Goal: Task Accomplishment & Management: Manage account settings

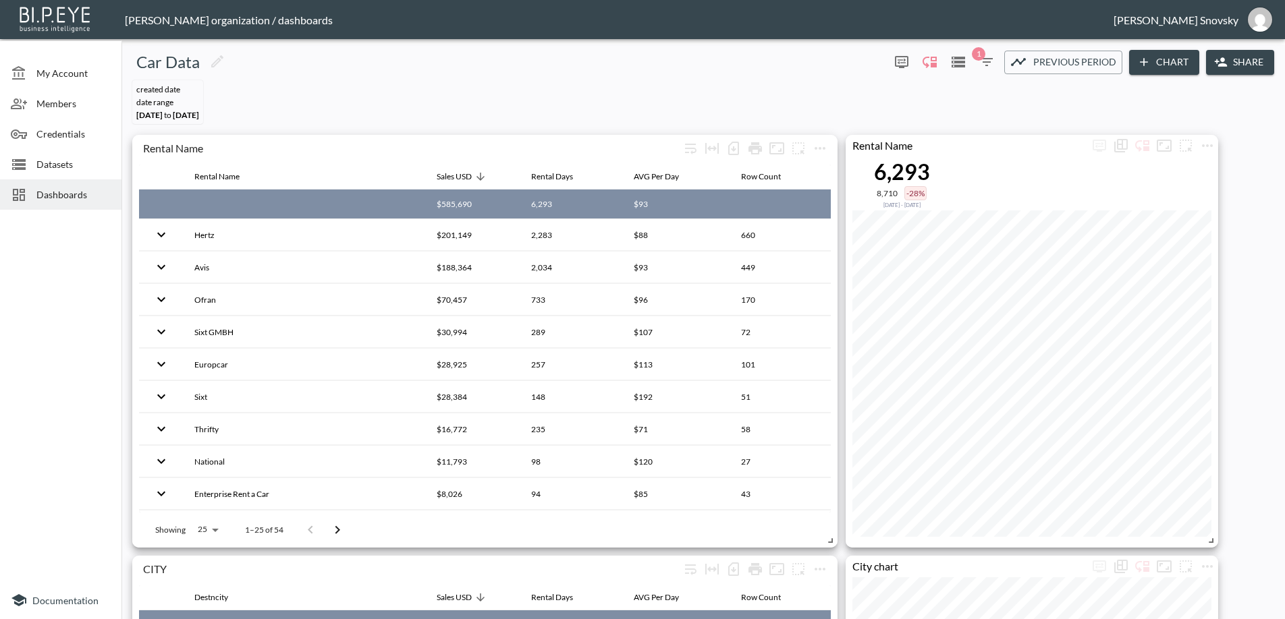
scroll to position [472, 0]
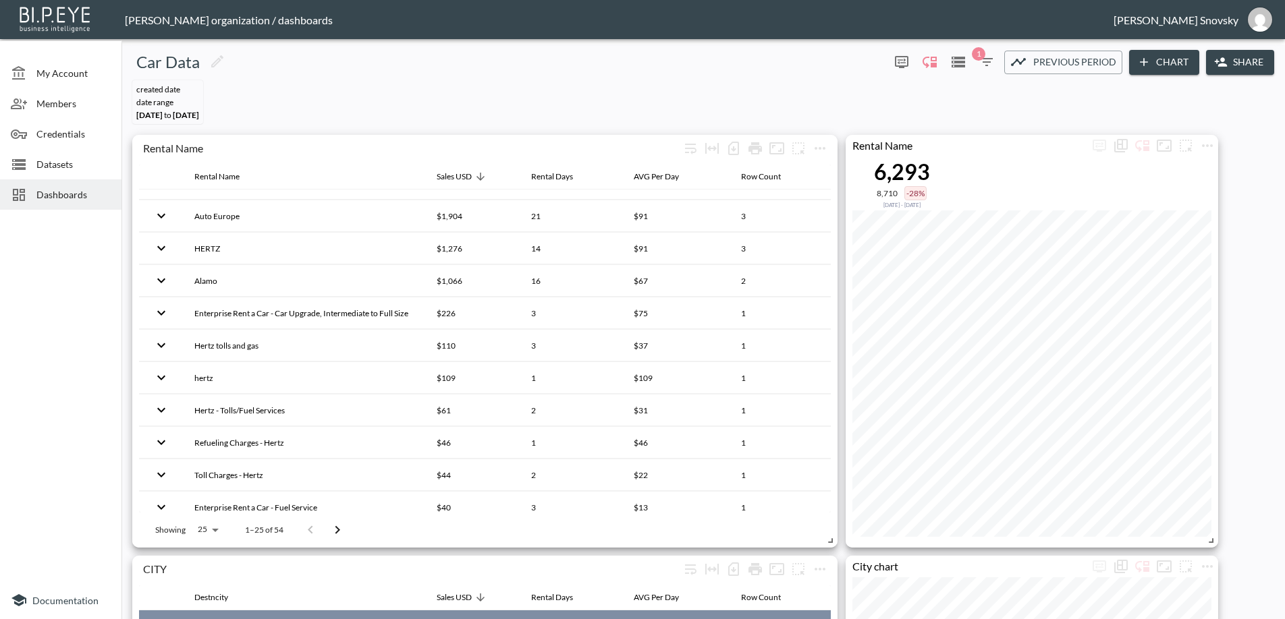
click at [64, 160] on span "Datasets" at bounding box center [73, 164] width 74 height 14
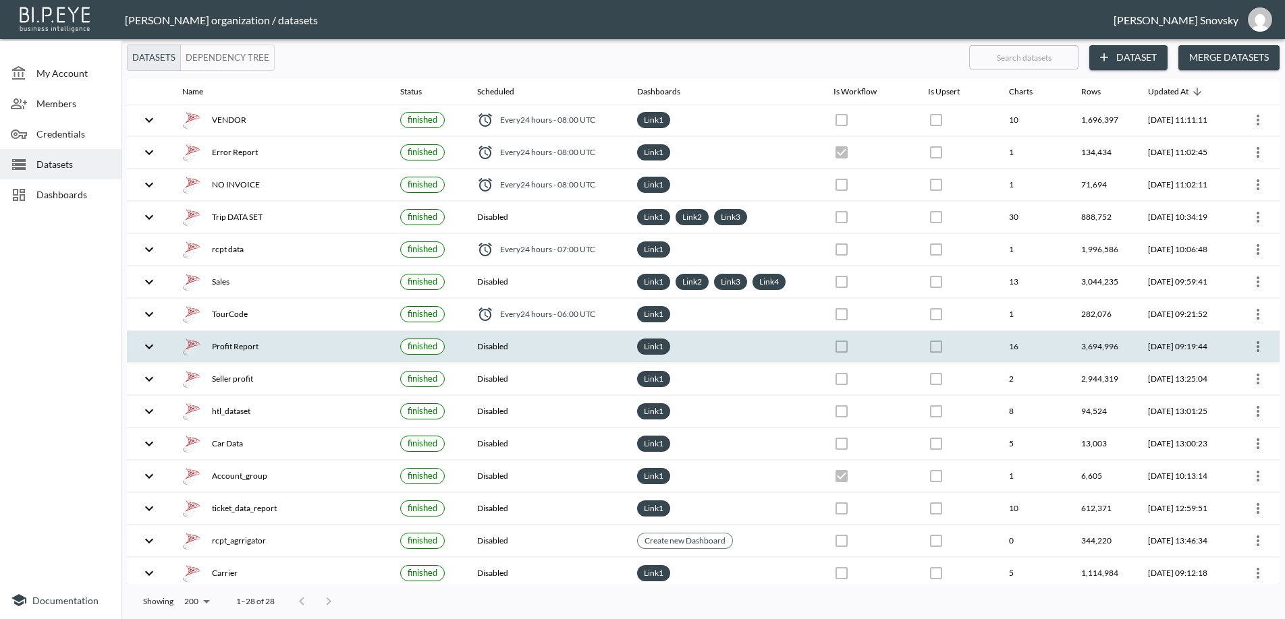
click at [312, 338] on div "Profit Report" at bounding box center [280, 346] width 196 height 19
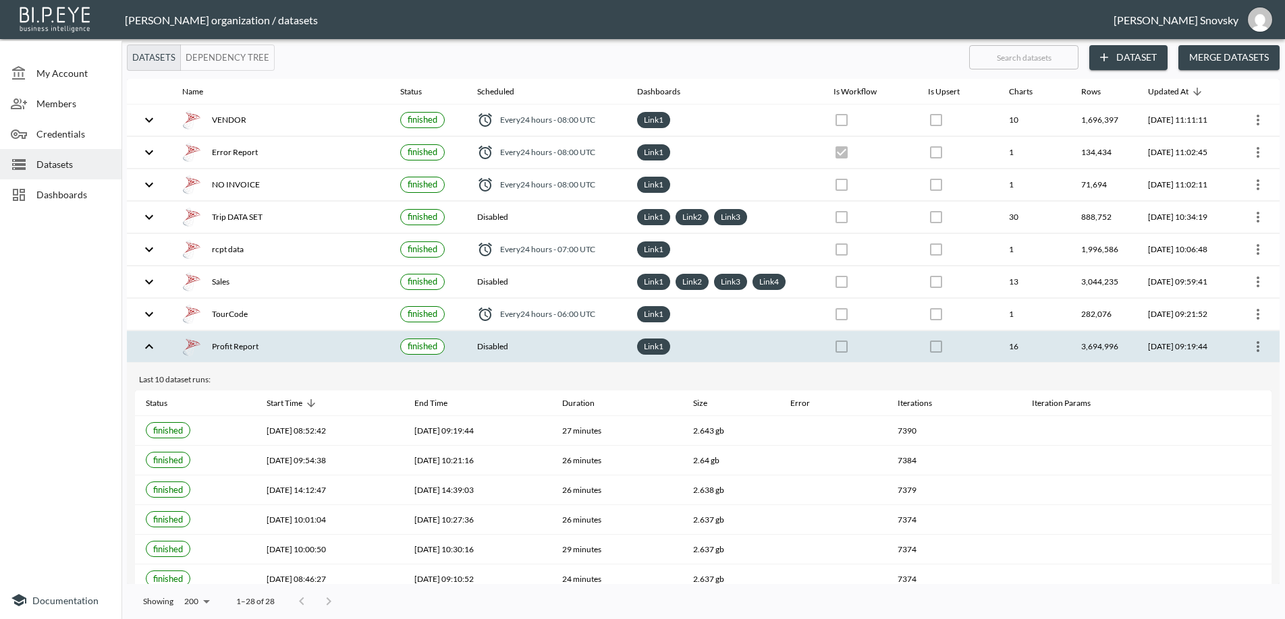
click at [1253, 345] on icon "more" at bounding box center [1258, 347] width 16 height 16
click at [1231, 368] on p "Edit Data Pipeline" at bounding box center [1217, 373] width 84 height 16
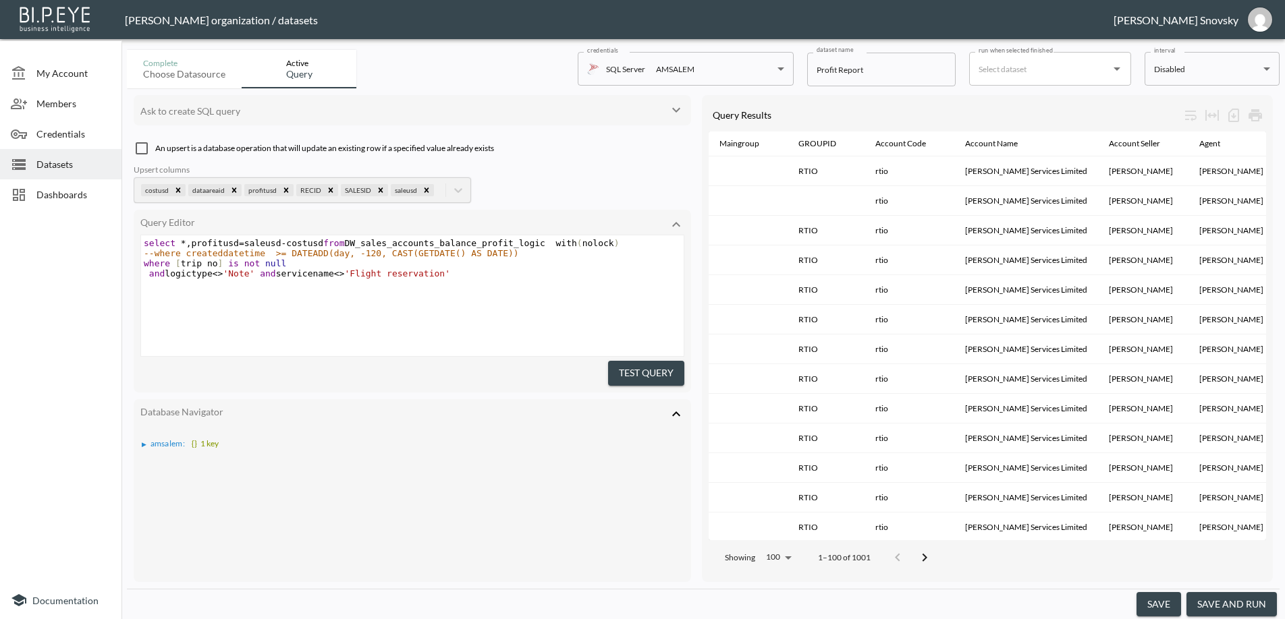
click at [667, 368] on button "Test Query" at bounding box center [646, 373] width 76 height 25
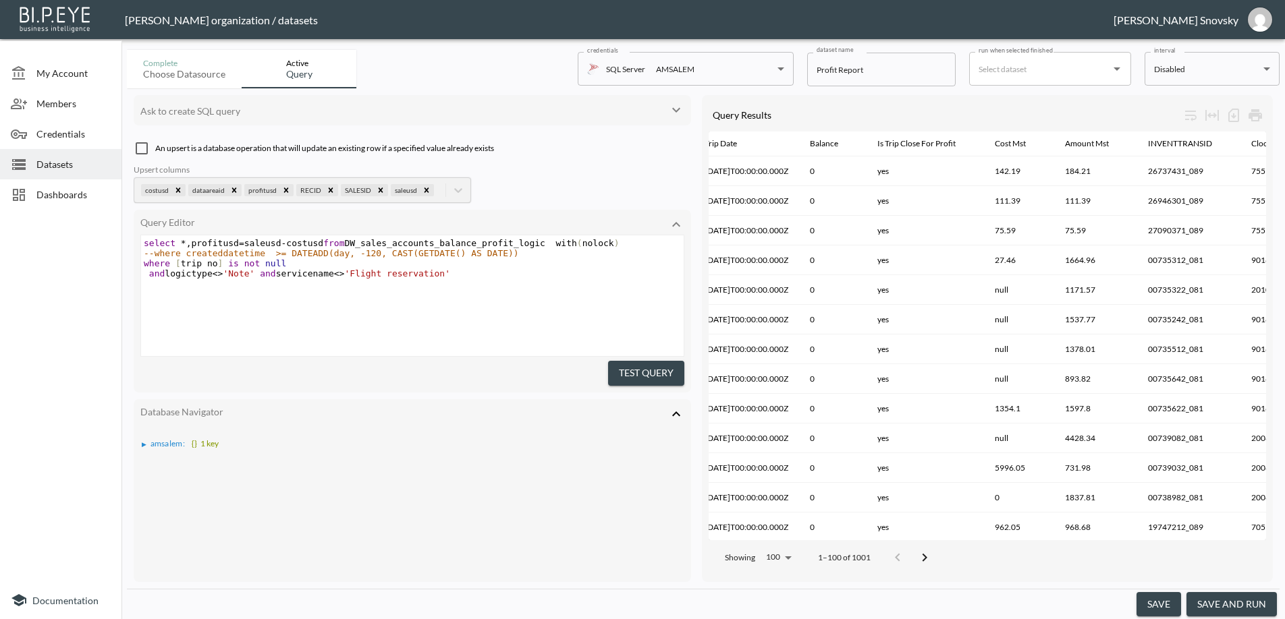
scroll to position [0, 2276]
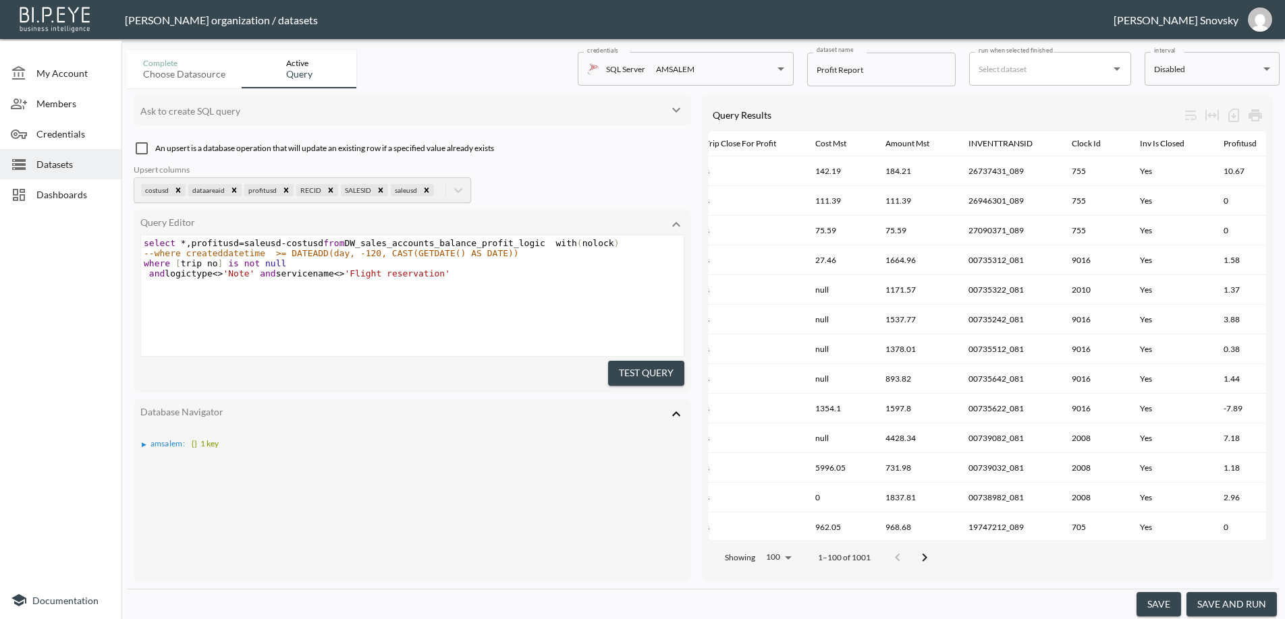
click at [1223, 605] on button "save and run" at bounding box center [1231, 604] width 90 height 25
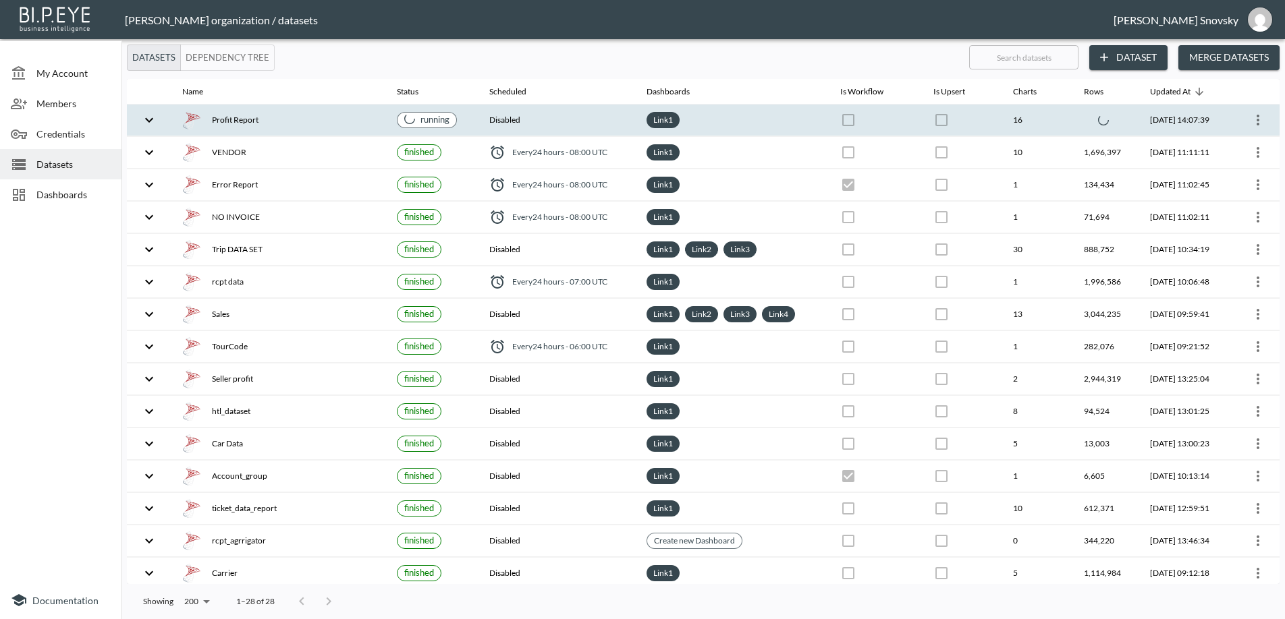
click at [314, 117] on div "Profit Report" at bounding box center [278, 120] width 193 height 19
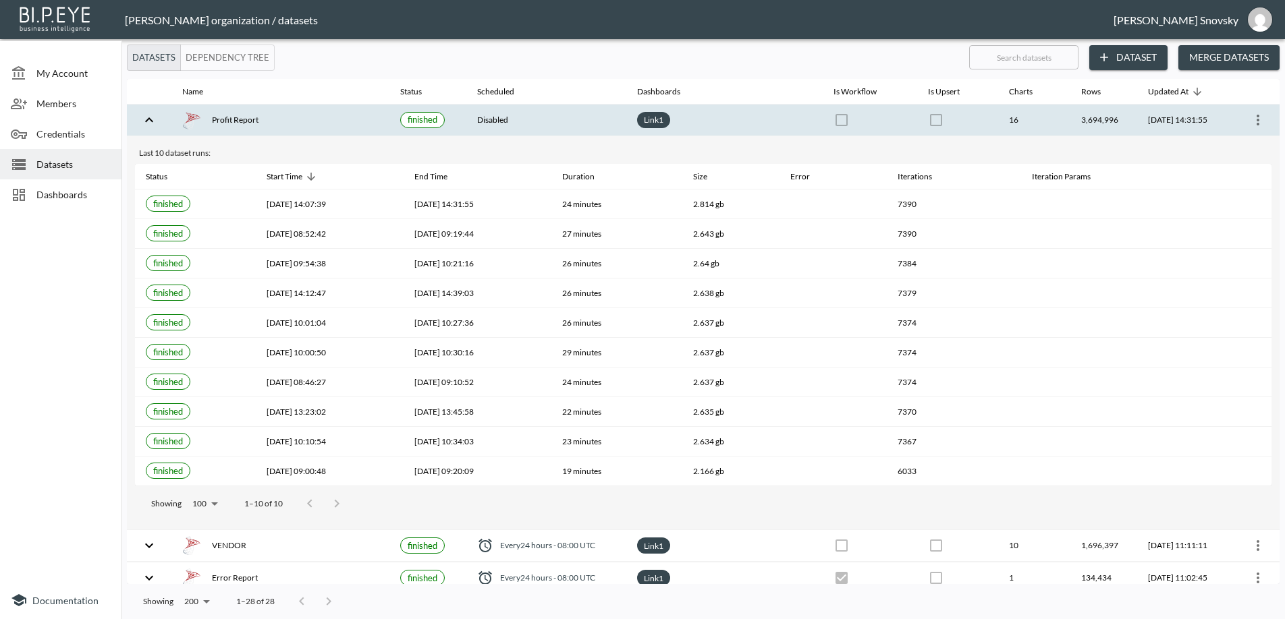
click at [326, 118] on div "Profit Report" at bounding box center [280, 120] width 196 height 19
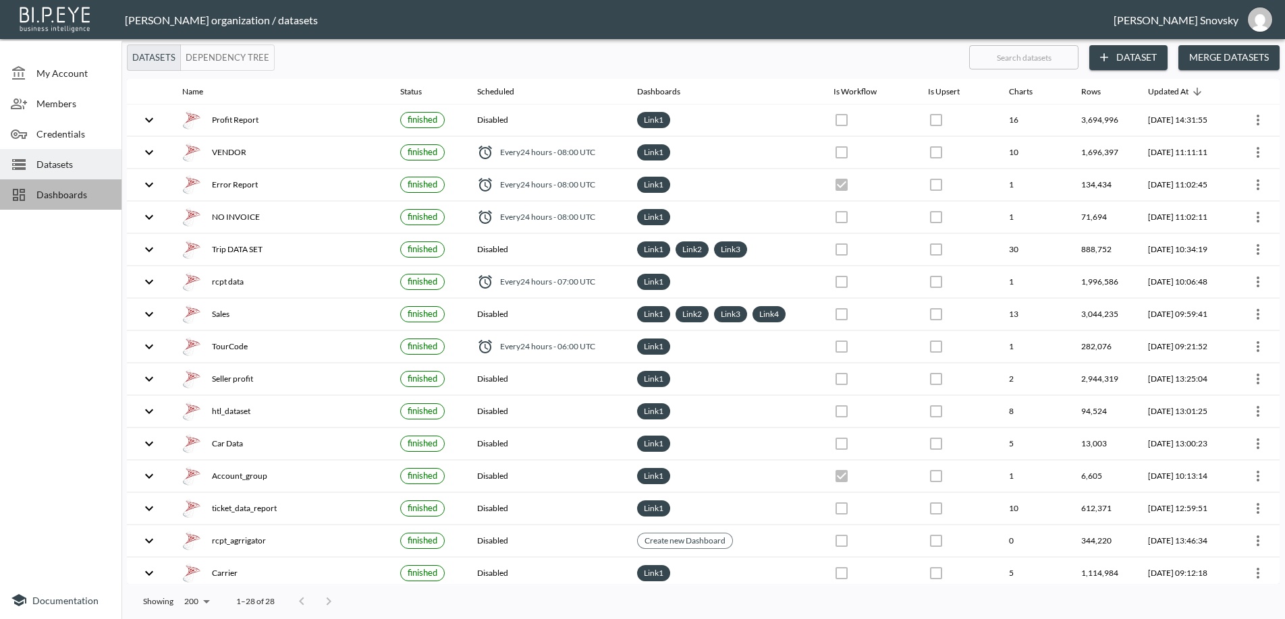
click at [48, 196] on span "Dashboards" at bounding box center [73, 195] width 74 height 14
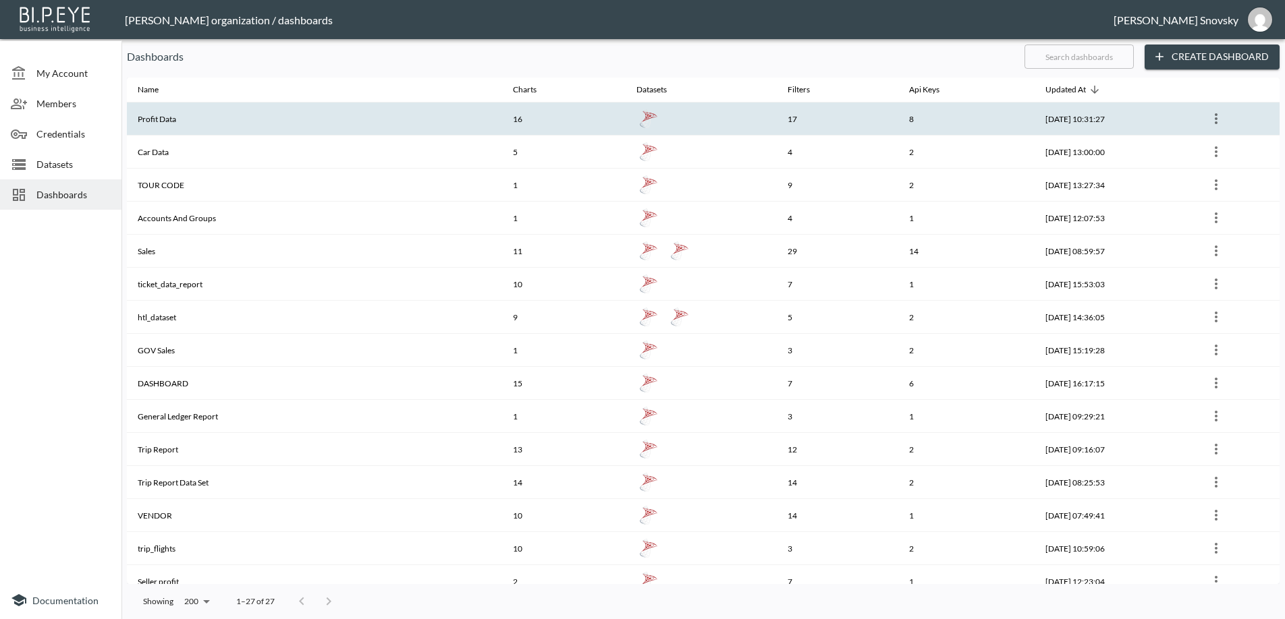
click at [221, 119] on th "Profit Data" at bounding box center [314, 119] width 375 height 33
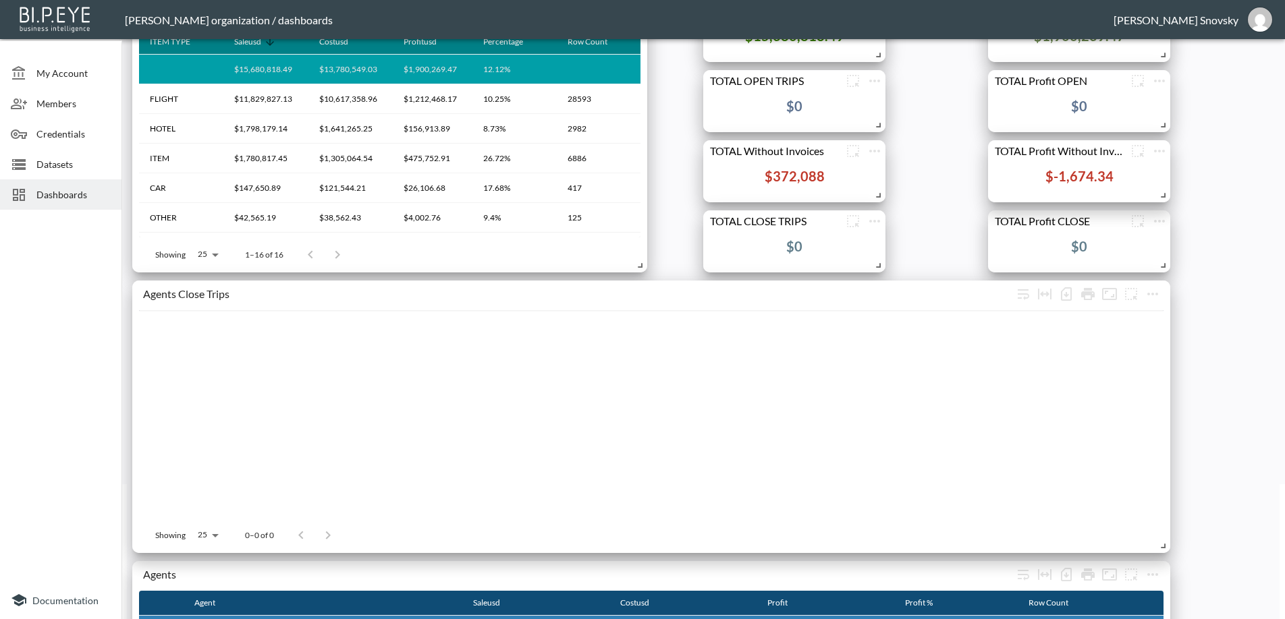
scroll to position [202, 0]
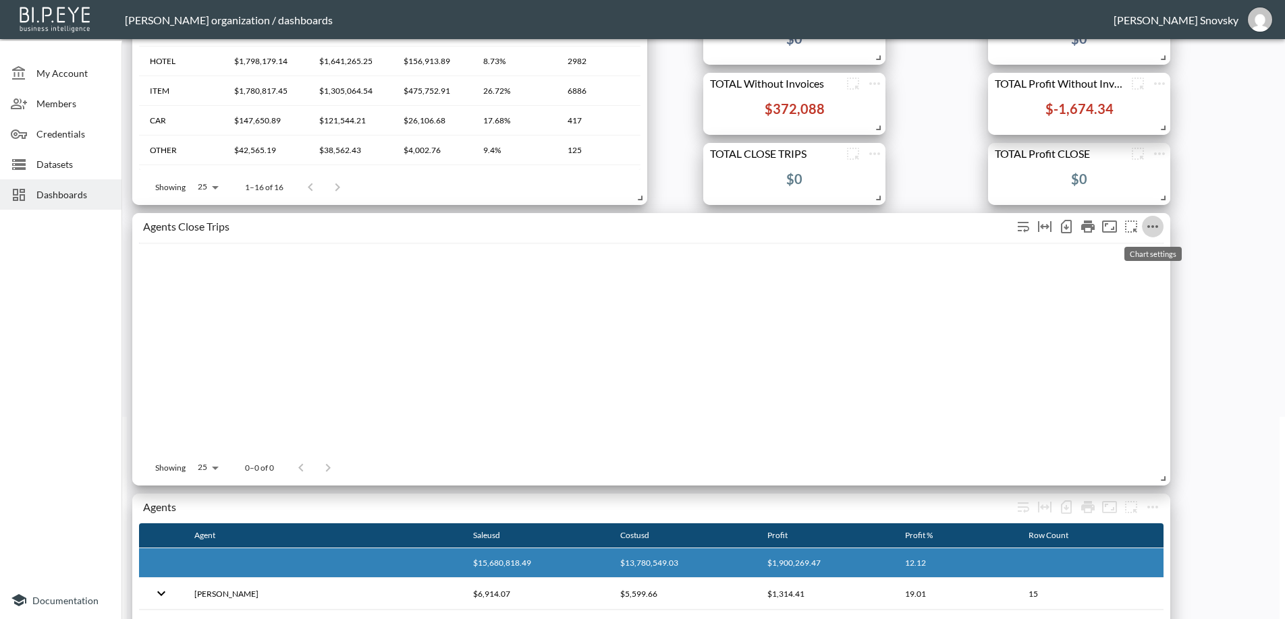
click at [1156, 231] on icon "more" at bounding box center [1152, 227] width 16 height 16
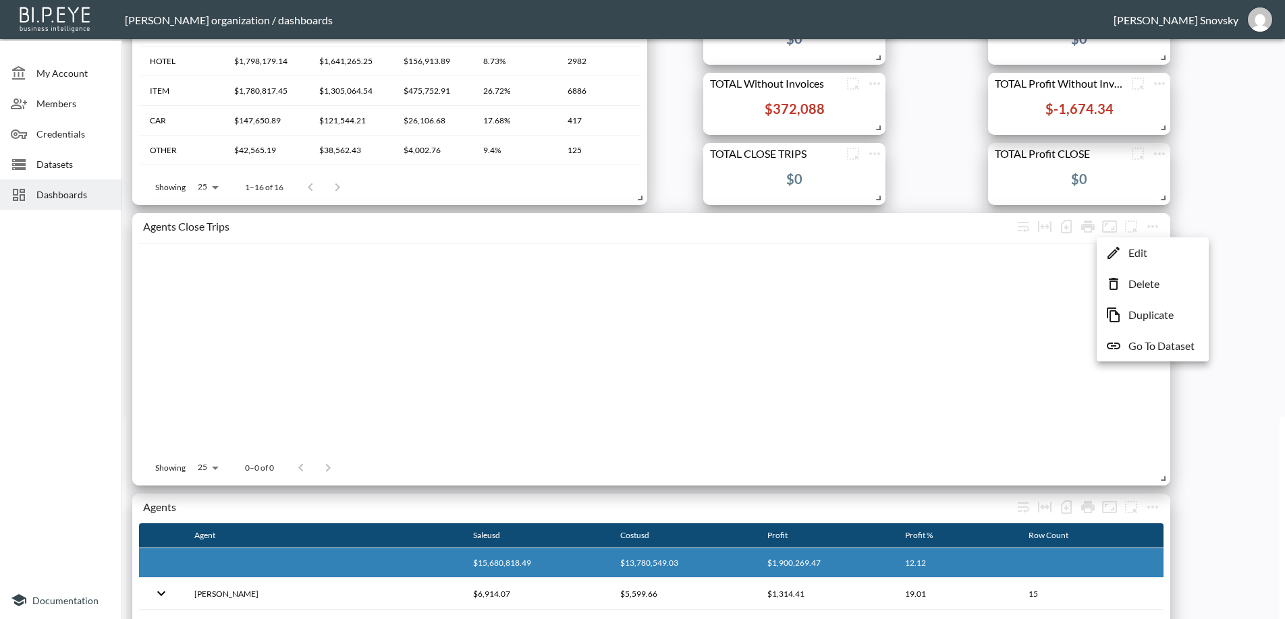
click at [1148, 252] on li "Edit" at bounding box center [1152, 253] width 105 height 24
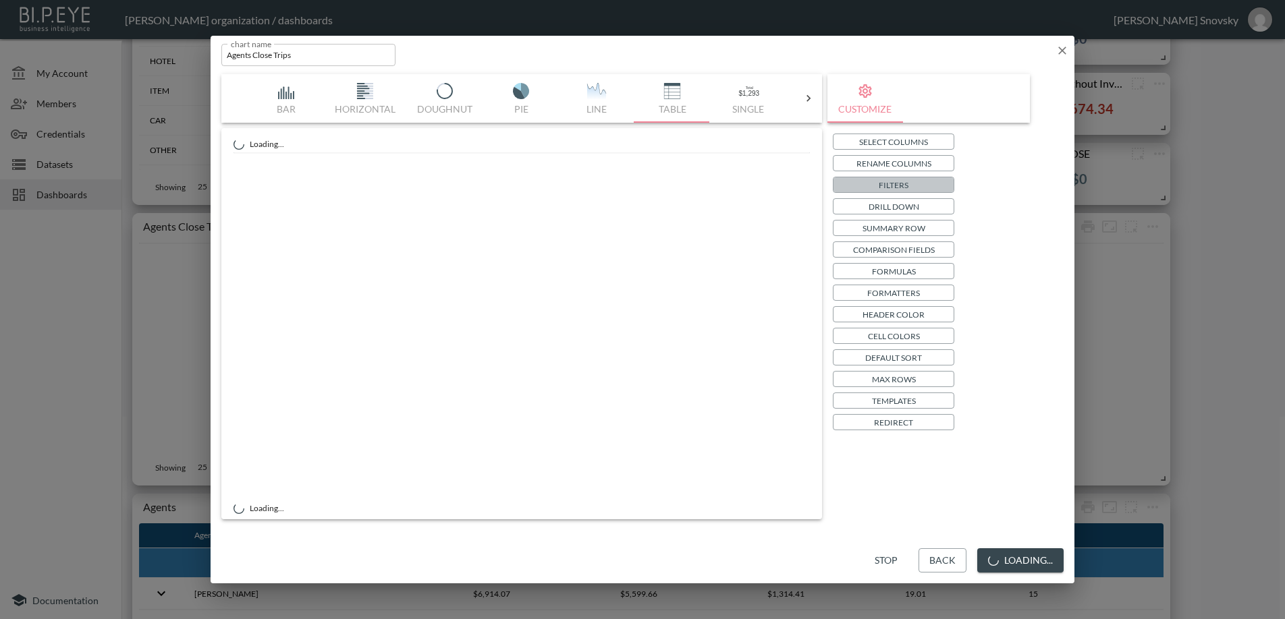
click at [889, 185] on p "Filters" at bounding box center [894, 185] width 30 height 14
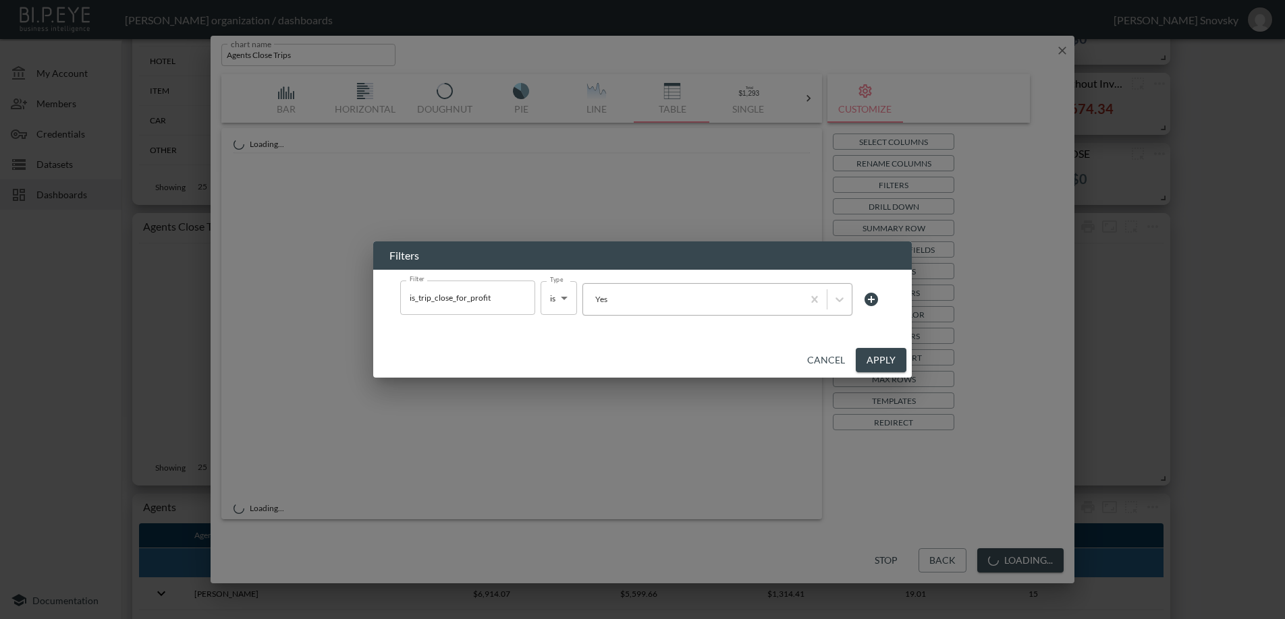
click at [702, 305] on div at bounding box center [693, 299] width 206 height 13
click at [879, 356] on button "Apply" at bounding box center [881, 360] width 51 height 25
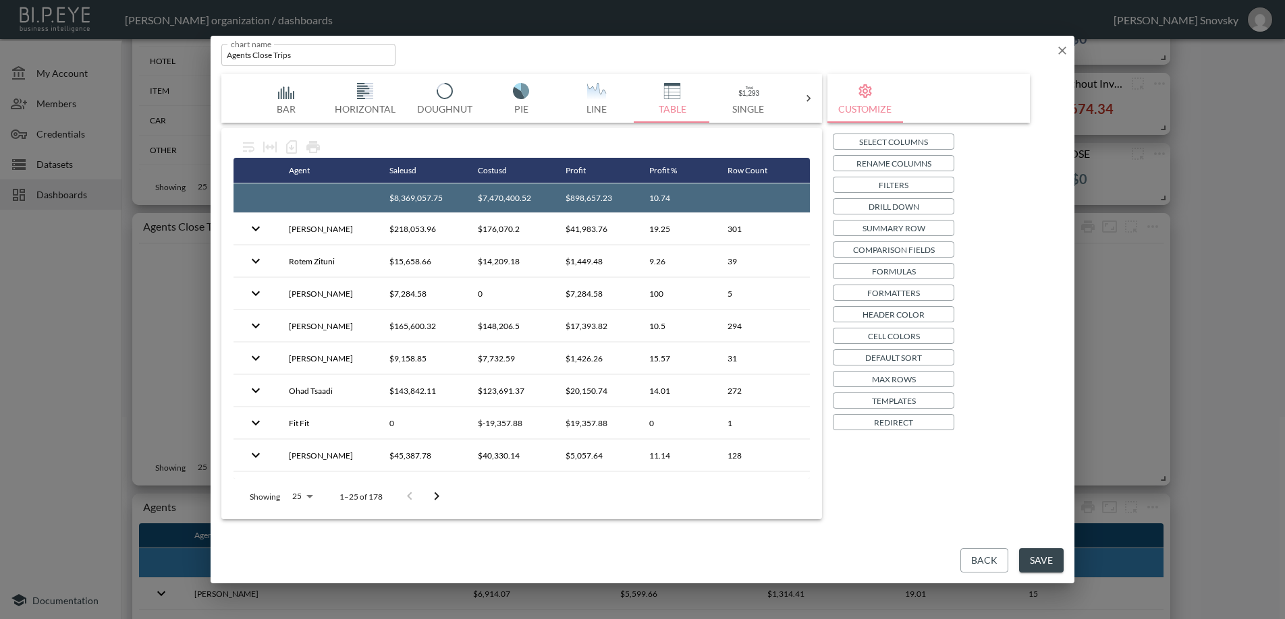
click at [1033, 551] on button "Save" at bounding box center [1041, 561] width 45 height 25
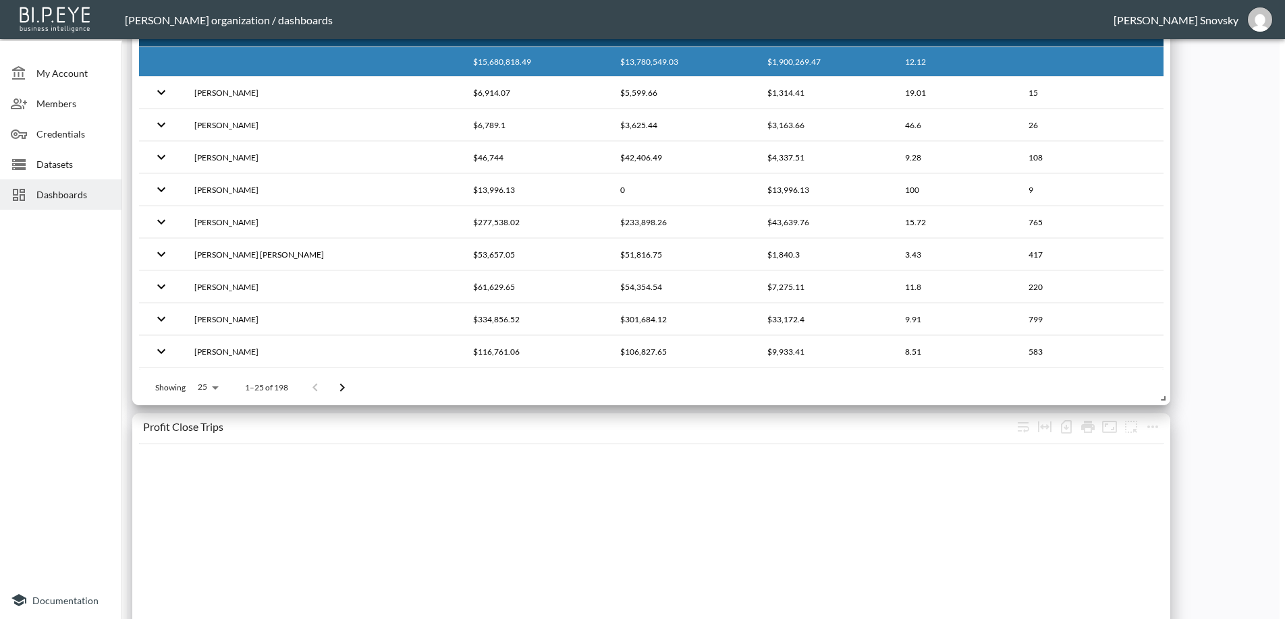
scroll to position [877, 0]
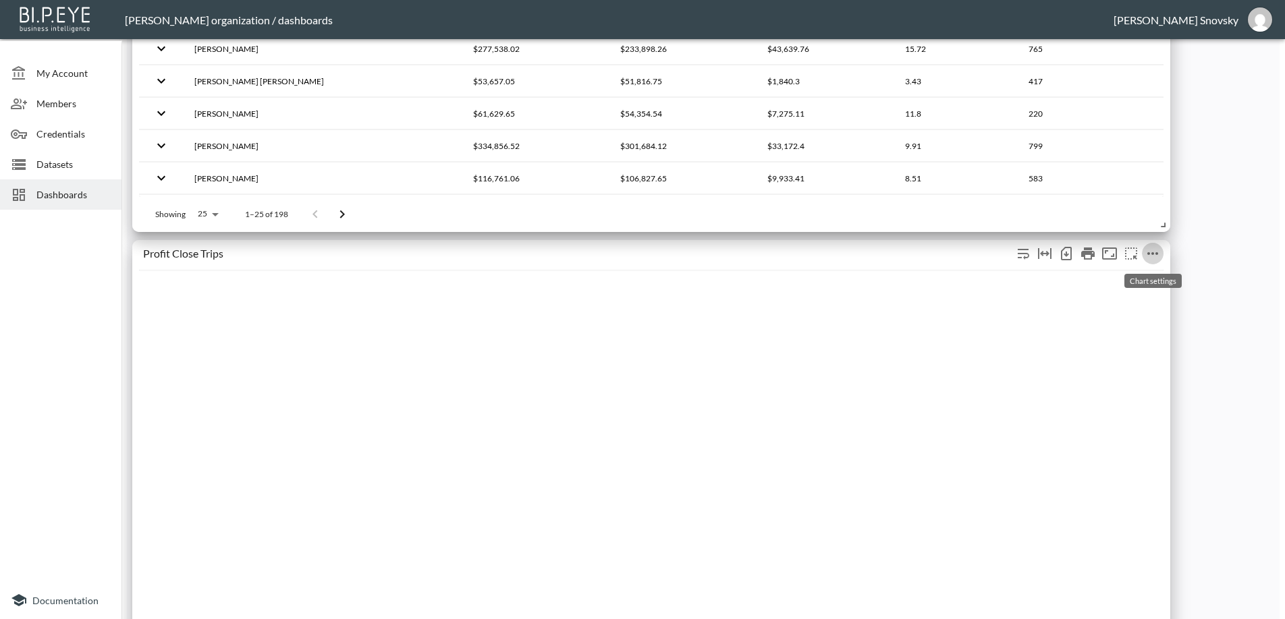
click at [1150, 256] on icon "more" at bounding box center [1152, 254] width 16 height 16
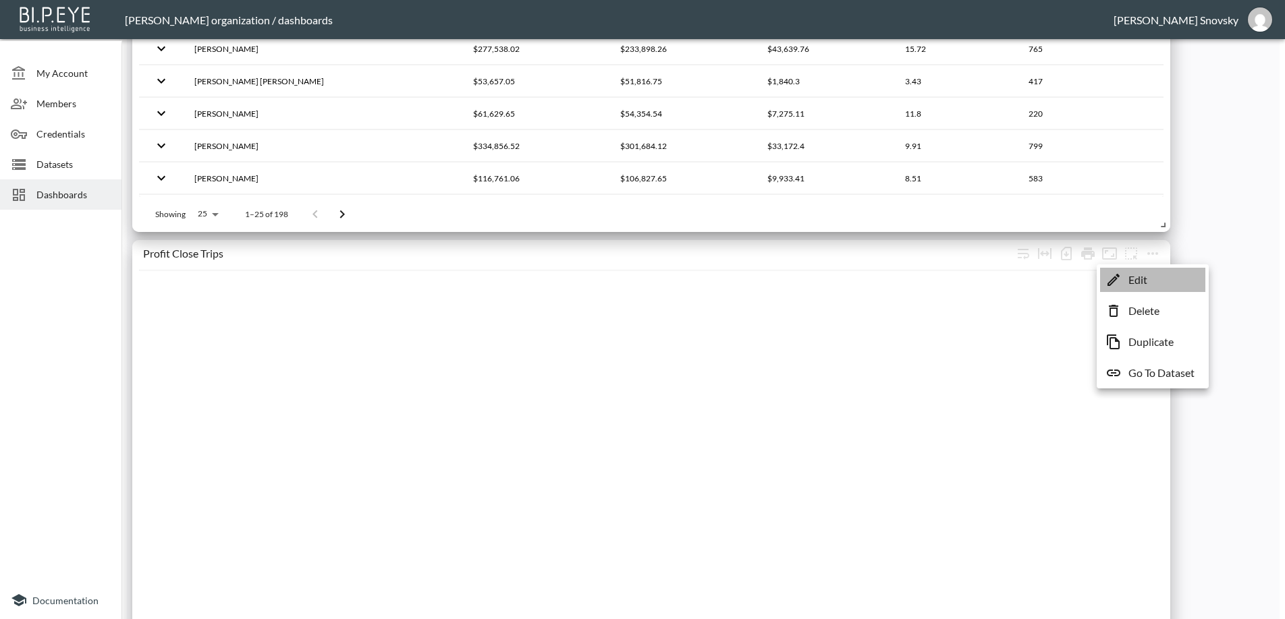
click at [1149, 272] on li "Edit" at bounding box center [1152, 280] width 105 height 24
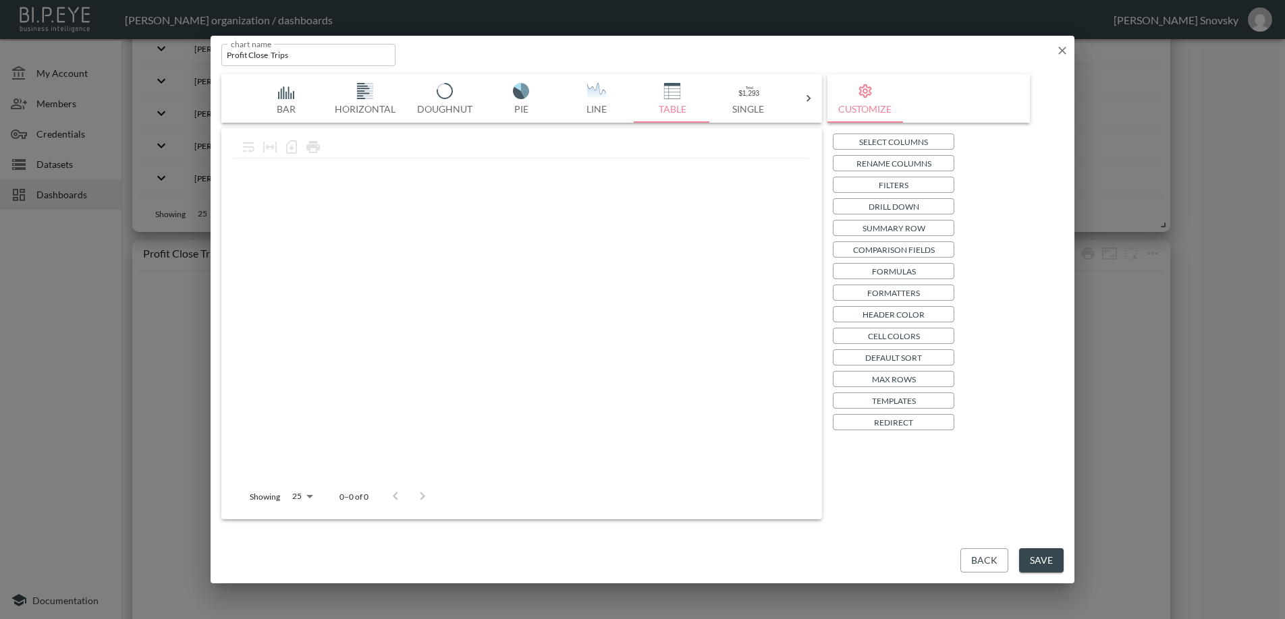
click at [877, 187] on button "Filters" at bounding box center [893, 185] width 121 height 16
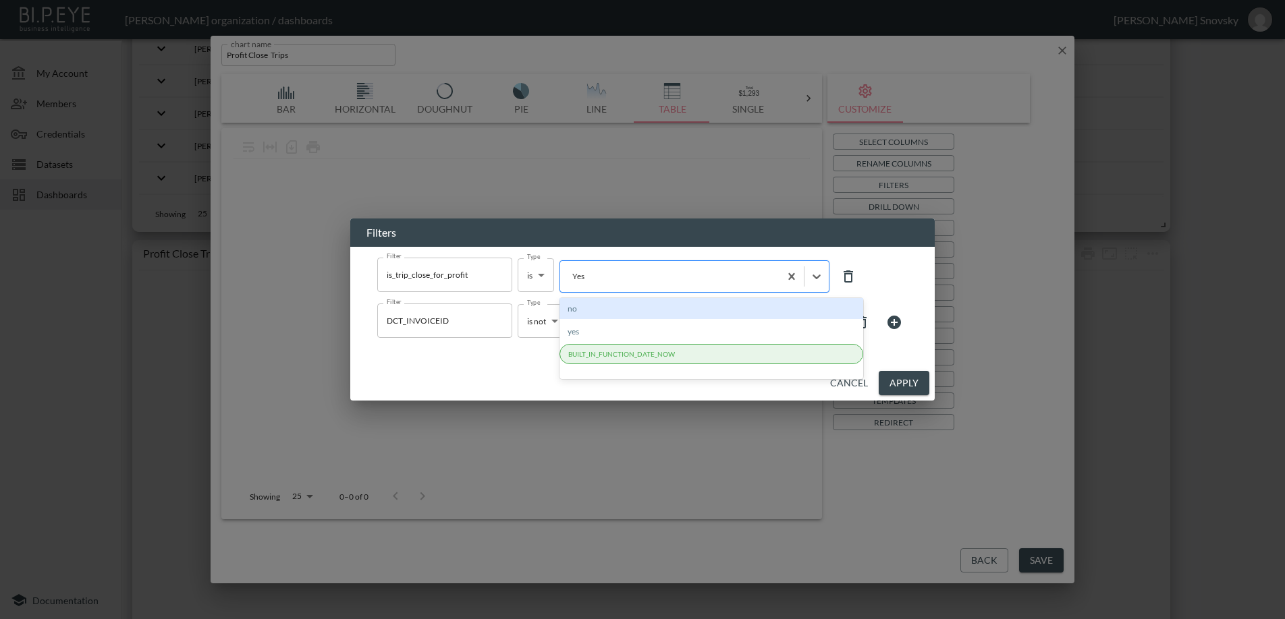
click at [676, 277] on div at bounding box center [670, 276] width 206 height 13
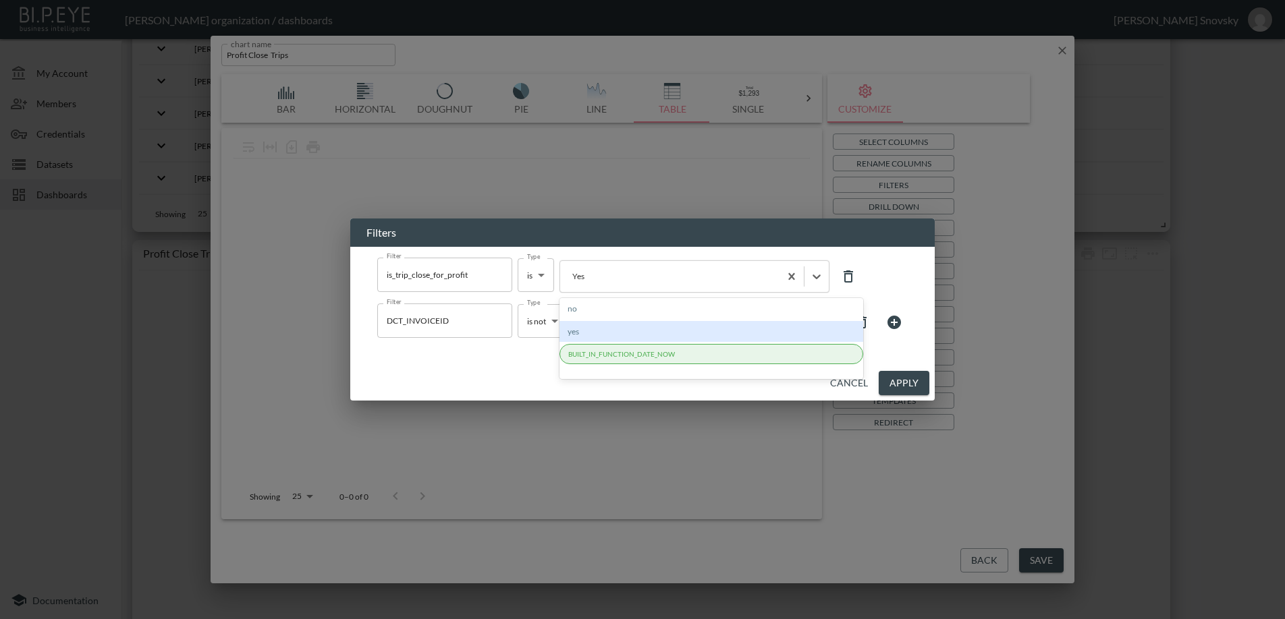
click at [638, 333] on div "yes" at bounding box center [711, 331] width 304 height 21
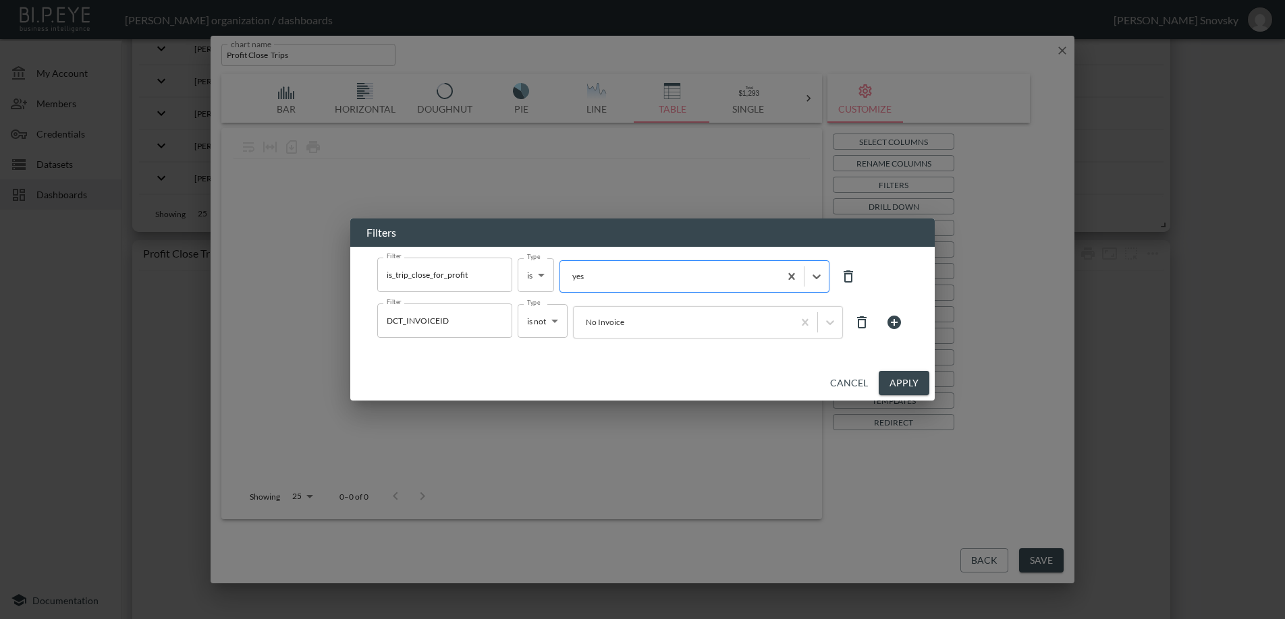
click at [660, 279] on div at bounding box center [670, 276] width 206 height 13
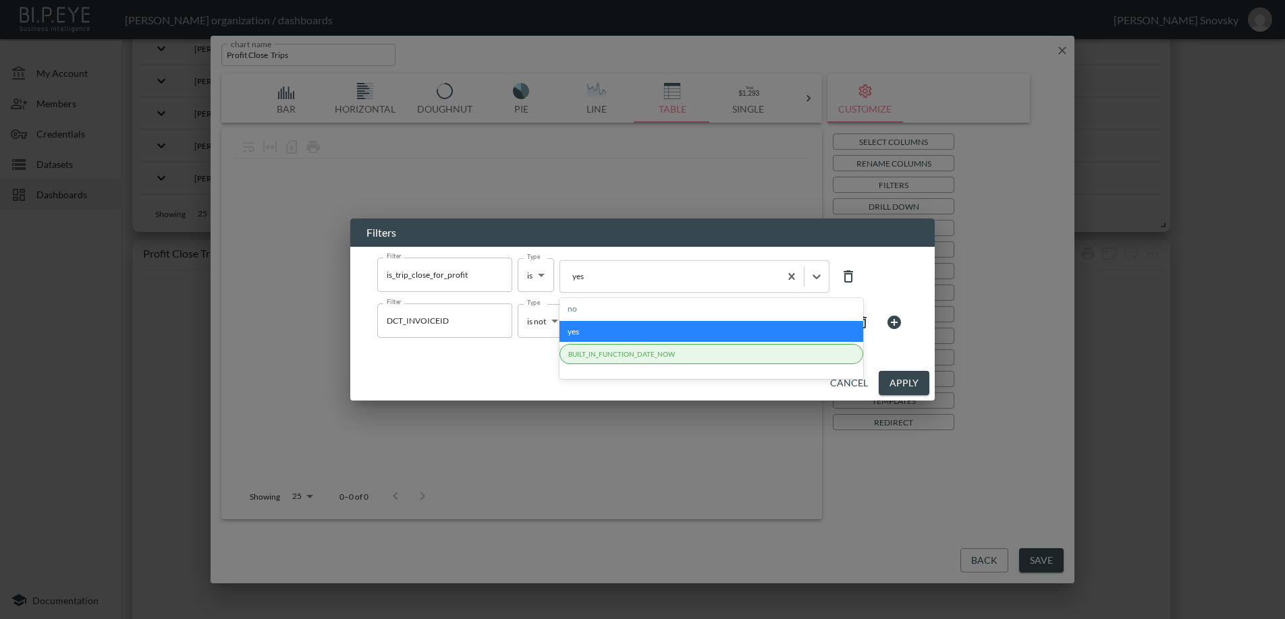
click at [636, 330] on div "yes" at bounding box center [711, 331] width 304 height 21
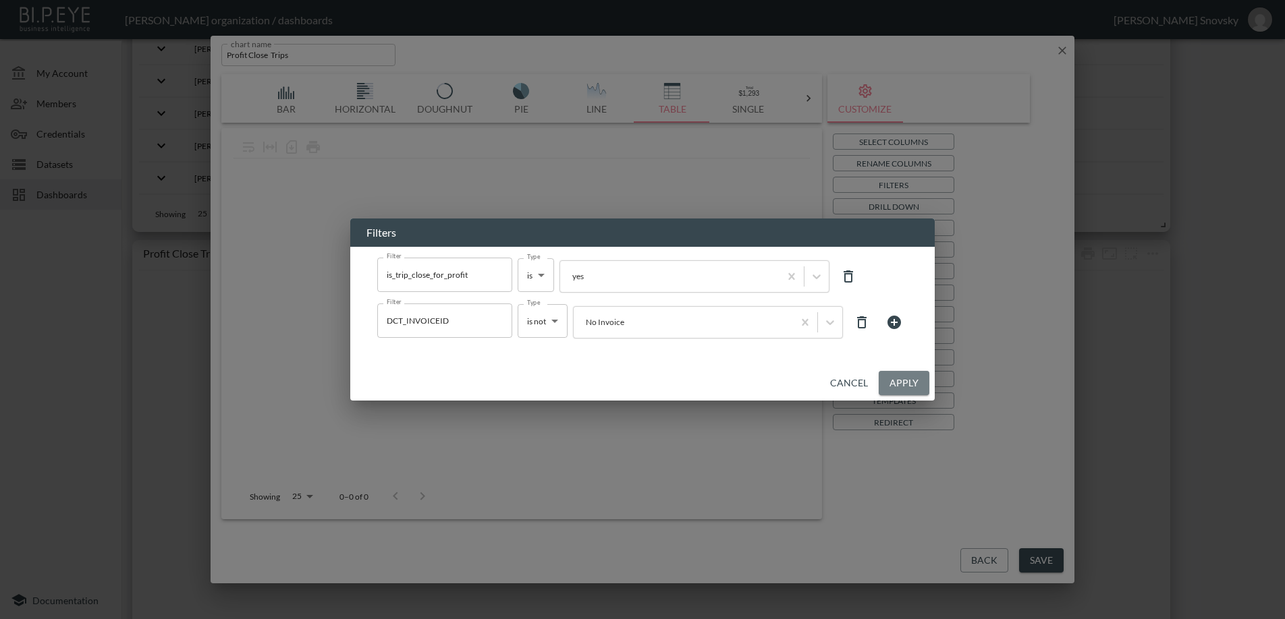
click at [909, 383] on button "Apply" at bounding box center [904, 383] width 51 height 25
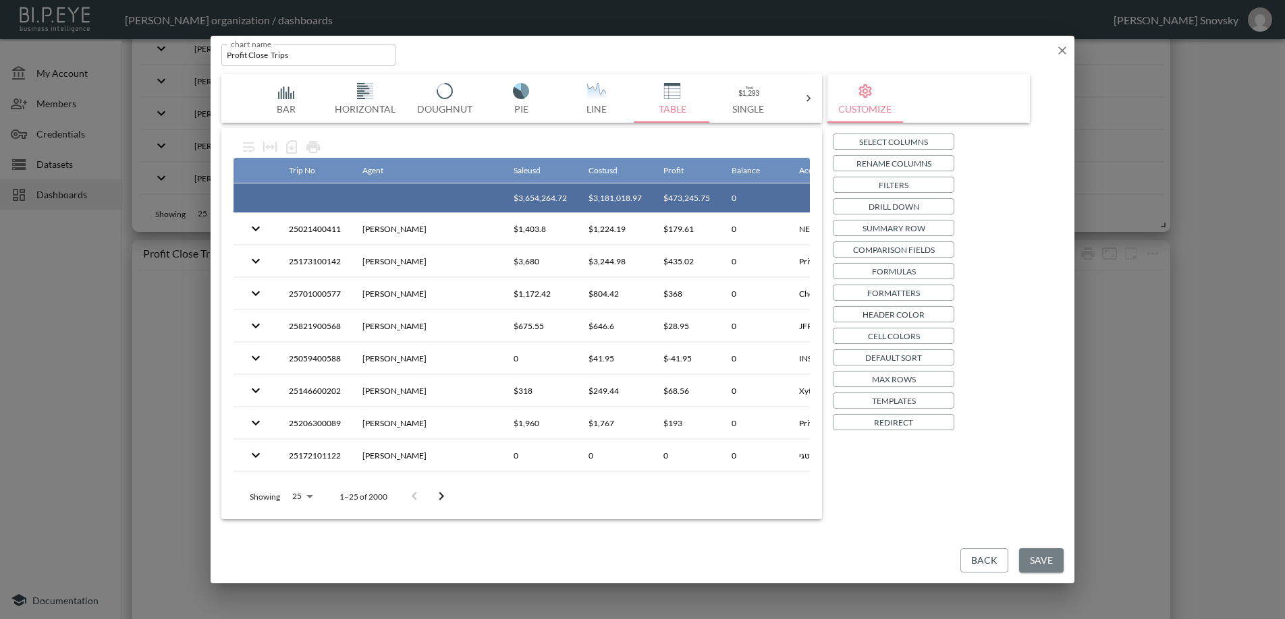
click at [1039, 561] on button "Save" at bounding box center [1041, 561] width 45 height 25
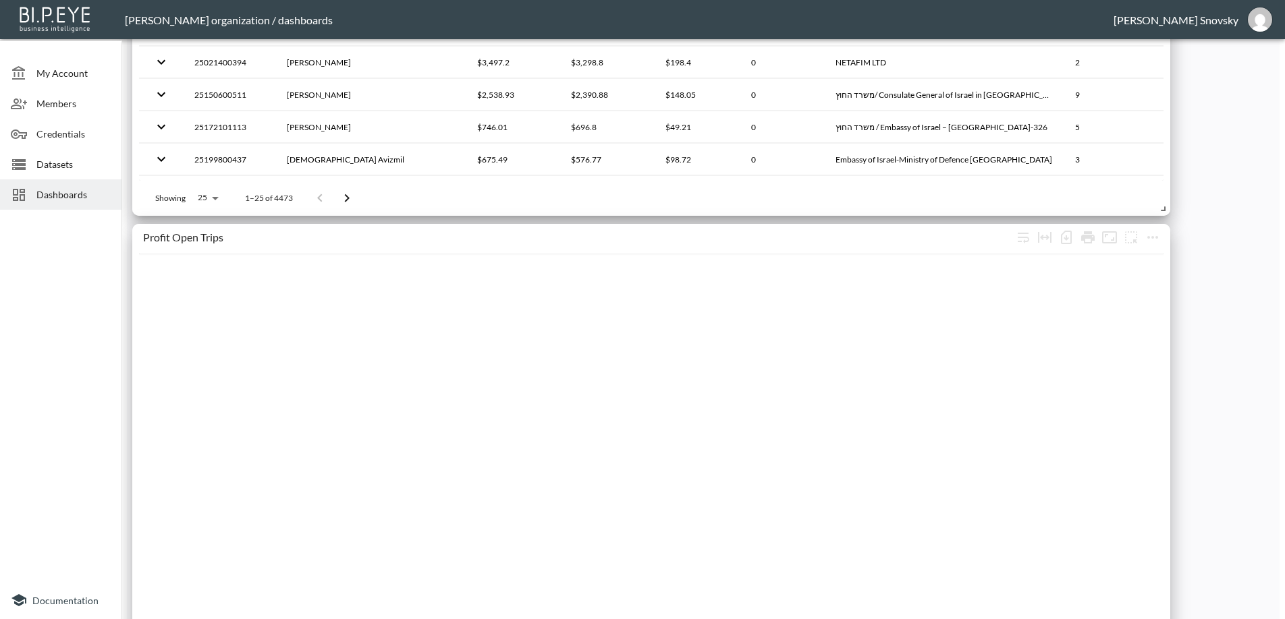
scroll to position [1417, 0]
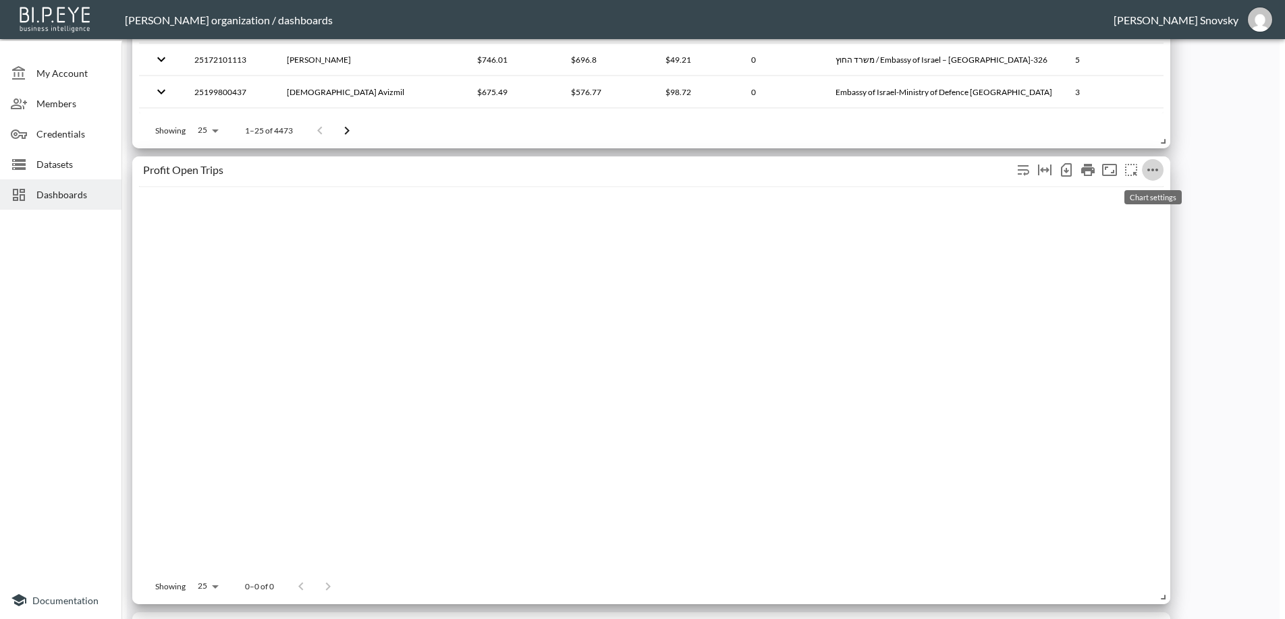
click at [1155, 172] on icon "more" at bounding box center [1152, 170] width 16 height 16
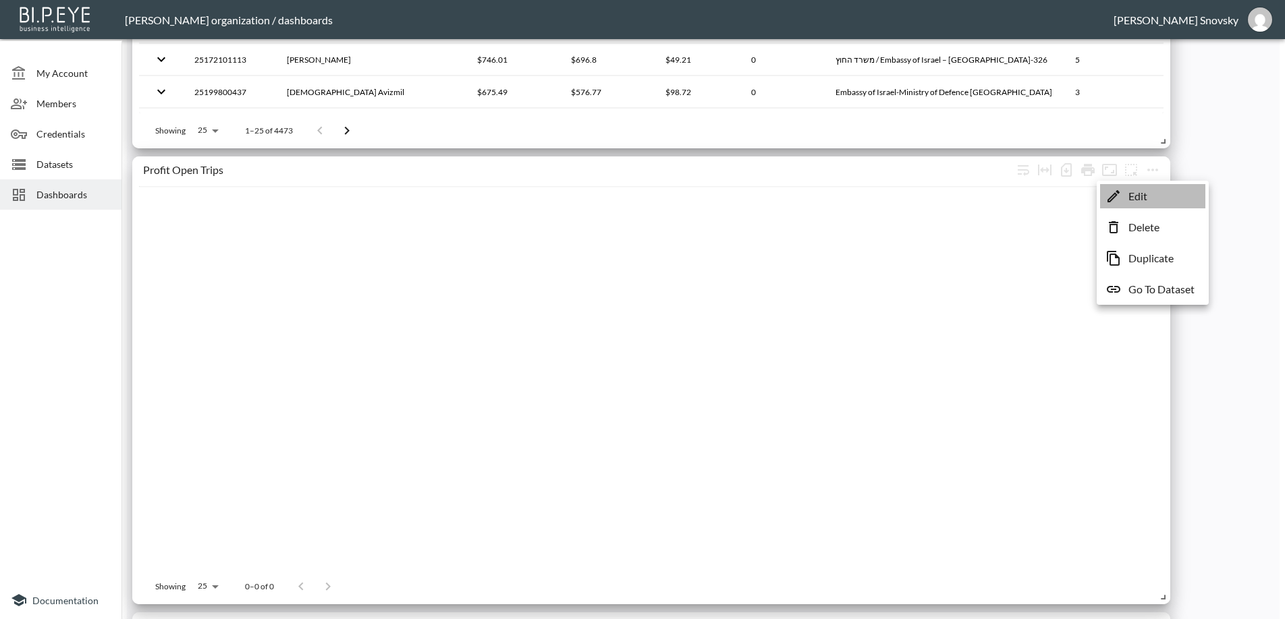
click at [1150, 196] on li "Edit" at bounding box center [1152, 196] width 105 height 24
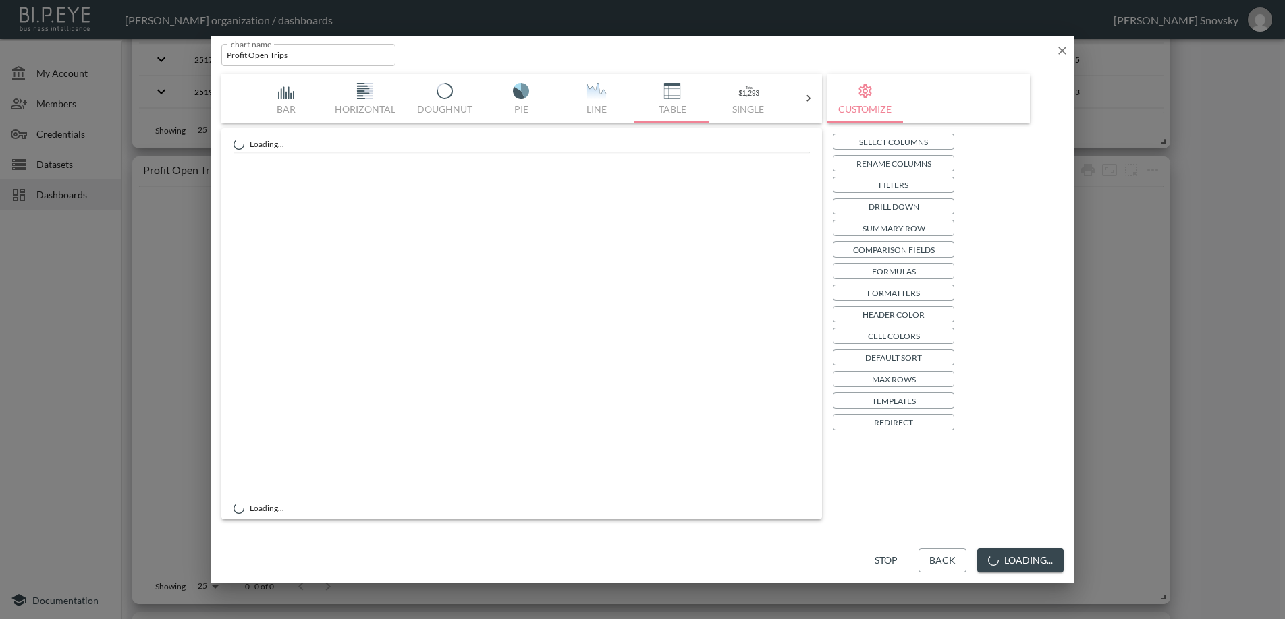
click at [891, 189] on p "Filters" at bounding box center [894, 185] width 30 height 14
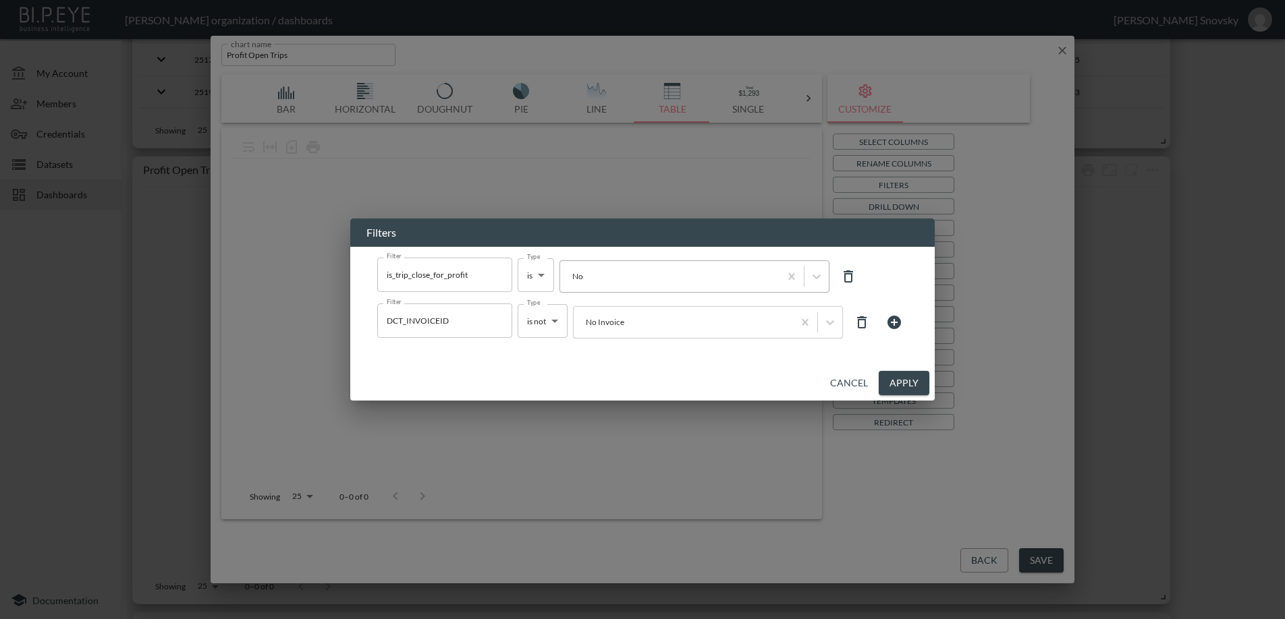
click at [654, 279] on div at bounding box center [670, 276] width 206 height 13
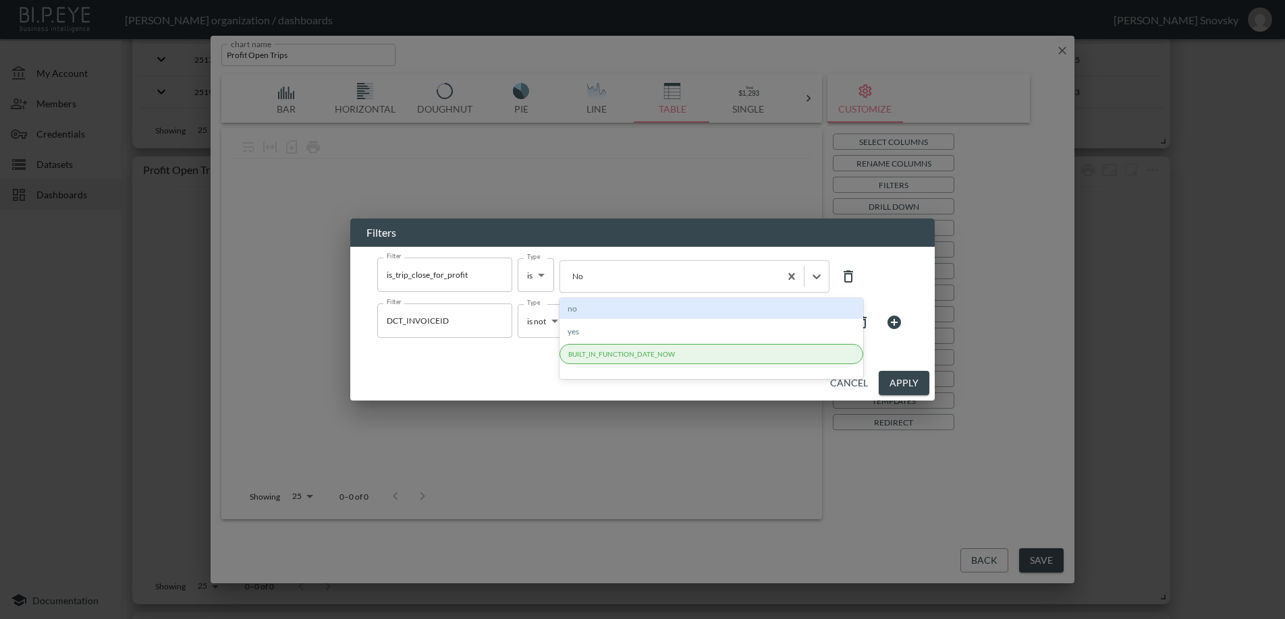
click at [622, 312] on div "no" at bounding box center [711, 308] width 304 height 21
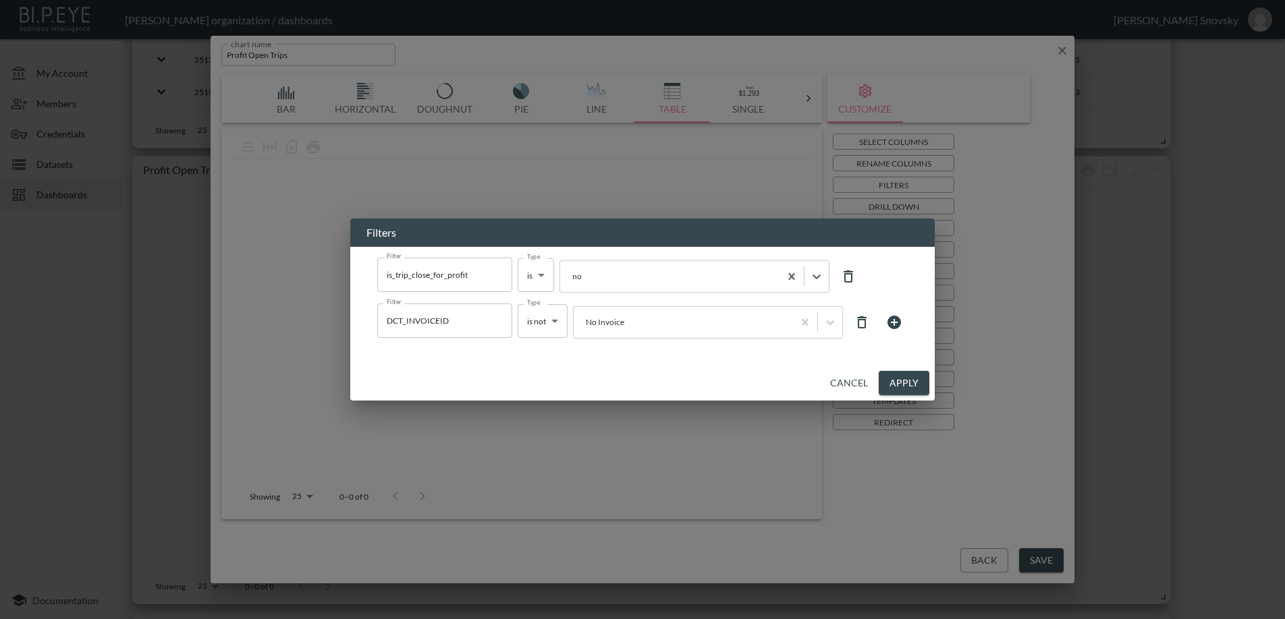
click at [890, 377] on button "Apply" at bounding box center [904, 383] width 51 height 25
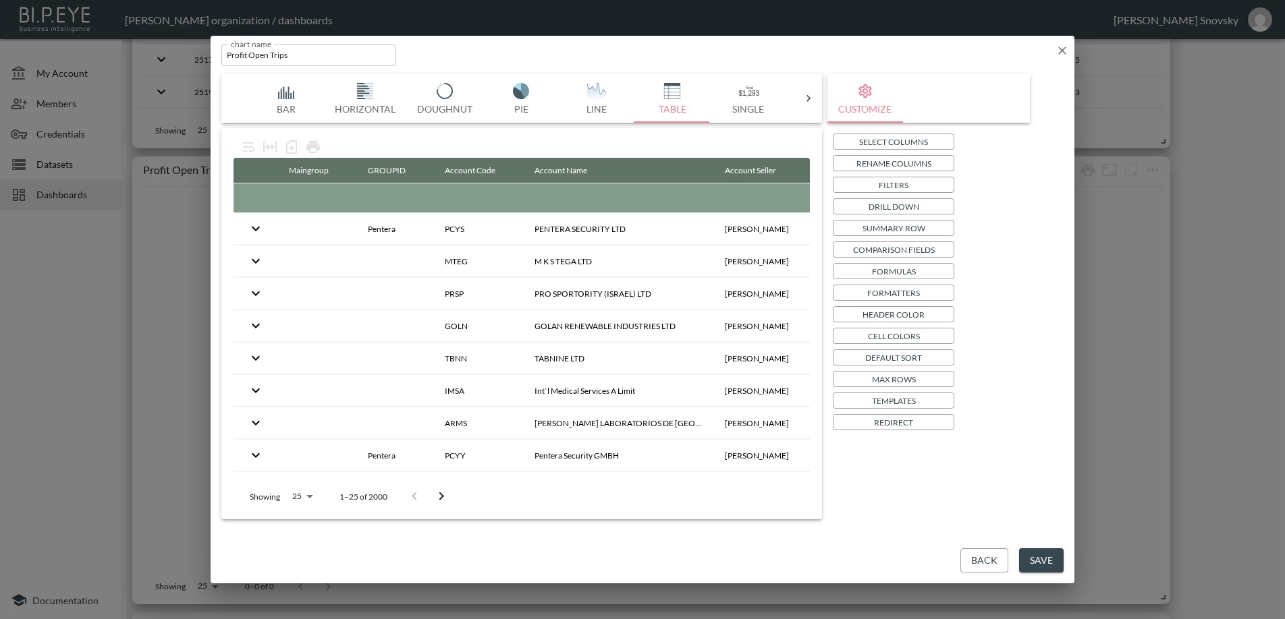
click at [1036, 559] on button "Save" at bounding box center [1041, 561] width 45 height 25
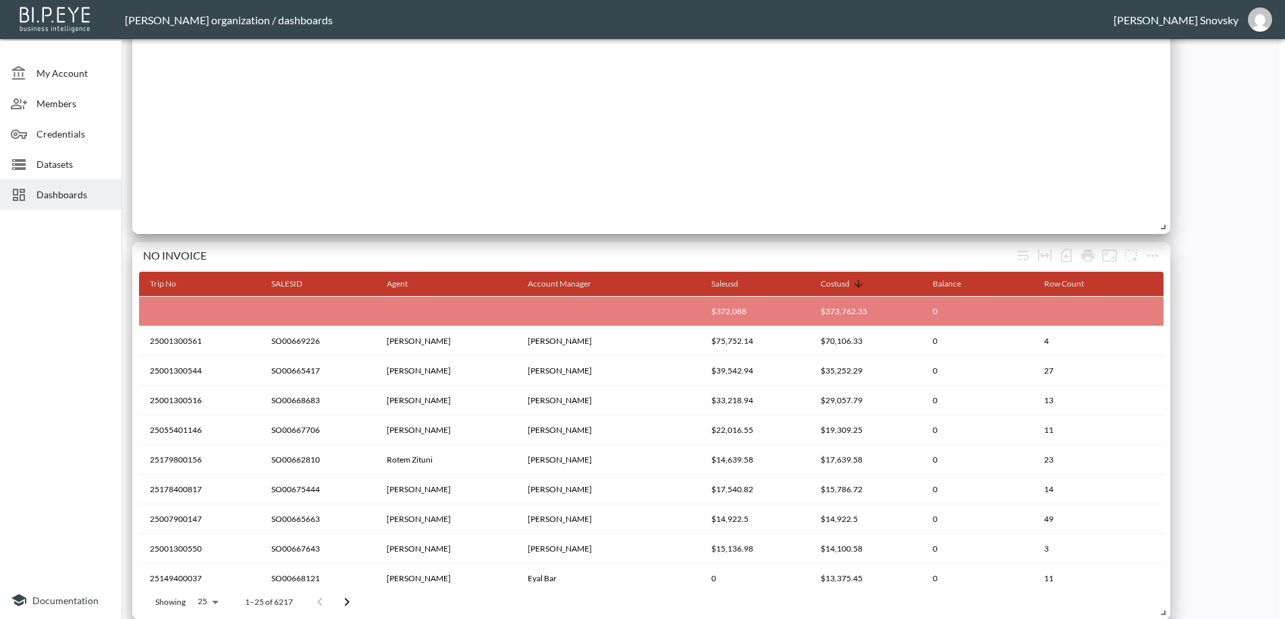
scroll to position [1822, 0]
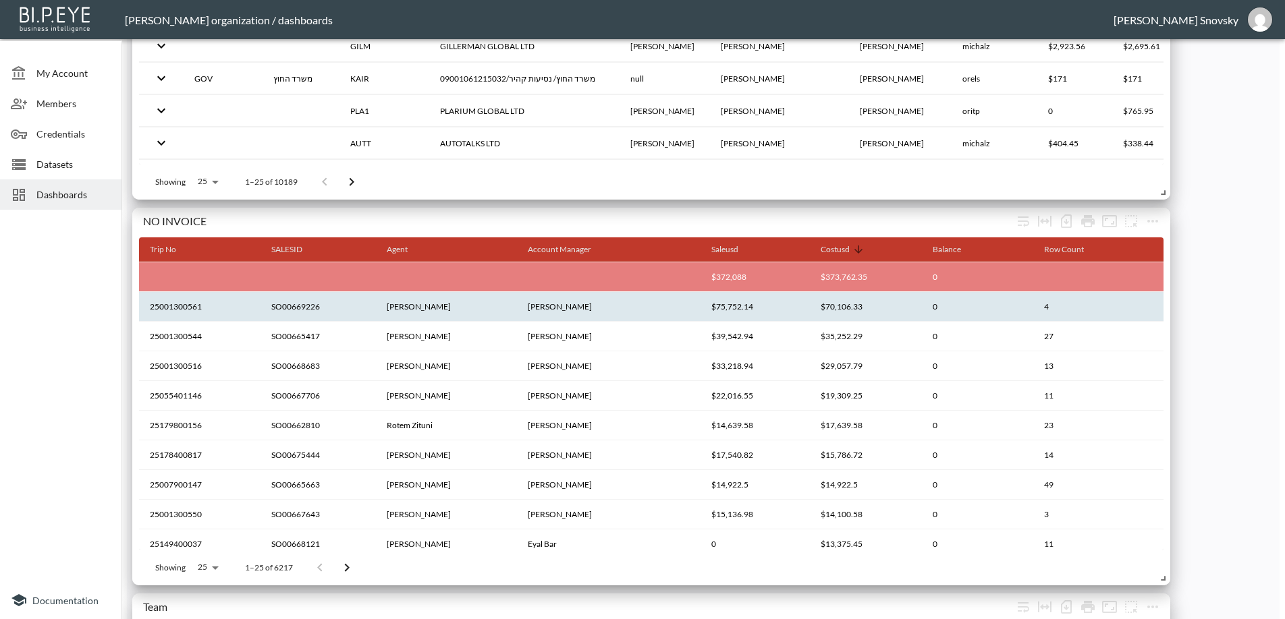
click at [337, 305] on th "SO00669226" at bounding box center [317, 307] width 115 height 30
click at [206, 312] on th "25001300561" at bounding box center [199, 307] width 121 height 30
click at [320, 306] on th "SO00669226" at bounding box center [317, 307] width 115 height 30
click at [457, 306] on th "[PERSON_NAME]" at bounding box center [446, 307] width 141 height 30
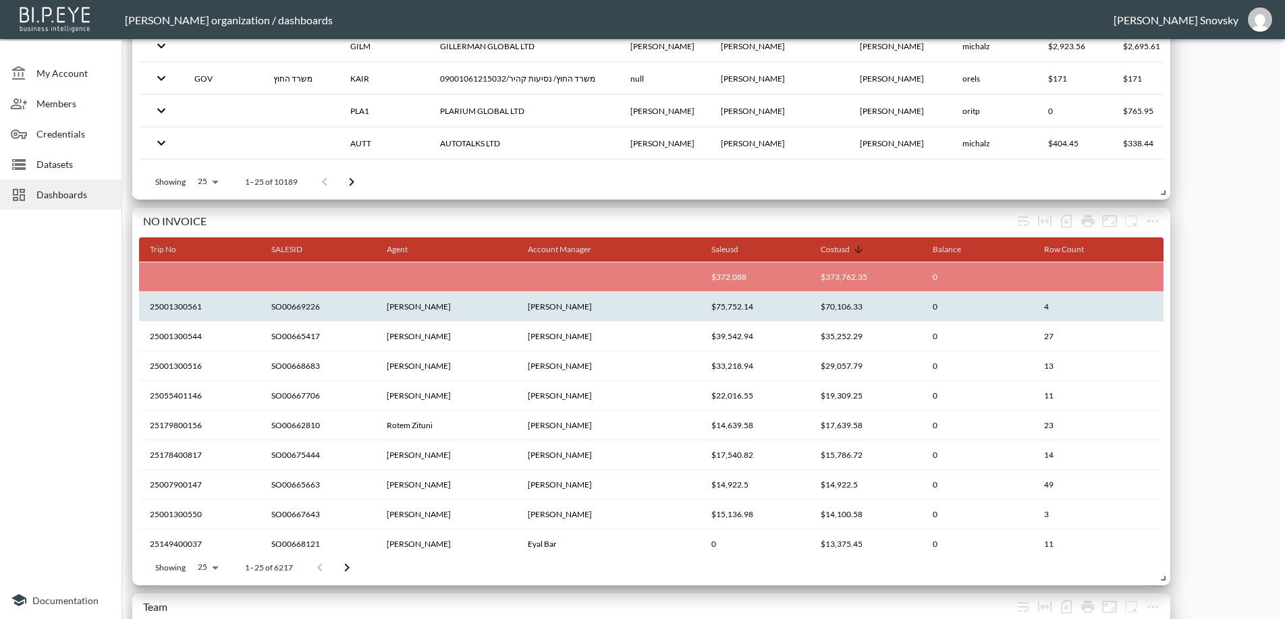
click at [817, 306] on th "$70,106.33" at bounding box center [866, 307] width 112 height 30
click at [841, 308] on th "$70,106.33" at bounding box center [866, 307] width 112 height 30
click at [843, 308] on th "$70,106.33" at bounding box center [866, 307] width 112 height 30
click at [992, 310] on th "0" at bounding box center [977, 307] width 111 height 30
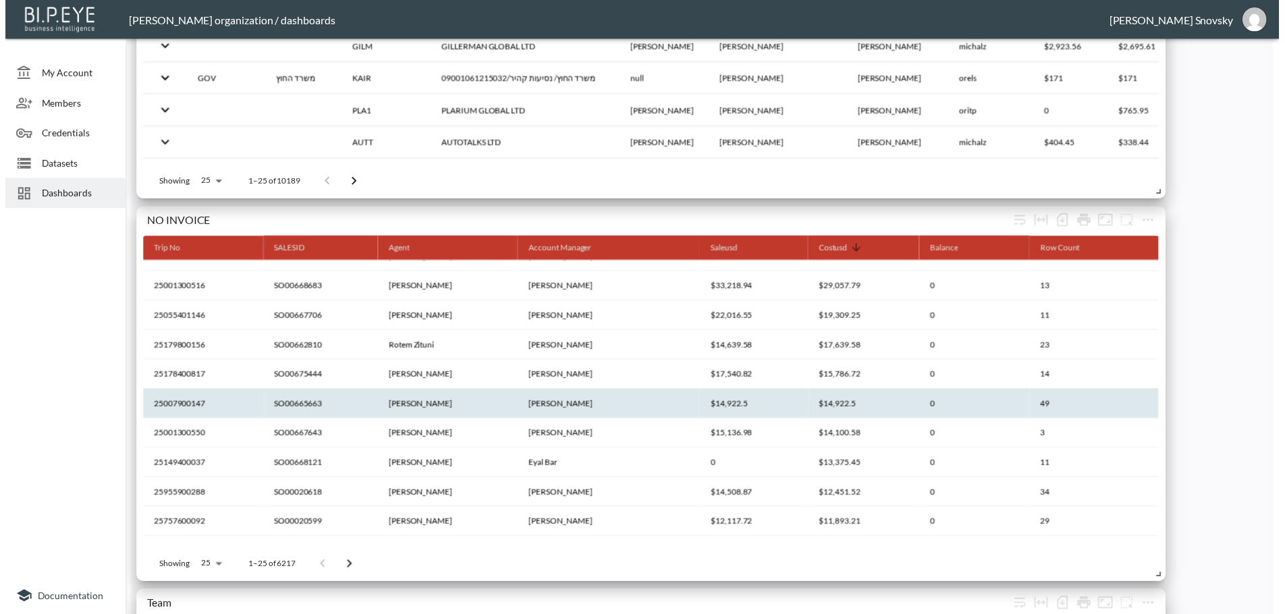
scroll to position [0, 0]
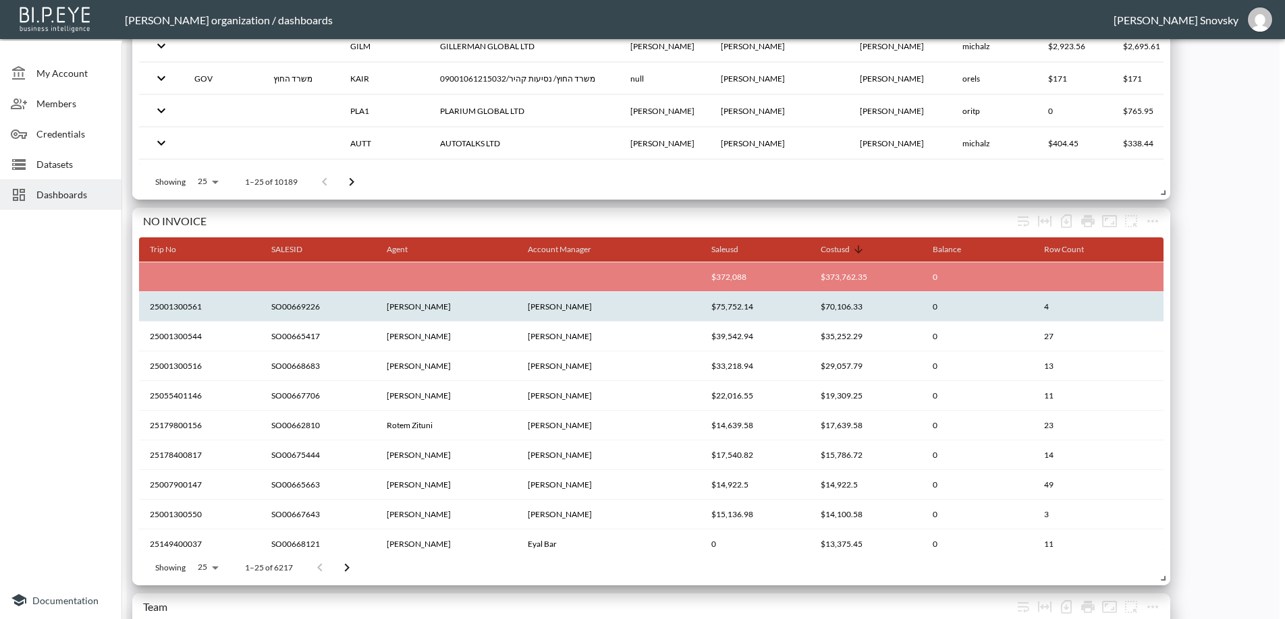
click at [949, 304] on th "0" at bounding box center [977, 307] width 111 height 30
click at [191, 293] on th "25001300561" at bounding box center [199, 307] width 121 height 30
click at [194, 306] on th "25001300561" at bounding box center [199, 307] width 121 height 30
click at [189, 312] on th "25001300561" at bounding box center [199, 307] width 121 height 30
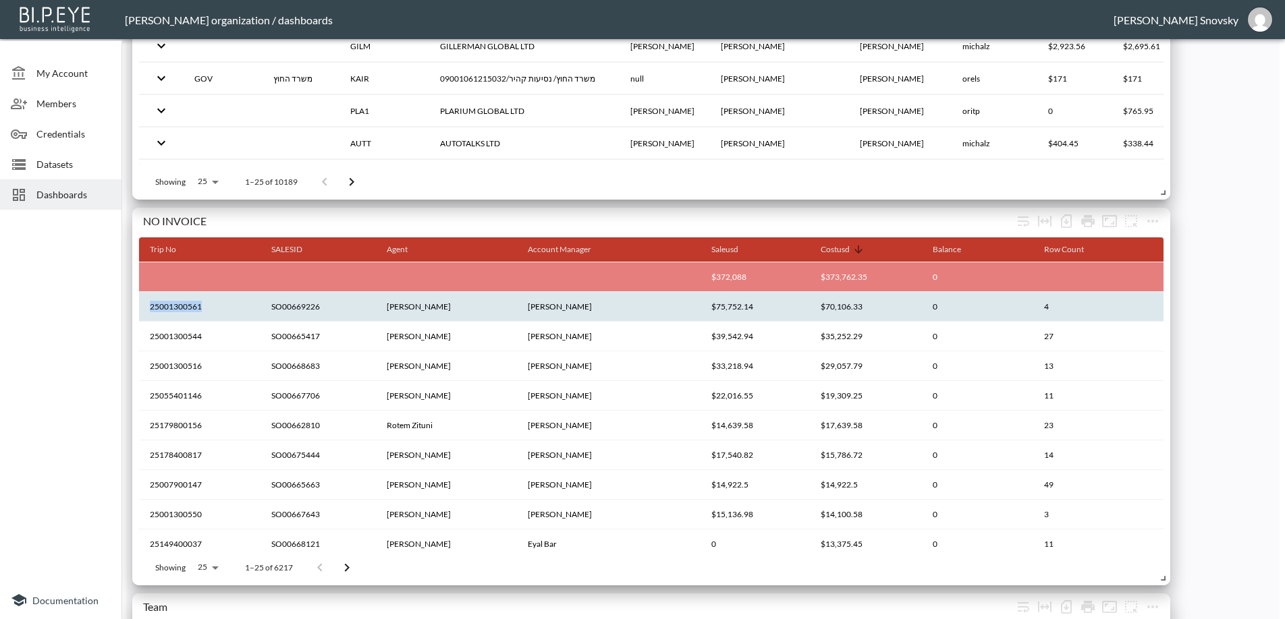
click at [189, 312] on th "25001300561" at bounding box center [199, 307] width 121 height 30
copy th "25001300561"
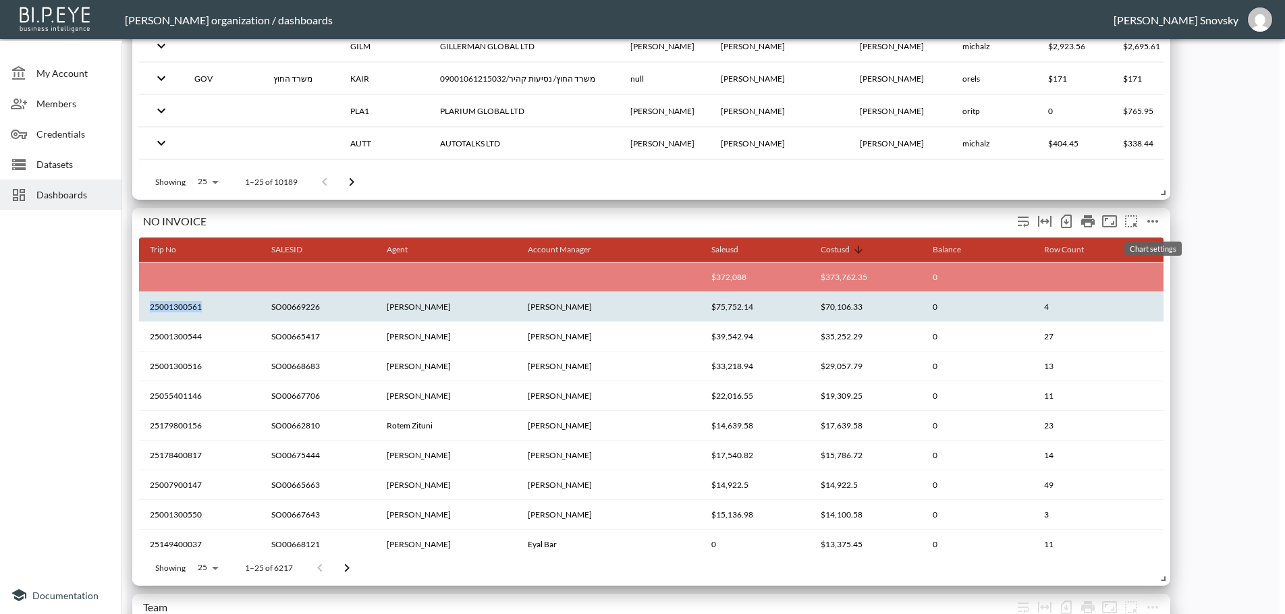
click at [1152, 217] on icon "more" at bounding box center [1152, 221] width 16 height 16
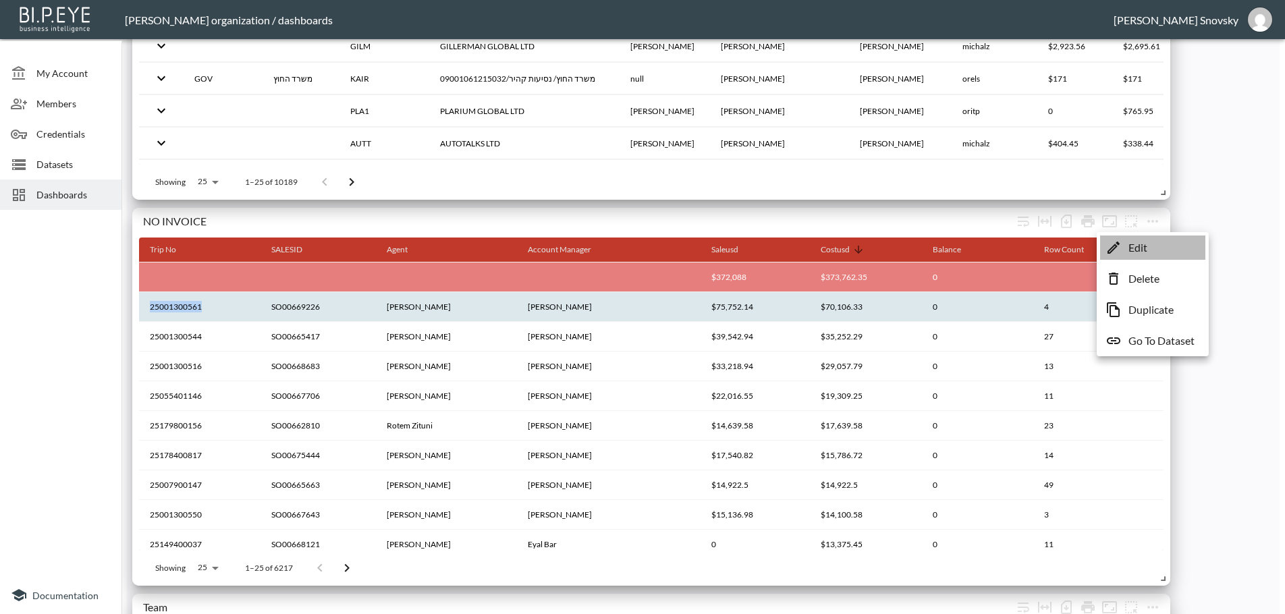
click at [1147, 243] on p "Edit" at bounding box center [1137, 248] width 19 height 16
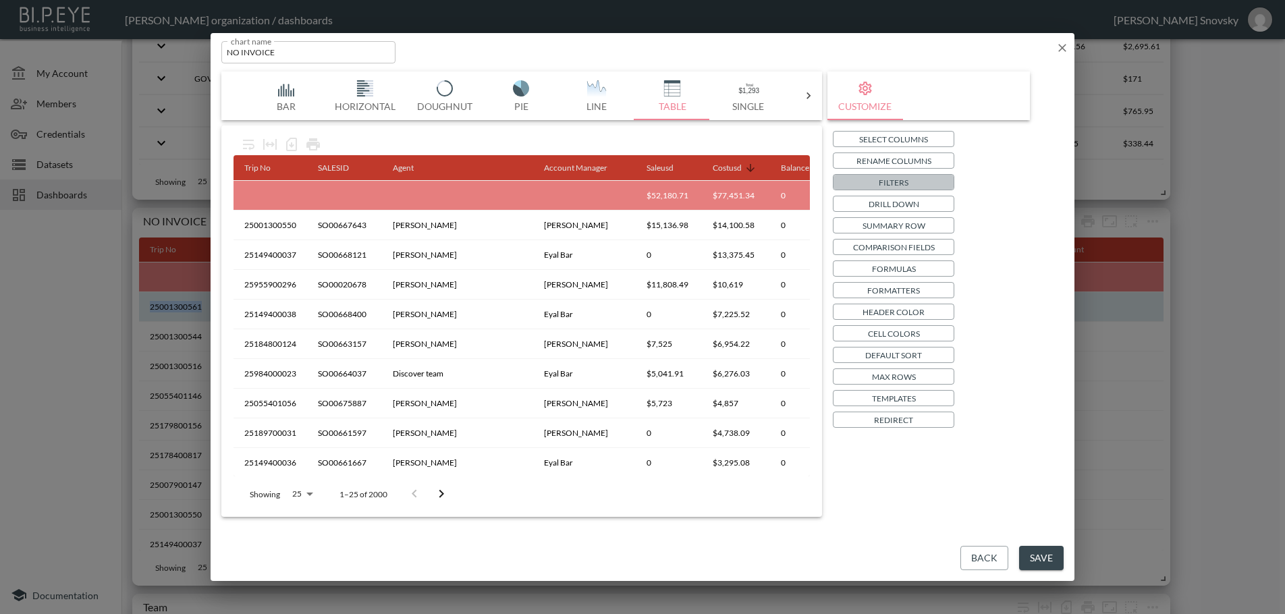
click at [903, 183] on p "Filters" at bounding box center [894, 182] width 30 height 14
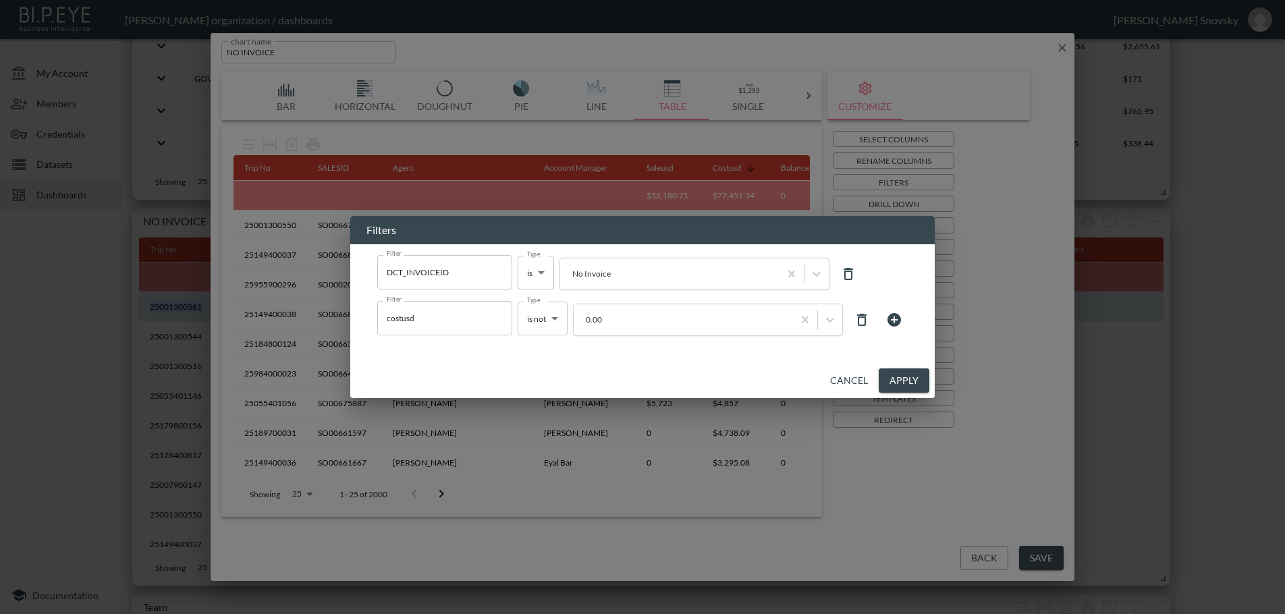
click at [861, 320] on icon at bounding box center [862, 320] width 16 height 16
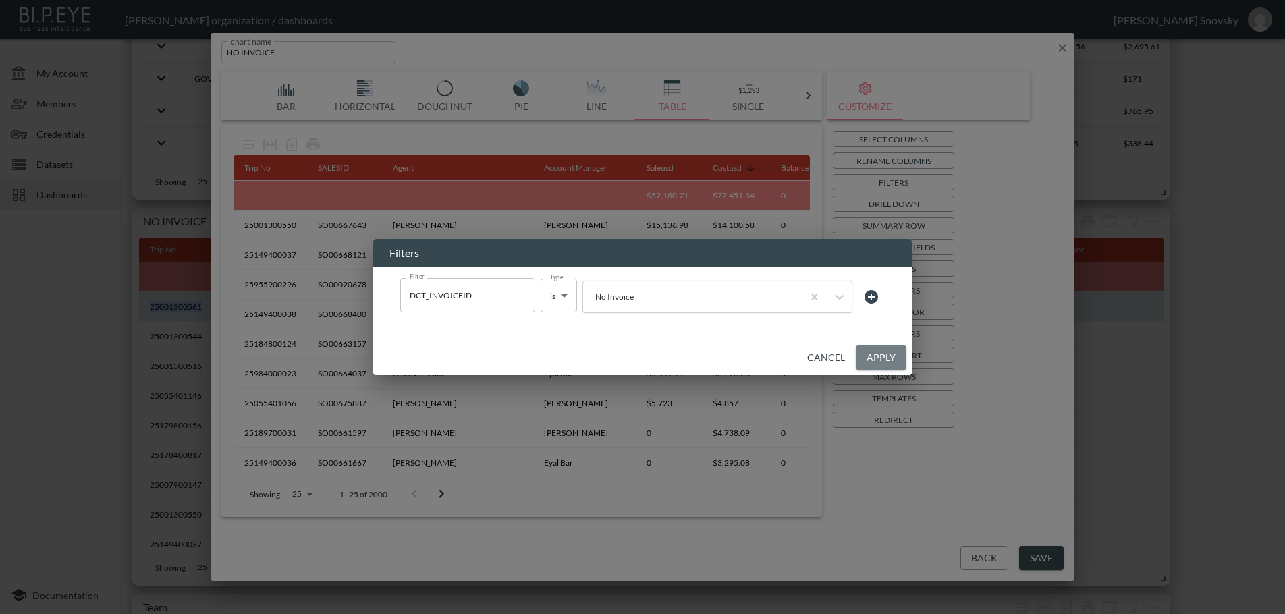
click at [871, 352] on button "Apply" at bounding box center [881, 357] width 51 height 25
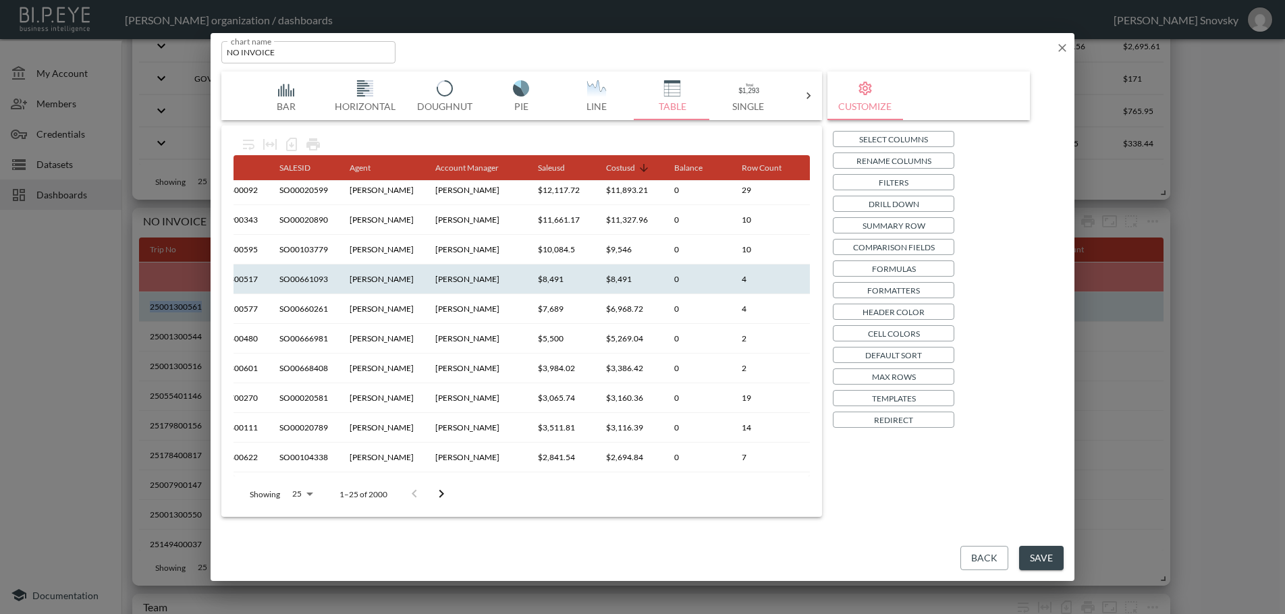
scroll to position [135, 51]
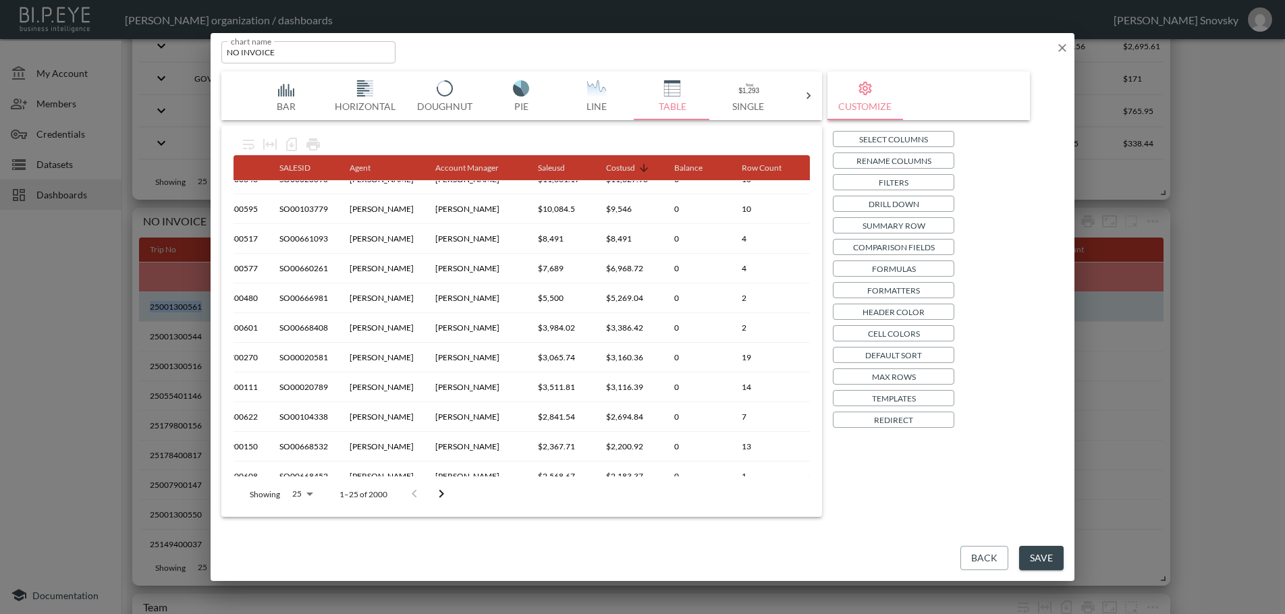
click at [879, 376] on p "Max Rows" at bounding box center [894, 377] width 44 height 14
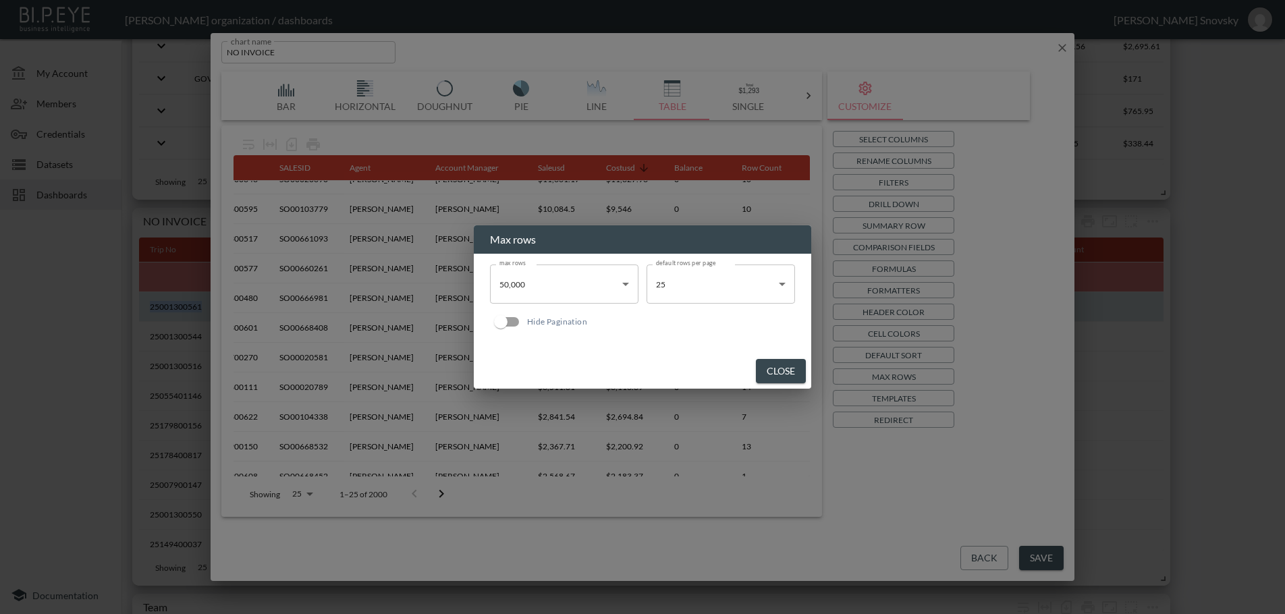
click at [625, 283] on body "BI.P.EYE, Interactive Analytics Dashboards - app Gil Snovsky organization / das…" at bounding box center [642, 307] width 1285 height 614
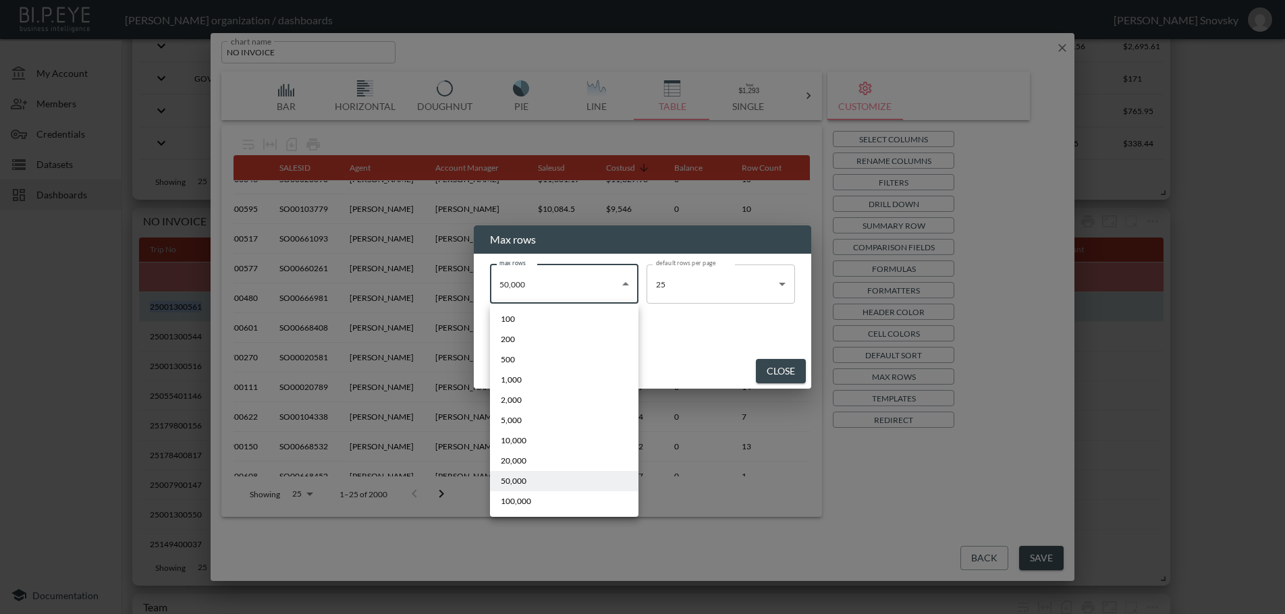
click at [519, 501] on span "100,000" at bounding box center [516, 501] width 30 height 12
type input "100000"
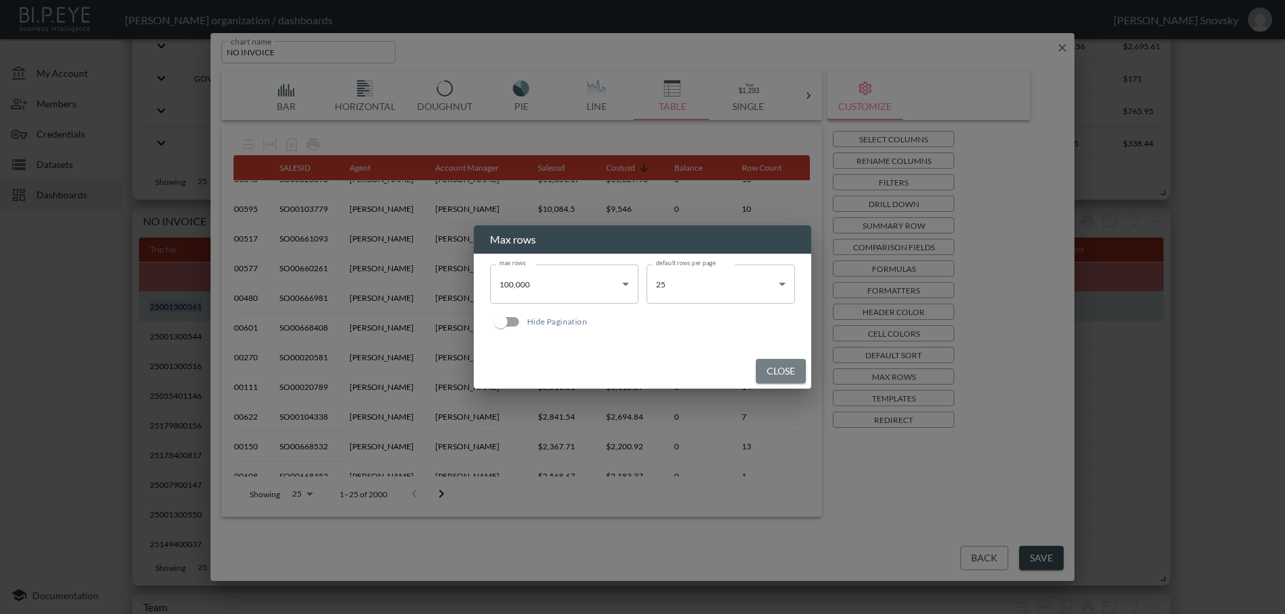
click at [773, 371] on button "Close" at bounding box center [781, 371] width 50 height 25
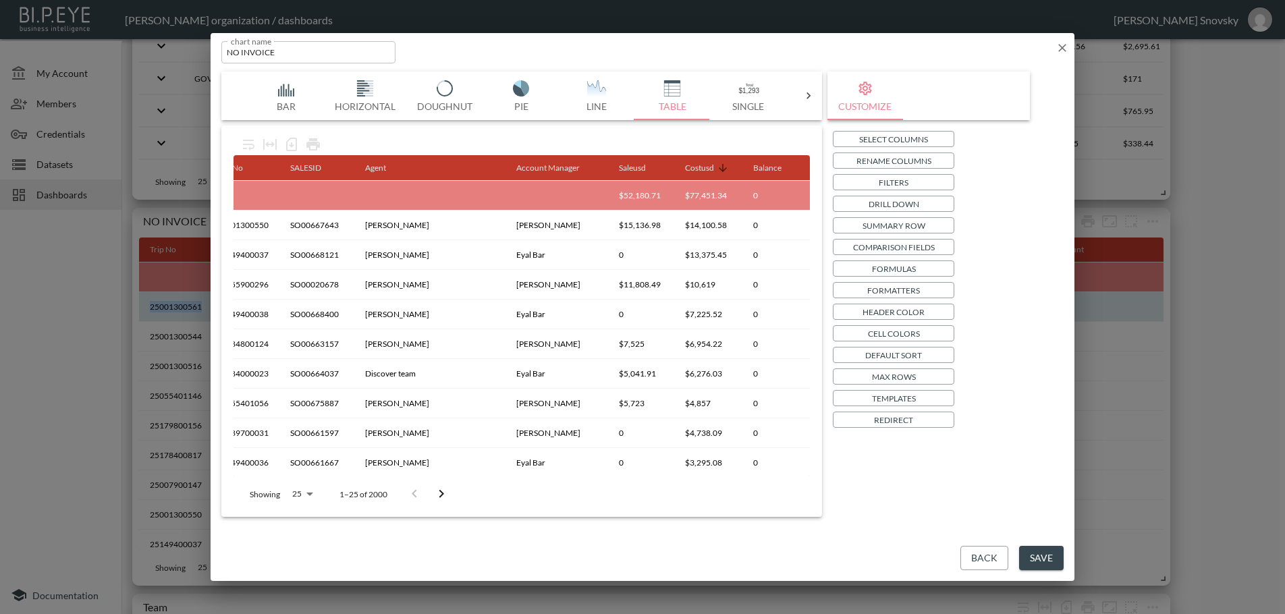
scroll to position [0, 0]
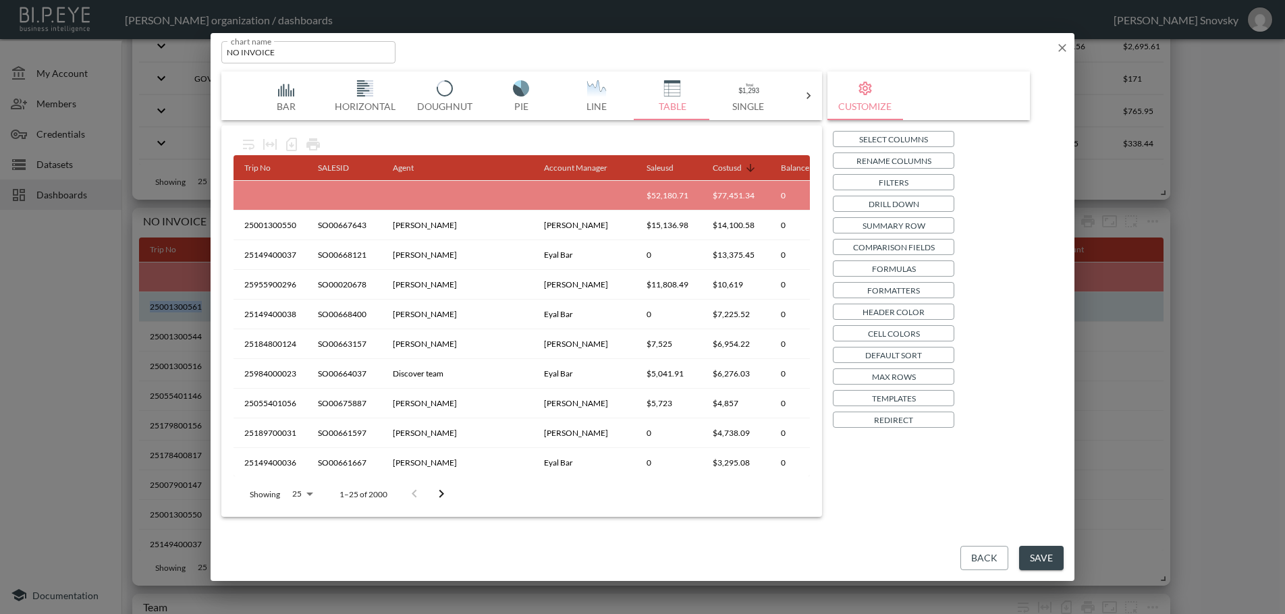
click at [874, 199] on p "Drill Down" at bounding box center [893, 204] width 51 height 14
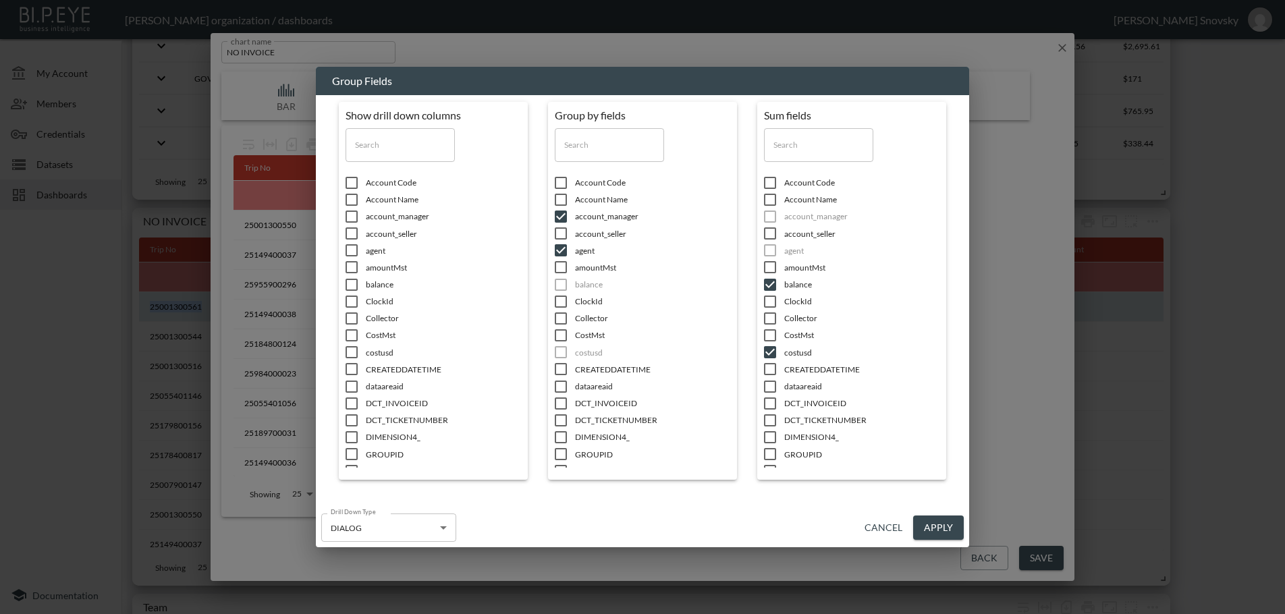
click at [347, 179] on input "checkbox" at bounding box center [351, 182] width 28 height 13
checkbox input "true"
drag, startPoint x: 347, startPoint y: 199, endPoint x: 347, endPoint y: 208, distance: 8.8
click at [347, 201] on input "checkbox" at bounding box center [351, 199] width 28 height 13
checkbox input "true"
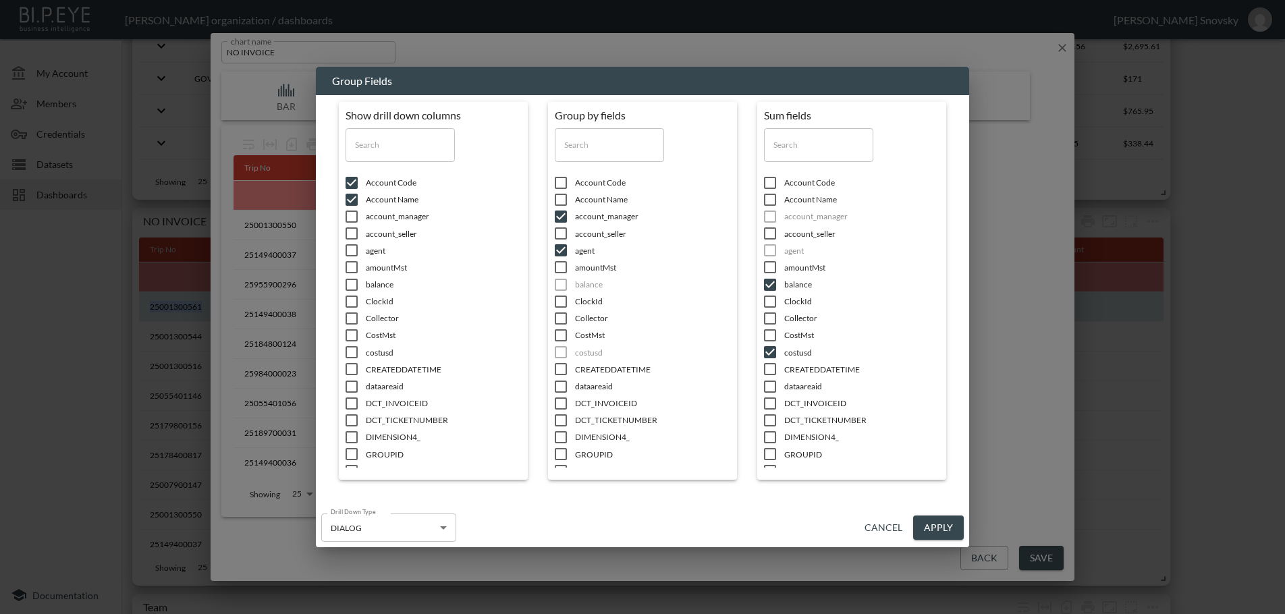
drag, startPoint x: 348, startPoint y: 214, endPoint x: 349, endPoint y: 222, distance: 8.1
click at [348, 215] on input "checkbox" at bounding box center [351, 216] width 28 height 13
checkbox input "true"
drag, startPoint x: 346, startPoint y: 240, endPoint x: 345, endPoint y: 255, distance: 15.5
click at [346, 242] on ul "Account Code Account Name account_manager account_seller agent amountMst balanc…" at bounding box center [432, 318] width 175 height 299
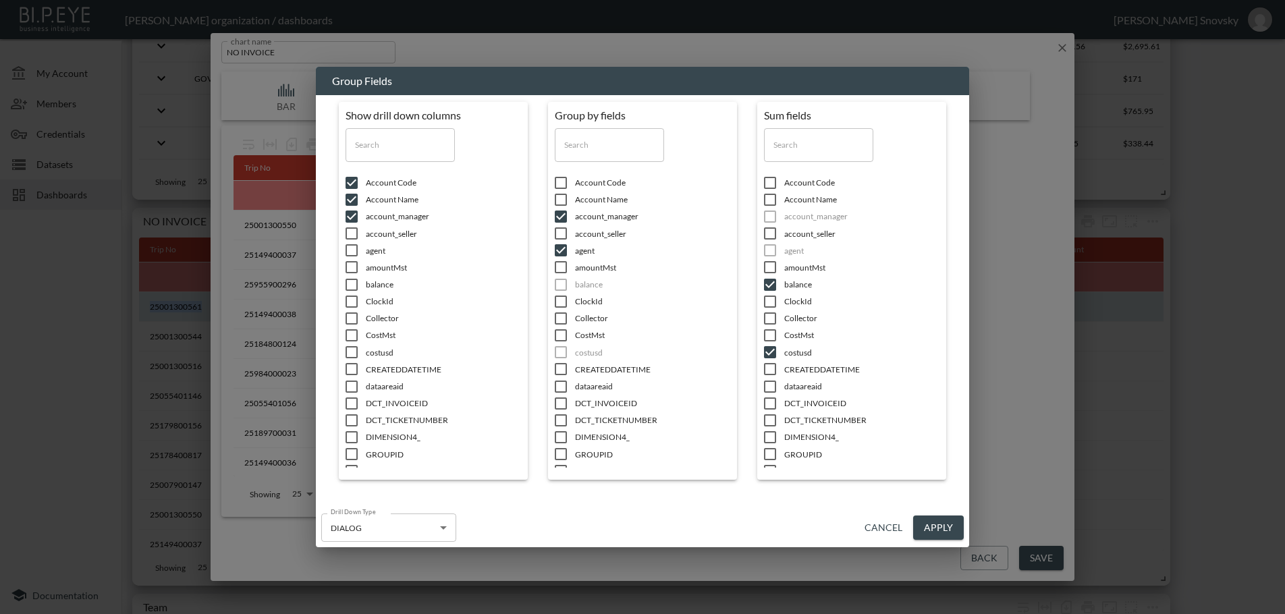
click at [347, 252] on input "checkbox" at bounding box center [351, 250] width 28 height 13
checkbox input "true"
click at [354, 230] on input "checkbox" at bounding box center [351, 233] width 28 height 13
checkbox input "true"
drag, startPoint x: 350, startPoint y: 265, endPoint x: 352, endPoint y: 277, distance: 11.6
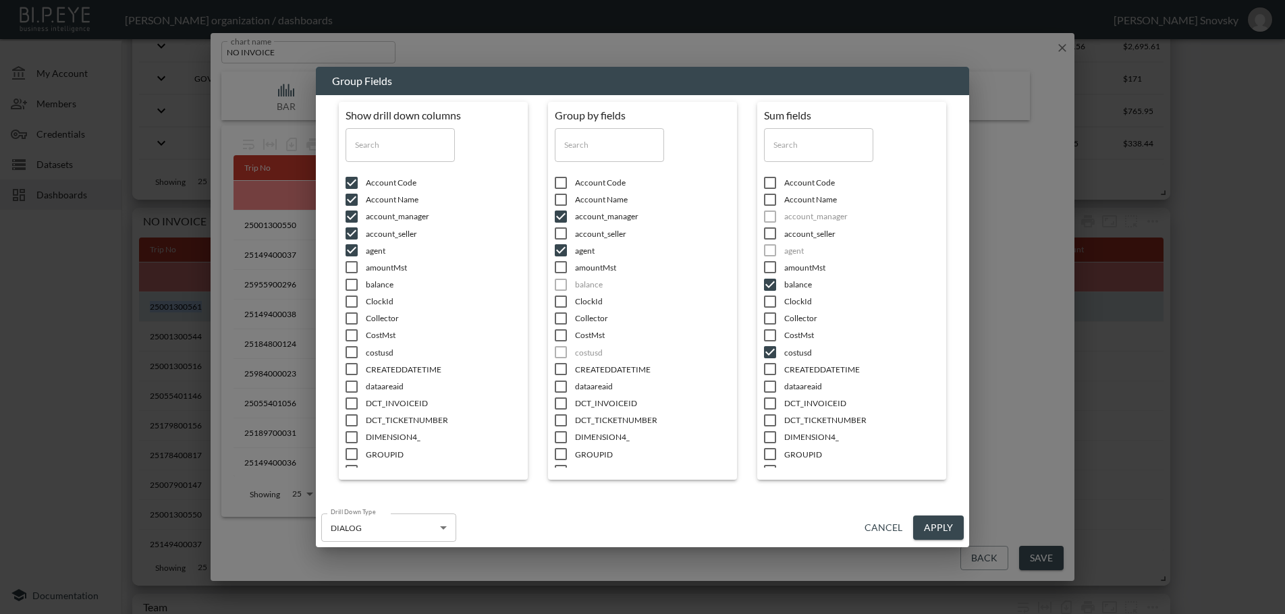
click at [350, 269] on input "checkbox" at bounding box center [351, 266] width 28 height 13
checkbox input "true"
drag, startPoint x: 352, startPoint y: 285, endPoint x: 350, endPoint y: 300, distance: 15.0
click at [352, 289] on input "checkbox" at bounding box center [351, 284] width 28 height 13
checkbox input "true"
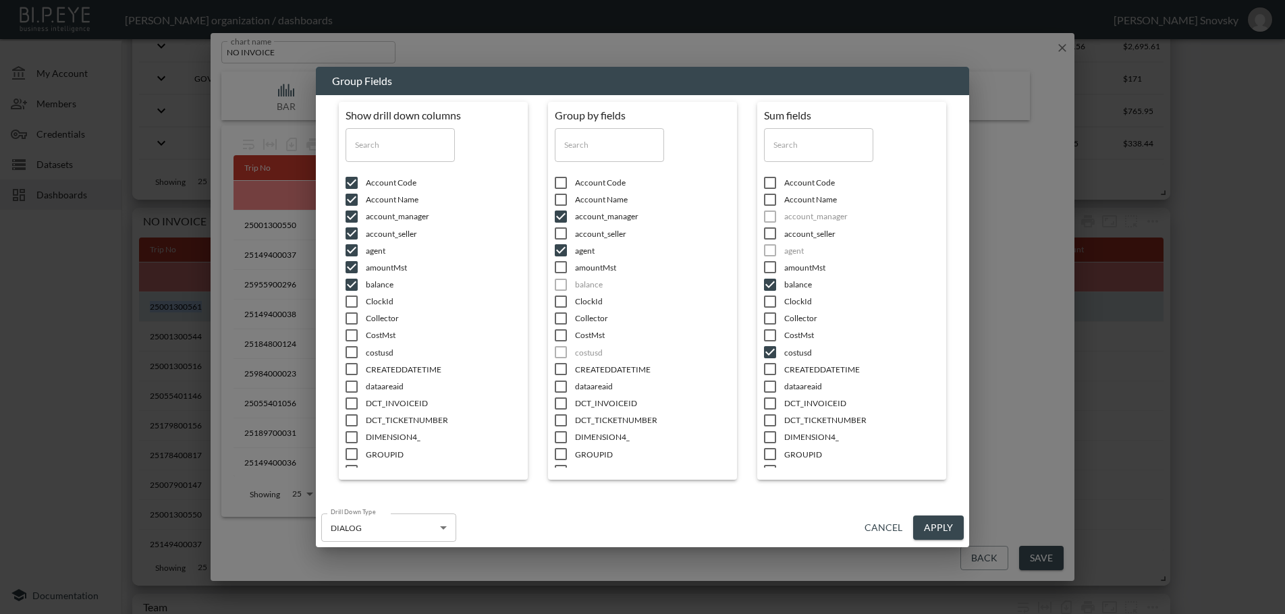
drag, startPoint x: 350, startPoint y: 304, endPoint x: 351, endPoint y: 314, distance: 10.9
click at [350, 304] on input "checkbox" at bounding box center [351, 301] width 28 height 13
checkbox input "true"
click at [350, 323] on input "checkbox" at bounding box center [351, 318] width 28 height 13
checkbox input "true"
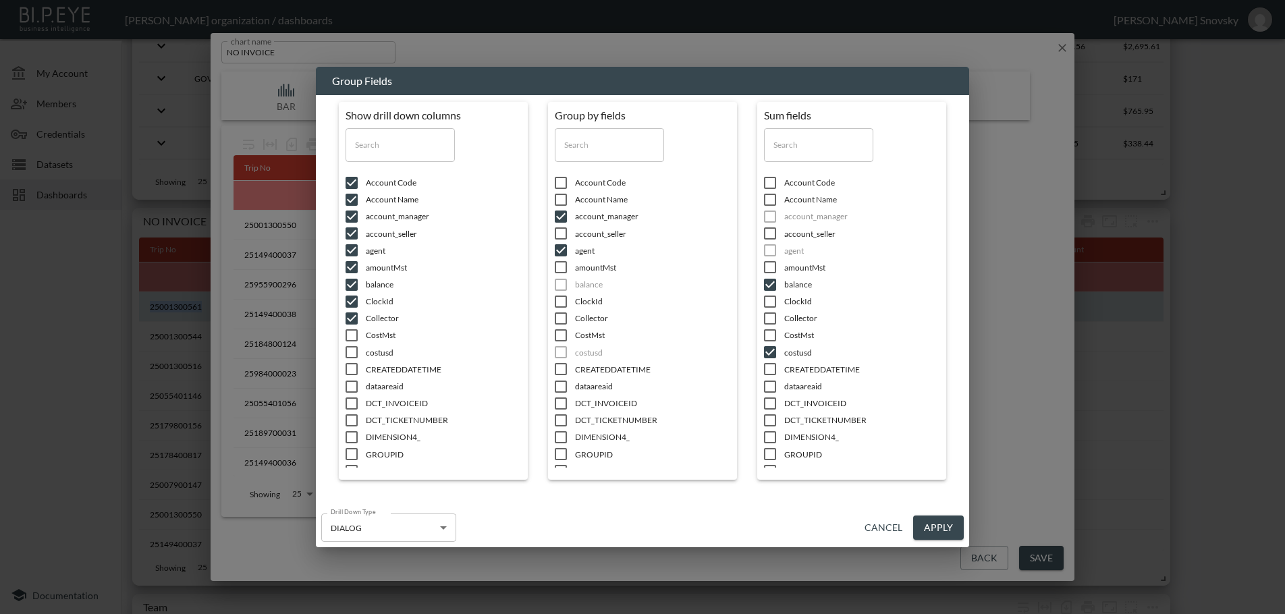
click at [348, 342] on input "checkbox" at bounding box center [351, 335] width 28 height 13
checkbox input "true"
drag, startPoint x: 352, startPoint y: 352, endPoint x: 349, endPoint y: 367, distance: 15.8
click at [351, 357] on input "checkbox" at bounding box center [351, 351] width 28 height 13
checkbox input "true"
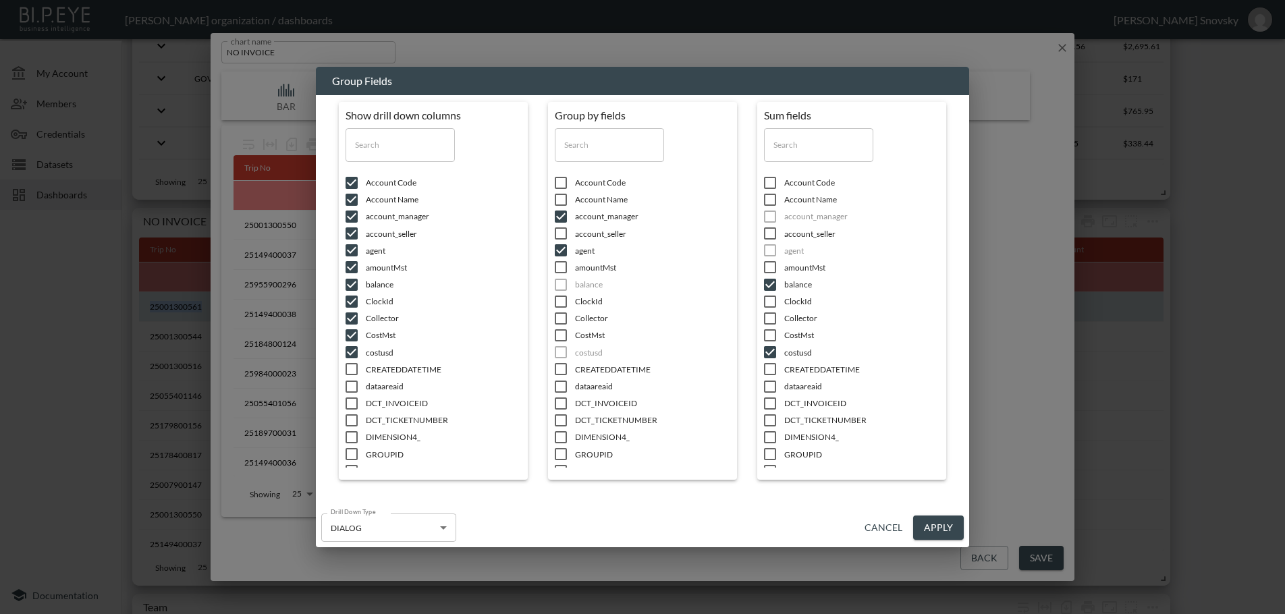
drag, startPoint x: 349, startPoint y: 367, endPoint x: 348, endPoint y: 375, distance: 8.1
click at [348, 370] on input "checkbox" at bounding box center [351, 368] width 28 height 13
checkbox input "true"
click at [352, 393] on span at bounding box center [351, 386] width 28 height 13
checkbox input "true"
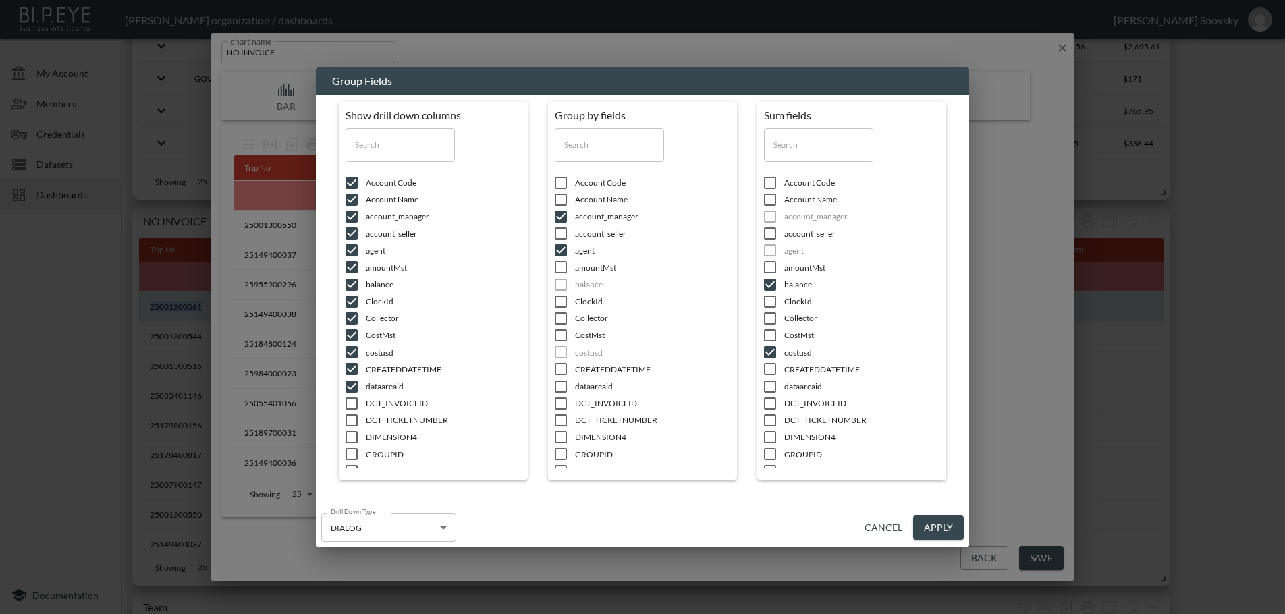
click at [351, 406] on input "checkbox" at bounding box center [351, 403] width 28 height 13
checkbox input "true"
drag, startPoint x: 352, startPoint y: 418, endPoint x: 352, endPoint y: 430, distance: 11.5
click at [352, 423] on input "checkbox" at bounding box center [351, 420] width 28 height 13
checkbox input "true"
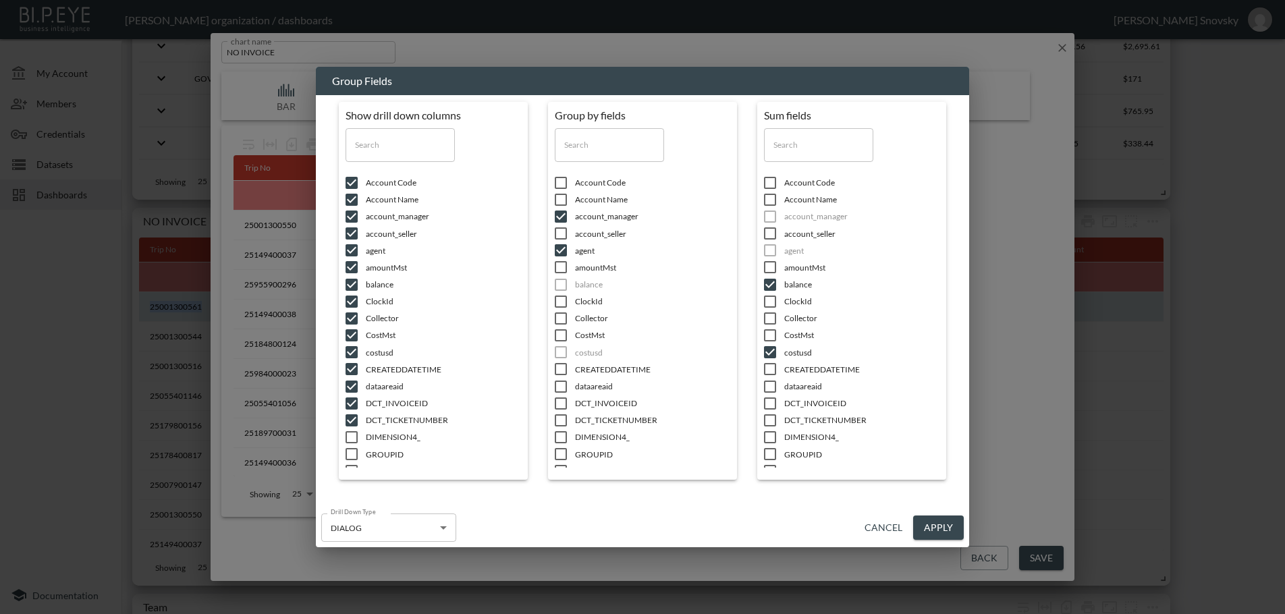
click at [351, 436] on input "checkbox" at bounding box center [351, 436] width 28 height 13
checkbox input "true"
drag, startPoint x: 354, startPoint y: 386, endPoint x: 355, endPoint y: 395, distance: 9.5
click at [354, 387] on input "checkbox" at bounding box center [351, 386] width 28 height 13
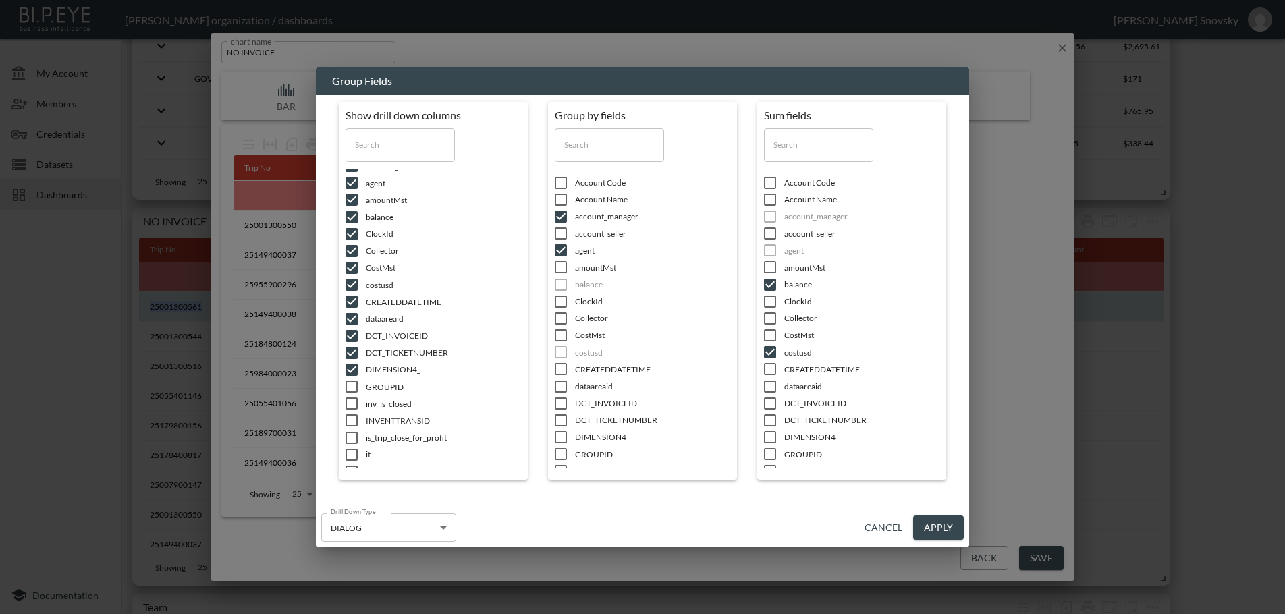
checkbox input "true"
click at [352, 406] on input "checkbox" at bounding box center [351, 403] width 28 height 13
checkbox input "true"
drag, startPoint x: 350, startPoint y: 422, endPoint x: 350, endPoint y: 433, distance: 10.8
click at [350, 423] on input "checkbox" at bounding box center [351, 420] width 28 height 13
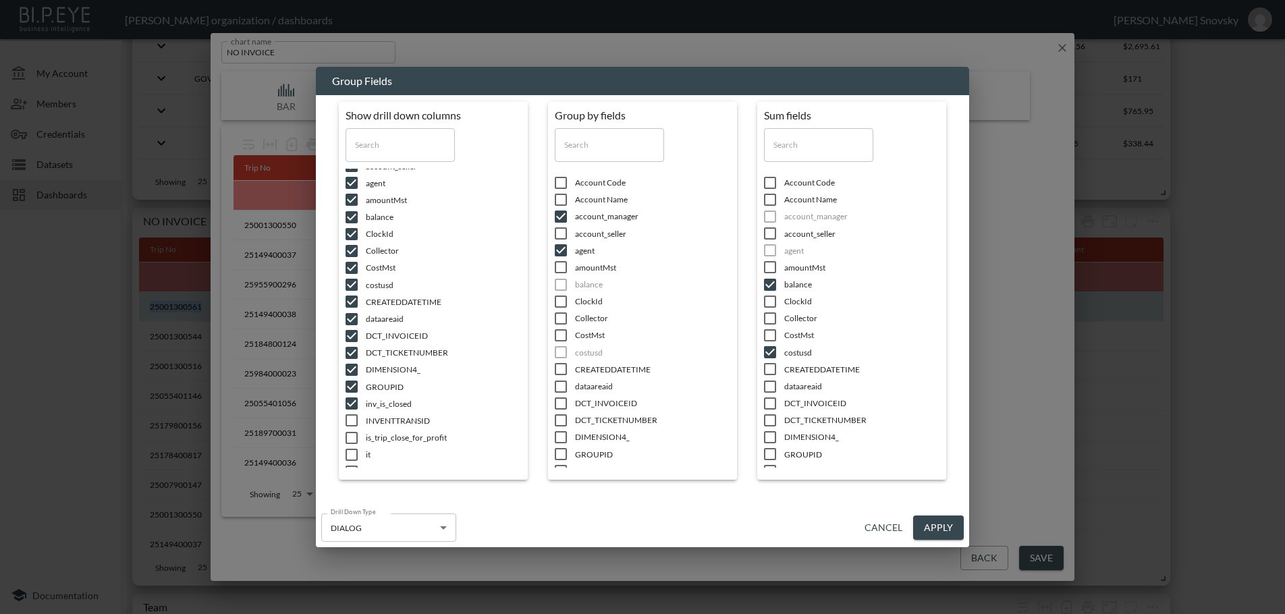
checkbox input "true"
click at [350, 437] on input "checkbox" at bounding box center [351, 437] width 28 height 13
checkbox input "true"
click at [351, 451] on input "checkbox" at bounding box center [351, 454] width 28 height 13
checkbox input "true"
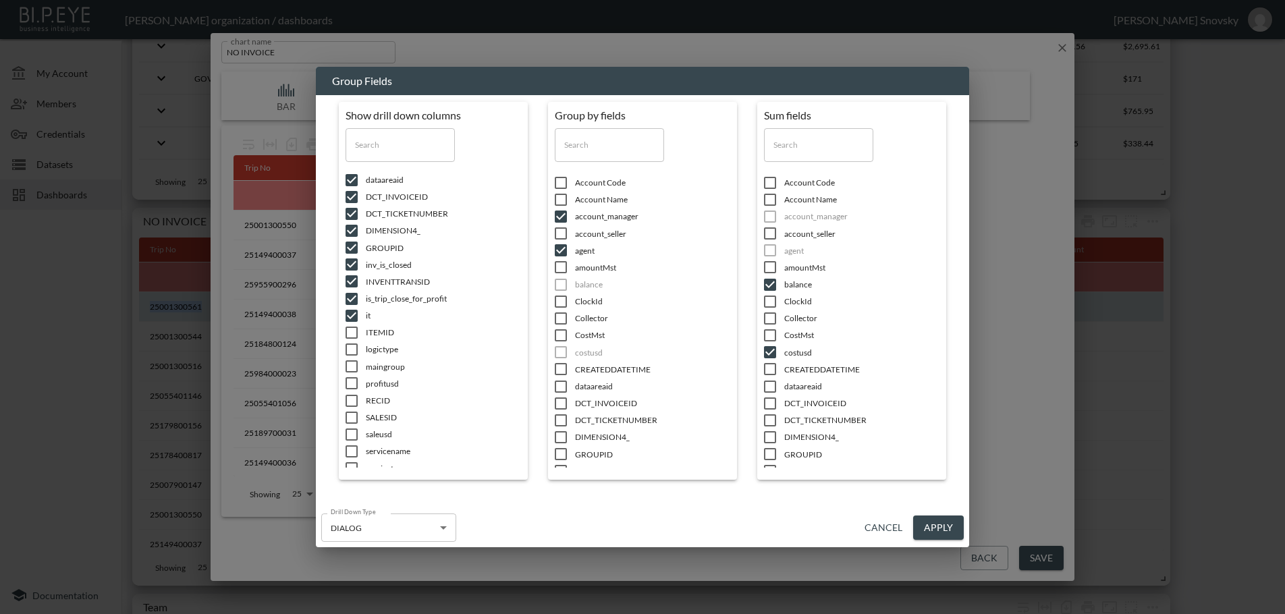
scroll to position [270, 0]
drag, startPoint x: 360, startPoint y: 397, endPoint x: 358, endPoint y: 380, distance: 16.9
click at [358, 397] on li "servicetype" at bounding box center [432, 405] width 175 height 17
checkbox input "true"
drag, startPoint x: 352, startPoint y: 360, endPoint x: 352, endPoint y: 347, distance: 12.8
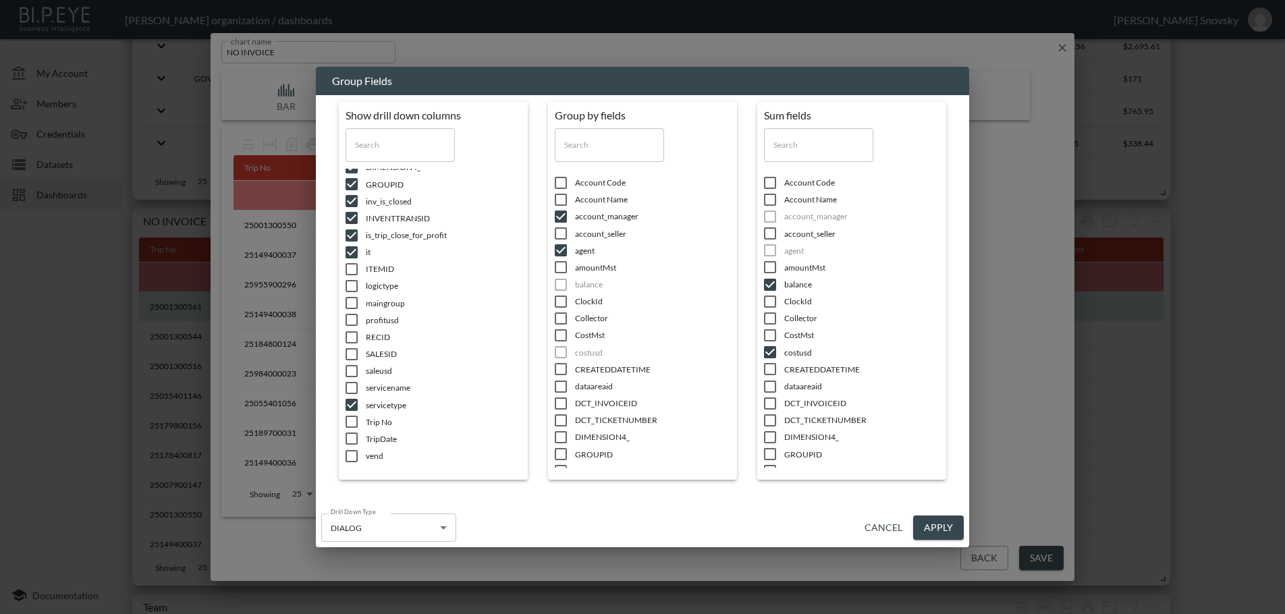
click at [352, 356] on input "checkbox" at bounding box center [351, 353] width 28 height 13
checkbox input "true"
drag, startPoint x: 353, startPoint y: 334, endPoint x: 352, endPoint y: 311, distance: 23.0
click at [353, 327] on ul "Account Code Account Name account_manager account_seller agent amountMst balanc…" at bounding box center [432, 318] width 175 height 299
click at [352, 304] on input "checkbox" at bounding box center [351, 302] width 28 height 13
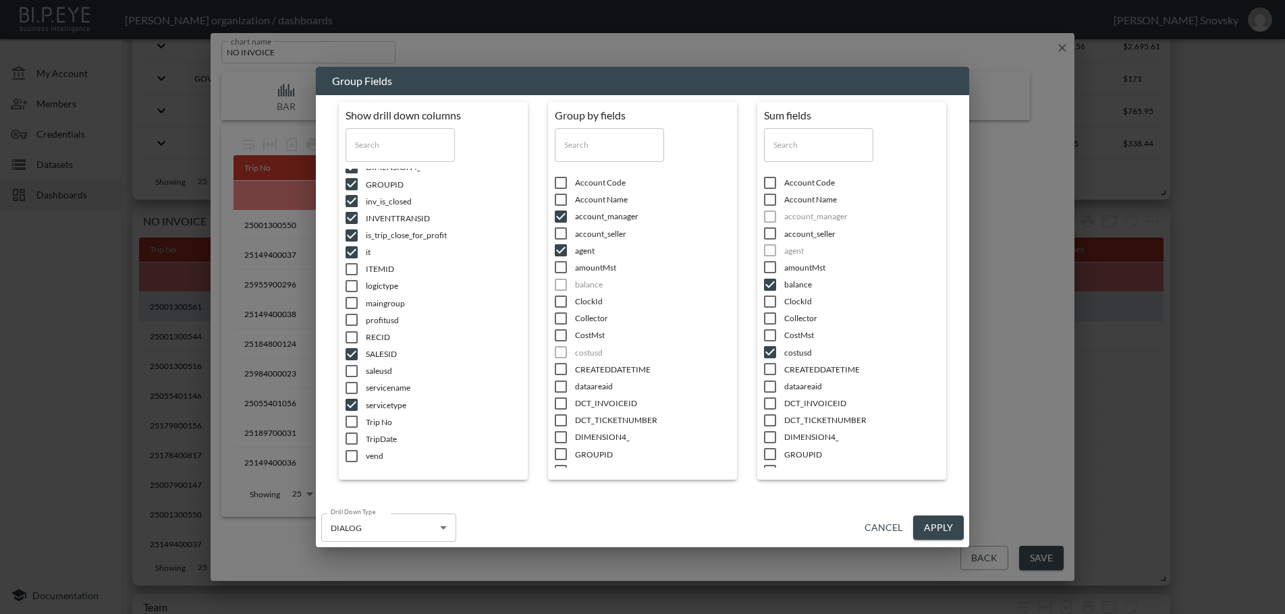
checkbox input "true"
click at [350, 279] on icon at bounding box center [351, 286] width 16 height 16
checkbox input "true"
click at [353, 264] on input "checkbox" at bounding box center [351, 268] width 28 height 13
checkbox input "true"
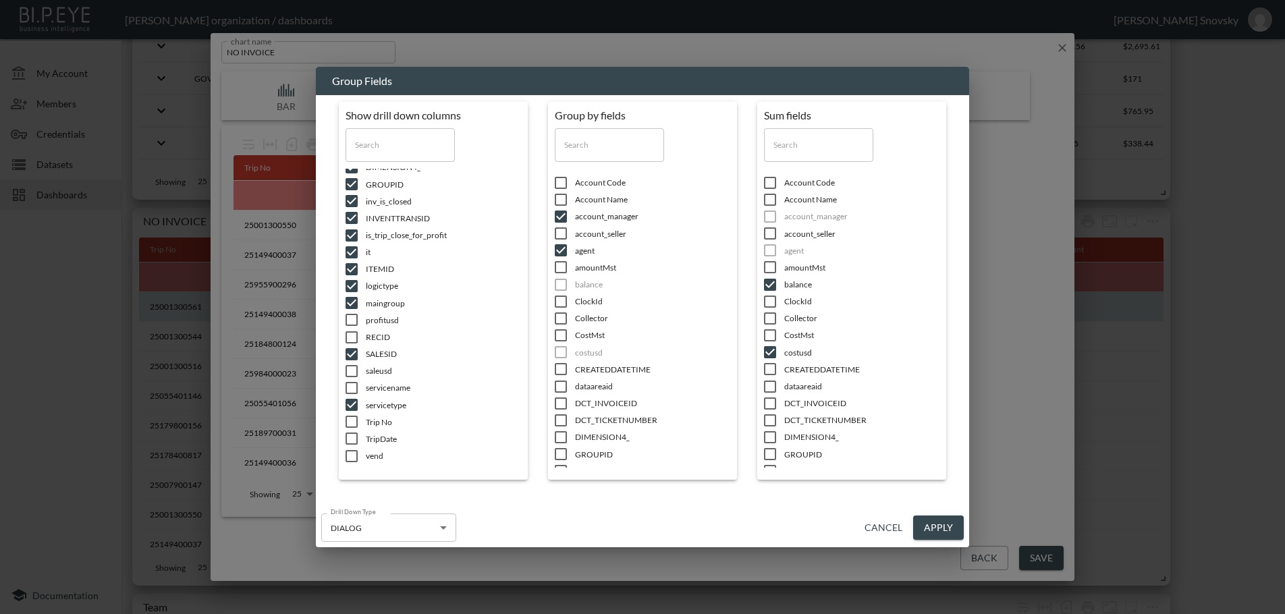
drag, startPoint x: 352, startPoint y: 316, endPoint x: 351, endPoint y: 325, distance: 8.8
click at [352, 319] on input "checkbox" at bounding box center [351, 319] width 28 height 13
checkbox input "true"
drag, startPoint x: 349, startPoint y: 333, endPoint x: 350, endPoint y: 339, distance: 6.8
click at [349, 335] on input "checkbox" at bounding box center [351, 337] width 28 height 13
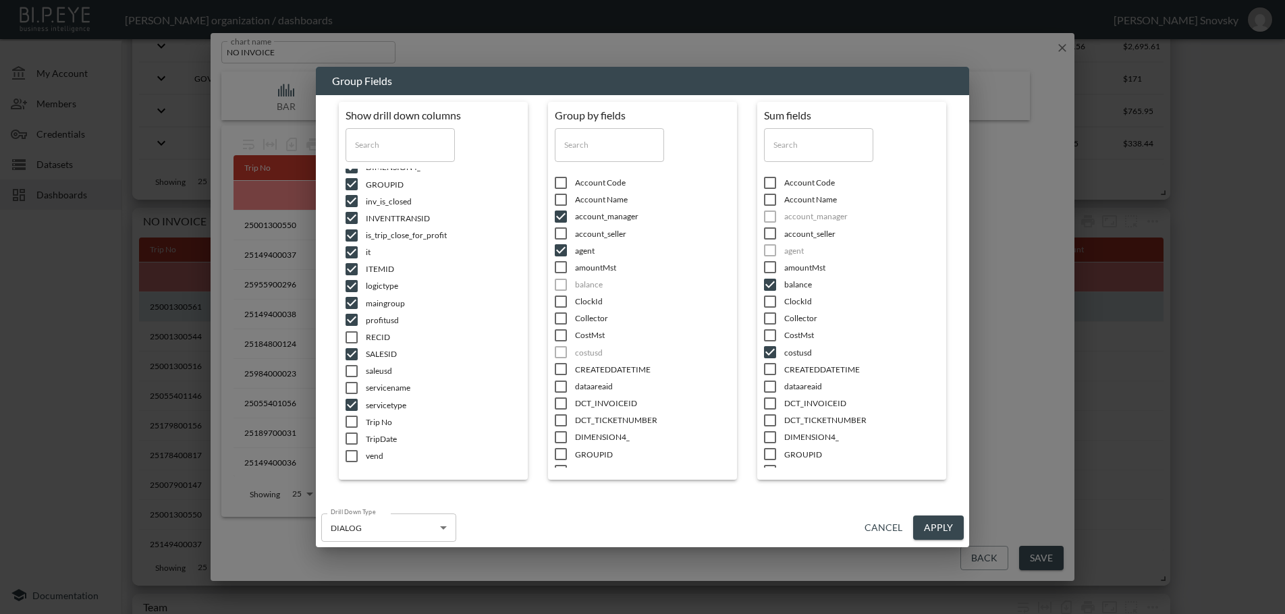
checkbox input "true"
click at [350, 366] on span at bounding box center [351, 370] width 28 height 13
checkbox input "true"
drag, startPoint x: 349, startPoint y: 386, endPoint x: 349, endPoint y: 394, distance: 8.1
click at [349, 388] on input "checkbox" at bounding box center [351, 387] width 28 height 13
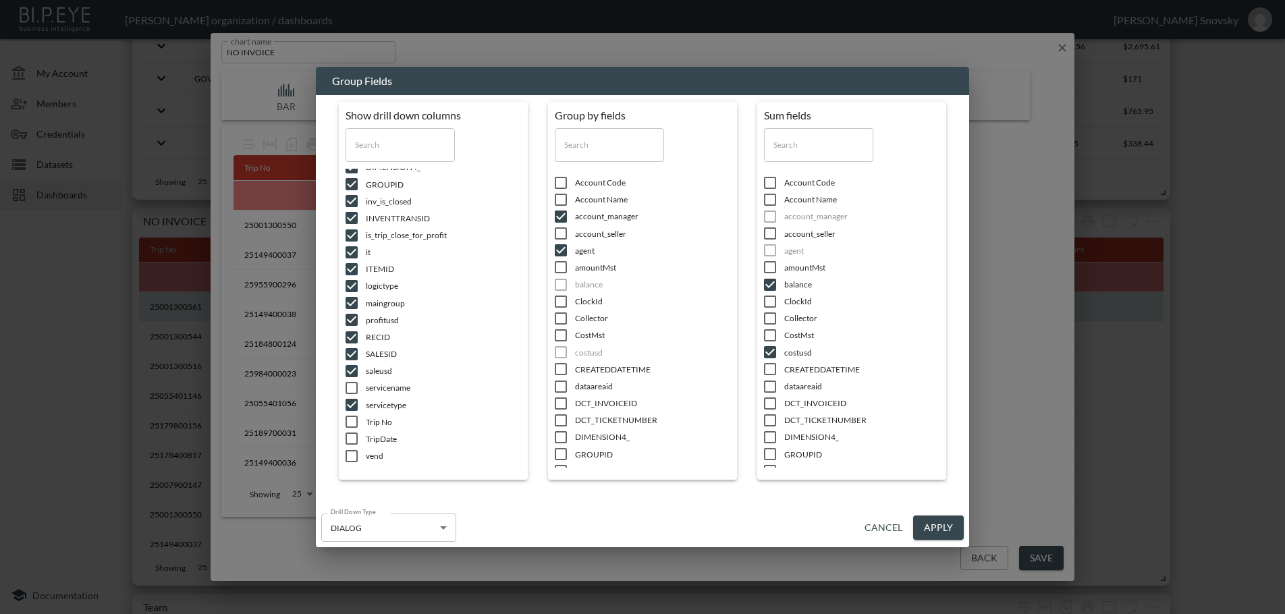
checkbox input "true"
click at [354, 420] on input "checkbox" at bounding box center [351, 421] width 28 height 13
checkbox input "true"
click at [353, 441] on input "checkbox" at bounding box center [351, 438] width 28 height 13
checkbox input "true"
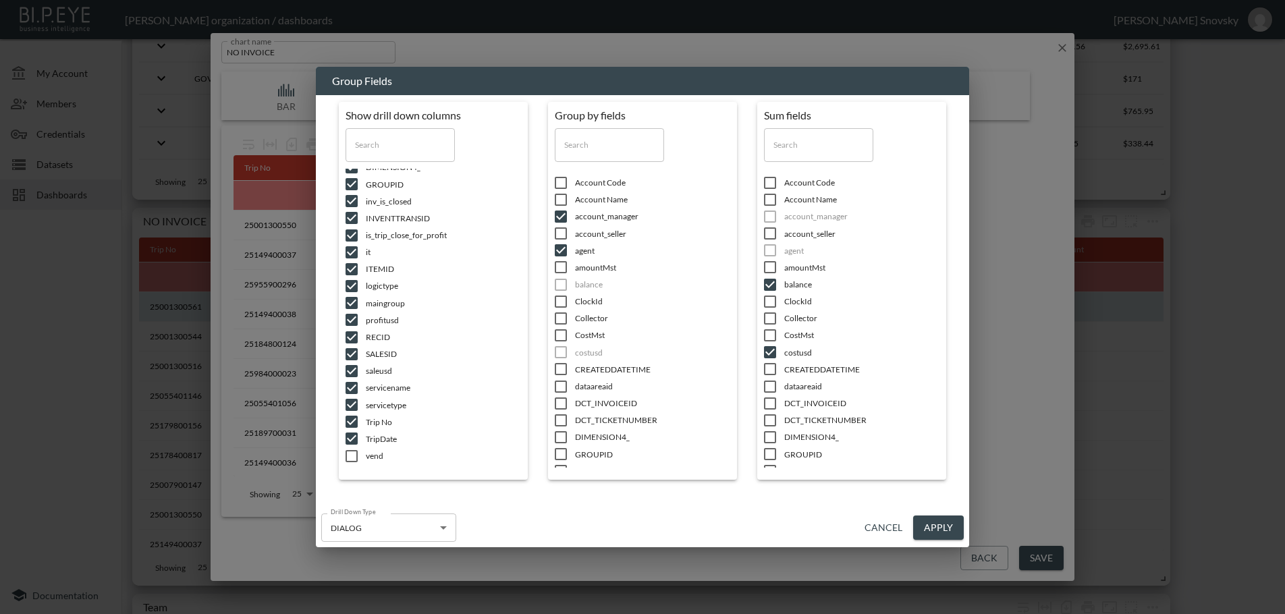
drag, startPoint x: 352, startPoint y: 449, endPoint x: 354, endPoint y: 440, distance: 9.0
click at [353, 450] on input "checkbox" at bounding box center [351, 455] width 28 height 13
checkbox input "true"
click at [928, 525] on button "Apply" at bounding box center [938, 528] width 51 height 25
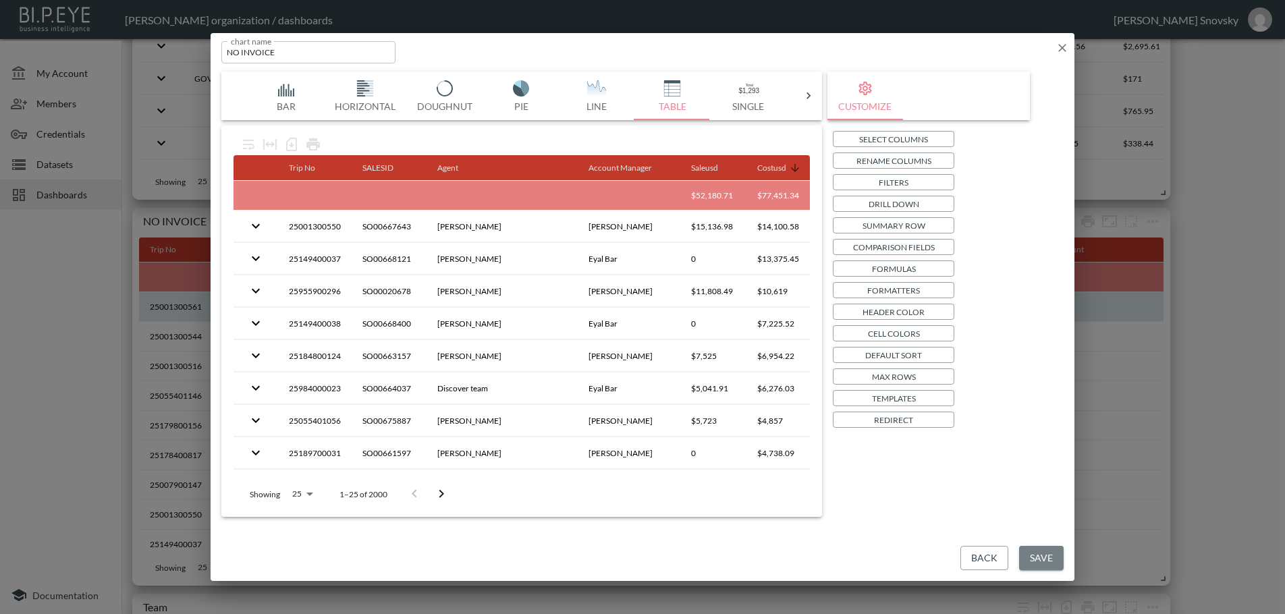
click at [1040, 558] on button "Save" at bounding box center [1041, 558] width 45 height 25
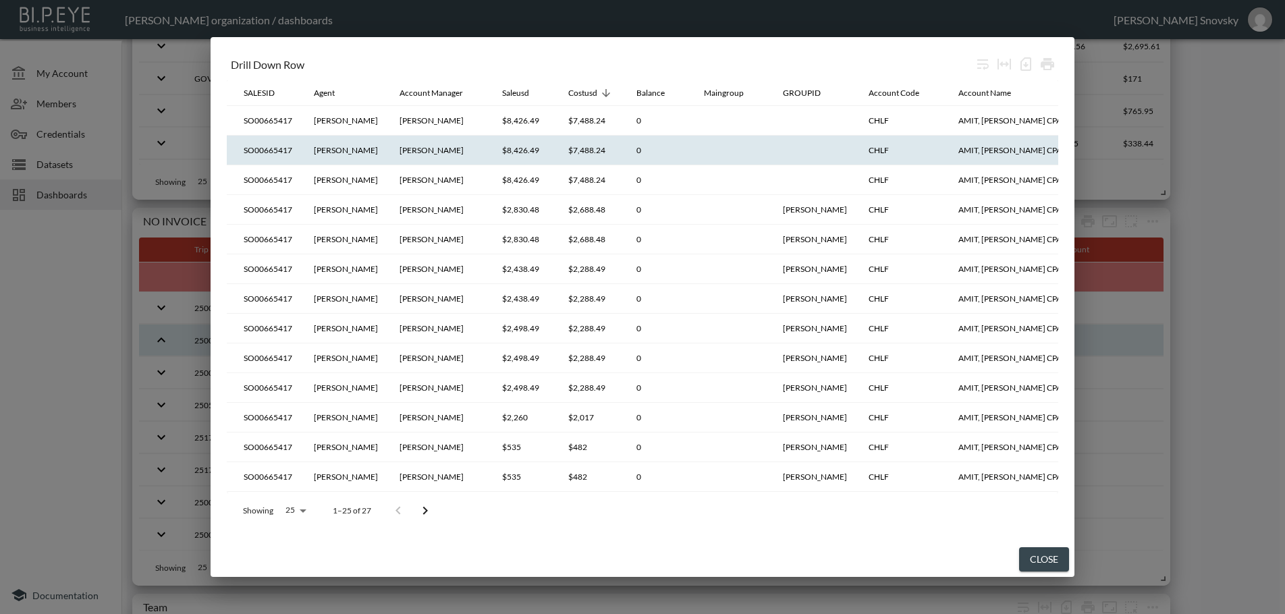
scroll to position [0, 0]
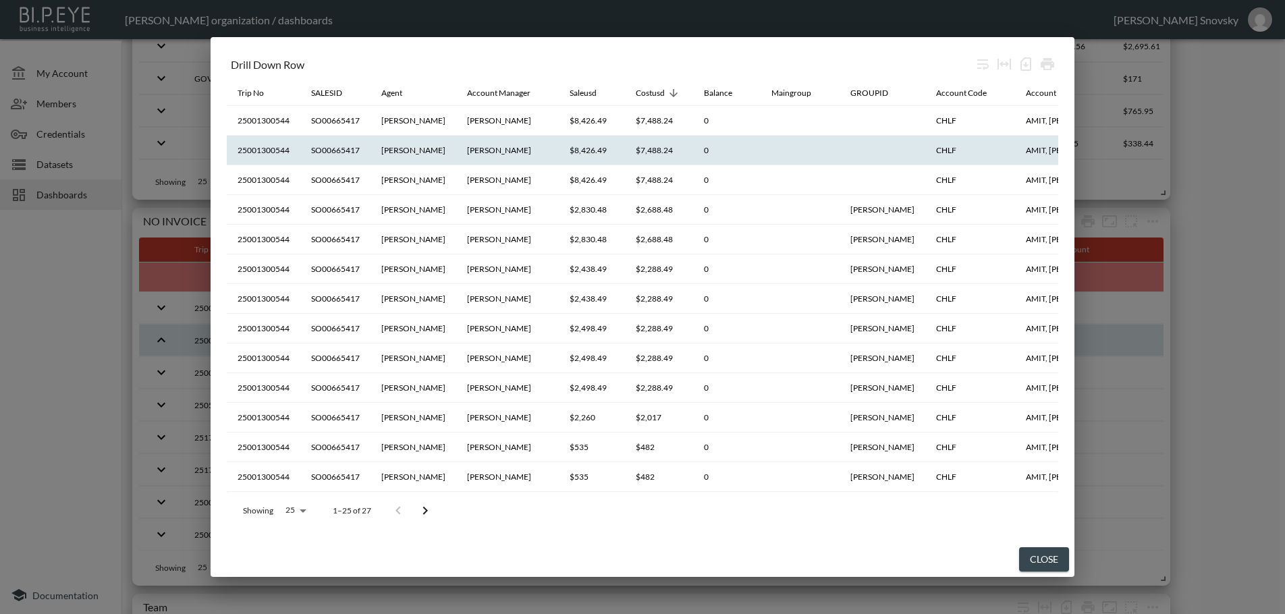
click at [281, 150] on th "25001300544" at bounding box center [264, 151] width 74 height 30
copy th "25001300544"
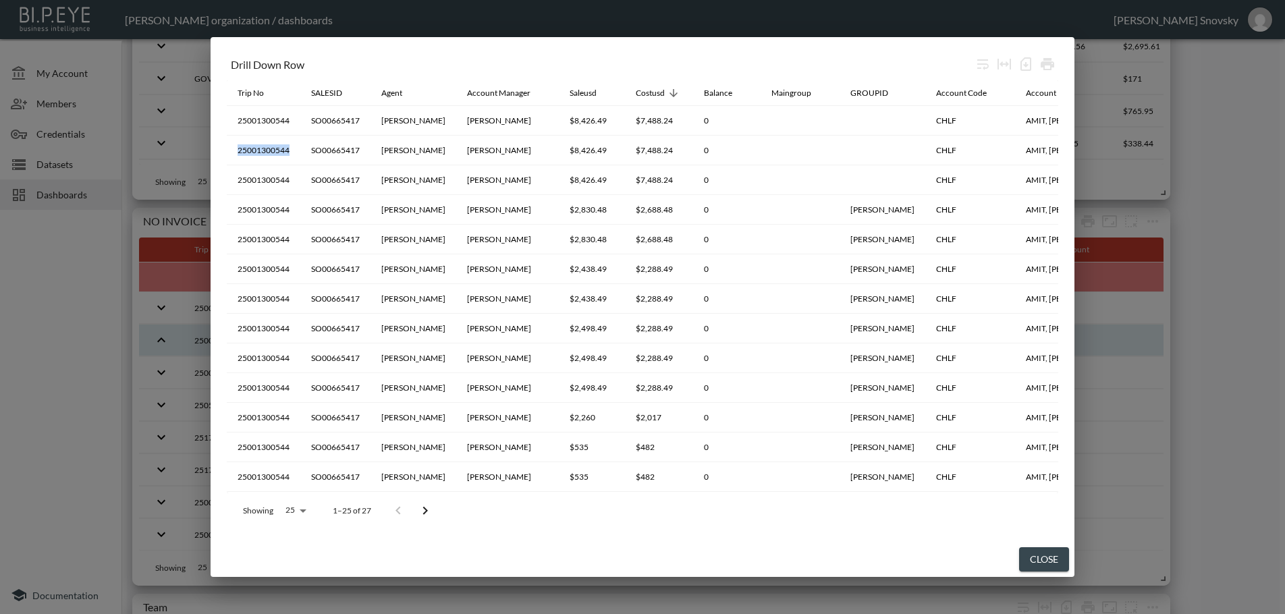
click at [1042, 563] on button "Close" at bounding box center [1044, 559] width 50 height 25
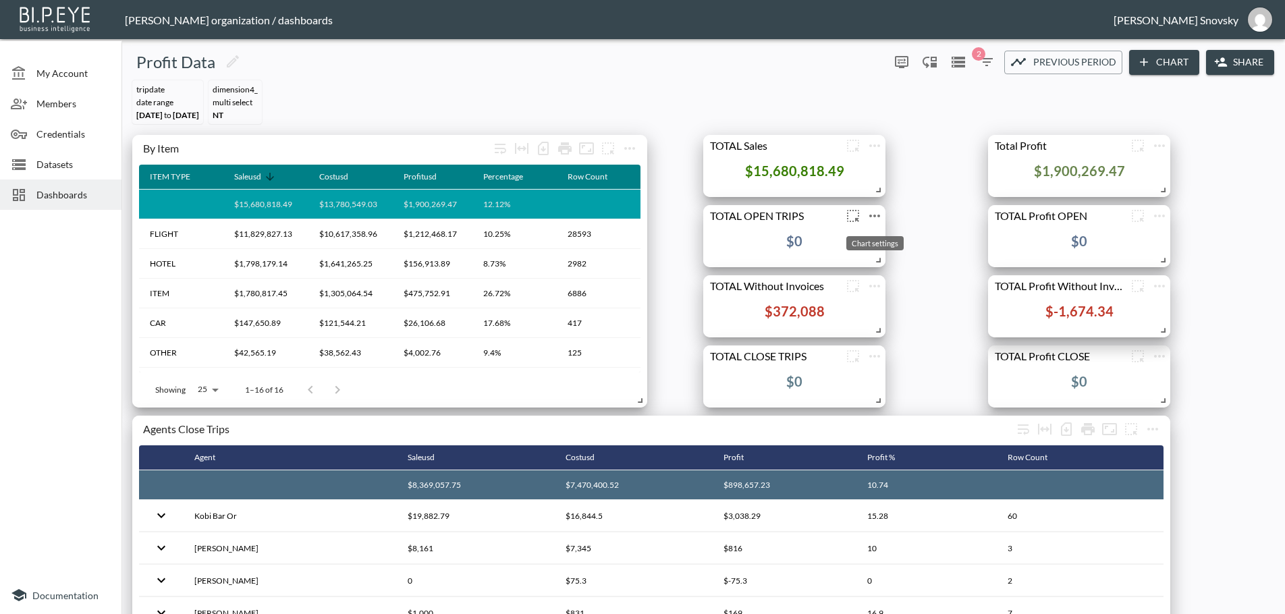
click at [874, 219] on icon "more" at bounding box center [874, 216] width 16 height 16
click at [874, 238] on li "Edit" at bounding box center [874, 242] width 105 height 24
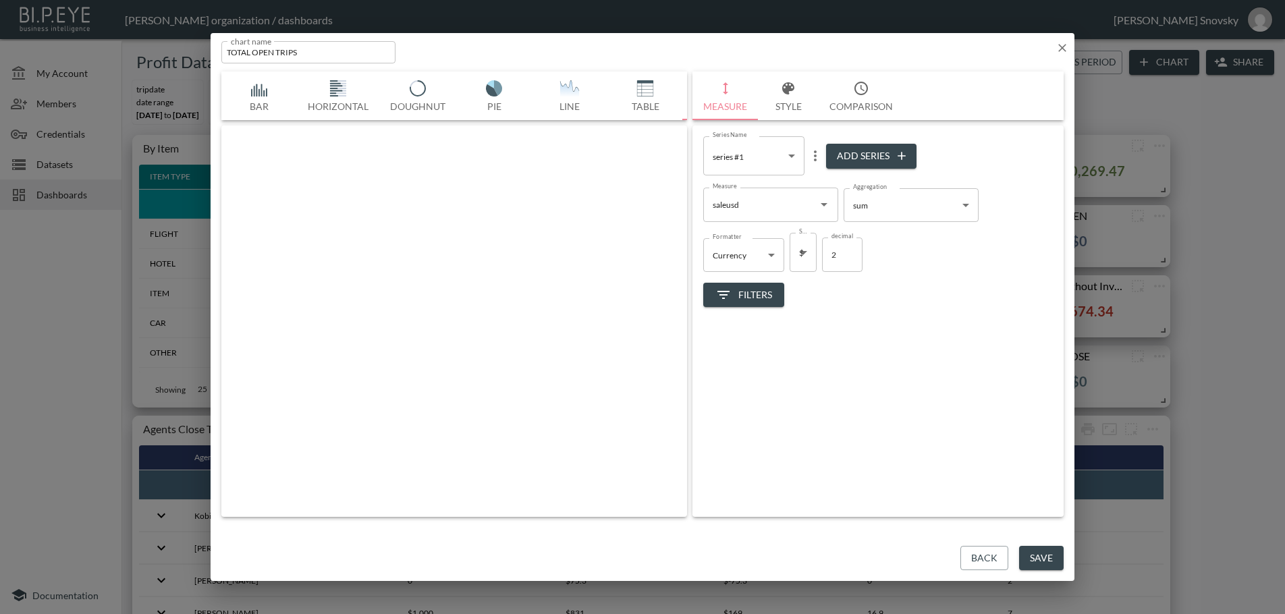
scroll to position [0, 71]
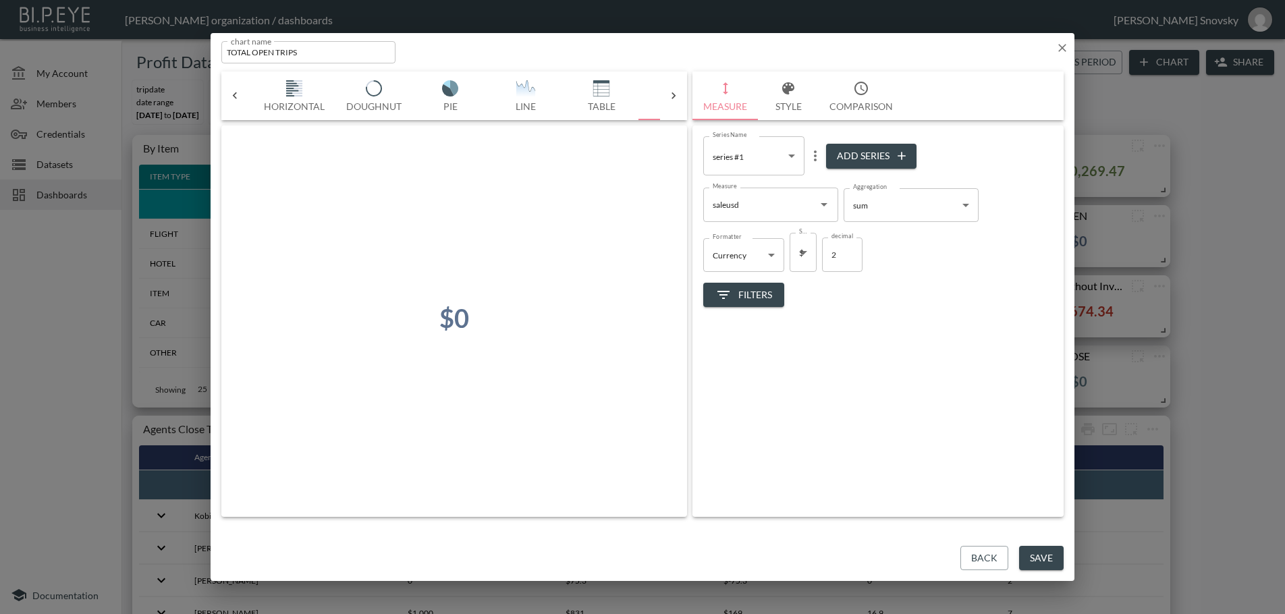
click at [745, 289] on span "Filters" at bounding box center [743, 295] width 57 height 17
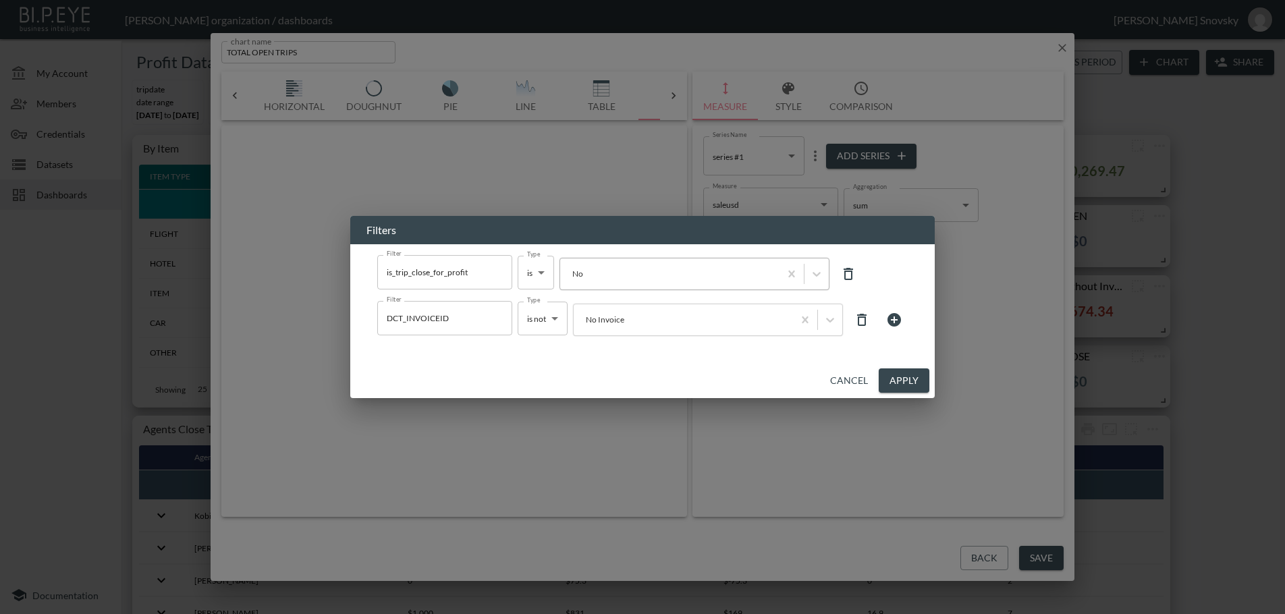
click at [677, 275] on div at bounding box center [670, 273] width 206 height 13
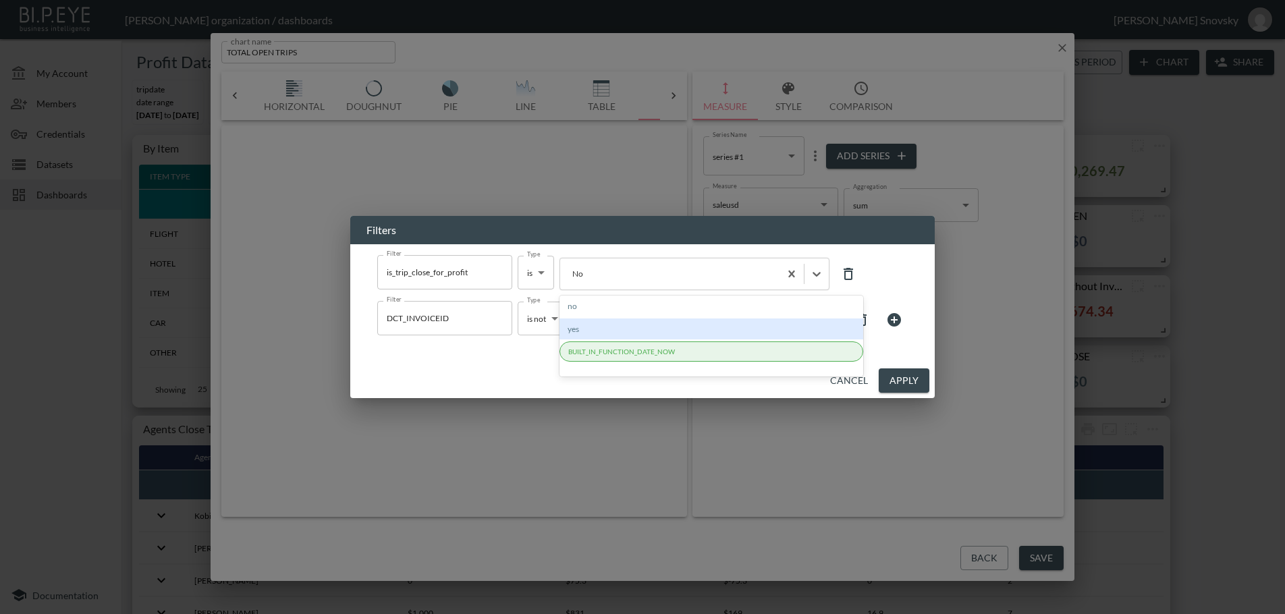
click at [621, 330] on div "yes" at bounding box center [711, 328] width 304 height 21
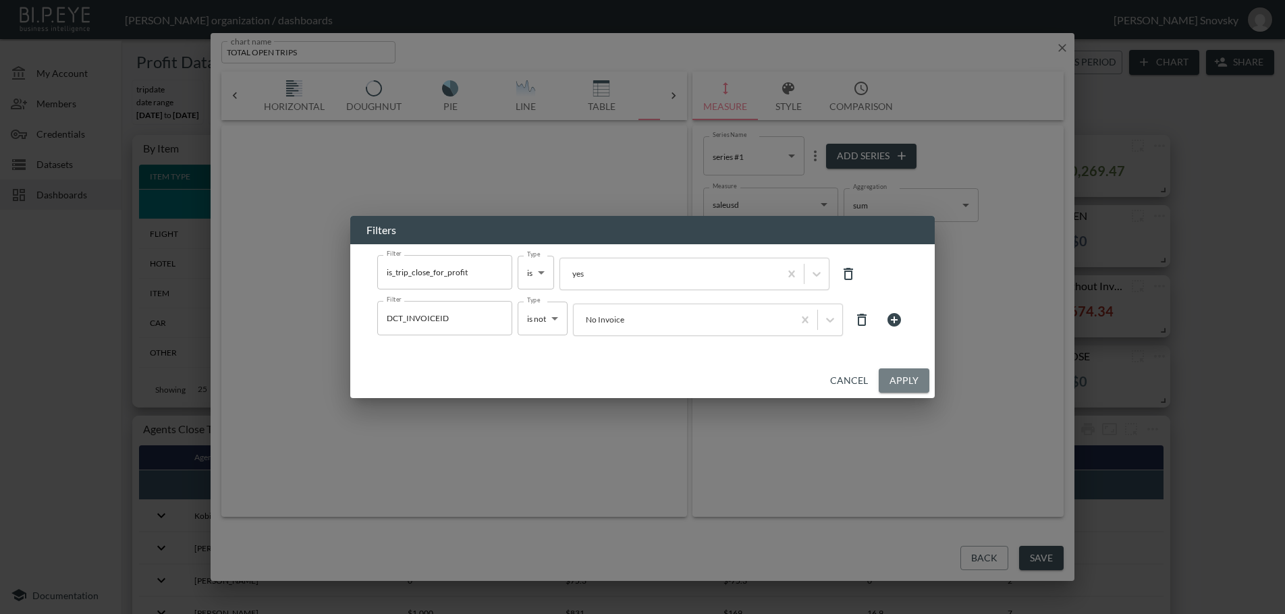
click at [908, 381] on button "Apply" at bounding box center [904, 380] width 51 height 25
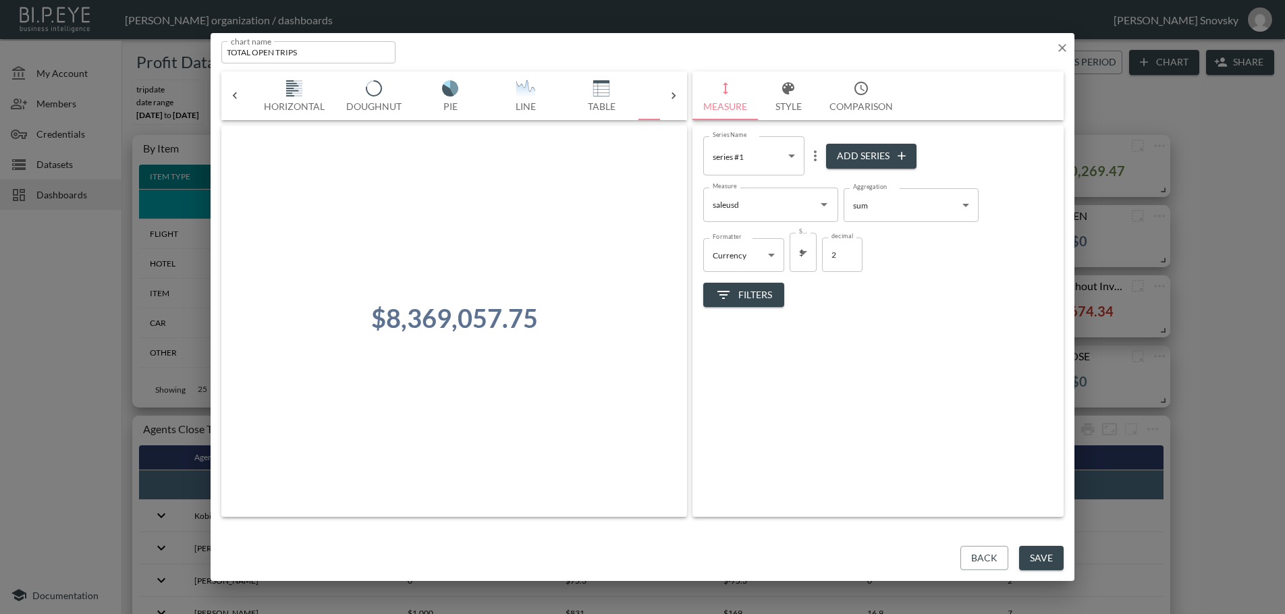
click at [1042, 560] on button "Save" at bounding box center [1041, 558] width 45 height 25
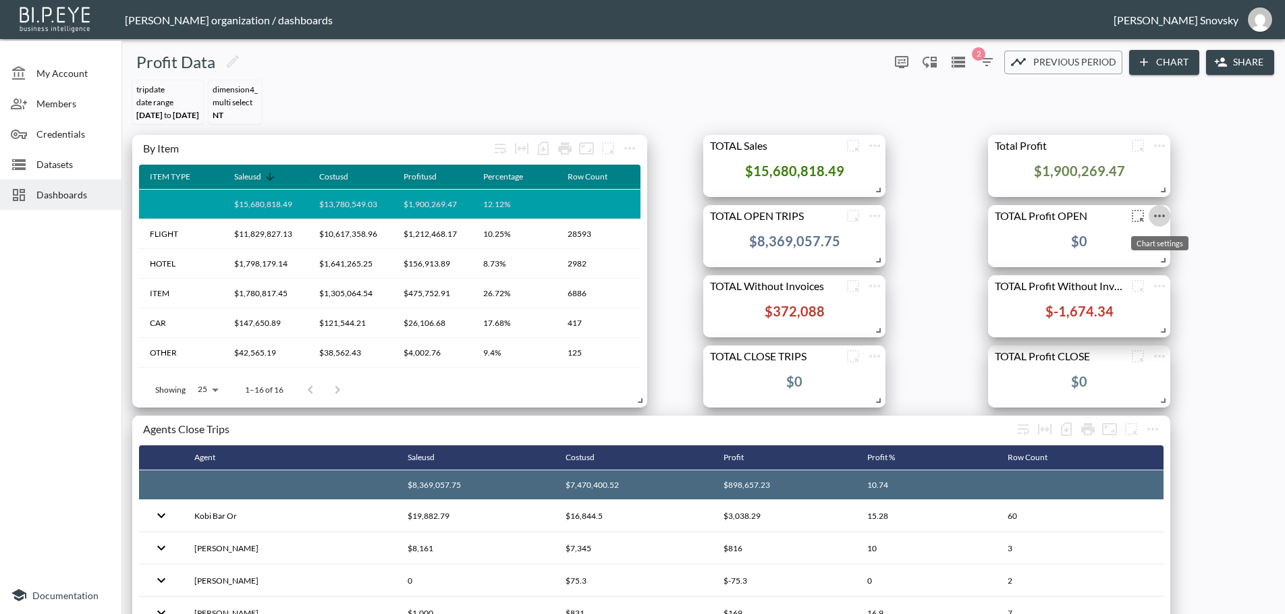
click at [1163, 215] on icon "more" at bounding box center [1159, 216] width 11 height 3
click at [1144, 243] on p "Edit" at bounding box center [1144, 242] width 19 height 16
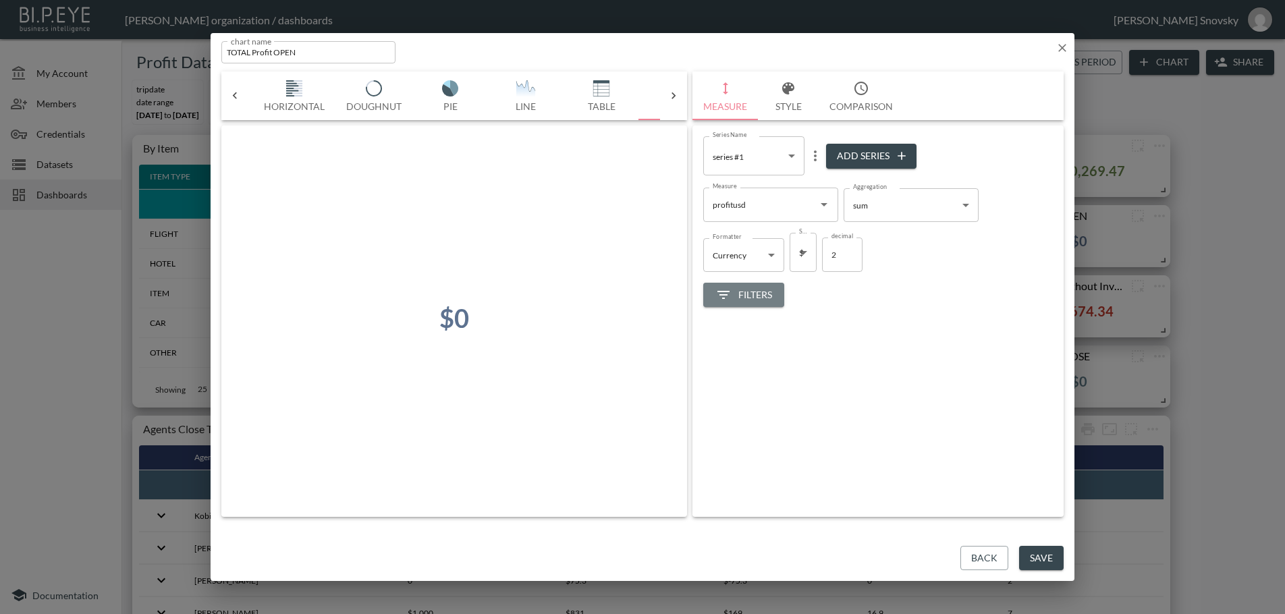
click at [732, 294] on span "Filters" at bounding box center [743, 295] width 57 height 17
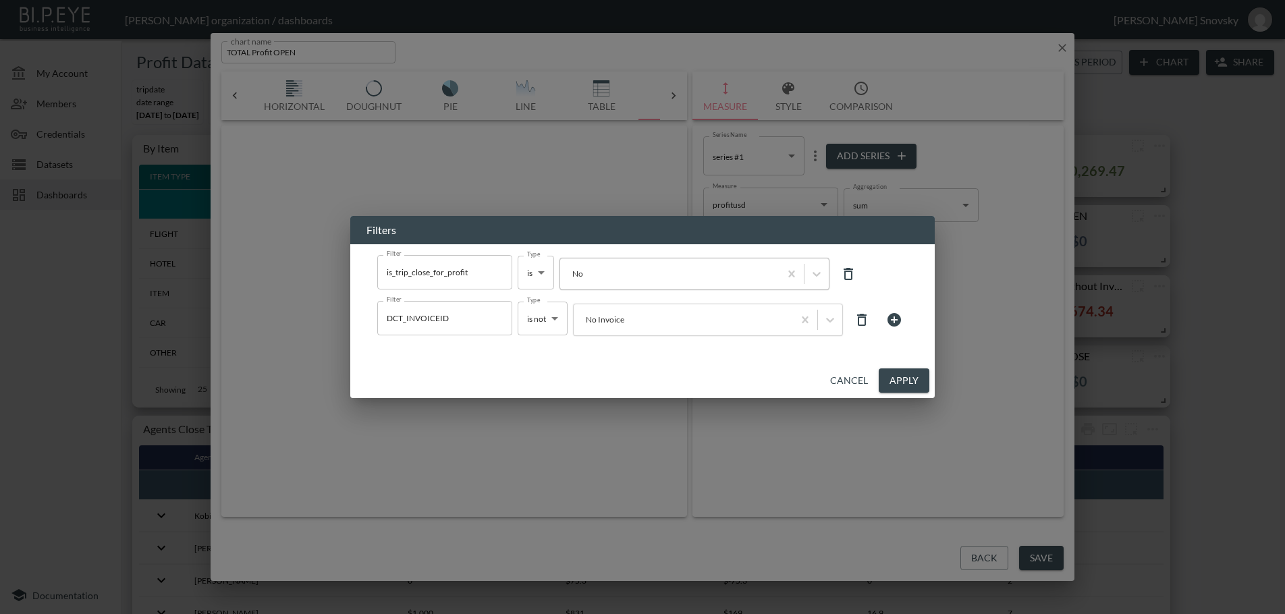
click at [702, 277] on div at bounding box center [670, 273] width 206 height 13
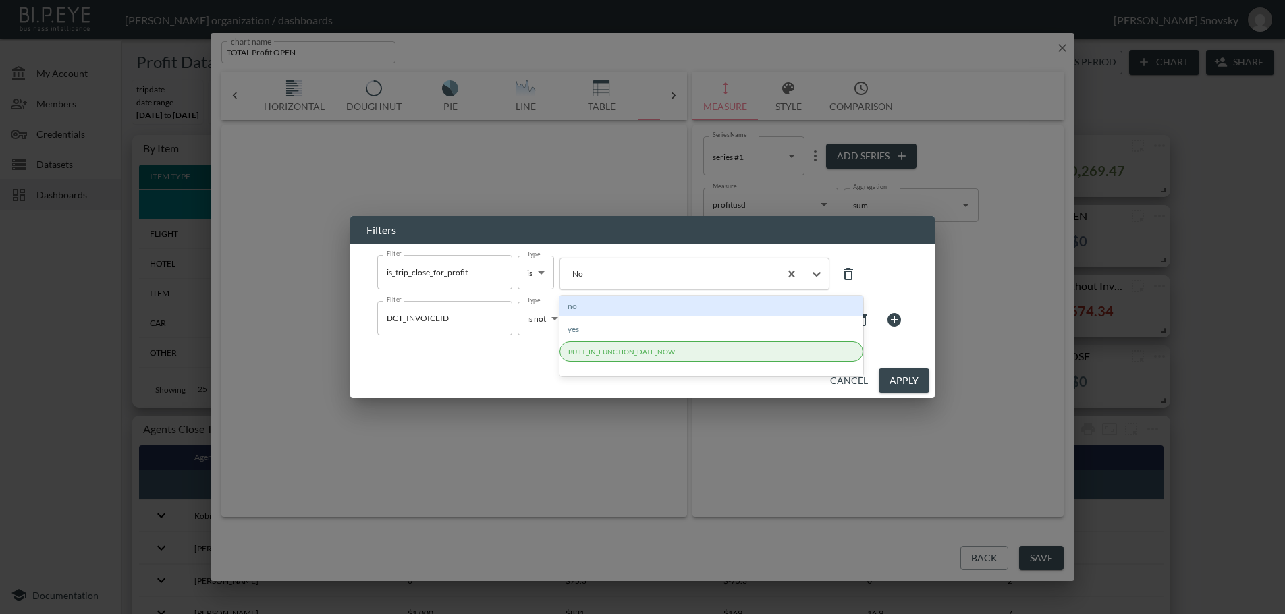
click at [642, 302] on div "no" at bounding box center [711, 306] width 304 height 21
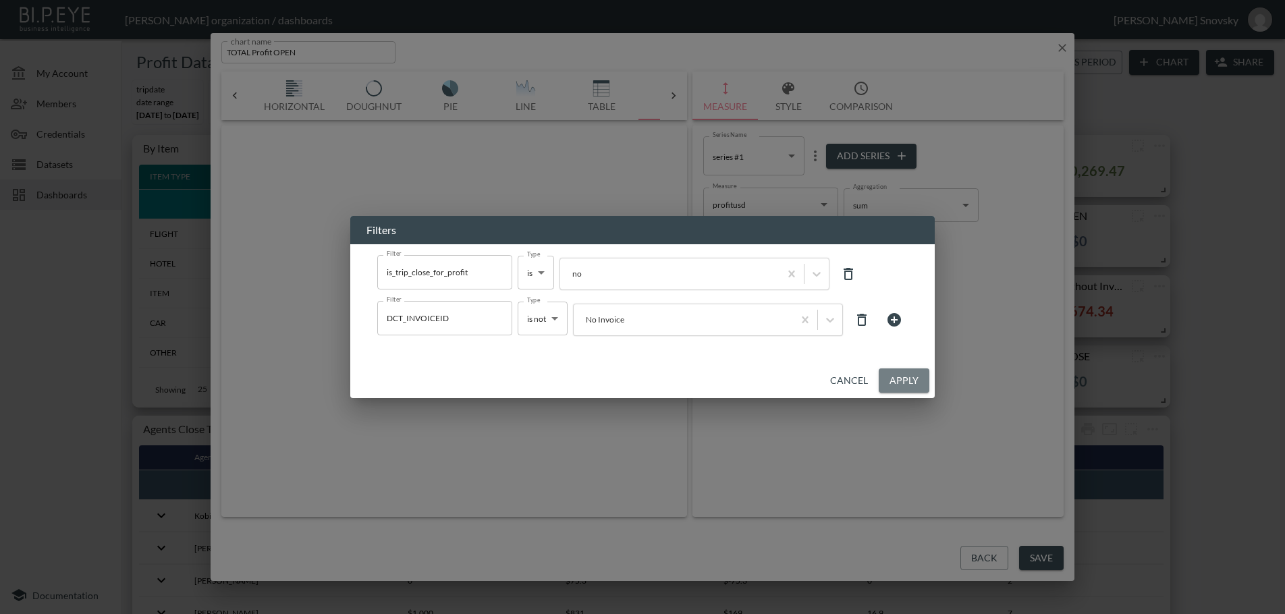
click at [890, 373] on button "Apply" at bounding box center [904, 380] width 51 height 25
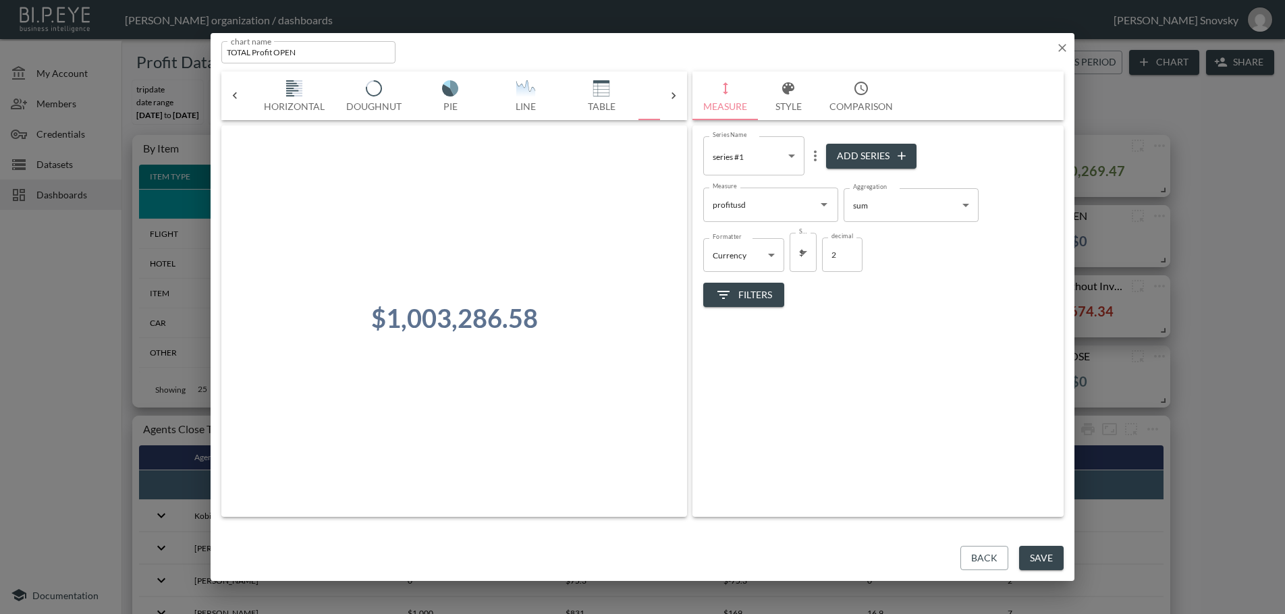
click at [1045, 557] on button "Save" at bounding box center [1041, 558] width 45 height 25
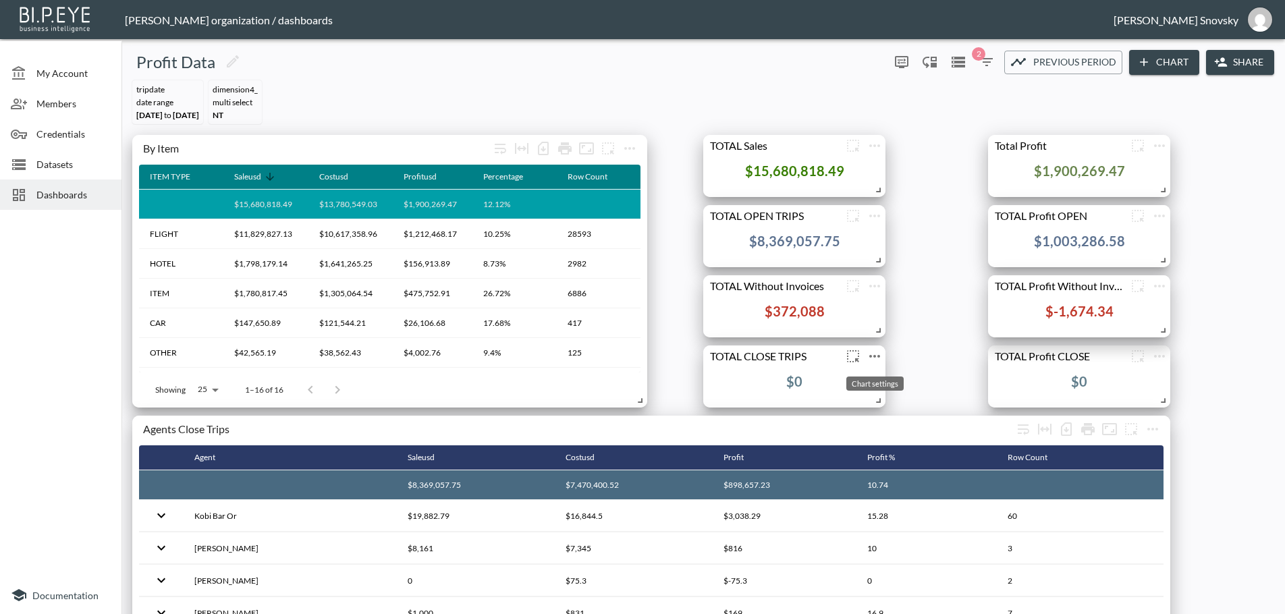
click at [874, 356] on icon "more" at bounding box center [874, 356] width 11 height 3
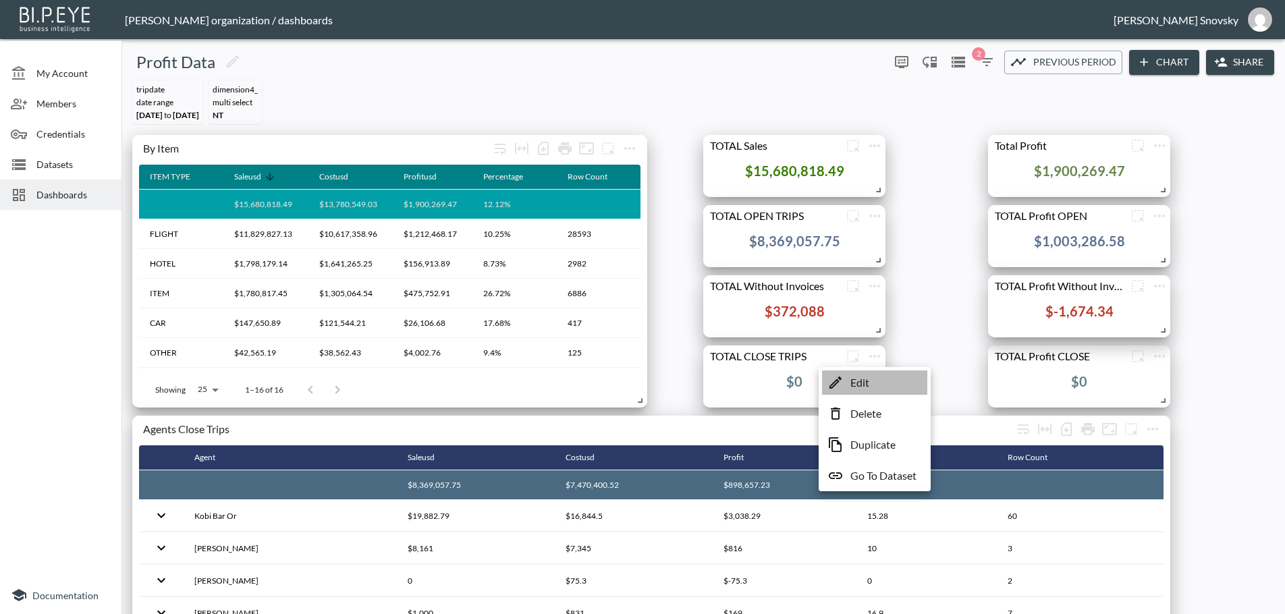
click at [867, 381] on p "Edit" at bounding box center [859, 382] width 19 height 16
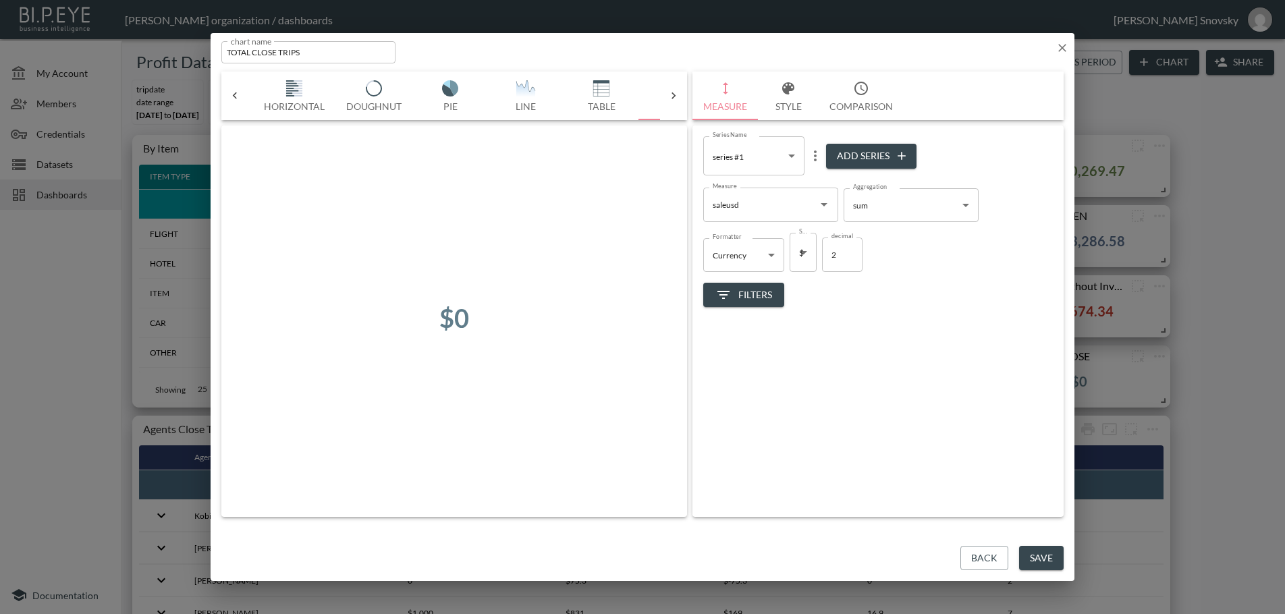
click at [727, 297] on icon "button" at bounding box center [723, 295] width 16 height 16
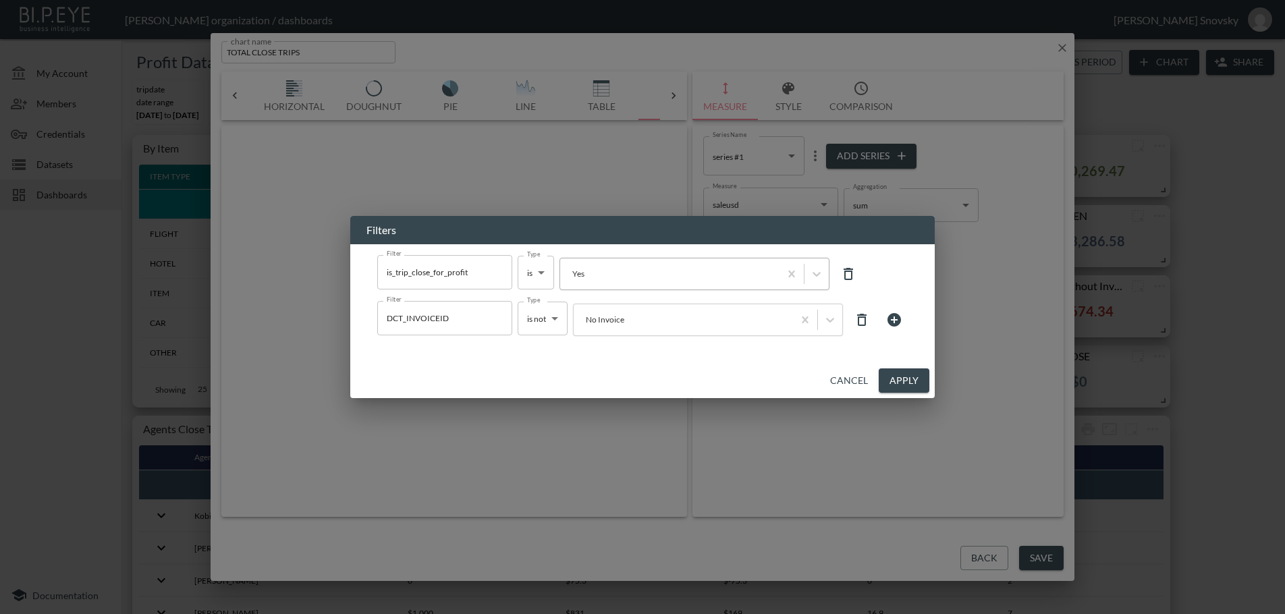
click at [658, 271] on div at bounding box center [670, 273] width 206 height 13
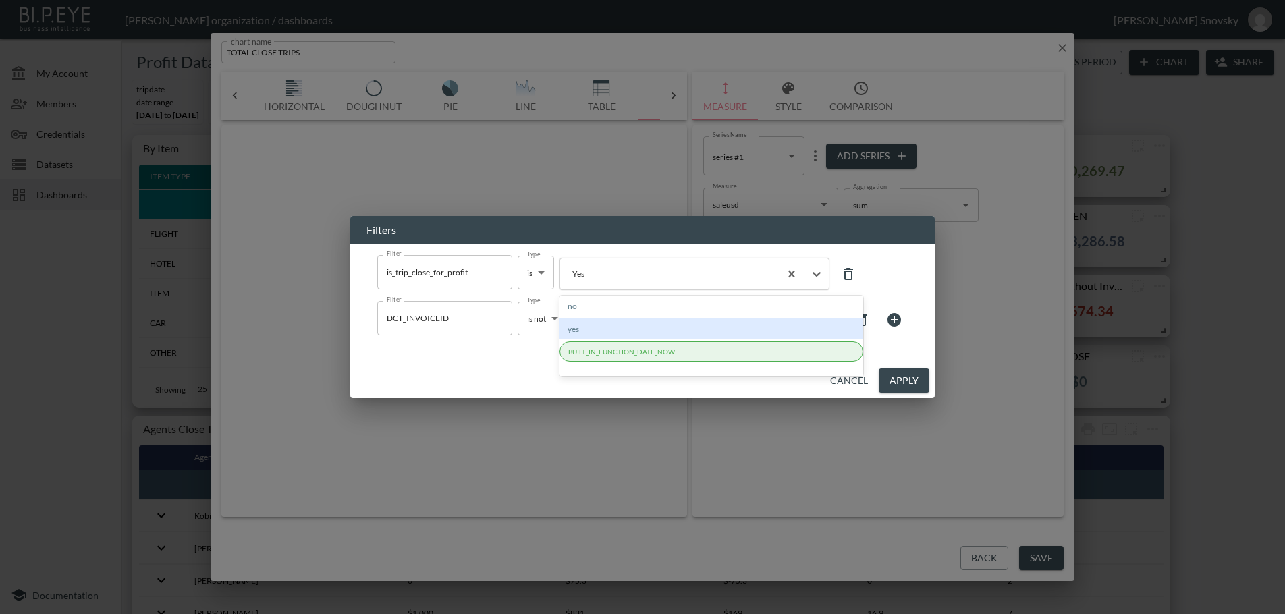
click at [622, 324] on div "yes" at bounding box center [711, 328] width 304 height 21
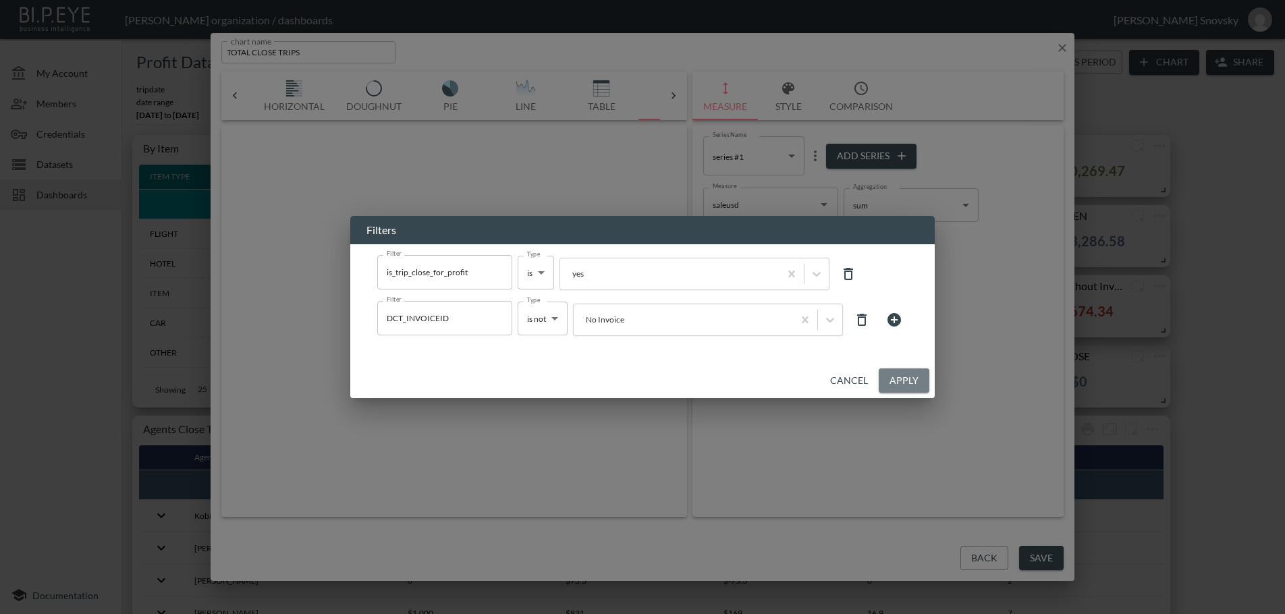
click at [901, 381] on button "Apply" at bounding box center [904, 380] width 51 height 25
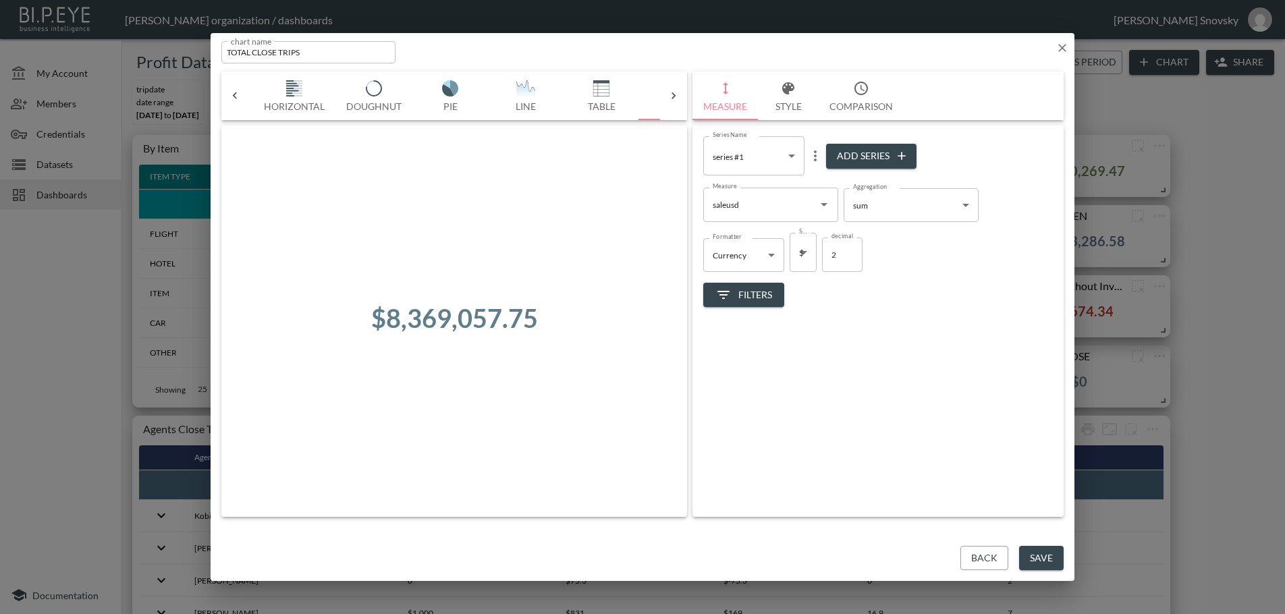
click at [1030, 559] on button "Save" at bounding box center [1041, 558] width 45 height 25
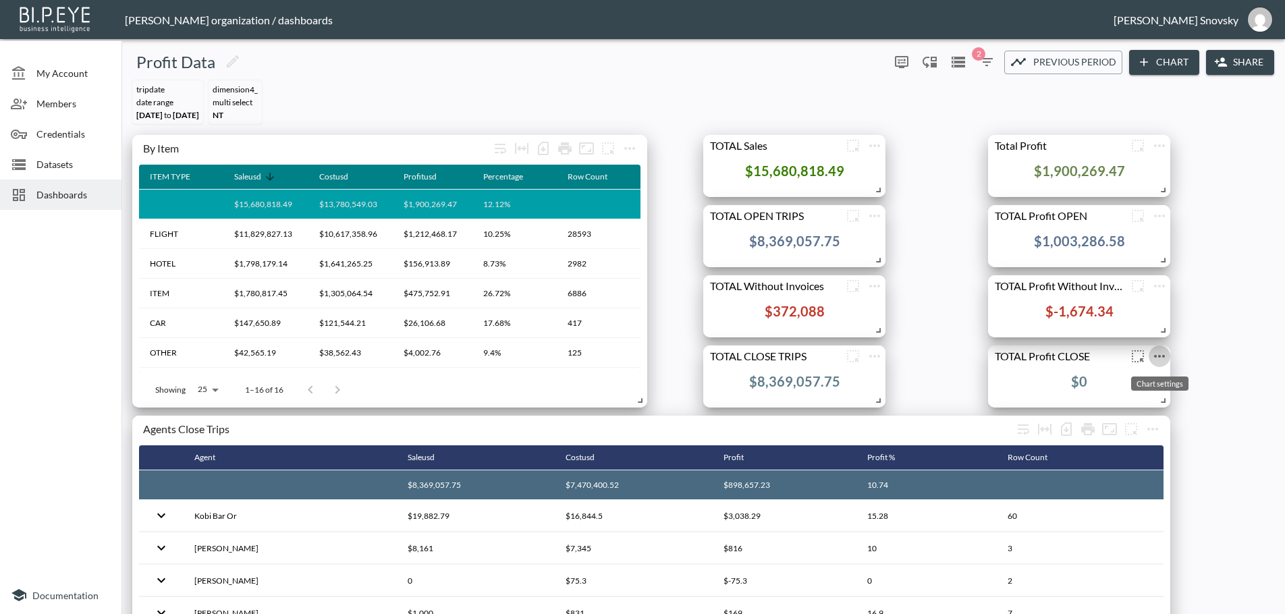
click at [1158, 357] on icon "more" at bounding box center [1159, 356] width 16 height 16
click at [1139, 383] on p "Edit" at bounding box center [1144, 382] width 19 height 16
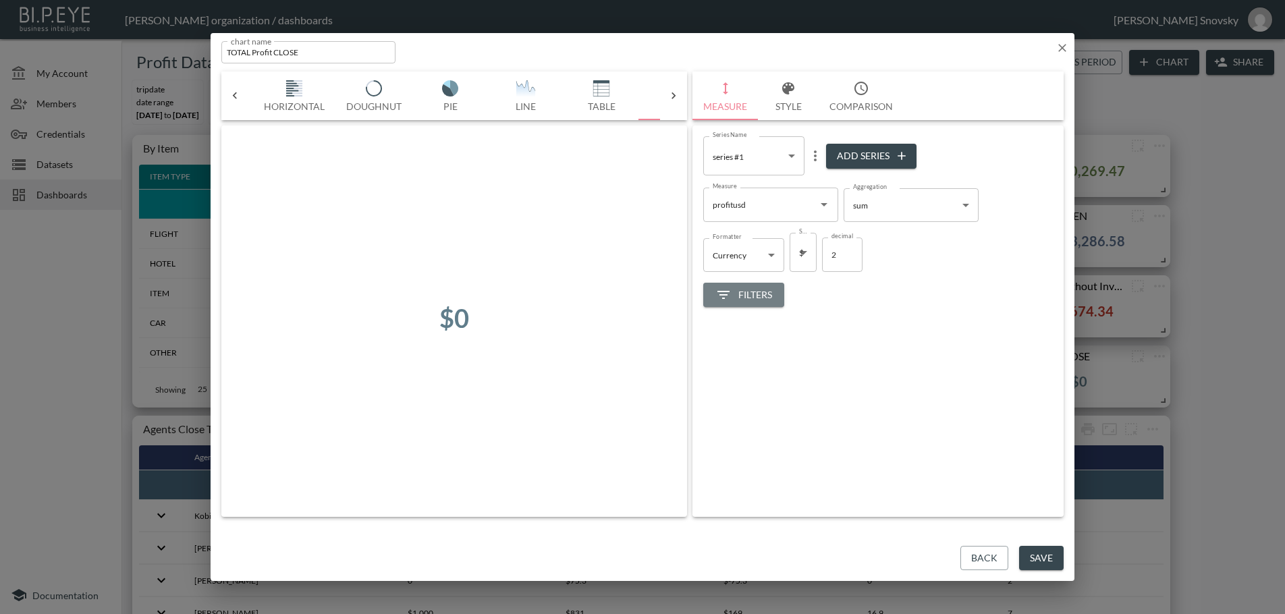
click at [762, 298] on span "Filters" at bounding box center [743, 295] width 57 height 17
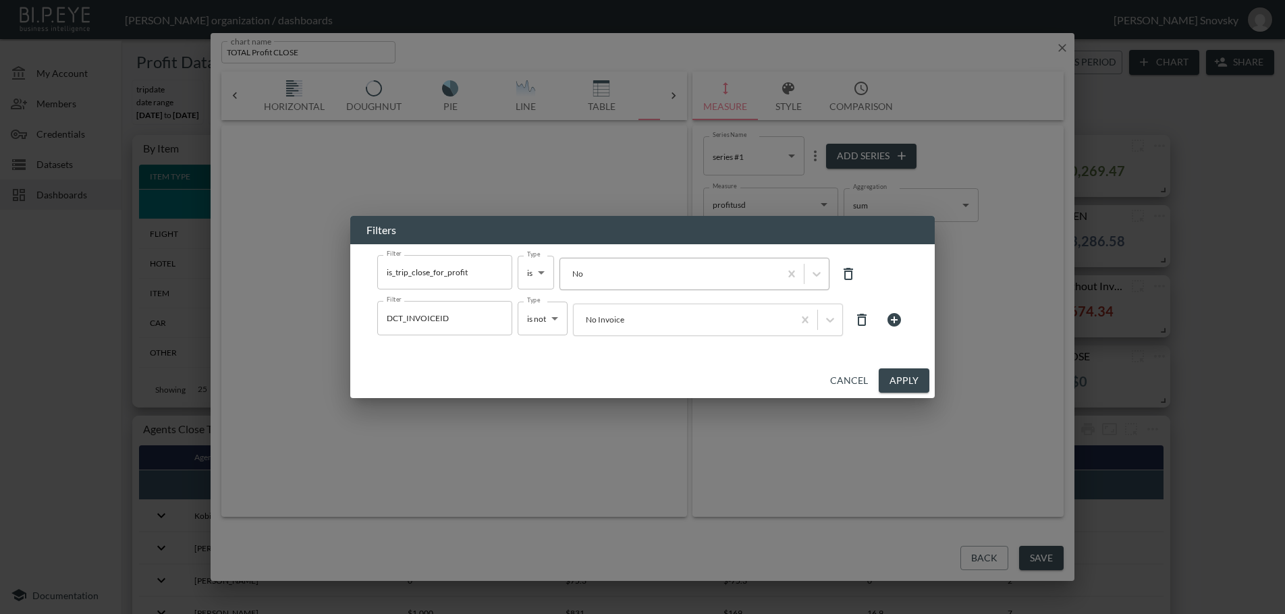
click at [670, 282] on div "No" at bounding box center [669, 274] width 219 height 18
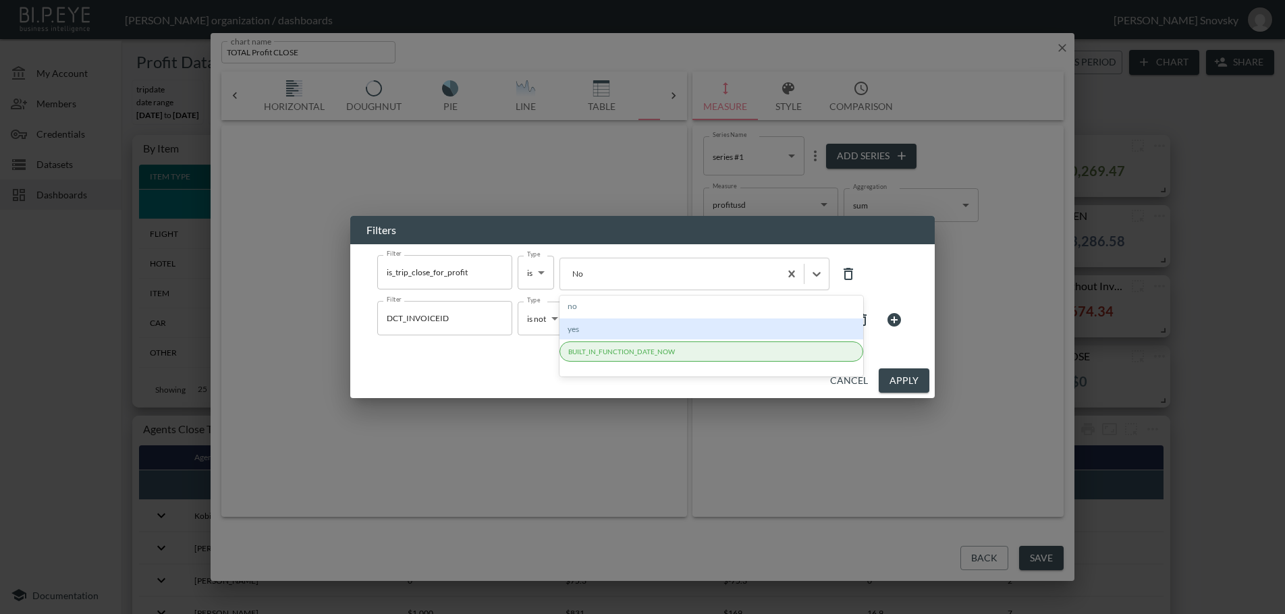
click at [610, 330] on div "yes" at bounding box center [711, 328] width 304 height 21
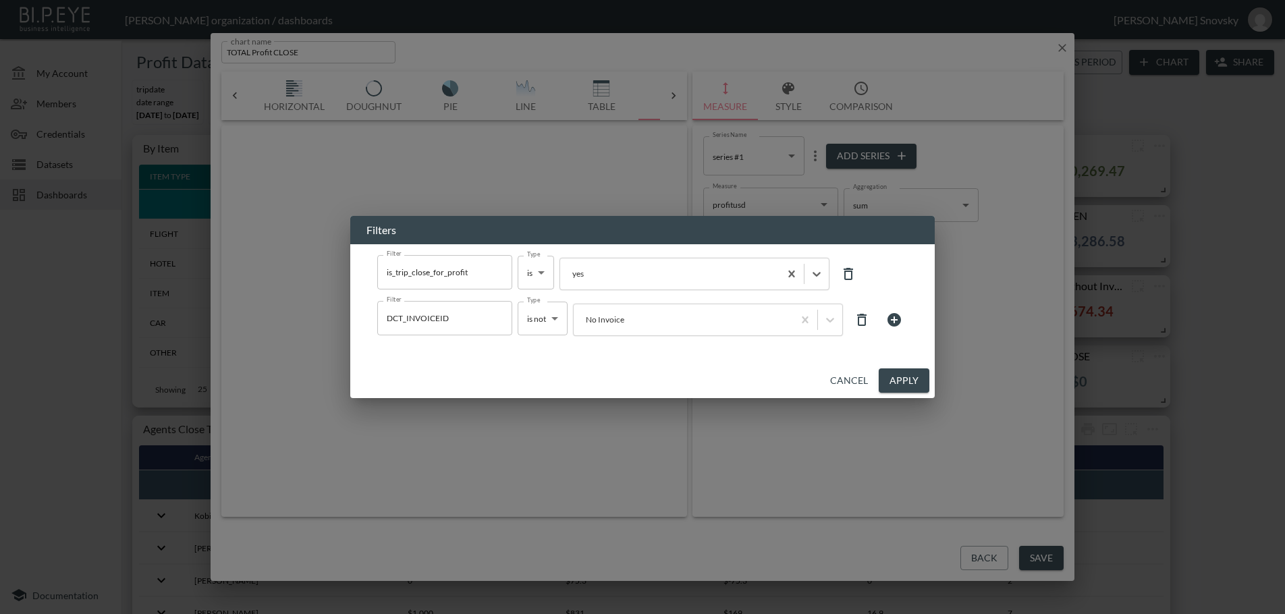
click at [919, 381] on button "Apply" at bounding box center [904, 380] width 51 height 25
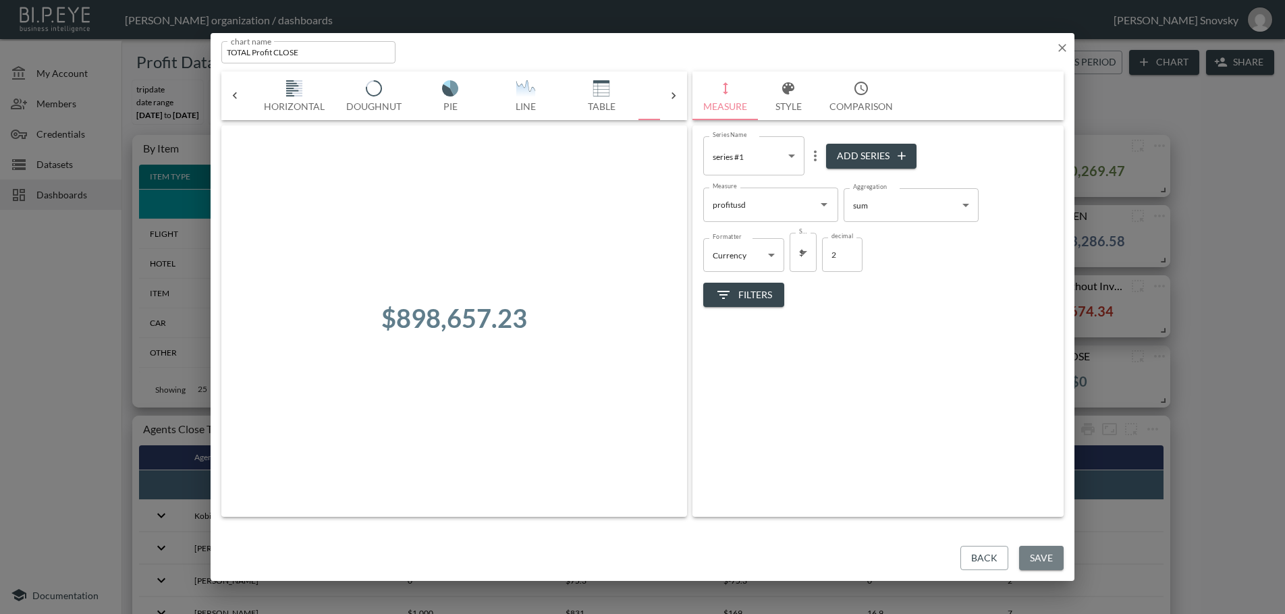
click at [1040, 558] on button "Save" at bounding box center [1041, 558] width 45 height 25
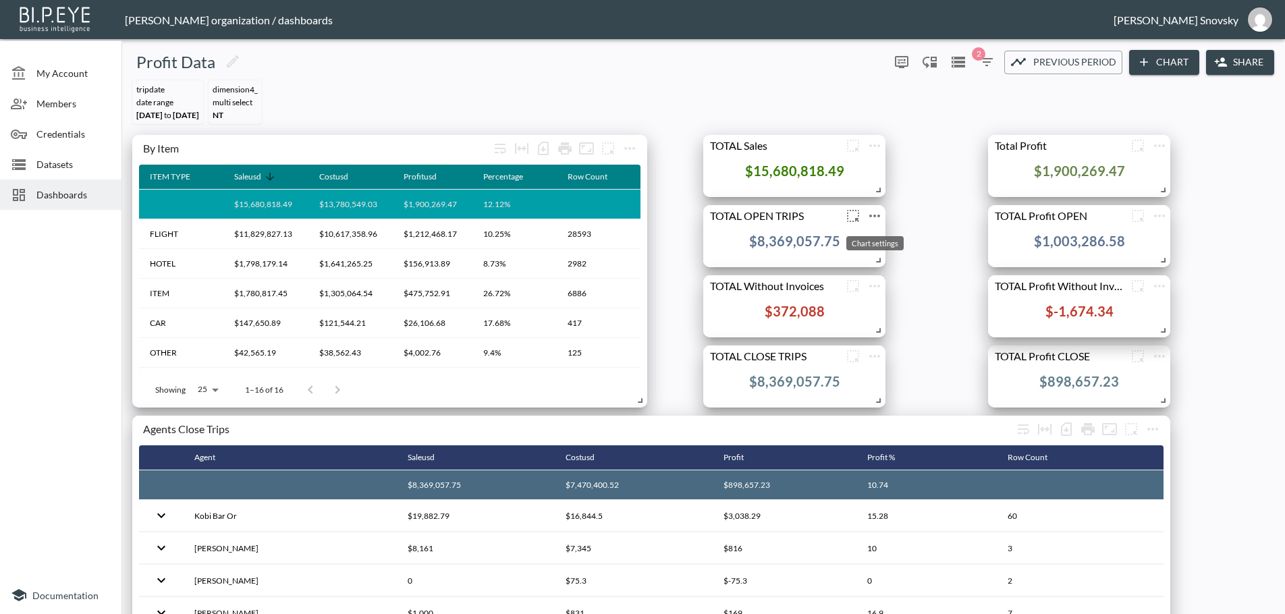
click at [872, 219] on icon "more" at bounding box center [874, 216] width 16 height 16
click at [858, 244] on p "Edit" at bounding box center [859, 242] width 19 height 16
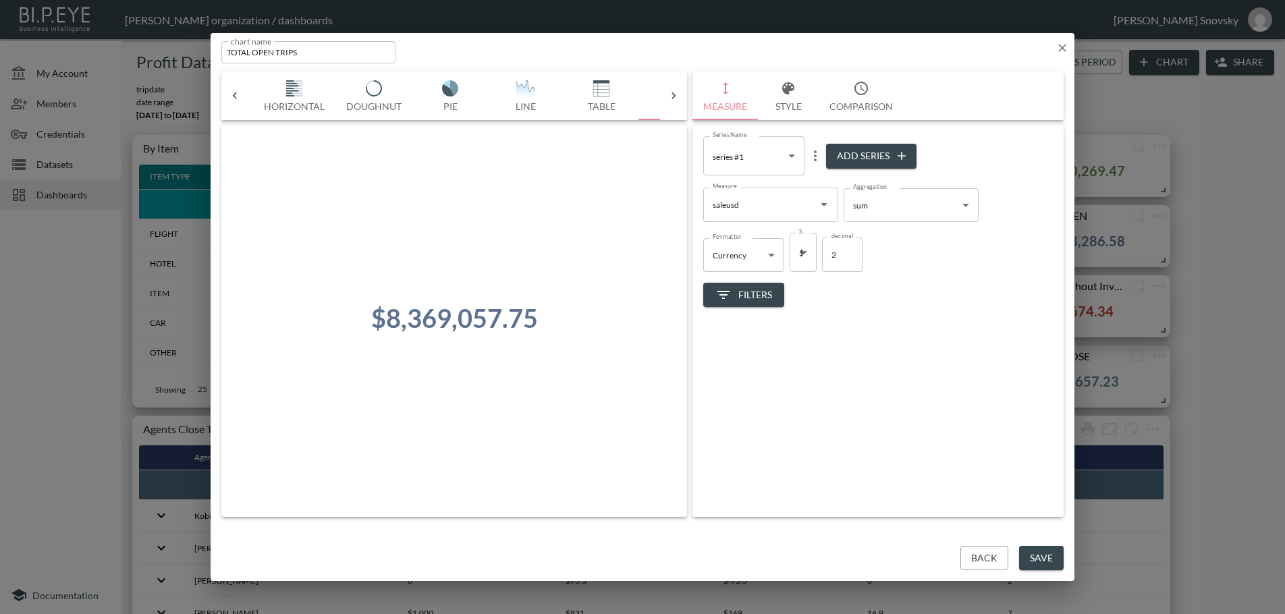
click at [737, 291] on span "Filters" at bounding box center [743, 295] width 57 height 17
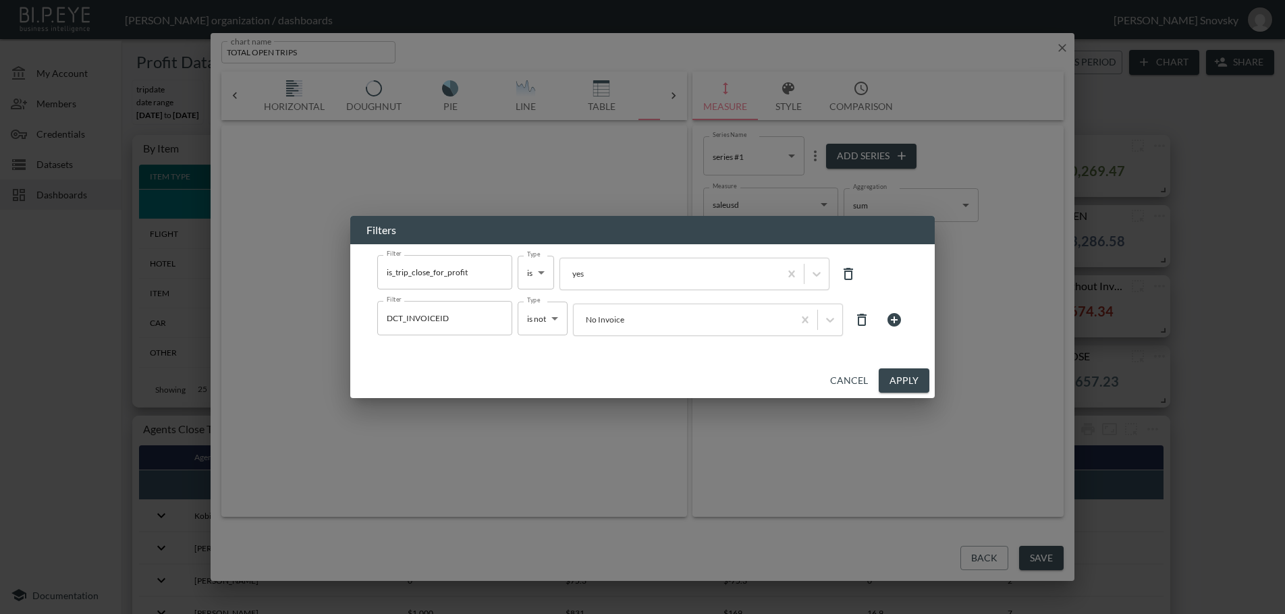
click at [845, 377] on button "Cancel" at bounding box center [849, 380] width 49 height 25
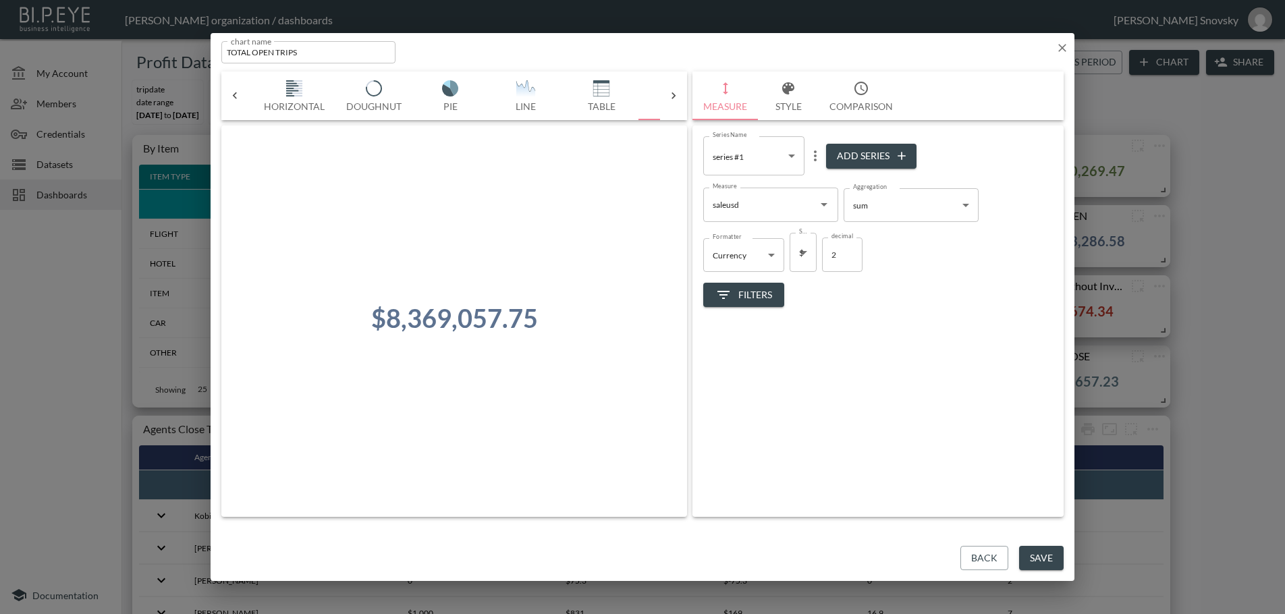
click at [980, 561] on button "Back" at bounding box center [984, 558] width 48 height 25
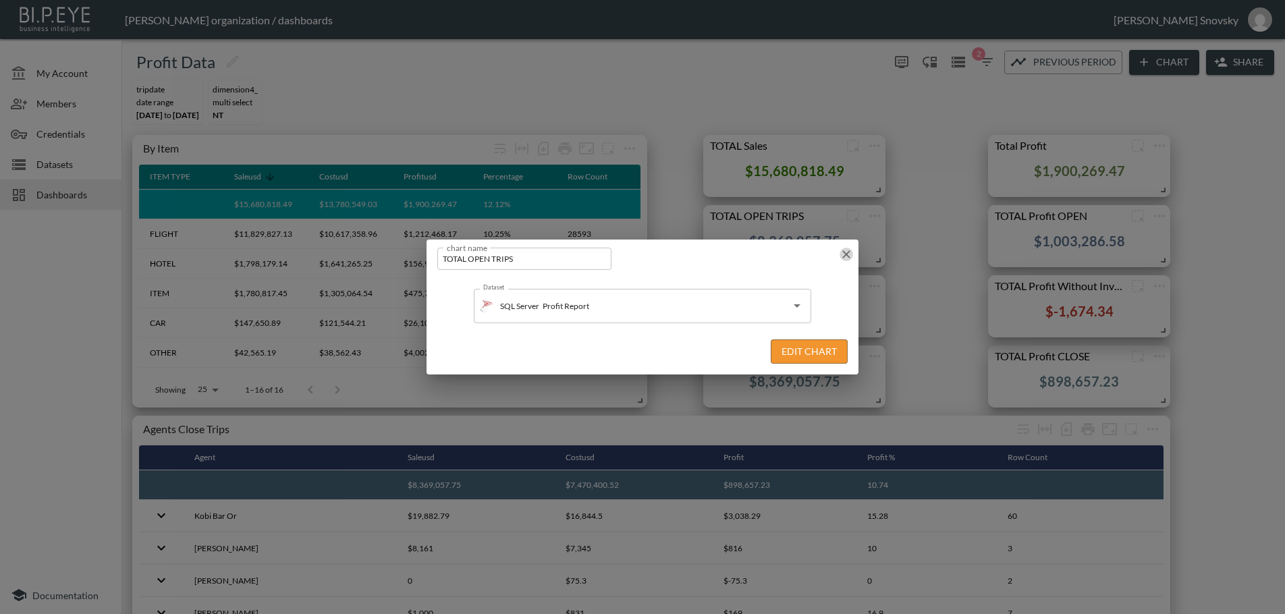
click at [845, 253] on icon "button" at bounding box center [846, 254] width 8 height 8
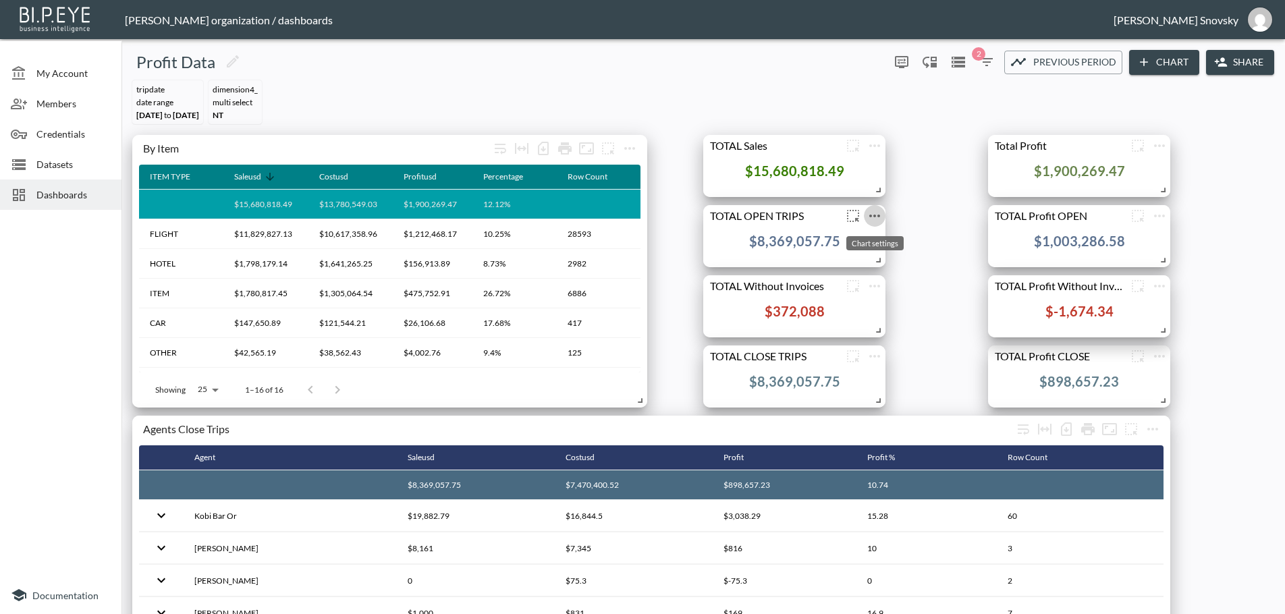
click at [879, 213] on icon "more" at bounding box center [874, 216] width 16 height 16
click at [871, 238] on li "Edit" at bounding box center [874, 242] width 105 height 24
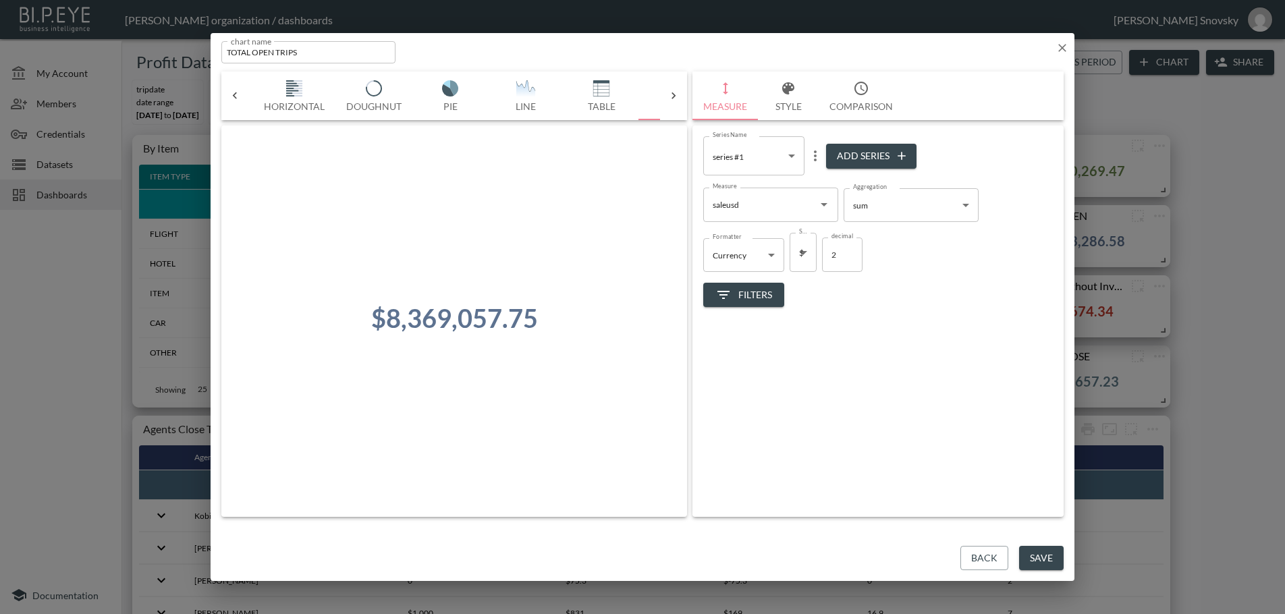
click at [736, 296] on span "Filters" at bounding box center [743, 295] width 57 height 17
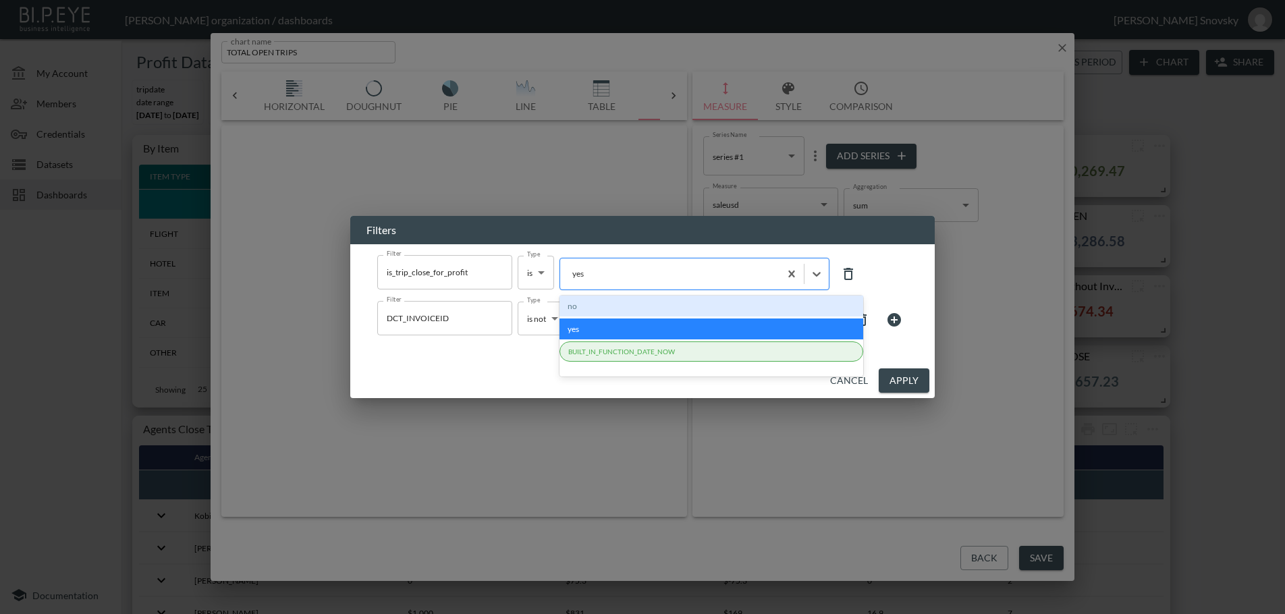
click at [631, 279] on div at bounding box center [670, 273] width 206 height 13
click at [615, 303] on div "no" at bounding box center [711, 306] width 304 height 21
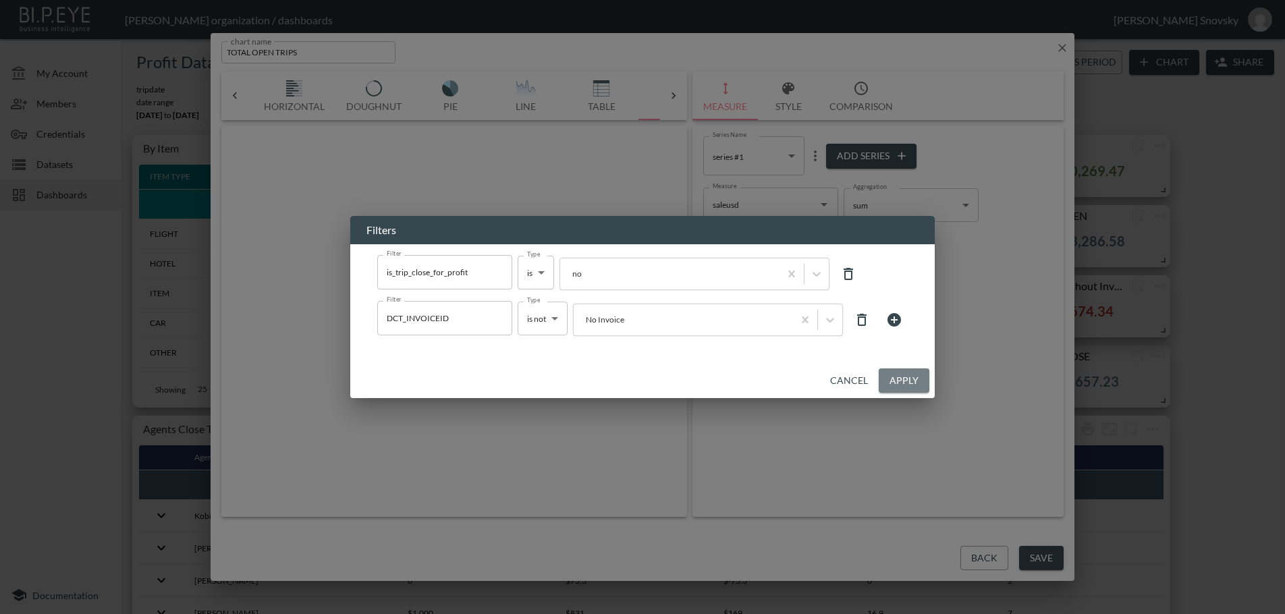
click at [897, 372] on button "Apply" at bounding box center [904, 380] width 51 height 25
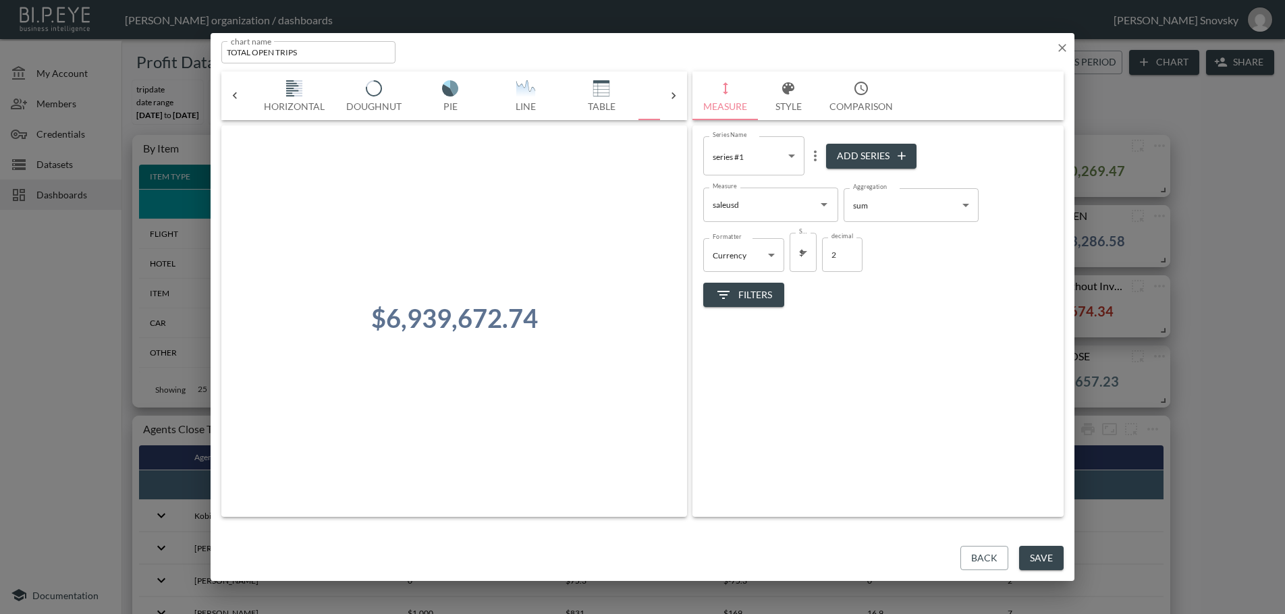
click at [1035, 555] on button "Save" at bounding box center [1041, 558] width 45 height 25
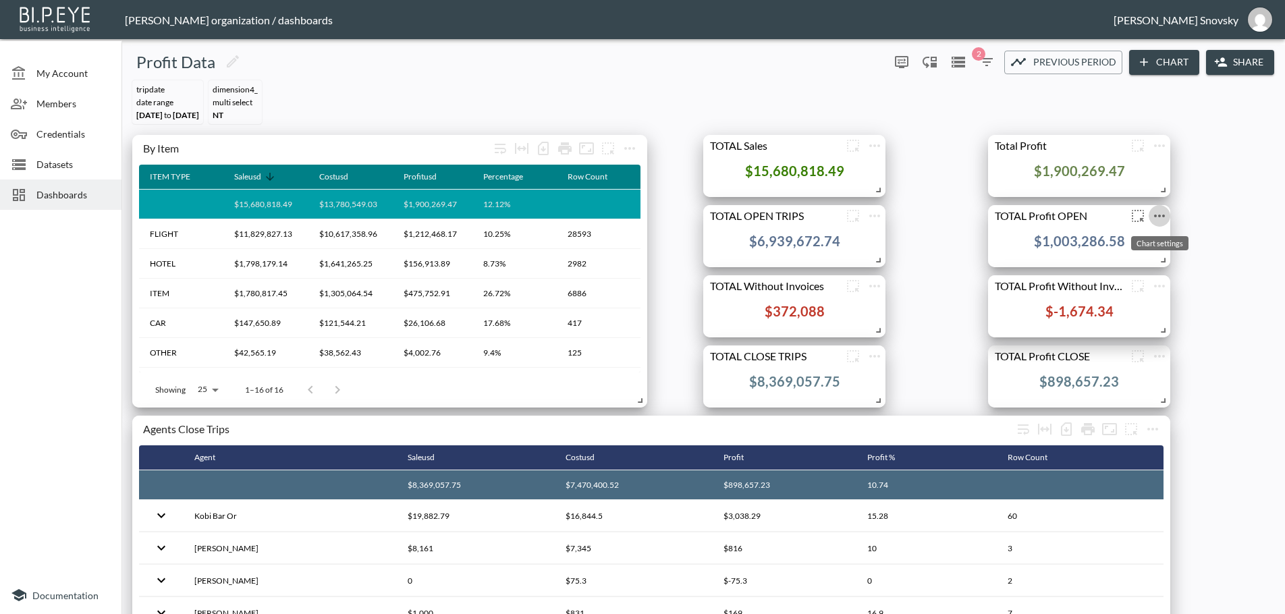
click at [1159, 216] on icon "more" at bounding box center [1159, 216] width 11 height 3
click at [1135, 235] on p "Edit" at bounding box center [1144, 242] width 19 height 16
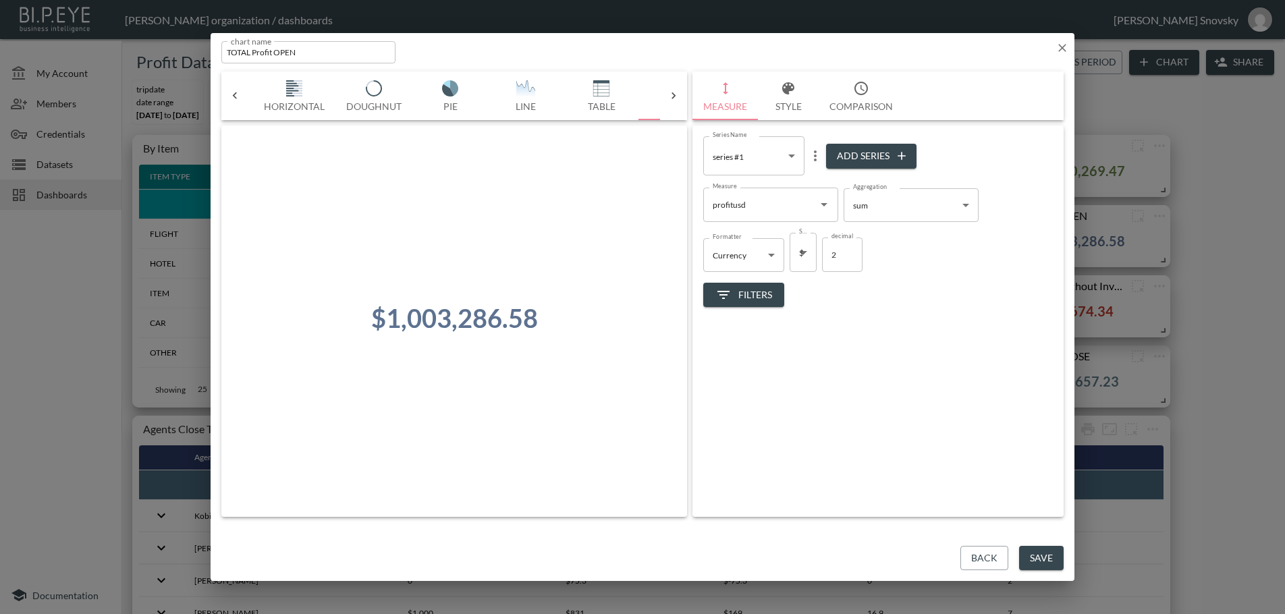
click at [747, 291] on span "Filters" at bounding box center [743, 295] width 57 height 17
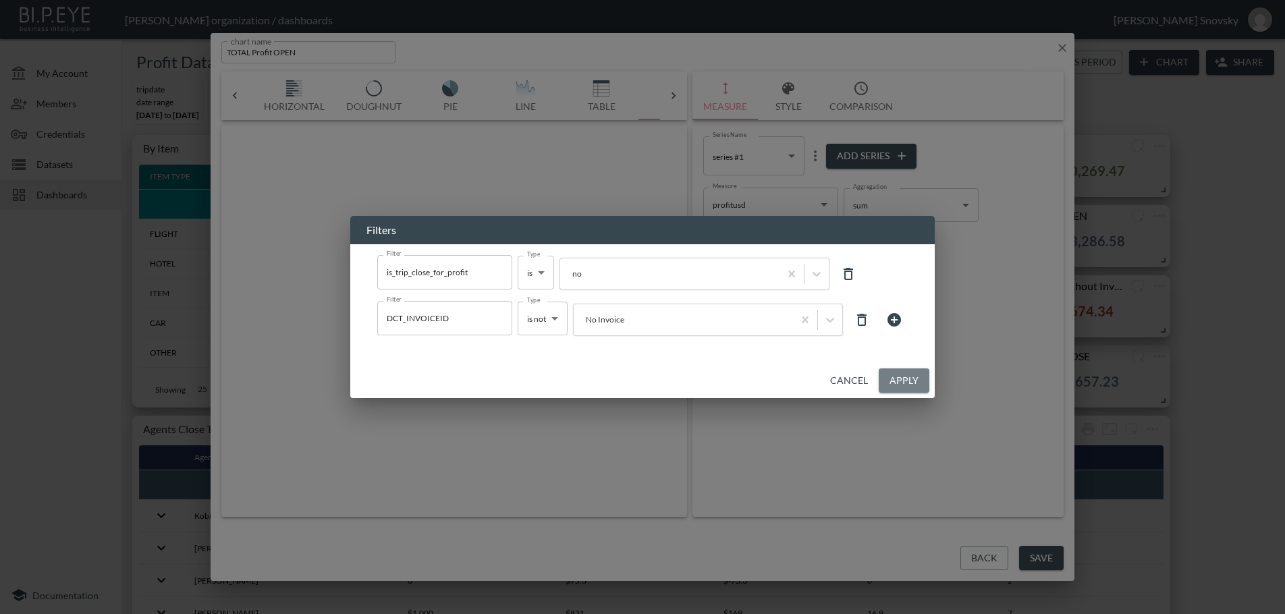
click at [897, 380] on button "Apply" at bounding box center [904, 380] width 51 height 25
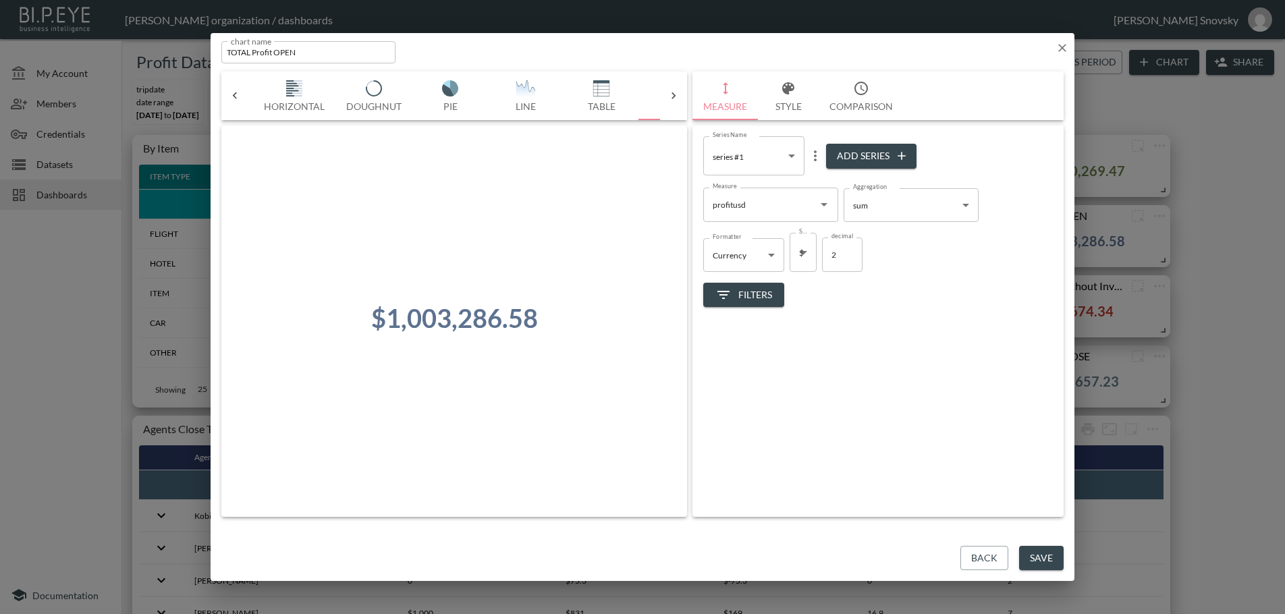
click at [1051, 563] on button "Save" at bounding box center [1041, 558] width 45 height 25
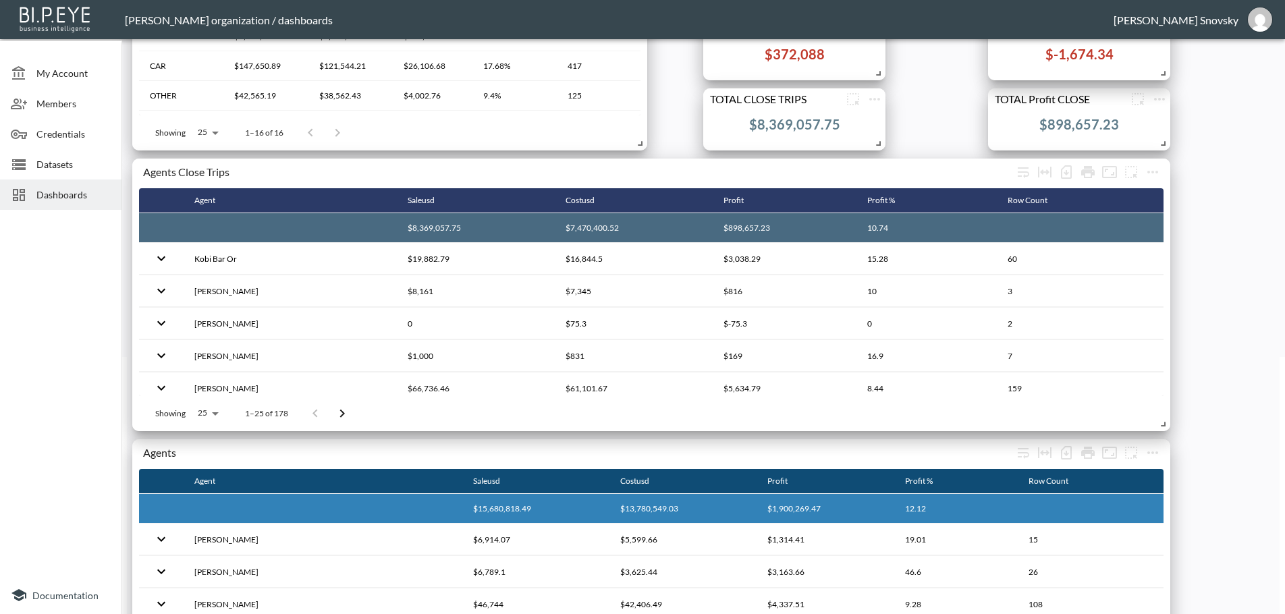
scroll to position [270, 0]
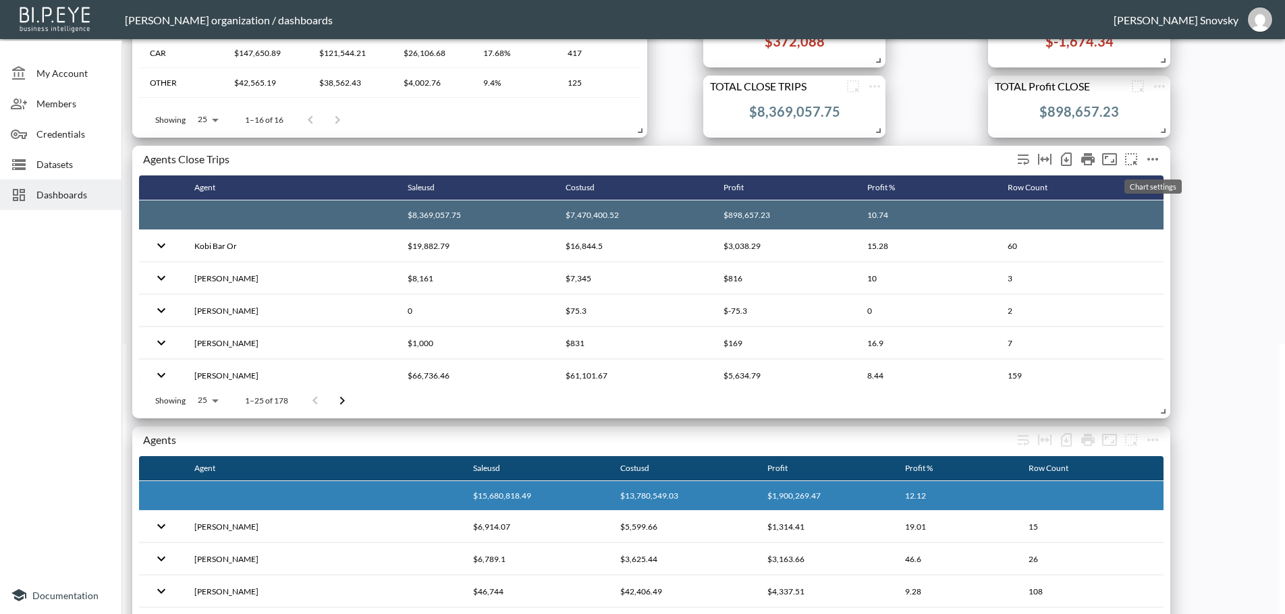
click at [1151, 159] on icon "more" at bounding box center [1152, 159] width 16 height 16
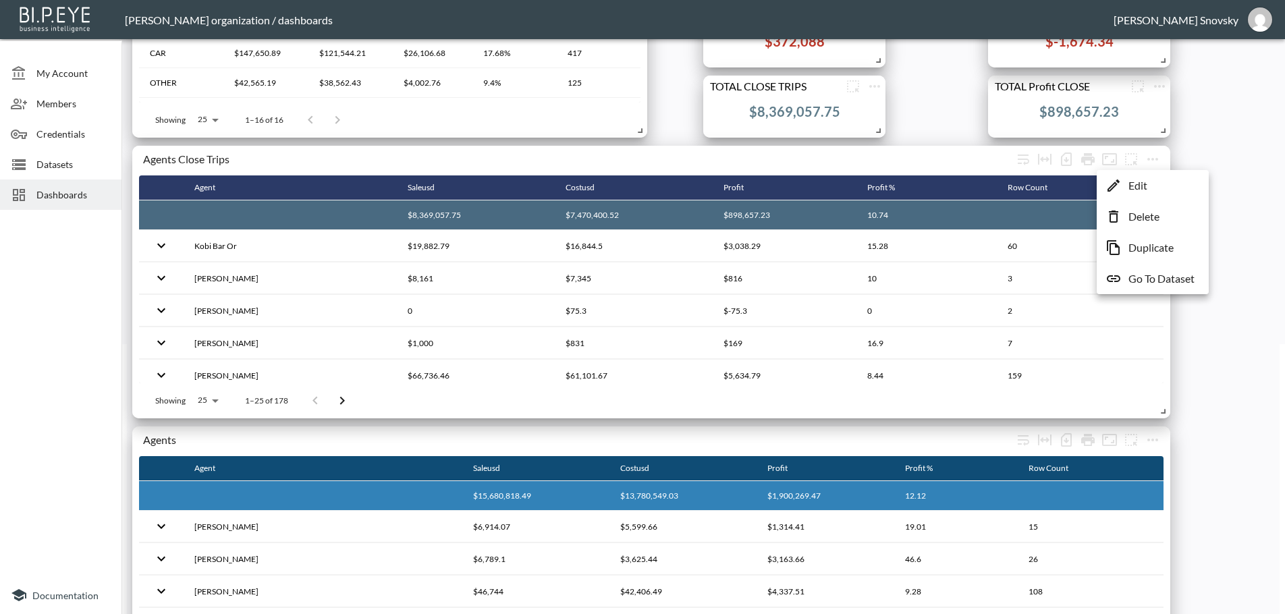
click at [1144, 182] on p "Edit" at bounding box center [1137, 185] width 19 height 16
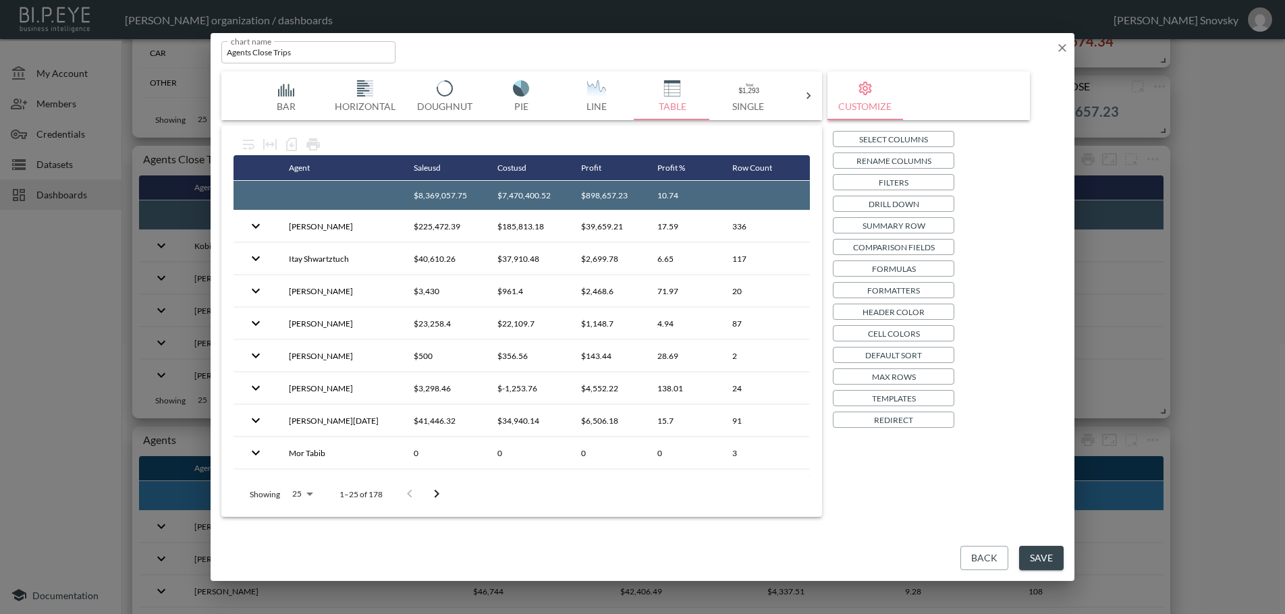
click at [862, 206] on button "Drill Down" at bounding box center [893, 204] width 121 height 16
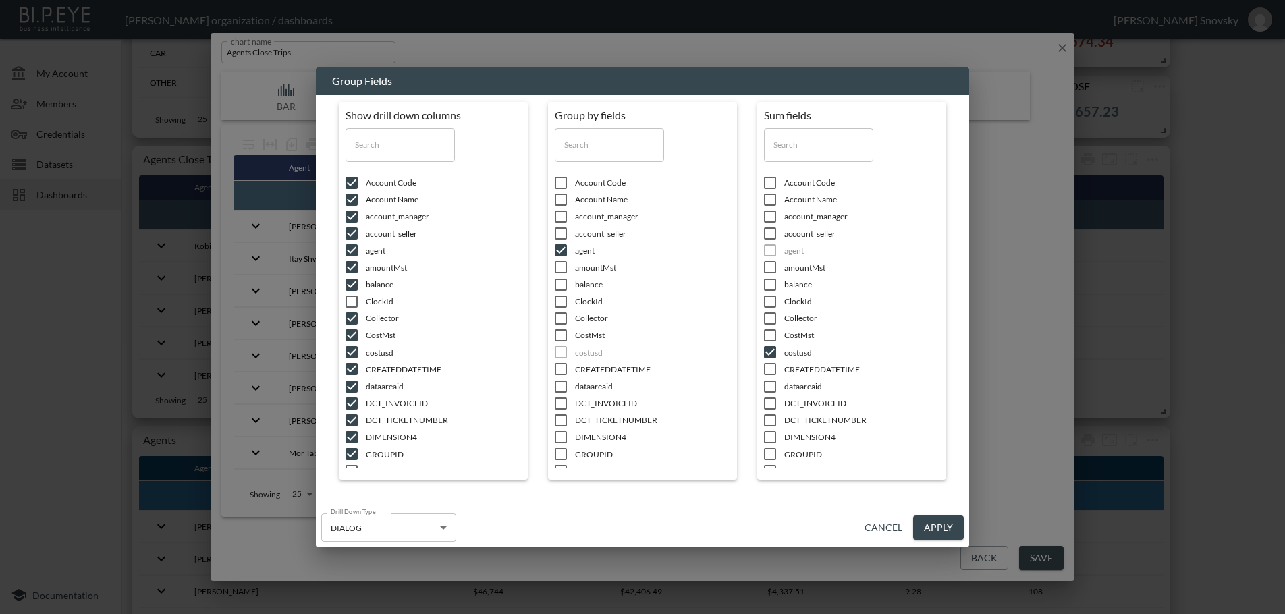
click at [561, 300] on input "checkbox" at bounding box center [561, 301] width 28 height 13
checkbox input "true"
click at [945, 528] on button "Apply" at bounding box center [938, 528] width 51 height 25
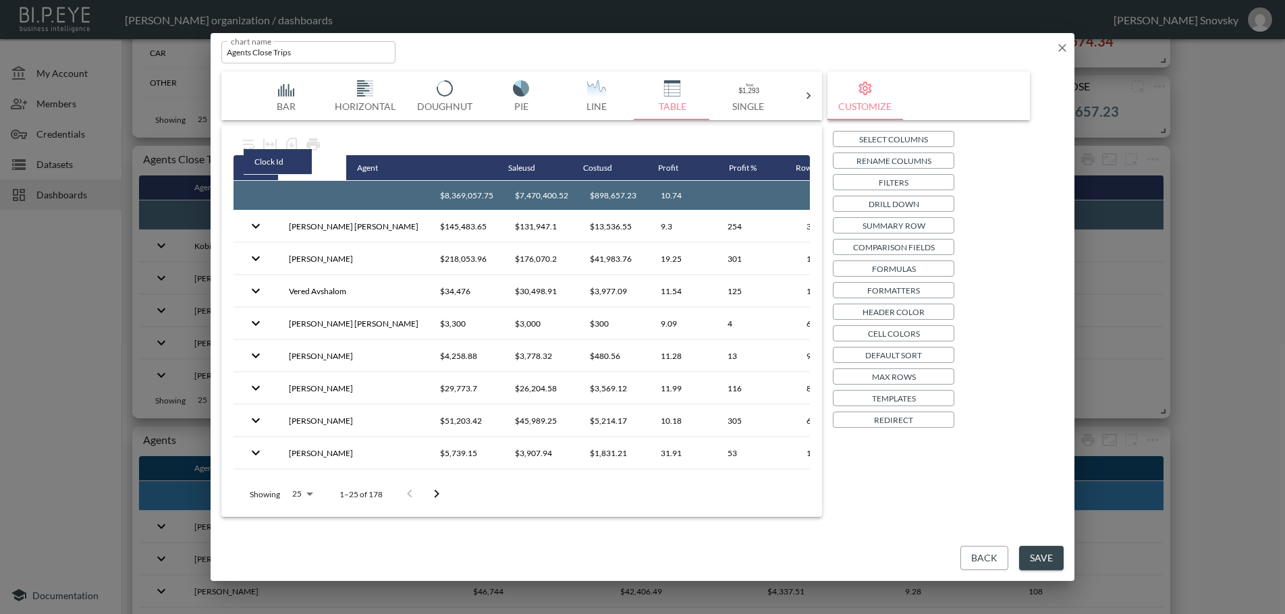
drag, startPoint x: 769, startPoint y: 169, endPoint x: 256, endPoint y: 163, distance: 513.5
click at [259, 163] on tr "Agent [PERSON_NAME] Profit Profit % Row Count Clock Id" at bounding box center [548, 168] width 630 height 26
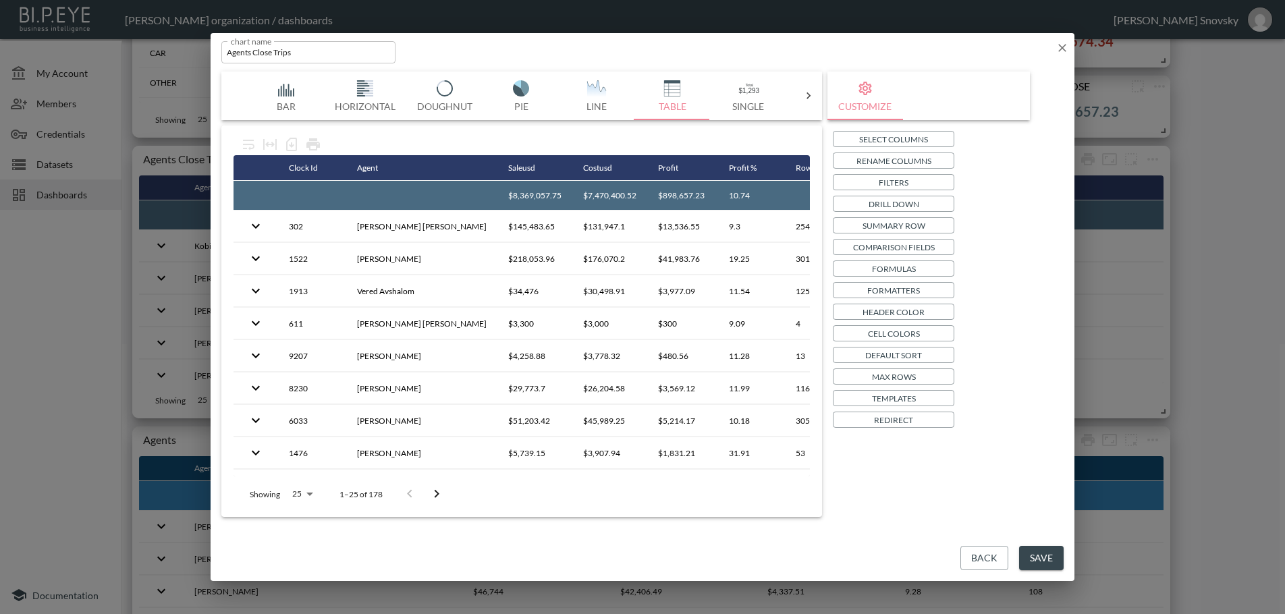
click at [1041, 559] on button "Save" at bounding box center [1041, 558] width 45 height 25
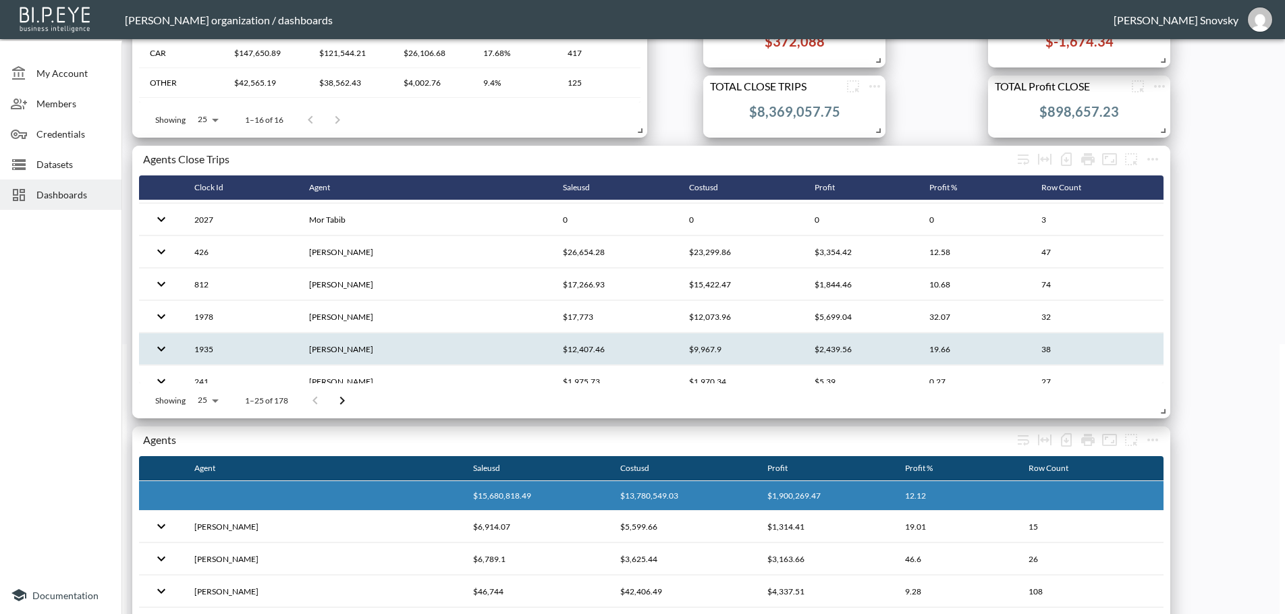
scroll to position [135, 0]
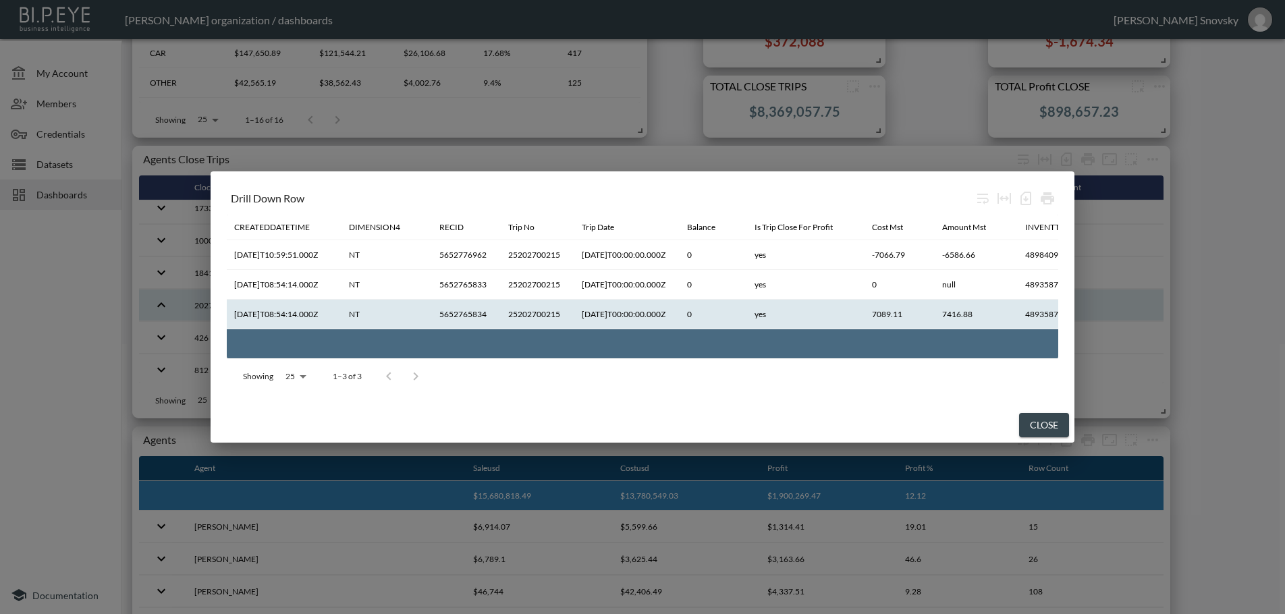
scroll to position [0, 1805]
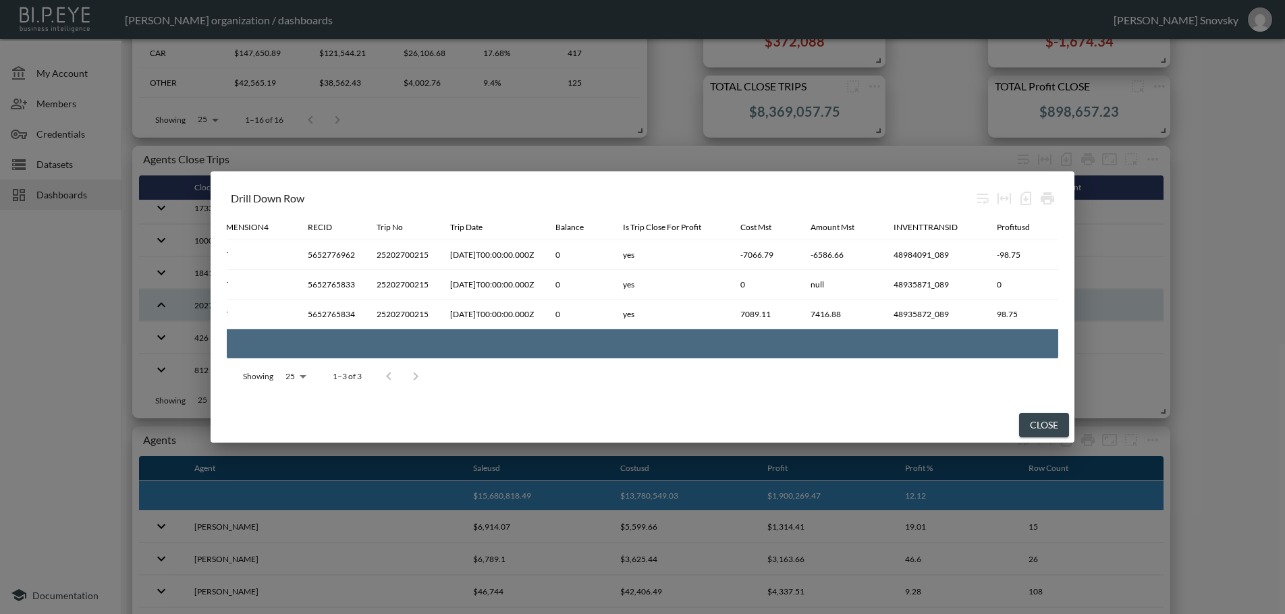
click at [1035, 423] on button "Close" at bounding box center [1044, 425] width 50 height 25
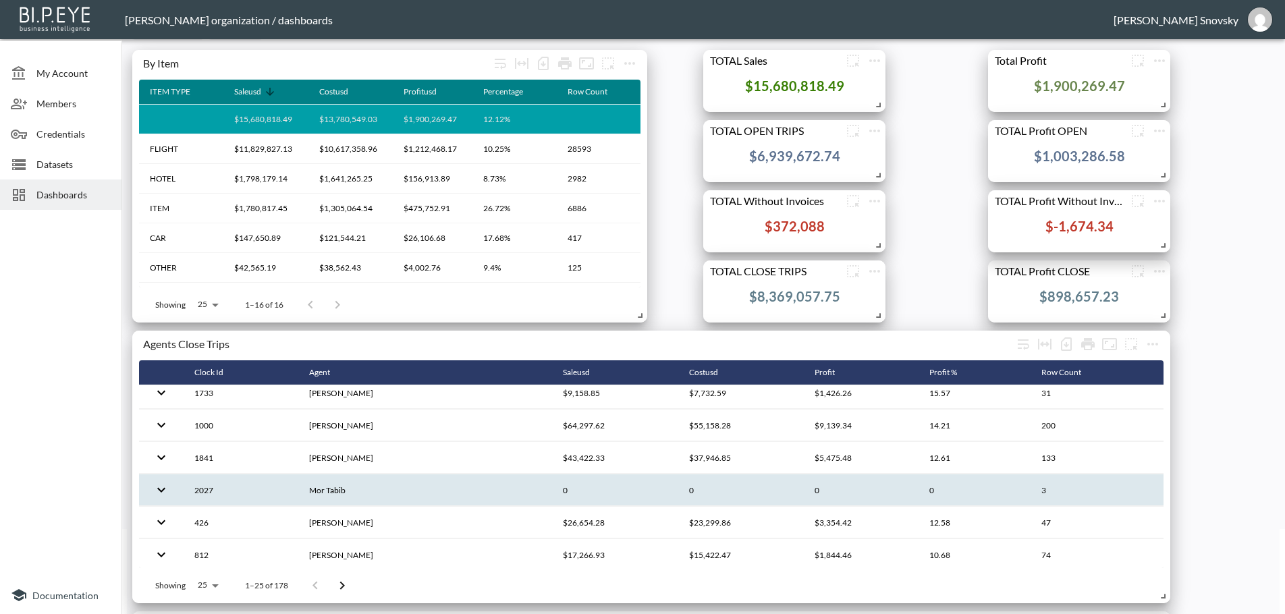
scroll to position [0, 0]
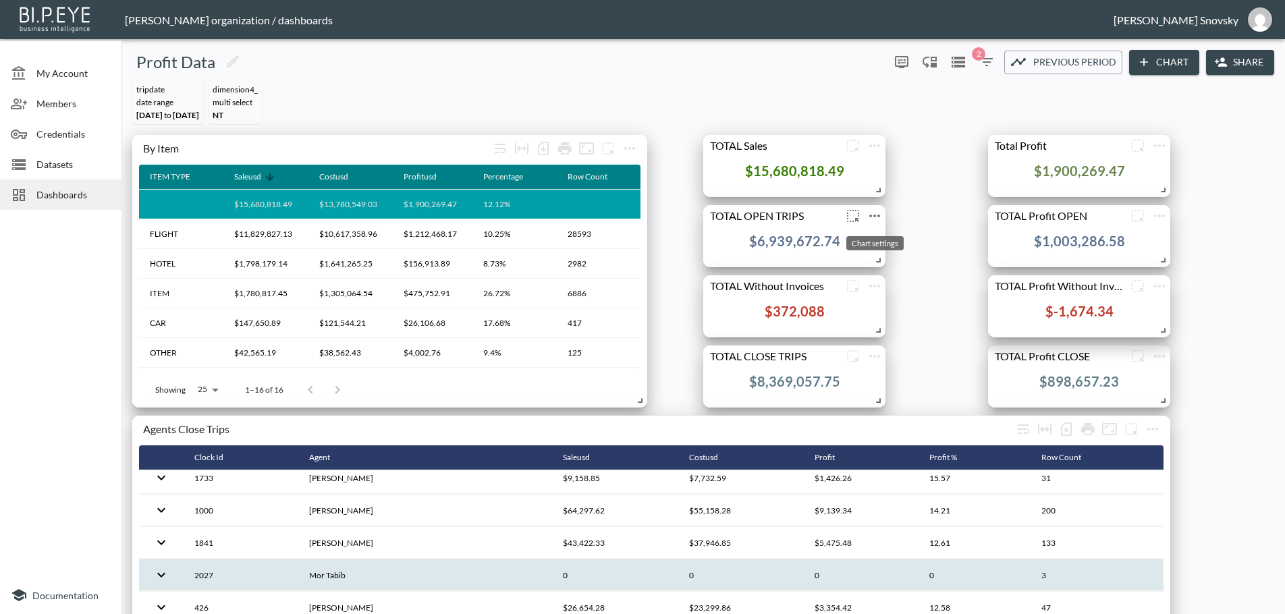
click at [872, 213] on icon "more" at bounding box center [874, 216] width 16 height 16
click at [879, 297] on p "Duplicate" at bounding box center [872, 304] width 45 height 16
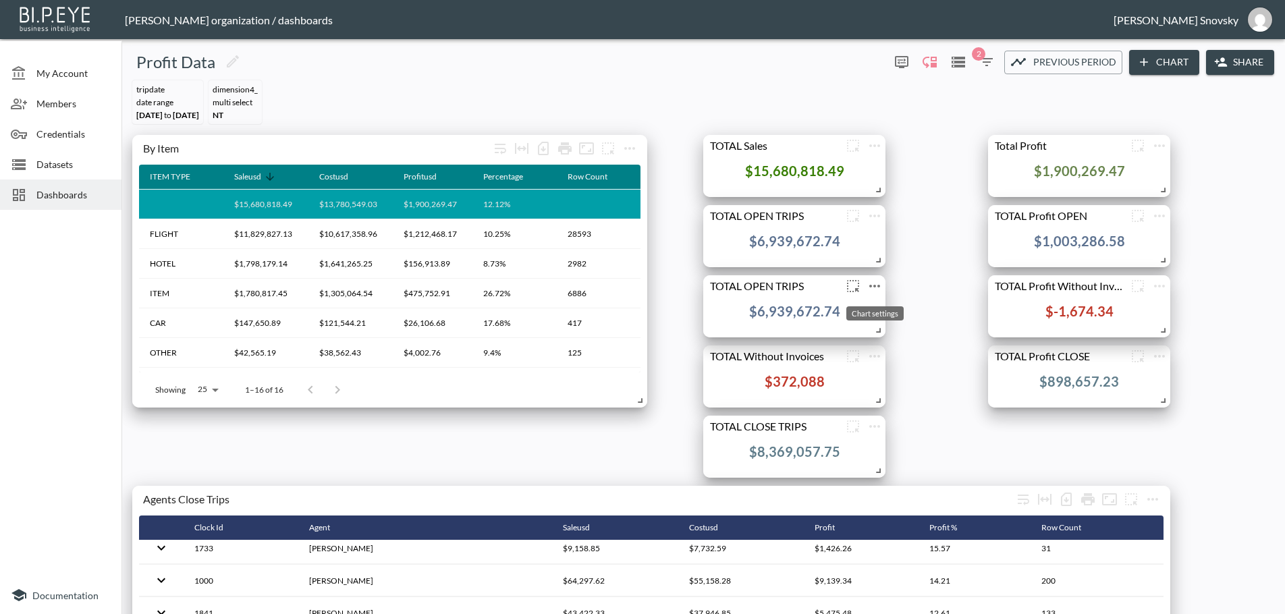
click at [870, 285] on icon "more" at bounding box center [874, 286] width 11 height 3
click at [865, 309] on p "Edit" at bounding box center [859, 312] width 19 height 16
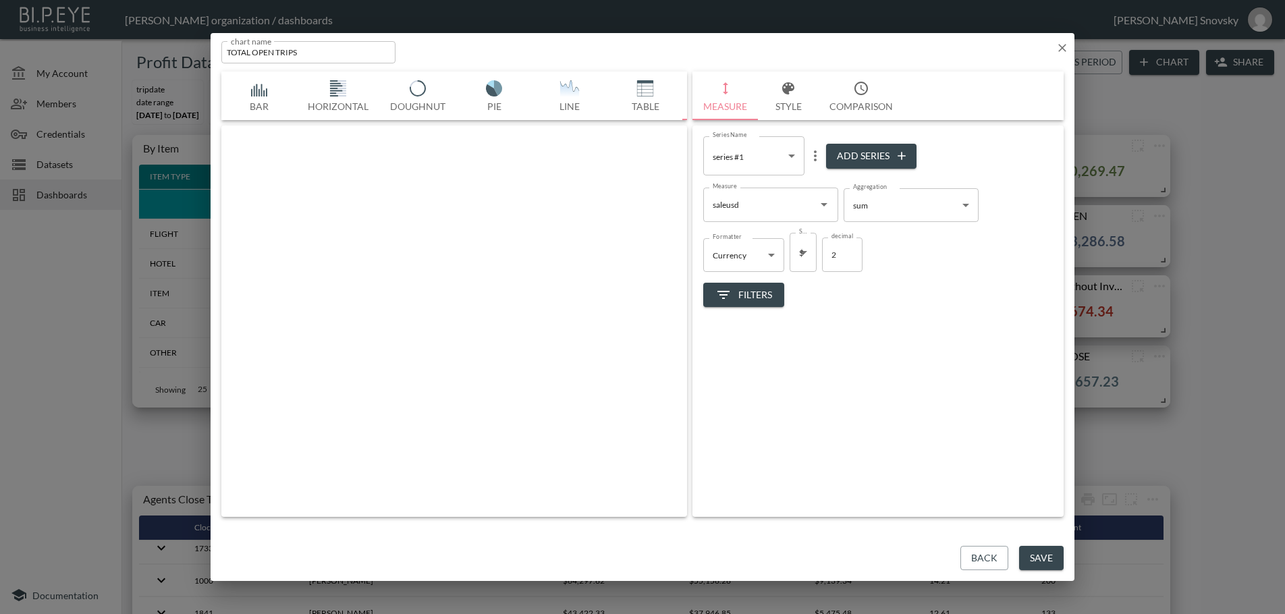
scroll to position [0, 71]
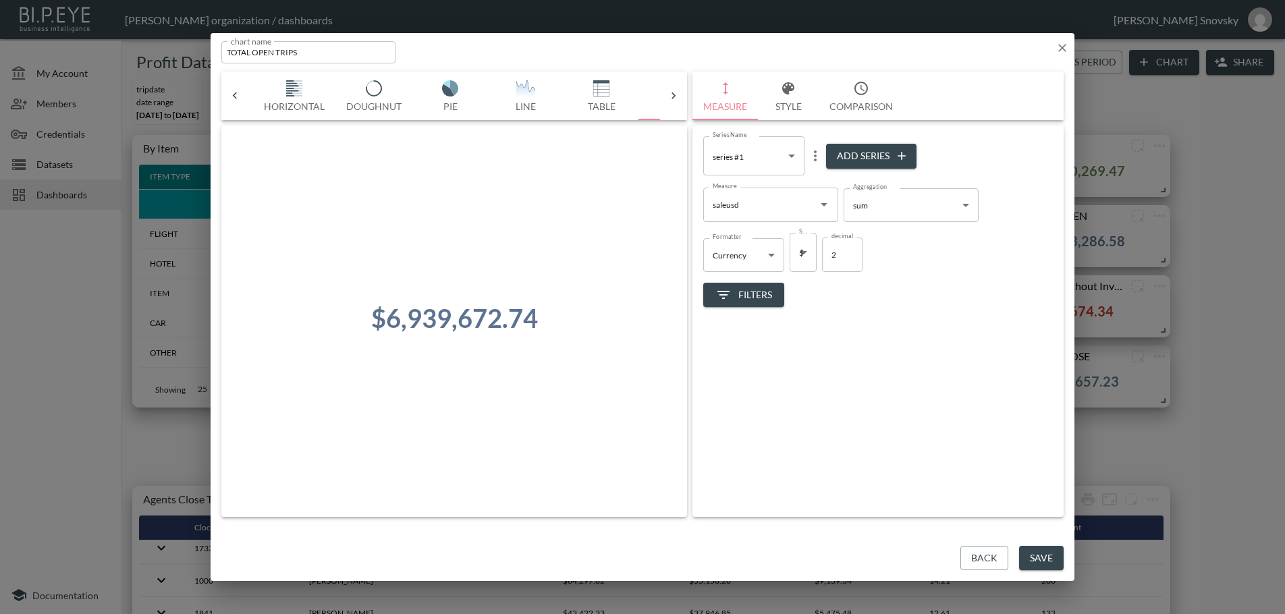
click at [289, 52] on input "TOTAL OPEN TRIPS" at bounding box center [308, 52] width 174 height 22
type input "TOTAL OPEN Invoices"
click at [748, 298] on span "Filters" at bounding box center [743, 295] width 57 height 17
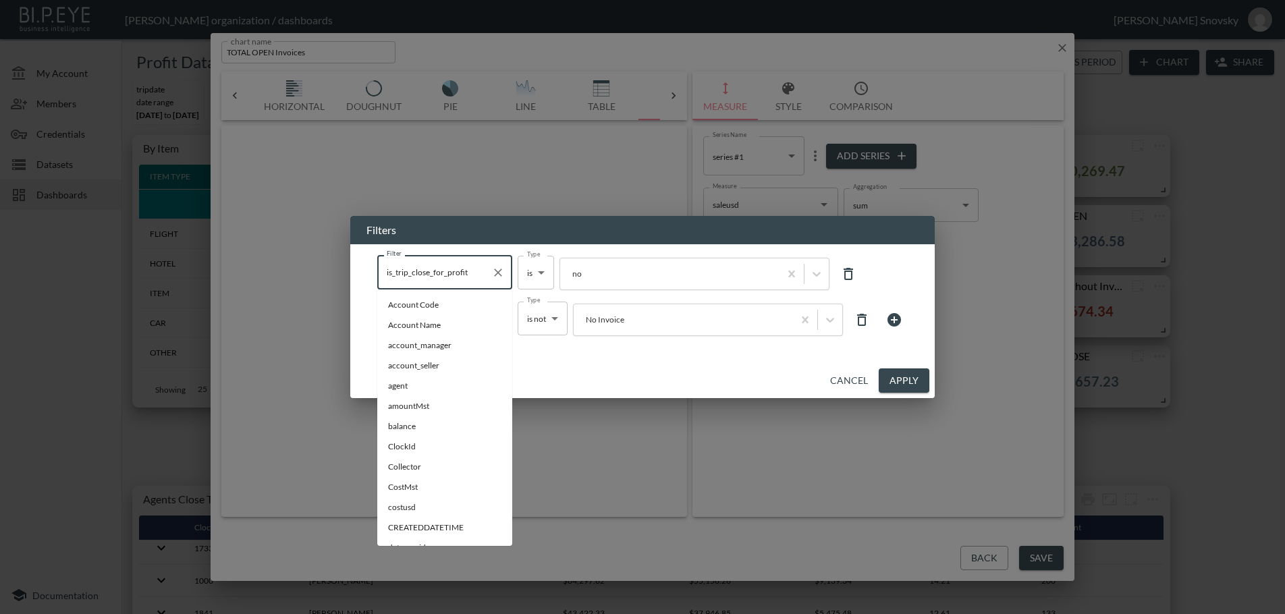
click at [479, 276] on input "is_trip_close_for_profit" at bounding box center [434, 272] width 103 height 22
click at [437, 426] on span "inv_is_closed" at bounding box center [444, 428] width 113 height 12
type input "inv_is_closed"
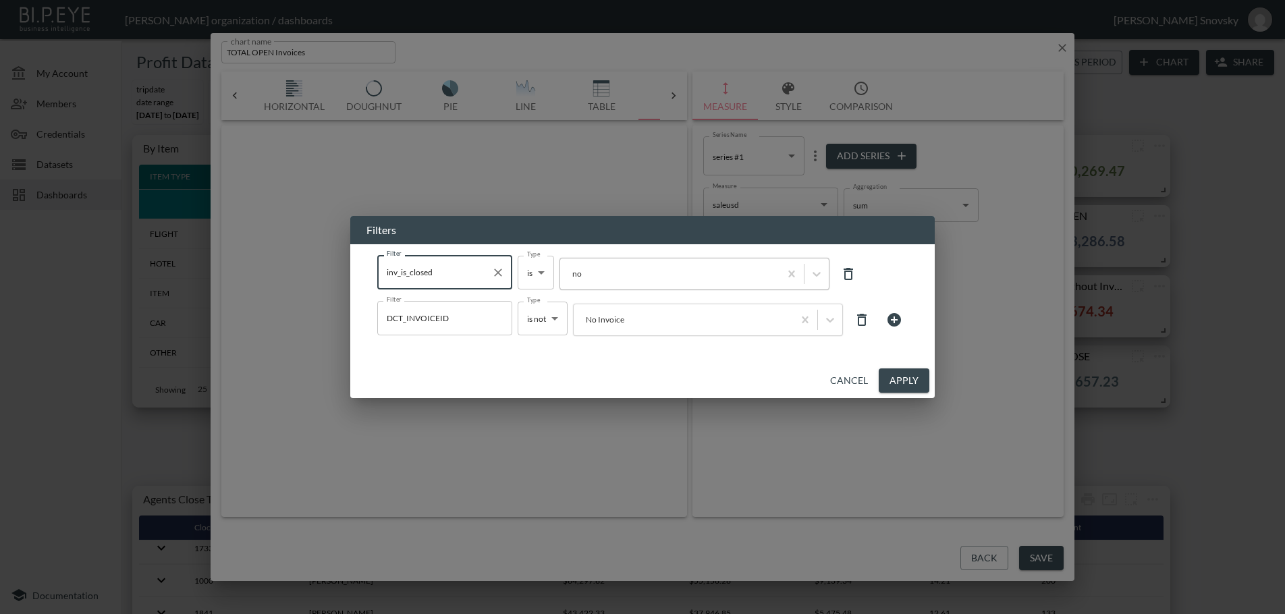
click at [620, 277] on div at bounding box center [670, 273] width 206 height 13
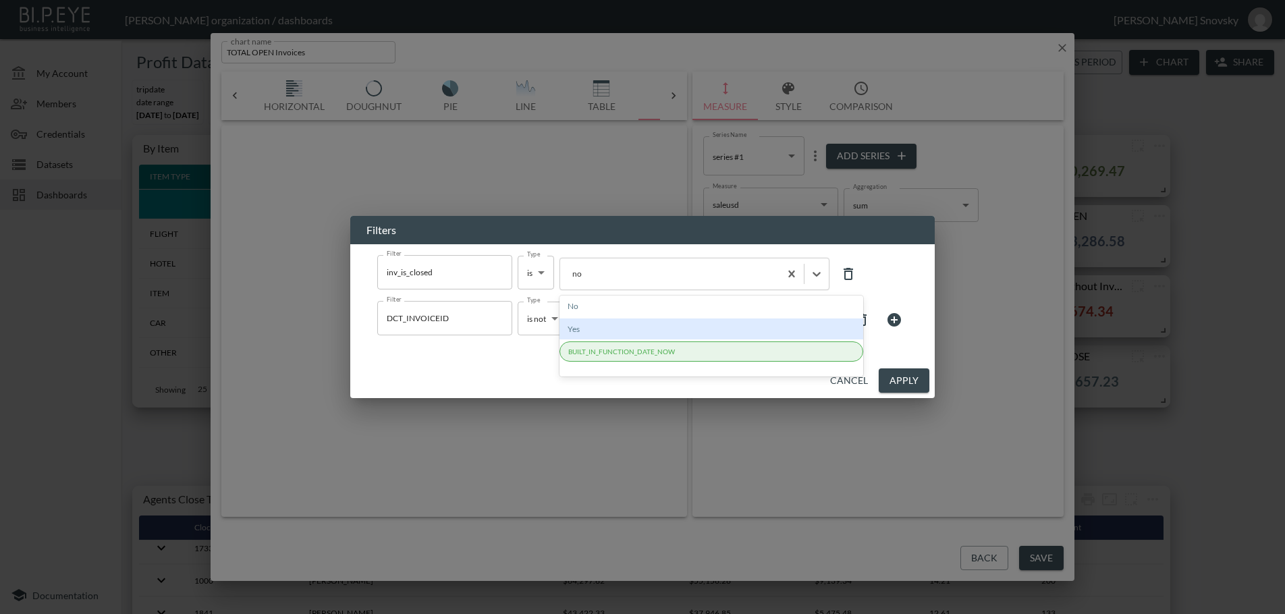
click at [597, 331] on div "Yes" at bounding box center [711, 328] width 304 height 21
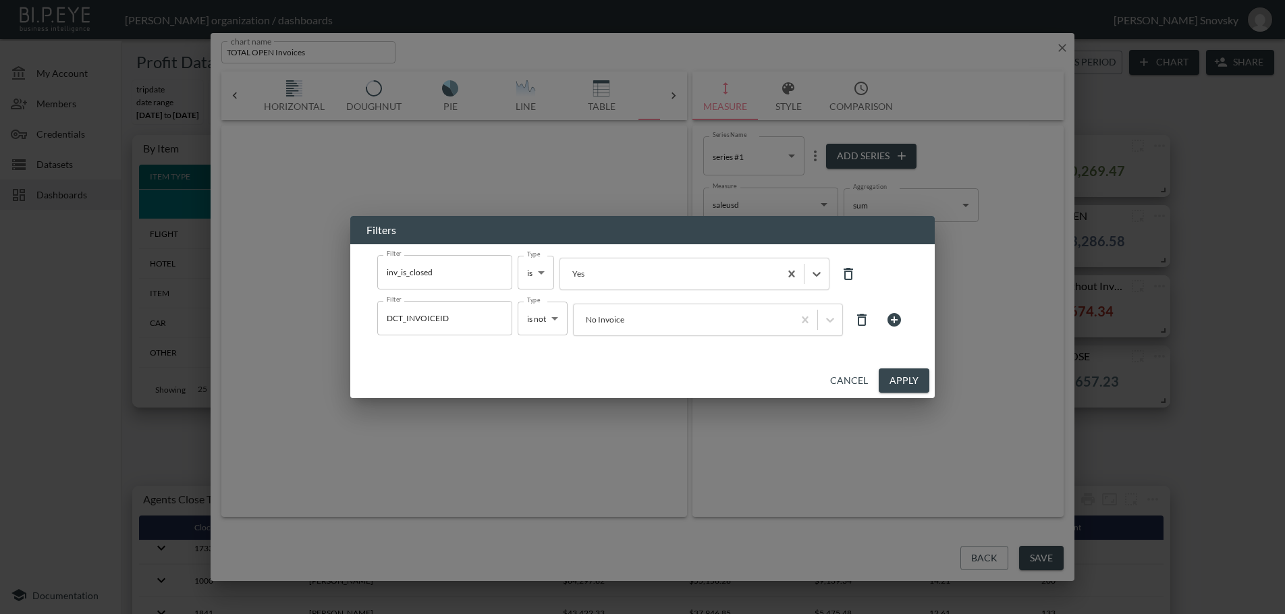
click at [894, 377] on button "Apply" at bounding box center [904, 380] width 51 height 25
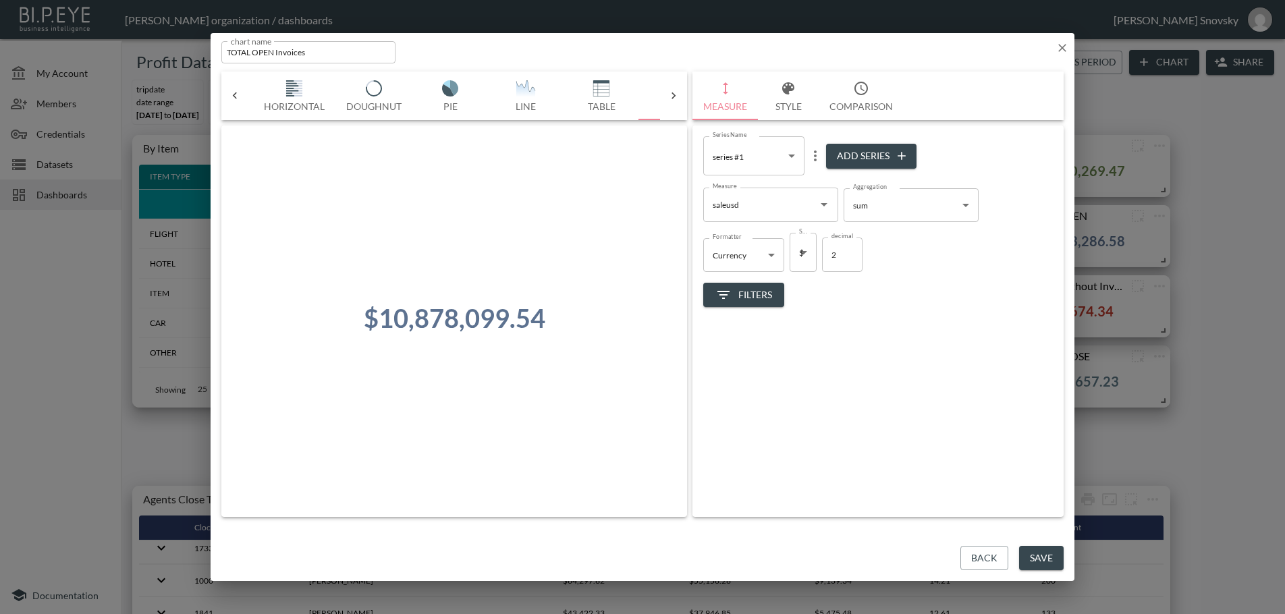
click at [739, 298] on span "Filters" at bounding box center [743, 295] width 57 height 17
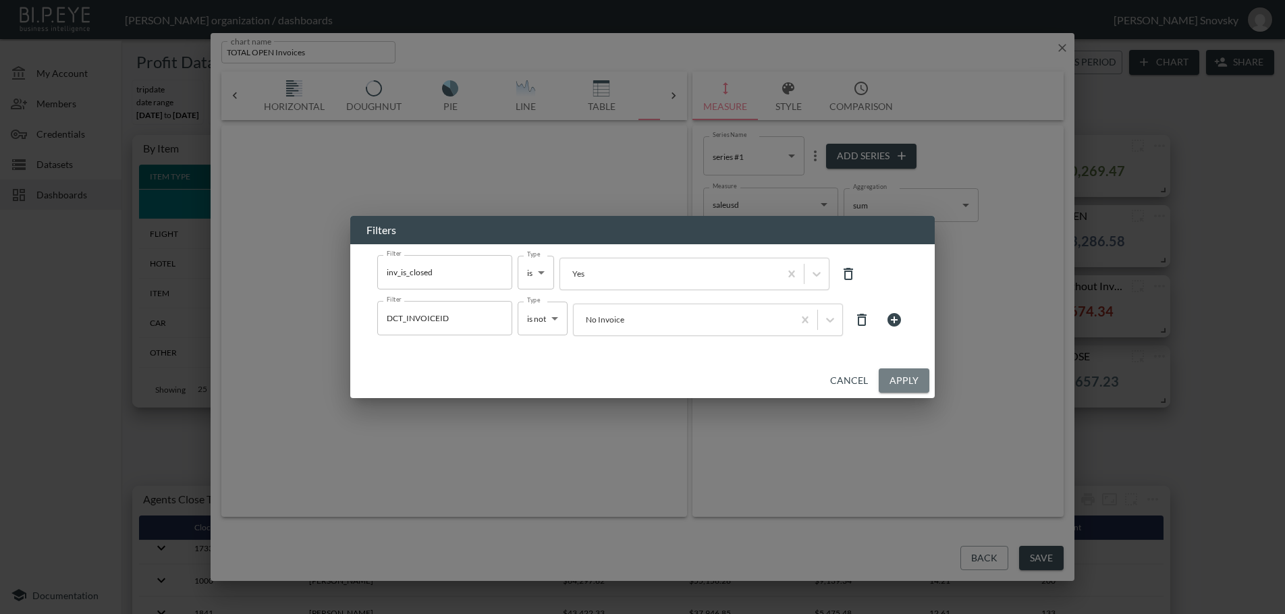
click at [894, 385] on button "Apply" at bounding box center [904, 380] width 51 height 25
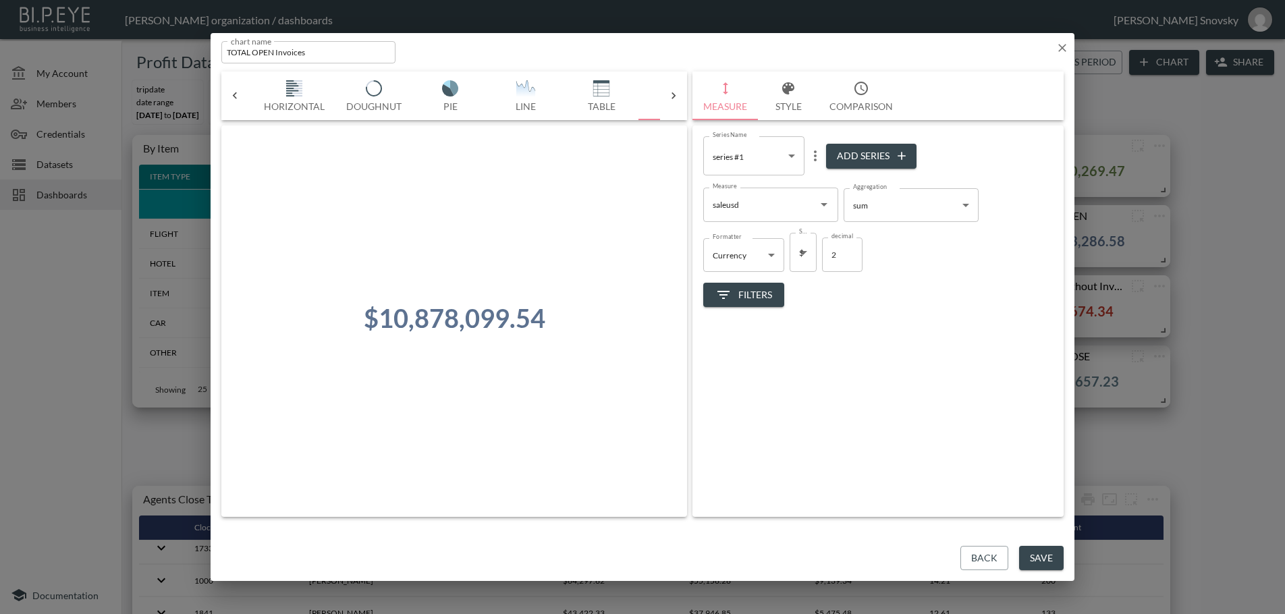
click at [287, 53] on input "TOTAL OPEN Invoices" at bounding box center [308, 52] width 174 height 22
type input "TOTAL OPEN INVOICES"
click at [1034, 555] on button "Save" at bounding box center [1041, 558] width 45 height 25
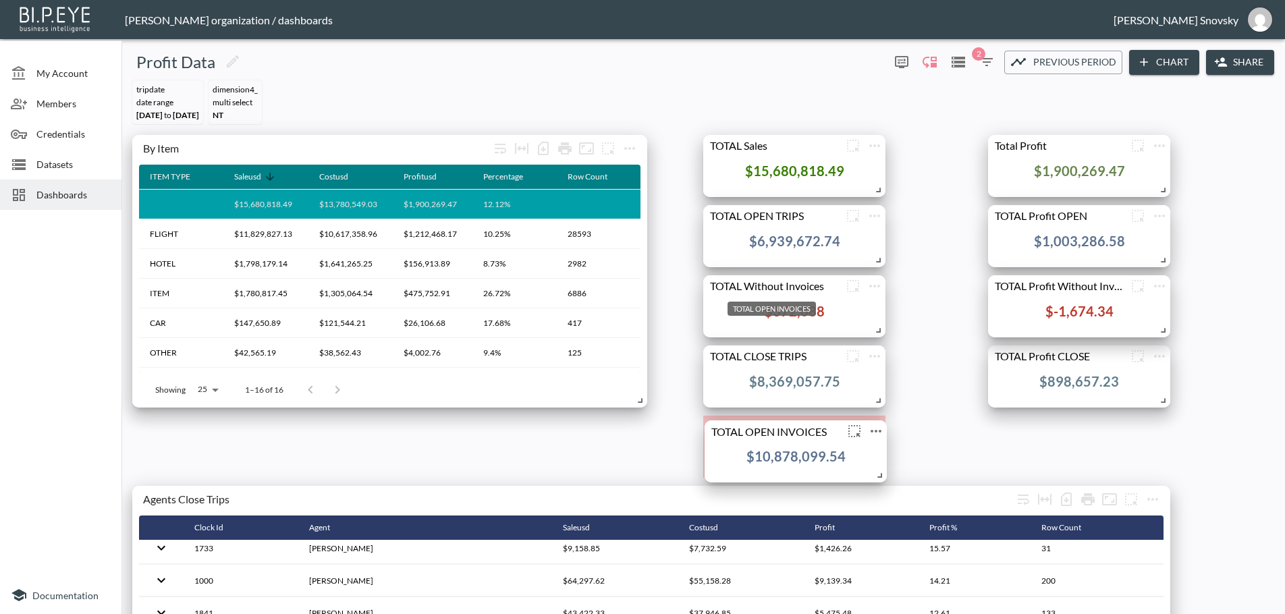
drag, startPoint x: 706, startPoint y: 285, endPoint x: 706, endPoint y: 427, distance: 142.4
click at [706, 427] on div "TOTAL OPEN INVOICES" at bounding box center [773, 430] width 139 height 13
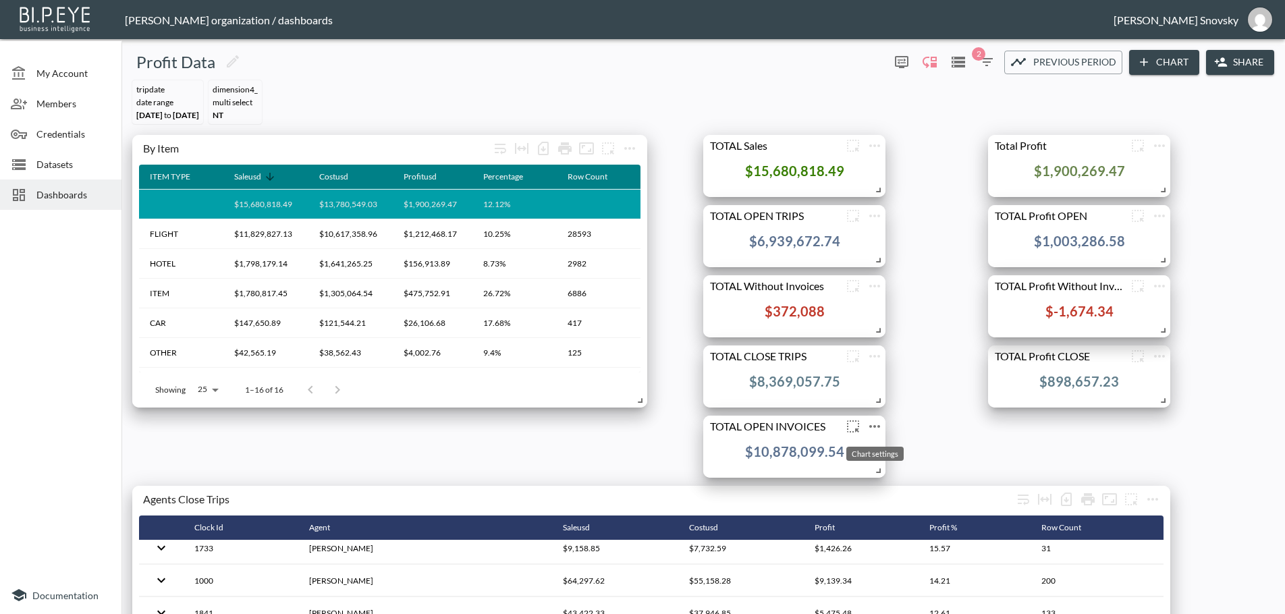
click at [870, 427] on icon "more" at bounding box center [874, 426] width 11 height 3
click at [869, 444] on li "Edit" at bounding box center [874, 453] width 105 height 24
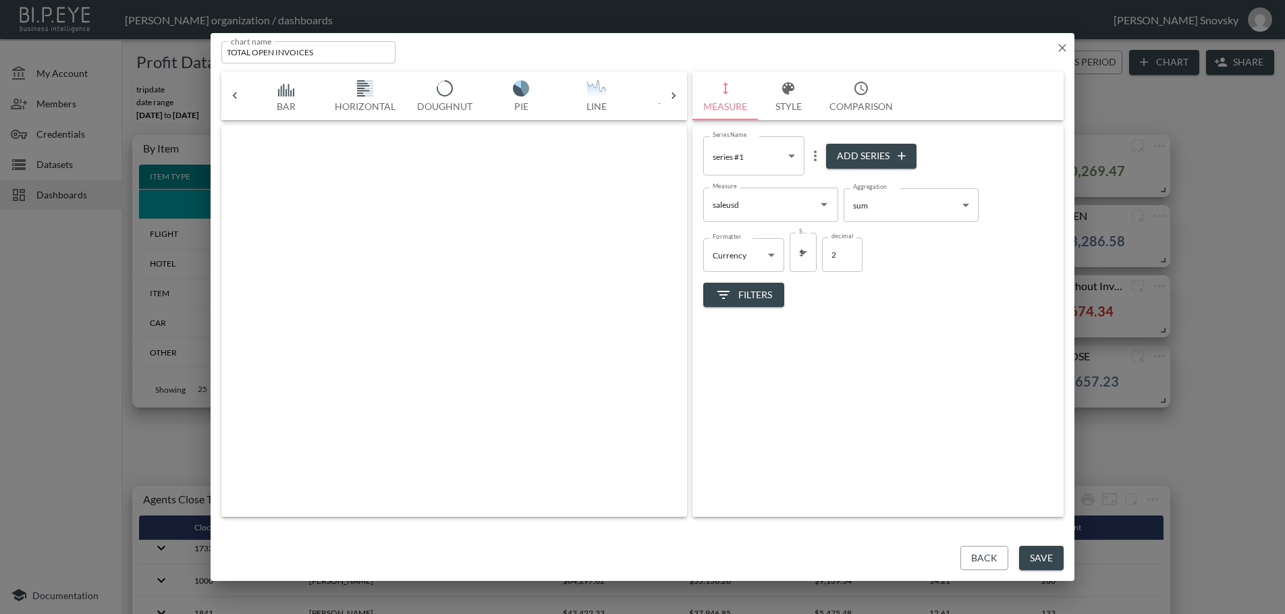
scroll to position [0, 71]
click at [741, 293] on span "Filters" at bounding box center [743, 295] width 57 height 17
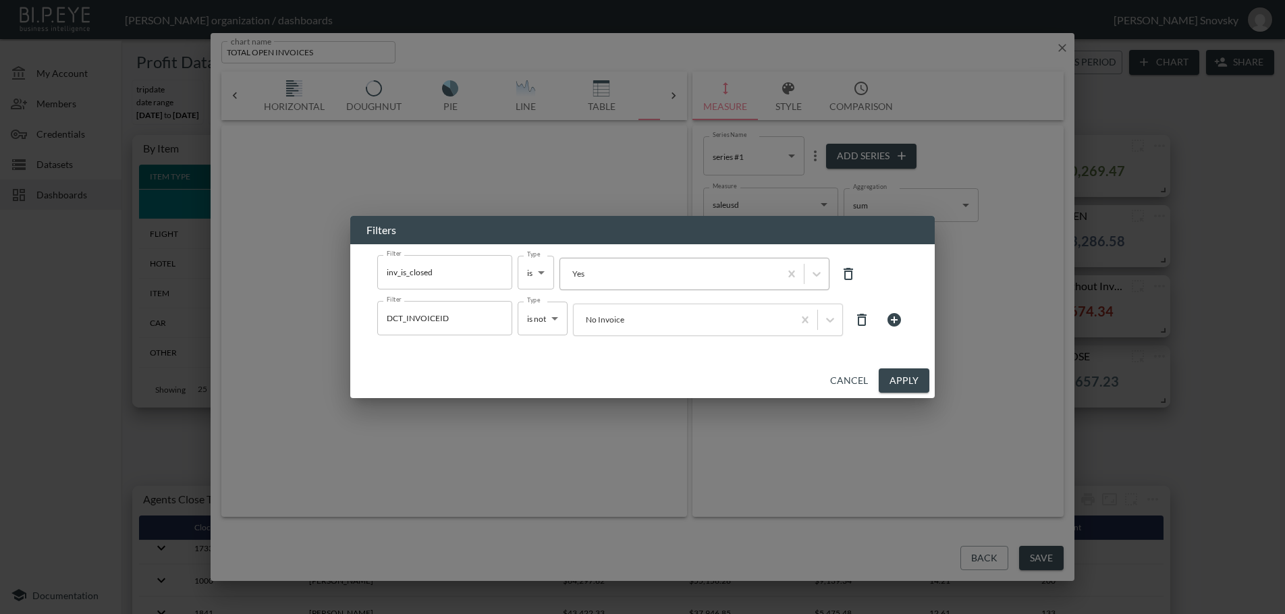
click at [604, 276] on div at bounding box center [670, 273] width 206 height 13
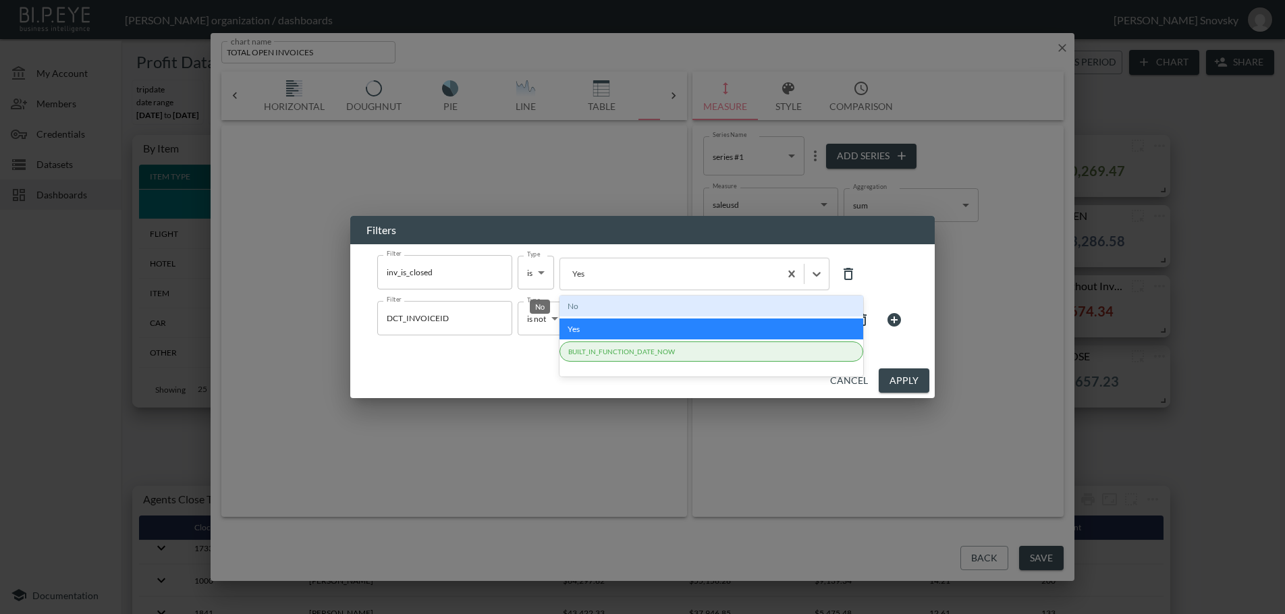
click at [598, 308] on div "No" at bounding box center [711, 306] width 304 height 21
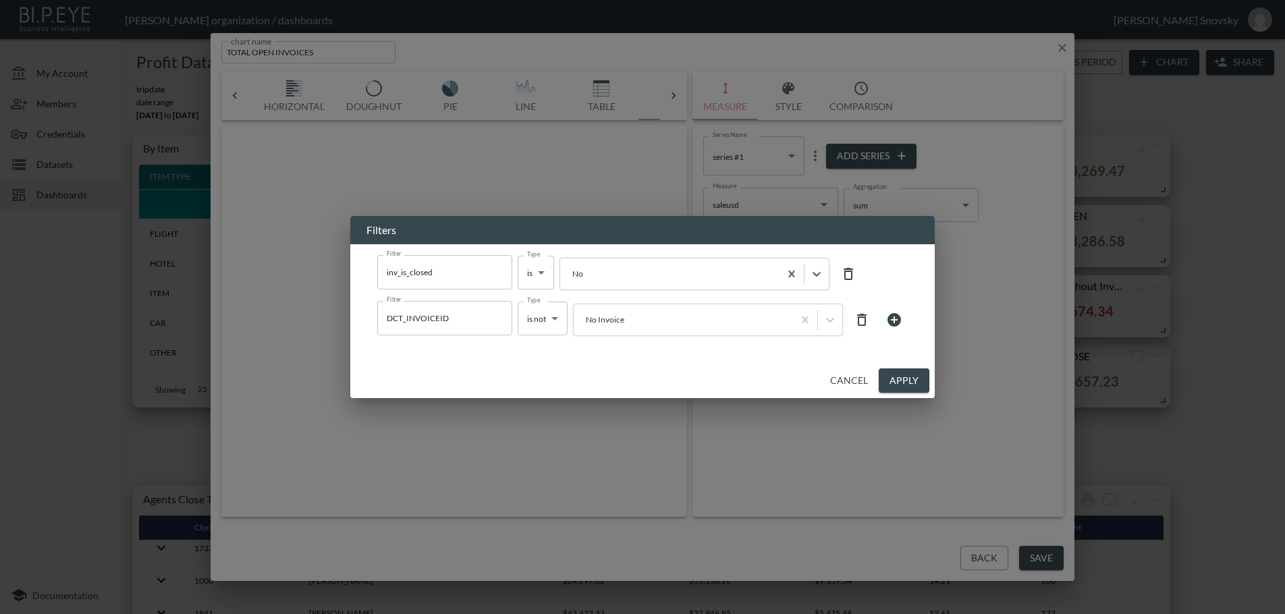
click at [906, 385] on button "Apply" at bounding box center [904, 380] width 51 height 25
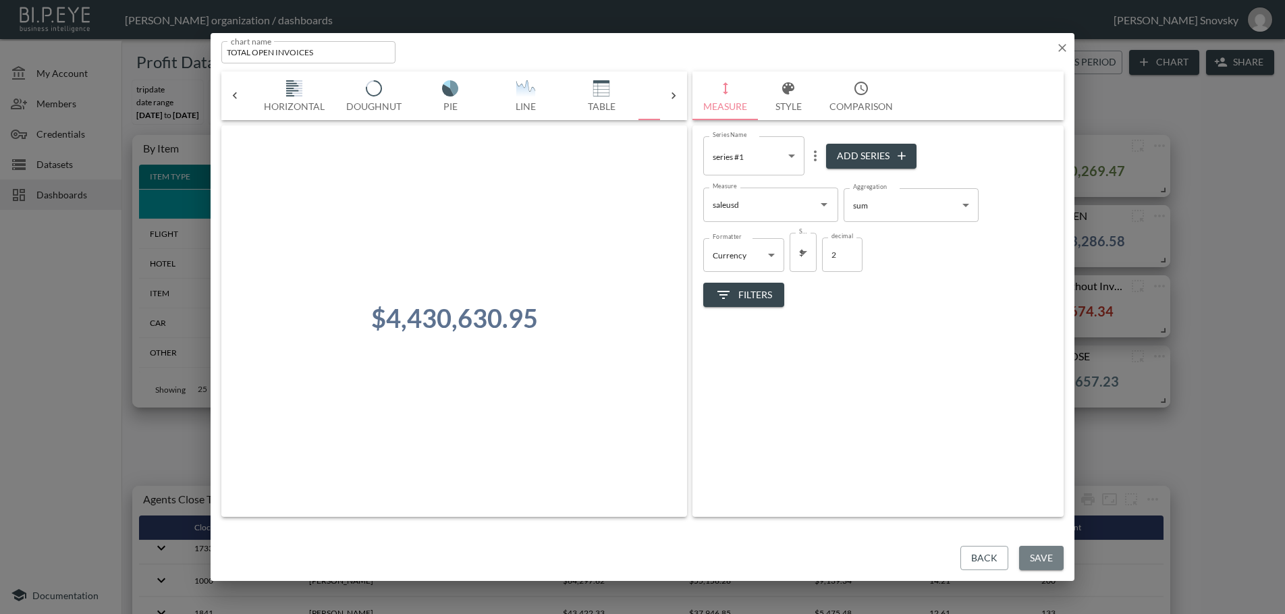
click at [1034, 561] on button "Save" at bounding box center [1041, 558] width 45 height 25
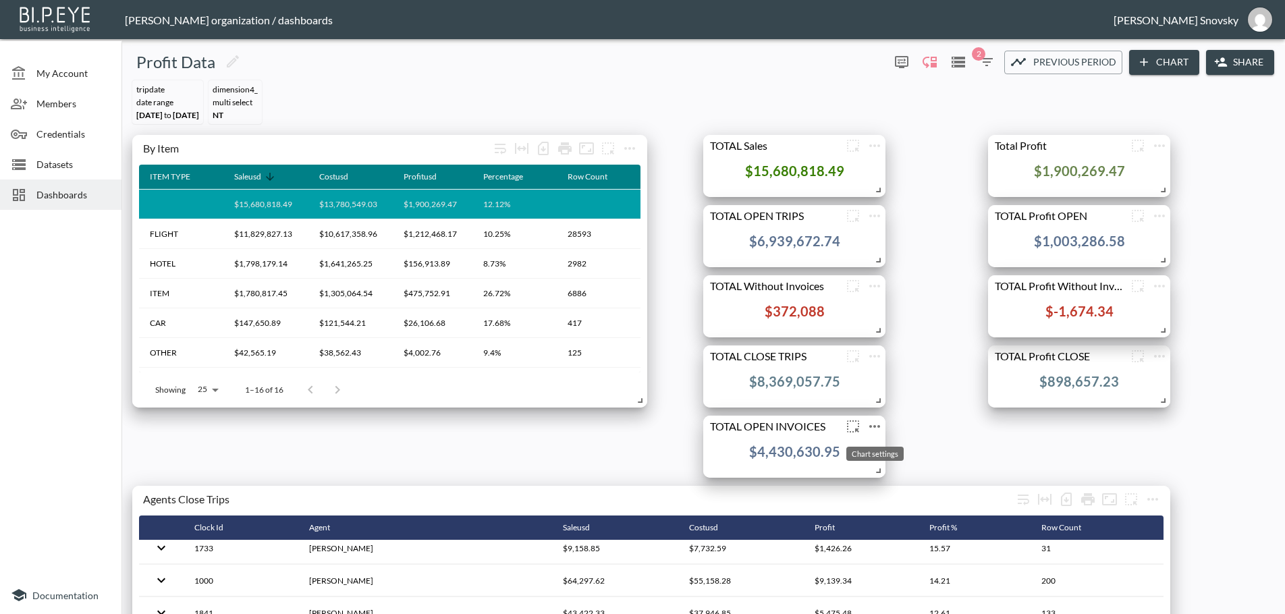
click at [874, 426] on icon "more" at bounding box center [874, 426] width 11 height 3
click at [872, 512] on p "Duplicate" at bounding box center [872, 515] width 45 height 16
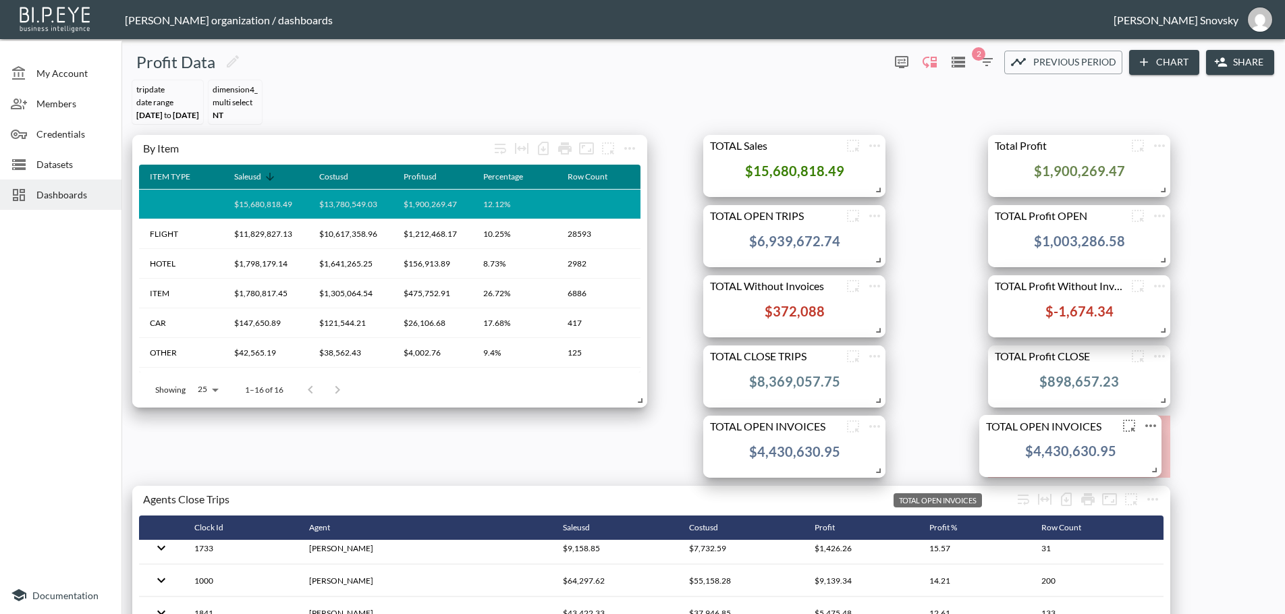
drag, startPoint x: 835, startPoint y: 497, endPoint x: 1111, endPoint y: 426, distance: 284.9
click at [1111, 426] on div "TOTAL OPEN INVOICES" at bounding box center [1048, 425] width 139 height 13
click at [1159, 428] on icon "more" at bounding box center [1159, 426] width 16 height 16
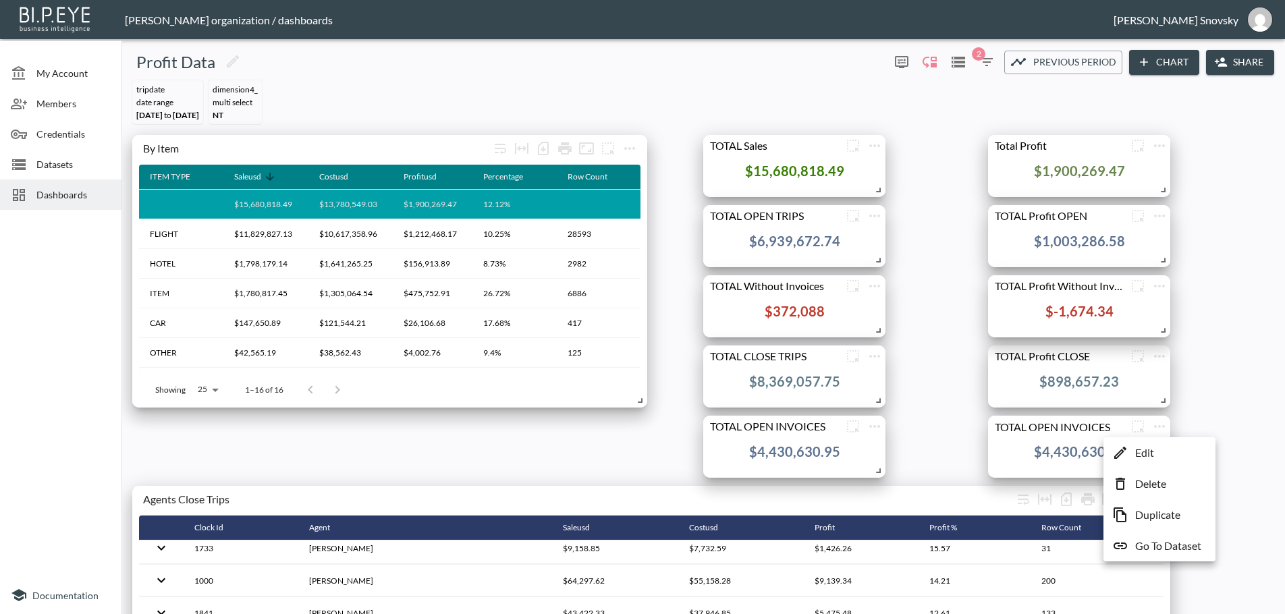
click at [1141, 447] on p "Edit" at bounding box center [1144, 453] width 19 height 16
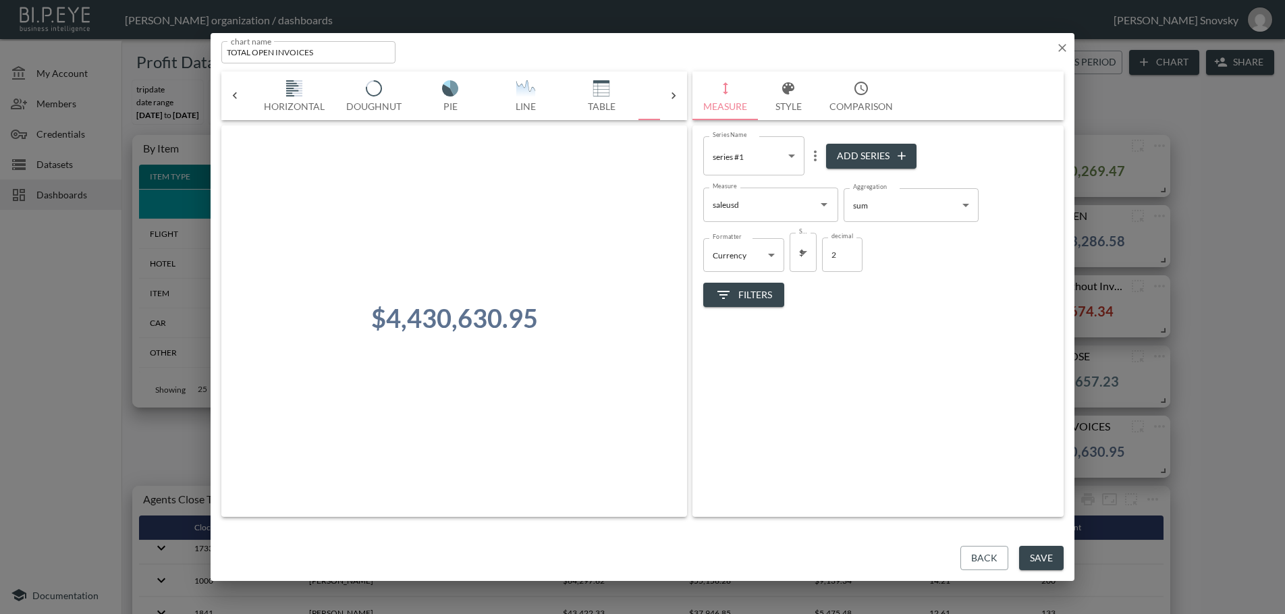
click at [260, 51] on input "TOTAL OPEN INVOICES" at bounding box center [308, 52] width 174 height 22
type input "TOTAL CLOSE INVOICES"
click at [771, 288] on span "Filters" at bounding box center [743, 295] width 57 height 17
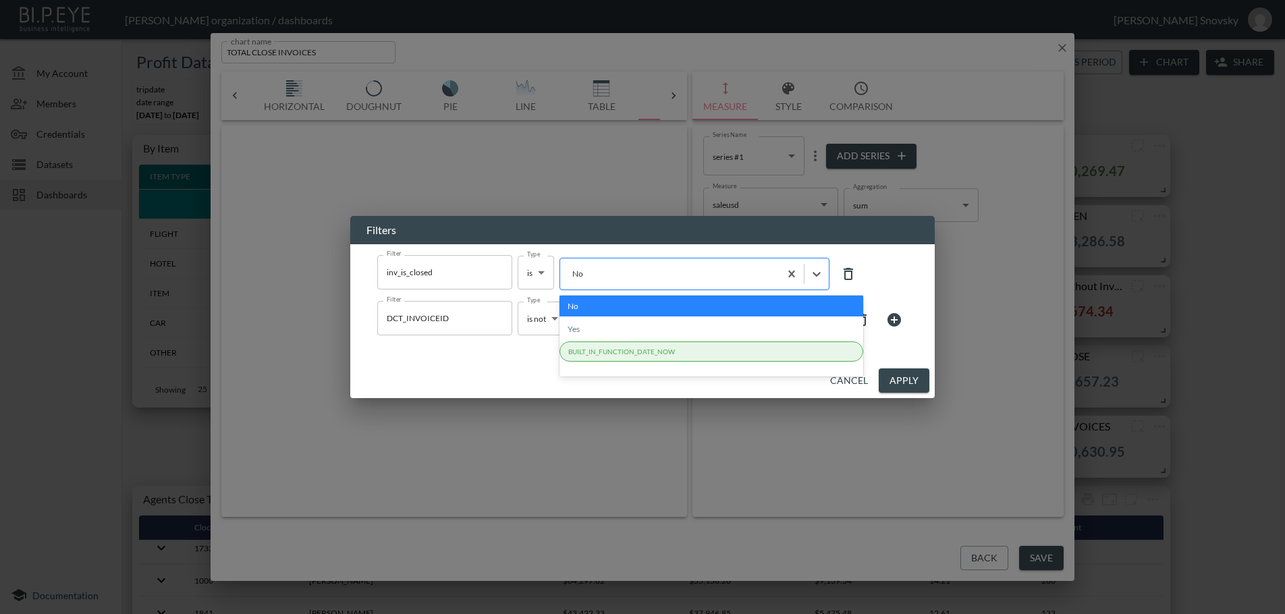
click at [686, 277] on div at bounding box center [670, 273] width 206 height 13
click at [644, 327] on div "Yes" at bounding box center [711, 328] width 304 height 21
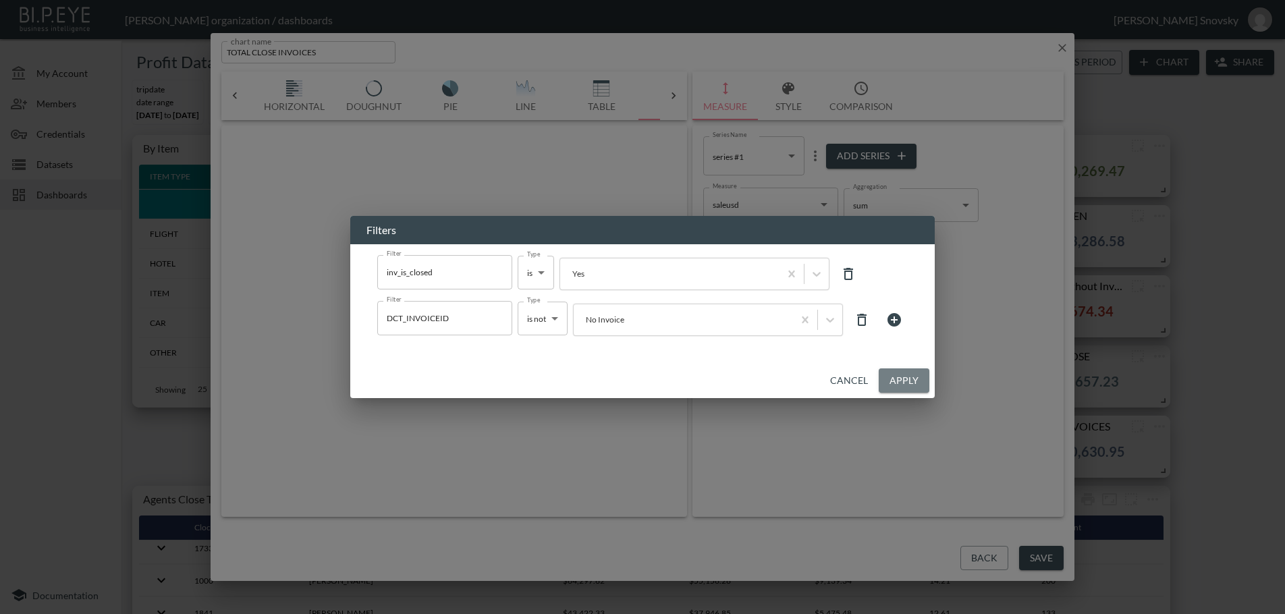
click at [885, 373] on button "Apply" at bounding box center [904, 380] width 51 height 25
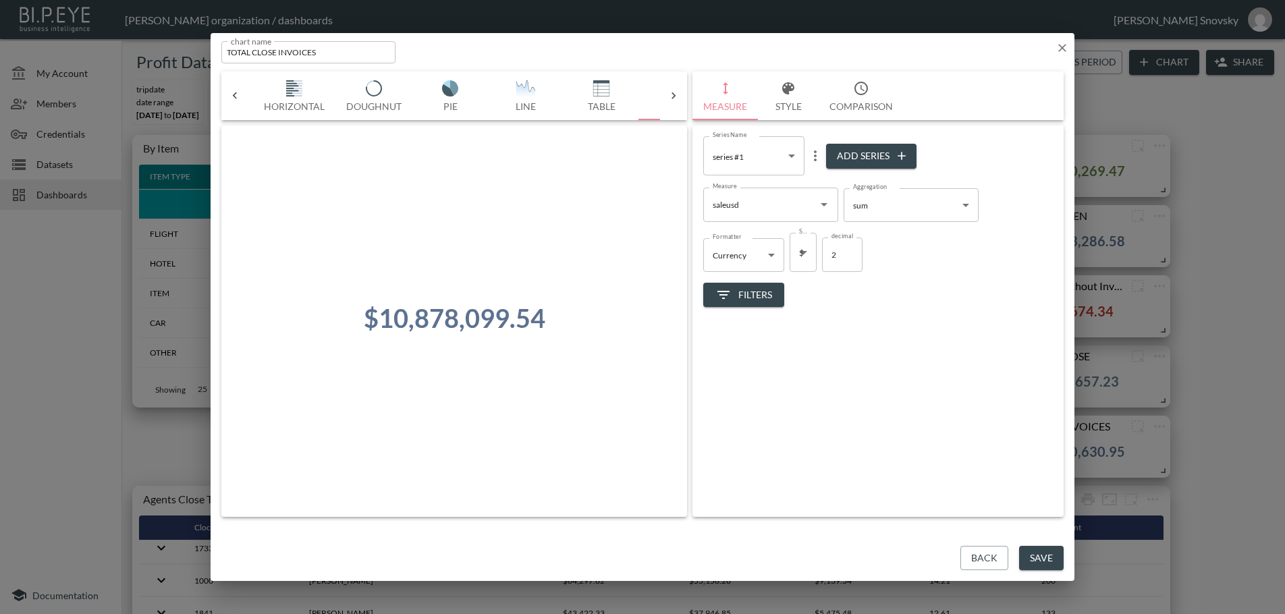
click at [1031, 557] on button "Save" at bounding box center [1041, 558] width 45 height 25
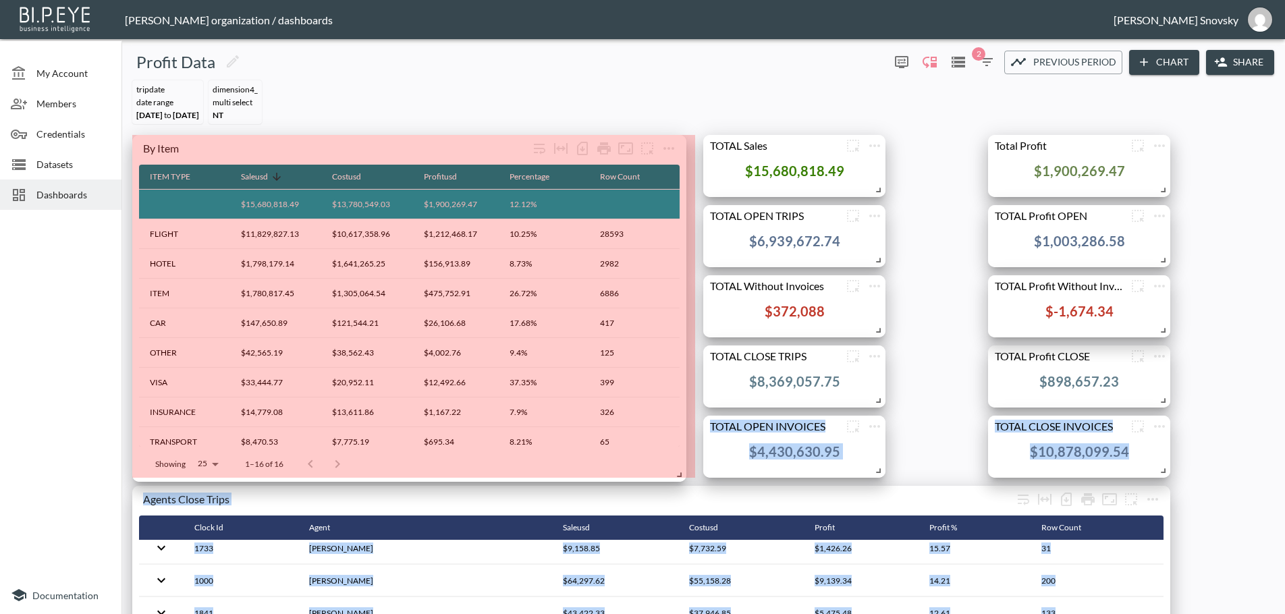
drag, startPoint x: 640, startPoint y: 404, endPoint x: 679, endPoint y: 478, distance: 83.9
click at [679, 478] on span at bounding box center [676, 472] width 13 height 13
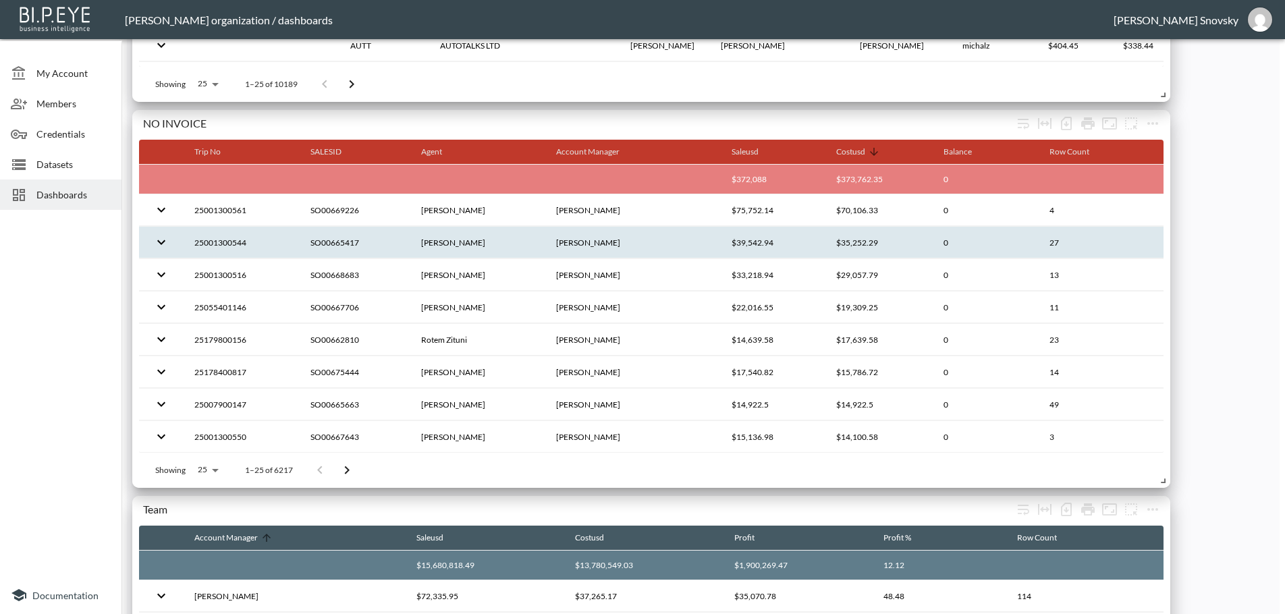
scroll to position [2024, 0]
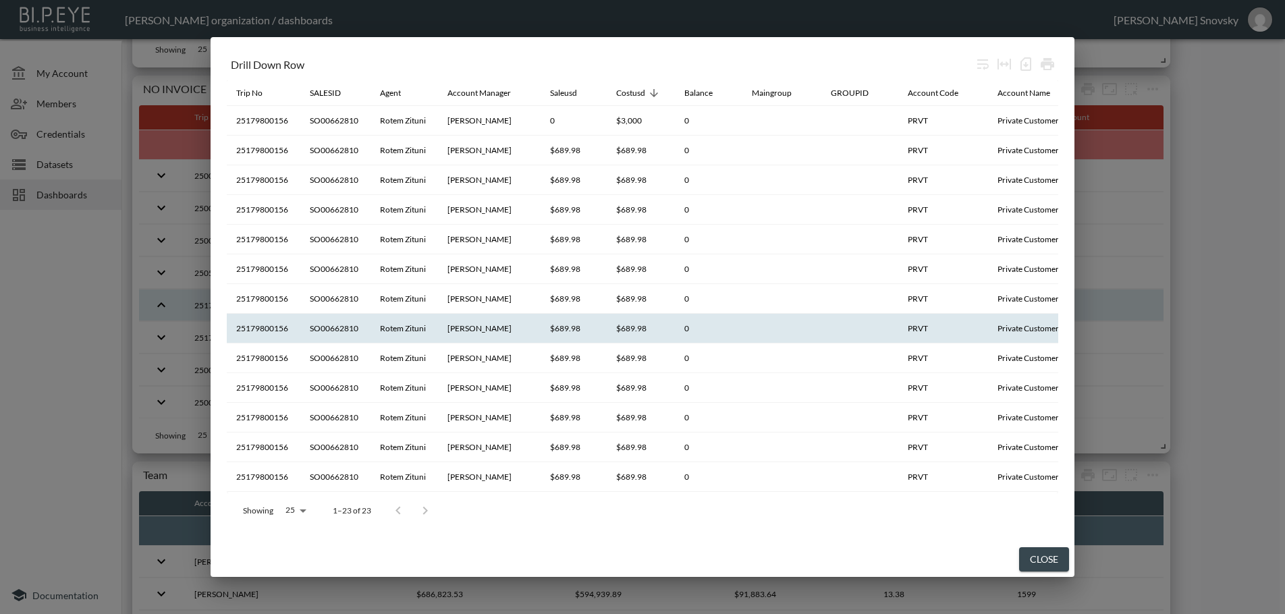
scroll to position [0, 0]
click at [275, 328] on th "25179800156" at bounding box center [264, 329] width 74 height 30
copy th "25179800156"
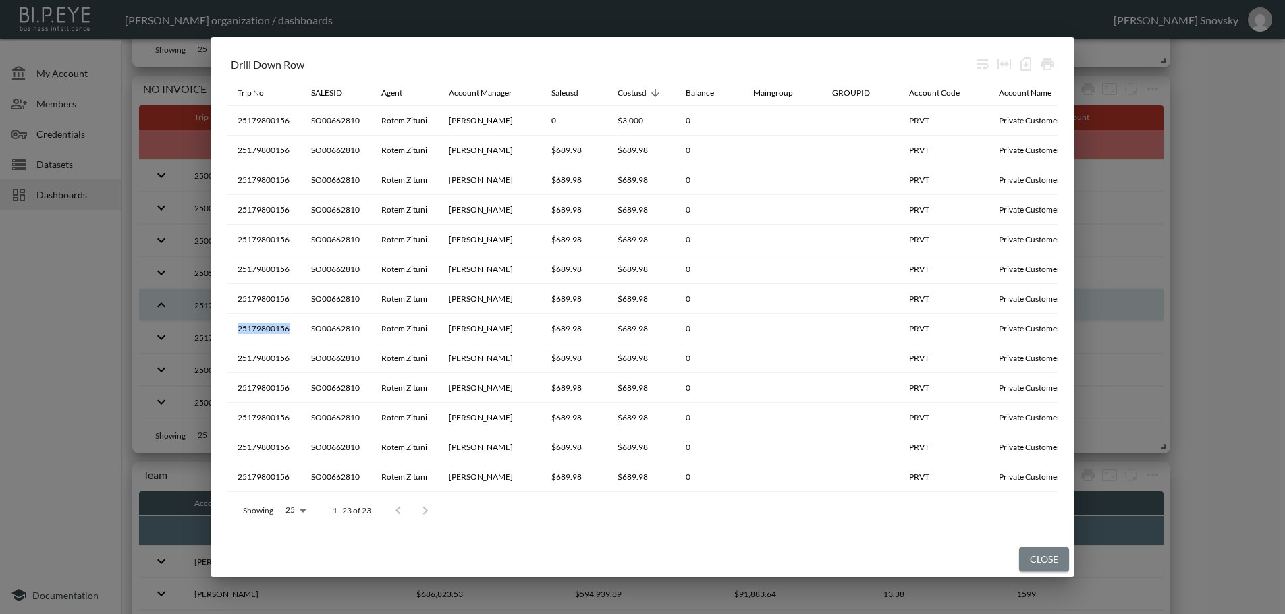
click at [1044, 567] on button "Close" at bounding box center [1044, 559] width 50 height 25
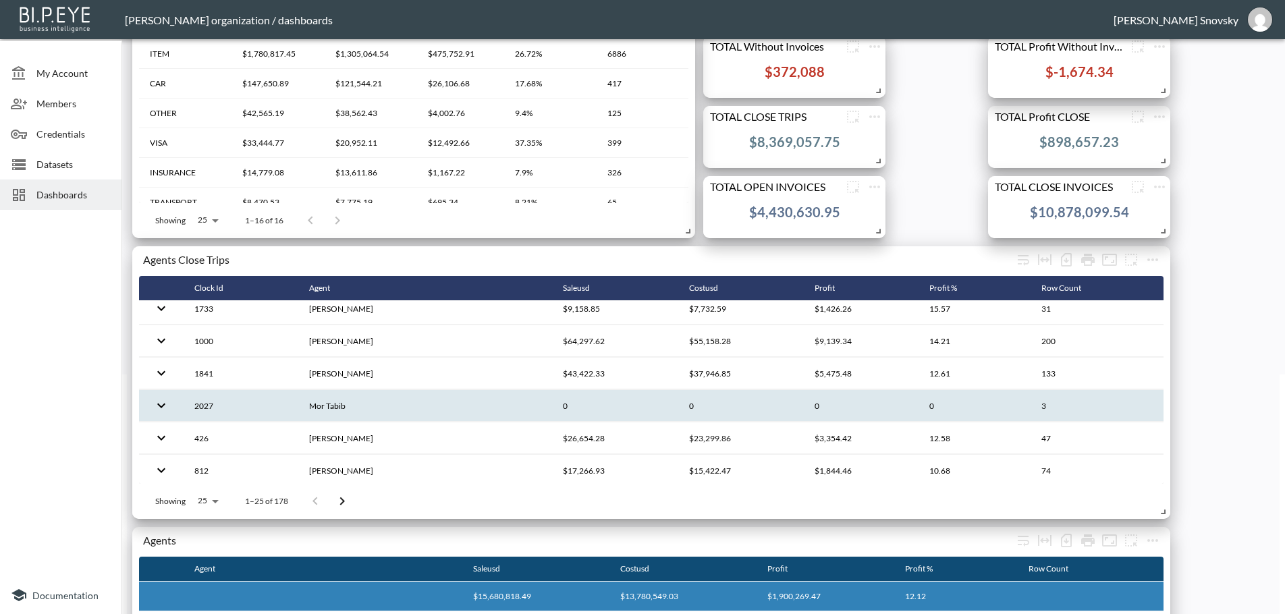
scroll to position [270, 0]
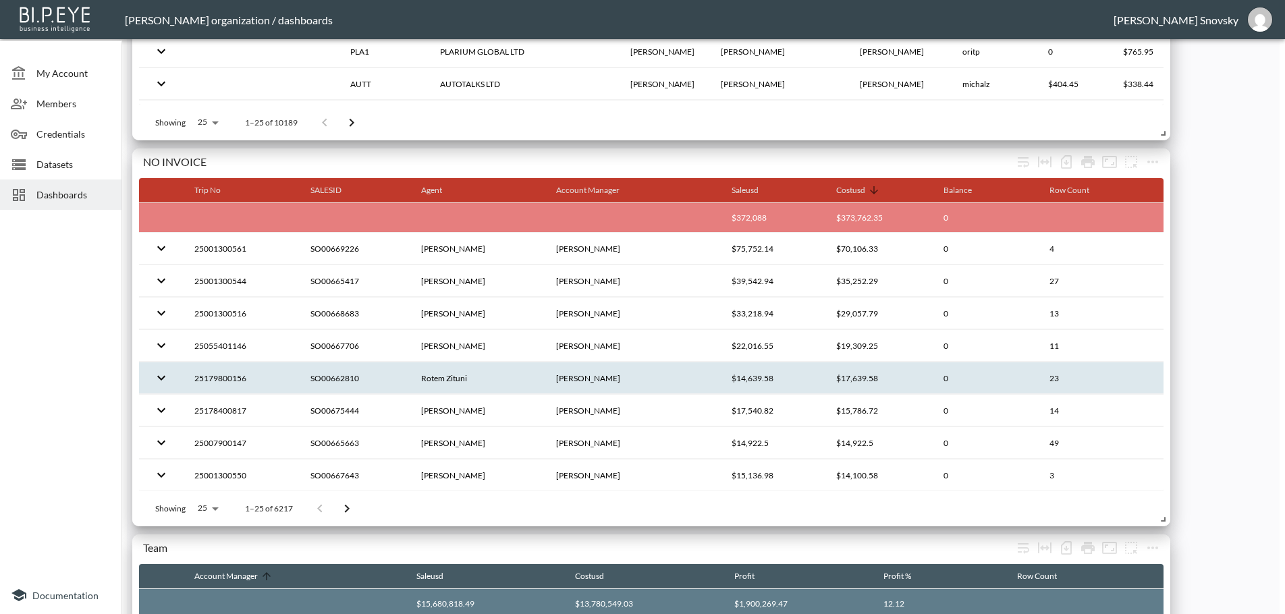
scroll to position [1957, 0]
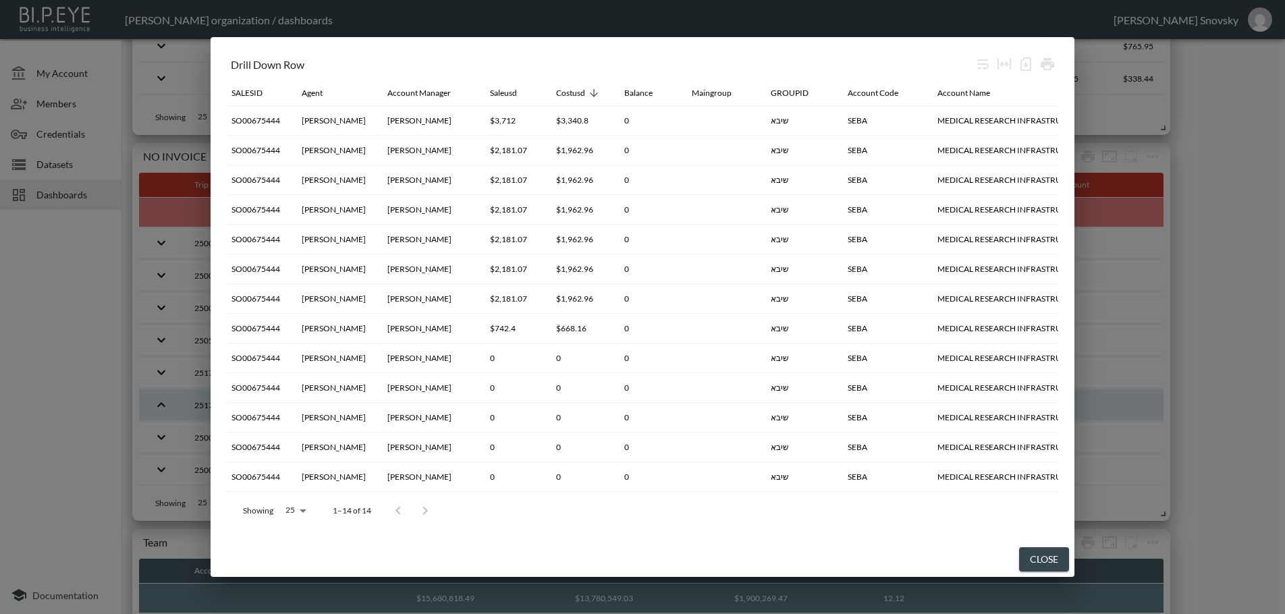
scroll to position [0, 0]
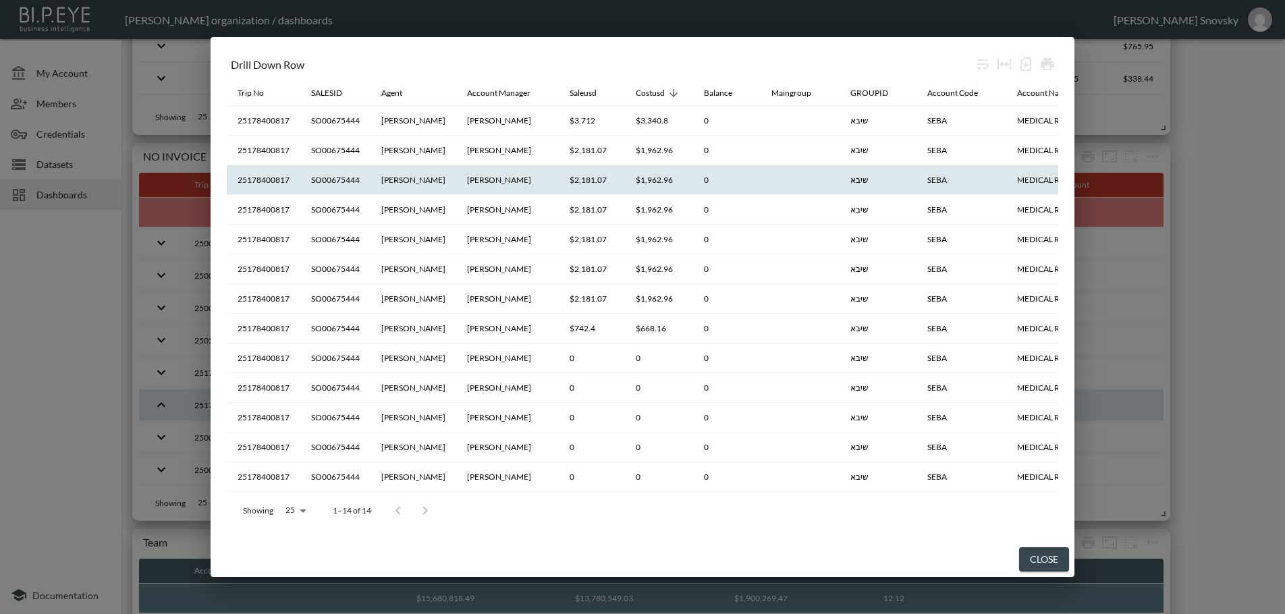
click at [271, 178] on th "25178400817" at bounding box center [264, 180] width 74 height 30
copy th "25178400817"
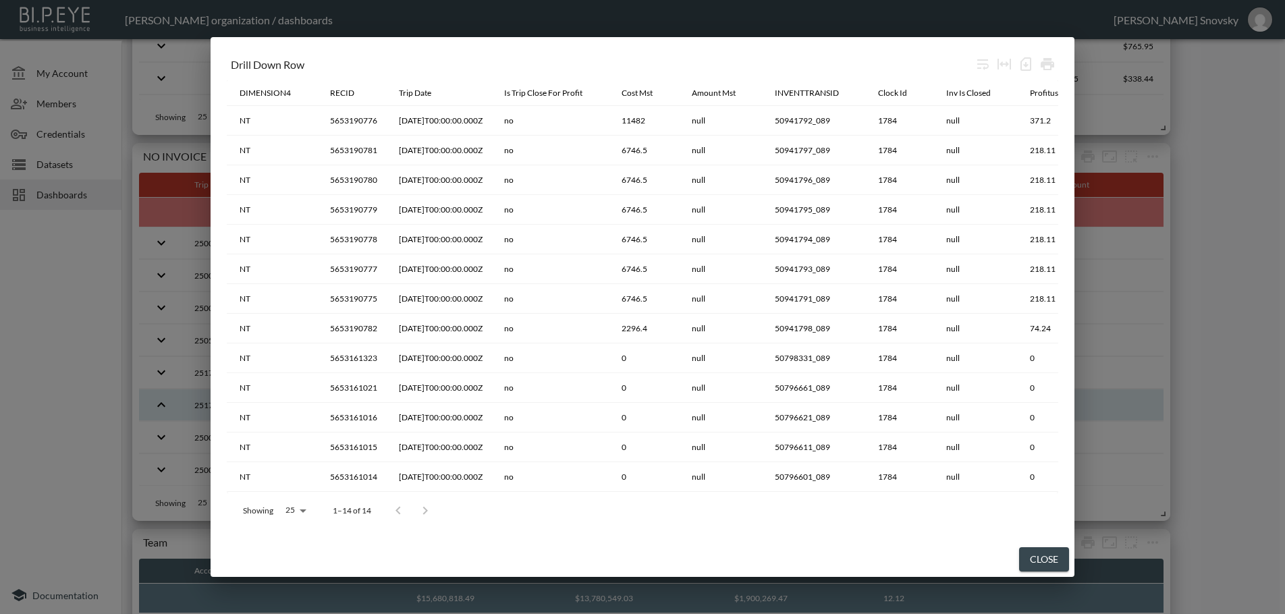
scroll to position [0, 1972]
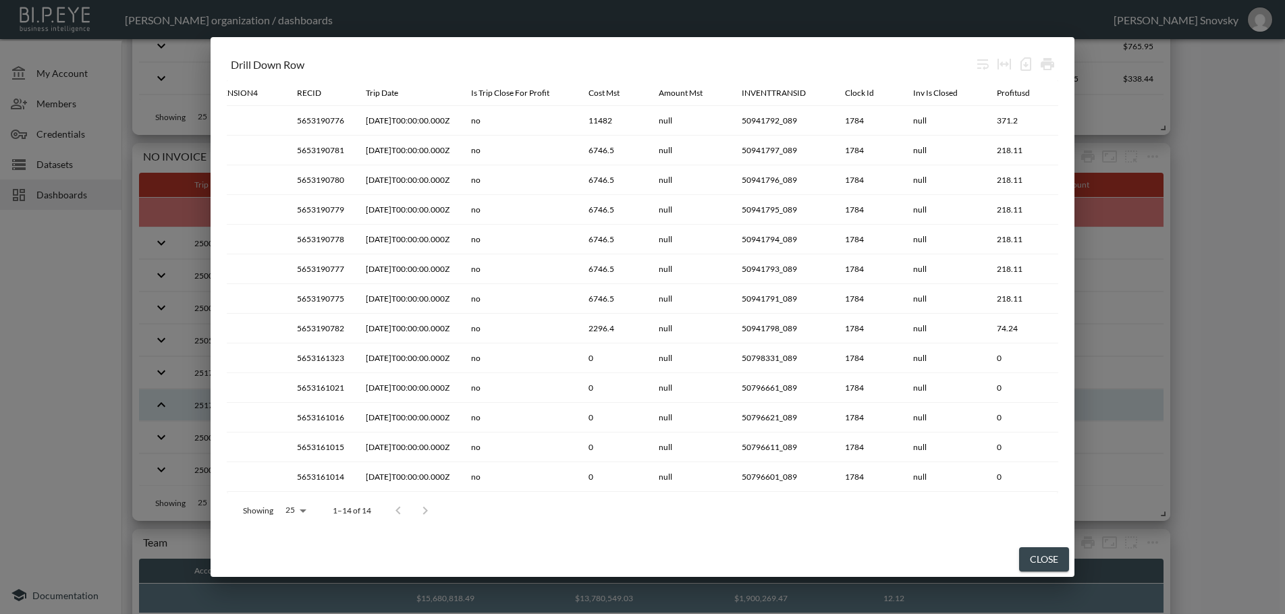
click at [1041, 555] on button "Close" at bounding box center [1044, 559] width 50 height 25
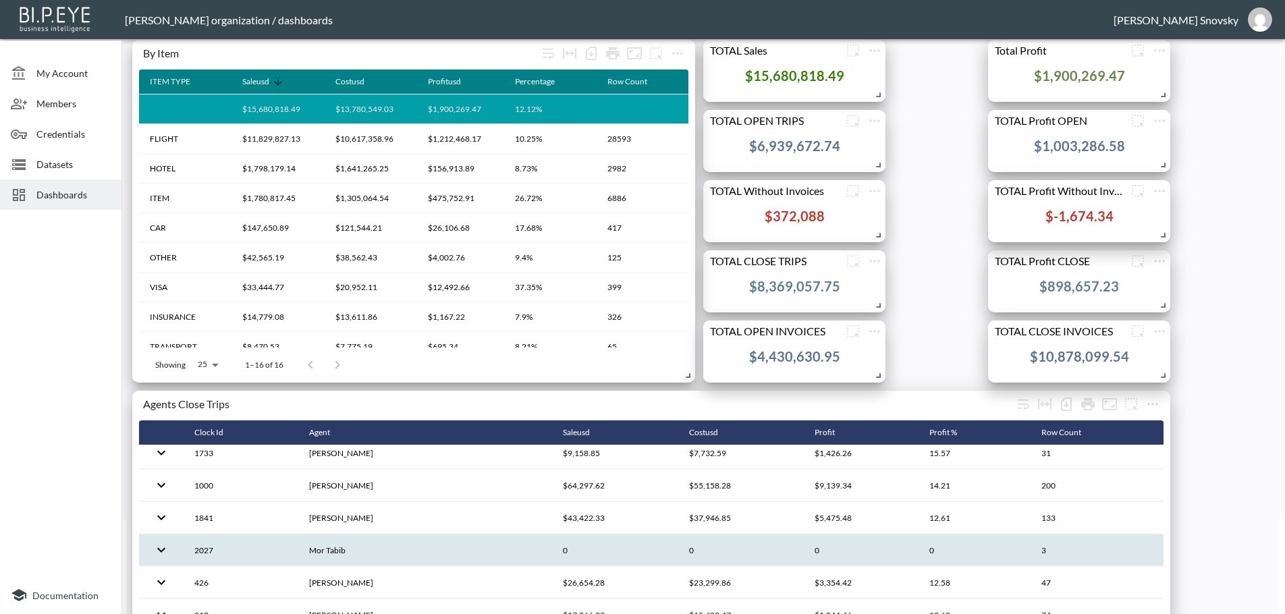
scroll to position [0, 0]
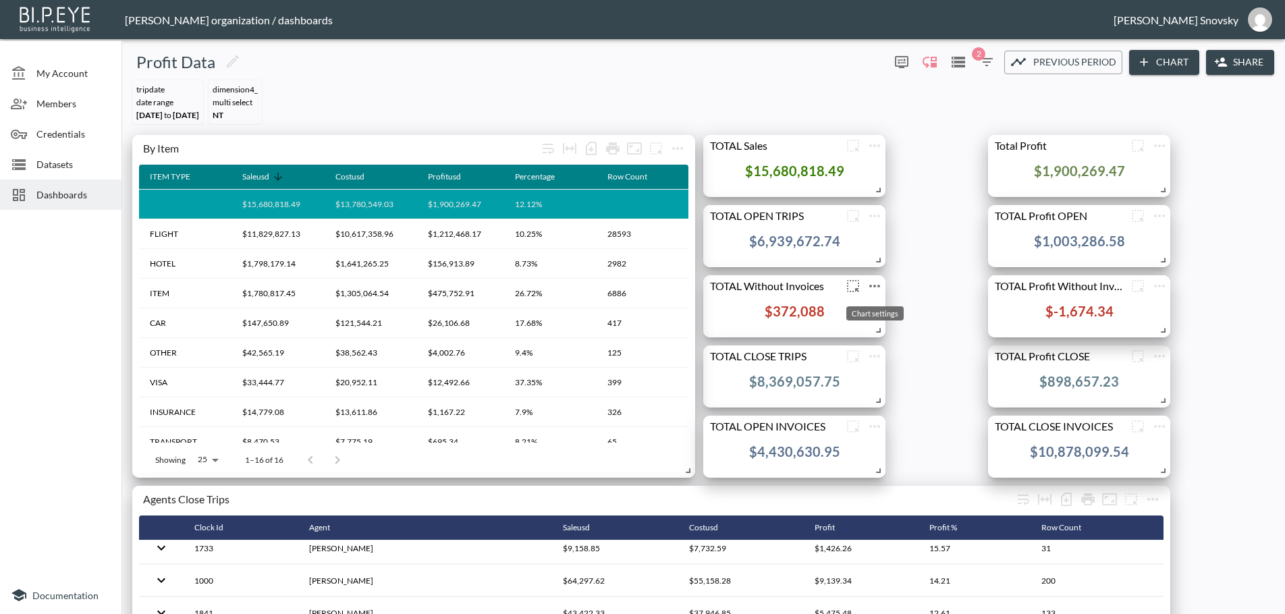
click at [877, 284] on icon "more" at bounding box center [874, 286] width 16 height 16
click at [854, 315] on p "Edit" at bounding box center [859, 312] width 19 height 16
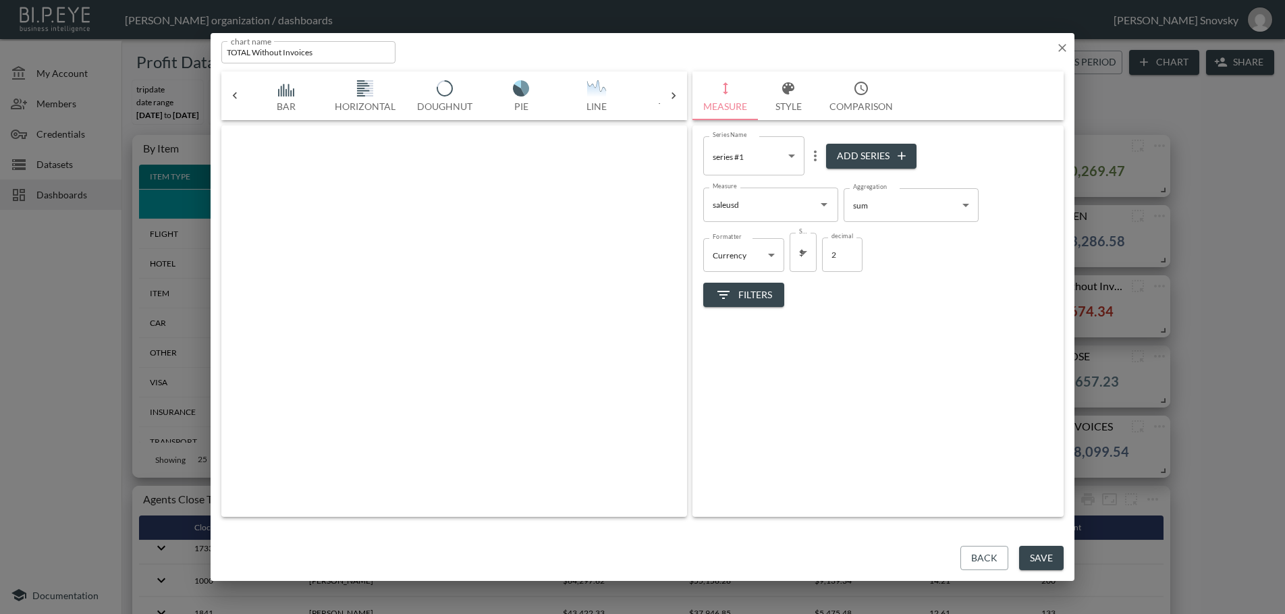
scroll to position [0, 71]
click at [761, 297] on span "Filters" at bounding box center [743, 295] width 57 height 17
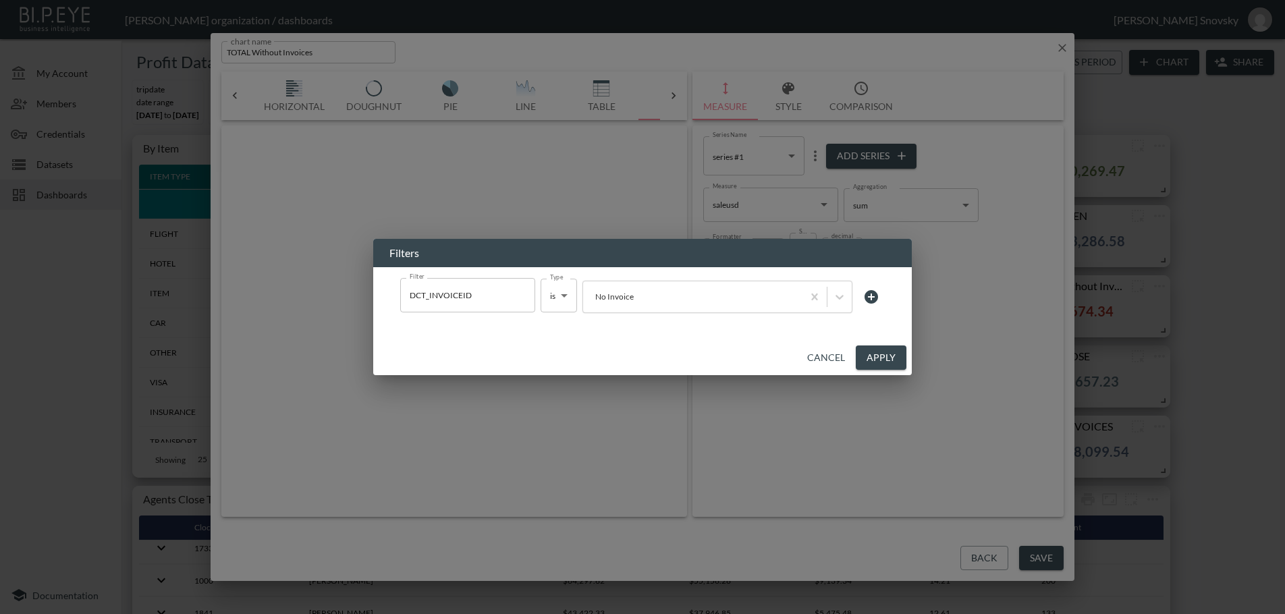
click at [816, 350] on button "Cancel" at bounding box center [826, 357] width 49 height 25
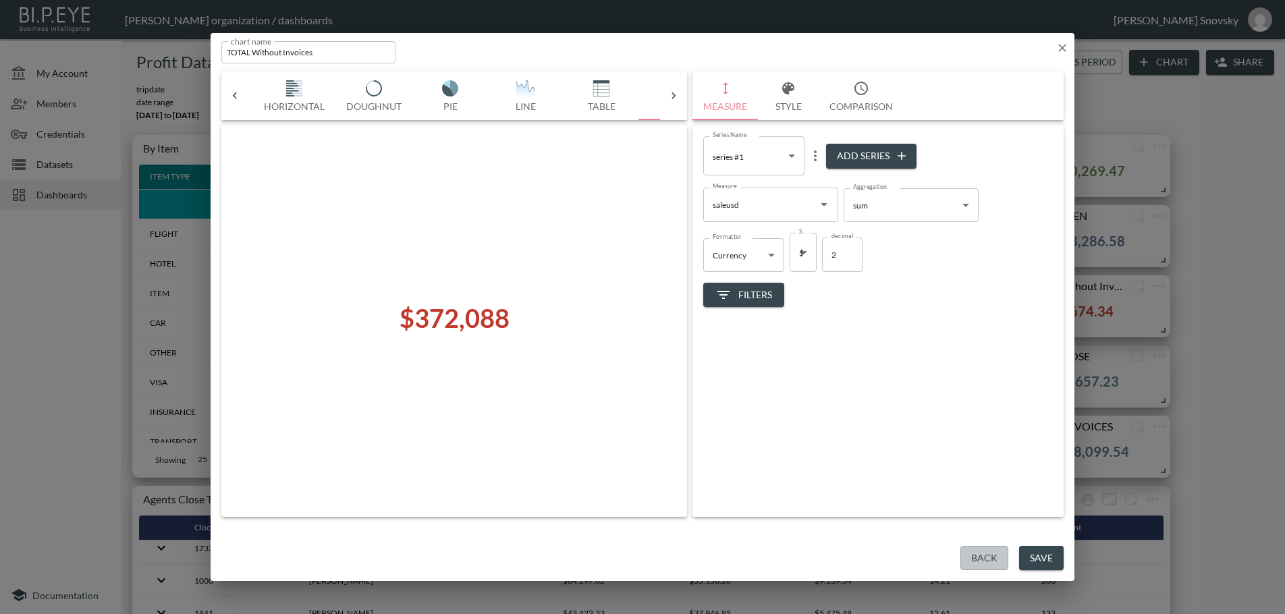
click at [973, 556] on button "Back" at bounding box center [984, 558] width 48 height 25
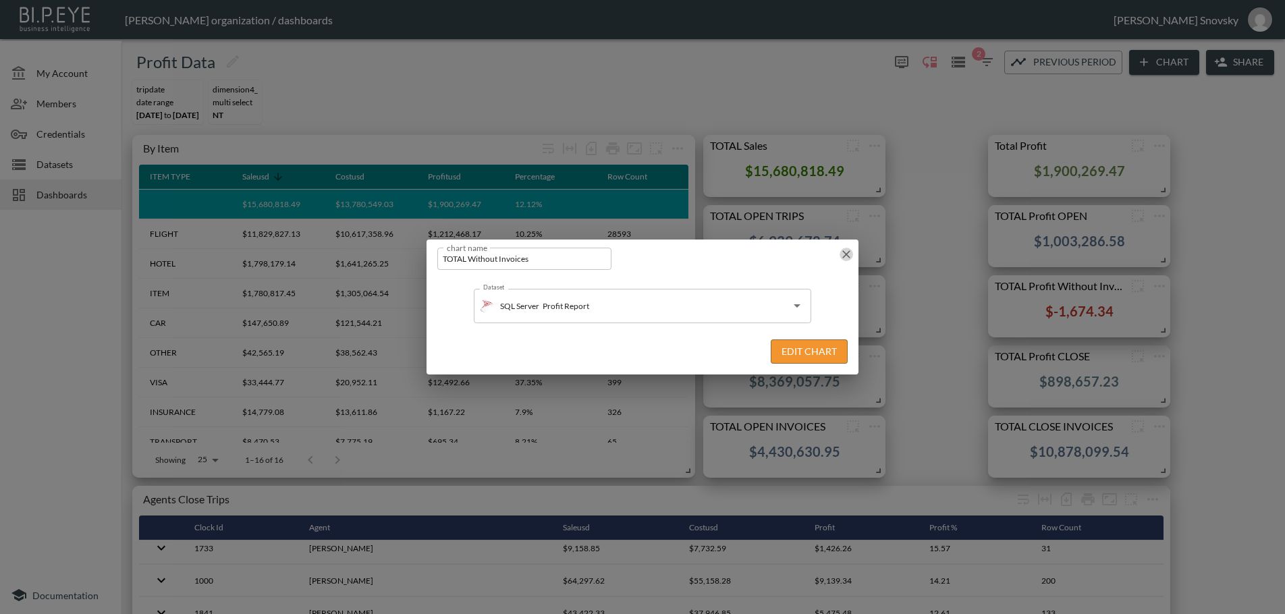
click at [847, 256] on icon "button" at bounding box center [846, 254] width 8 height 8
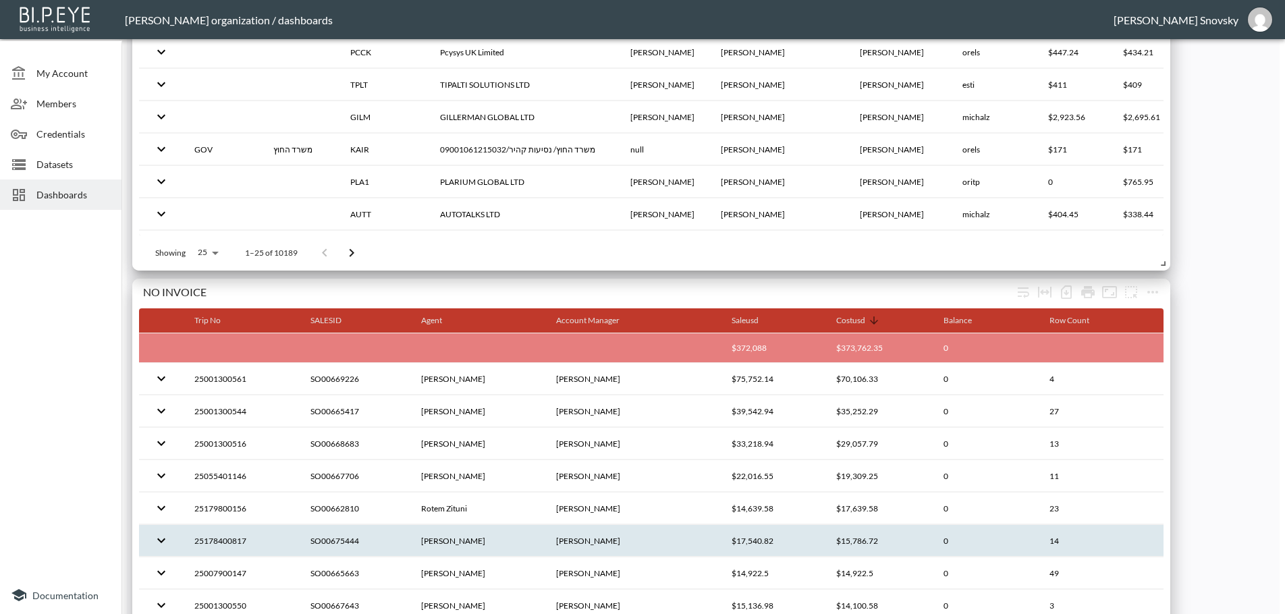
scroll to position [1822, 0]
click at [1146, 292] on icon "more" at bounding box center [1152, 291] width 16 height 16
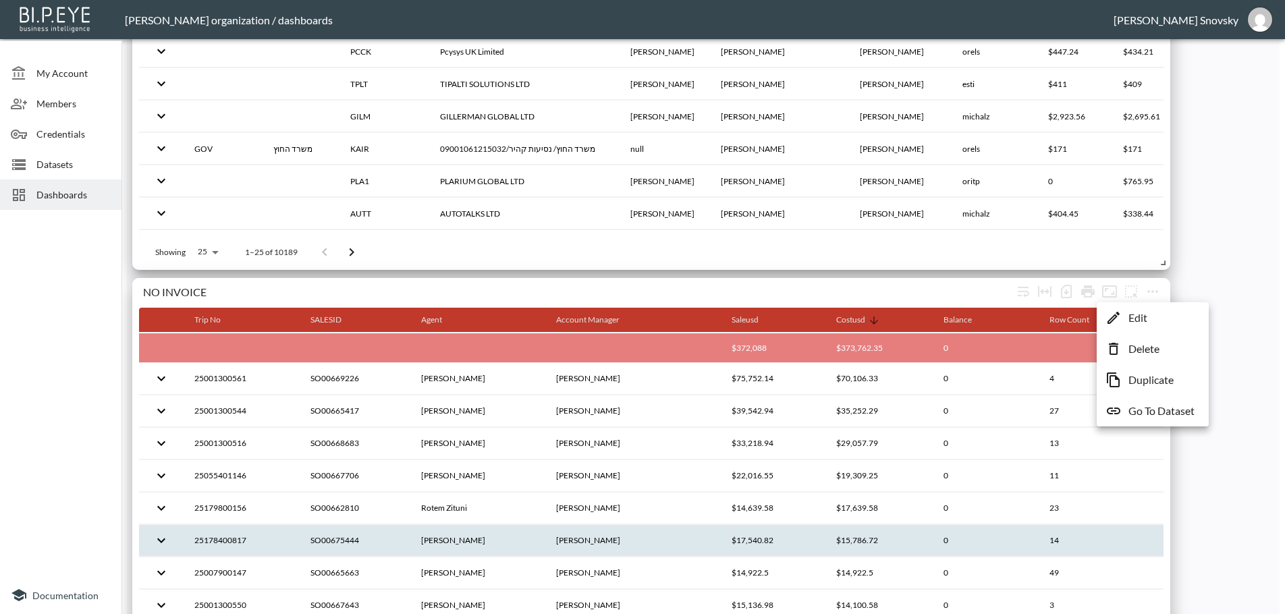
click at [1135, 320] on p "Edit" at bounding box center [1137, 318] width 19 height 16
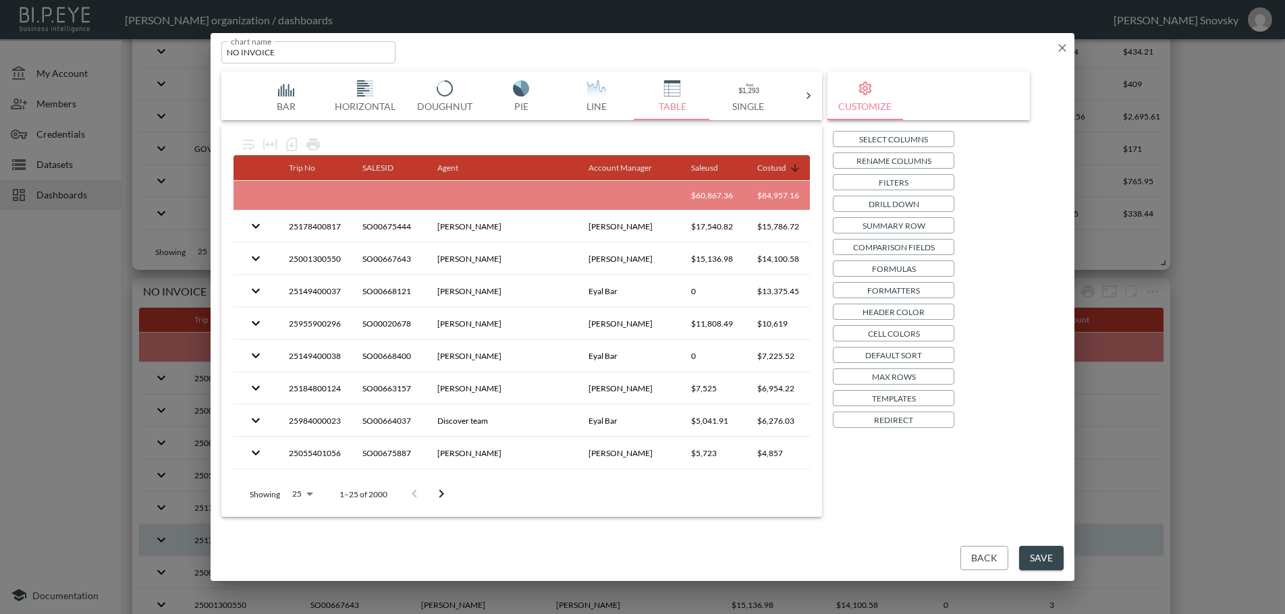
click at [860, 205] on button "Drill Down" at bounding box center [893, 204] width 121 height 16
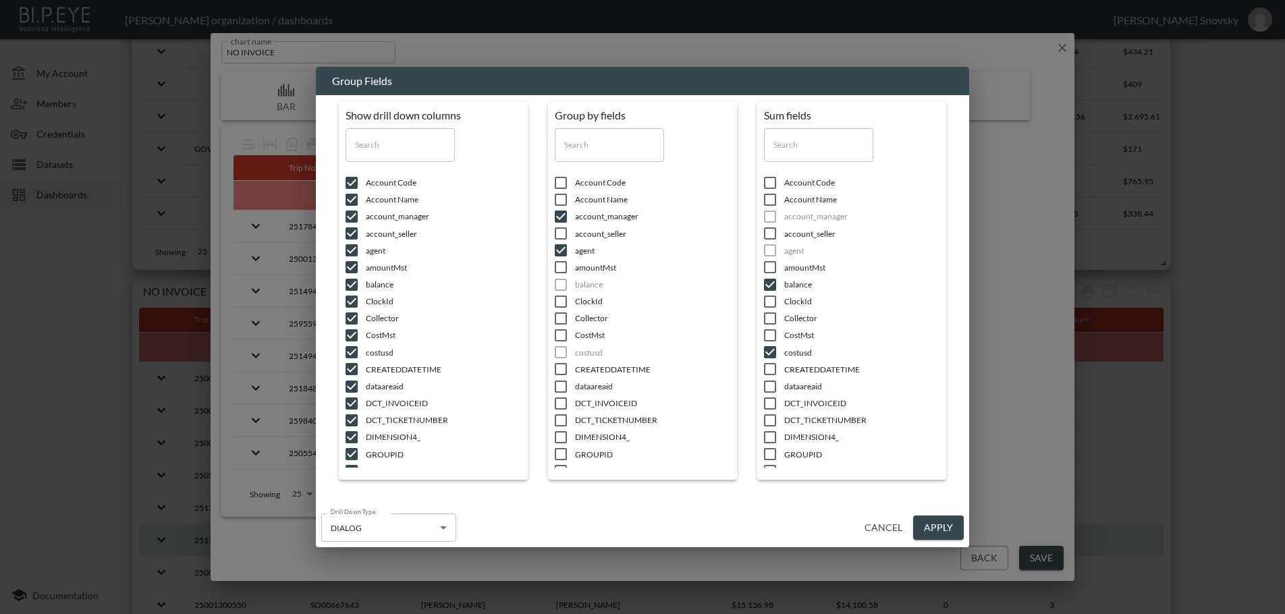
click at [558, 304] on input "checkbox" at bounding box center [561, 301] width 28 height 13
checkbox input "true"
click at [923, 507] on div "Show drill down columns ​ Account Code Account Name account_manager account_sel…" at bounding box center [642, 301] width 653 height 413
click at [935, 529] on button "Apply" at bounding box center [938, 528] width 51 height 25
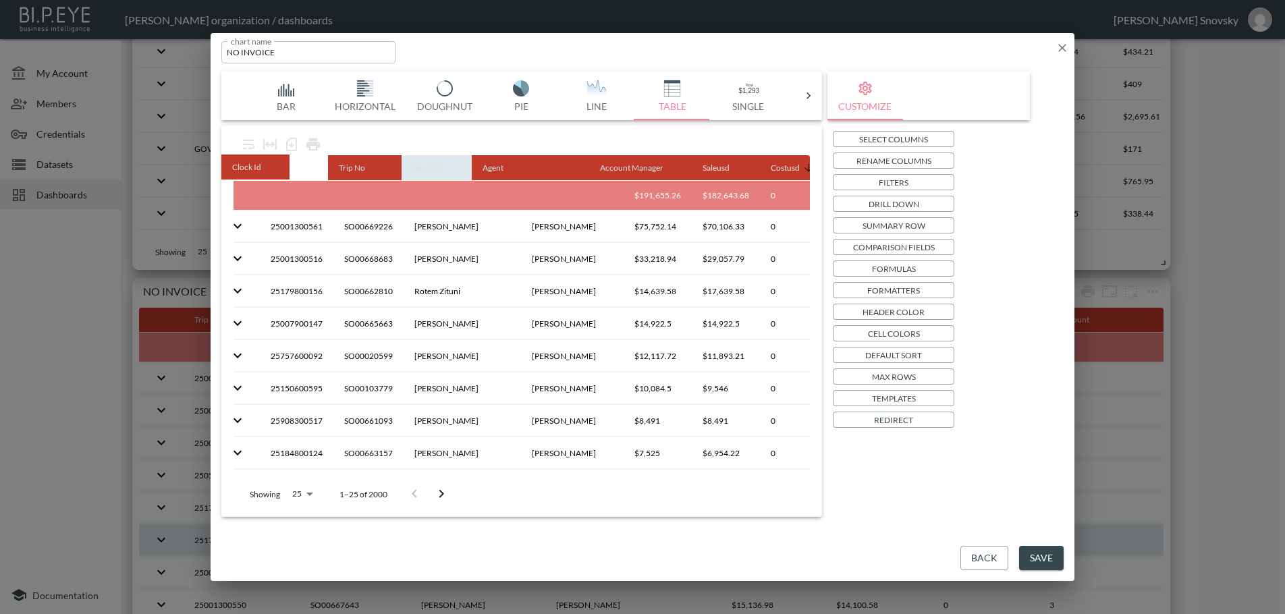
scroll to position [0, 0]
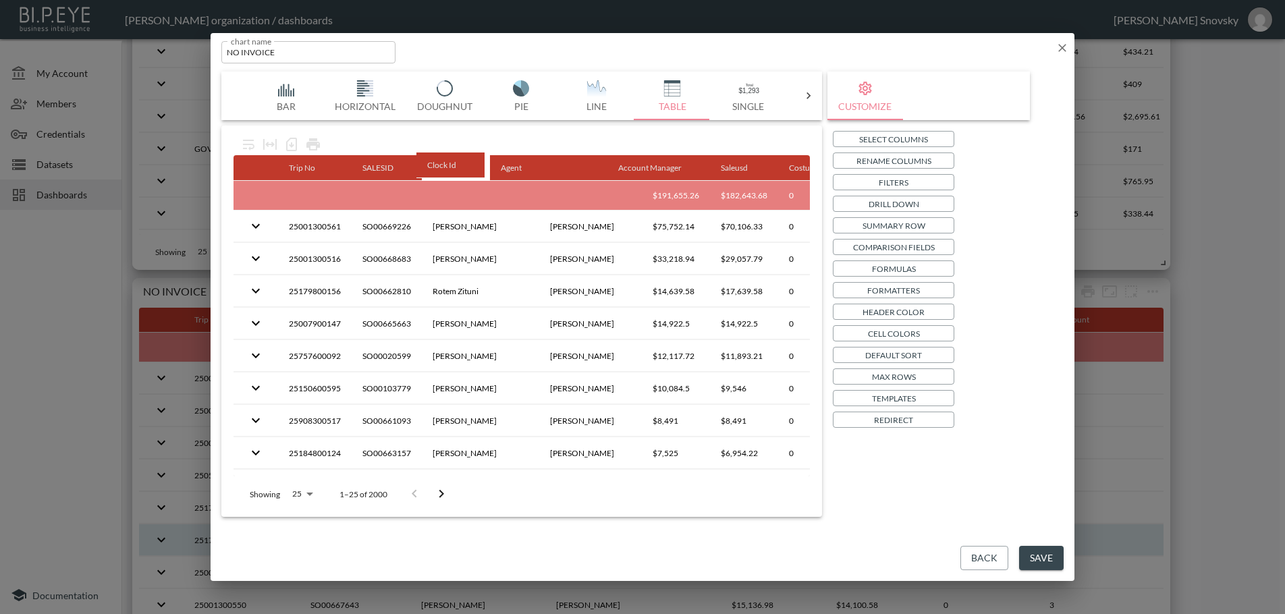
drag, startPoint x: 766, startPoint y: 166, endPoint x: 439, endPoint y: 164, distance: 327.3
click at [439, 164] on table "Trip No SALESID Agent Account Manager Saleusd Costusd Balance Row Count Clock I…" at bounding box center [612, 602] width 759 height 895
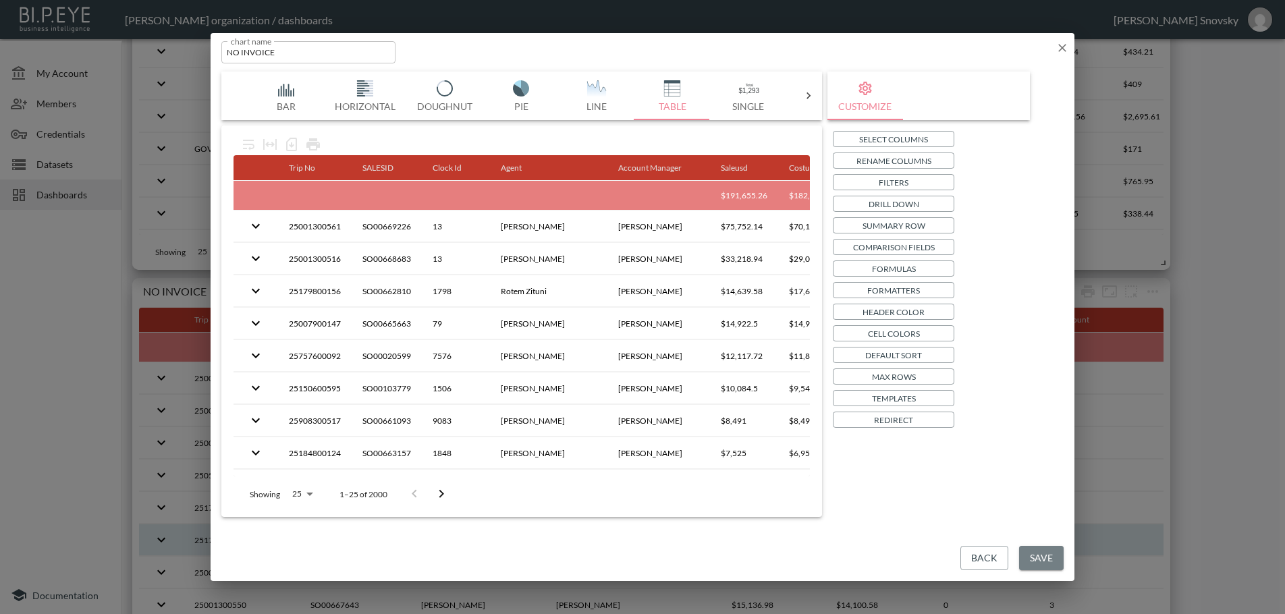
click at [1039, 558] on button "Save" at bounding box center [1041, 558] width 45 height 25
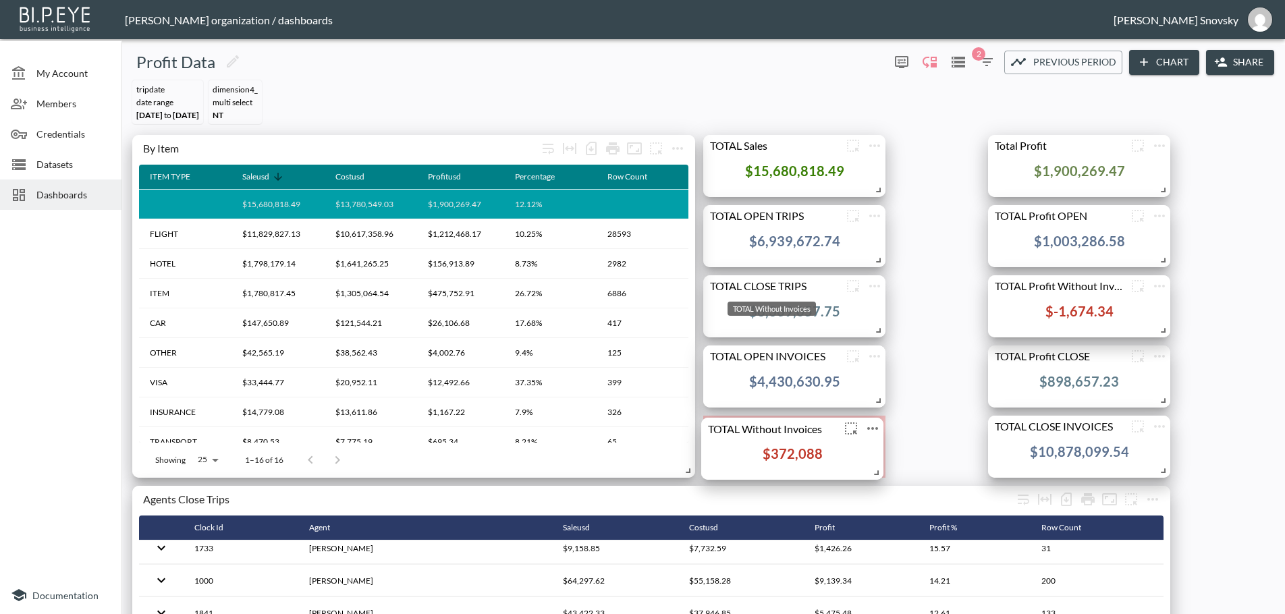
drag, startPoint x: 835, startPoint y: 285, endPoint x: 833, endPoint y: 428, distance: 142.4
click at [833, 428] on div "TOTAL Without Invoices" at bounding box center [770, 428] width 139 height 13
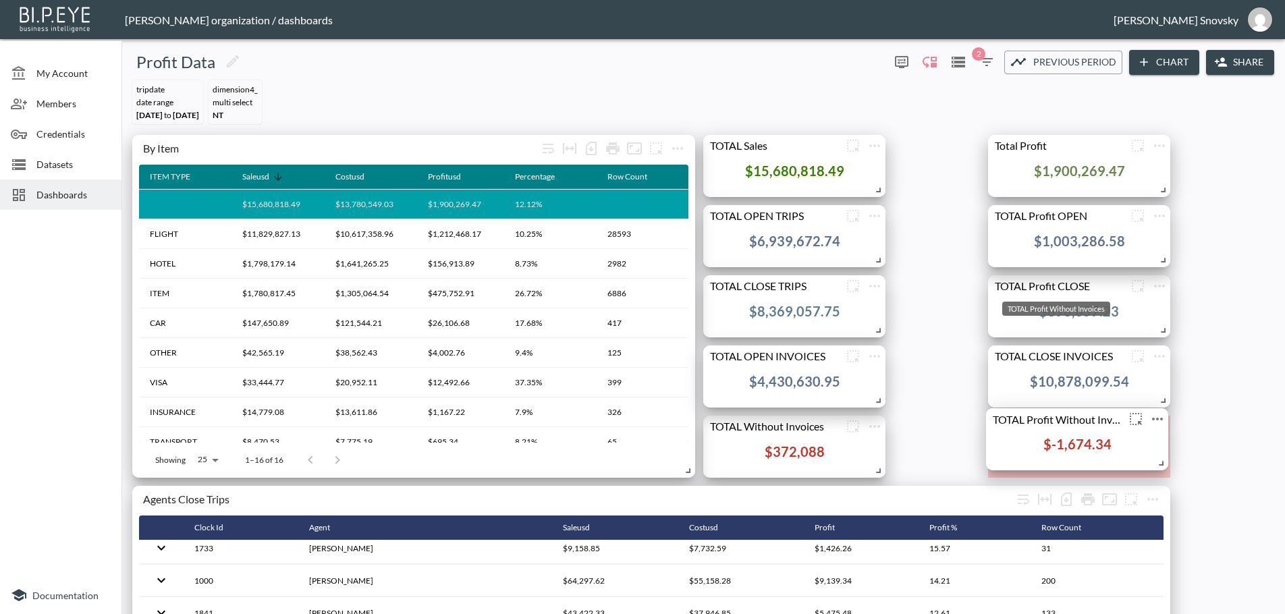
drag, startPoint x: 1036, startPoint y: 286, endPoint x: 1034, endPoint y: 419, distance: 132.9
click at [1034, 419] on div "TOTAL Profit Without Invoices" at bounding box center [1055, 418] width 139 height 13
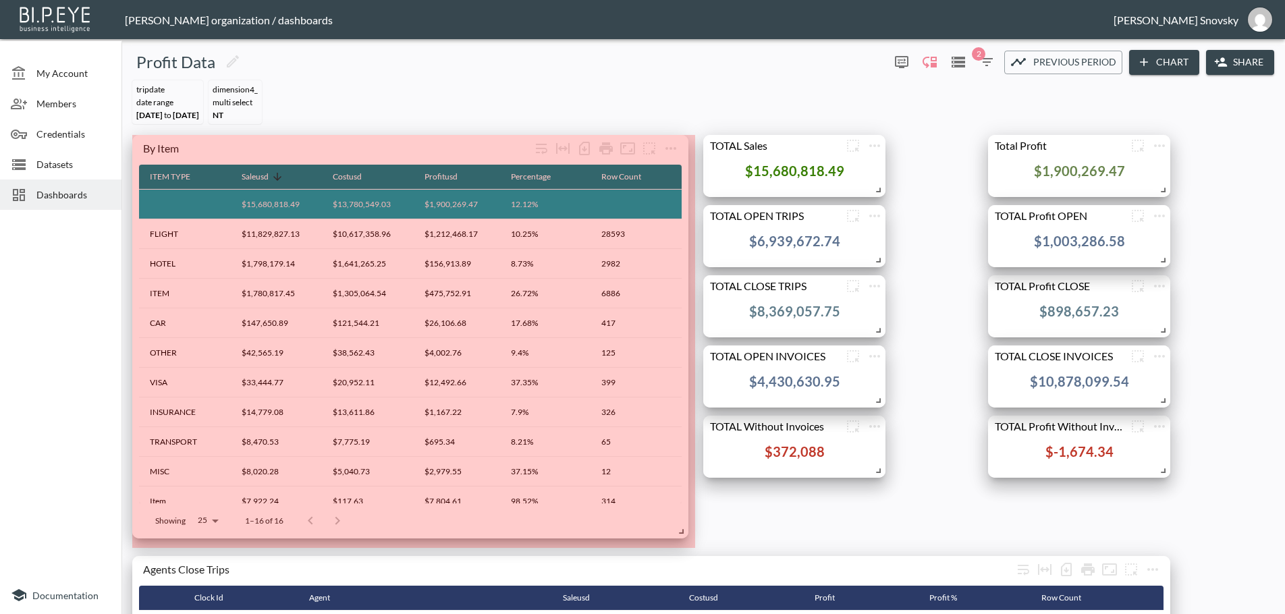
drag, startPoint x: 687, startPoint y: 472, endPoint x: 680, endPoint y: 533, distance: 61.1
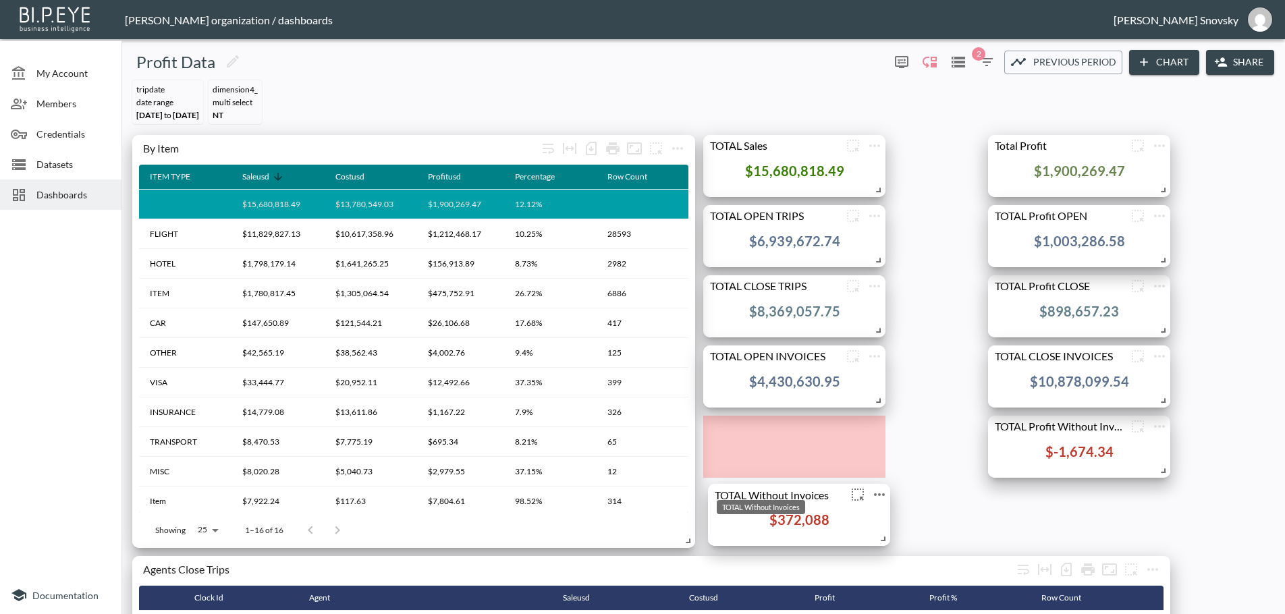
drag, startPoint x: 829, startPoint y: 470, endPoint x: 843, endPoint y: 499, distance: 32.3
click at [843, 499] on div "TOTAL Without Invoices" at bounding box center [777, 494] width 139 height 13
click at [827, 493] on div "TOTAL Without Invoices" at bounding box center [777, 495] width 139 height 13
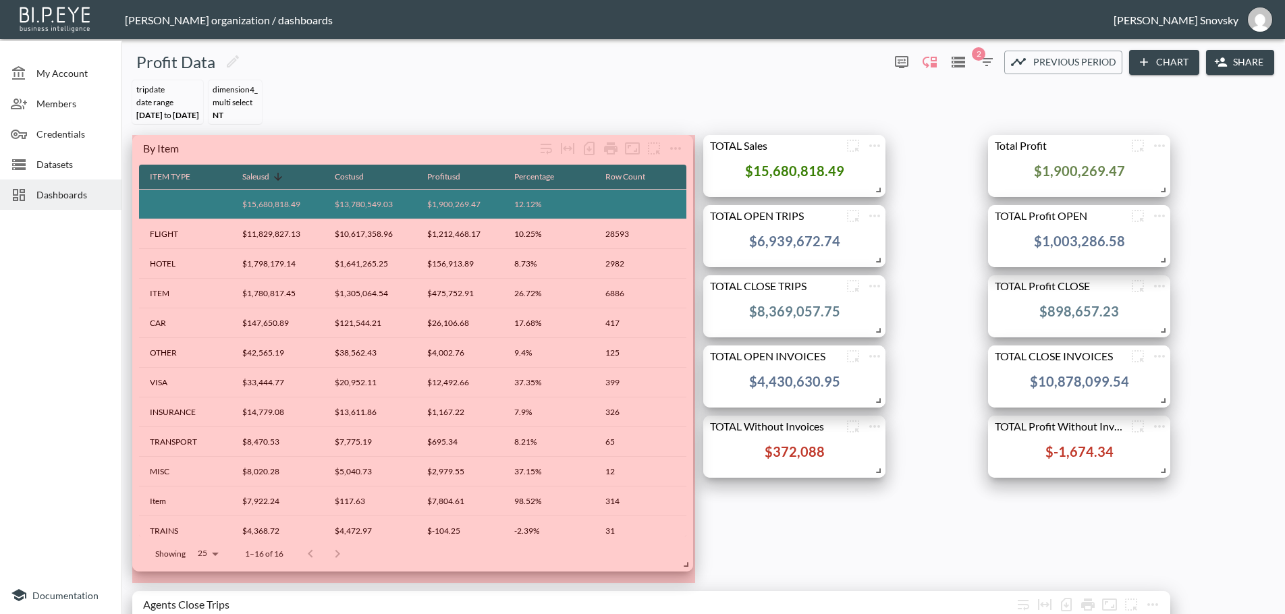
drag, startPoint x: 689, startPoint y: 538, endPoint x: 687, endPoint y: 561, distance: 23.7
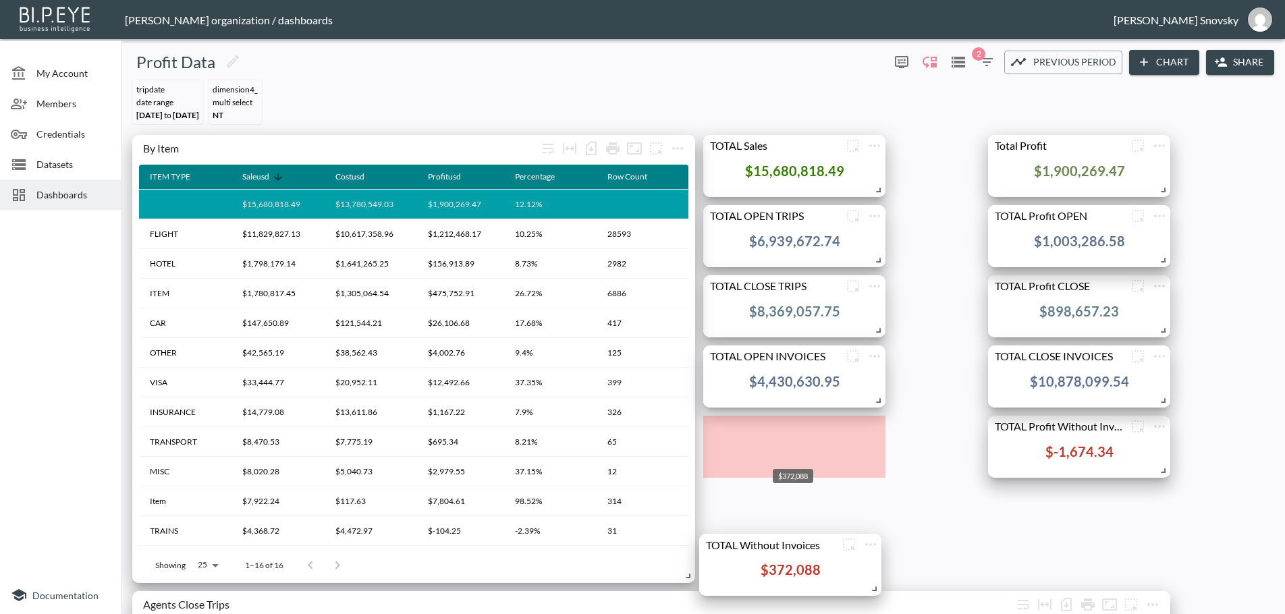
drag, startPoint x: 789, startPoint y: 451, endPoint x: 785, endPoint y: 569, distance: 118.2
click at [785, 569] on div "$372,088" at bounding box center [790, 569] width 60 height 16
drag, startPoint x: 833, startPoint y: 563, endPoint x: 828, endPoint y: 557, distance: 7.7
click at [832, 572] on div "$372,088" at bounding box center [804, 568] width 169 height 30
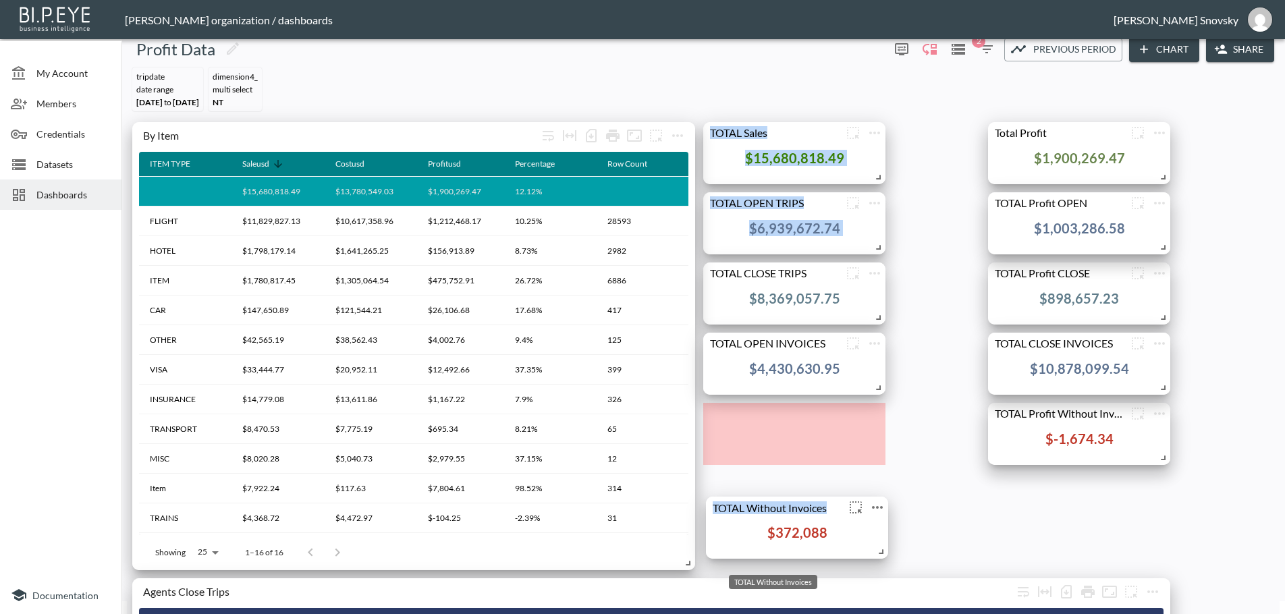
drag, startPoint x: 821, startPoint y: 466, endPoint x: 841, endPoint y: 510, distance: 48.0
click at [841, 510] on div "TOTAL Without Invoices" at bounding box center [775, 507] width 139 height 13
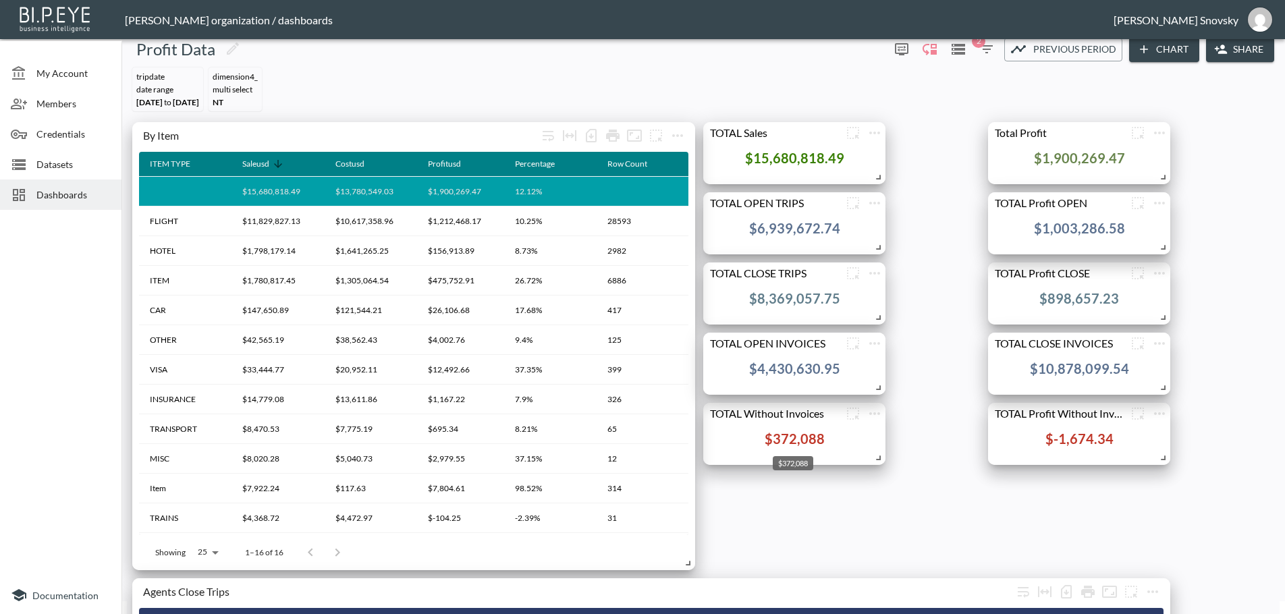
click at [817, 434] on div "$372,088" at bounding box center [794, 438] width 60 height 16
drag, startPoint x: 836, startPoint y: 428, endPoint x: 842, endPoint y: 409, distance: 19.8
click at [842, 409] on div "TOTAL Without Invoices" at bounding box center [777, 412] width 139 height 13
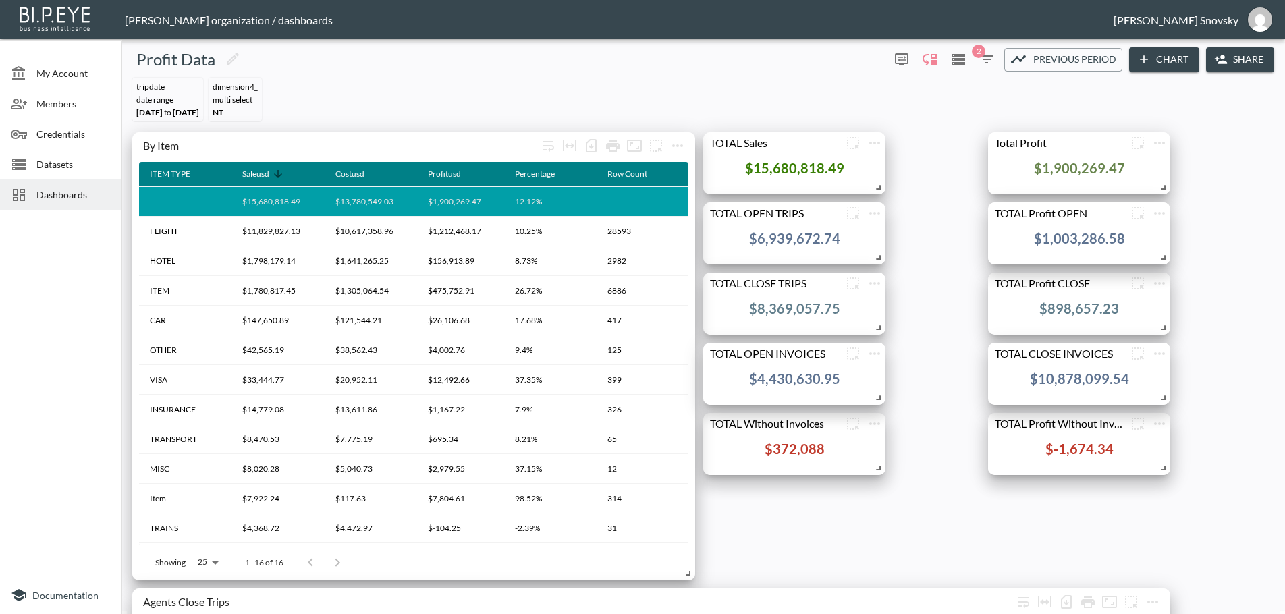
scroll to position [0, 0]
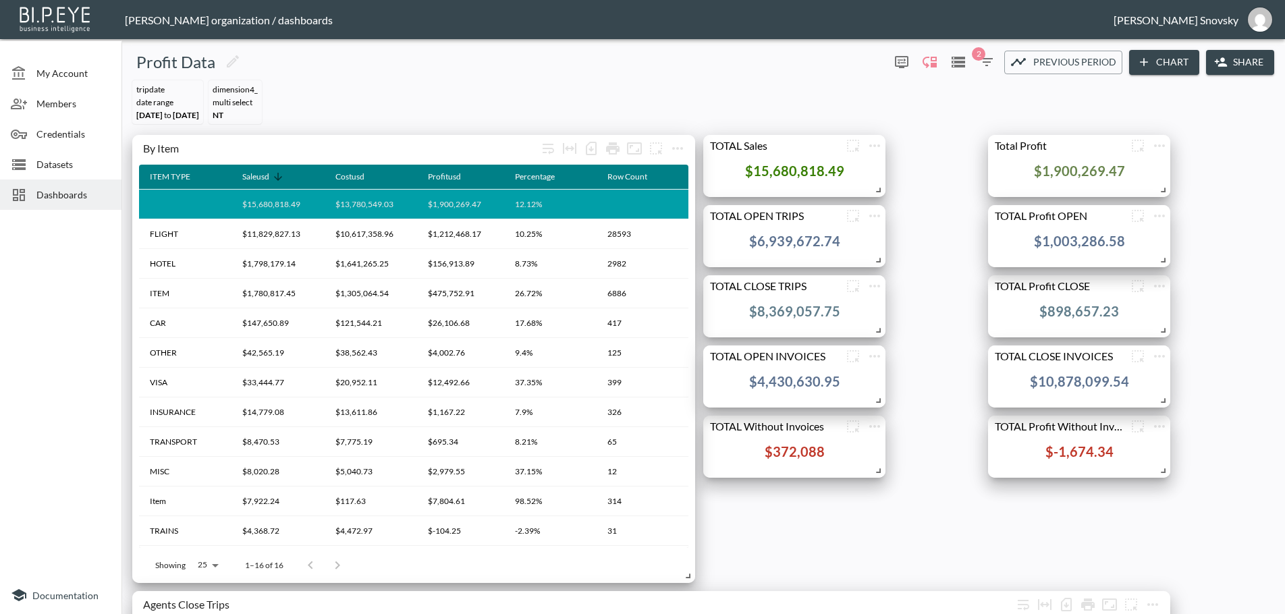
click at [1148, 59] on icon "button" at bounding box center [1143, 61] width 13 height 13
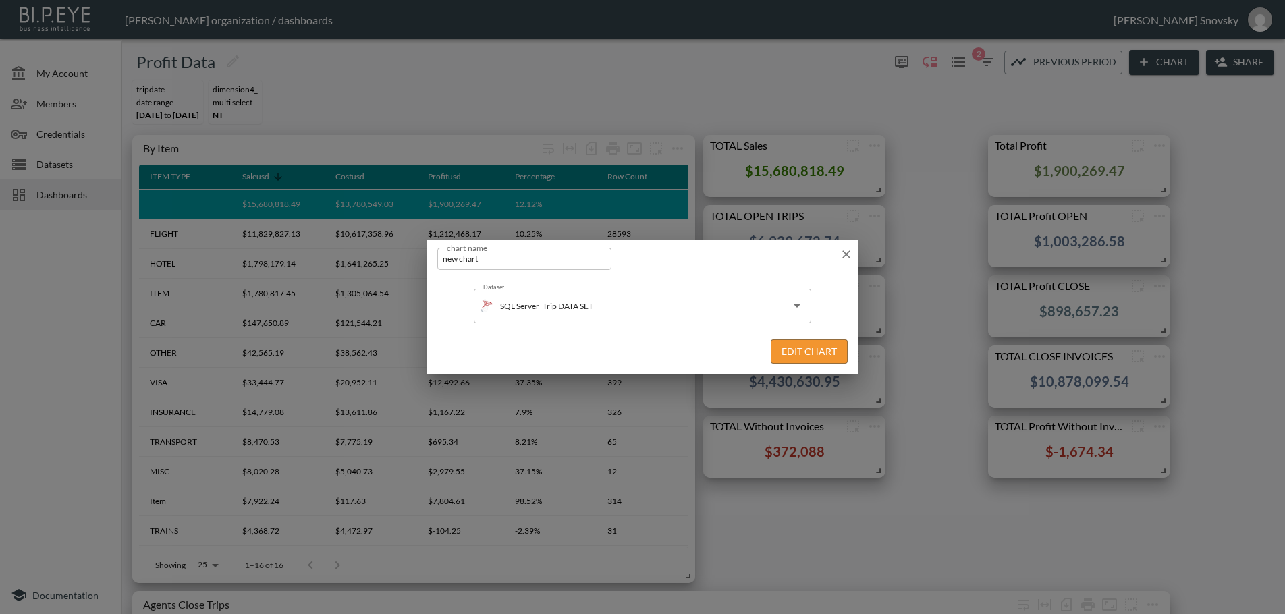
click at [516, 260] on input "new chart" at bounding box center [524, 259] width 174 height 22
click at [794, 306] on icon "Open" at bounding box center [797, 306] width 16 height 16
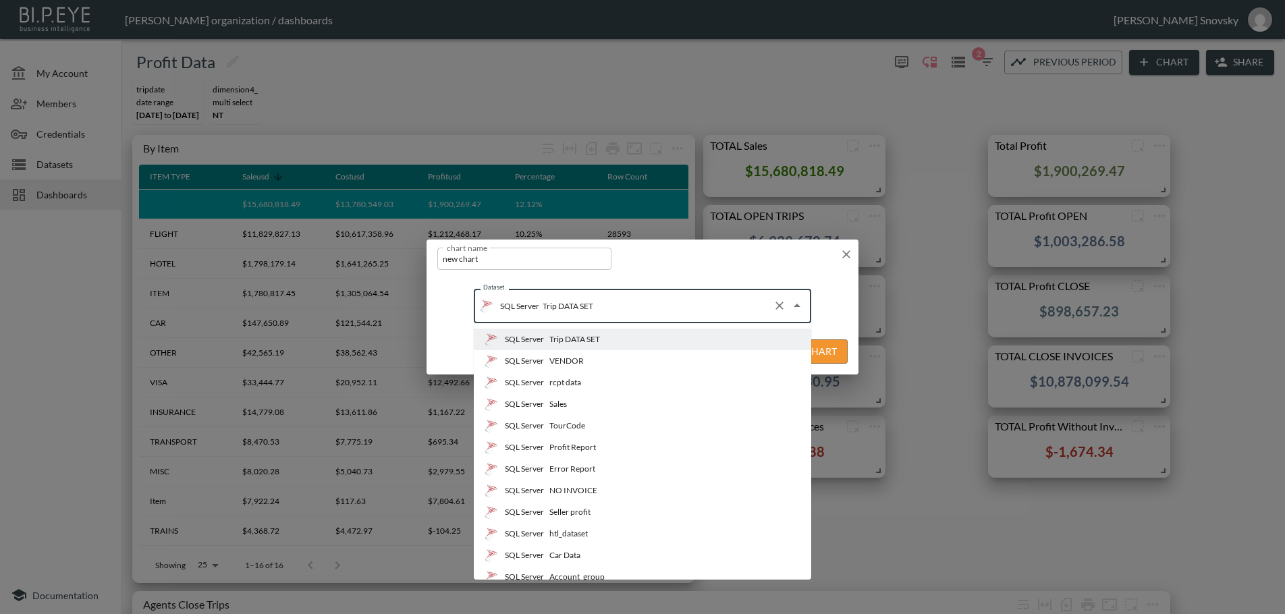
click at [577, 447] on div "Profit Report" at bounding box center [572, 447] width 47 height 12
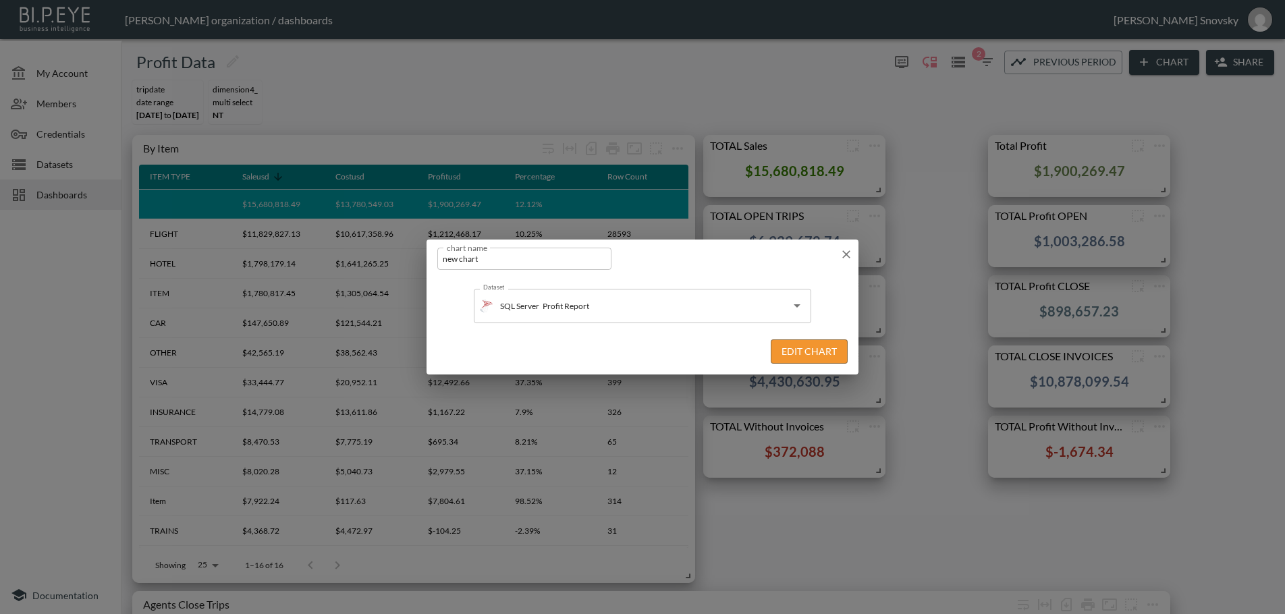
click at [789, 355] on button "Edit Chart" at bounding box center [809, 351] width 77 height 25
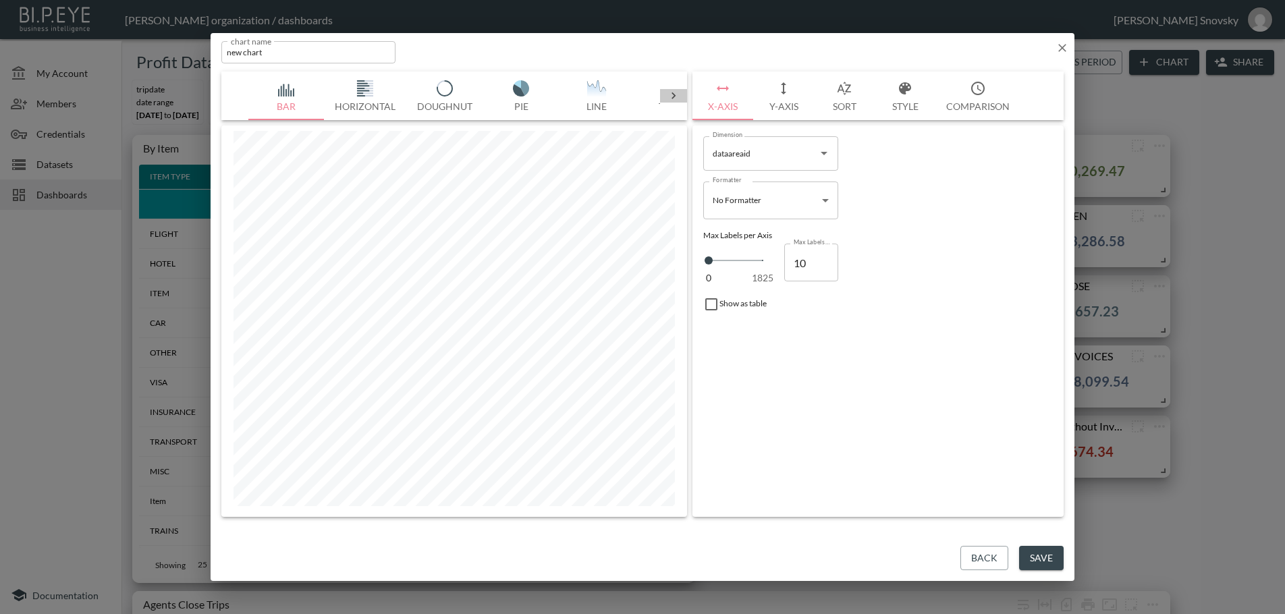
click at [673, 90] on icon at bounding box center [673, 95] width 13 height 13
click at [673, 90] on div "Bar Horizontal Doughnut Pie Line Table Single Map Google Stacked Calendar Title" at bounding box center [454, 96] width 466 height 49
click at [630, 94] on button "Title" at bounding box center [630, 96] width 61 height 49
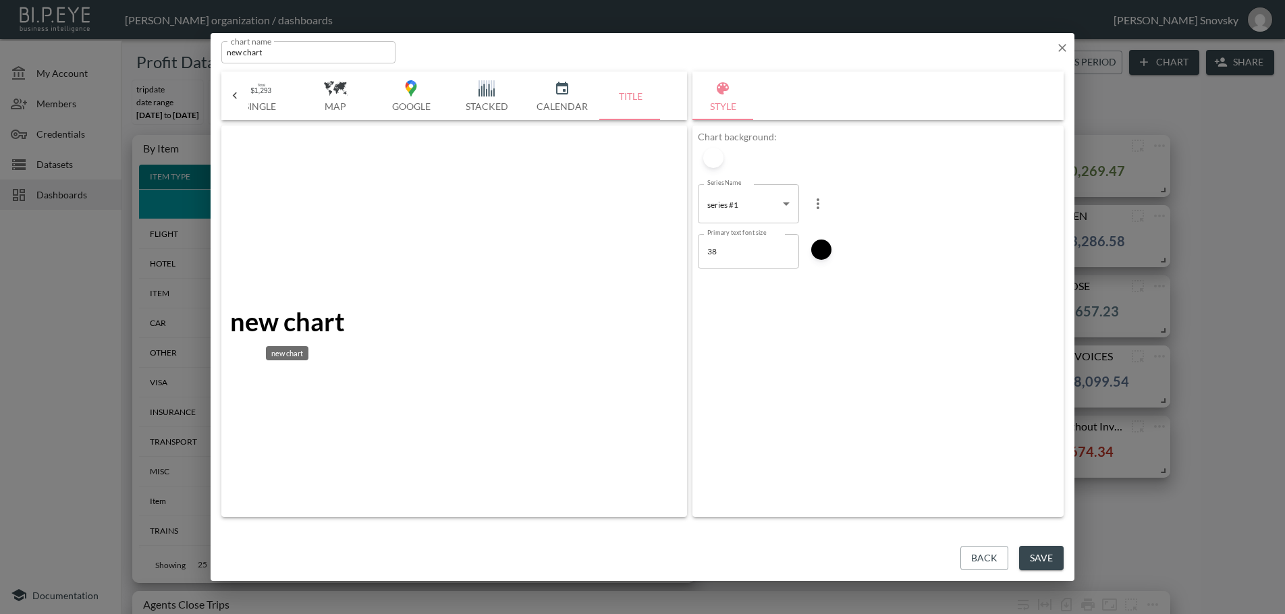
click at [331, 316] on div "new chart" at bounding box center [287, 321] width 115 height 31
click at [291, 54] on input "new chart" at bounding box center [308, 52] width 174 height 22
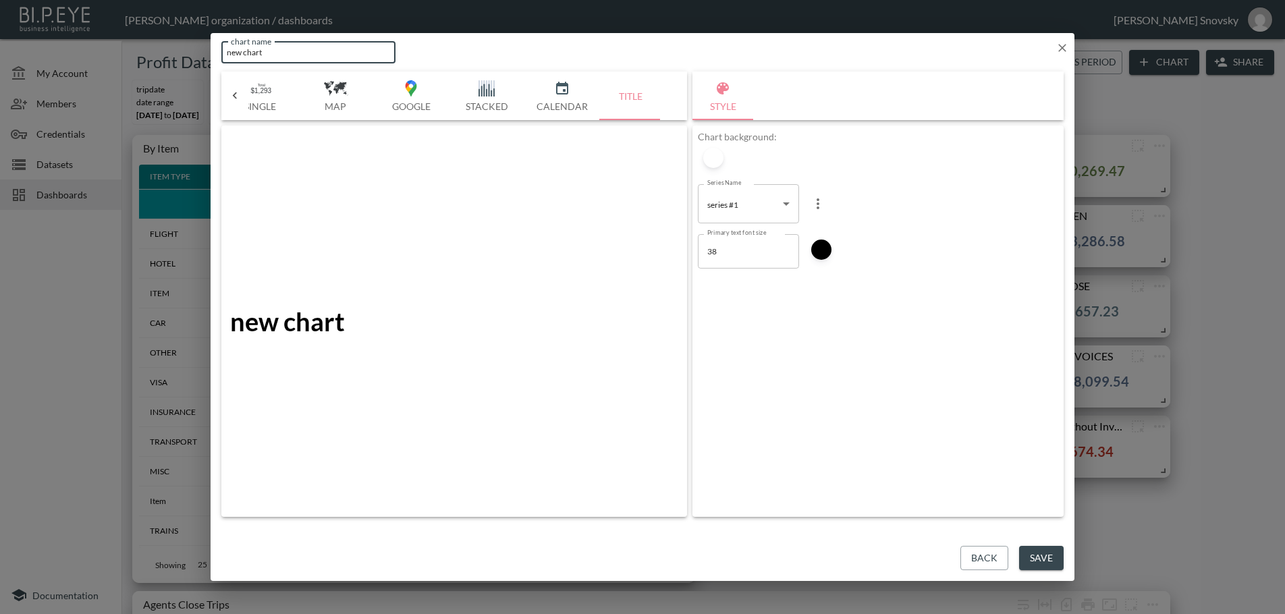
click at [291, 54] on input "new chart" at bounding box center [308, 52] width 174 height 22
type input "INVOICES"
click at [823, 254] on div at bounding box center [821, 250] width 20 height 20
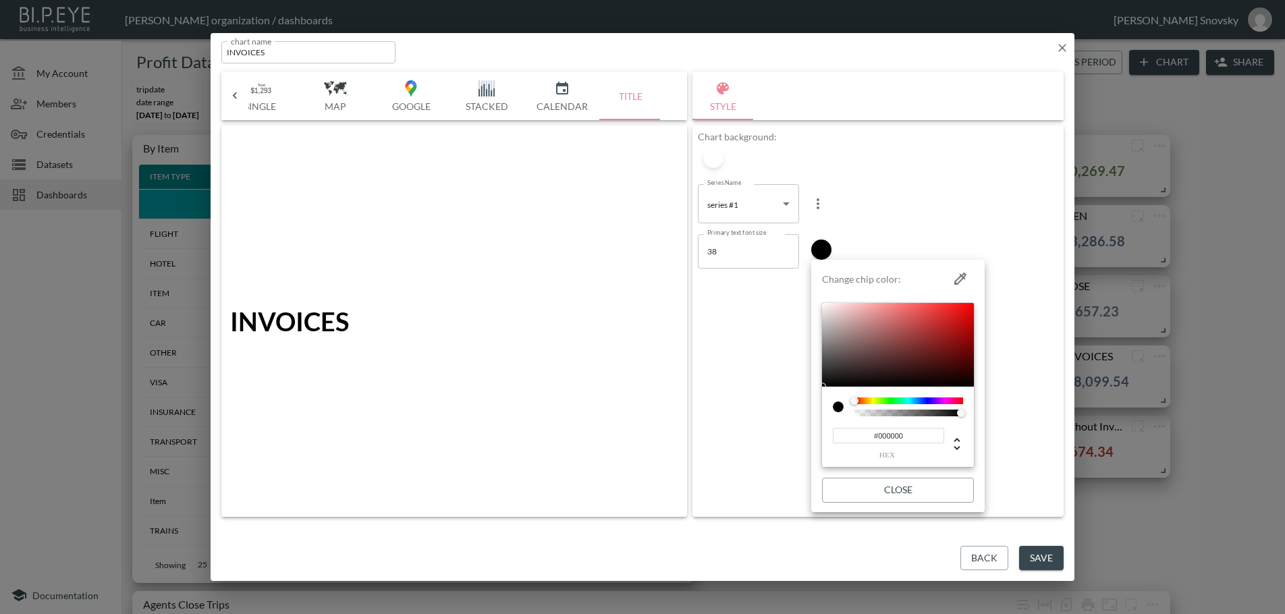
click at [957, 279] on icon "button" at bounding box center [960, 279] width 12 height 12
type input "#004F53"
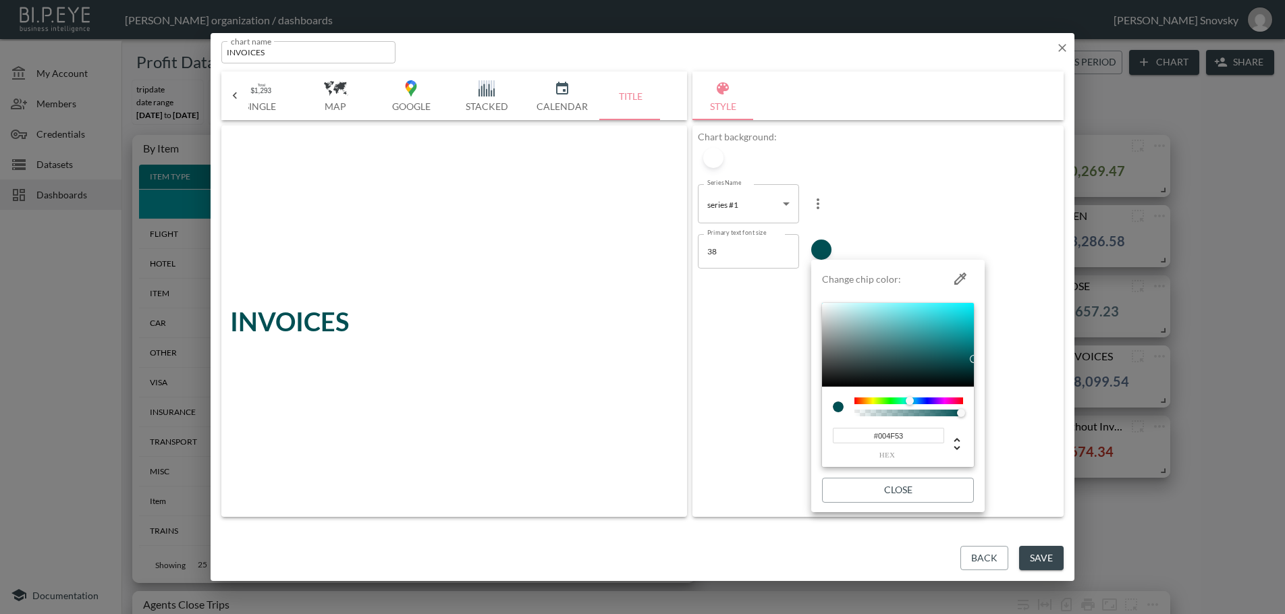
click at [897, 493] on button "Close" at bounding box center [898, 490] width 152 height 25
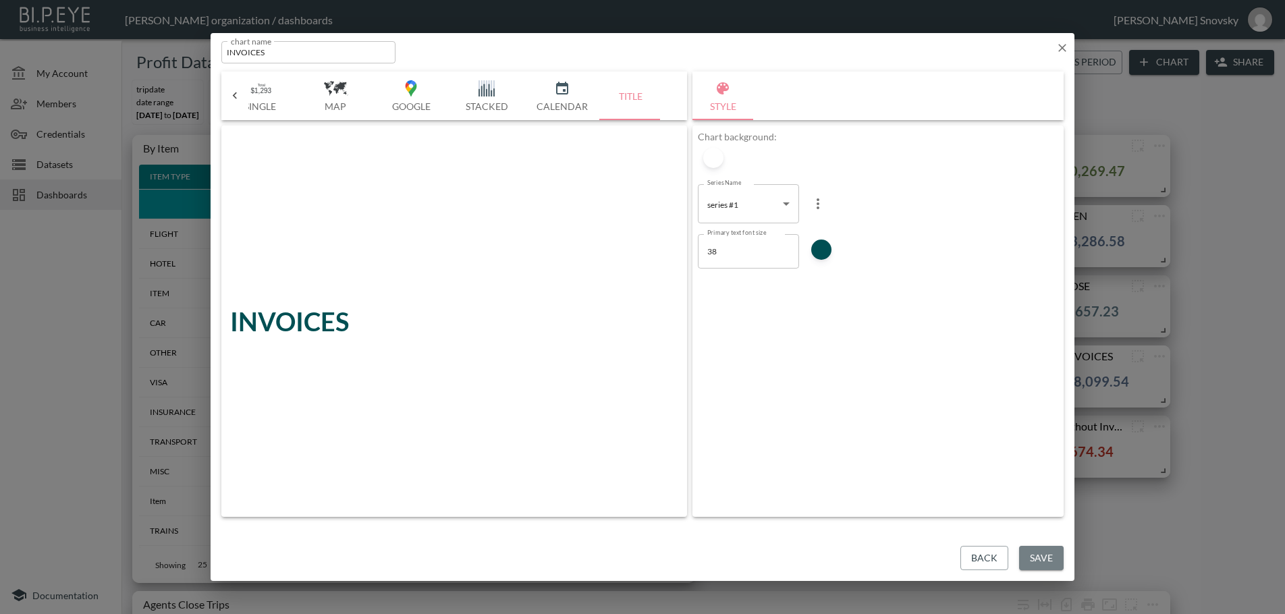
click at [1038, 557] on button "Save" at bounding box center [1041, 558] width 45 height 25
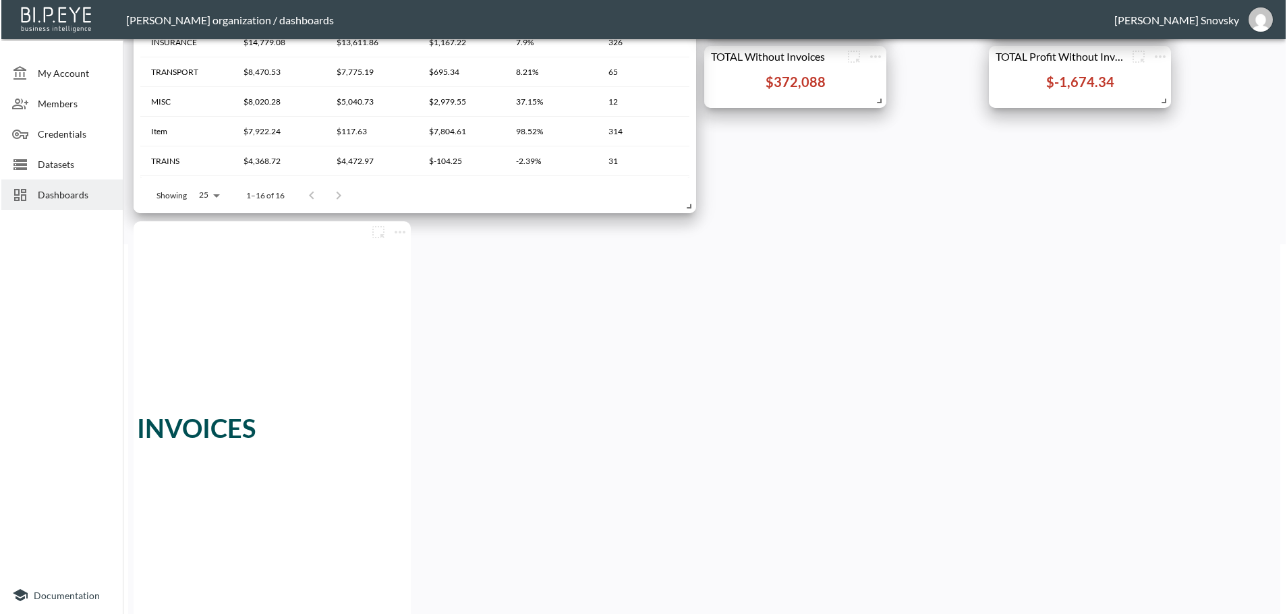
scroll to position [373, 0]
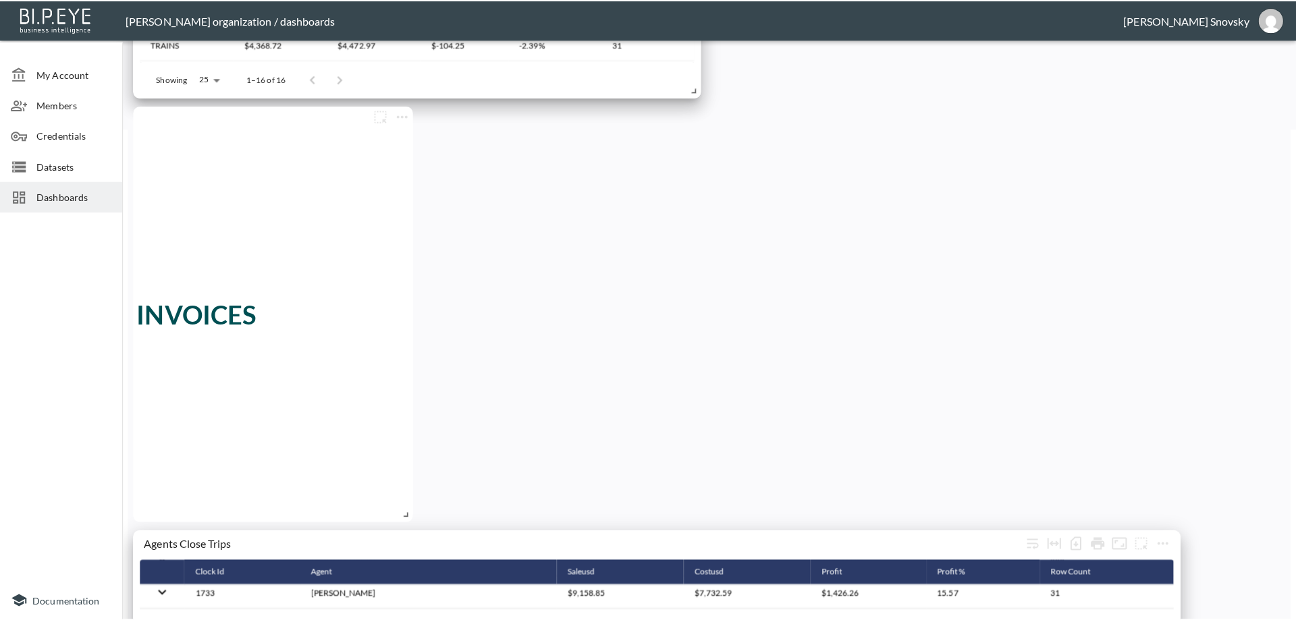
scroll to position [517, 0]
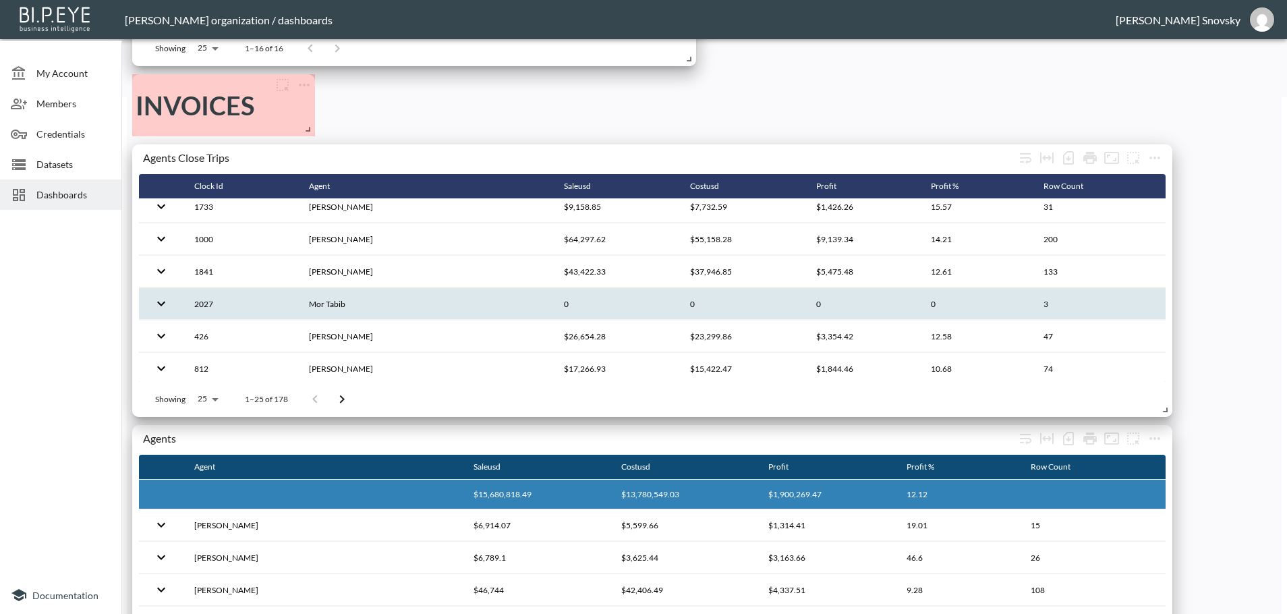
drag, startPoint x: 405, startPoint y: 482, endPoint x: 310, endPoint y: 90, distance: 402.8
drag, startPoint x: 299, startPoint y: 110, endPoint x: 282, endPoint y: 121, distance: 20.0
click at [282, 121] on span at bounding box center [279, 126] width 13 height 13
drag, startPoint x: 255, startPoint y: 130, endPoint x: 259, endPoint y: 106, distance: 24.0
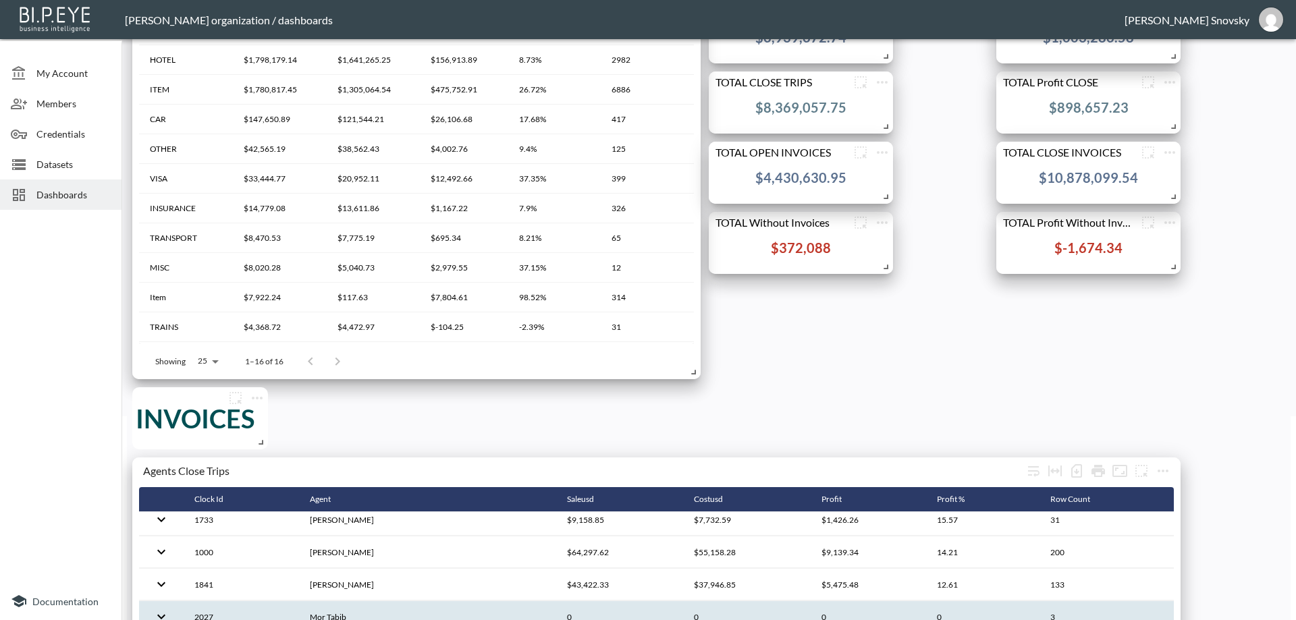
scroll to position [196, 0]
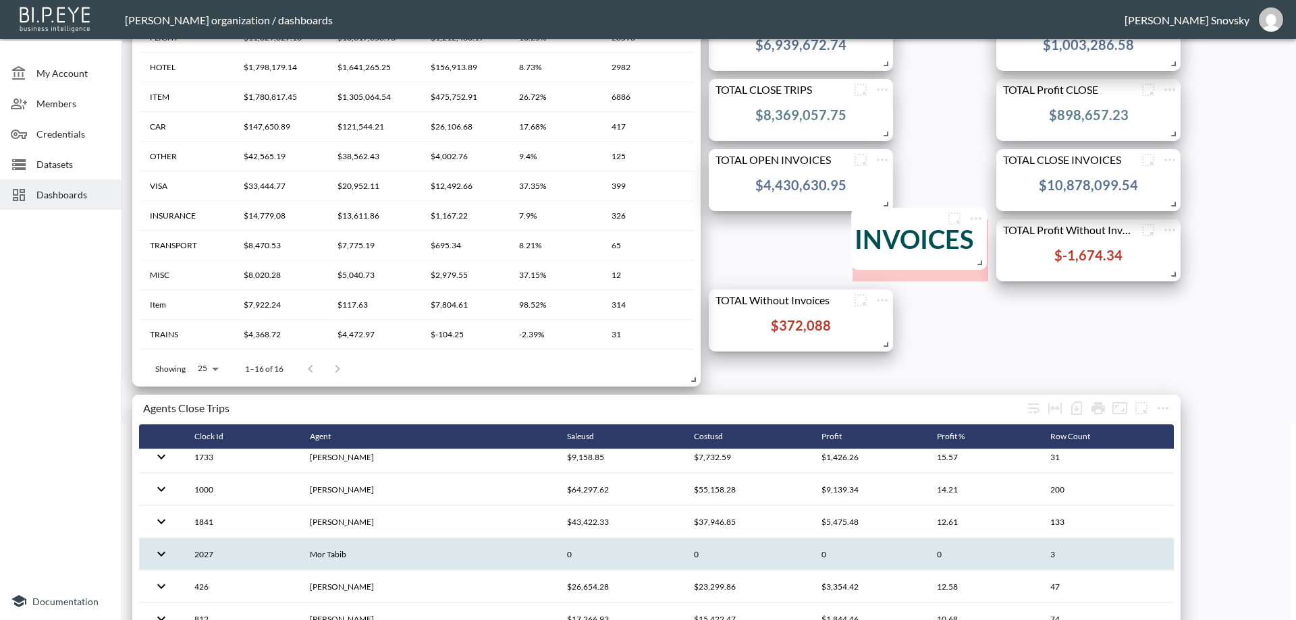
drag, startPoint x: 204, startPoint y: 410, endPoint x: 920, endPoint y: 224, distance: 740.2
click at [920, 224] on div "INVOICES" at bounding box center [918, 239] width 129 height 62
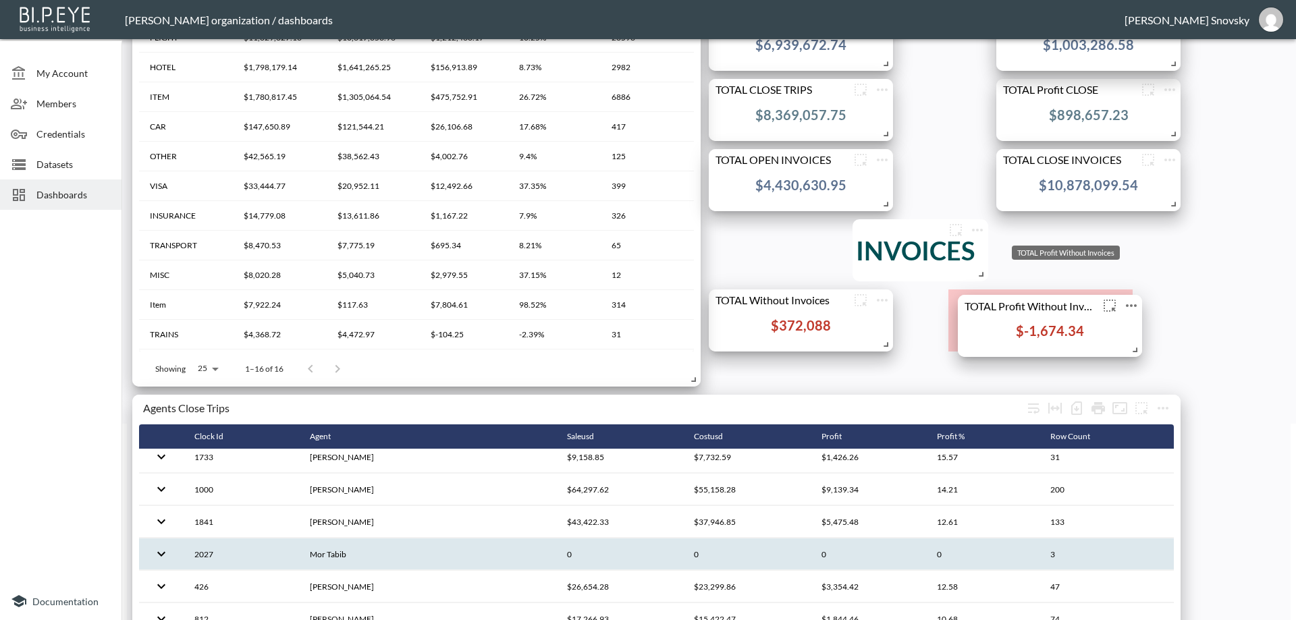
drag, startPoint x: 1084, startPoint y: 230, endPoint x: 1045, endPoint y: 306, distance: 84.8
click at [1045, 306] on div "TOTAL Profit Without Invoices" at bounding box center [1027, 305] width 141 height 13
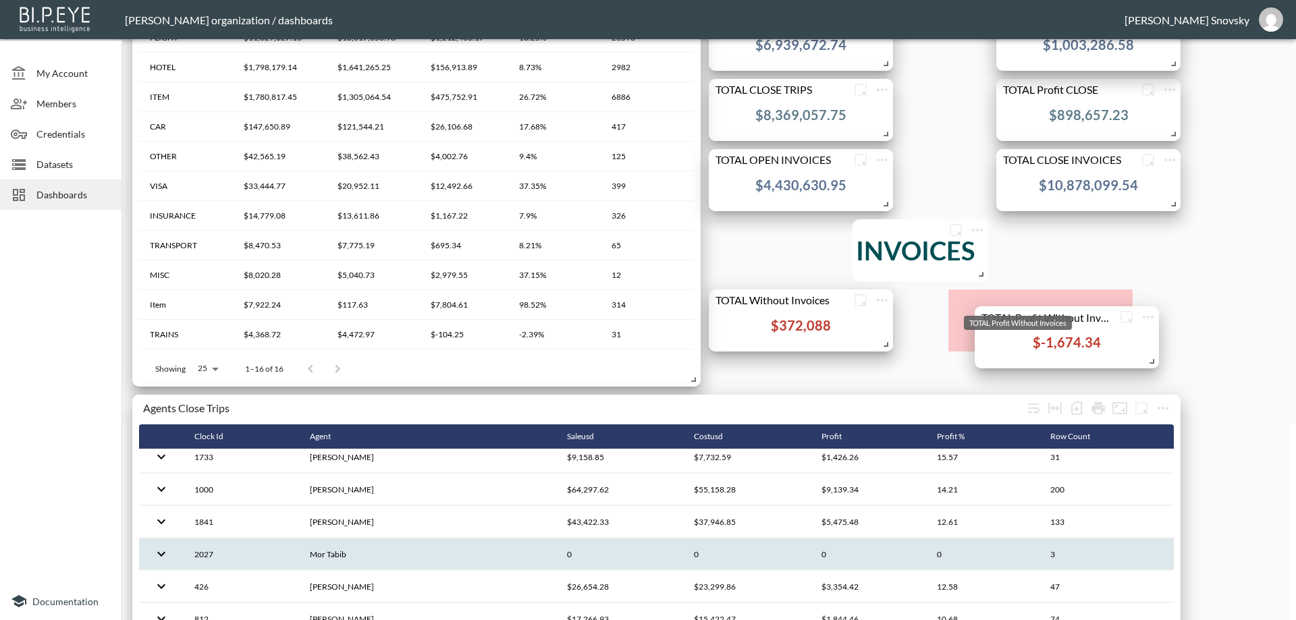
drag, startPoint x: 1035, startPoint y: 298, endPoint x: 1061, endPoint y: 315, distance: 31.3
click at [1061, 315] on body "BI.P.EYE, Interactive Analytics Dashboards - app Gil Snovsky organization / das…" at bounding box center [648, 310] width 1296 height 620
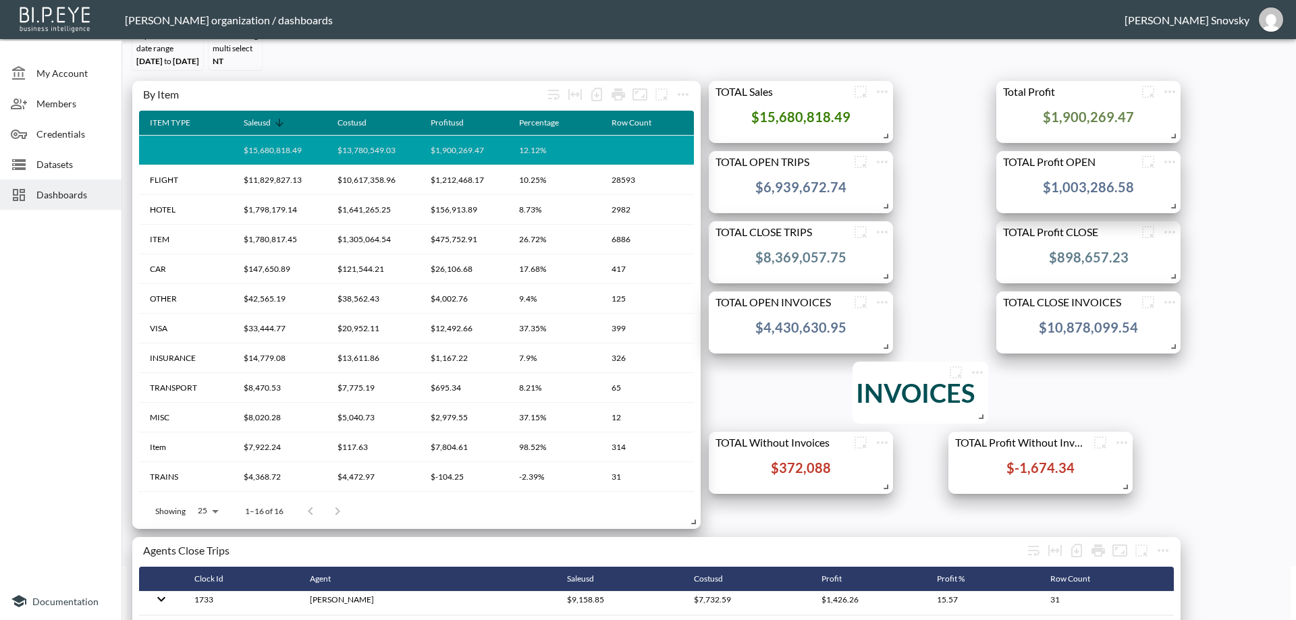
scroll to position [0, 0]
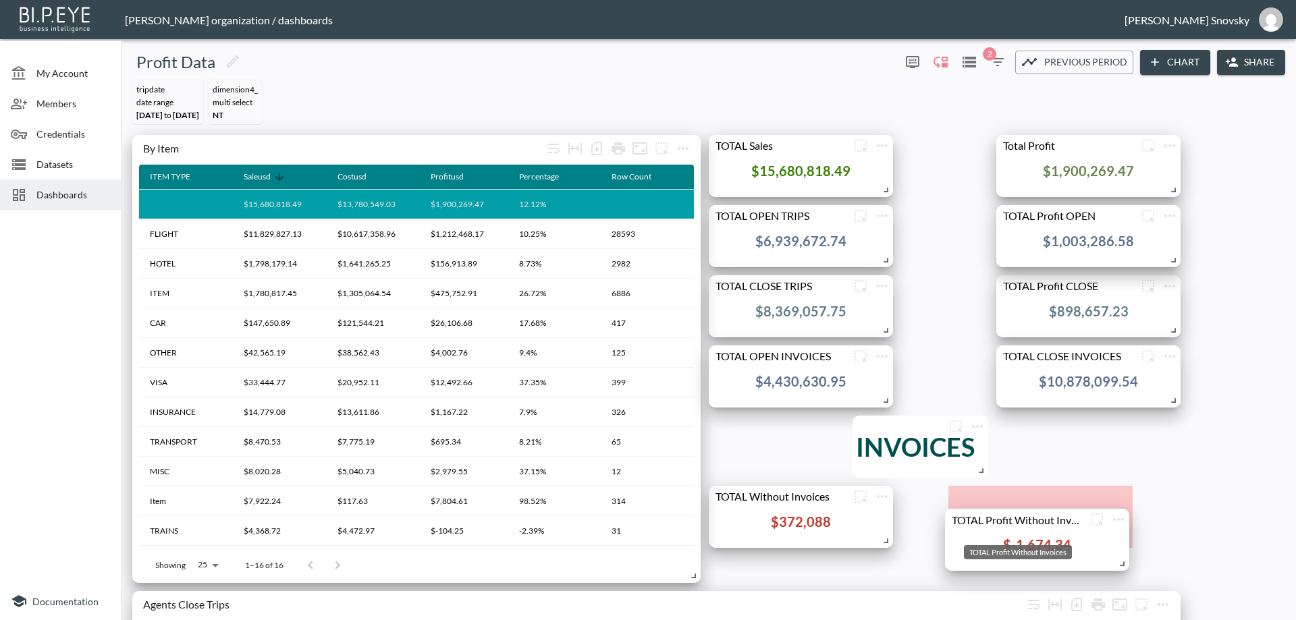
drag, startPoint x: 1121, startPoint y: 487, endPoint x: 1046, endPoint y: 453, distance: 82.1
click at [1078, 513] on div "TOTAL Profit Without Invoices" at bounding box center [1015, 519] width 141 height 13
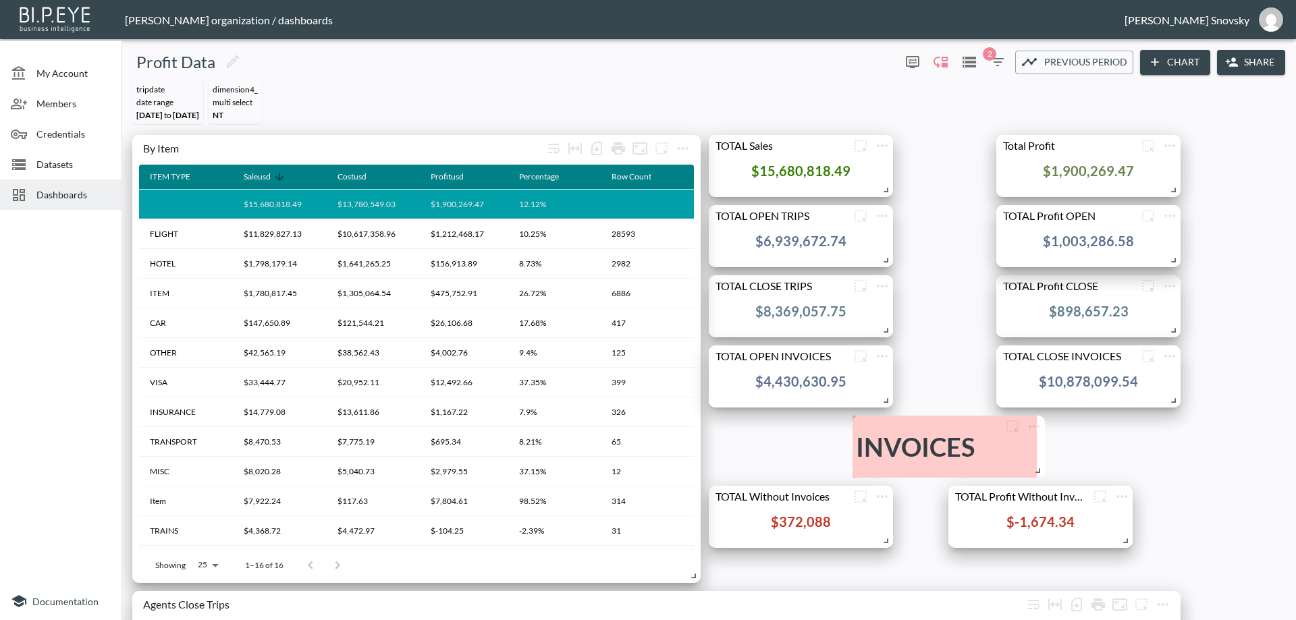
drag, startPoint x: 1003, startPoint y: 468, endPoint x: 1040, endPoint y: 466, distance: 37.2
click at [1040, 466] on span at bounding box center [1034, 468] width 13 height 13
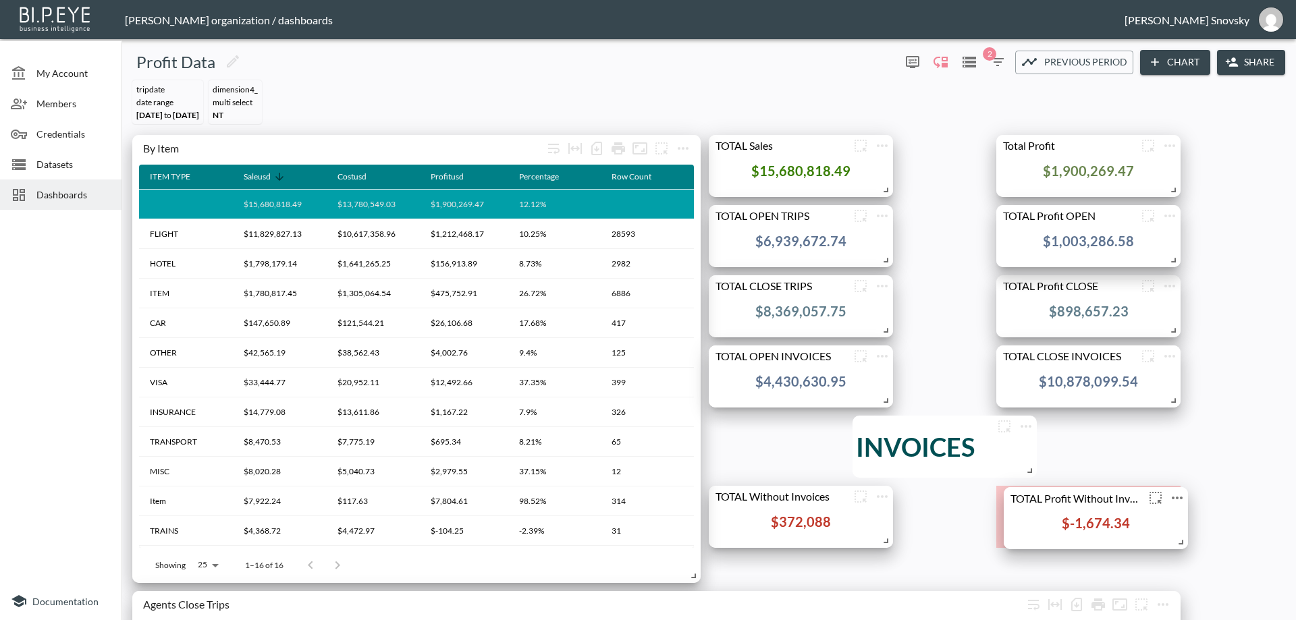
drag, startPoint x: 1044, startPoint y: 489, endPoint x: 1100, endPoint y: 490, distance: 56.0
click at [1100, 490] on div "TOTAL Profit Without Invoices" at bounding box center [1095, 498] width 184 height 22
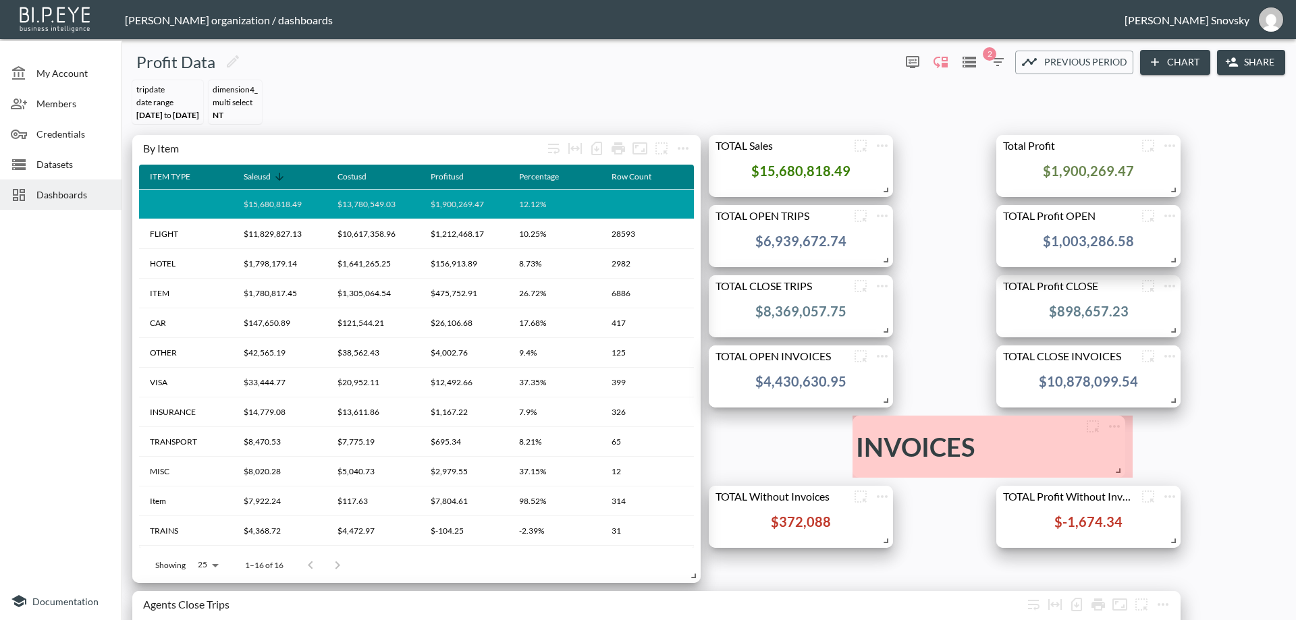
drag, startPoint x: 1030, startPoint y: 473, endPoint x: 1119, endPoint y: 453, distance: 90.7
drag, startPoint x: 1121, startPoint y: 472, endPoint x: 1018, endPoint y: 460, distance: 103.9
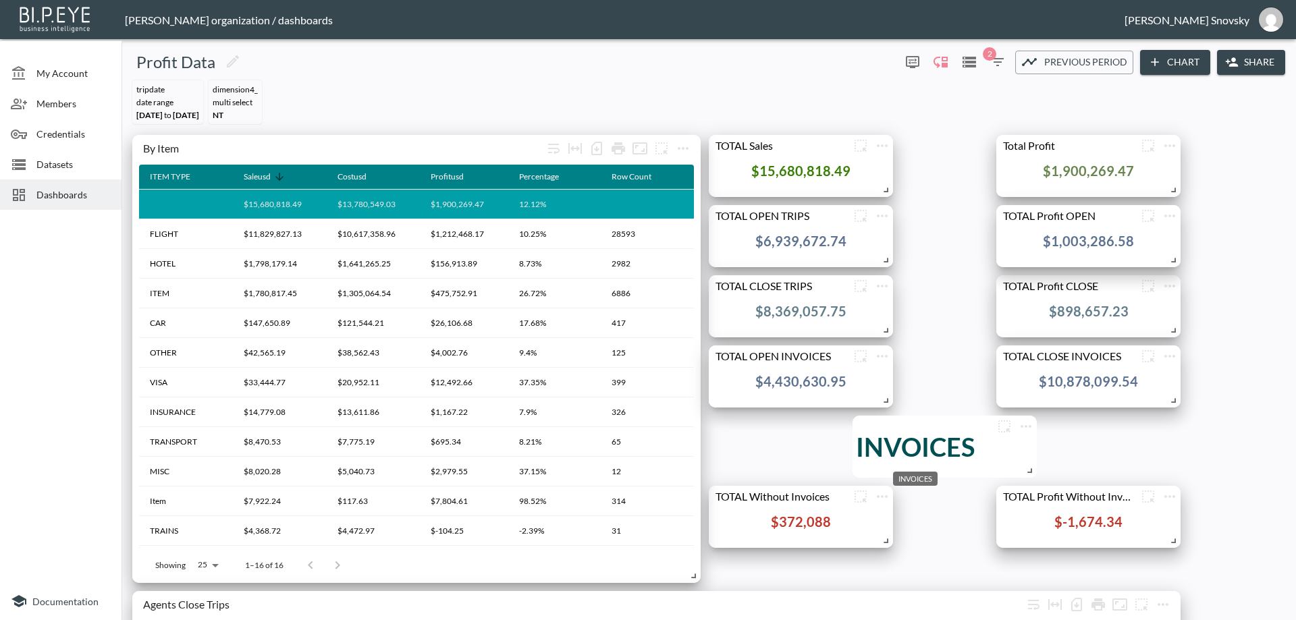
click at [902, 452] on div "INVOICES" at bounding box center [915, 446] width 119 height 31
click at [1028, 428] on icon "more" at bounding box center [1026, 426] width 16 height 16
click at [1010, 455] on p "Edit" at bounding box center [1010, 453] width 19 height 16
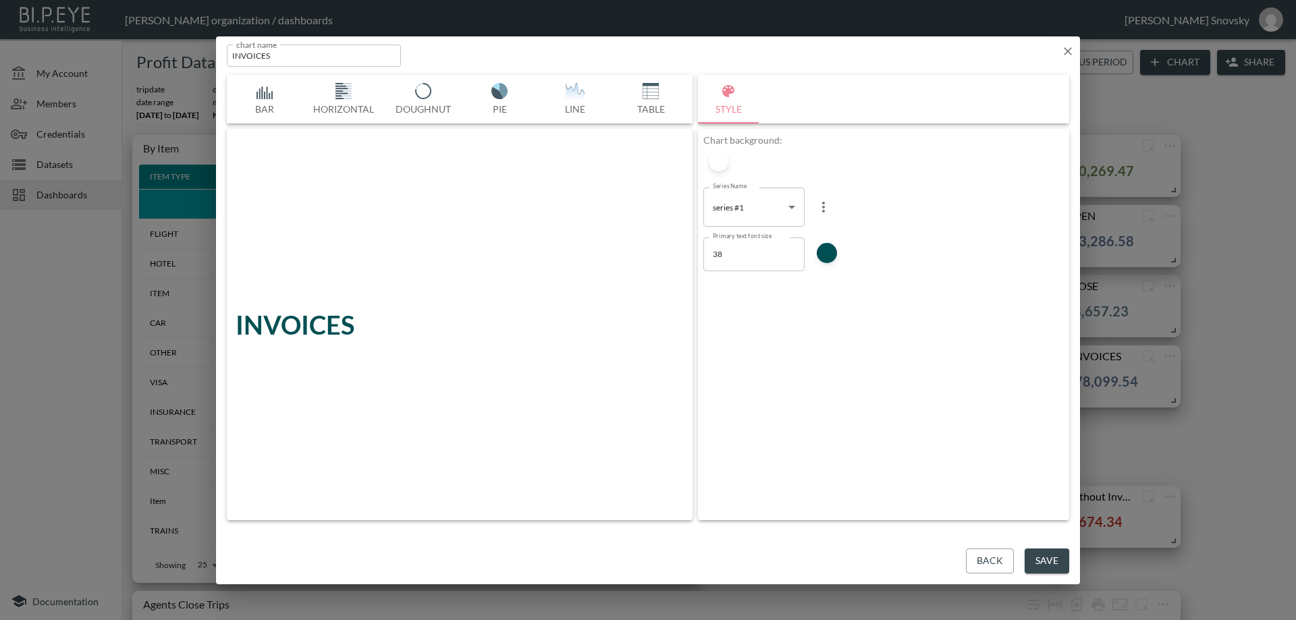
scroll to position [0, 434]
click at [789, 256] on input "37" at bounding box center [753, 255] width 101 height 34
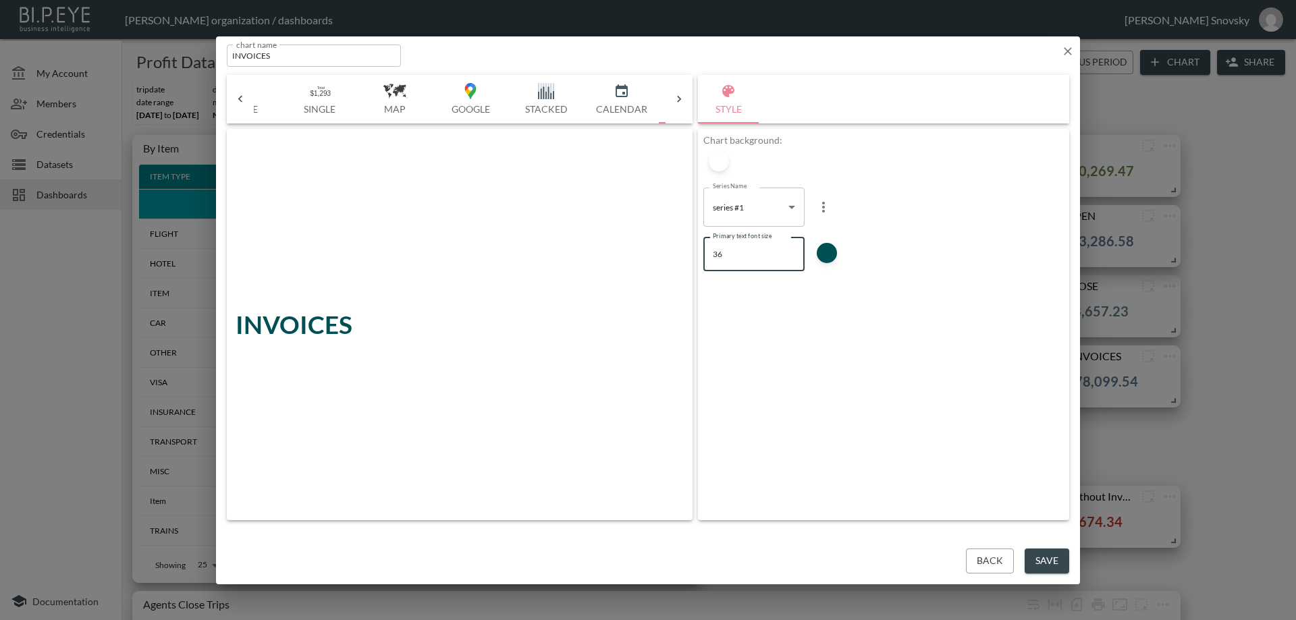
click at [788, 256] on input "36" at bounding box center [753, 255] width 101 height 34
click at [788, 256] on input "35" at bounding box center [753, 255] width 101 height 34
click at [788, 256] on input "34" at bounding box center [753, 255] width 101 height 34
click at [788, 256] on input "33" at bounding box center [753, 255] width 101 height 34
click at [788, 256] on input "32" at bounding box center [753, 255] width 101 height 34
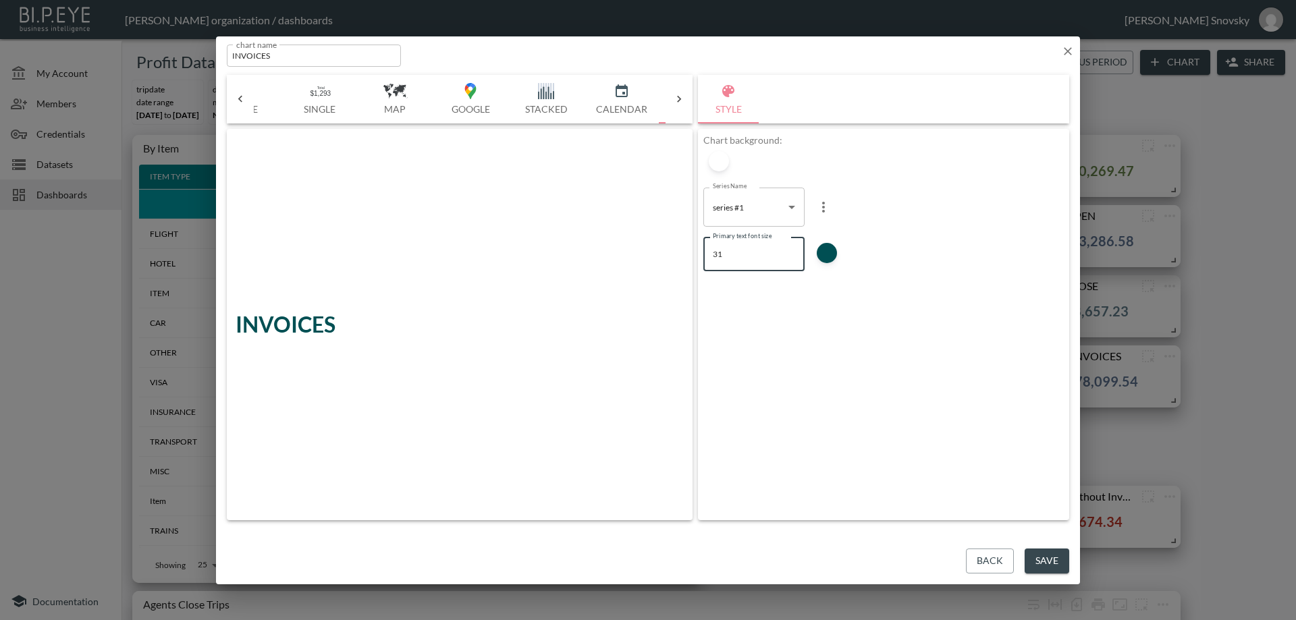
click at [788, 256] on input "31" at bounding box center [753, 255] width 101 height 34
click at [788, 256] on input "30" at bounding box center [753, 255] width 101 height 34
click at [788, 256] on input "29" at bounding box center [753, 255] width 101 height 34
click at [788, 256] on input "28" at bounding box center [753, 255] width 101 height 34
click at [788, 256] on input "27" at bounding box center [753, 255] width 101 height 34
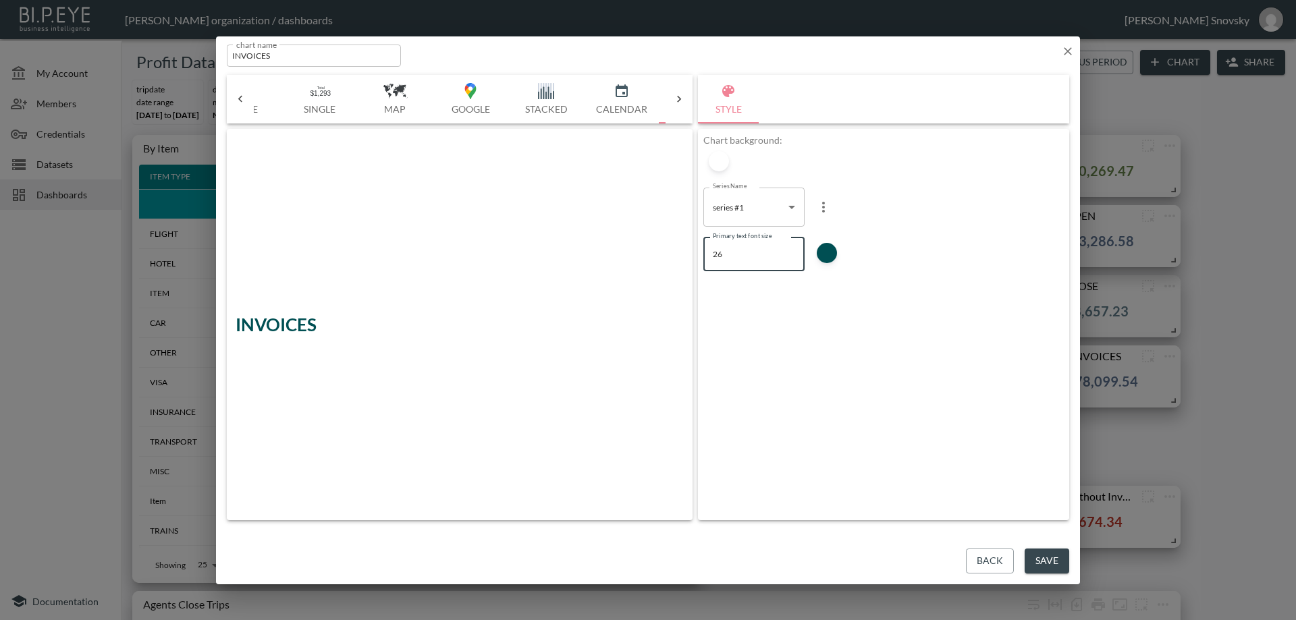
click at [788, 256] on input "26" at bounding box center [753, 255] width 101 height 34
type input "25"
click at [788, 256] on input "25" at bounding box center [753, 255] width 101 height 34
click at [1040, 557] on button "Save" at bounding box center [1046, 561] width 45 height 25
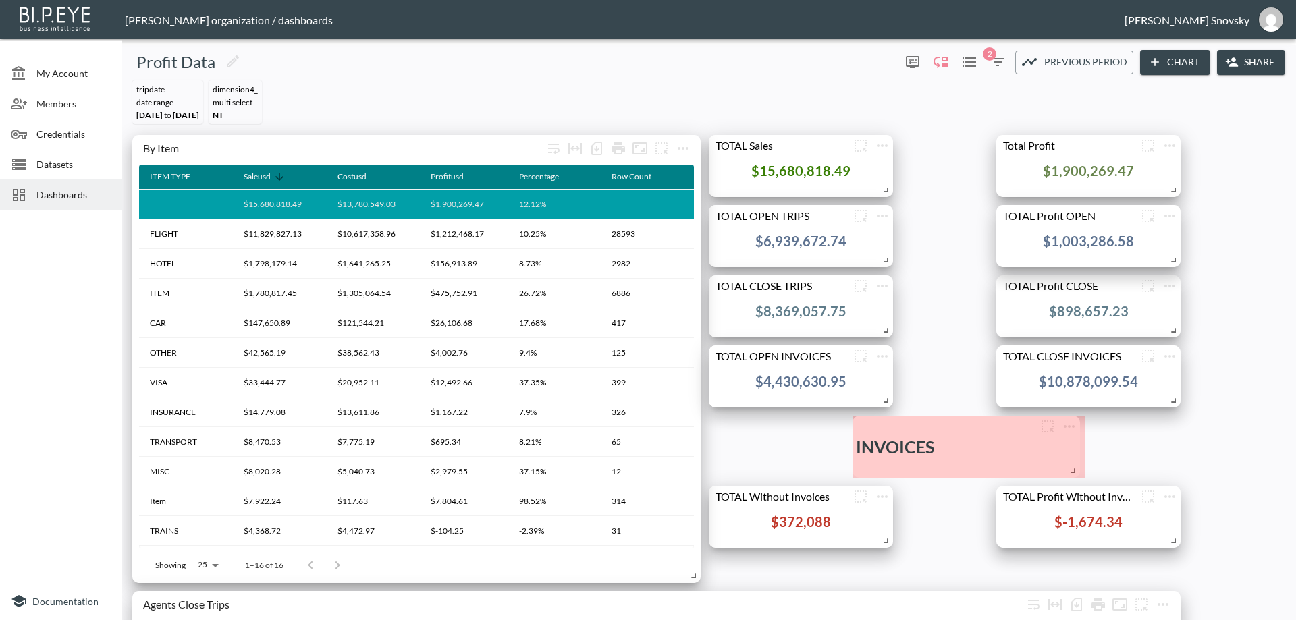
drag, startPoint x: 1003, startPoint y: 456, endPoint x: 1074, endPoint y: 435, distance: 74.5
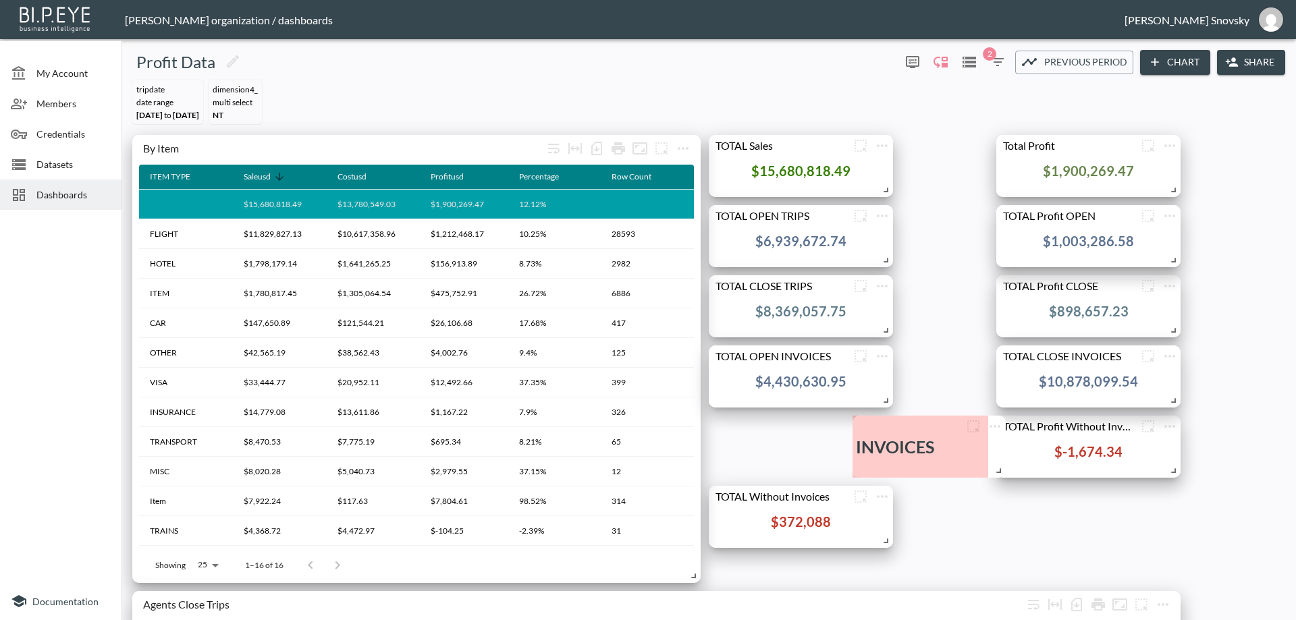
drag, startPoint x: 1078, startPoint y: 468, endPoint x: 999, endPoint y: 463, distance: 79.1
click at [999, 463] on span at bounding box center [995, 468] width 13 height 13
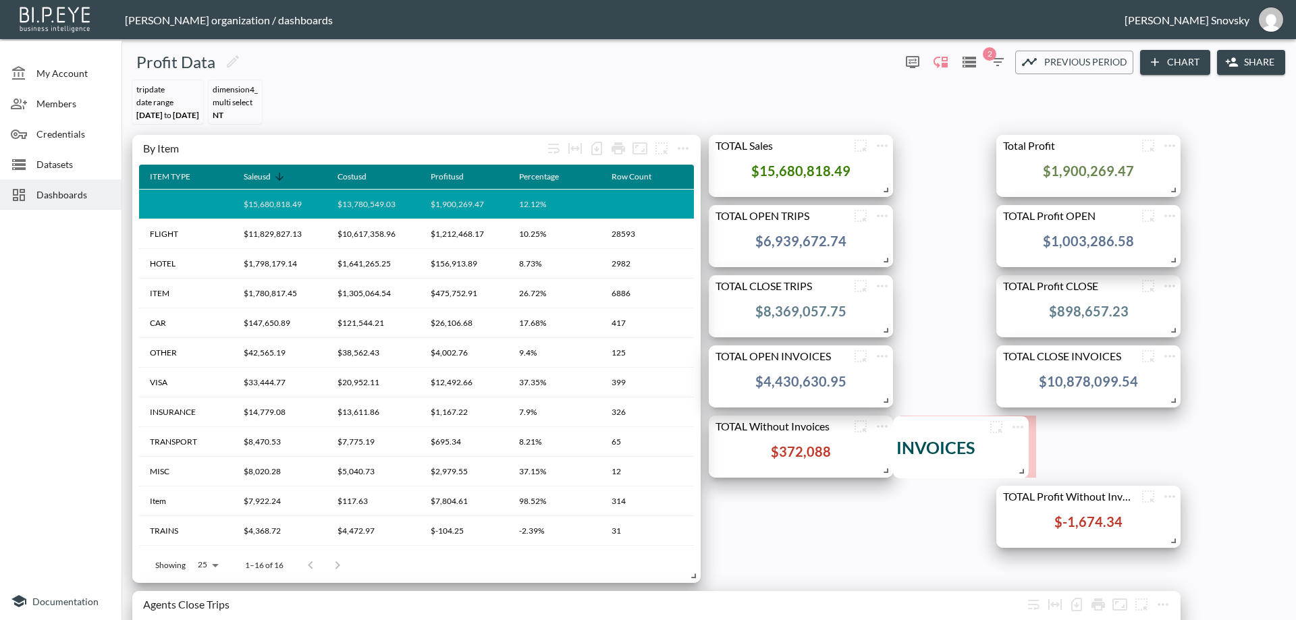
drag, startPoint x: 903, startPoint y: 426, endPoint x: 944, endPoint y: 427, distance: 40.5
click at [944, 427] on div "INVOICES" at bounding box center [960, 447] width 129 height 62
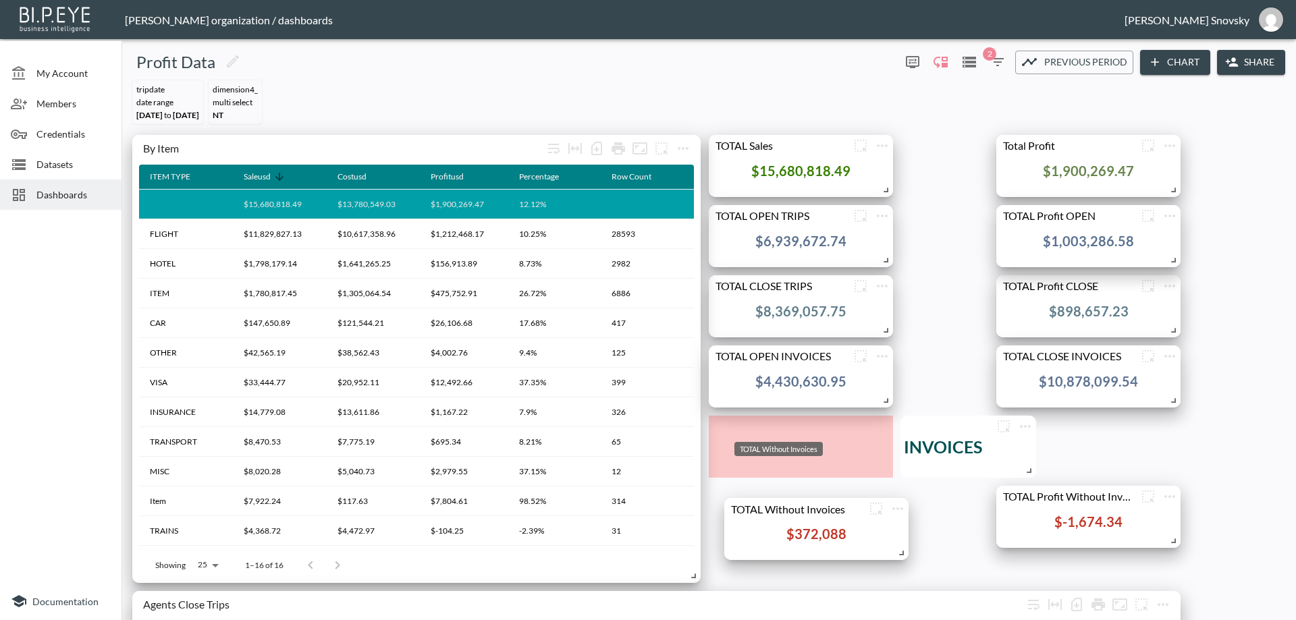
drag, startPoint x: 823, startPoint y: 426, endPoint x: 895, endPoint y: 493, distance: 98.8
click at [839, 510] on div "TOTAL Without Invoices" at bounding box center [794, 508] width 141 height 13
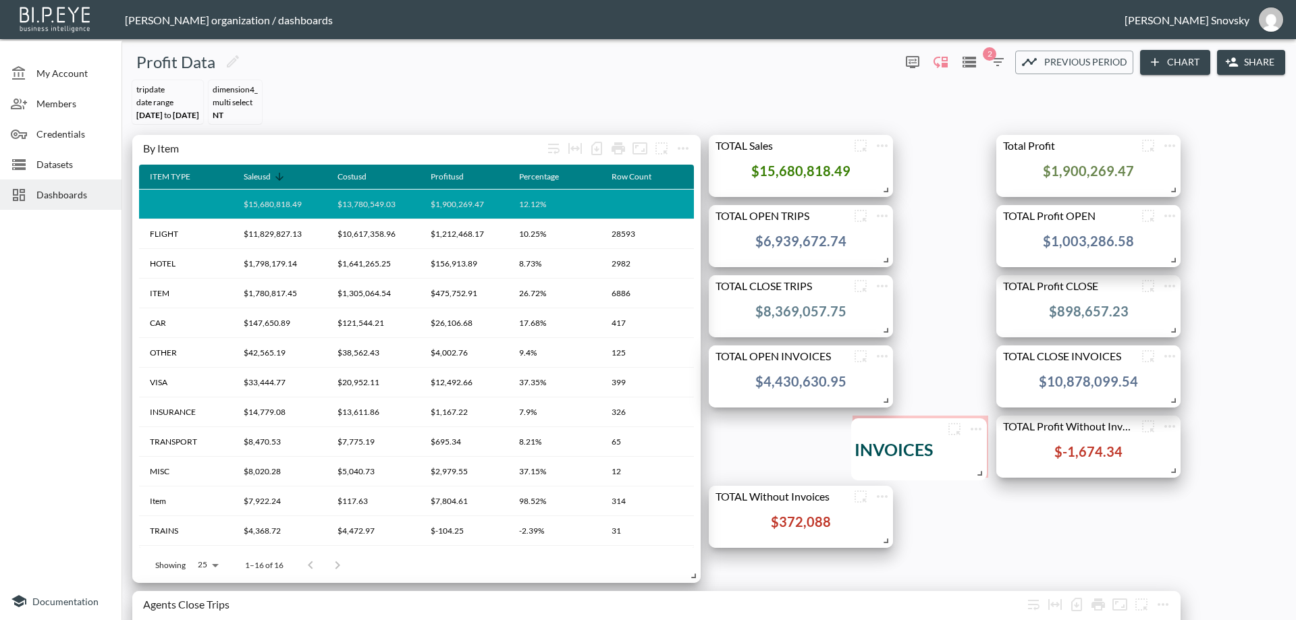
drag, startPoint x: 949, startPoint y: 422, endPoint x: 899, endPoint y: 425, distance: 49.3
click at [899, 425] on div "INVOICES" at bounding box center [918, 449] width 129 height 62
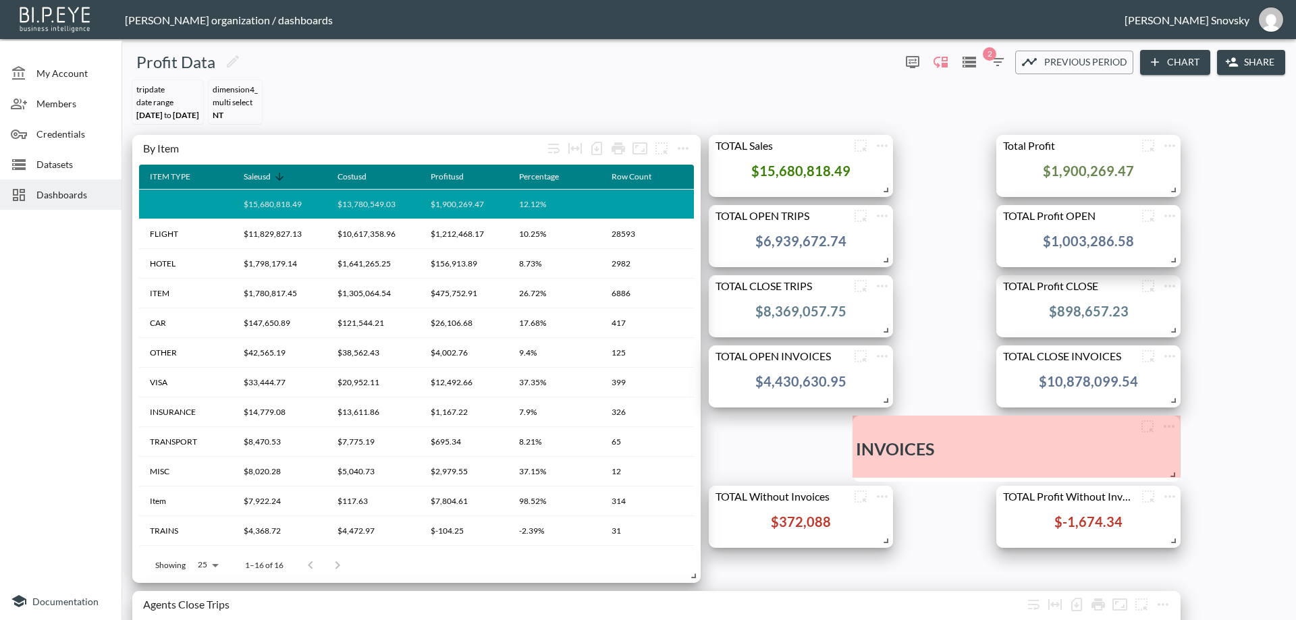
drag, startPoint x: 978, startPoint y: 473, endPoint x: 1169, endPoint y: 477, distance: 191.7
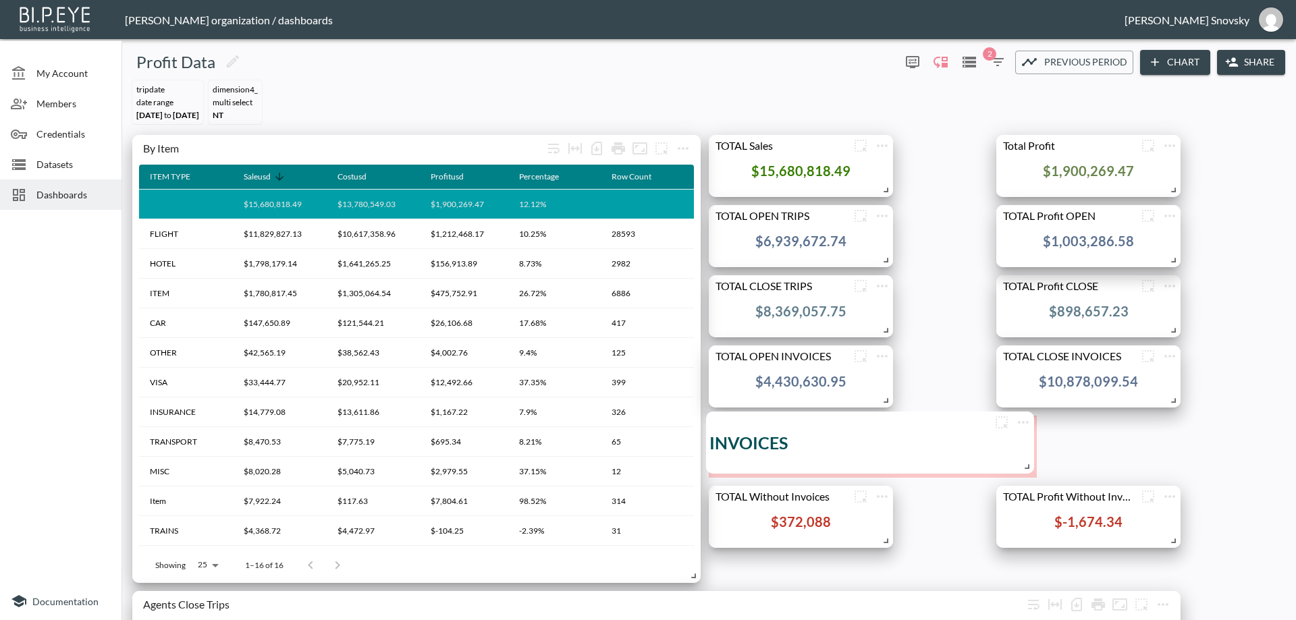
drag, startPoint x: 970, startPoint y: 443, endPoint x: 824, endPoint y: 439, distance: 146.5
click at [824, 439] on div "INVOICES" at bounding box center [869, 443] width 321 height 62
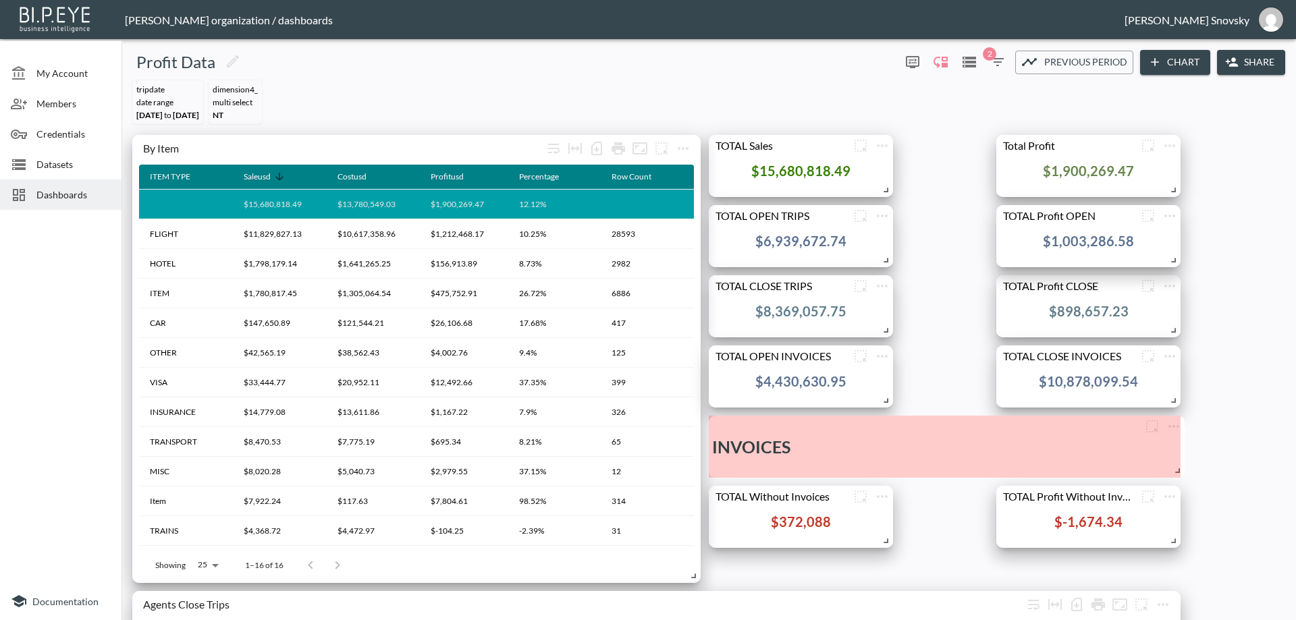
drag, startPoint x: 1026, startPoint y: 470, endPoint x: 1174, endPoint y: 461, distance: 148.0
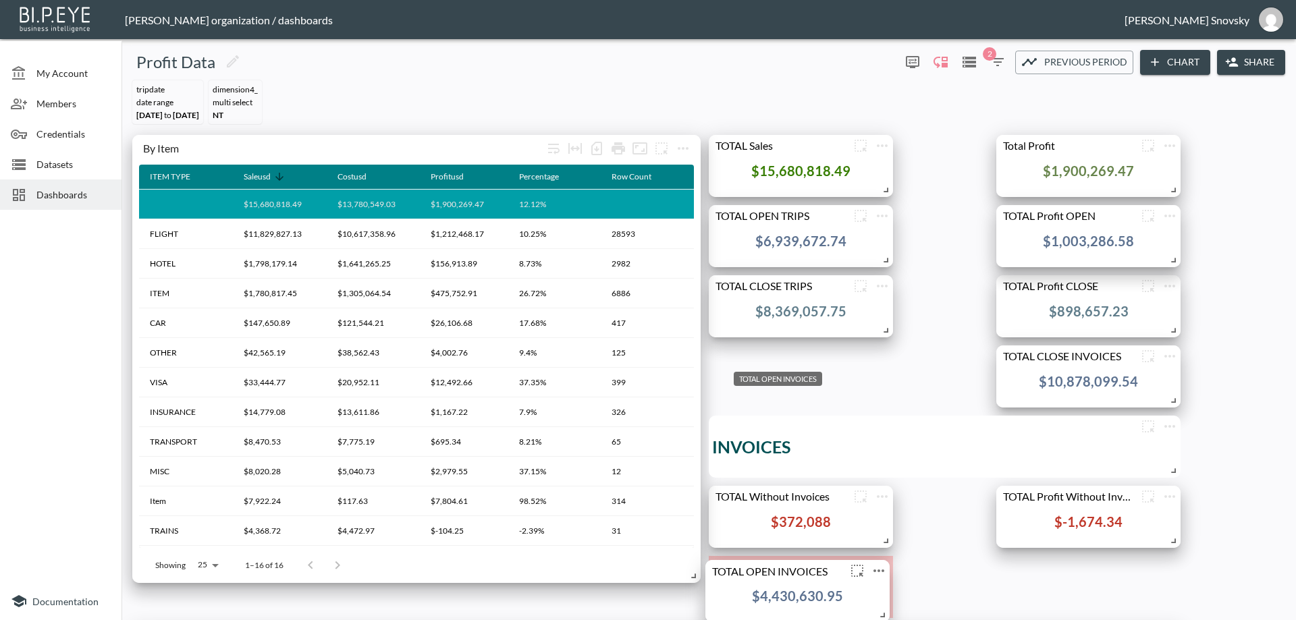
drag, startPoint x: 806, startPoint y: 526, endPoint x: 836, endPoint y: 570, distance: 53.0
click at [836, 570] on div "TOTAL OPEN INVOICES" at bounding box center [775, 570] width 141 height 13
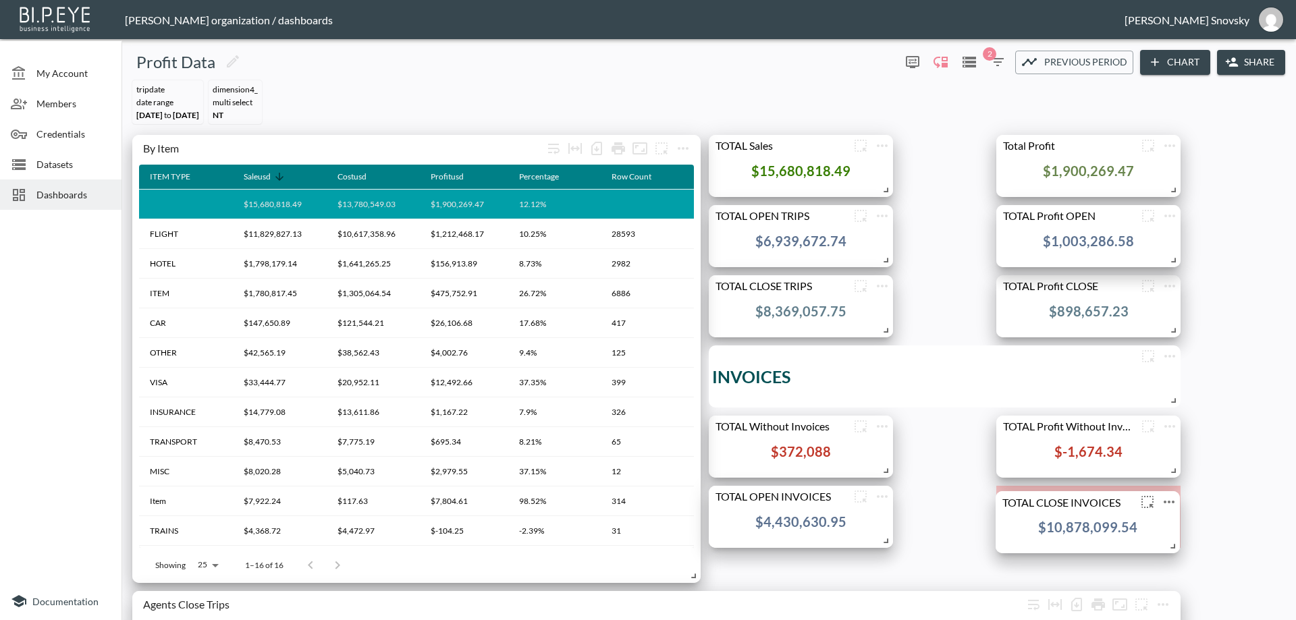
drag, startPoint x: 1006, startPoint y: 364, endPoint x: 1005, endPoint y: 509, distance: 145.7
click at [1005, 509] on div "TOTAL CLOSE INVOICES" at bounding box center [1087, 502] width 184 height 22
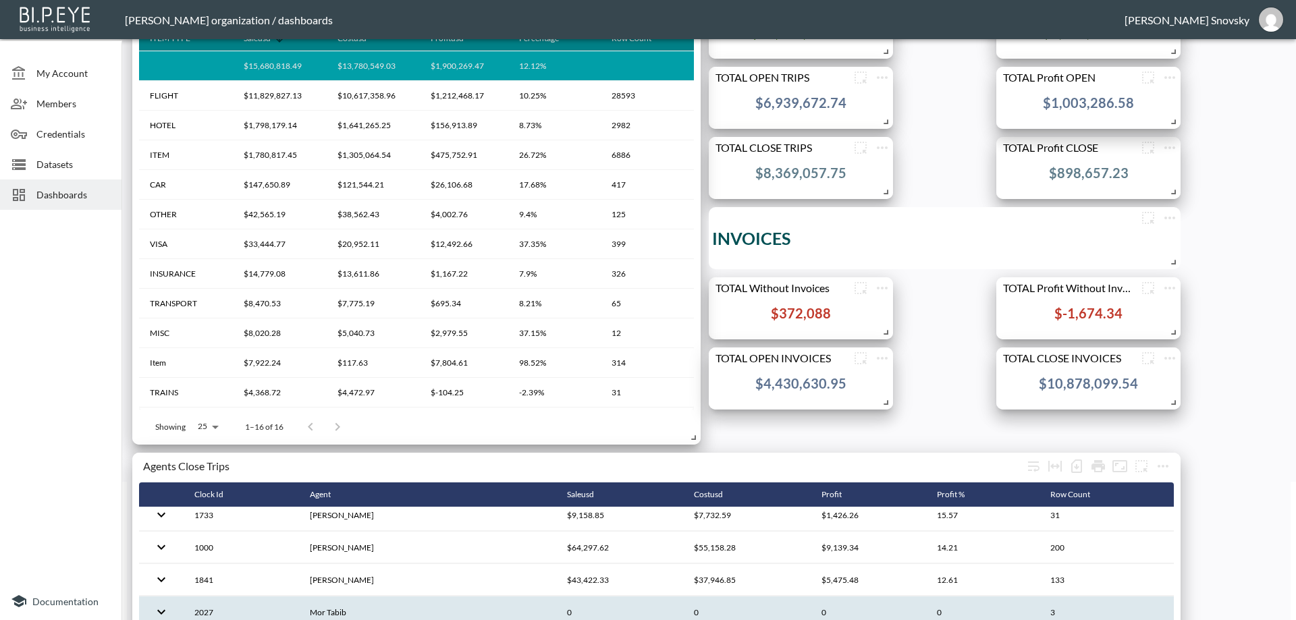
scroll to position [0, 0]
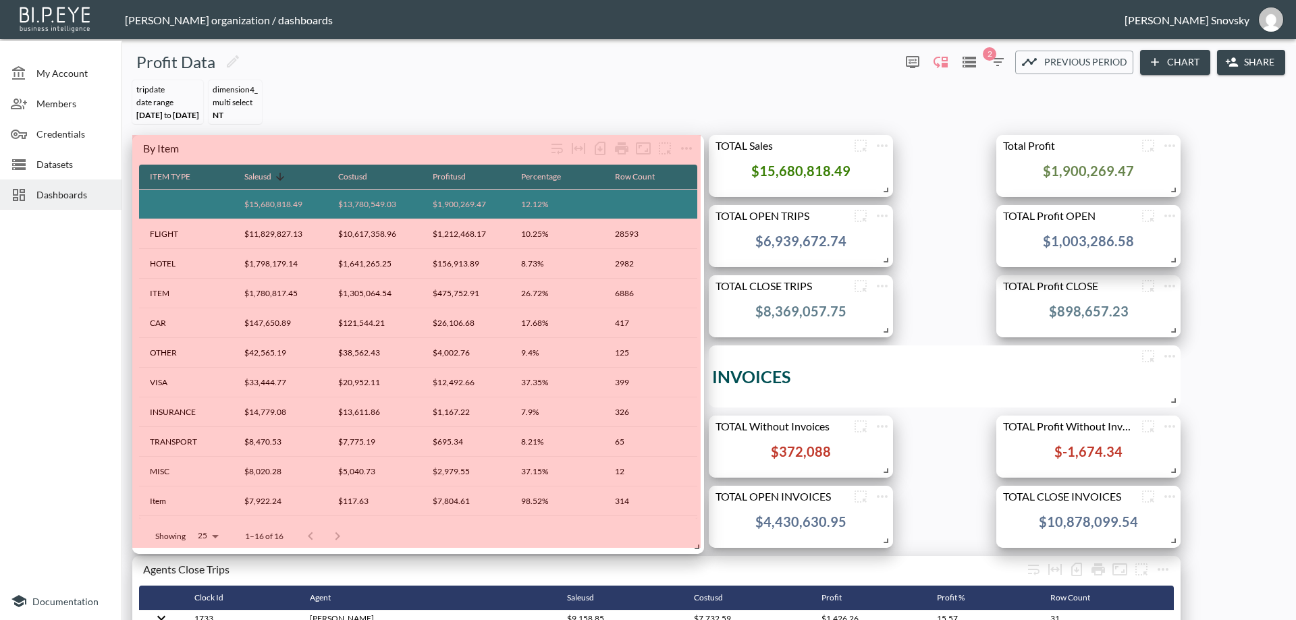
drag, startPoint x: 692, startPoint y: 576, endPoint x: 696, endPoint y: 547, distance: 29.2
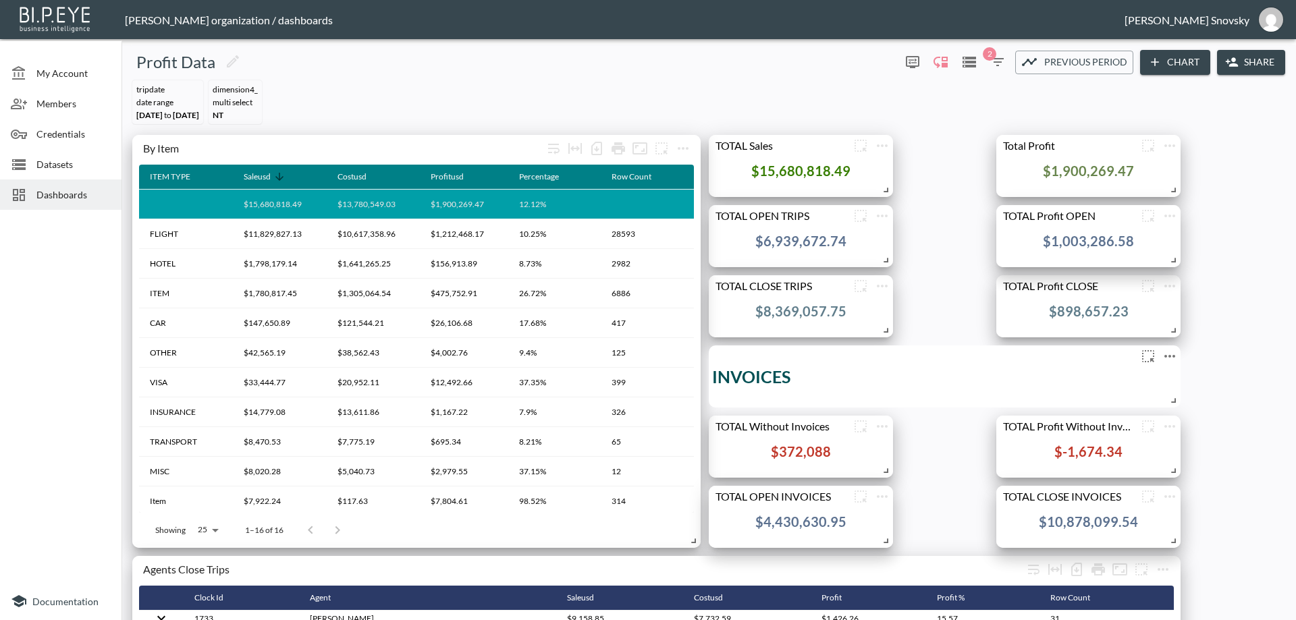
click at [1170, 358] on icon "more" at bounding box center [1169, 356] width 16 height 16
click at [1152, 381] on p "Edit" at bounding box center [1154, 382] width 19 height 16
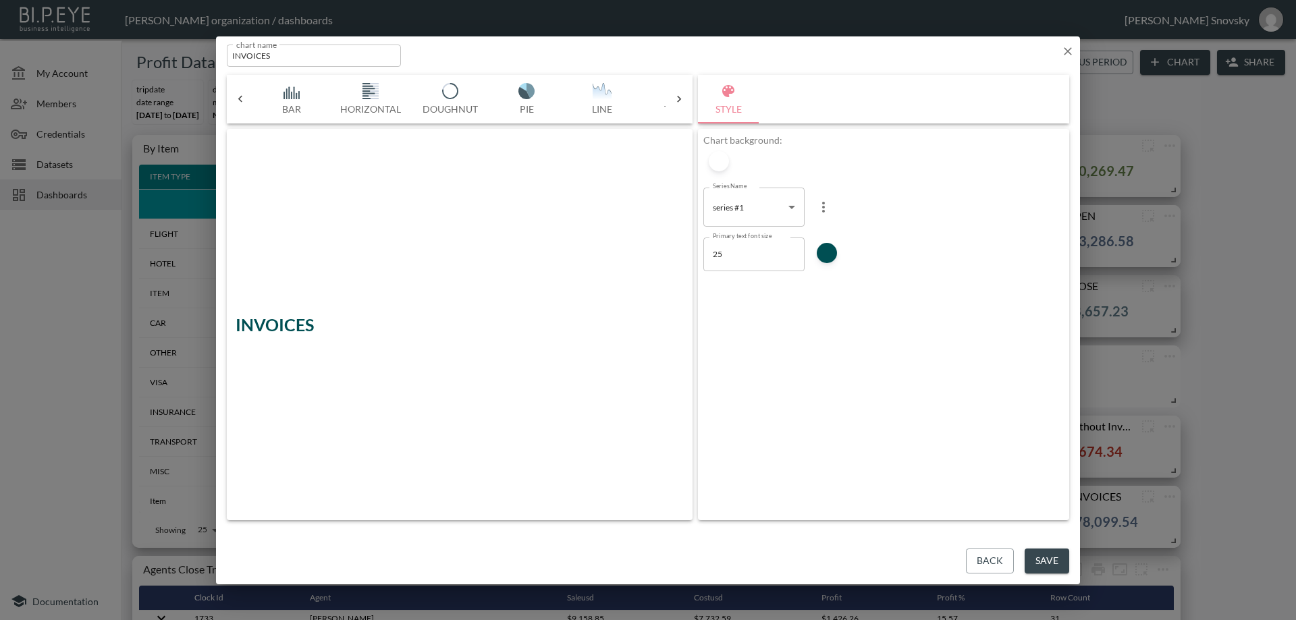
scroll to position [0, 434]
click at [792, 200] on body "BI.P.EYE, Interactive Analytics Dashboards - app Gil Snovsky organization / das…" at bounding box center [648, 310] width 1296 height 620
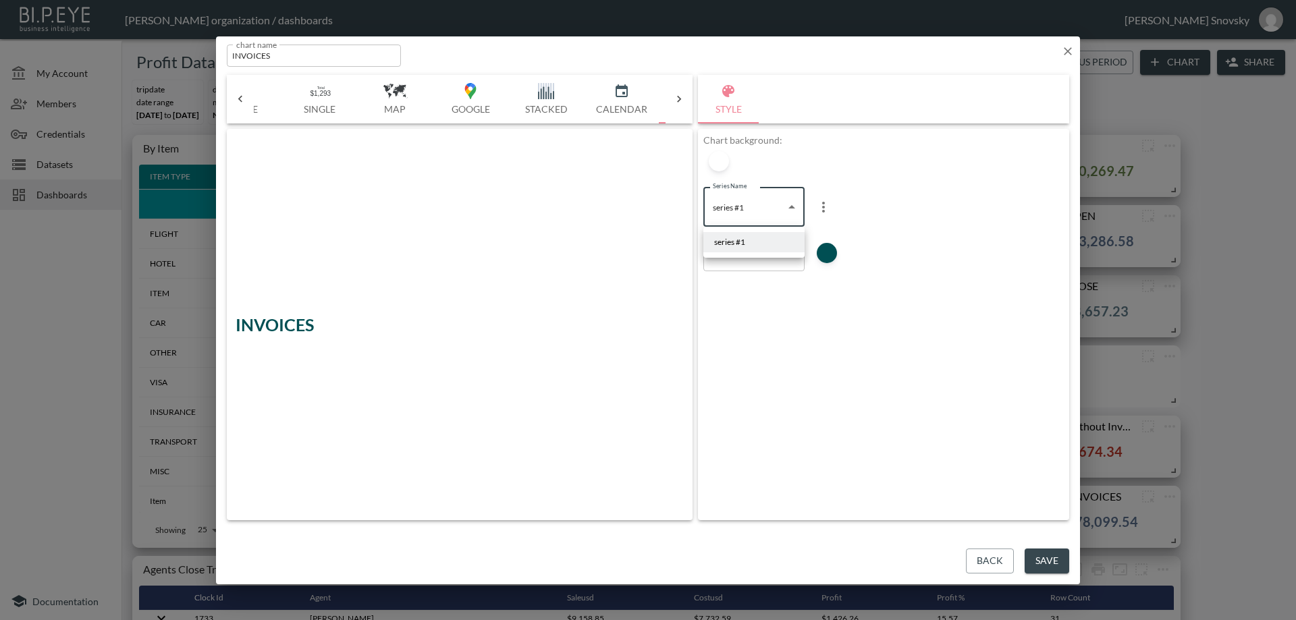
click at [792, 200] on div at bounding box center [648, 310] width 1296 height 620
click at [232, 56] on input "INVOICES" at bounding box center [314, 56] width 174 height 22
type input "INVOICES"
click at [1037, 551] on button "Save" at bounding box center [1046, 561] width 45 height 25
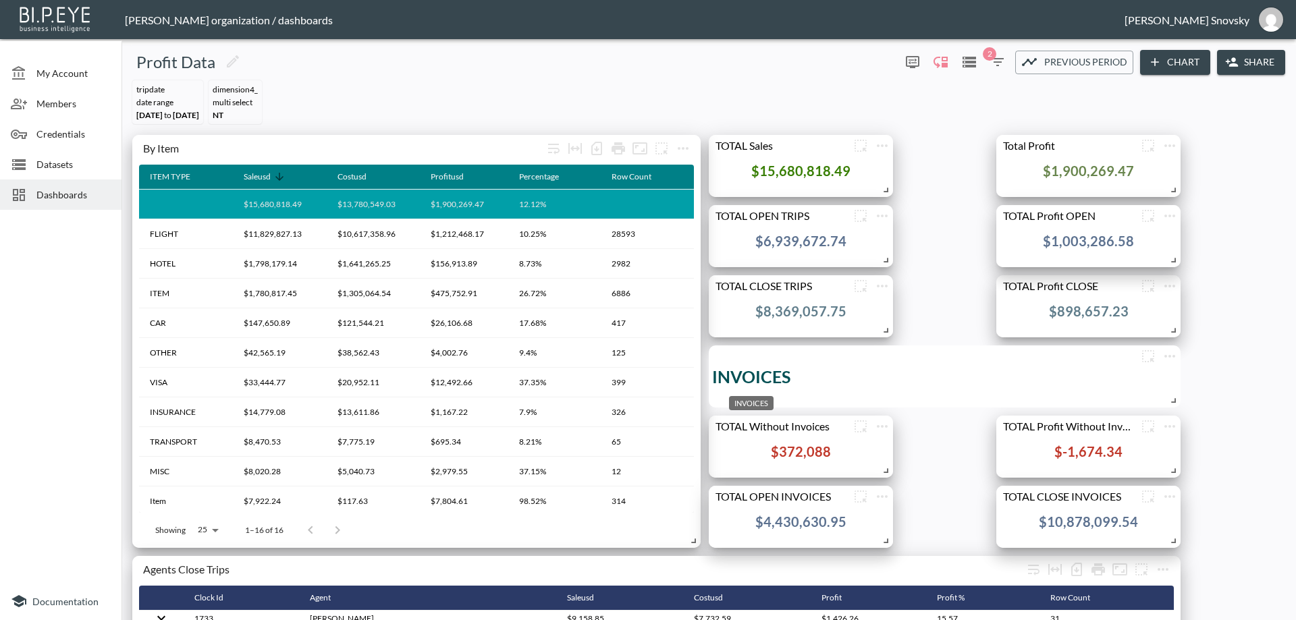
click at [778, 371] on div "INVOICES" at bounding box center [751, 376] width 78 height 20
click at [1169, 355] on icon "more" at bounding box center [1169, 356] width 11 height 3
click at [1165, 384] on li "Edit" at bounding box center [1169, 382] width 105 height 24
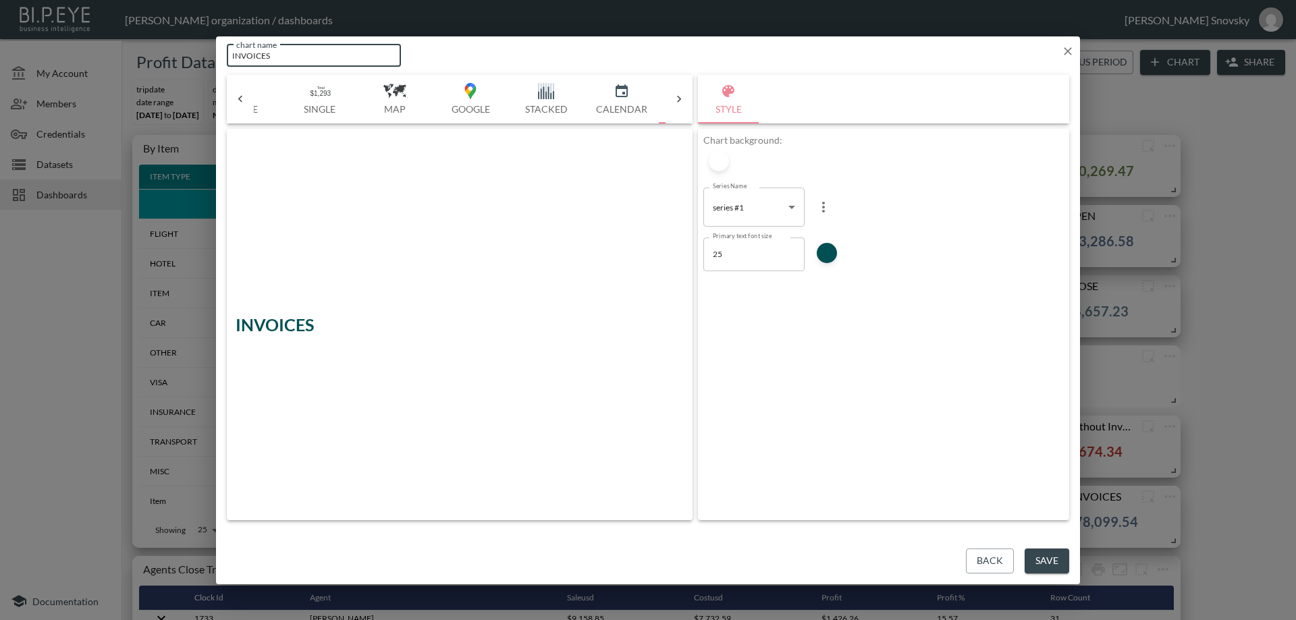
drag, startPoint x: 262, startPoint y: 54, endPoint x: 213, endPoint y: 51, distance: 49.4
click at [213, 51] on div "chart name INVOICES chart name Bar Horizontal Doughnut Pie Line Table Single Ma…" at bounding box center [648, 310] width 1296 height 620
type input "INVOICES"
click at [269, 310] on div "INVOICES" at bounding box center [459, 324] width 448 height 381
click at [273, 323] on div "INVOICES" at bounding box center [274, 324] width 78 height 20
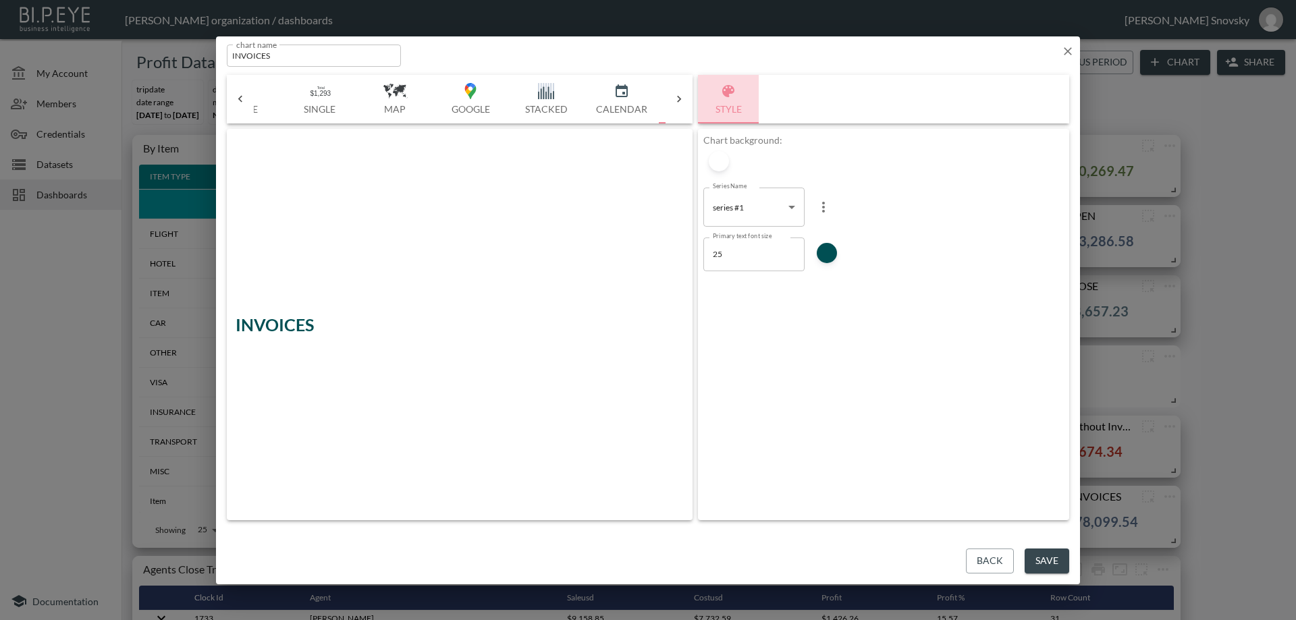
click at [725, 108] on button "Style" at bounding box center [728, 99] width 61 height 49
click at [789, 206] on body "BI.P.EYE, Interactive Analytics Dashboards - app Gil Snovsky organization / das…" at bounding box center [648, 310] width 1296 height 620
click at [762, 246] on li "series #1" at bounding box center [753, 242] width 101 height 20
click at [825, 200] on icon "more" at bounding box center [823, 207] width 16 height 16
click at [819, 226] on p "Edit" at bounding box center [825, 233] width 19 height 16
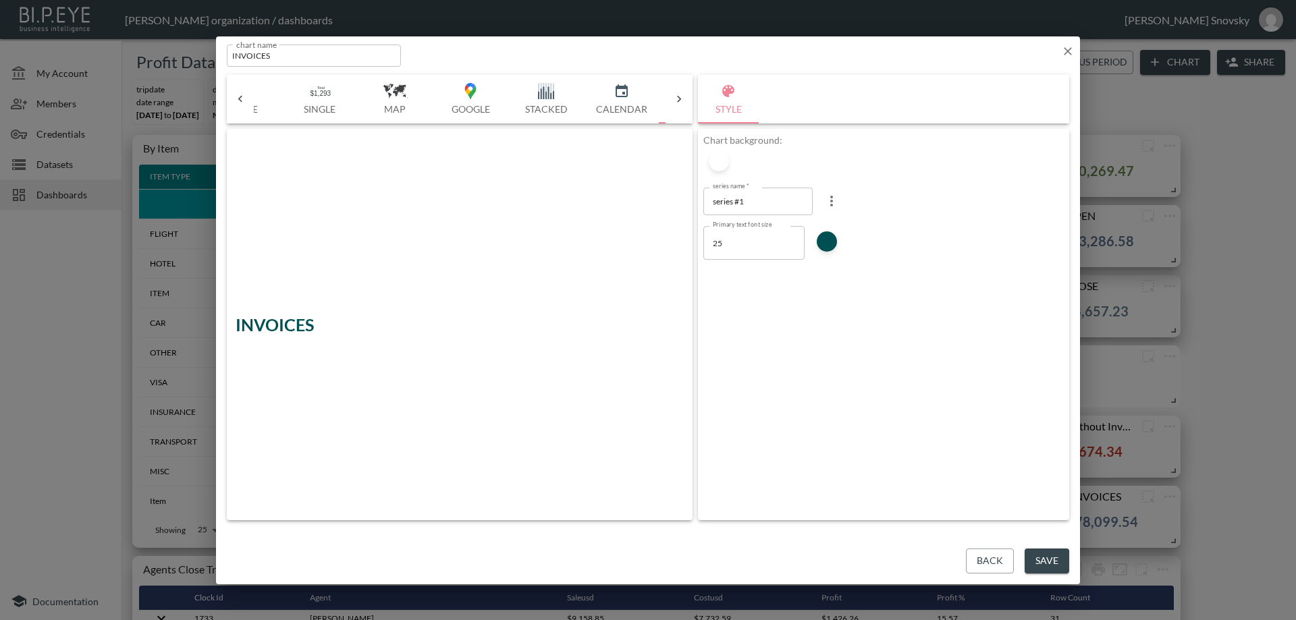
click at [781, 201] on input "series #1" at bounding box center [757, 202] width 109 height 28
click at [830, 202] on icon "more" at bounding box center [831, 201] width 3 height 11
click at [766, 204] on div at bounding box center [648, 310] width 1296 height 620
click at [766, 203] on input "series #1" at bounding box center [757, 202] width 109 height 28
click at [887, 293] on div "Chart background: series name   * series #1 series name   * Primary text font s…" at bounding box center [883, 324] width 371 height 391
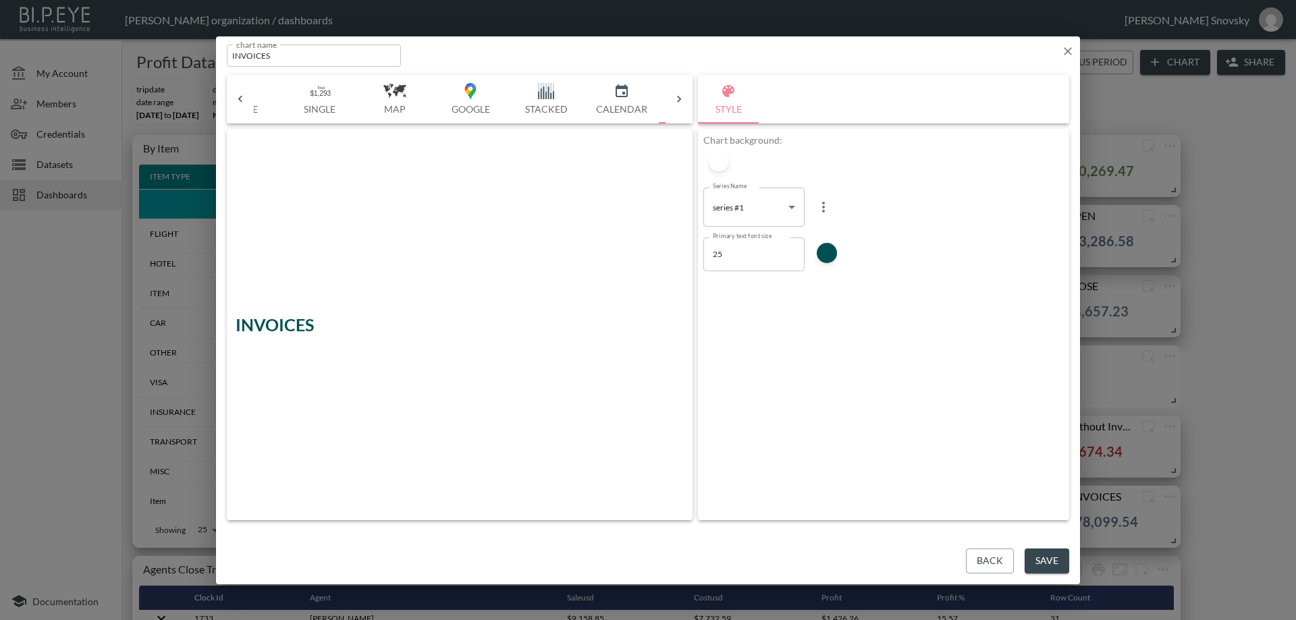
click at [786, 201] on body "BI.P.EYE, Interactive Analytics Dashboards - app Gil Snovsky organization / das…" at bounding box center [648, 310] width 1296 height 620
click at [788, 203] on div at bounding box center [648, 310] width 1296 height 620
click at [789, 283] on div "Chart background: Series Name series #1 ba3e8b86-a329-4a83-a373-ad183b9cf49c Se…" at bounding box center [883, 324] width 371 height 391
click at [1002, 564] on button "Back" at bounding box center [990, 561] width 48 height 25
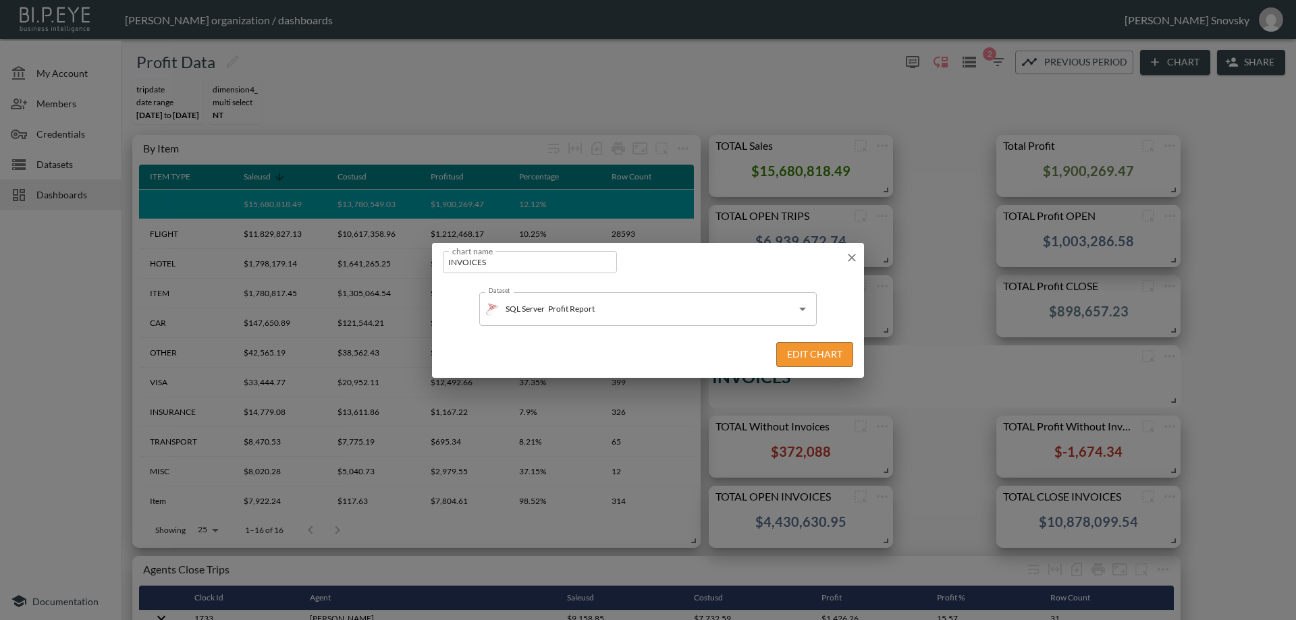
click at [855, 262] on icon "button" at bounding box center [851, 257] width 13 height 13
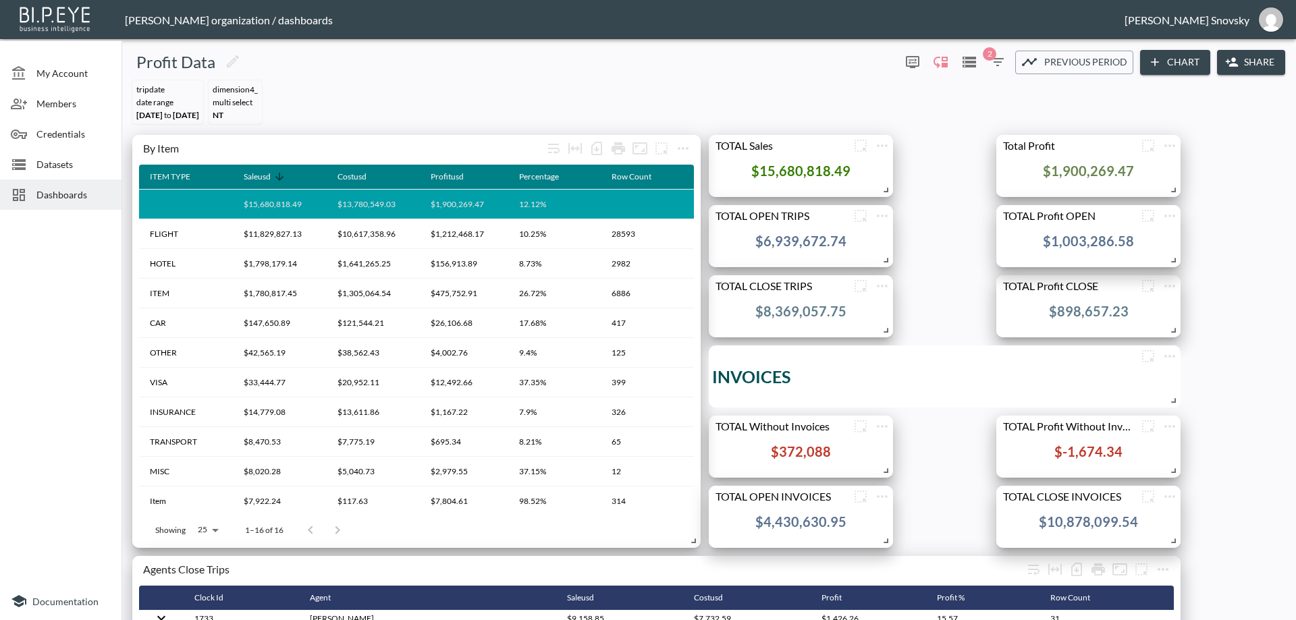
click at [1173, 400] on span at bounding box center [1170, 397] width 13 height 13
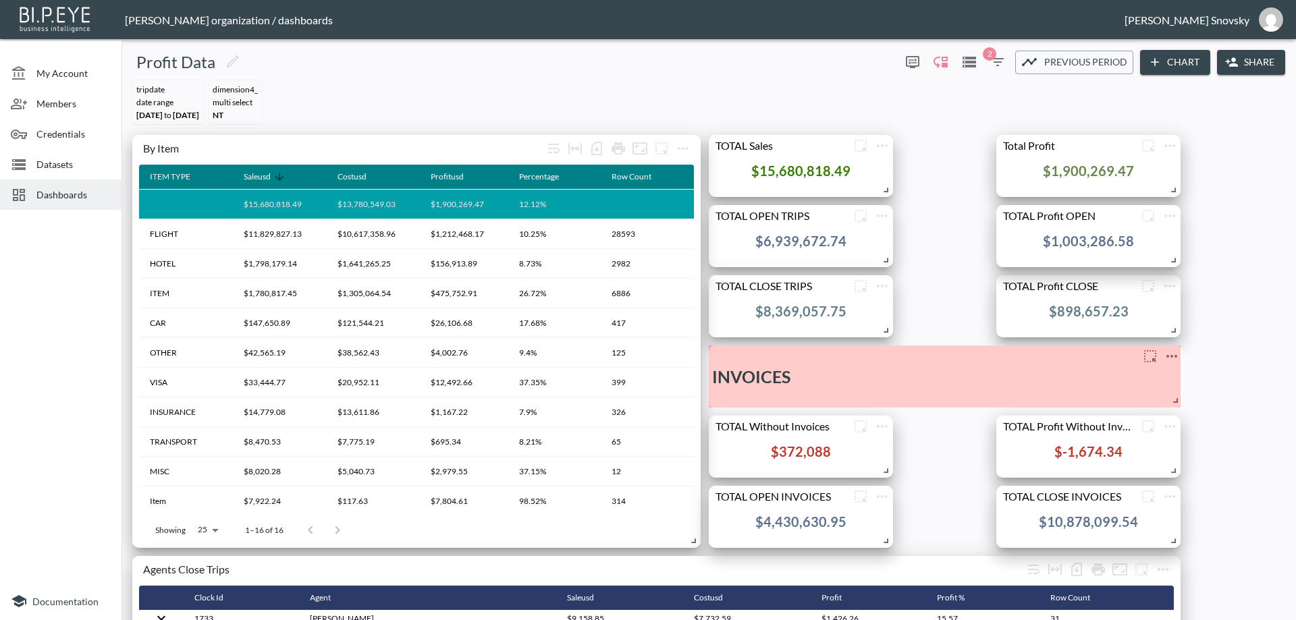
drag, startPoint x: 1173, startPoint y: 400, endPoint x: 1173, endPoint y: 362, distance: 38.5
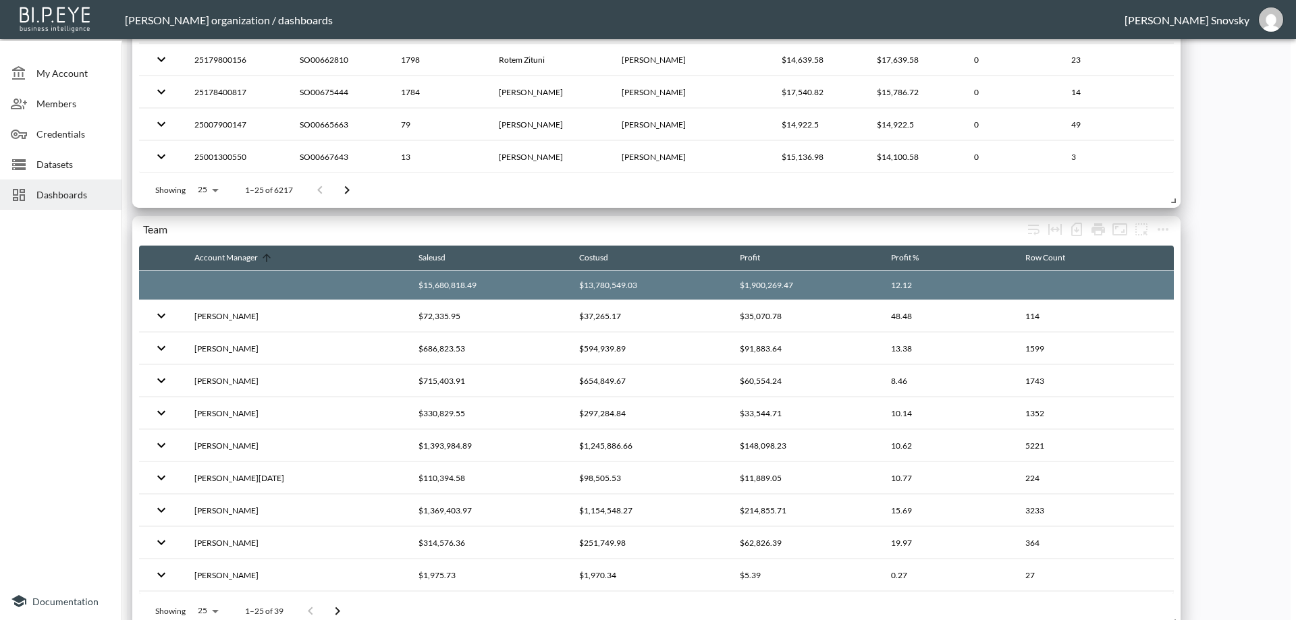
scroll to position [2381, 0]
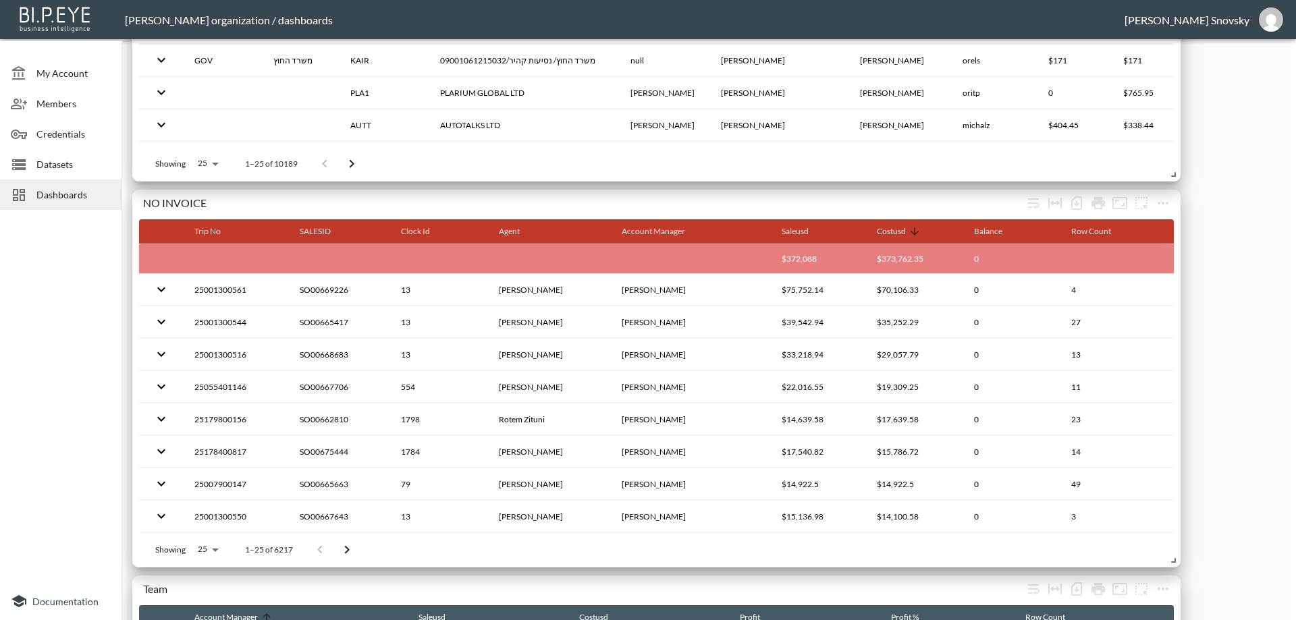
scroll to position [1984, 0]
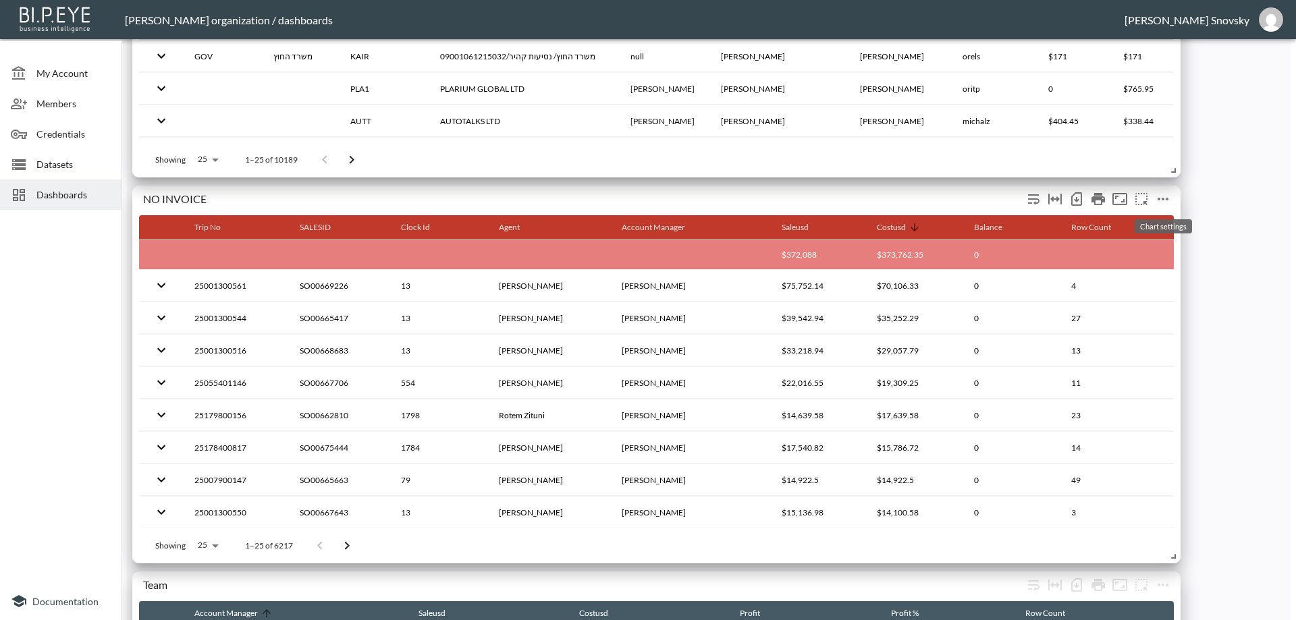
click at [1159, 196] on icon "more" at bounding box center [1163, 199] width 16 height 16
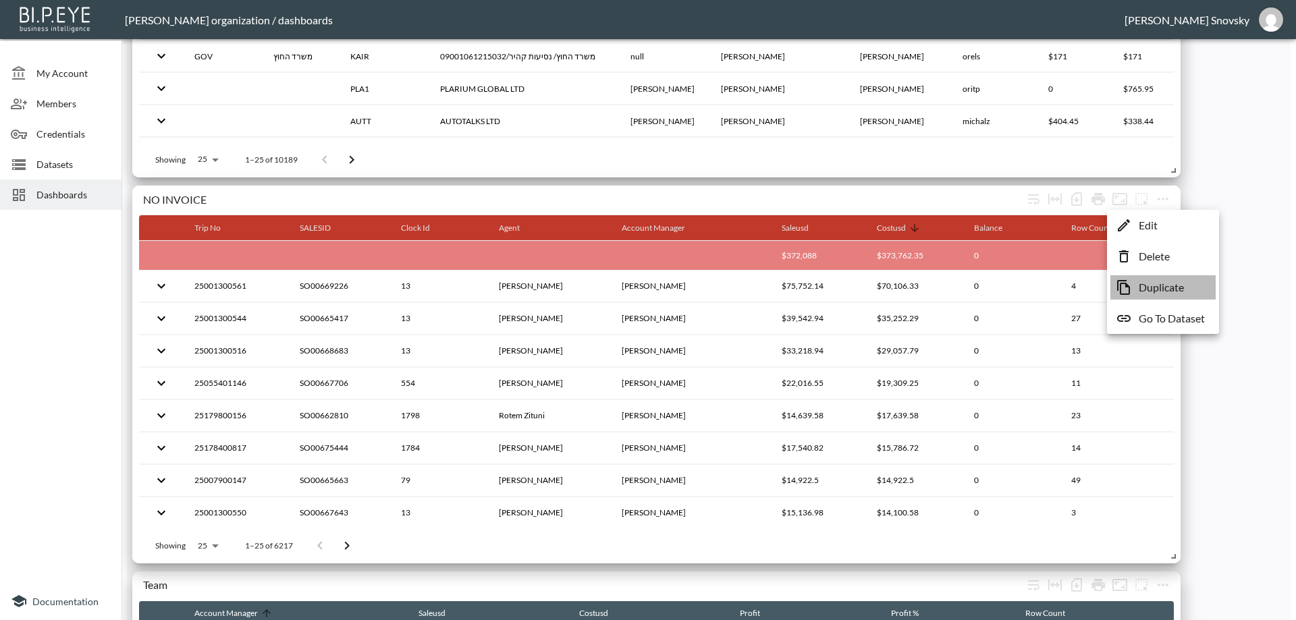
click at [1146, 283] on p "Duplicate" at bounding box center [1160, 287] width 45 height 16
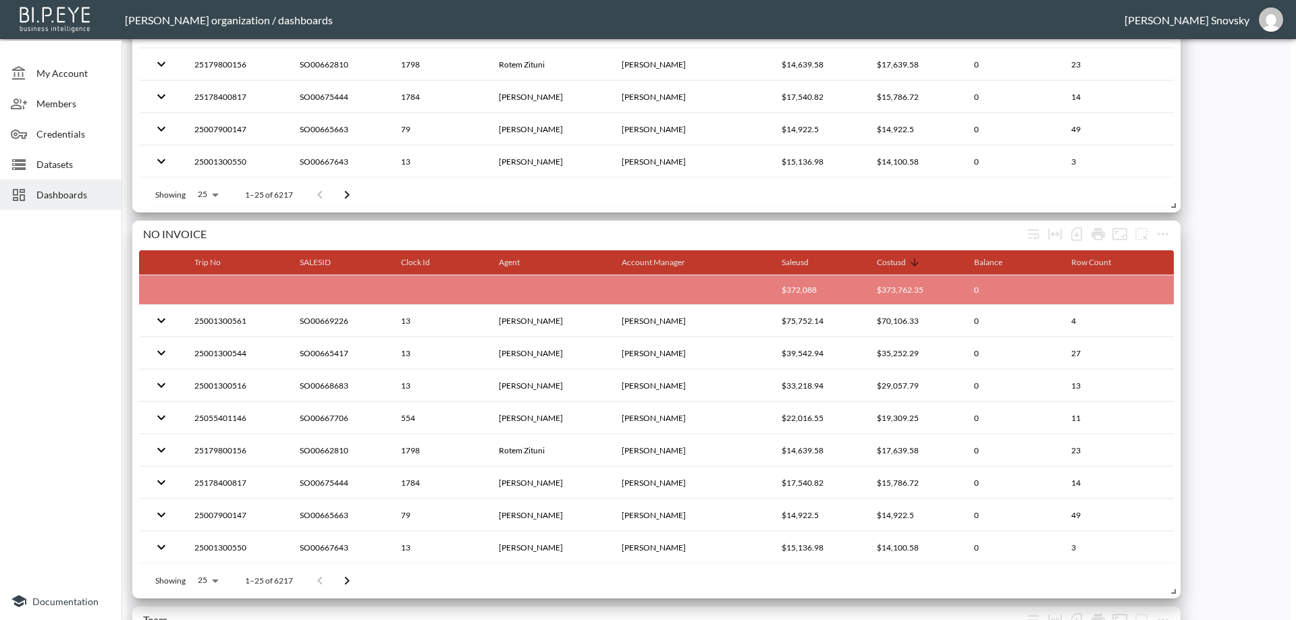
scroll to position [2336, 0]
click at [1166, 233] on icon "more" at bounding box center [1162, 233] width 11 height 3
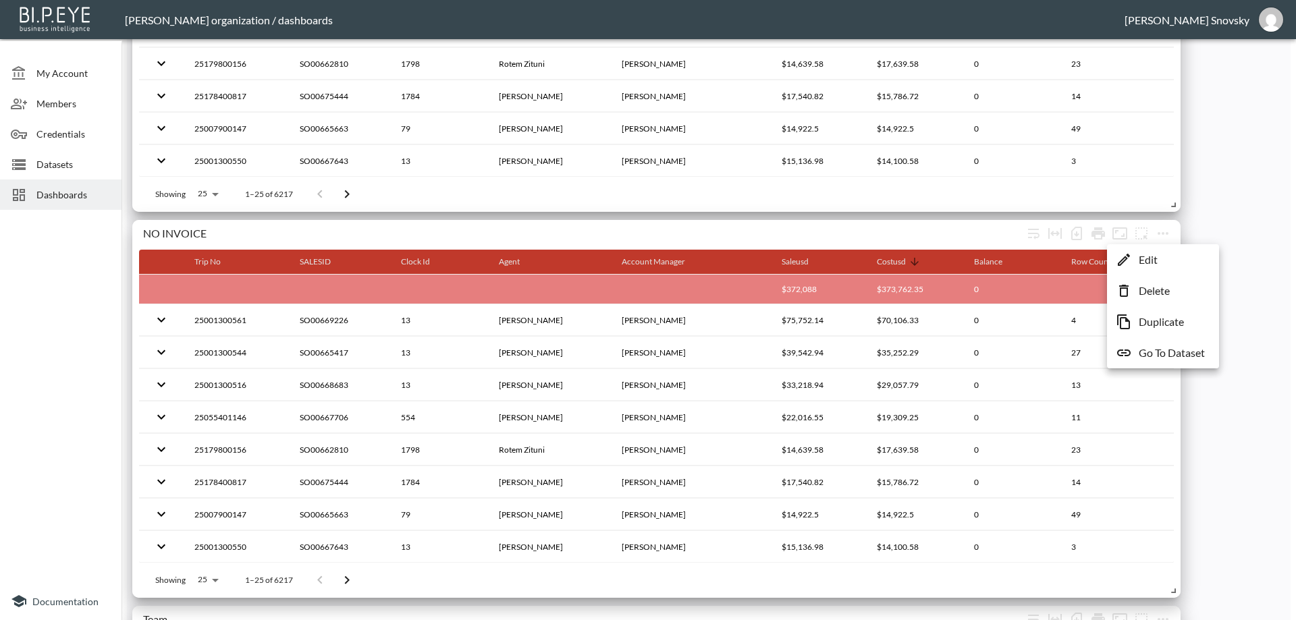
click at [1138, 255] on li "Edit" at bounding box center [1162, 260] width 105 height 24
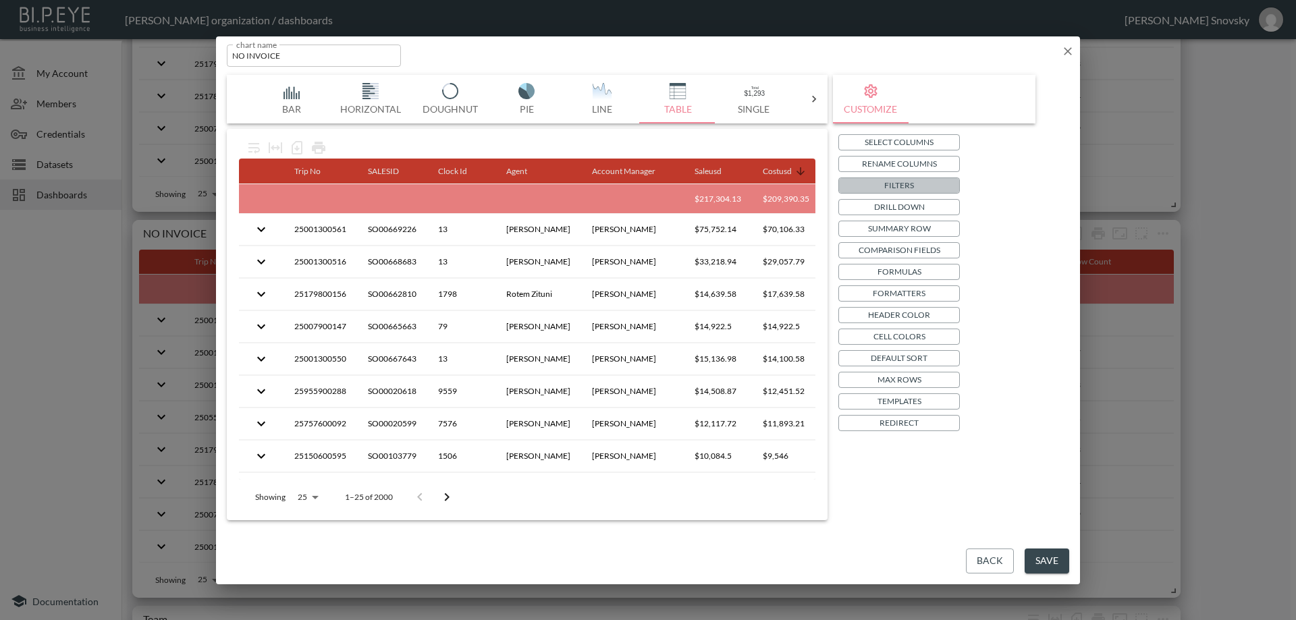
click at [889, 184] on p "Filters" at bounding box center [899, 185] width 30 height 14
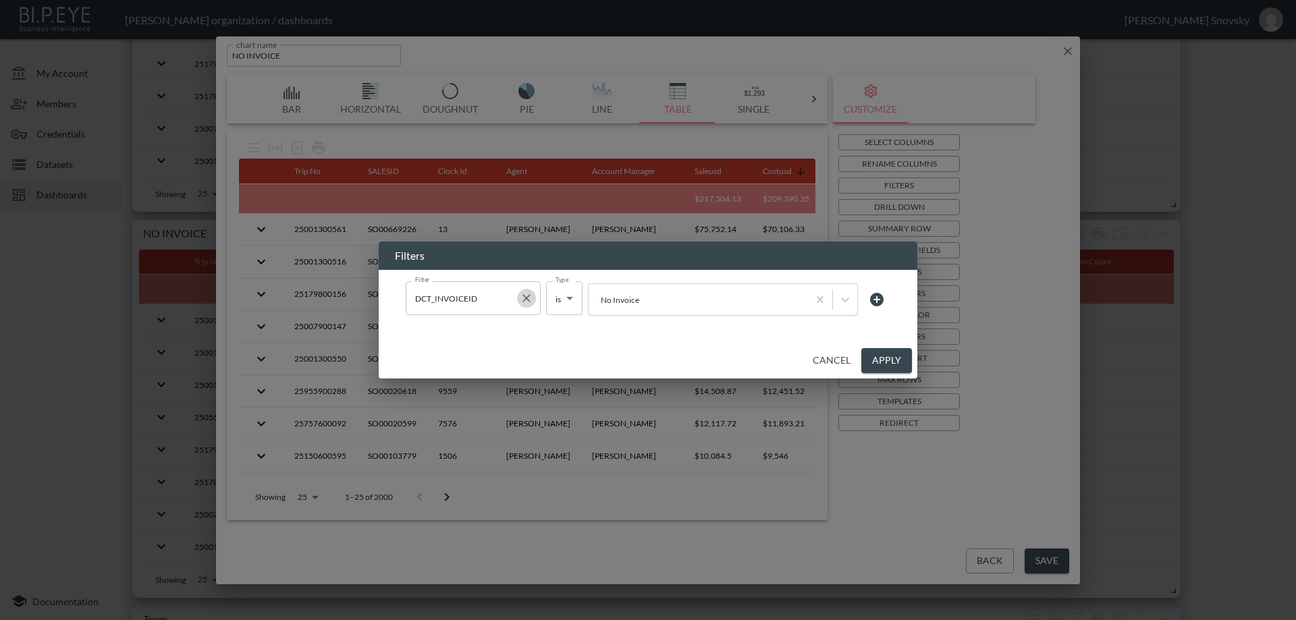
click at [525, 300] on icon "Clear" at bounding box center [526, 298] width 8 height 8
type input "no filter"
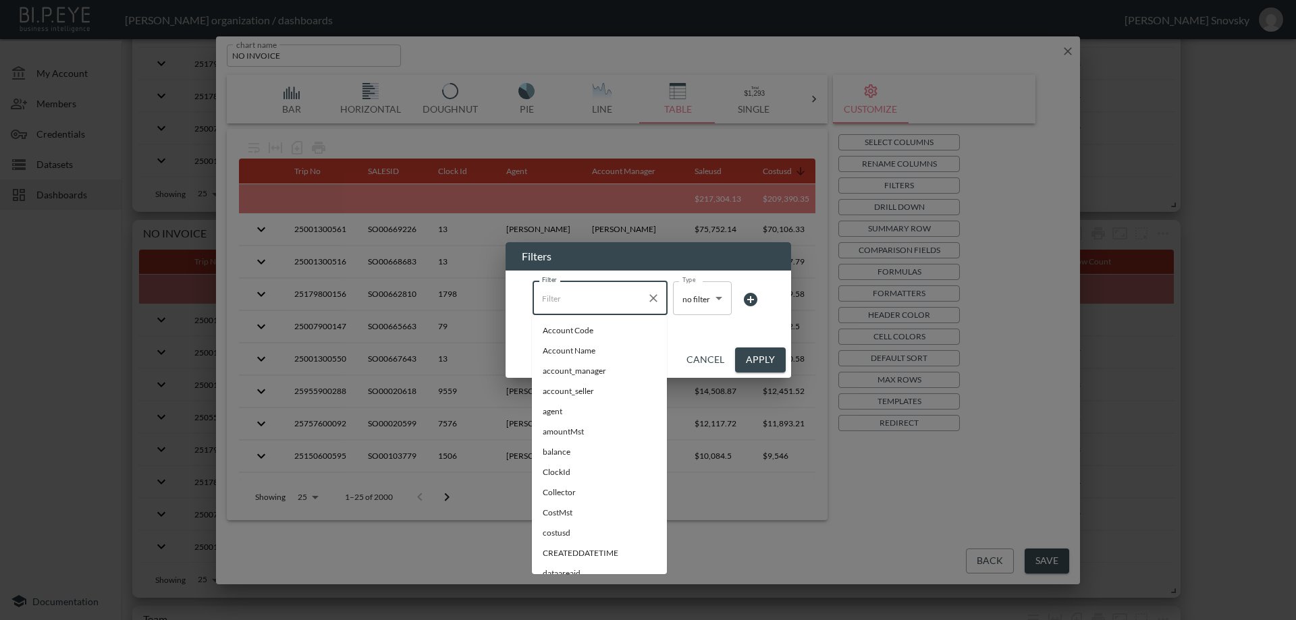
click at [580, 304] on input "Filter" at bounding box center [589, 298] width 103 height 22
click at [604, 429] on li "inv_is_closed" at bounding box center [599, 422] width 135 height 20
type input "inv_is_closed"
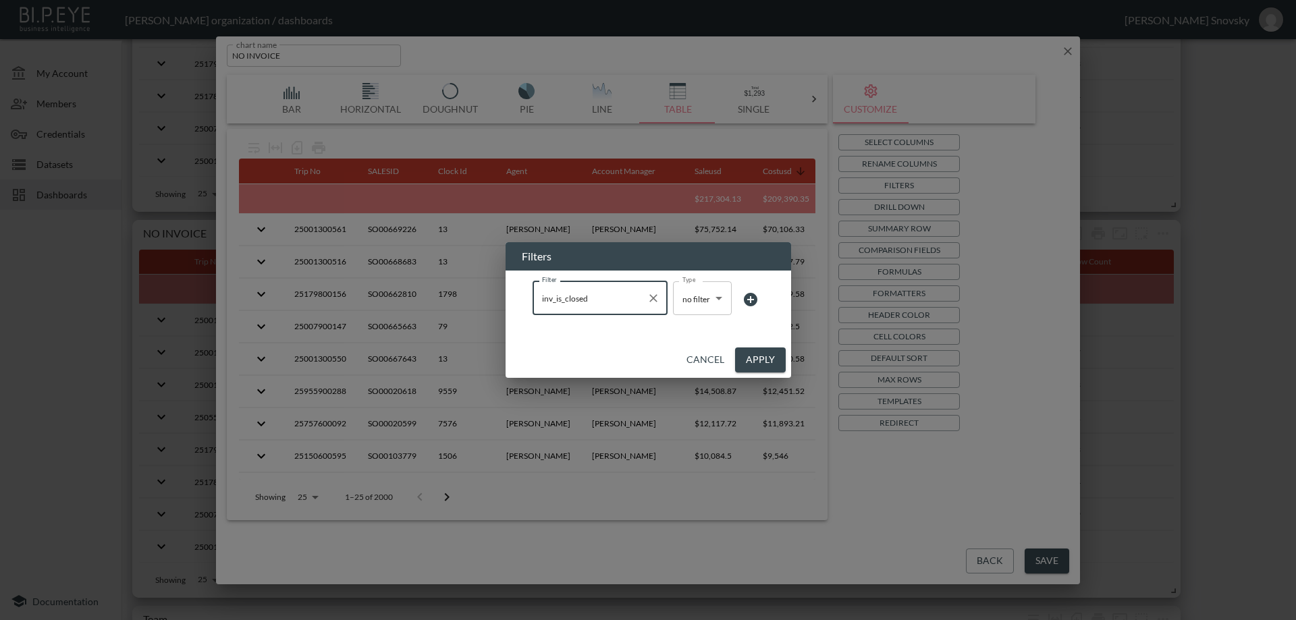
click at [690, 296] on body "BI.P.EYE, Interactive Analytics Dashboards - app Gil Snovsky organization / das…" at bounding box center [648, 310] width 1296 height 620
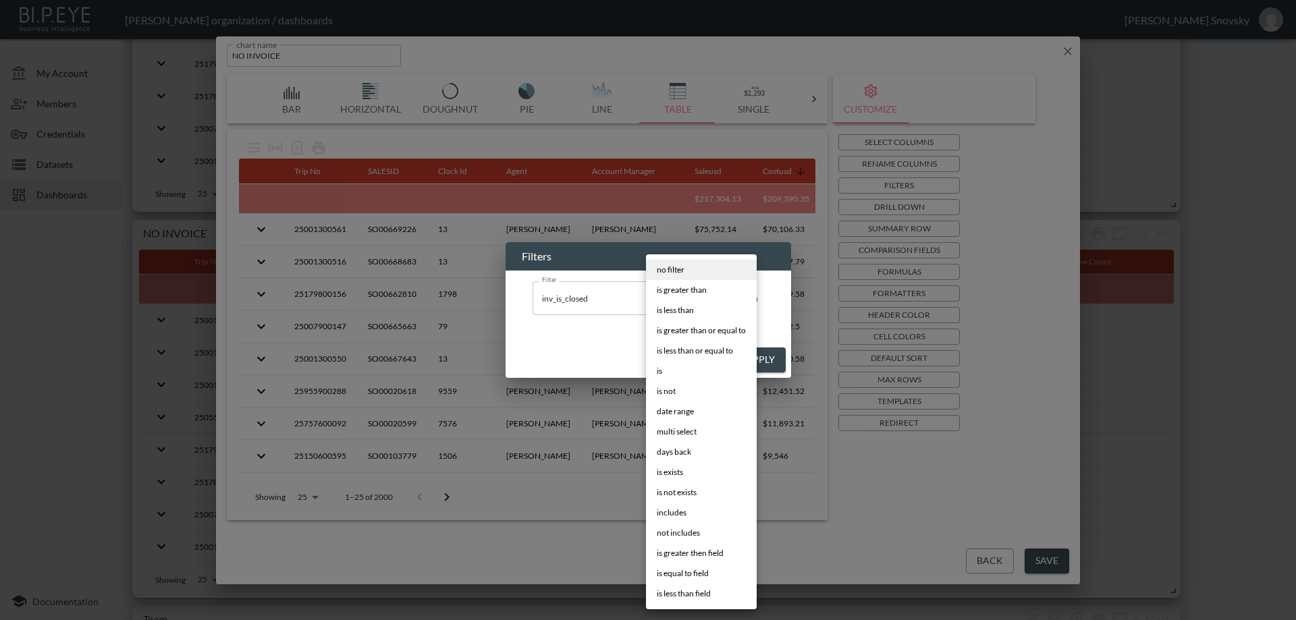
click at [676, 377] on li "is" at bounding box center [701, 371] width 111 height 20
type input "is"
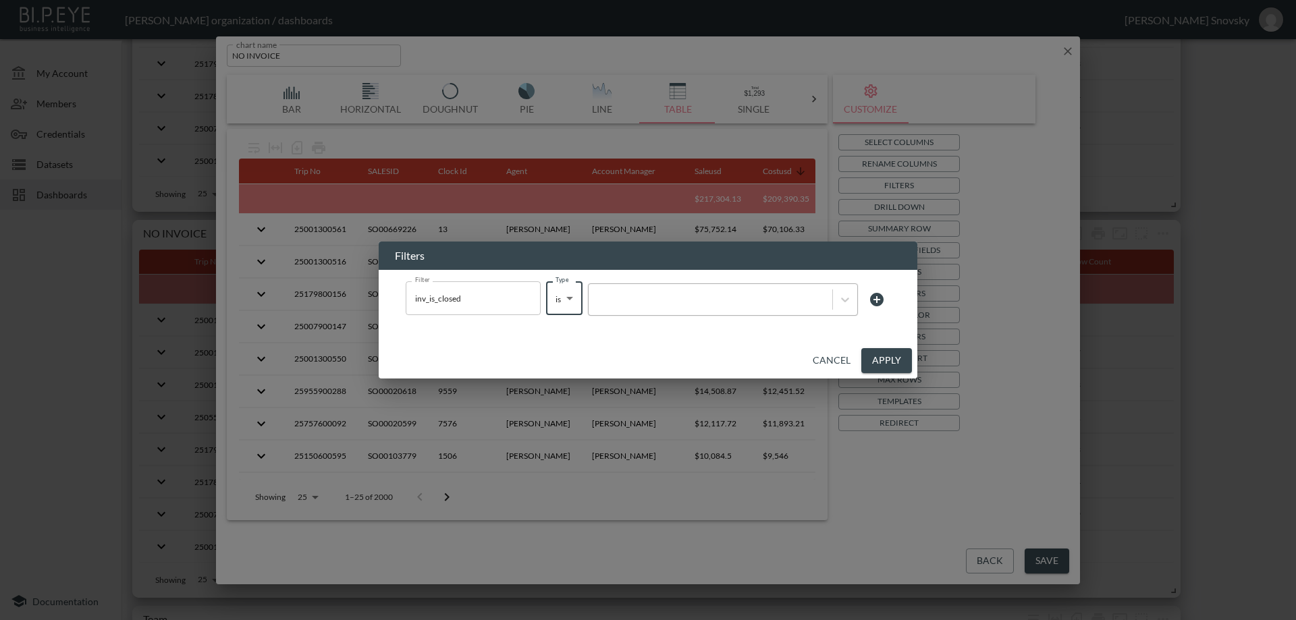
click at [684, 291] on div at bounding box center [723, 299] width 270 height 32
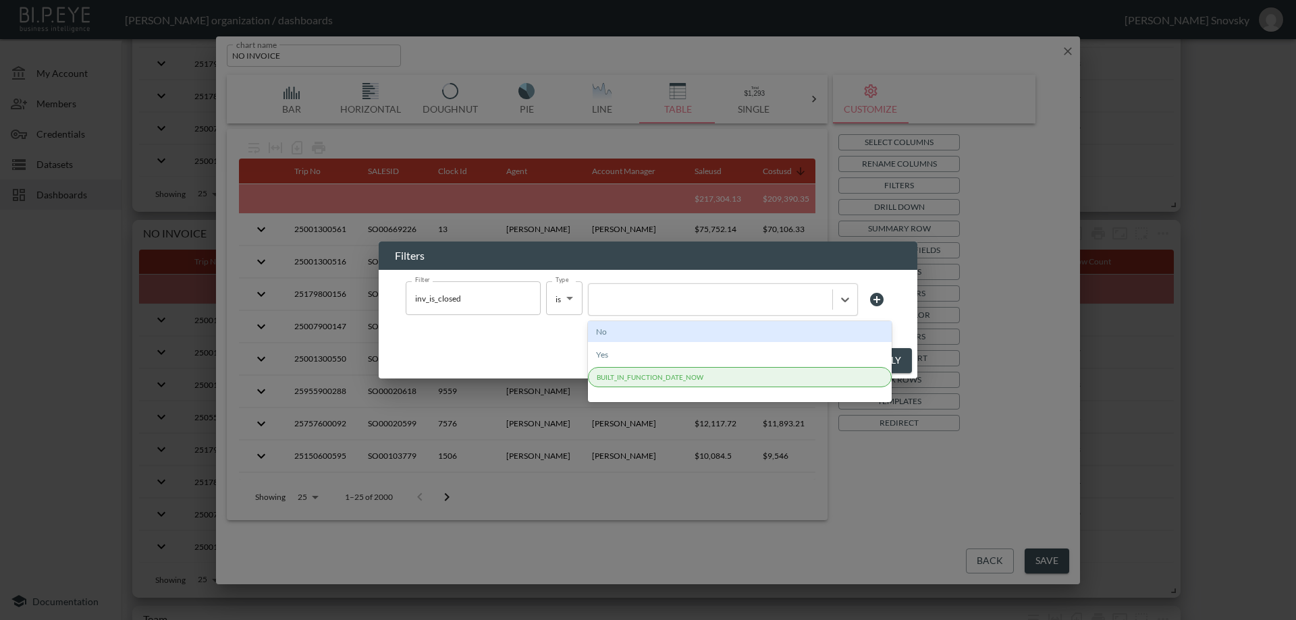
click at [648, 334] on div "No" at bounding box center [740, 331] width 304 height 21
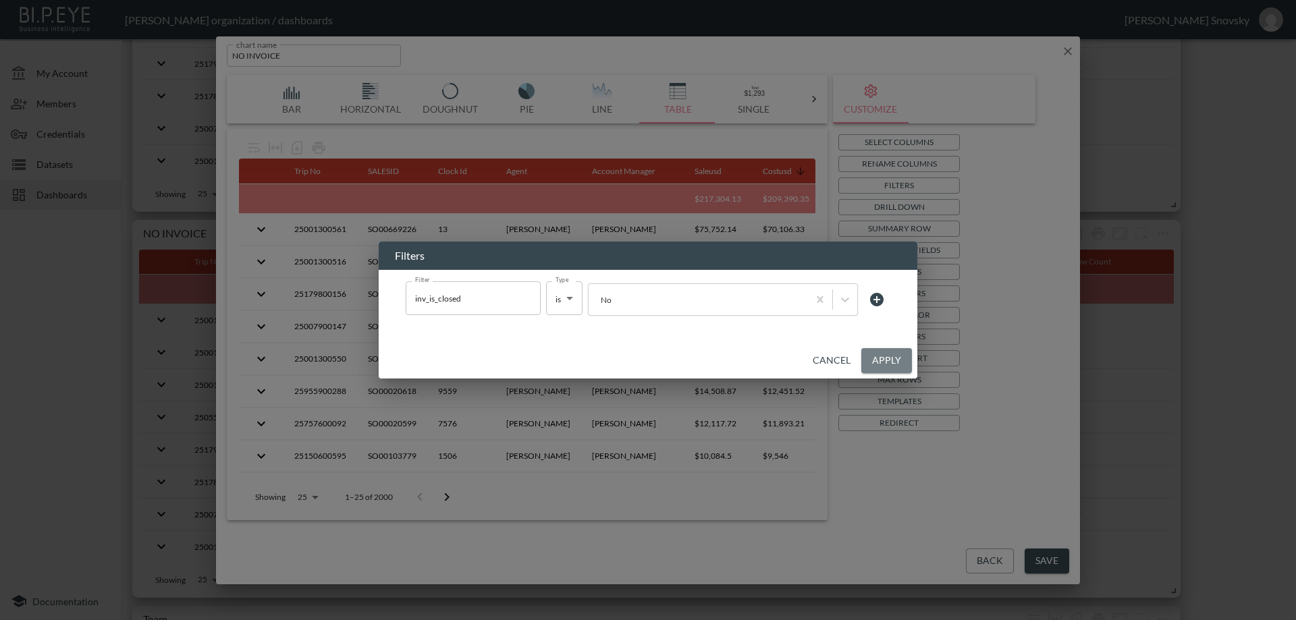
click at [890, 361] on button "Apply" at bounding box center [886, 360] width 51 height 25
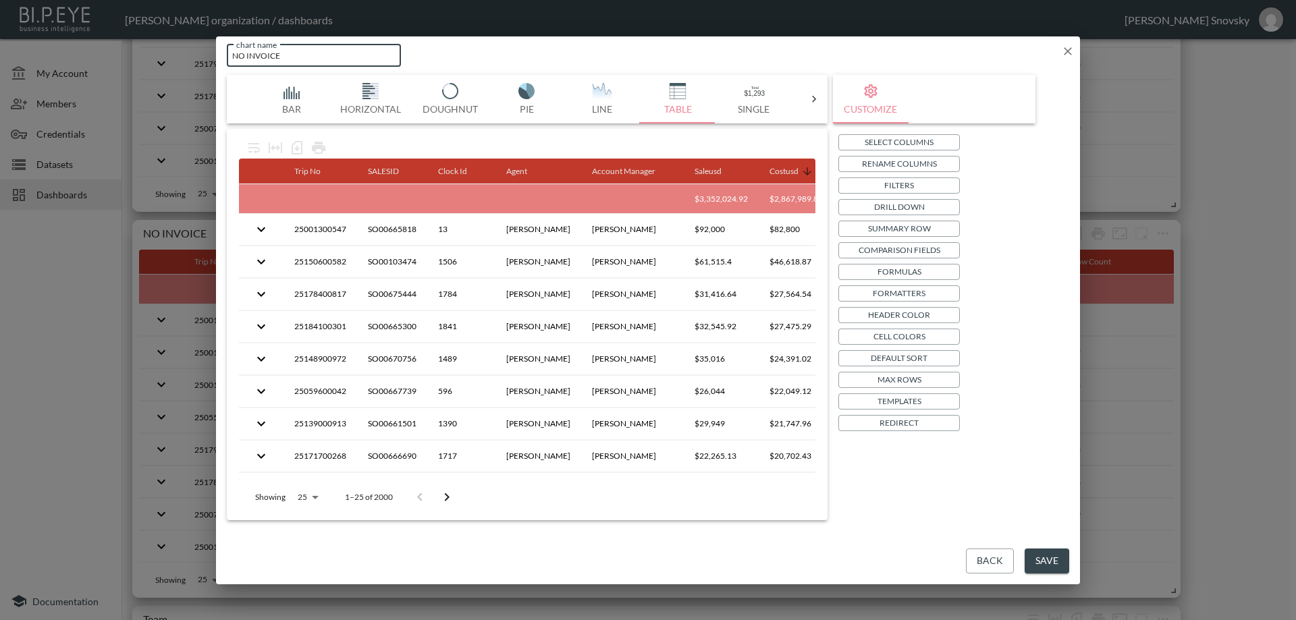
click at [240, 55] on input "NO INVOICE" at bounding box center [314, 56] width 174 height 22
click at [263, 57] on input "INVOICE OPEN" at bounding box center [314, 56] width 174 height 22
type input "INVOICES OPEN"
click at [1051, 569] on button "Save" at bounding box center [1046, 561] width 45 height 25
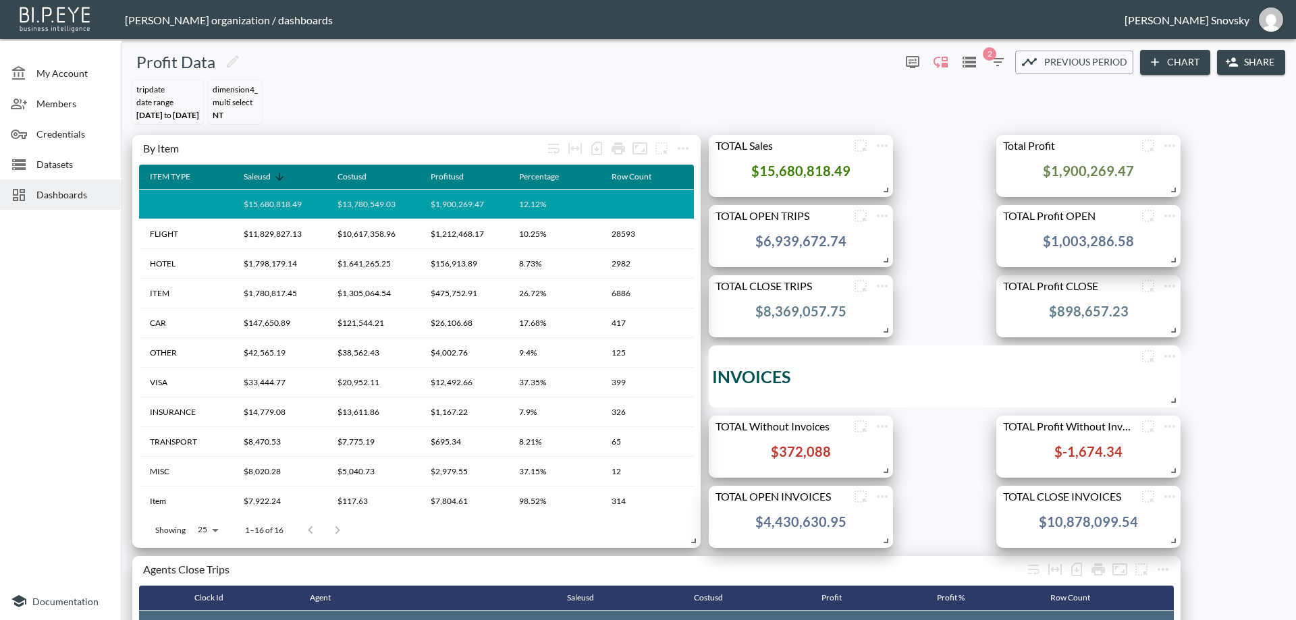
scroll to position [135, 0]
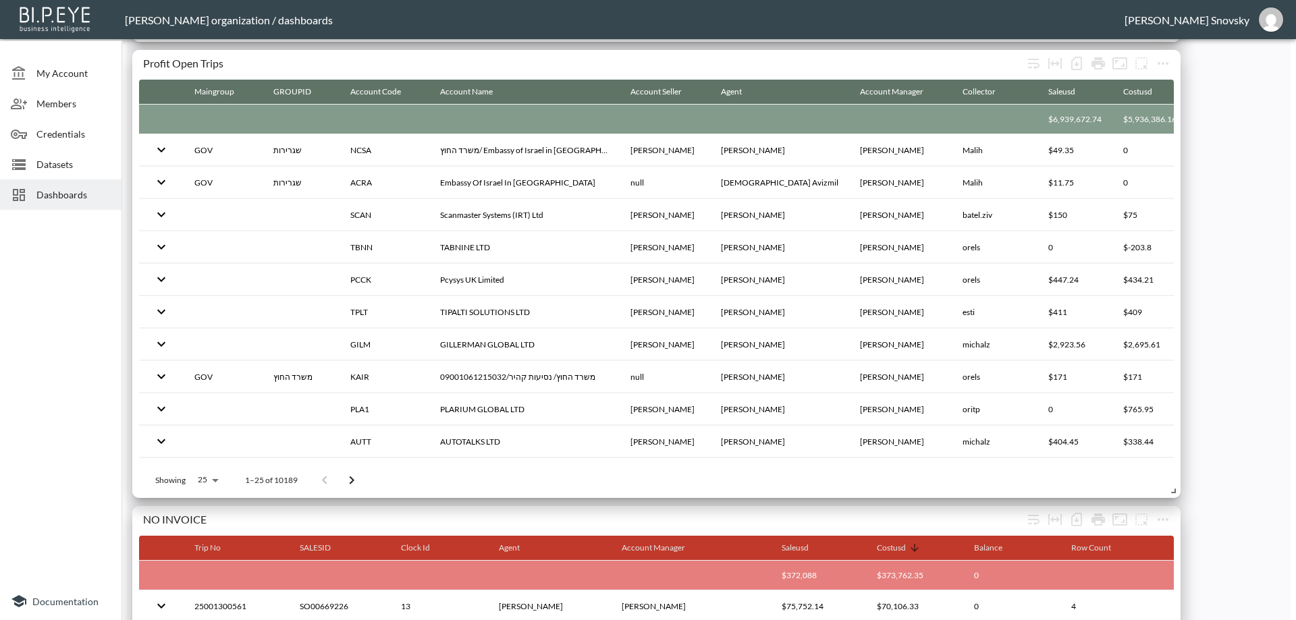
scroll to position [1724, 0]
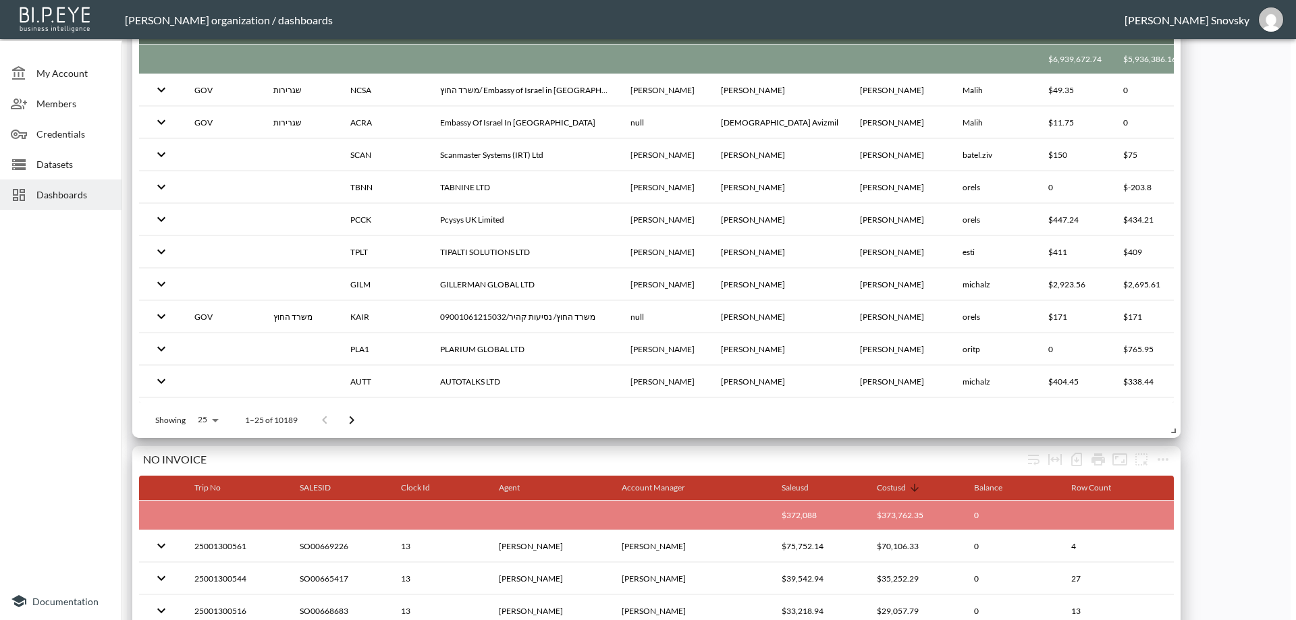
click at [1248, 430] on div "By Account Agent Dataareaid Maingroup GROUPID Account Code Account Name Costusd…" at bounding box center [706, 214] width 1158 height 3606
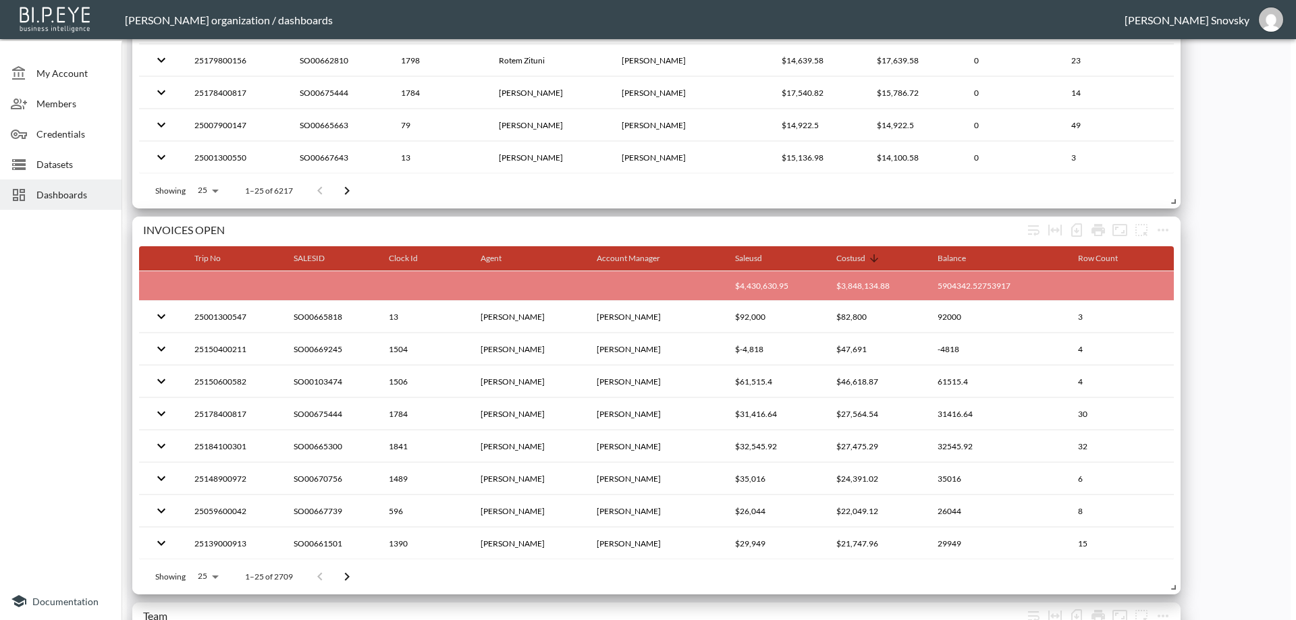
scroll to position [2344, 0]
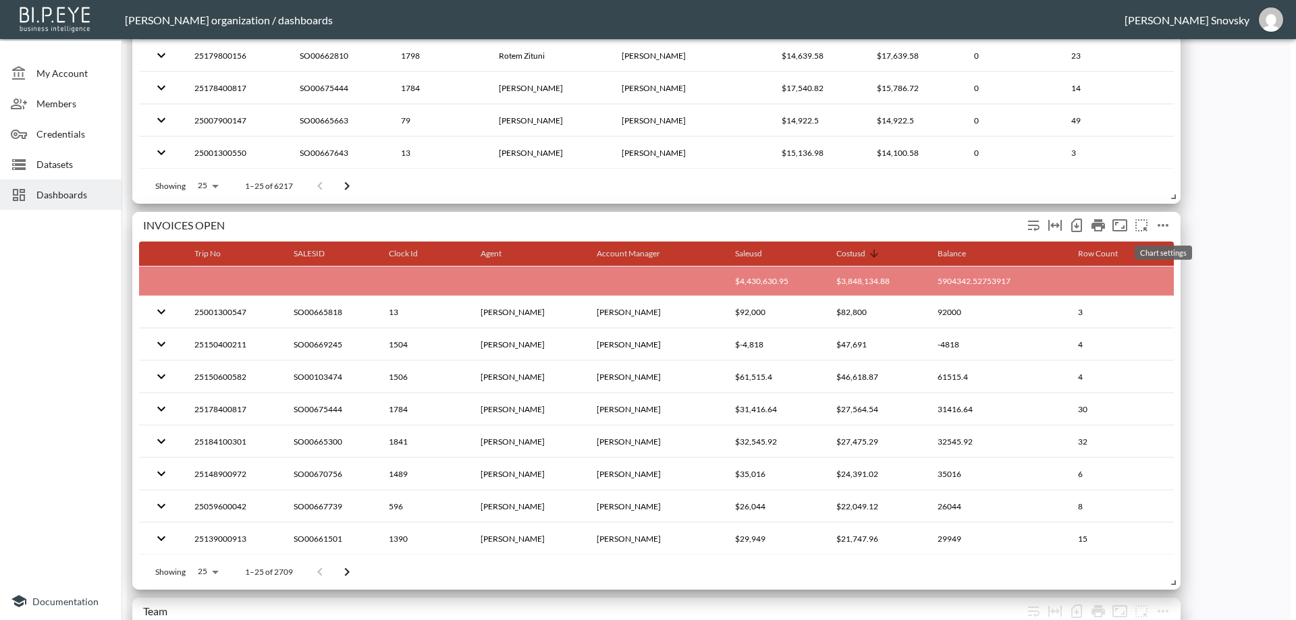
click at [1163, 226] on icon "more" at bounding box center [1162, 225] width 11 height 3
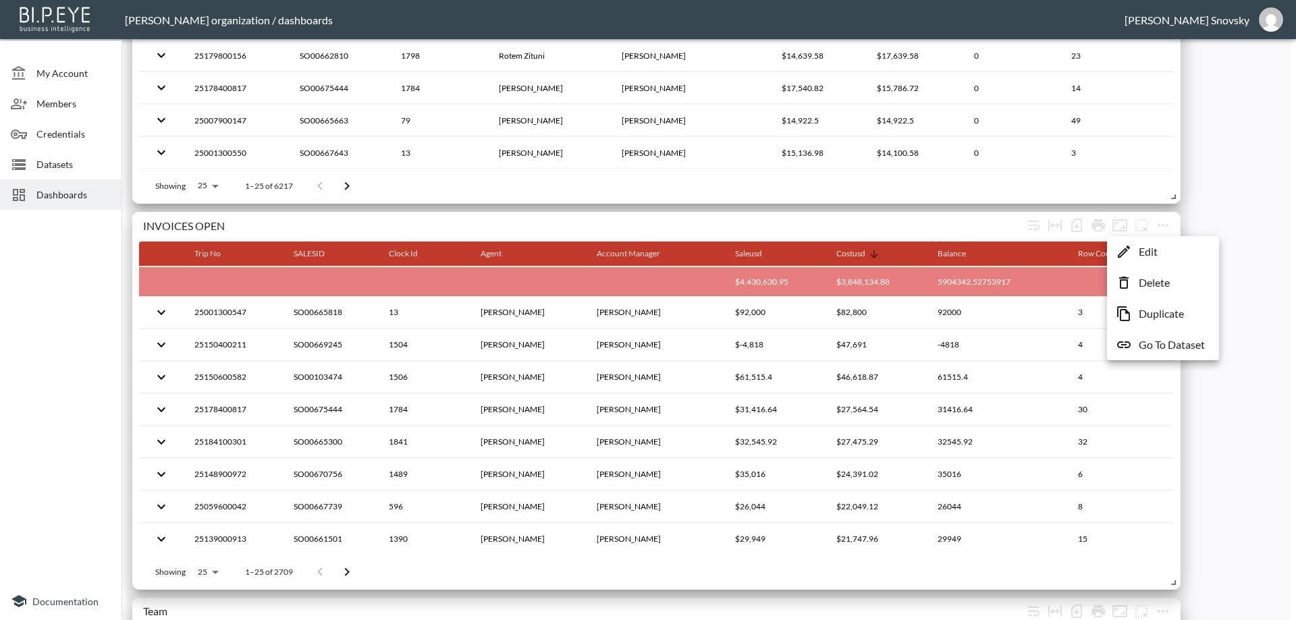
click at [1144, 252] on p "Edit" at bounding box center [1147, 252] width 19 height 16
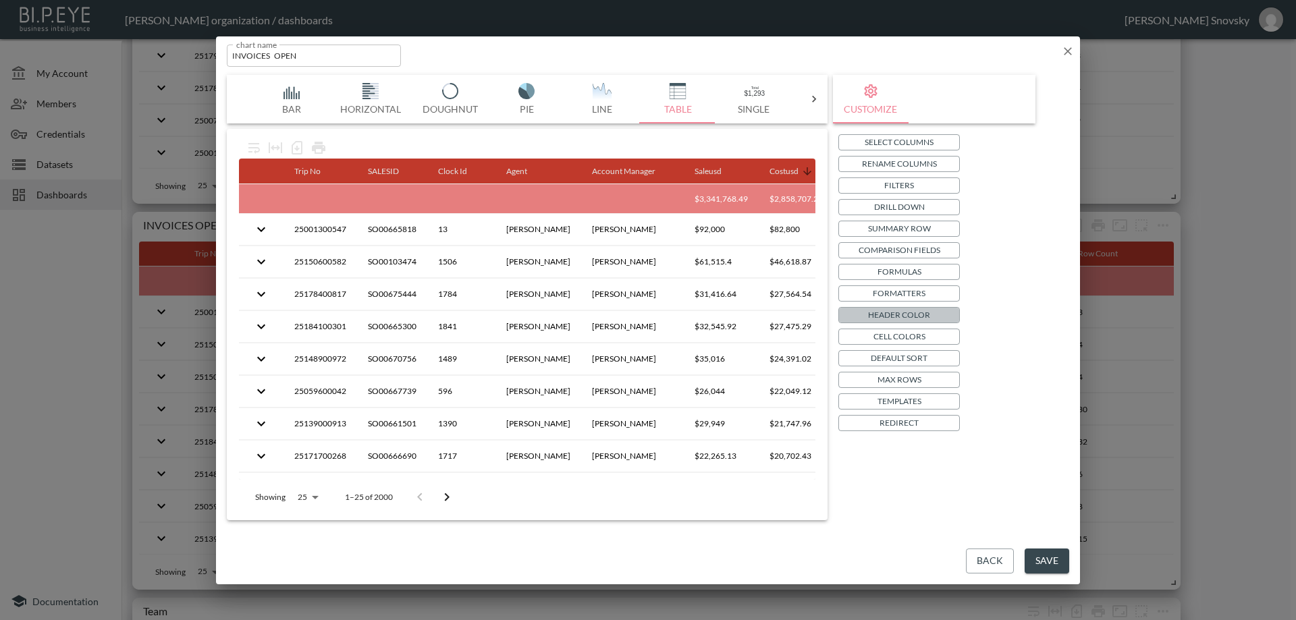
click at [892, 316] on p "Header Color" at bounding box center [899, 315] width 62 height 14
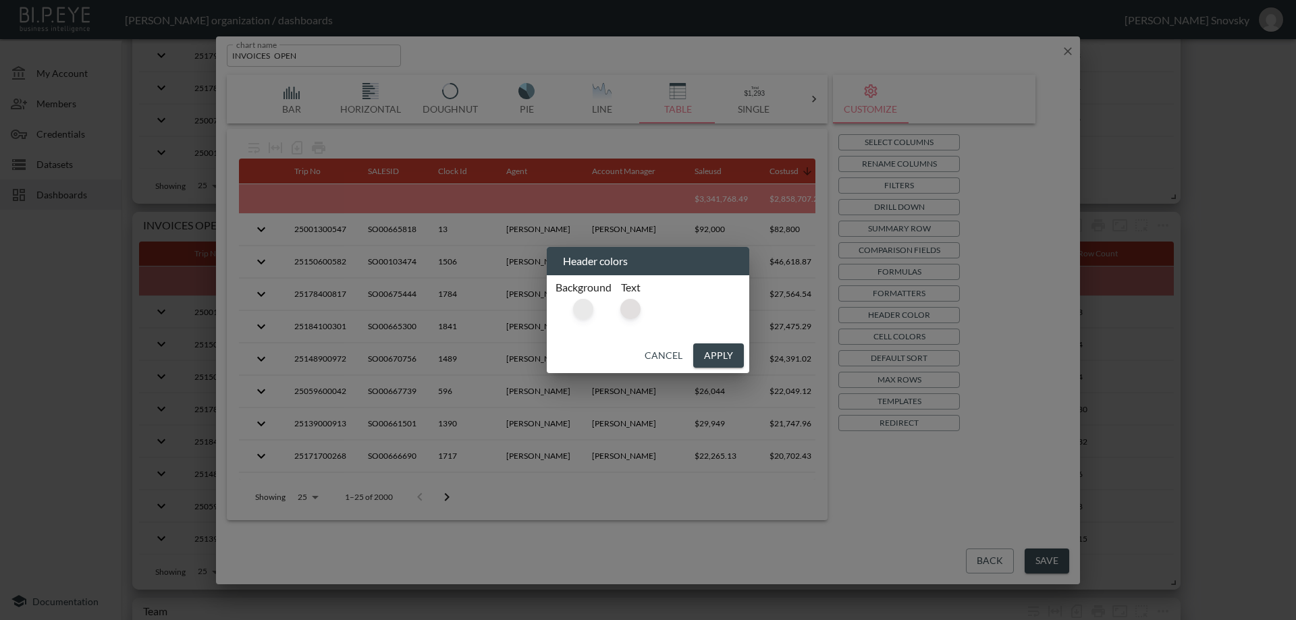
click at [586, 308] on div at bounding box center [583, 309] width 20 height 20
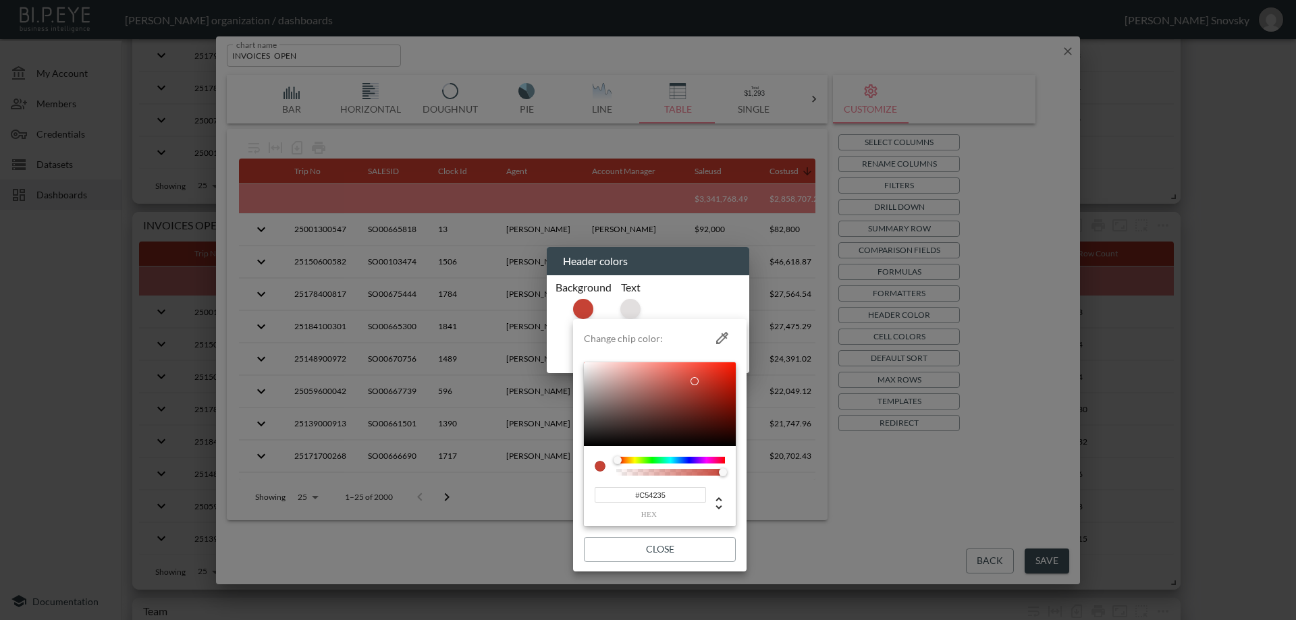
click at [695, 381] on div at bounding box center [660, 404] width 152 height 84
click at [688, 379] on div at bounding box center [660, 404] width 152 height 84
click at [683, 382] on div at bounding box center [660, 404] width 152 height 84
type input "#C95C51"
click at [675, 380] on div at bounding box center [660, 404] width 152 height 84
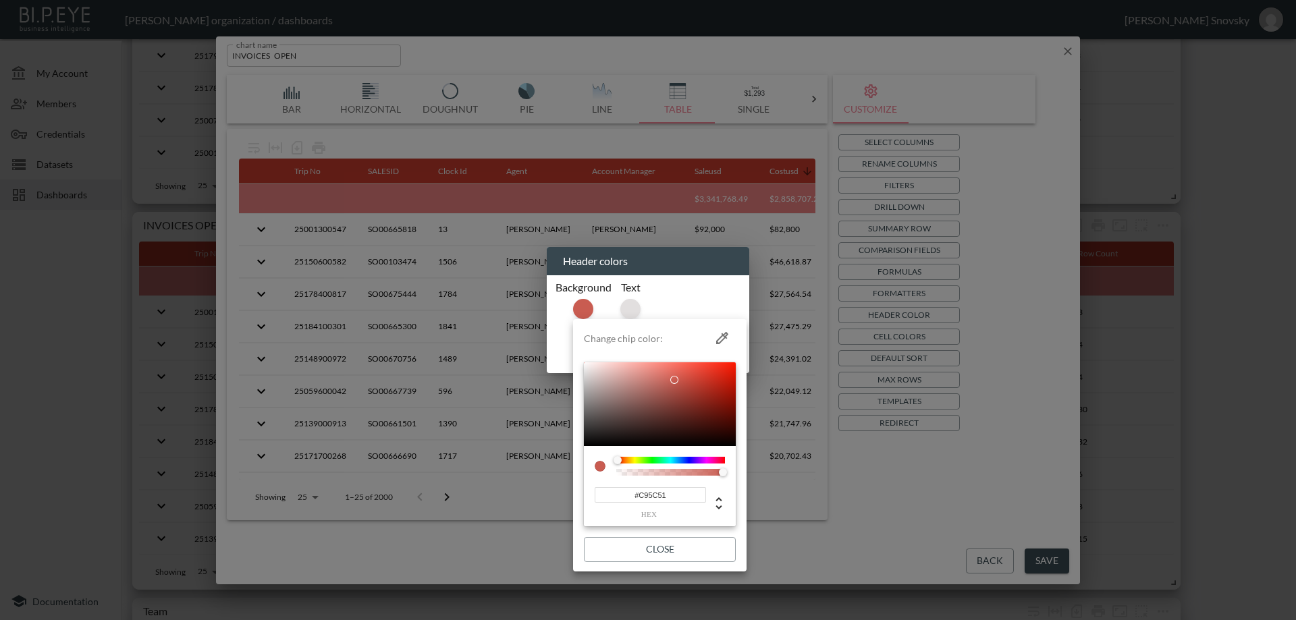
click at [1039, 558] on div at bounding box center [648, 310] width 1296 height 620
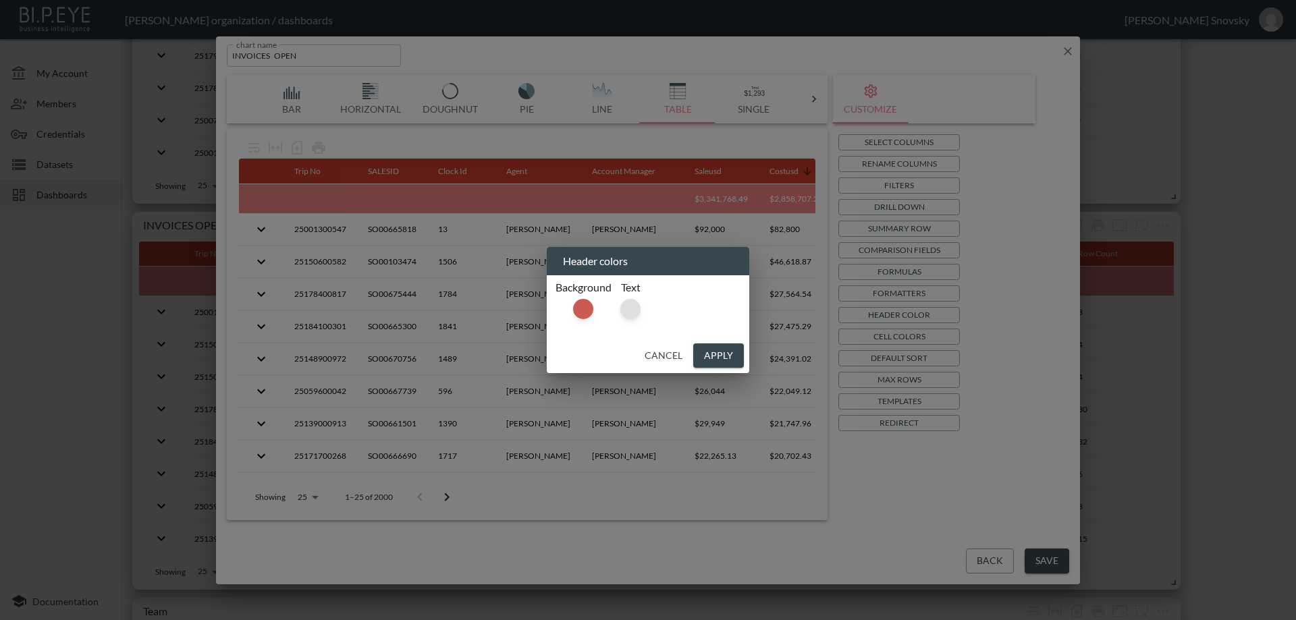
click at [717, 359] on button "Apply" at bounding box center [718, 355] width 51 height 25
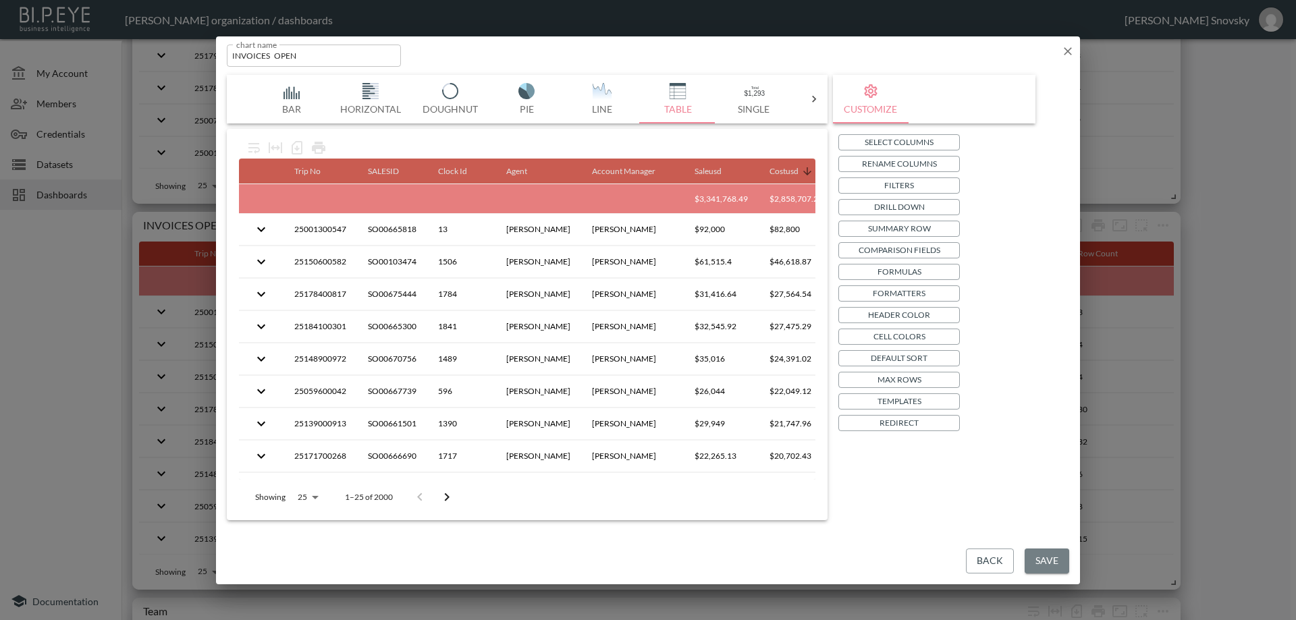
click at [1045, 567] on button "Save" at bounding box center [1046, 561] width 45 height 25
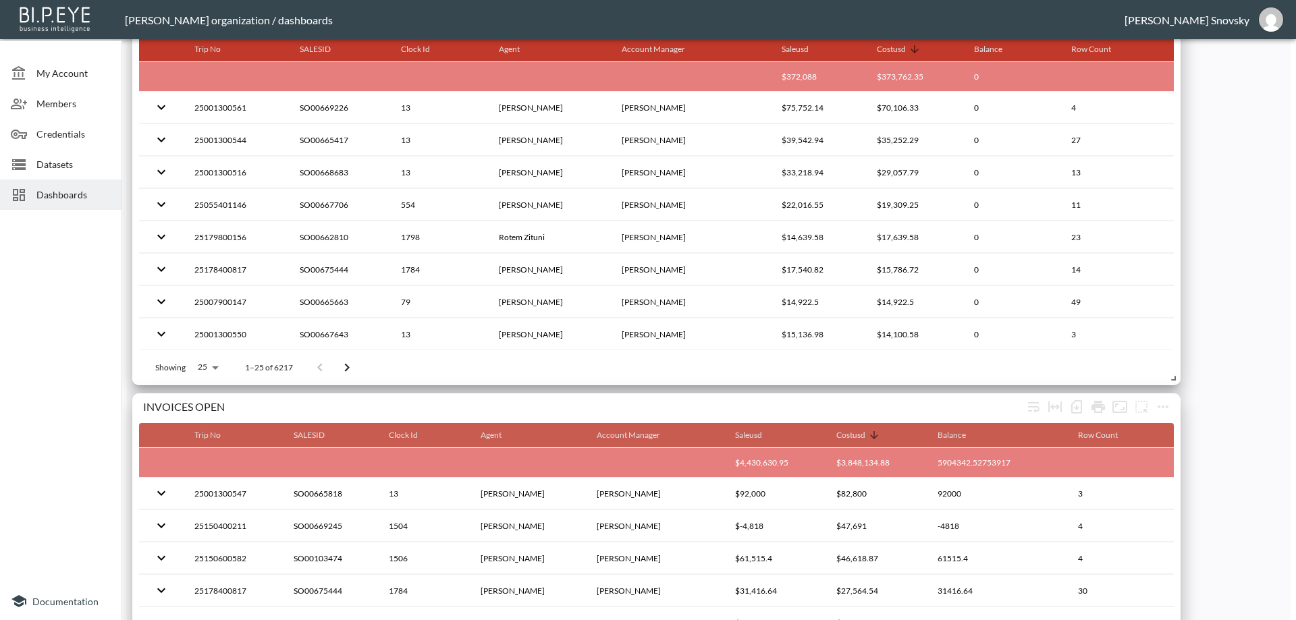
scroll to position [2121, 0]
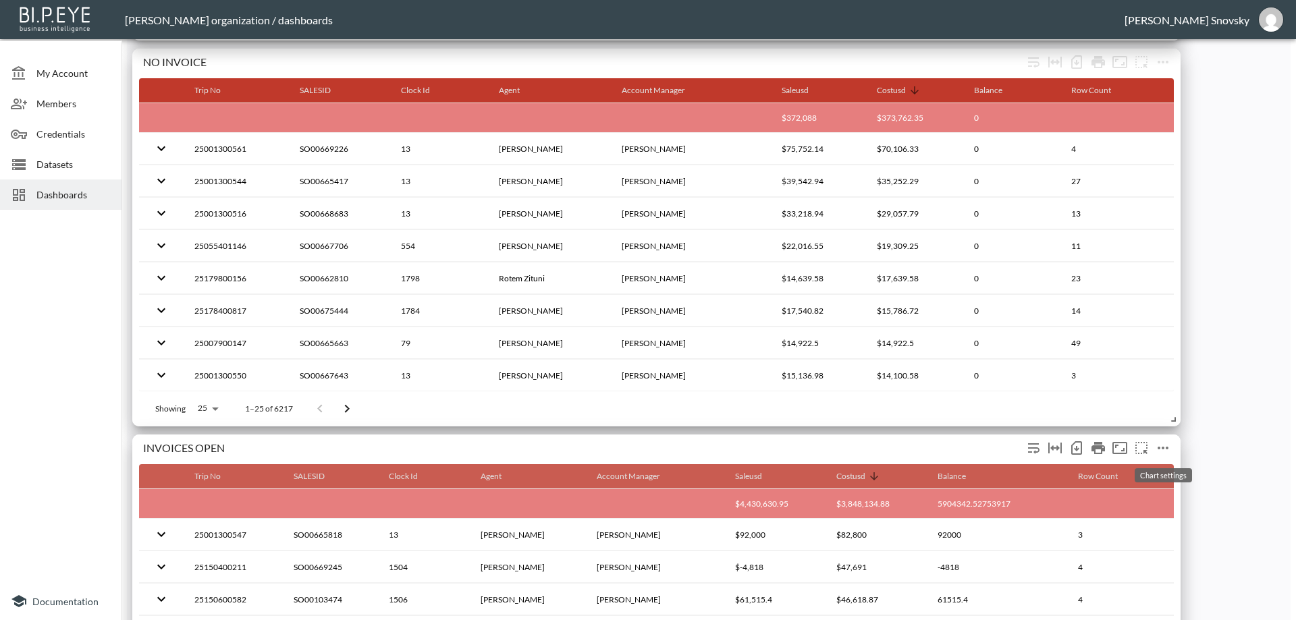
click at [1161, 446] on icon "more" at bounding box center [1163, 448] width 16 height 16
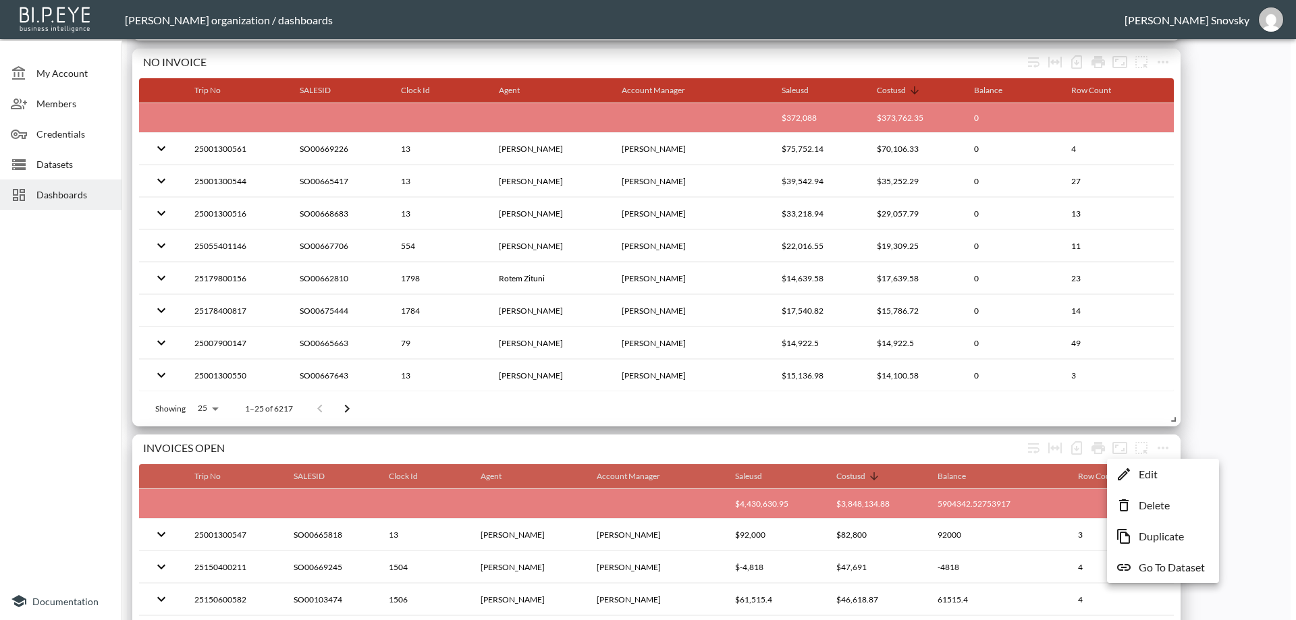
click at [1161, 472] on li "Edit" at bounding box center [1162, 474] width 105 height 24
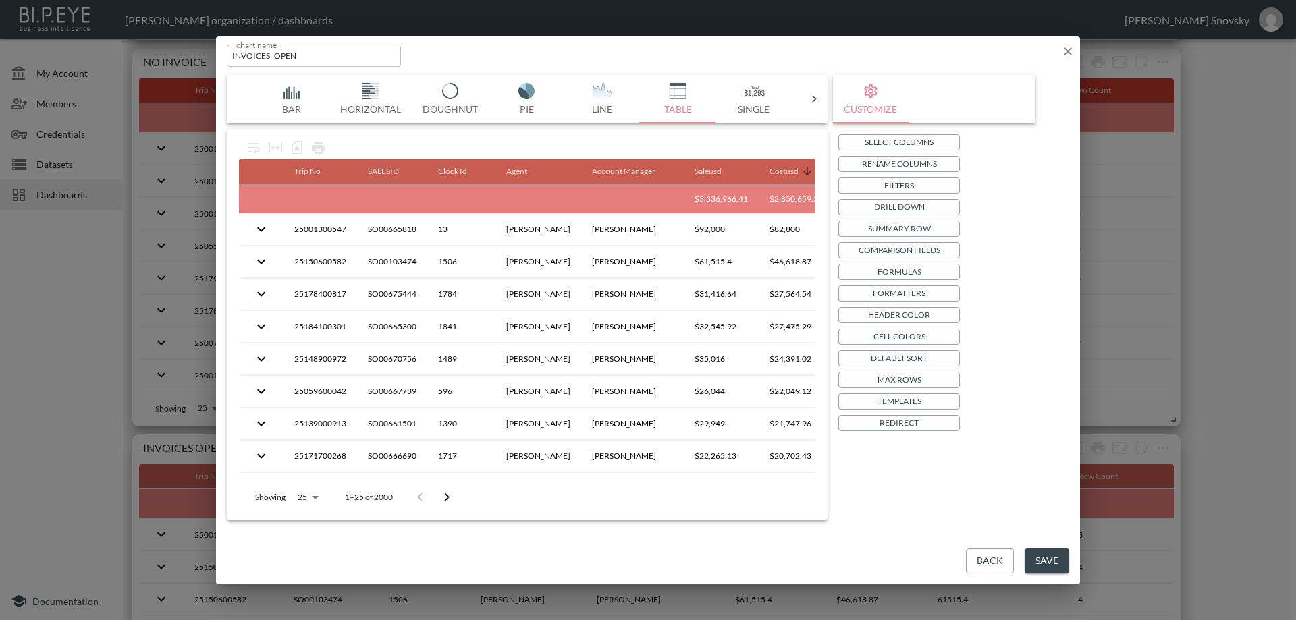
click at [902, 308] on p "Header Color" at bounding box center [899, 315] width 62 height 14
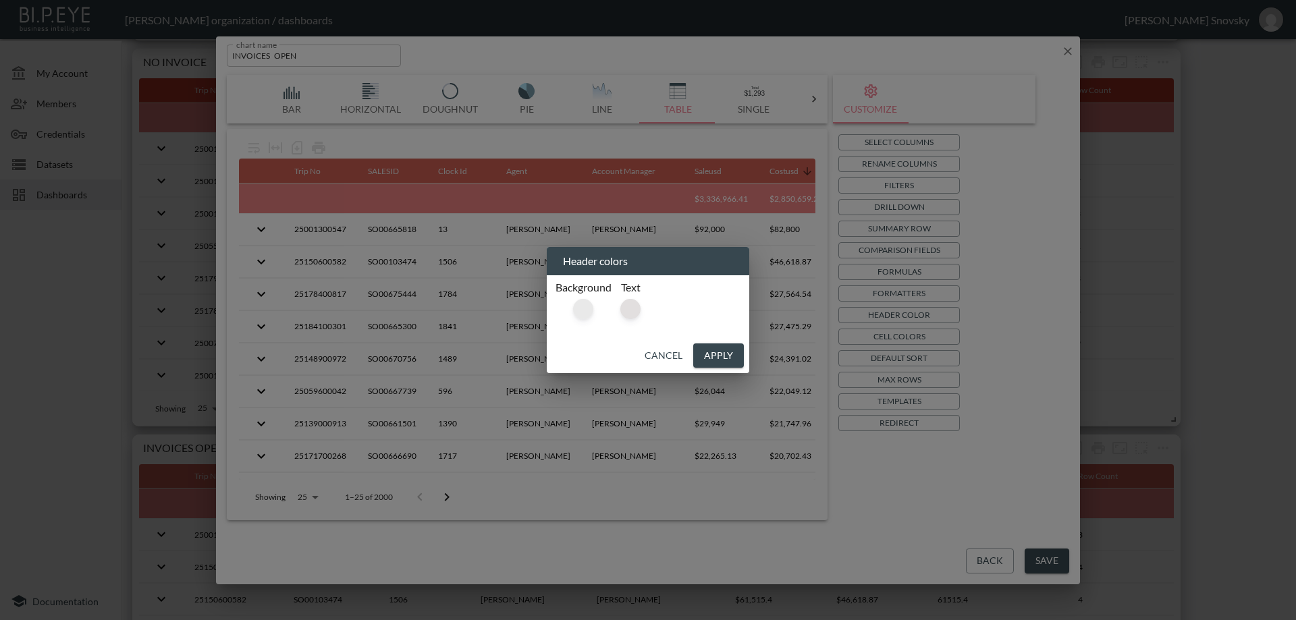
click at [578, 310] on div at bounding box center [583, 309] width 20 height 20
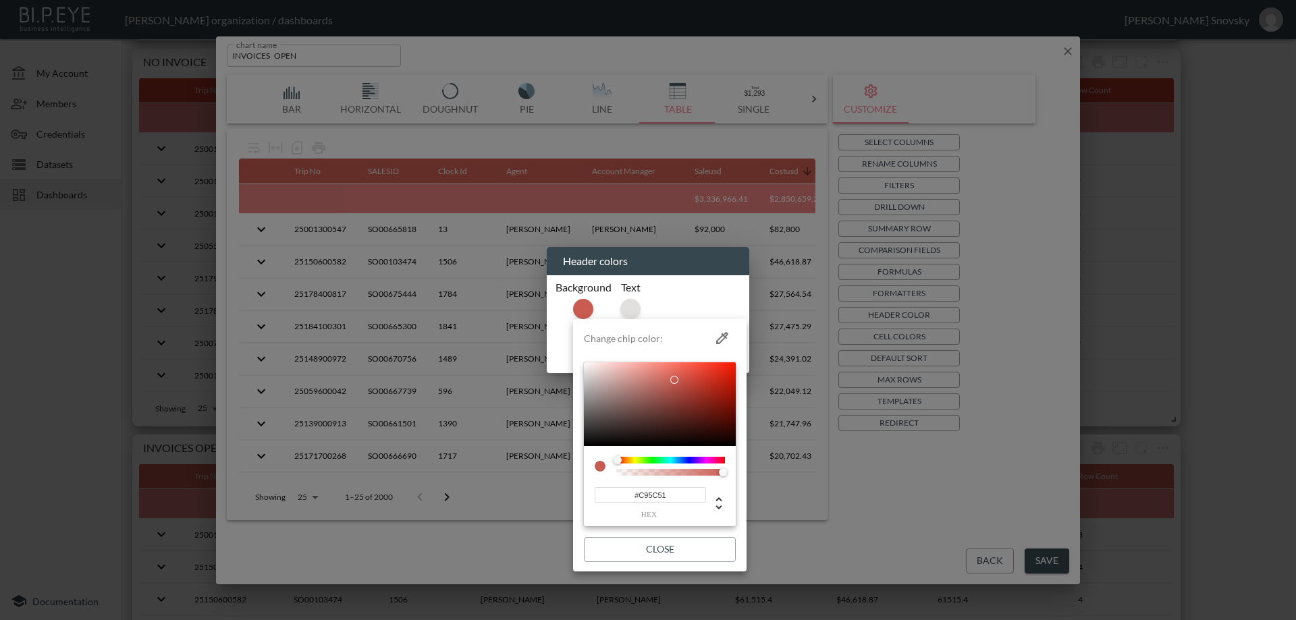
click at [664, 492] on input "#C95C51" at bounding box center [649, 495] width 111 height 16
paste input "0F2A44"
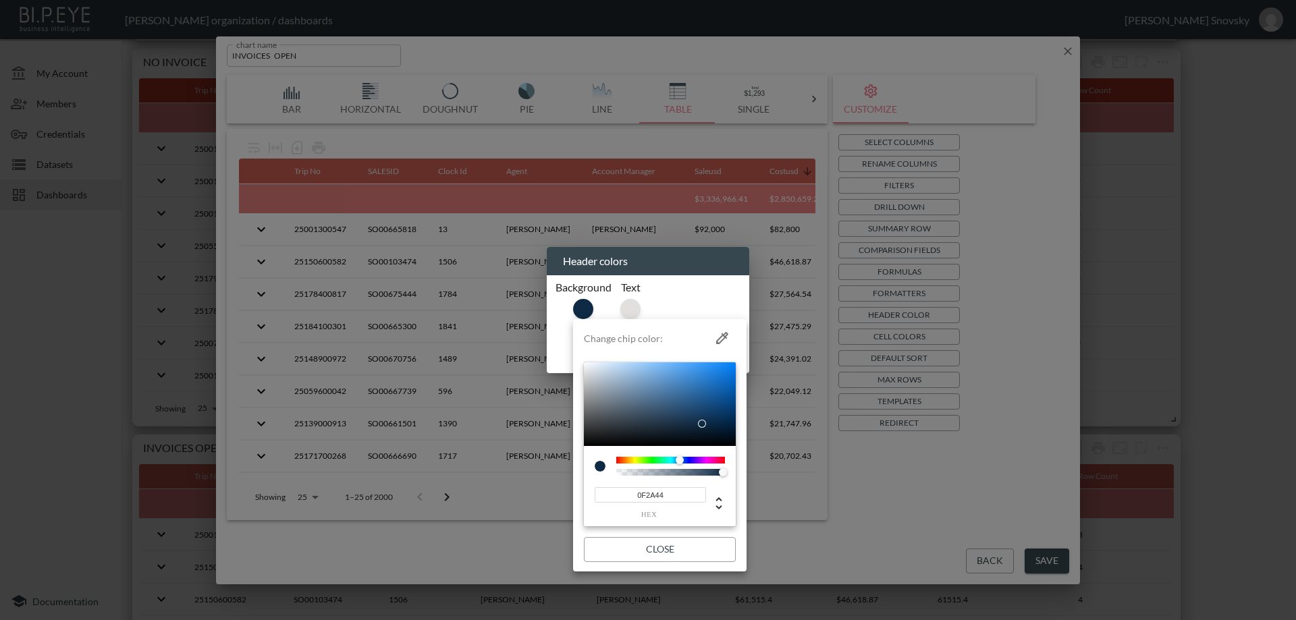
type input "#0F2A44"
click at [683, 554] on button "Close" at bounding box center [660, 549] width 152 height 25
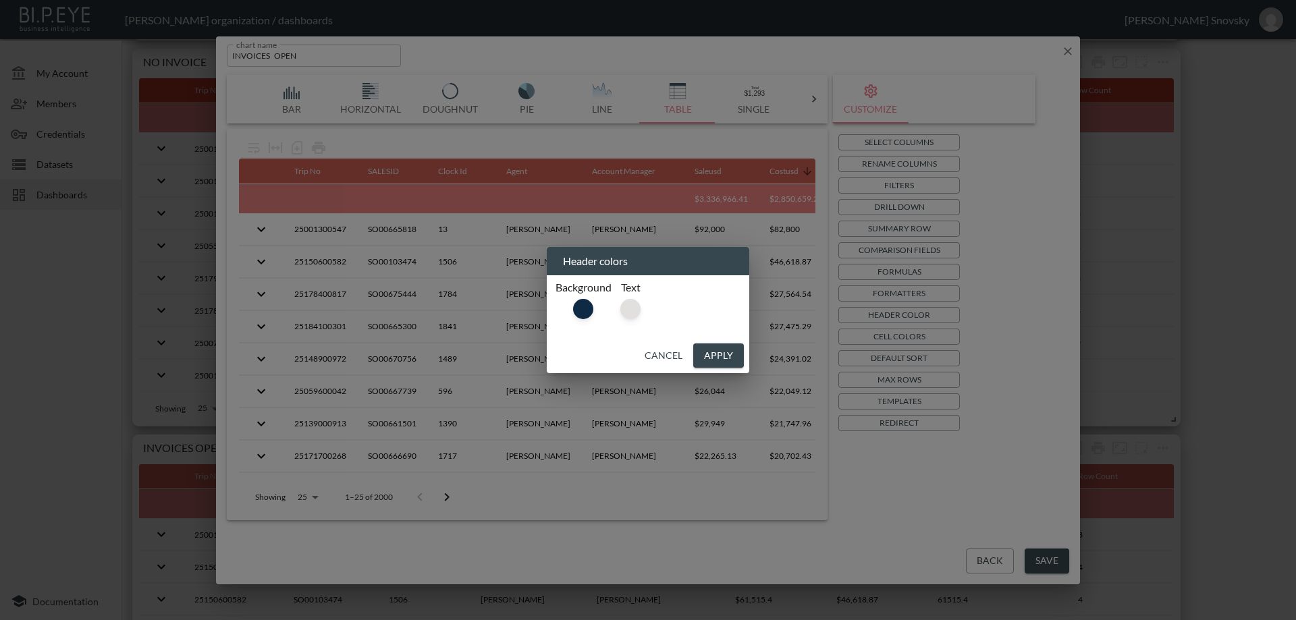
click at [727, 355] on button "Apply" at bounding box center [718, 355] width 51 height 25
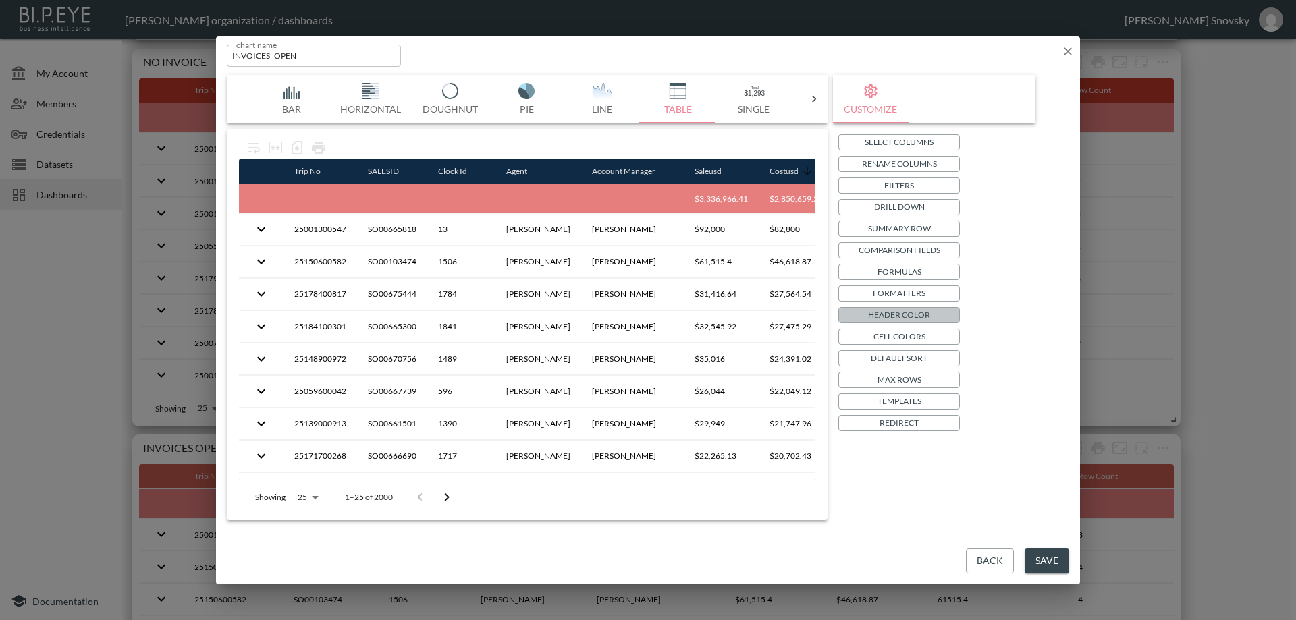
click at [889, 318] on p "Header Color" at bounding box center [899, 315] width 62 height 14
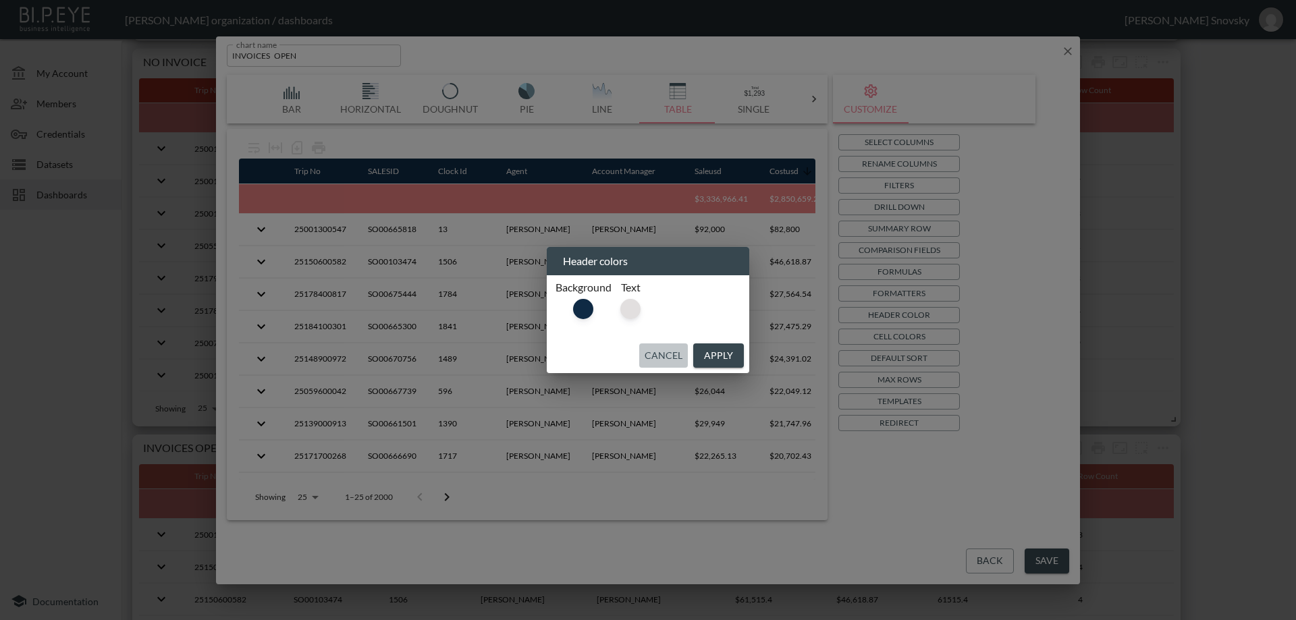
click at [663, 357] on button "Cancel" at bounding box center [663, 355] width 49 height 25
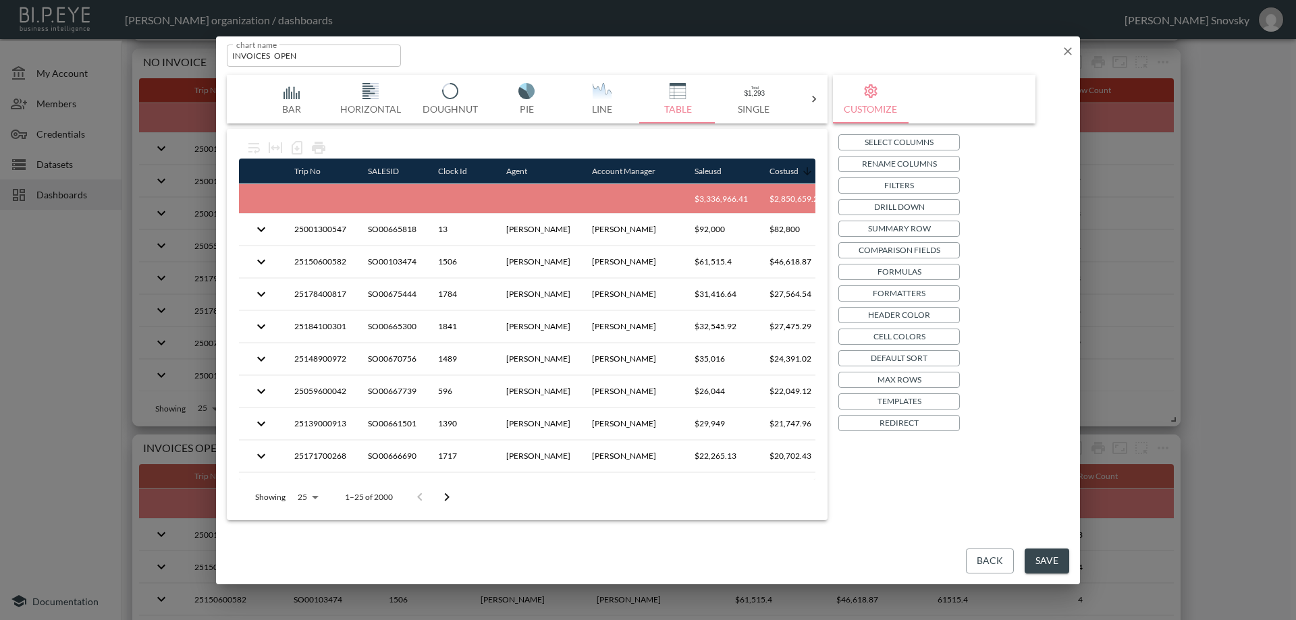
click at [889, 227] on p "Summary Row" at bounding box center [899, 228] width 63 height 14
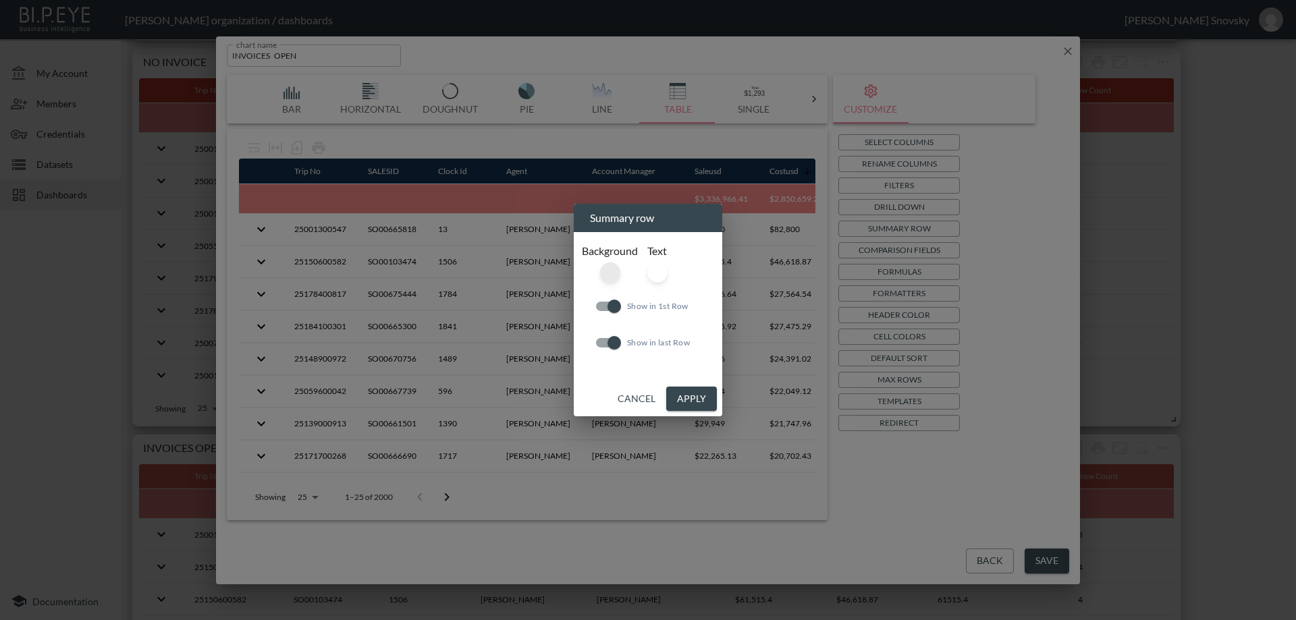
click at [609, 267] on div at bounding box center [610, 272] width 20 height 20
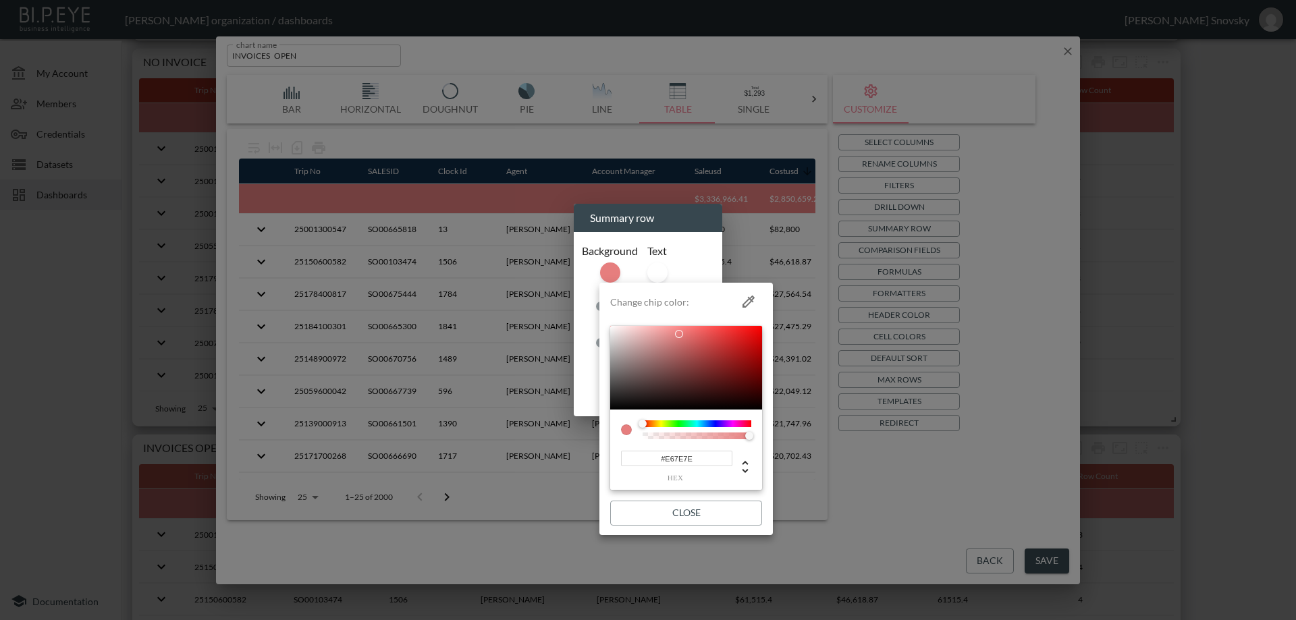
click at [689, 459] on input "#E67E7E" at bounding box center [676, 459] width 111 height 16
paste input "6B8198"
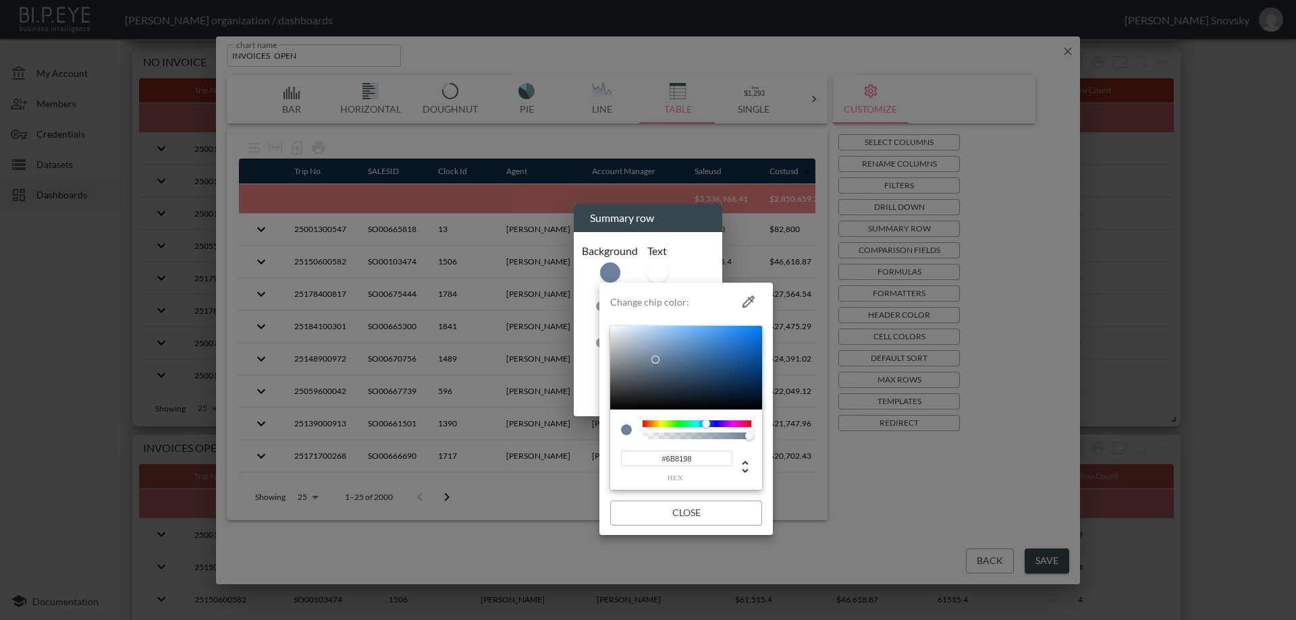
type input "#6B8198"
click at [711, 507] on button "Close" at bounding box center [686, 513] width 152 height 25
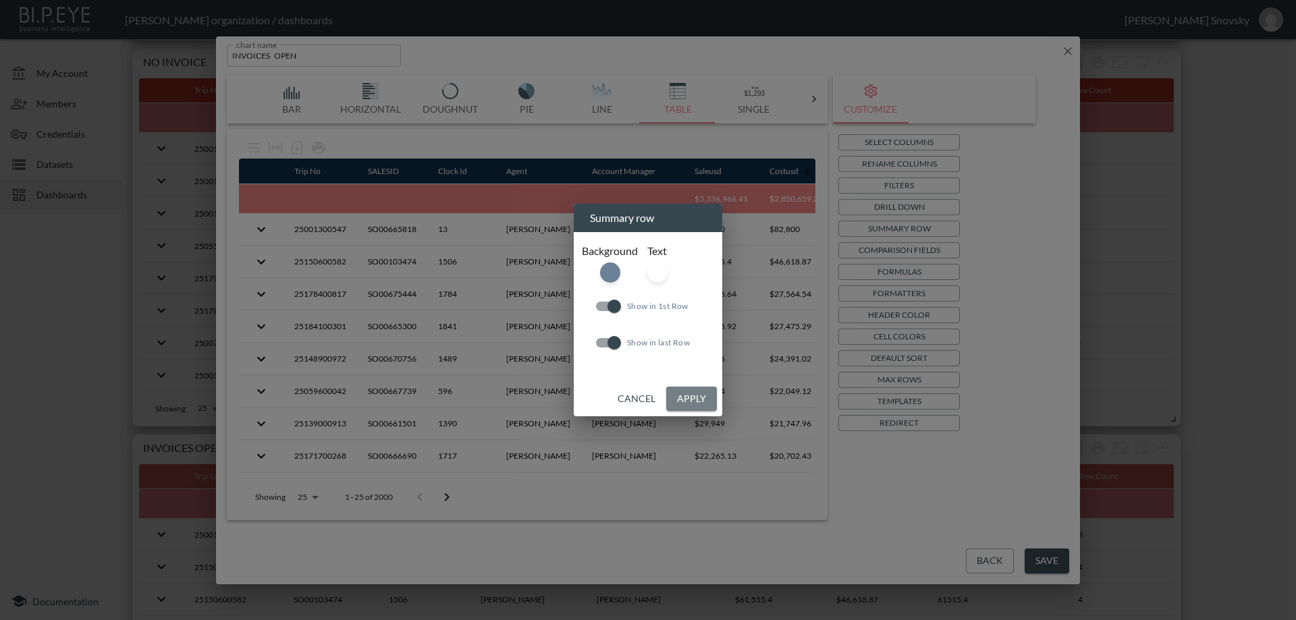
click at [694, 395] on button "Apply" at bounding box center [691, 399] width 51 height 25
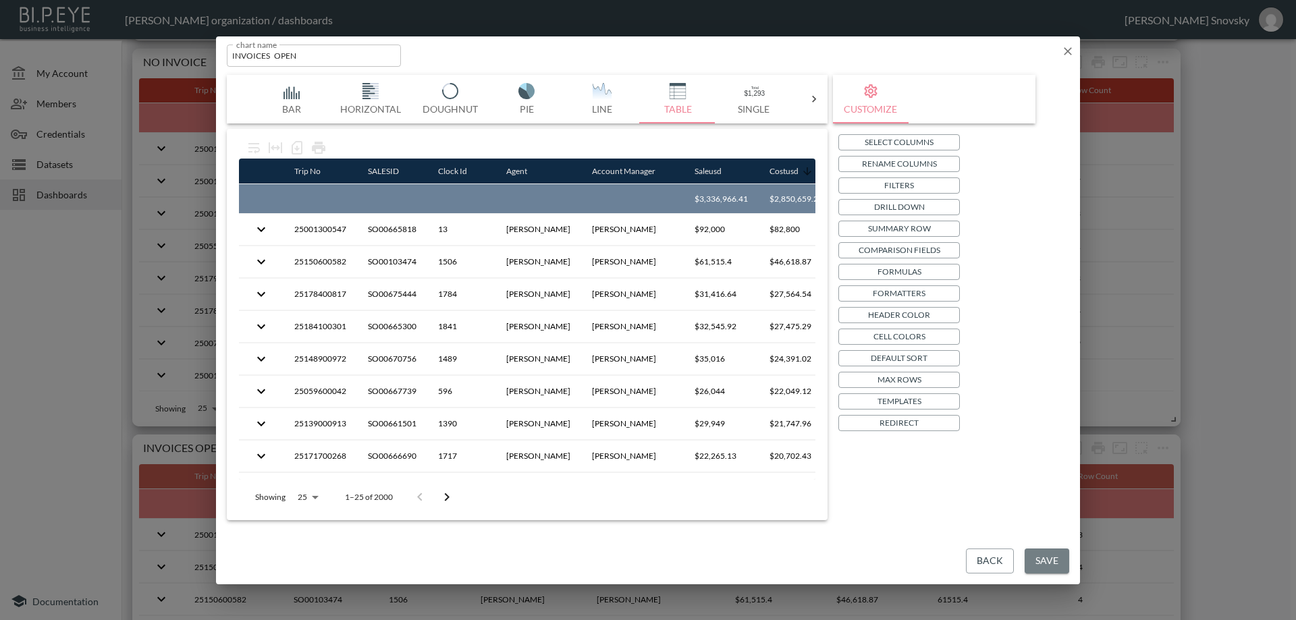
click at [1041, 555] on button "Save" at bounding box center [1046, 561] width 45 height 25
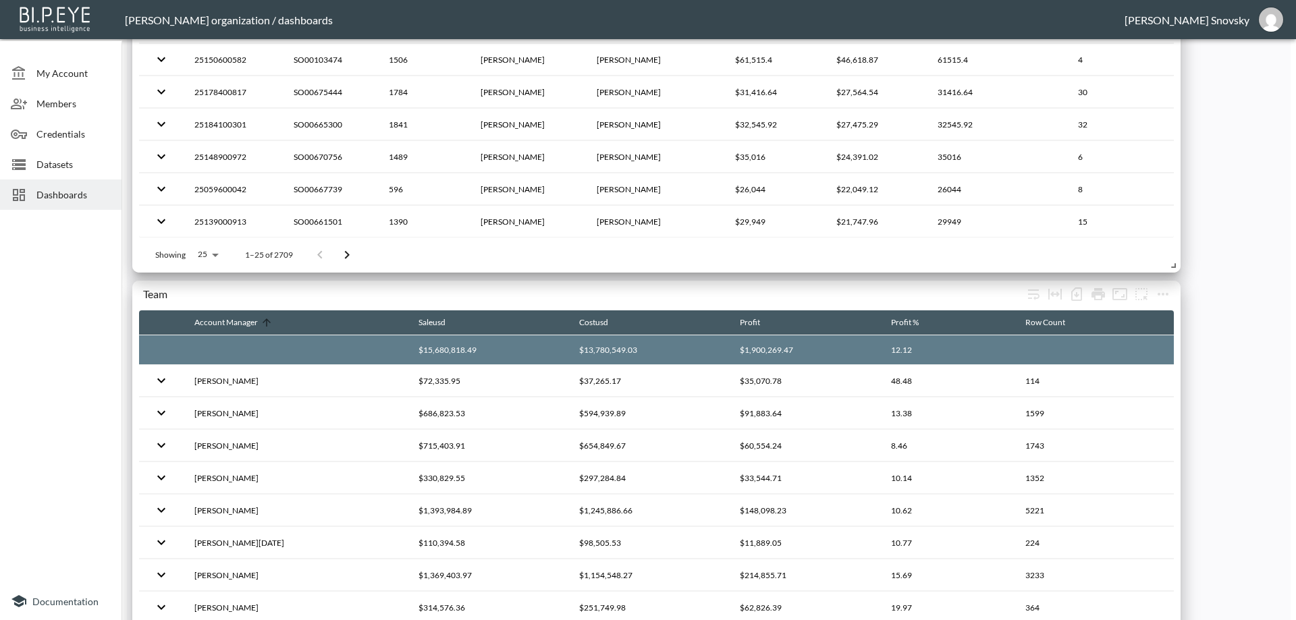
scroll to position [2729, 0]
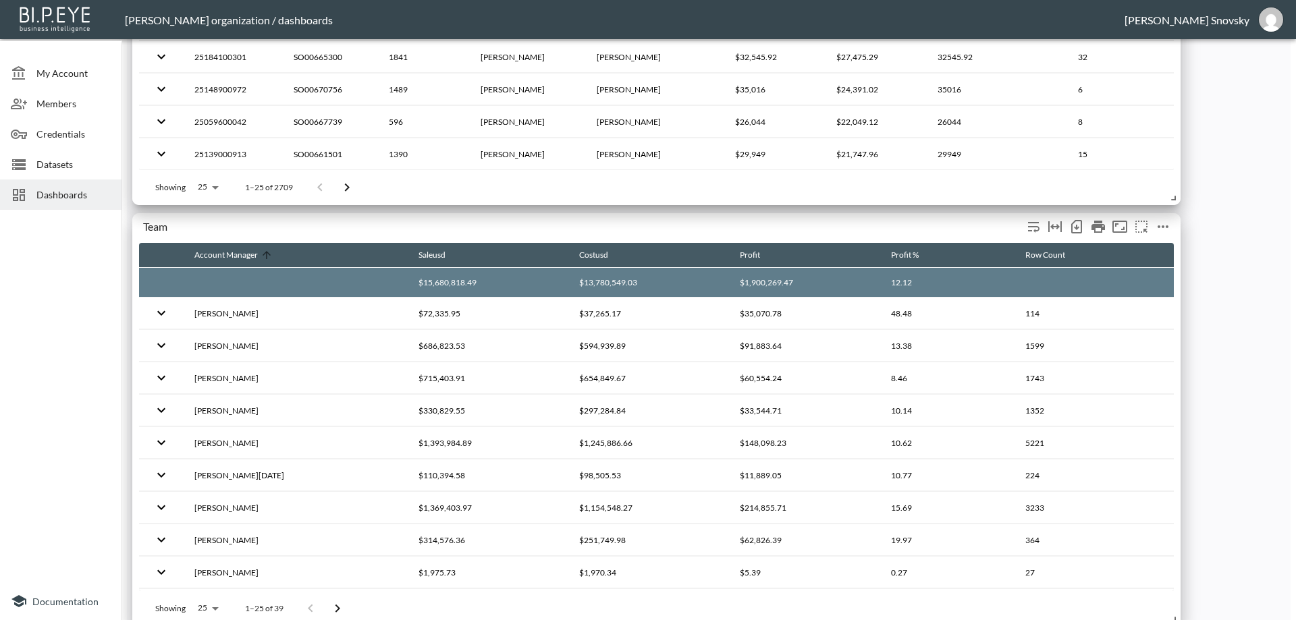
click at [1163, 227] on icon "more" at bounding box center [1162, 226] width 11 height 3
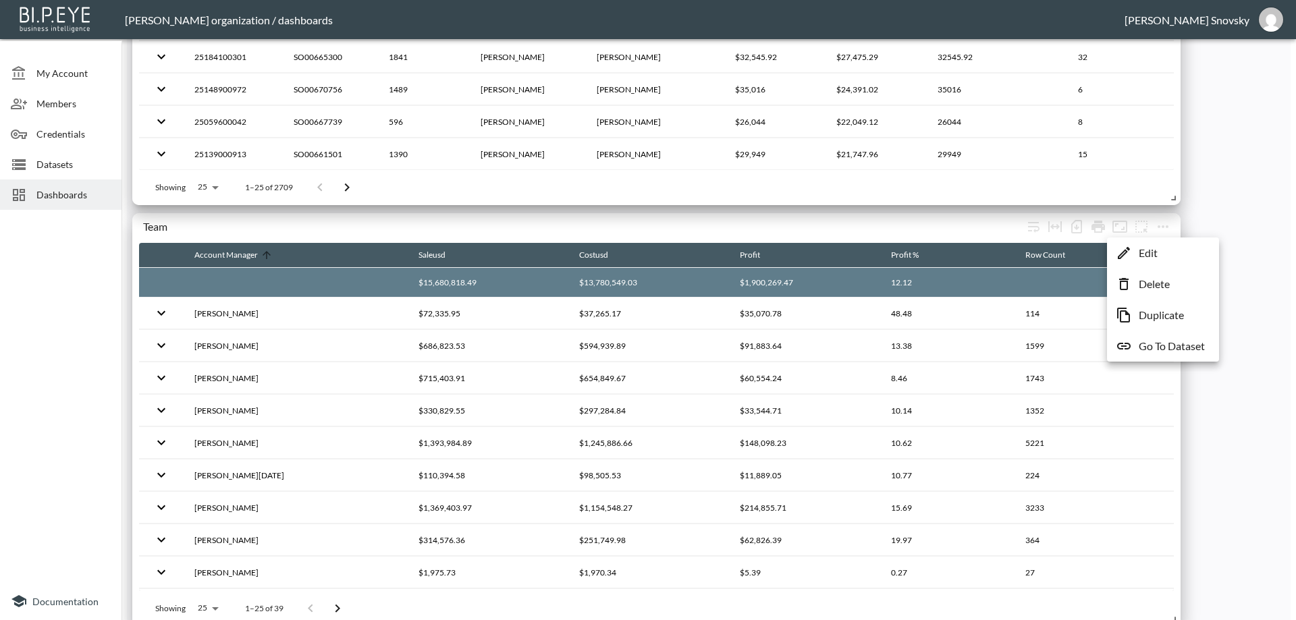
click at [1160, 249] on li "Edit" at bounding box center [1162, 253] width 105 height 24
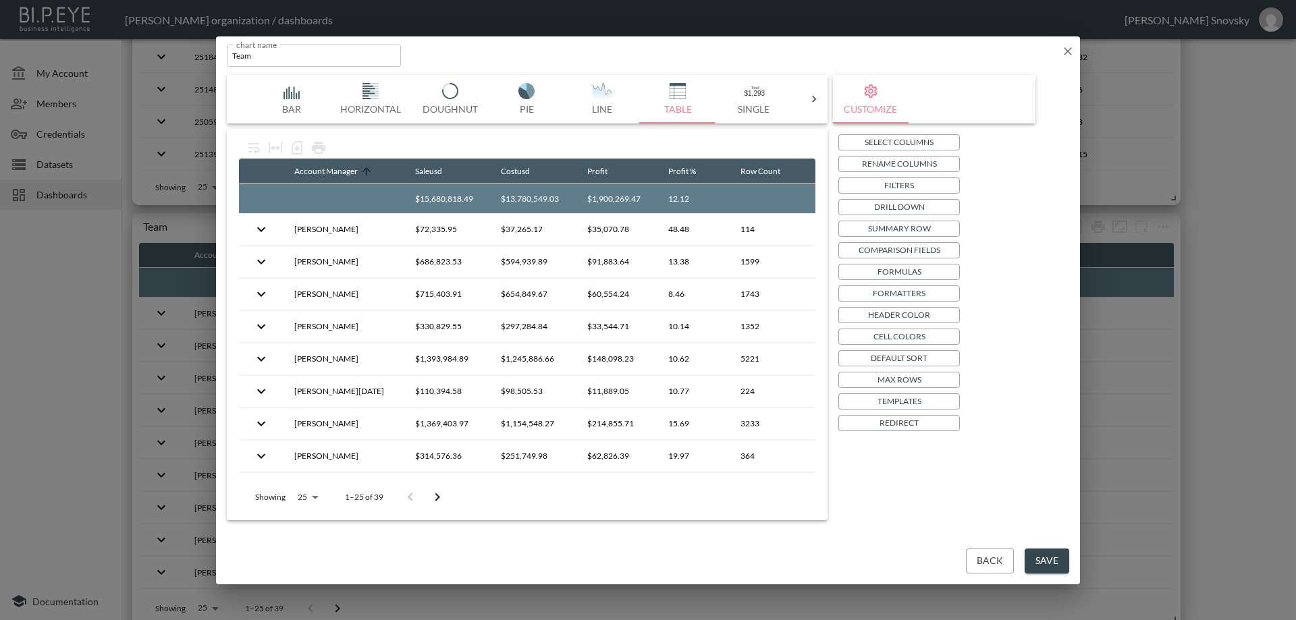
click at [893, 230] on p "Summary Row" at bounding box center [899, 228] width 63 height 14
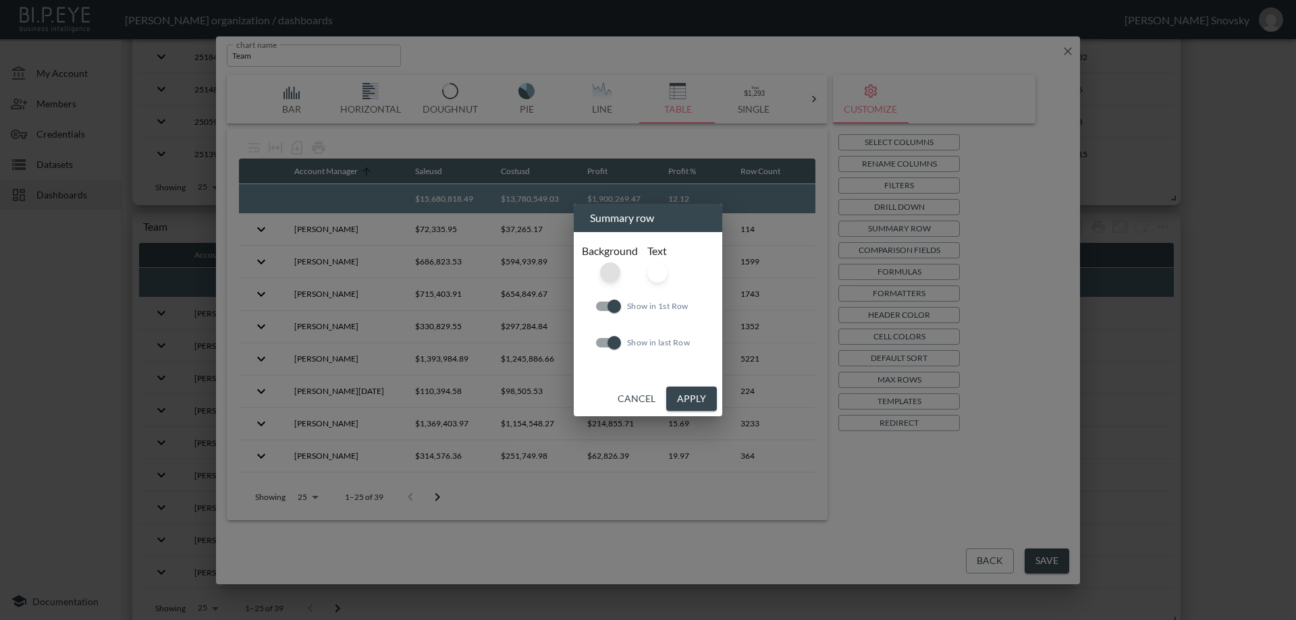
click at [603, 269] on div at bounding box center [610, 272] width 20 height 20
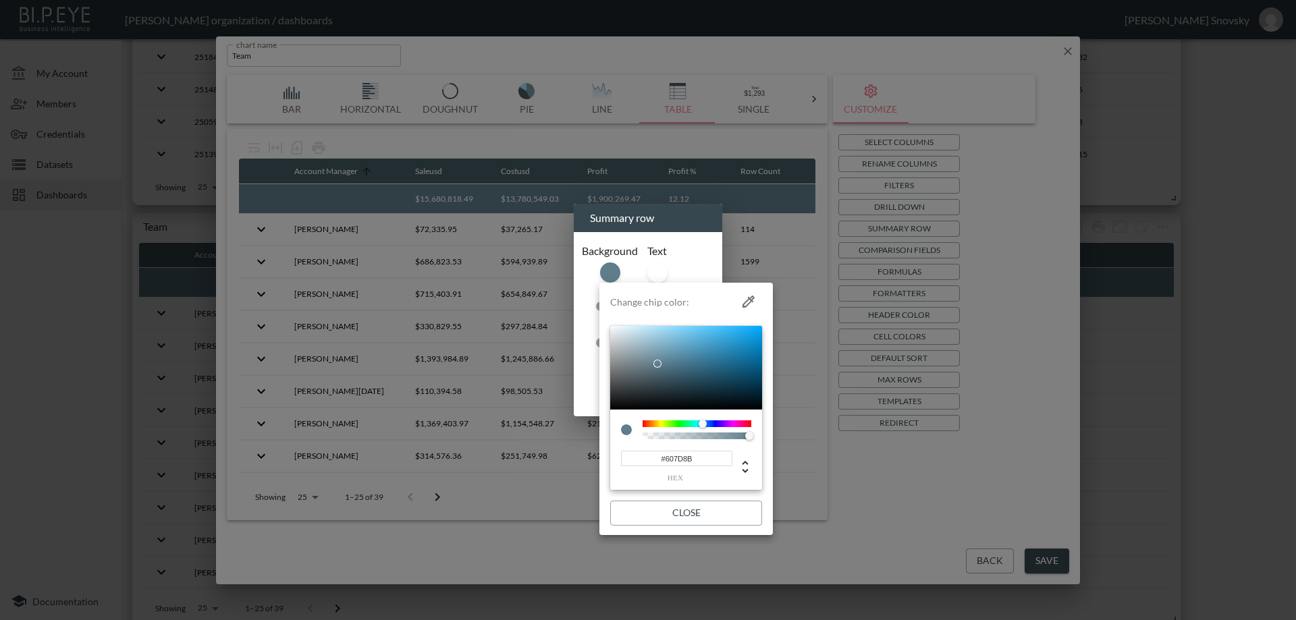
click at [686, 461] on input "#607D8B" at bounding box center [676, 459] width 111 height 16
paste input "8D99AE"
type input "#8D99AE"
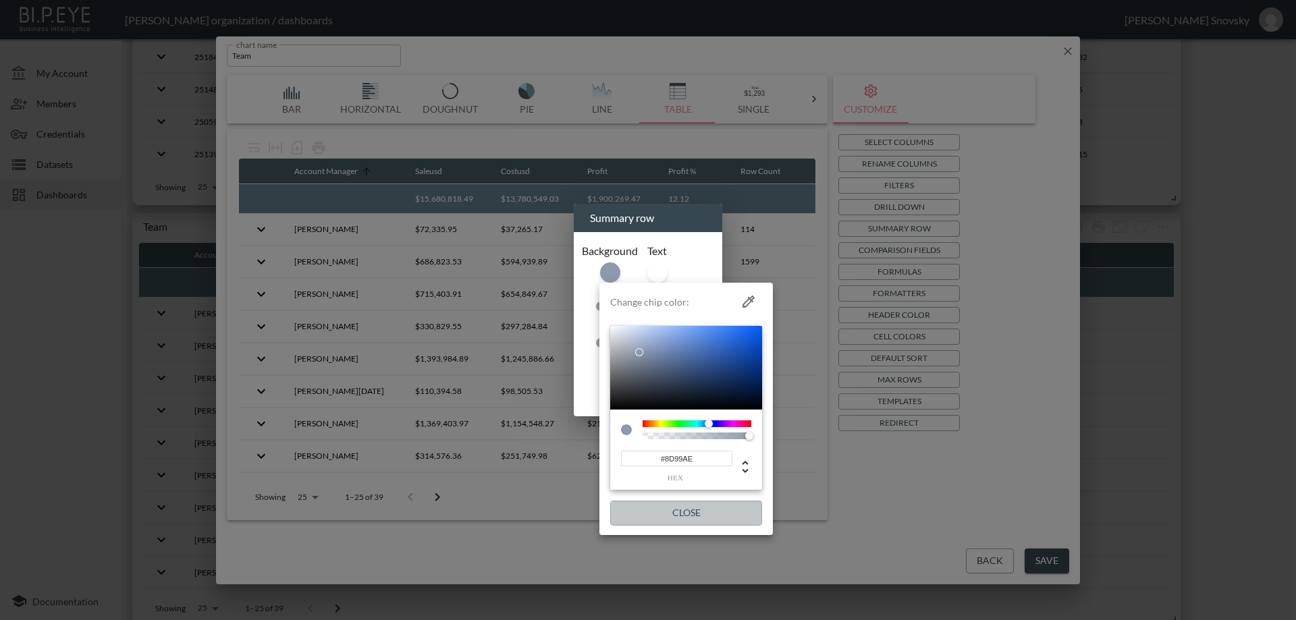
click at [698, 505] on button "Close" at bounding box center [686, 513] width 152 height 25
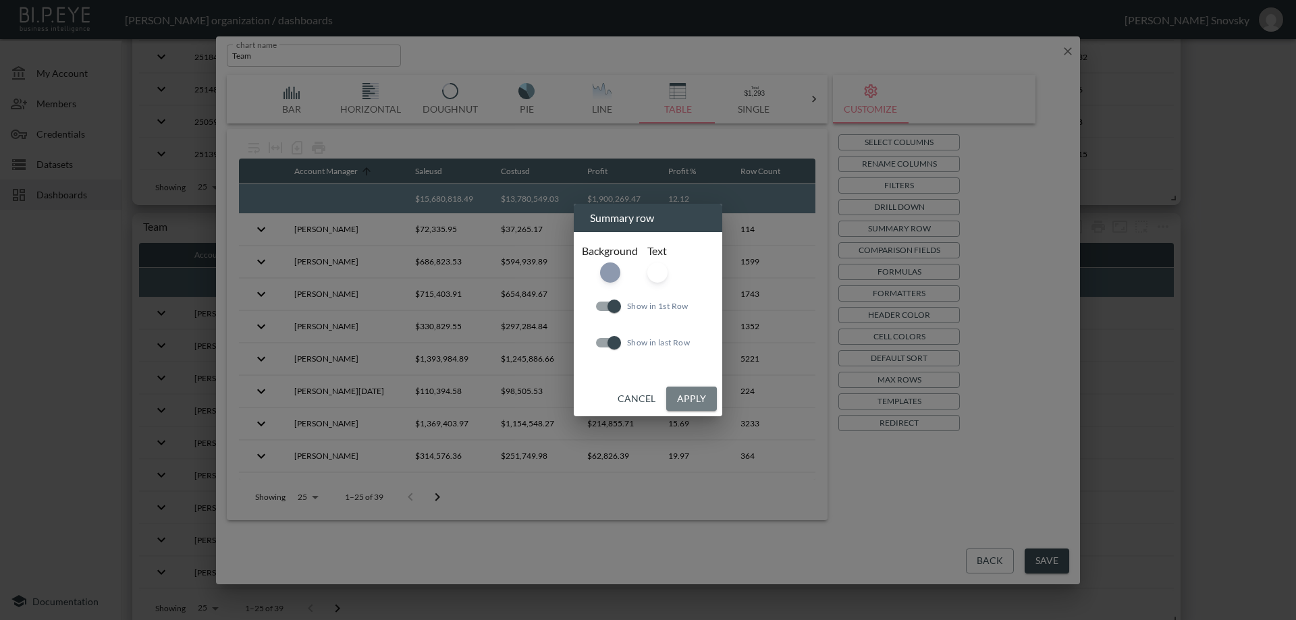
click at [698, 399] on button "Apply" at bounding box center [691, 399] width 51 height 25
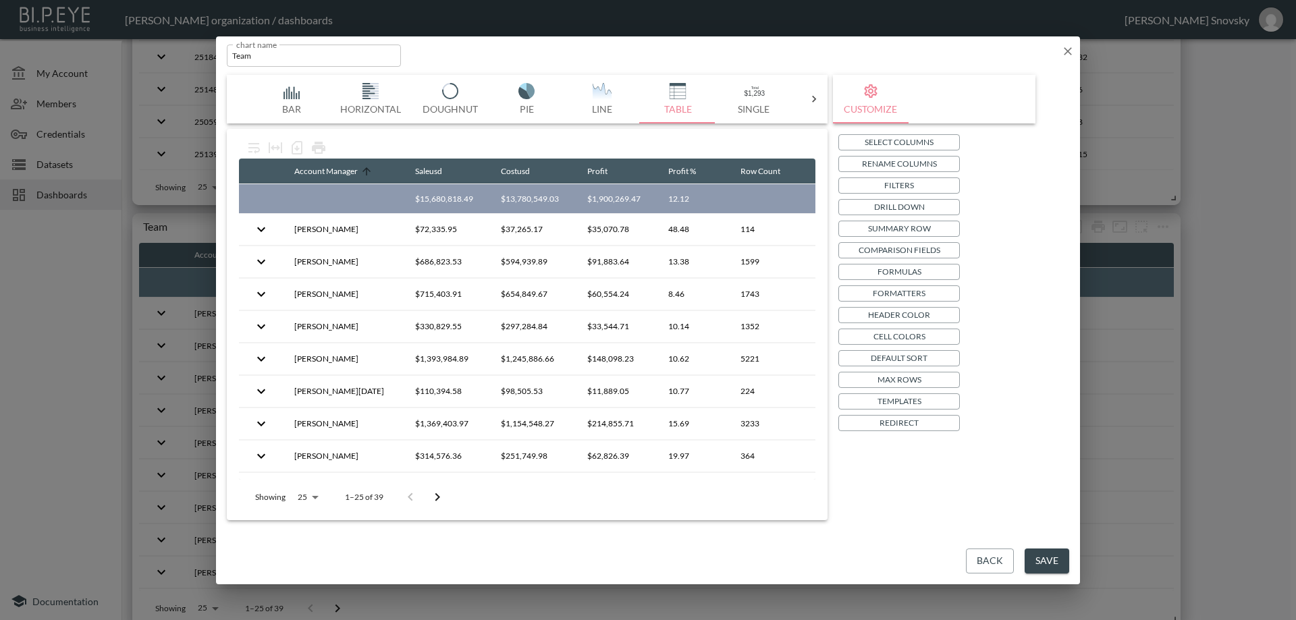
click at [900, 317] on p "Header Color" at bounding box center [899, 315] width 62 height 14
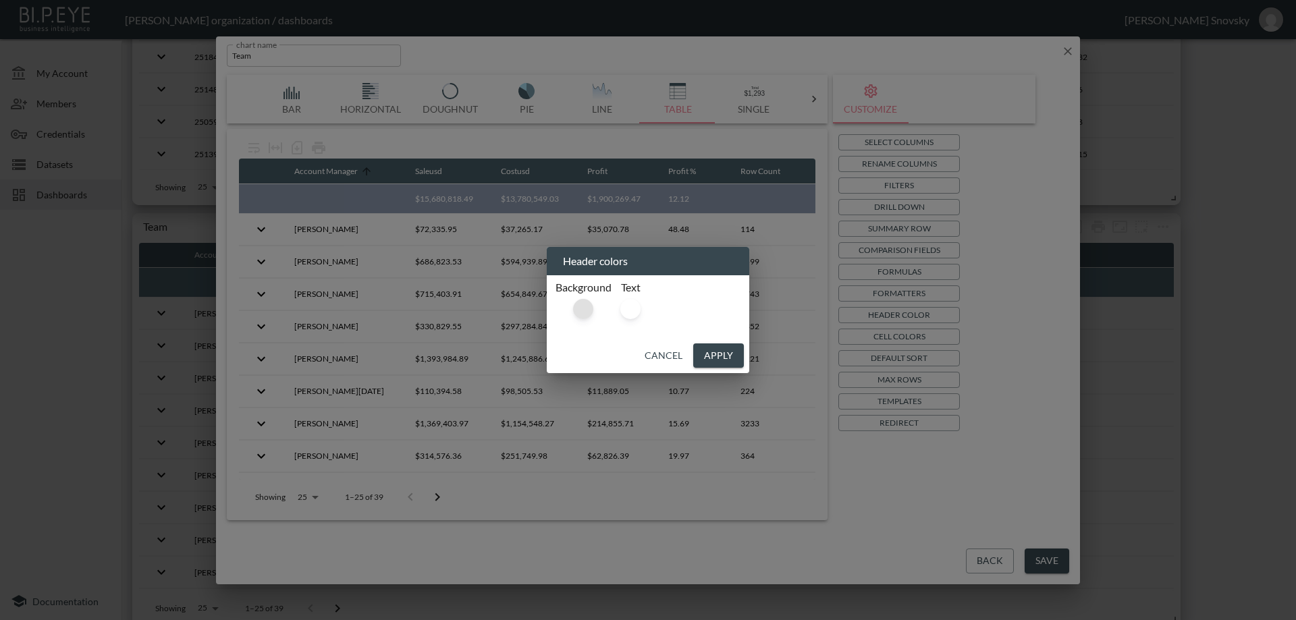
click at [584, 306] on div at bounding box center [583, 309] width 20 height 20
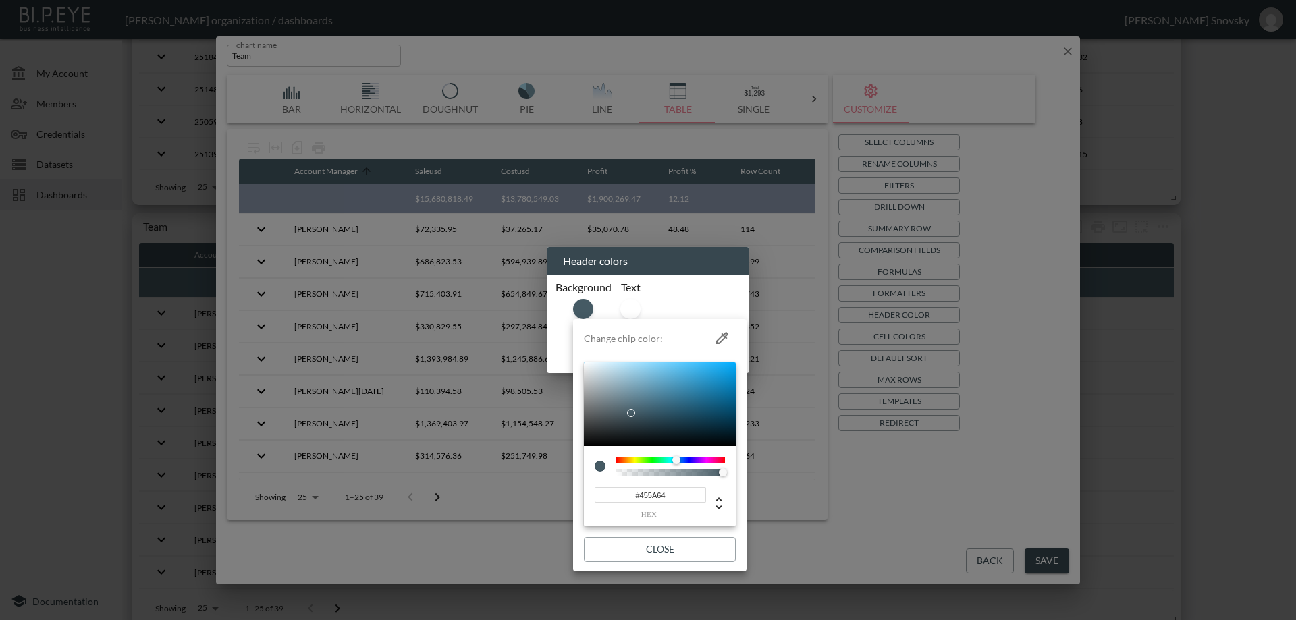
click at [661, 495] on input "#455A64" at bounding box center [649, 495] width 111 height 16
paste input "2B2D42"
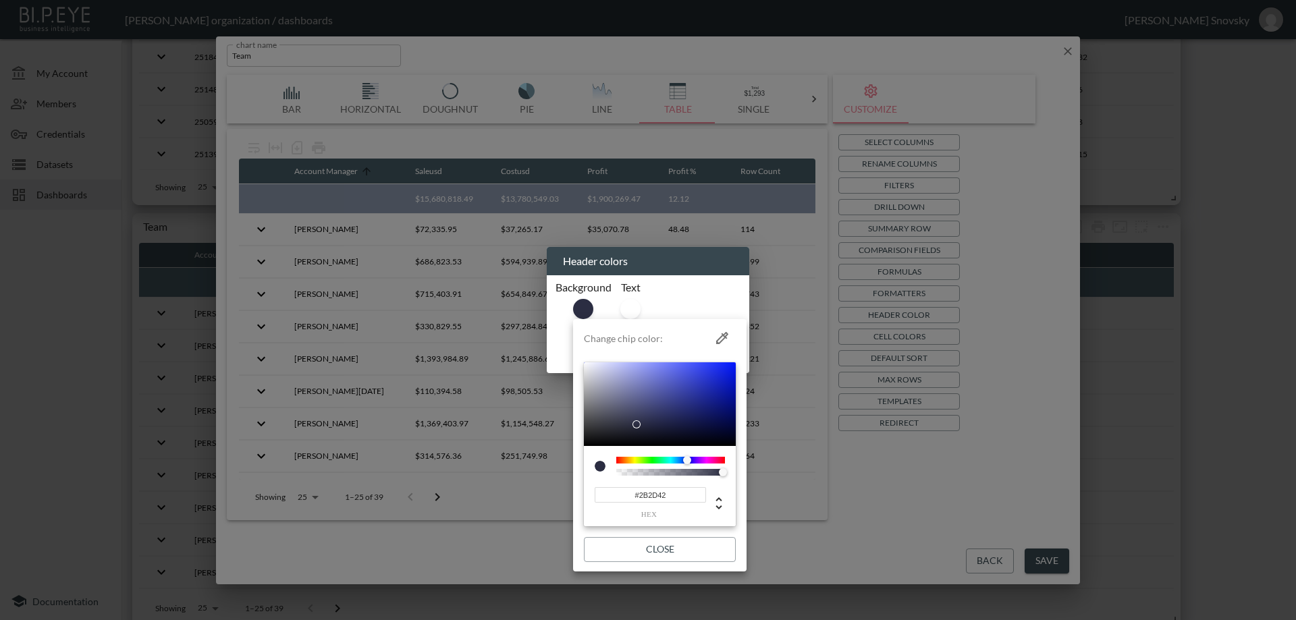
type input "#2B2D42"
click at [673, 547] on button "Close" at bounding box center [660, 549] width 152 height 25
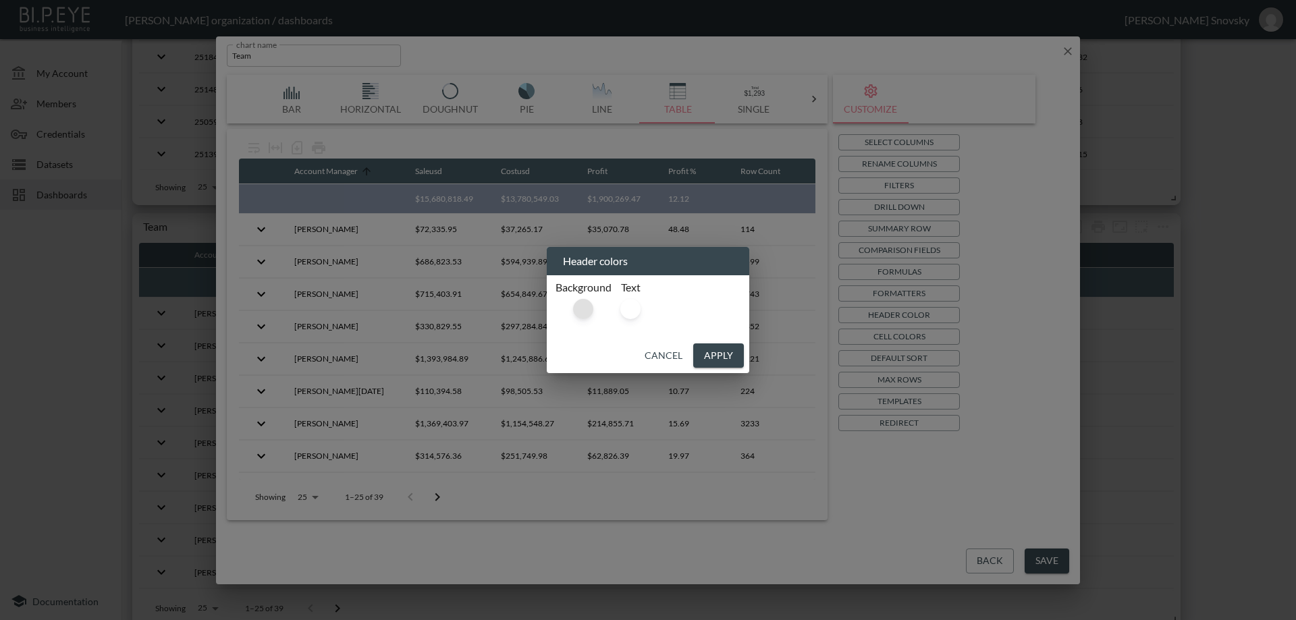
click at [587, 309] on div at bounding box center [583, 309] width 20 height 20
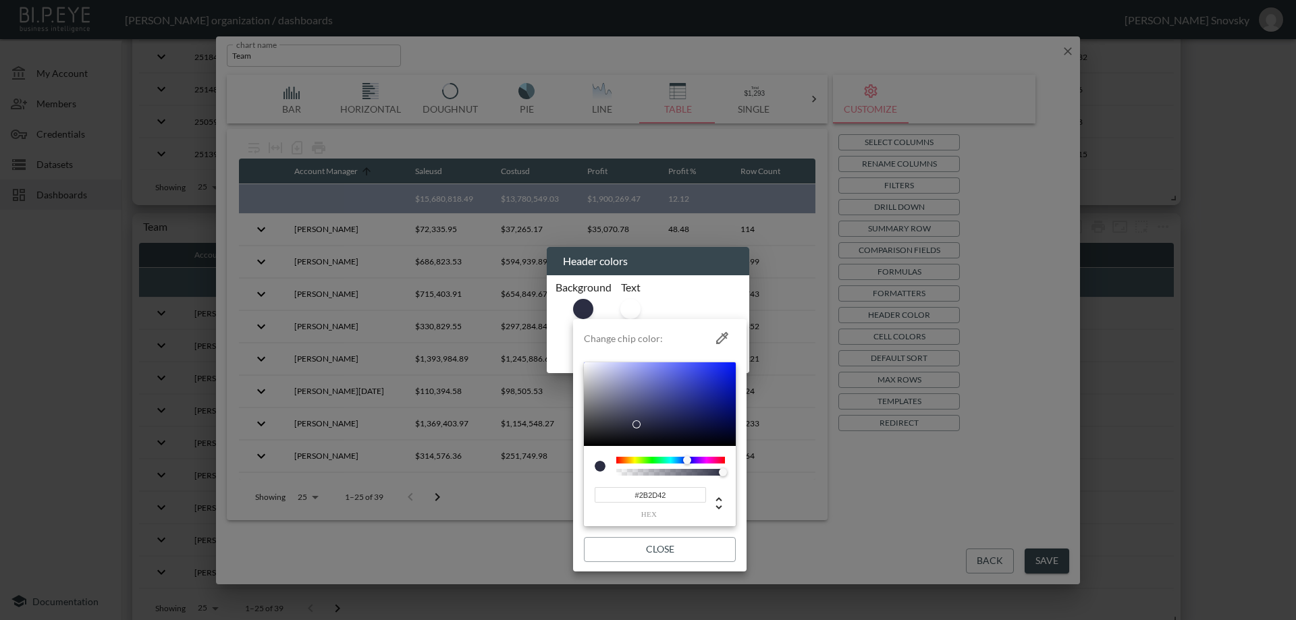
drag, startPoint x: 650, startPoint y: 546, endPoint x: 657, endPoint y: 534, distance: 13.9
click at [650, 547] on button "Close" at bounding box center [660, 549] width 152 height 25
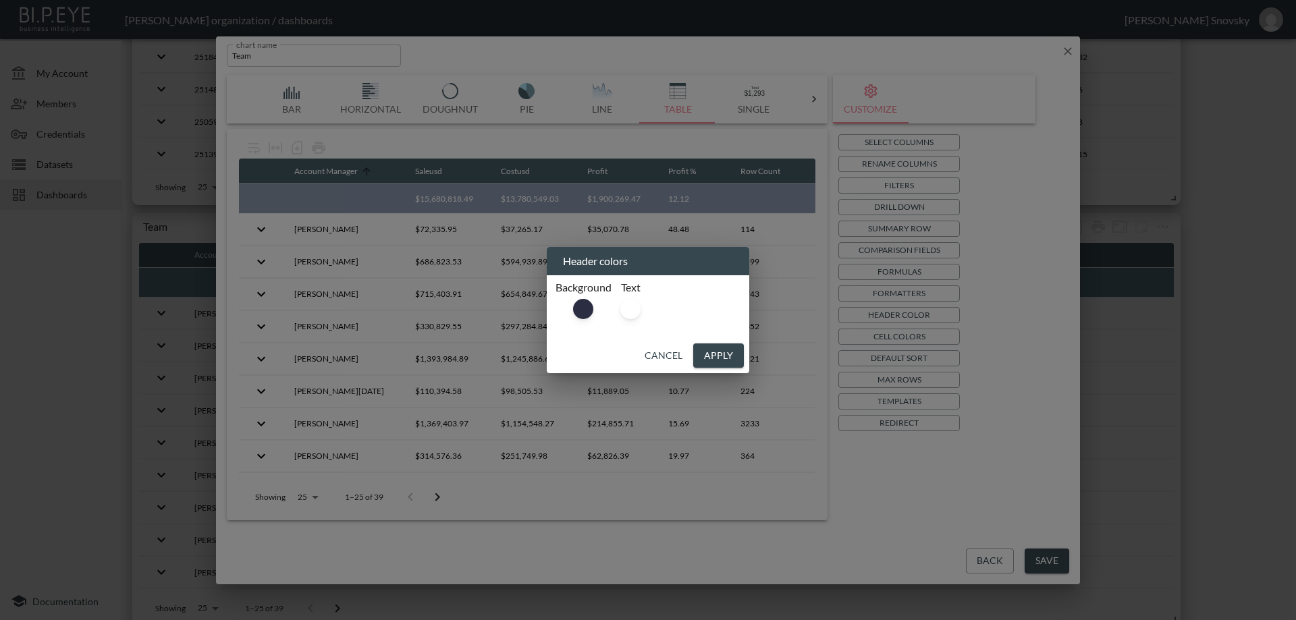
click at [708, 355] on button "Apply" at bounding box center [718, 355] width 51 height 25
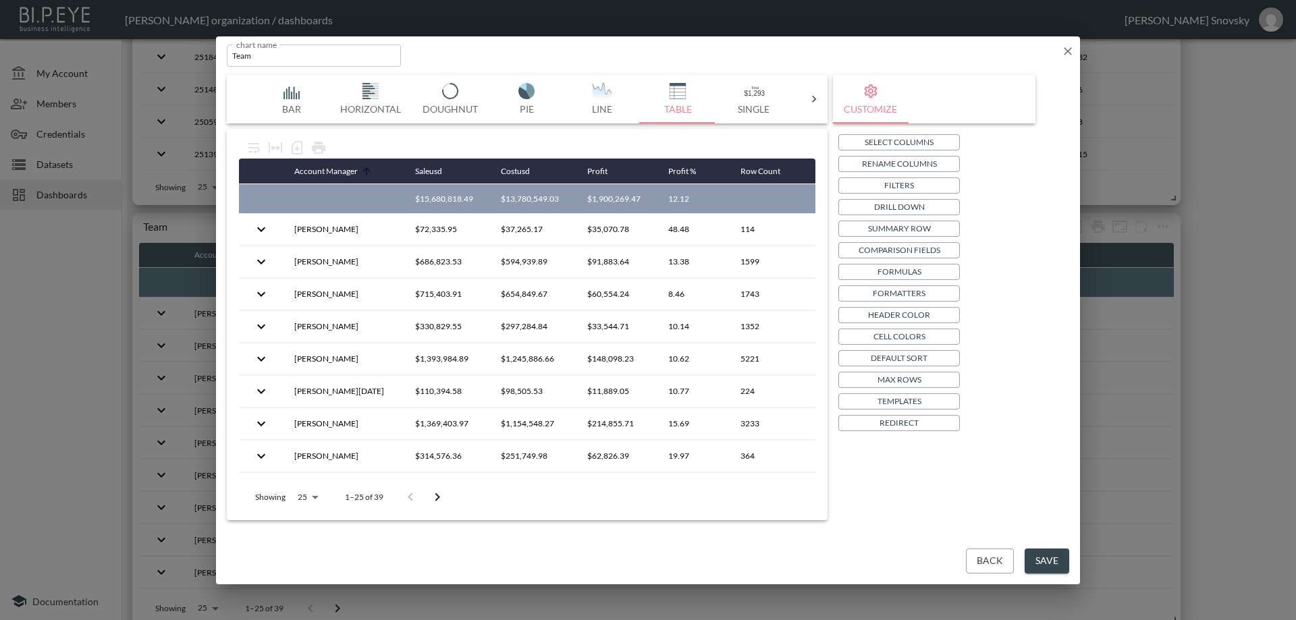
click at [1042, 556] on button "Save" at bounding box center [1046, 561] width 45 height 25
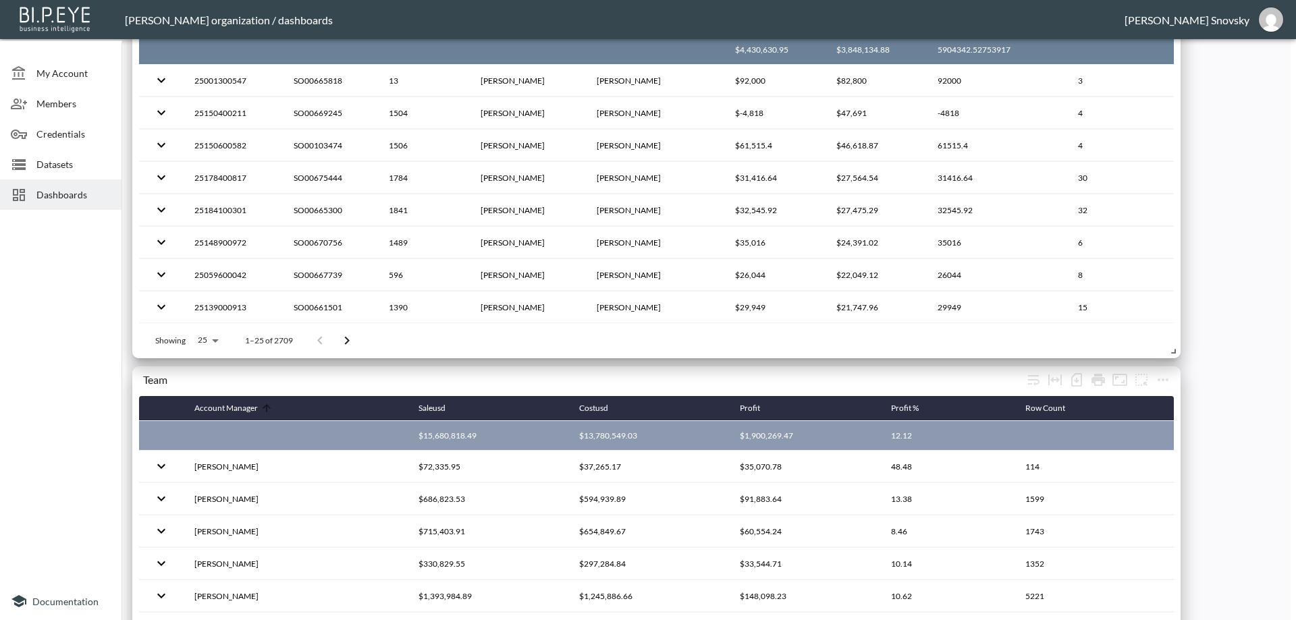
scroll to position [2526, 0]
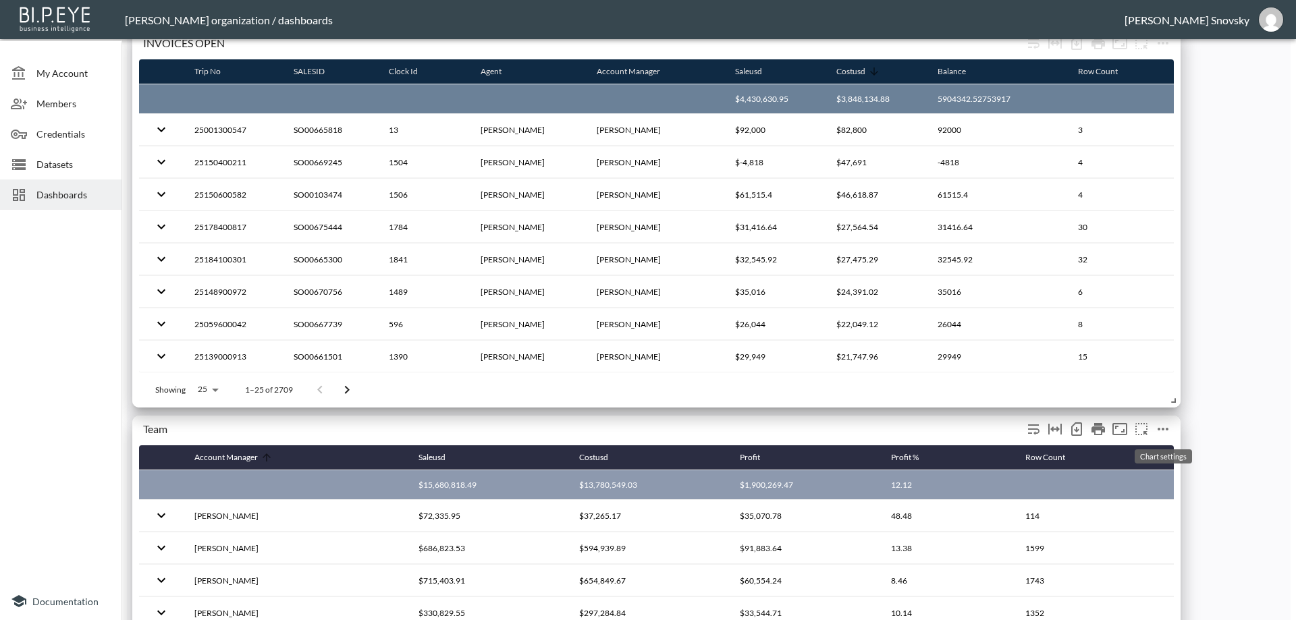
click at [1163, 431] on icon "more" at bounding box center [1163, 429] width 16 height 16
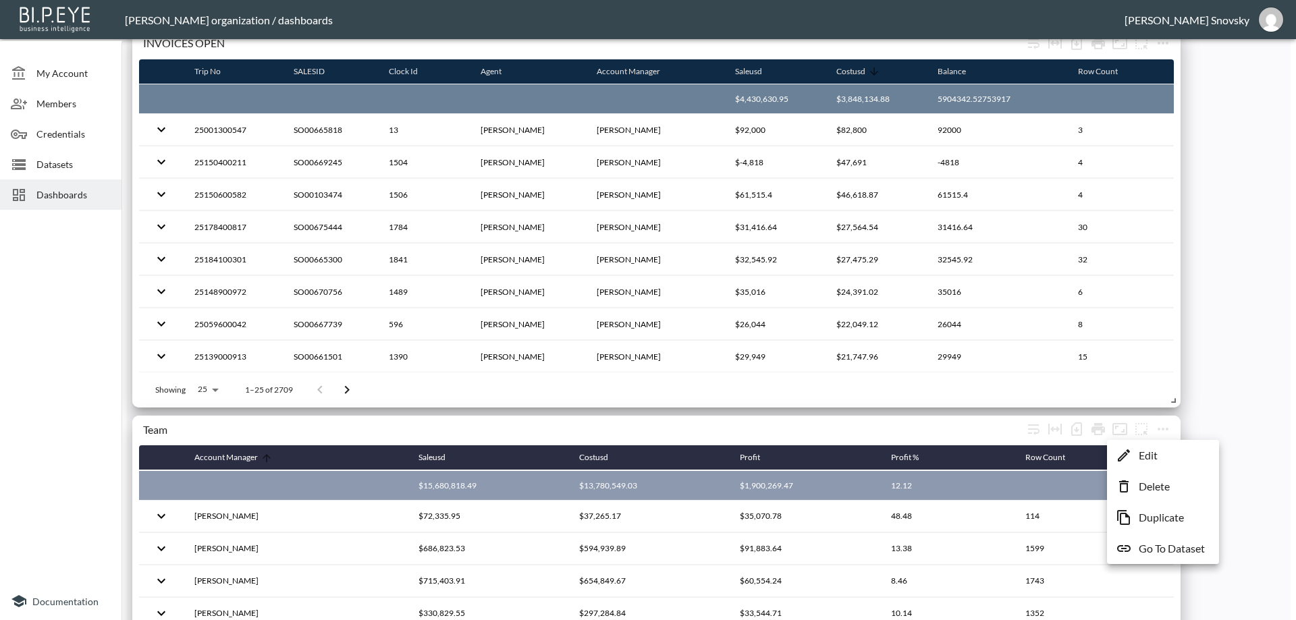
click at [1146, 456] on p "Edit" at bounding box center [1147, 455] width 19 height 16
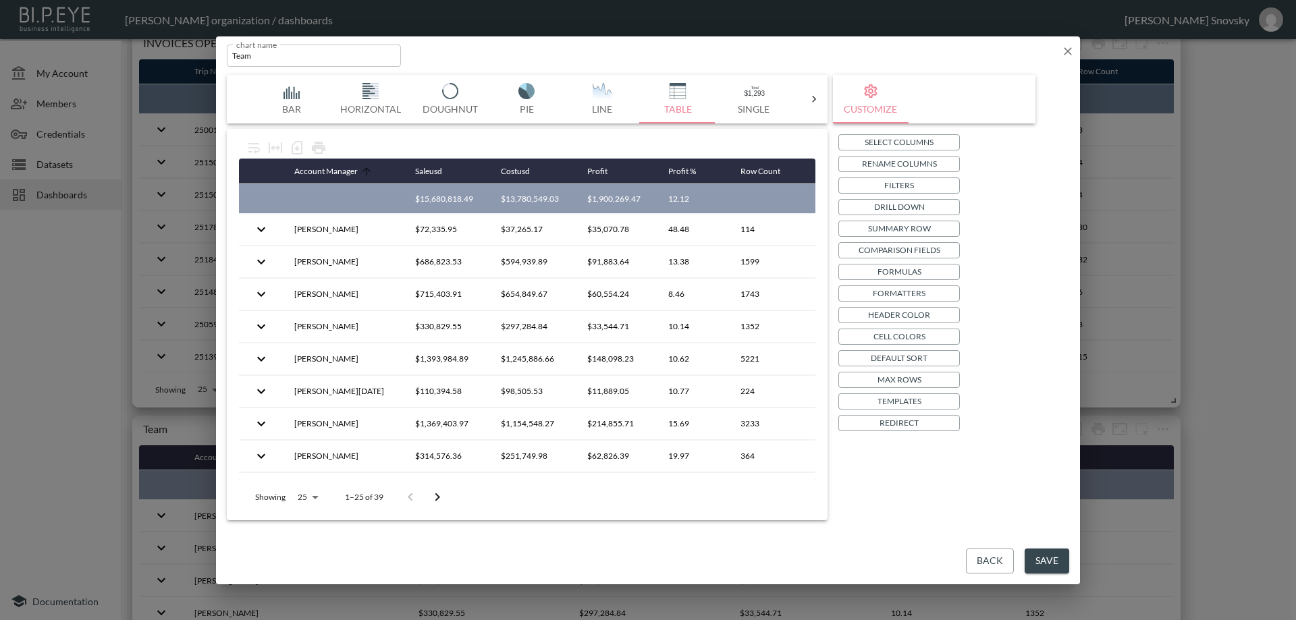
click at [891, 317] on p "Header Color" at bounding box center [899, 315] width 62 height 14
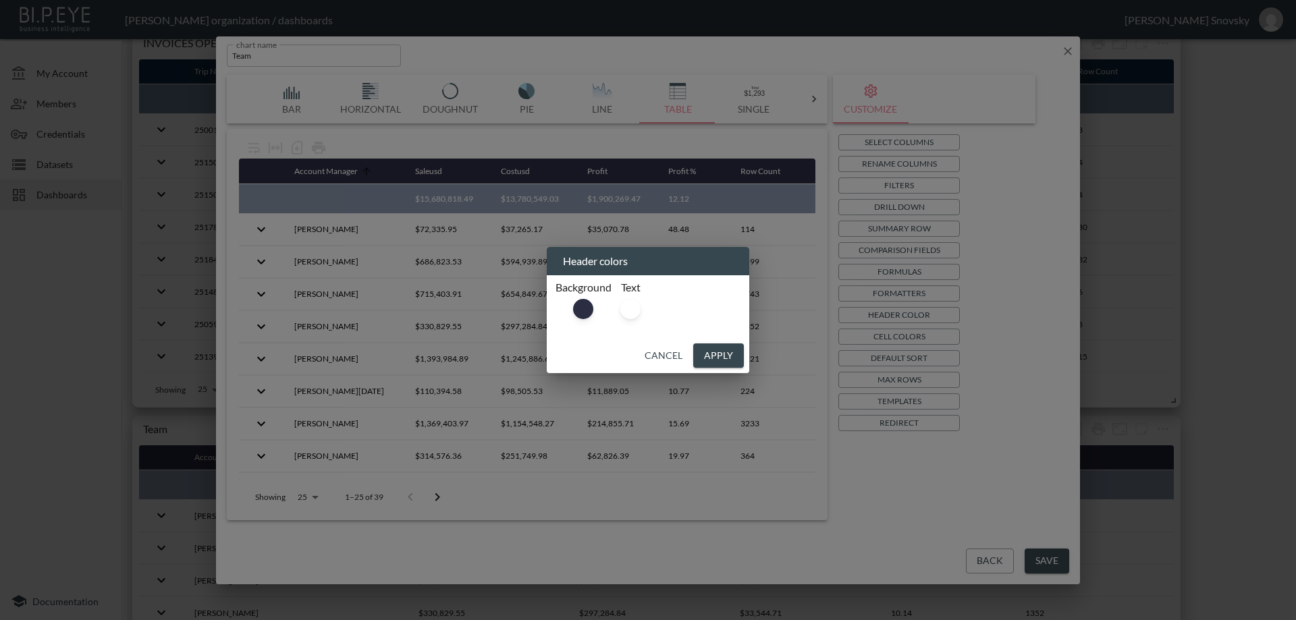
click at [567, 307] on div "Background" at bounding box center [583, 303] width 40 height 44
click at [582, 309] on div at bounding box center [583, 309] width 20 height 20
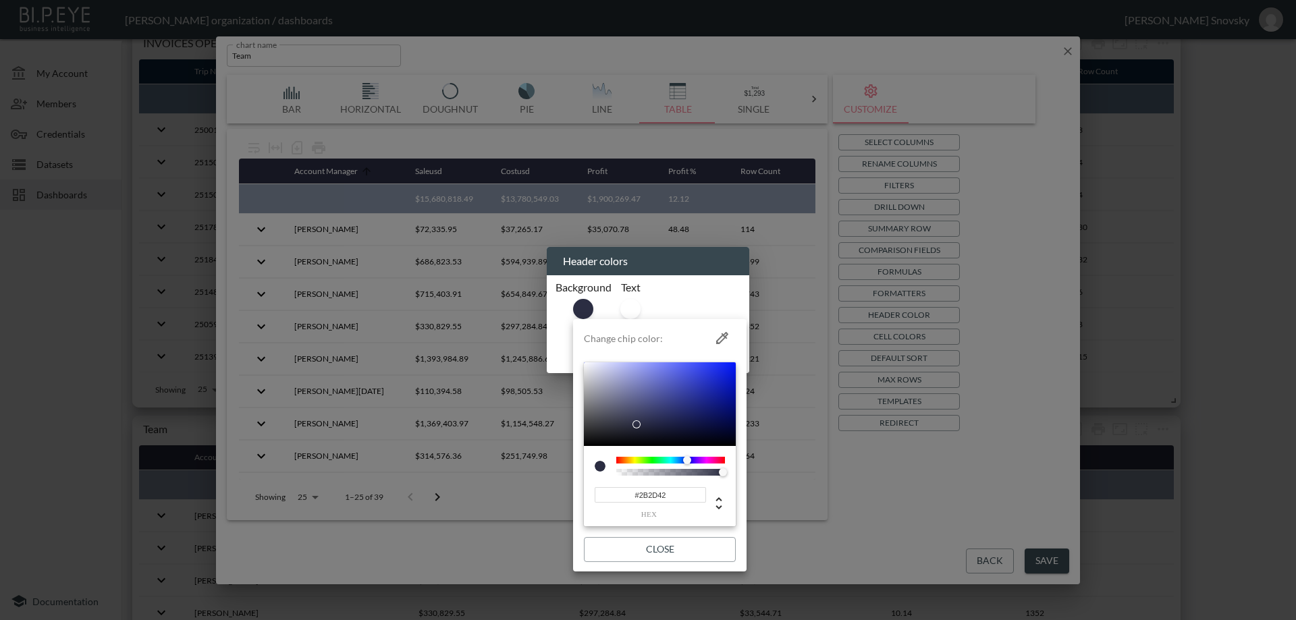
click at [663, 499] on input "#2B2D42" at bounding box center [649, 495] width 111 height 16
paste input "0D1321"
type input "#0D1321"
click at [669, 548] on button "Close" at bounding box center [660, 549] width 152 height 25
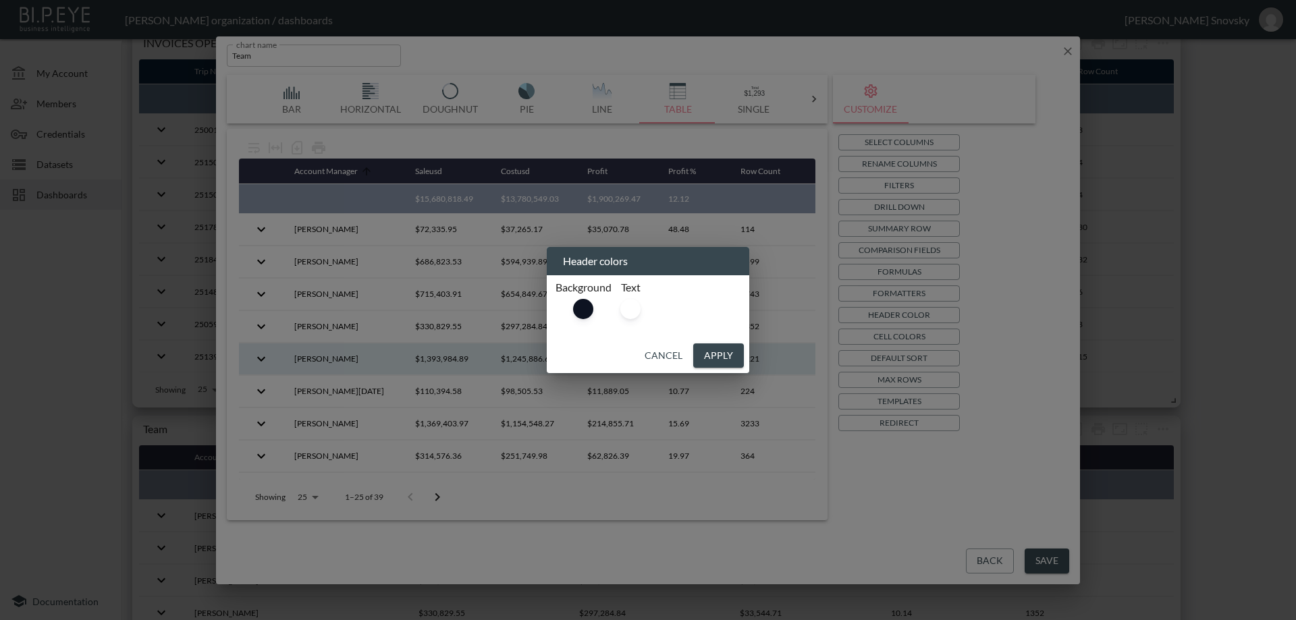
click at [719, 350] on button "Apply" at bounding box center [718, 355] width 51 height 25
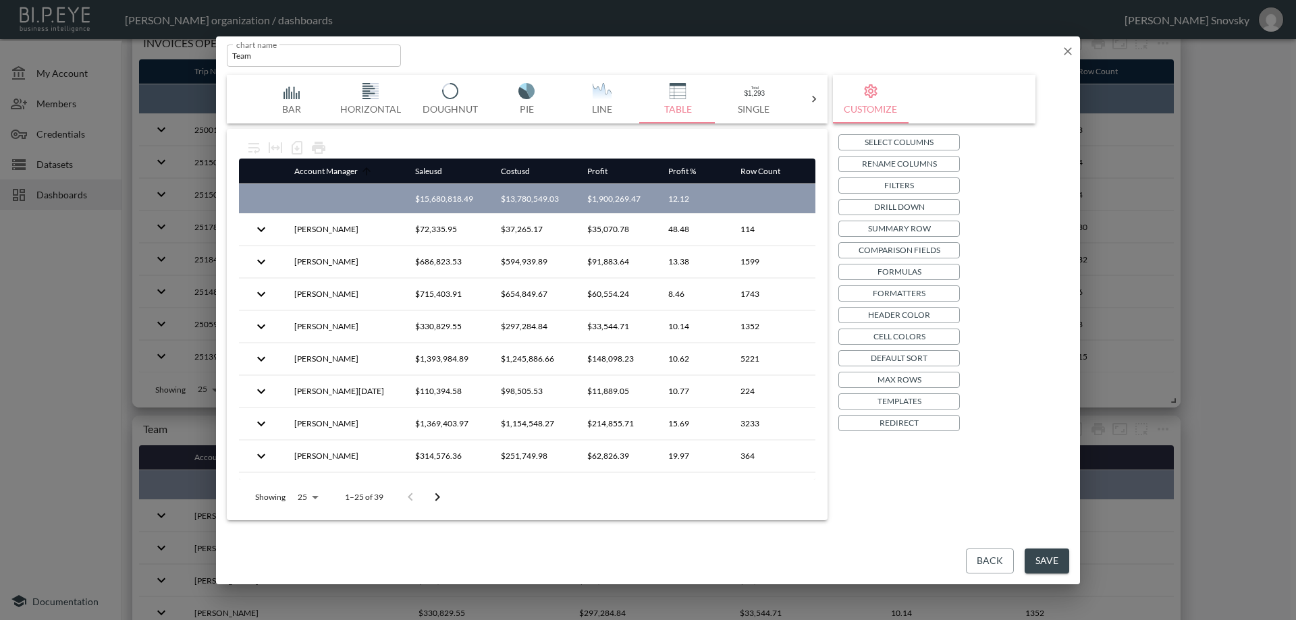
click at [896, 233] on p "Summary Row" at bounding box center [899, 228] width 63 height 14
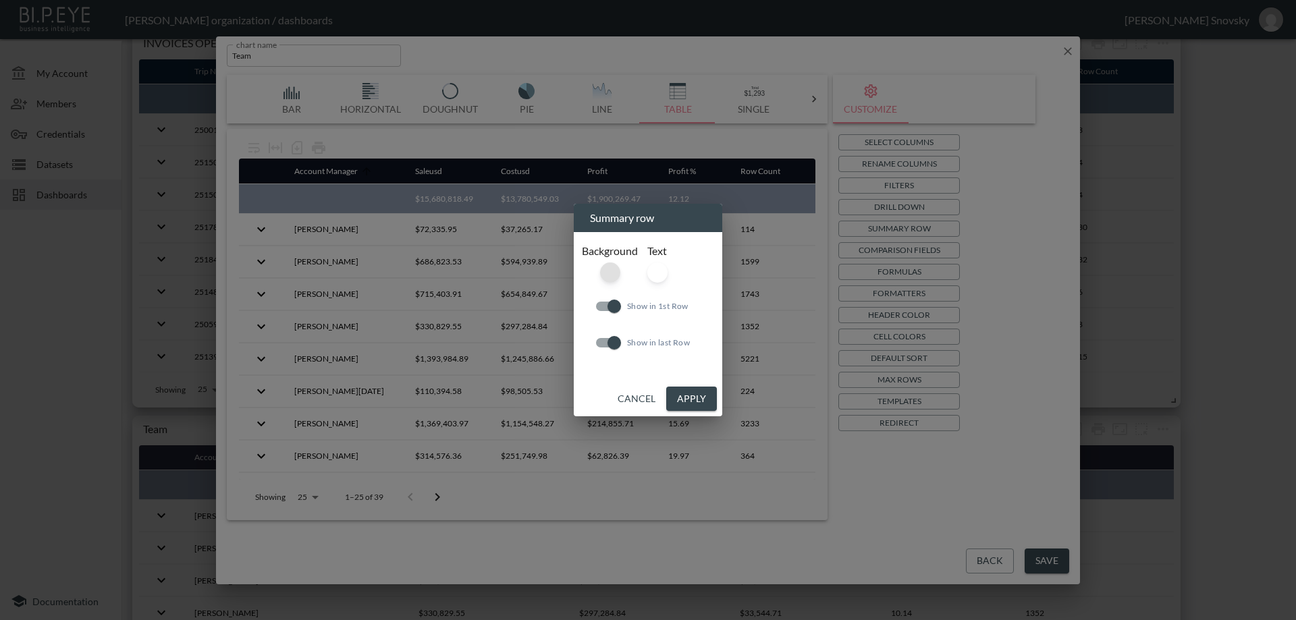
click at [612, 269] on div at bounding box center [610, 272] width 20 height 20
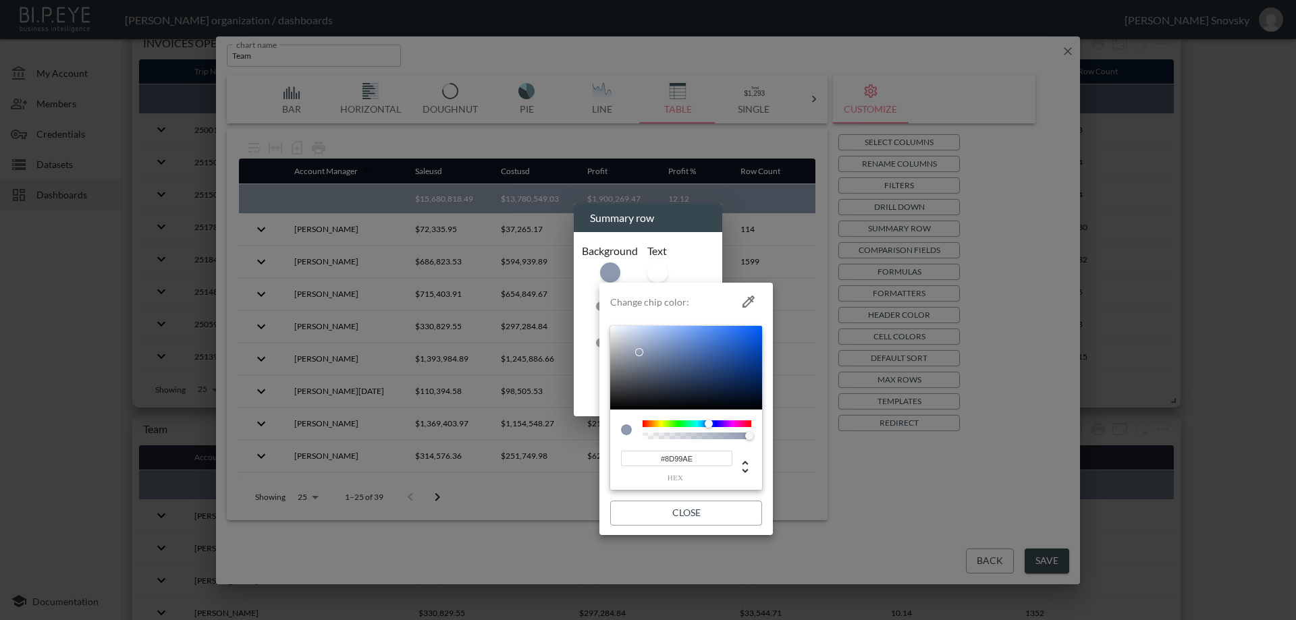
click at [681, 461] on input "#8D99AE" at bounding box center [676, 459] width 111 height 16
paste input "E1E5F2"
type input "#E1E5F2"
click at [694, 507] on button "Close" at bounding box center [686, 513] width 152 height 25
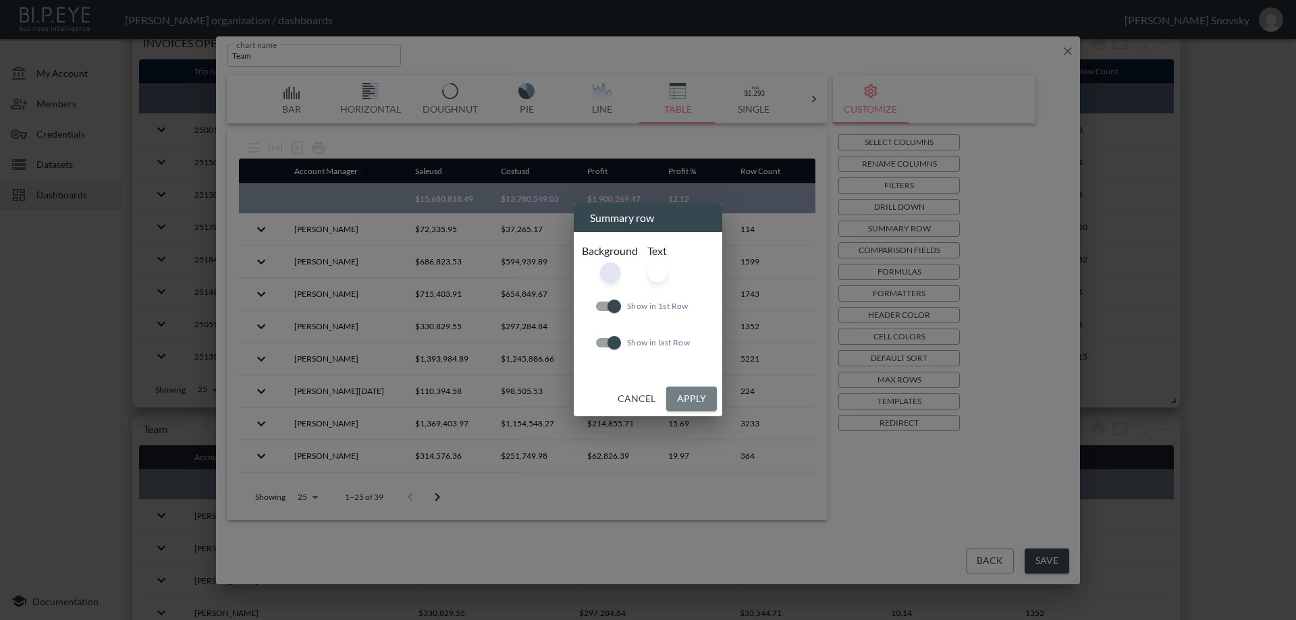
click at [697, 399] on button "Apply" at bounding box center [691, 399] width 51 height 25
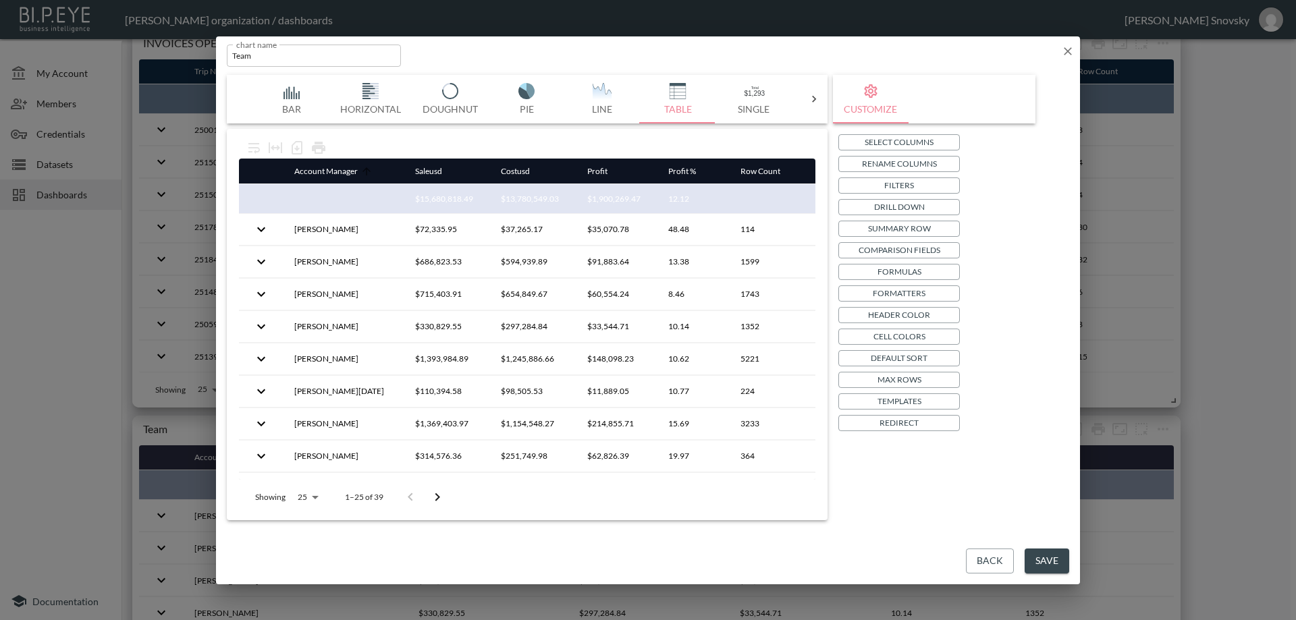
click at [883, 231] on p "Summary Row" at bounding box center [899, 228] width 63 height 14
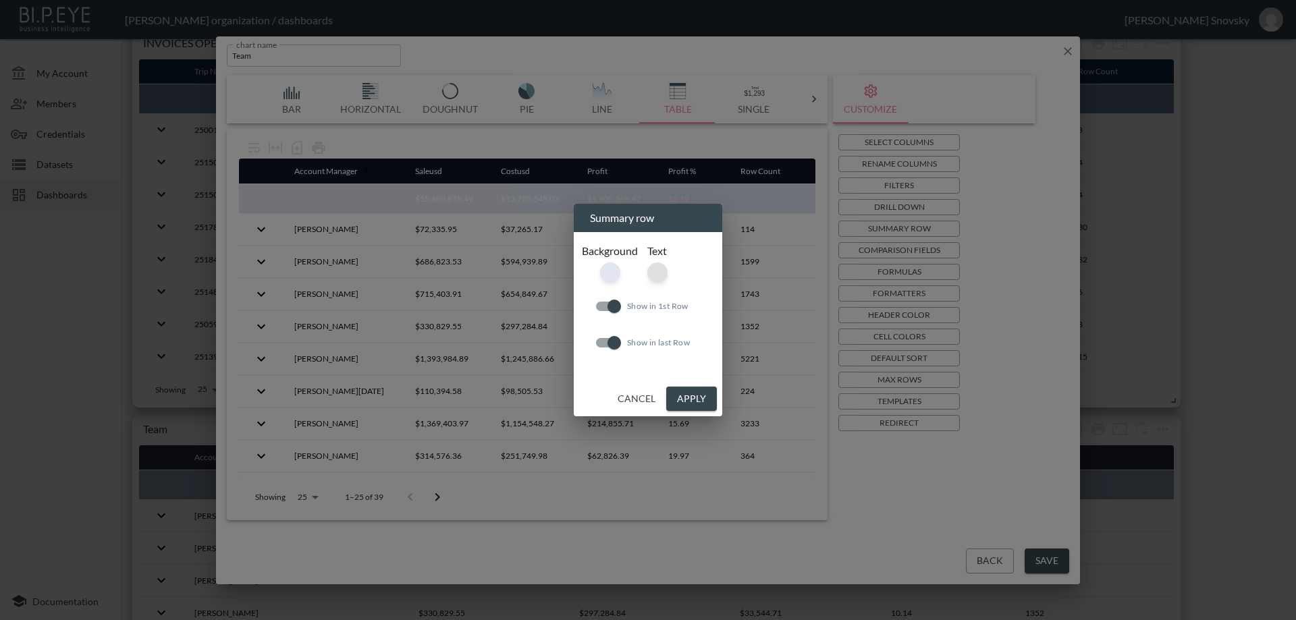
click at [656, 276] on div at bounding box center [657, 272] width 20 height 20
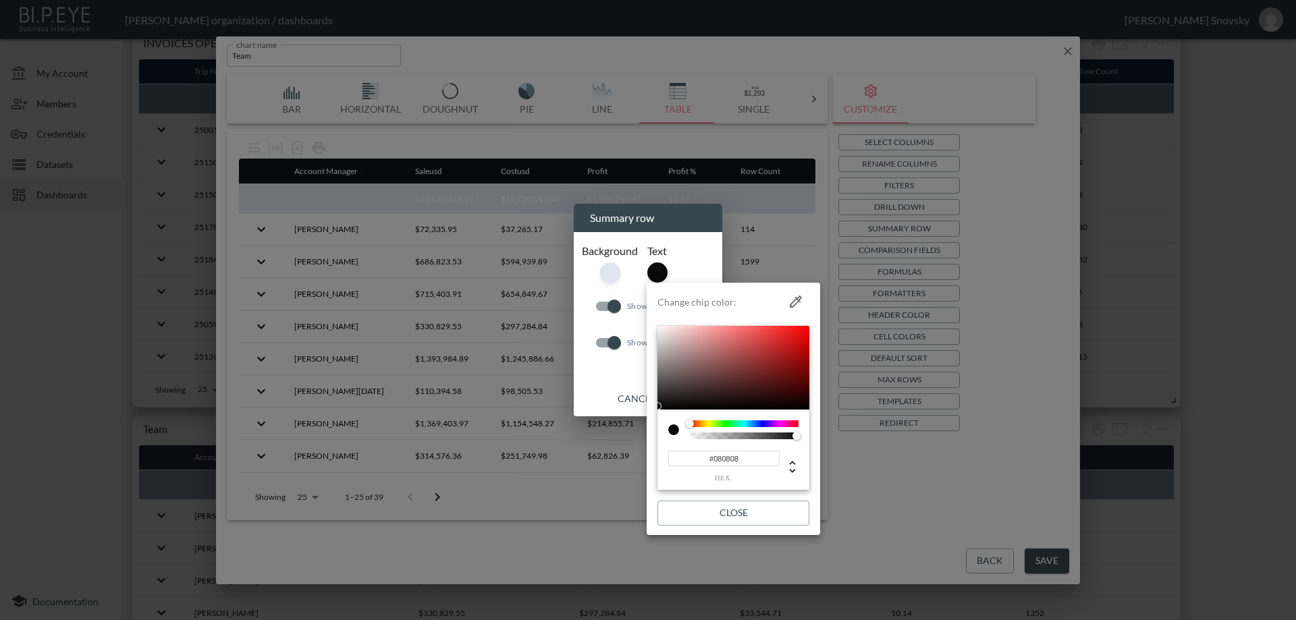
type input "#060606"
drag, startPoint x: 663, startPoint y: 406, endPoint x: 652, endPoint y: 408, distance: 10.3
click at [652, 408] on li "Change chip color: #060606 hex Close" at bounding box center [732, 409] width 173 height 242
click at [727, 514] on button "Close" at bounding box center [733, 513] width 152 height 25
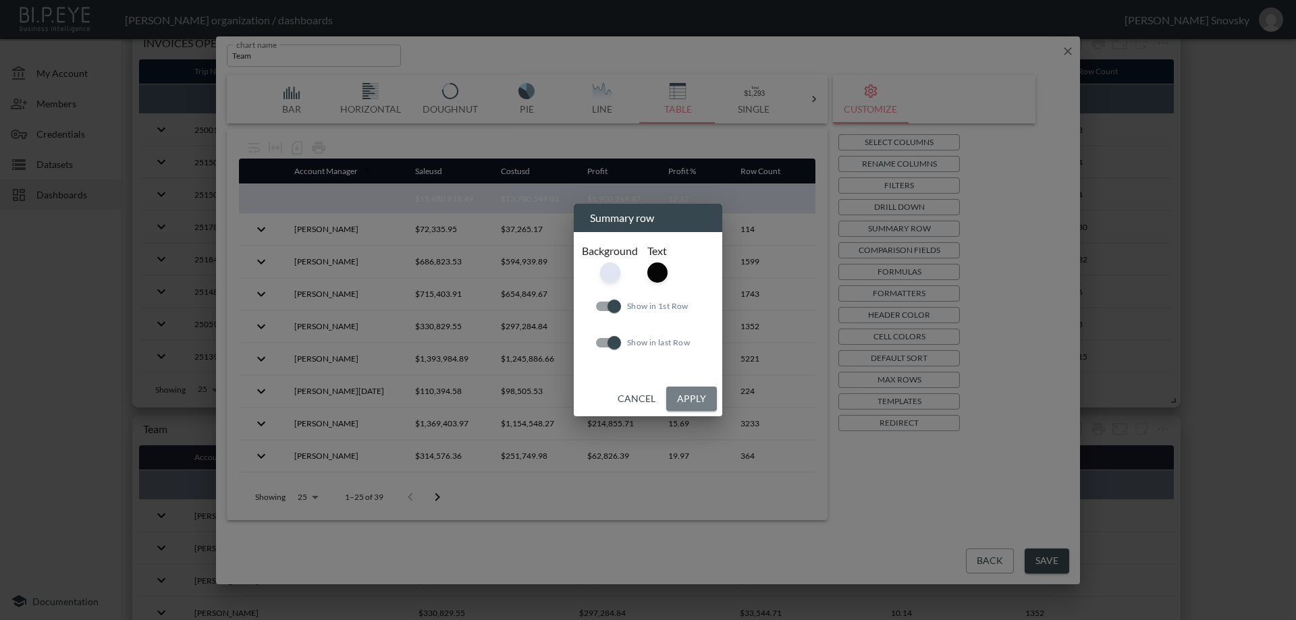
click at [701, 403] on button "Apply" at bounding box center [691, 399] width 51 height 25
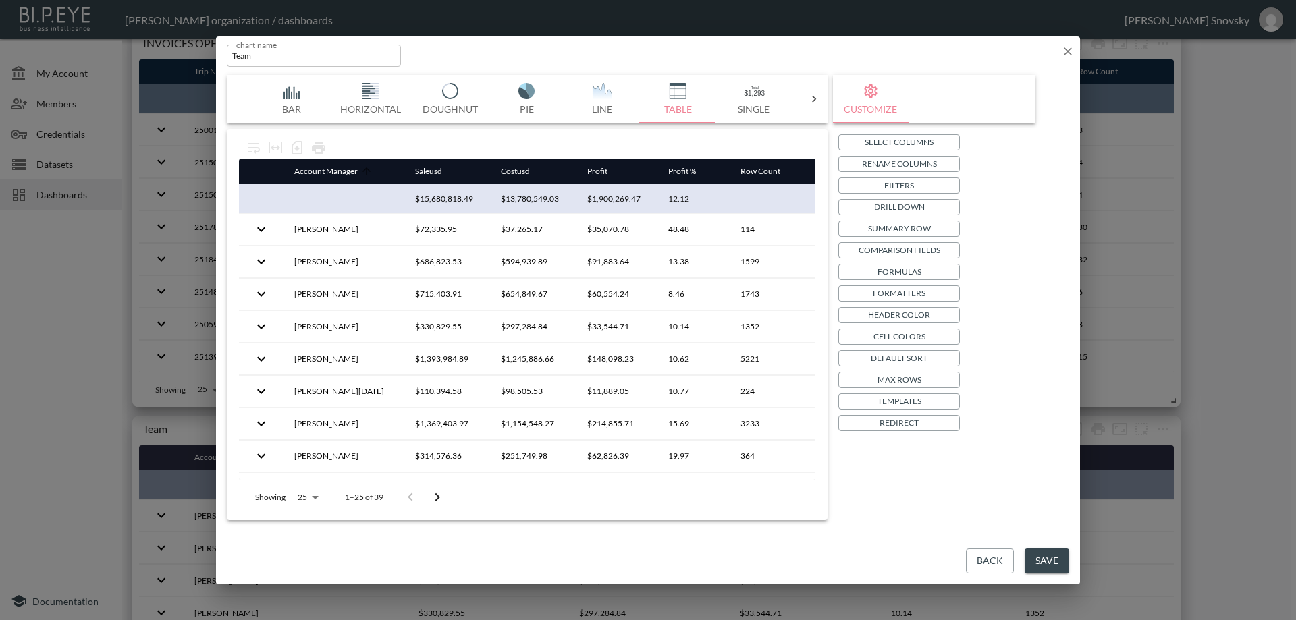
click at [684, 408] on td at bounding box center [527, 408] width 576 height 1
click at [1055, 557] on button "Save" at bounding box center [1046, 561] width 45 height 25
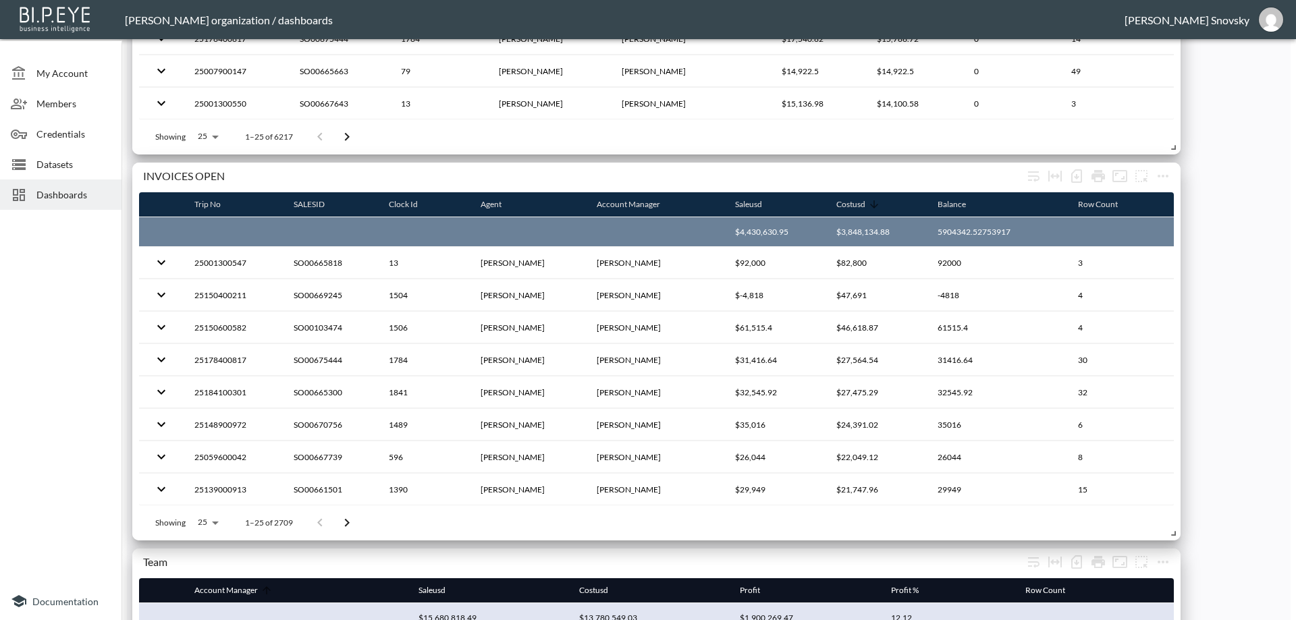
scroll to position [2322, 0]
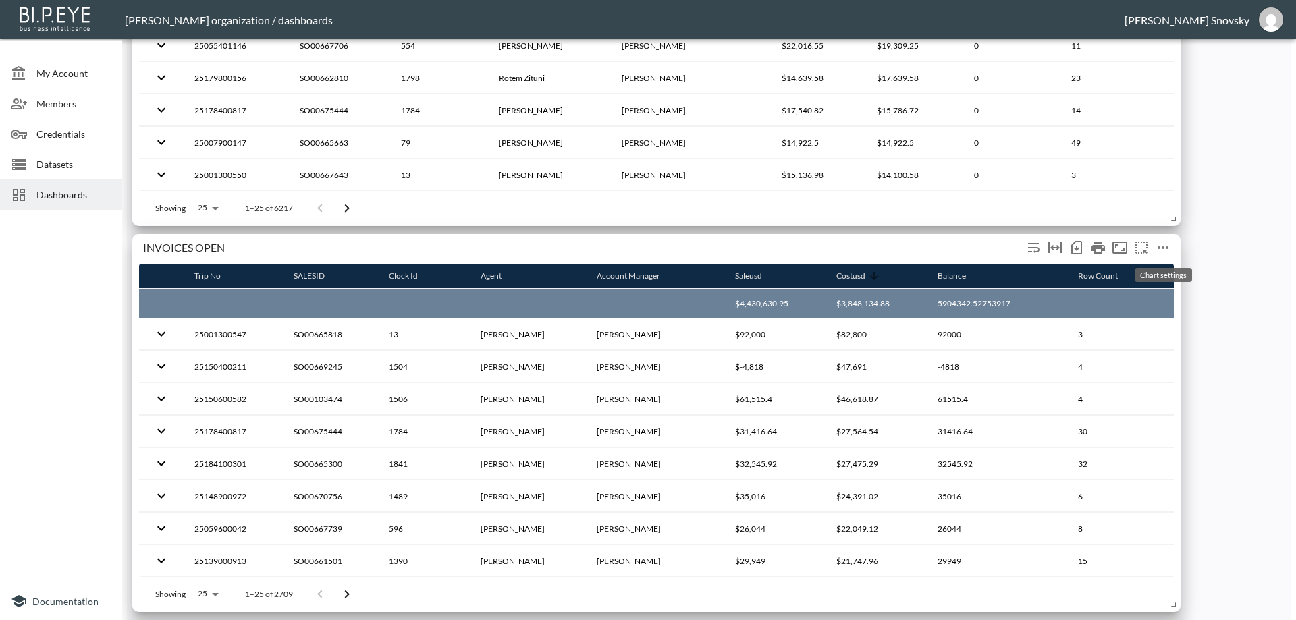
click at [1165, 243] on icon "more" at bounding box center [1163, 248] width 16 height 16
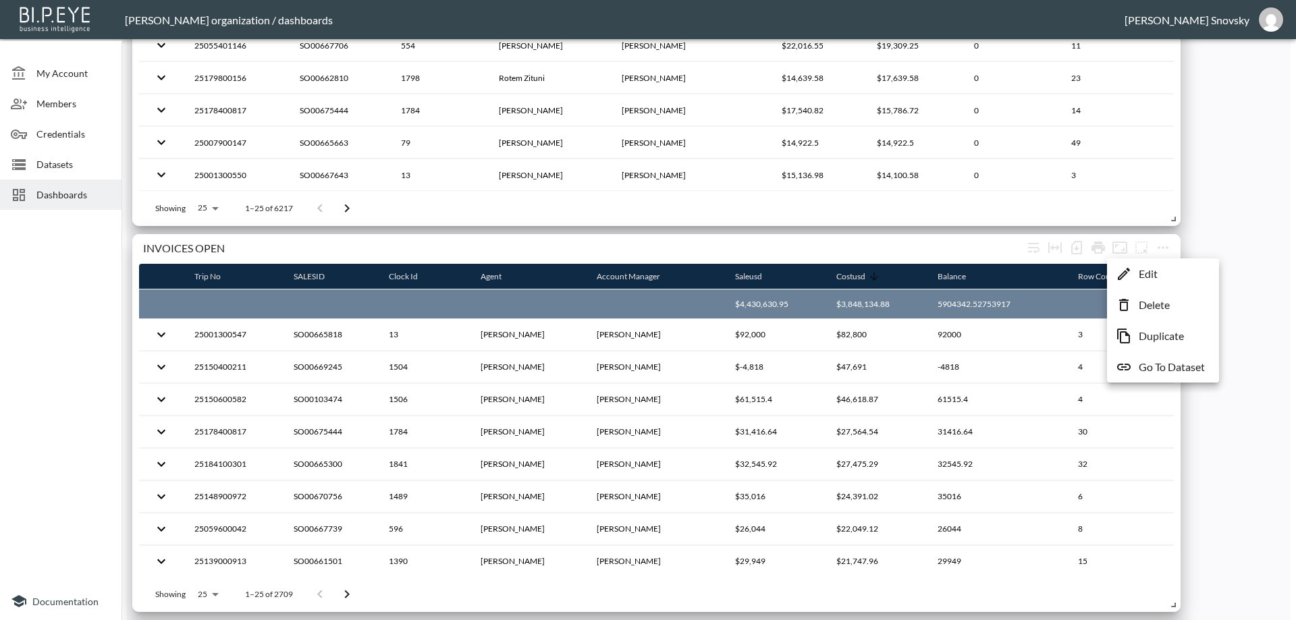
click at [1152, 334] on p "Duplicate" at bounding box center [1160, 336] width 45 height 16
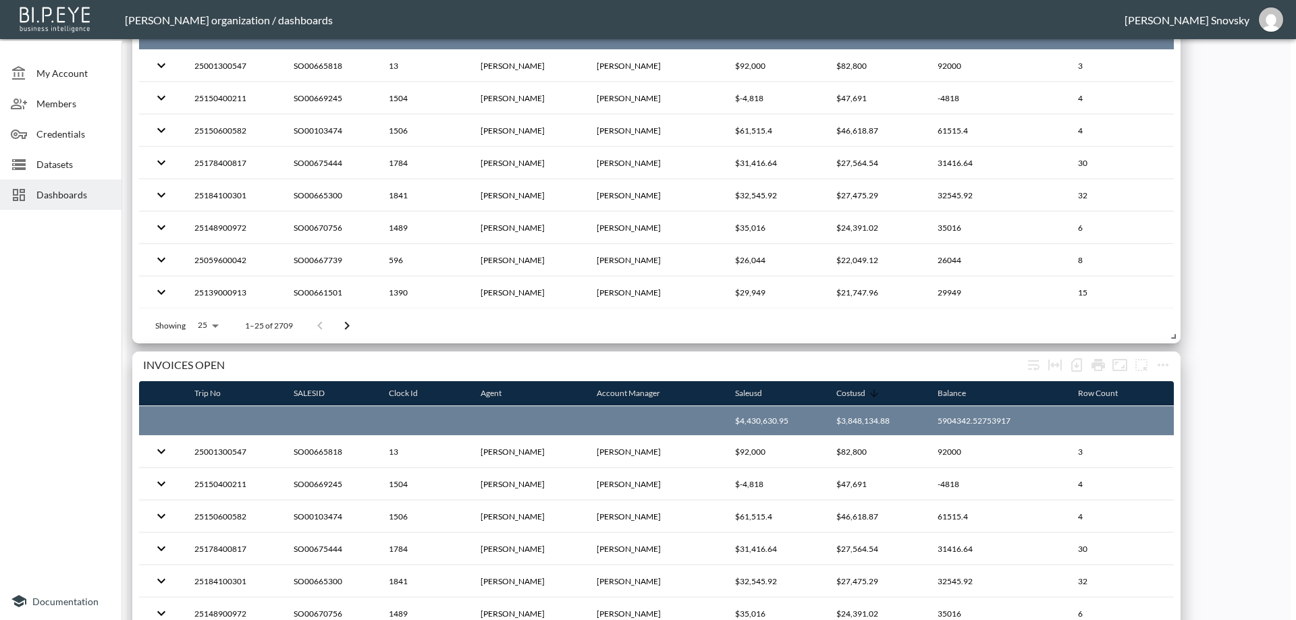
scroll to position [2592, 0]
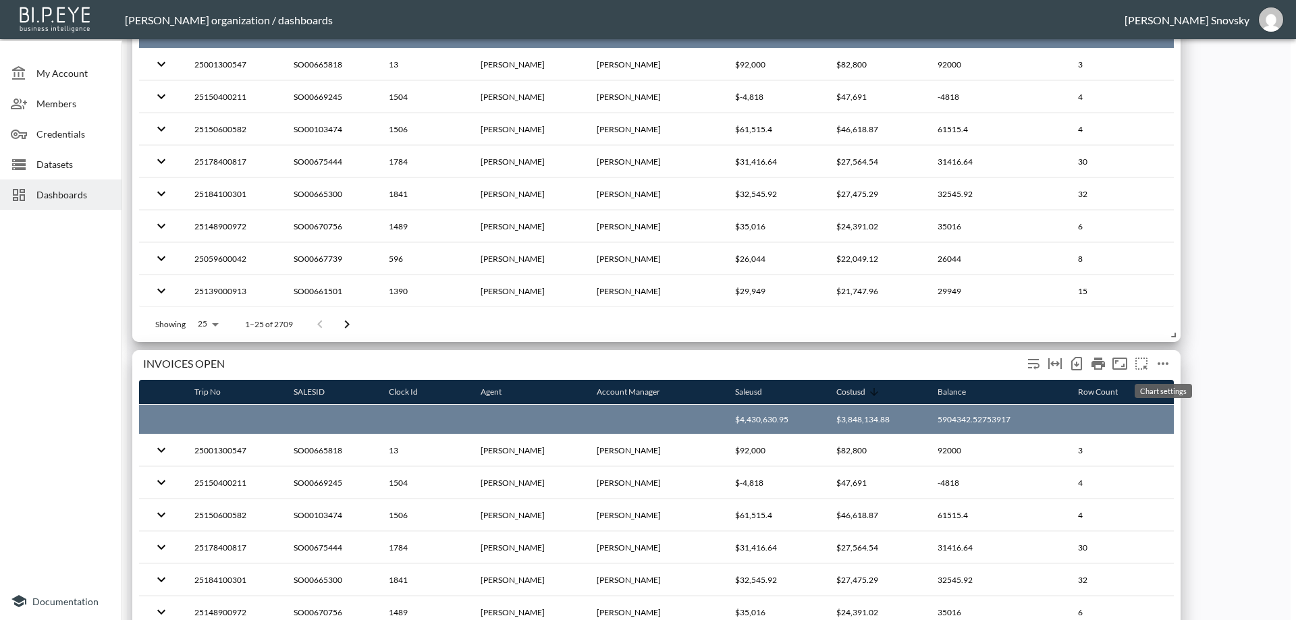
click at [1162, 362] on icon "more" at bounding box center [1163, 364] width 16 height 16
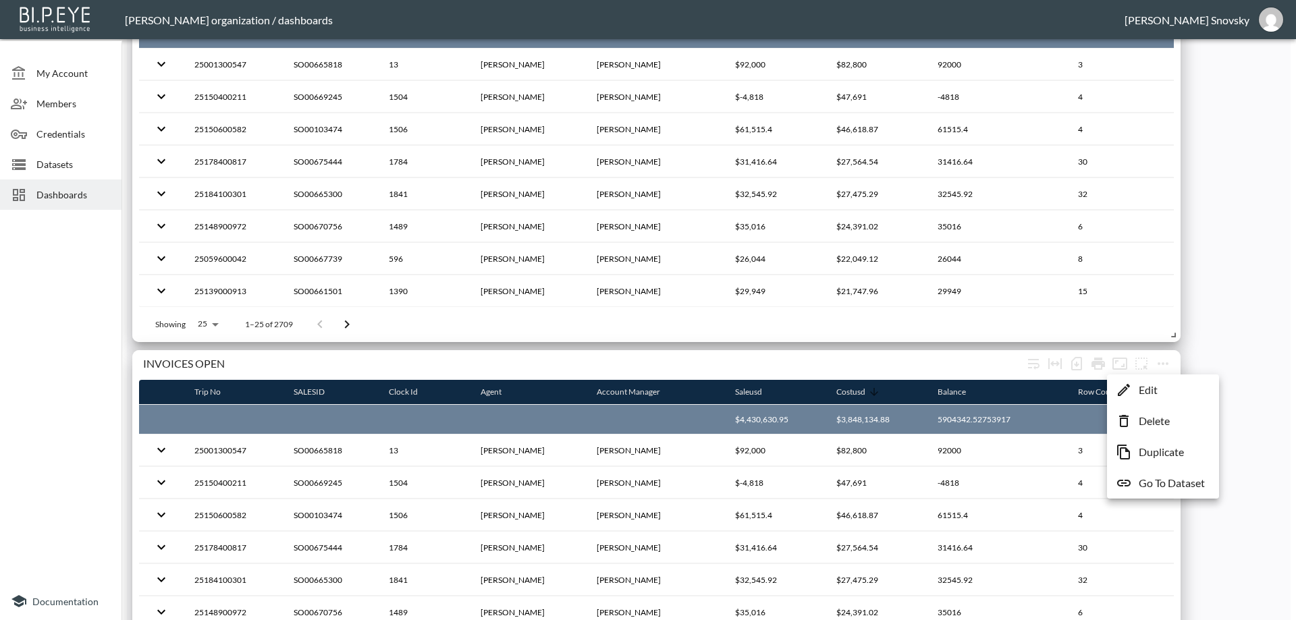
click at [1144, 389] on p "Edit" at bounding box center [1147, 390] width 19 height 16
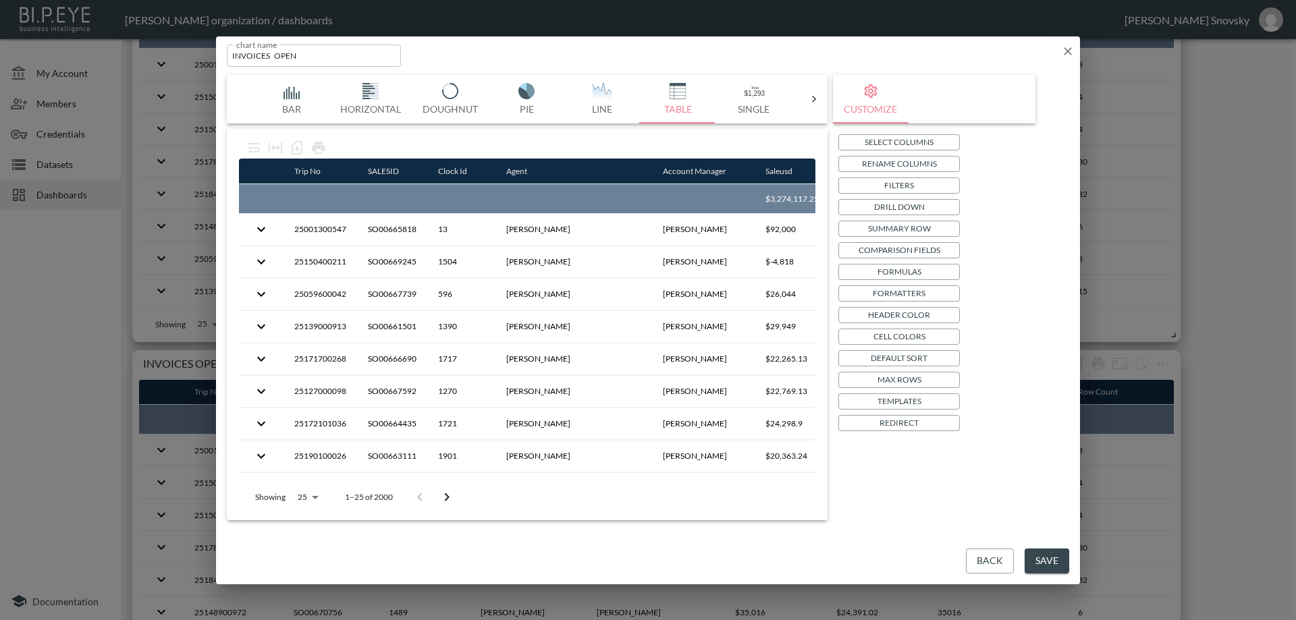
click at [280, 55] on input "INVOICES OPEN" at bounding box center [314, 56] width 174 height 22
type input "INVOICES CLOSED"
click at [862, 182] on button "Filters" at bounding box center [898, 185] width 121 height 16
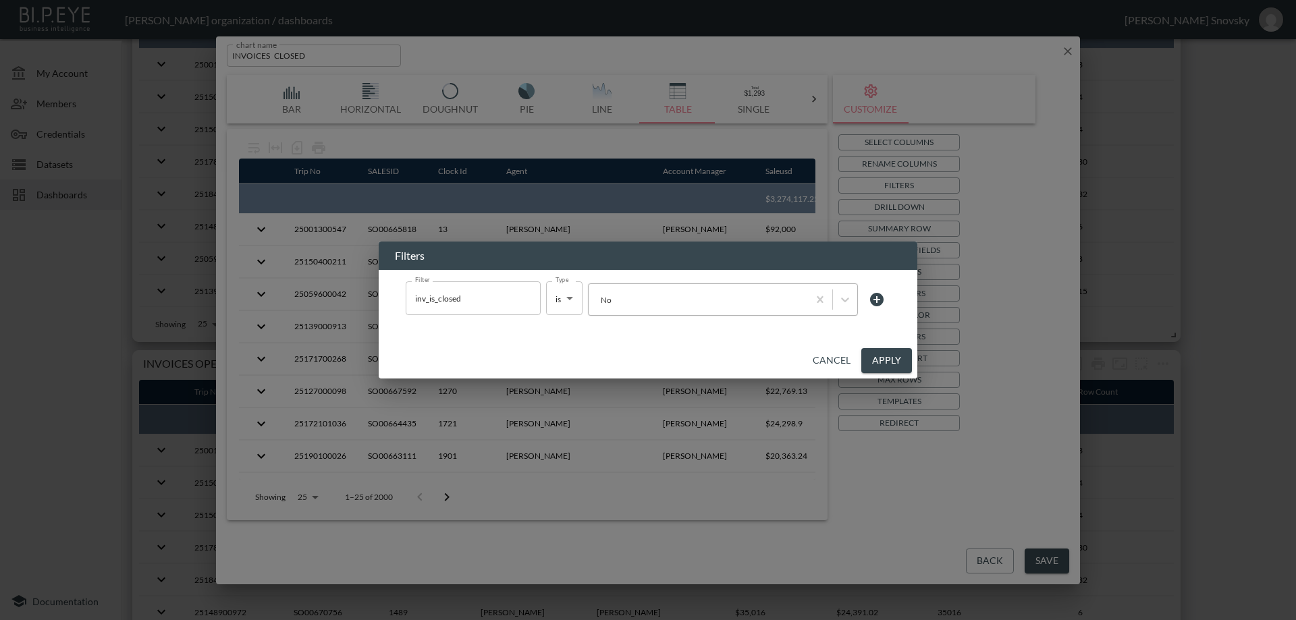
click at [692, 300] on div at bounding box center [698, 300] width 206 height 13
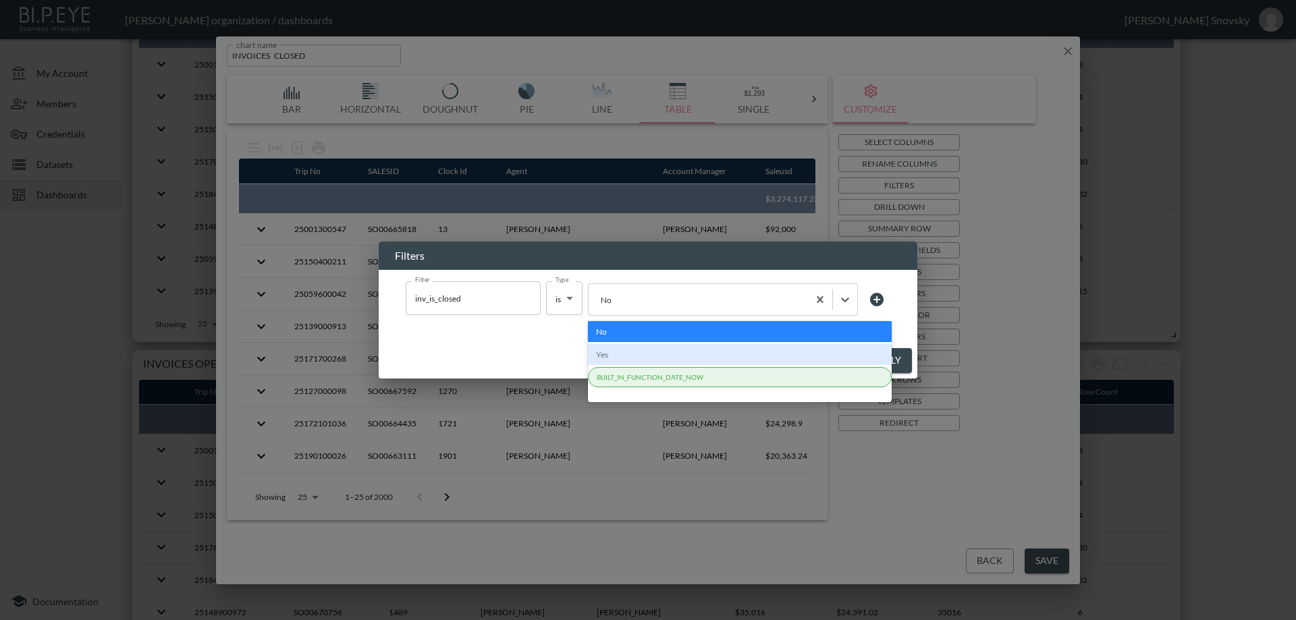
click at [641, 360] on div "Yes" at bounding box center [740, 354] width 304 height 21
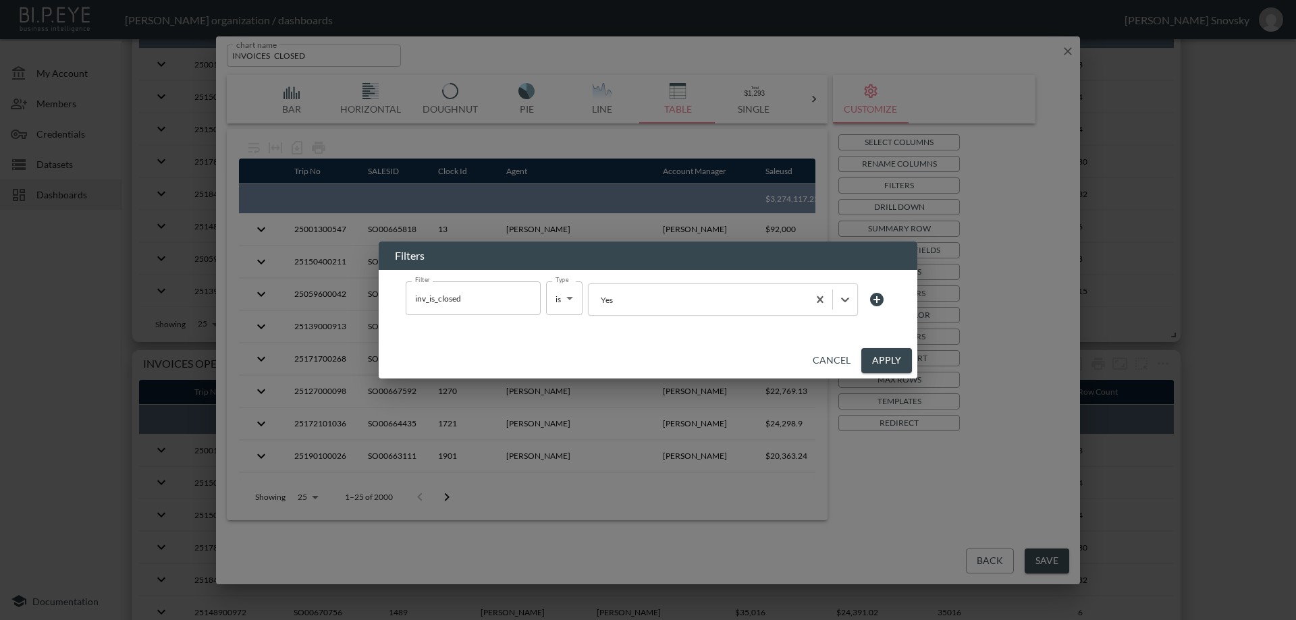
click at [883, 356] on button "Apply" at bounding box center [886, 360] width 51 height 25
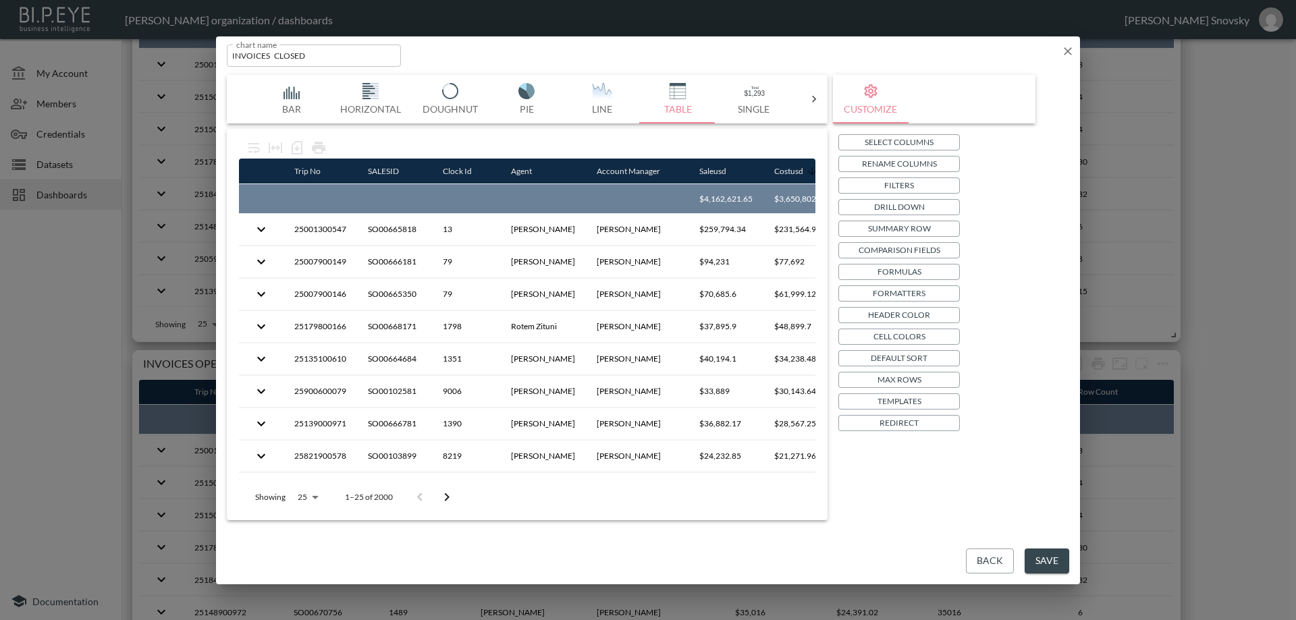
click at [1038, 560] on button "Save" at bounding box center [1046, 561] width 45 height 25
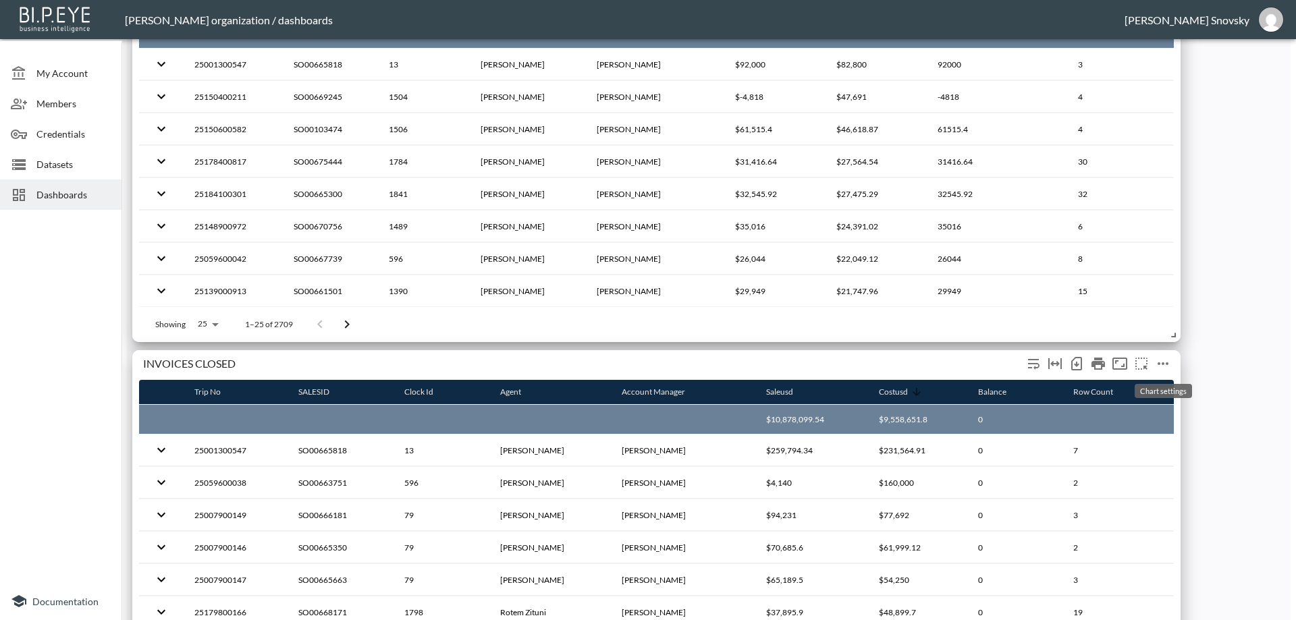
click at [1161, 364] on icon "more" at bounding box center [1163, 364] width 16 height 16
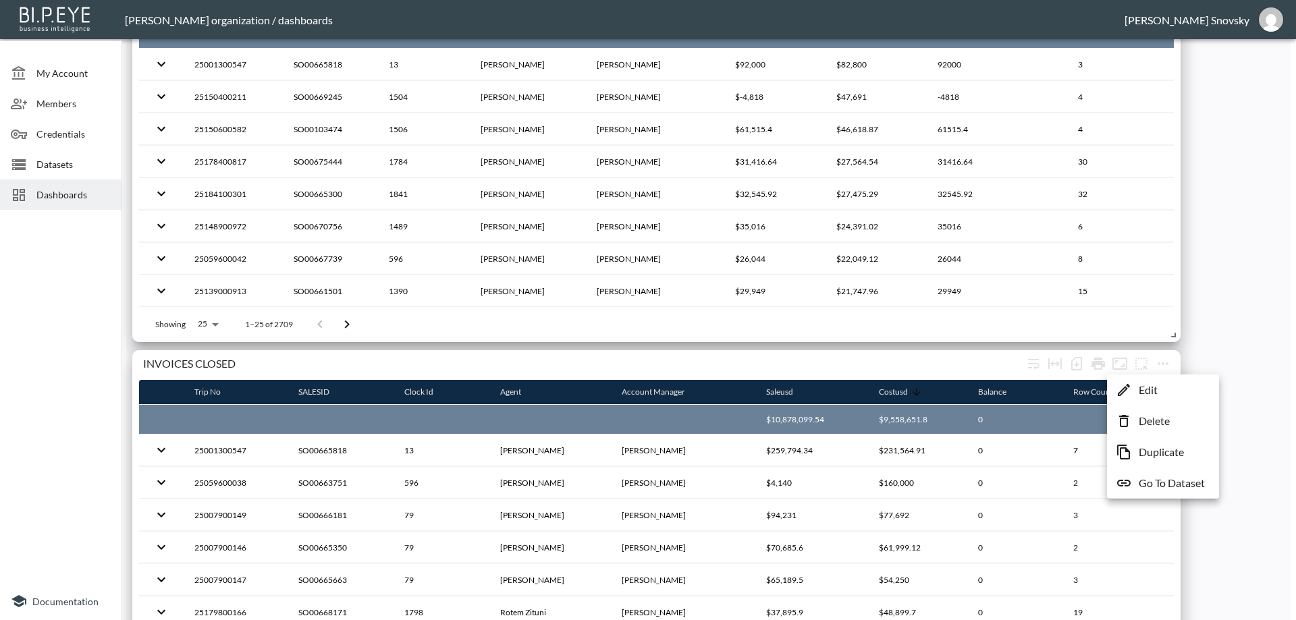
click at [1153, 383] on p "Edit" at bounding box center [1147, 390] width 19 height 16
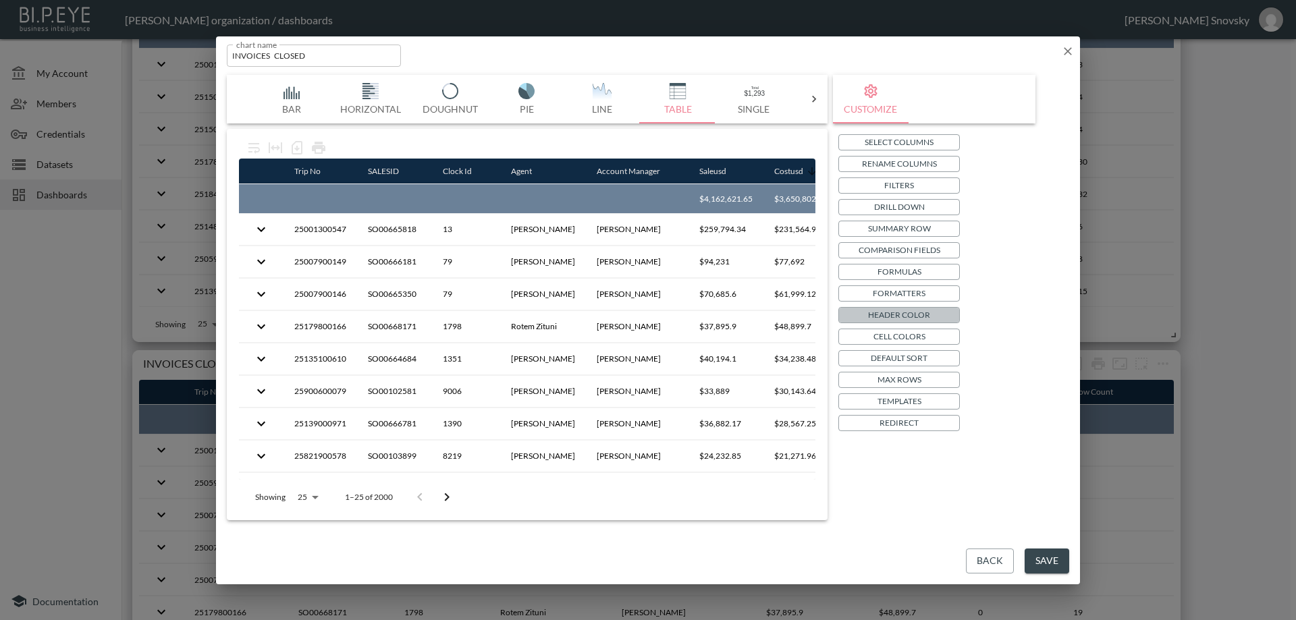
click at [904, 313] on p "Header Color" at bounding box center [899, 315] width 62 height 14
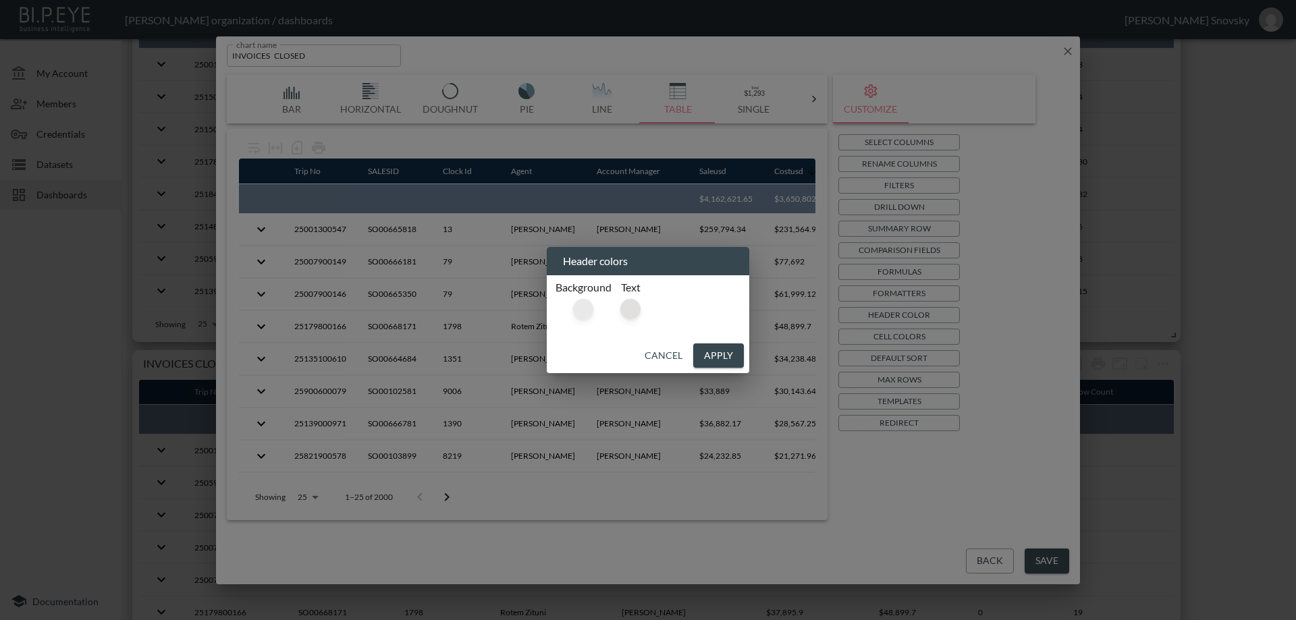
click at [584, 306] on div at bounding box center [583, 309] width 20 height 20
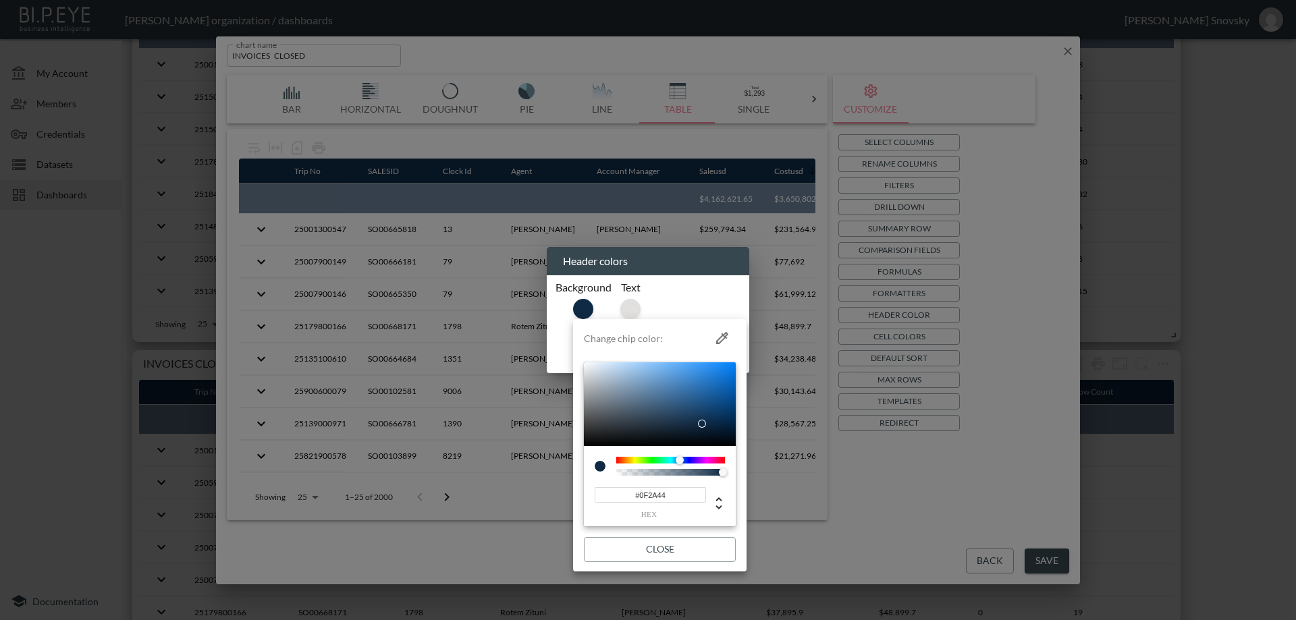
click at [661, 493] on input "#0F2A44" at bounding box center [649, 495] width 111 height 16
paste input "B3A8A"
type input "#0B3A8A"
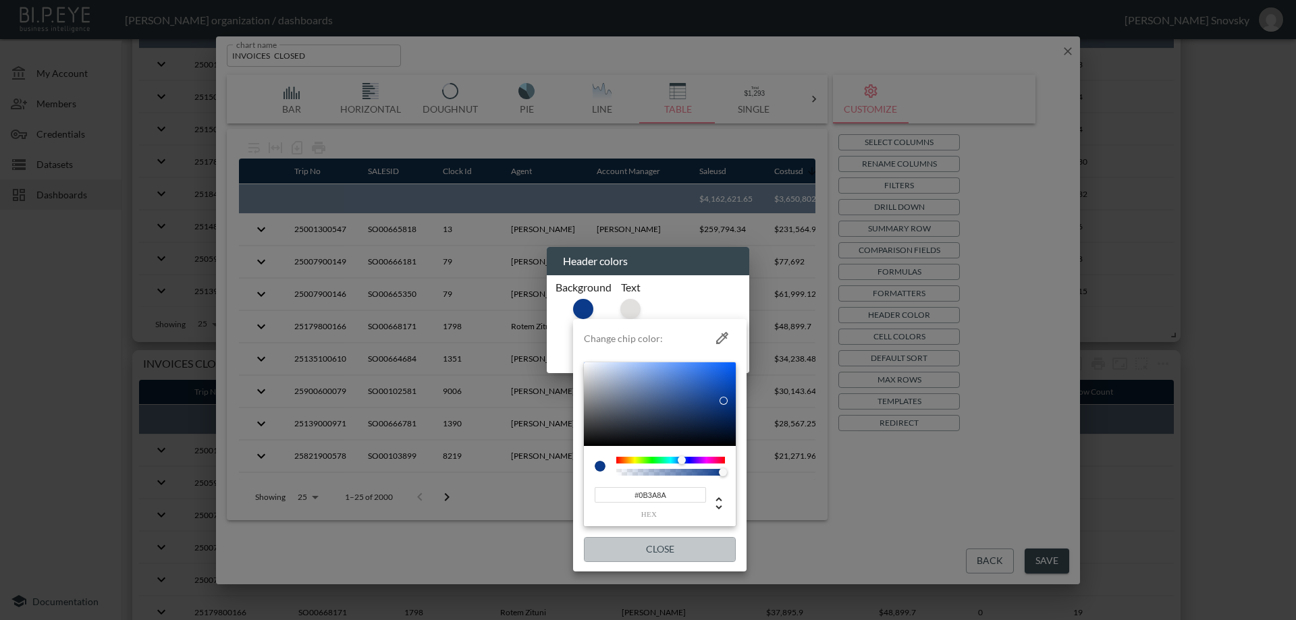
click at [680, 545] on button "Close" at bounding box center [660, 549] width 152 height 25
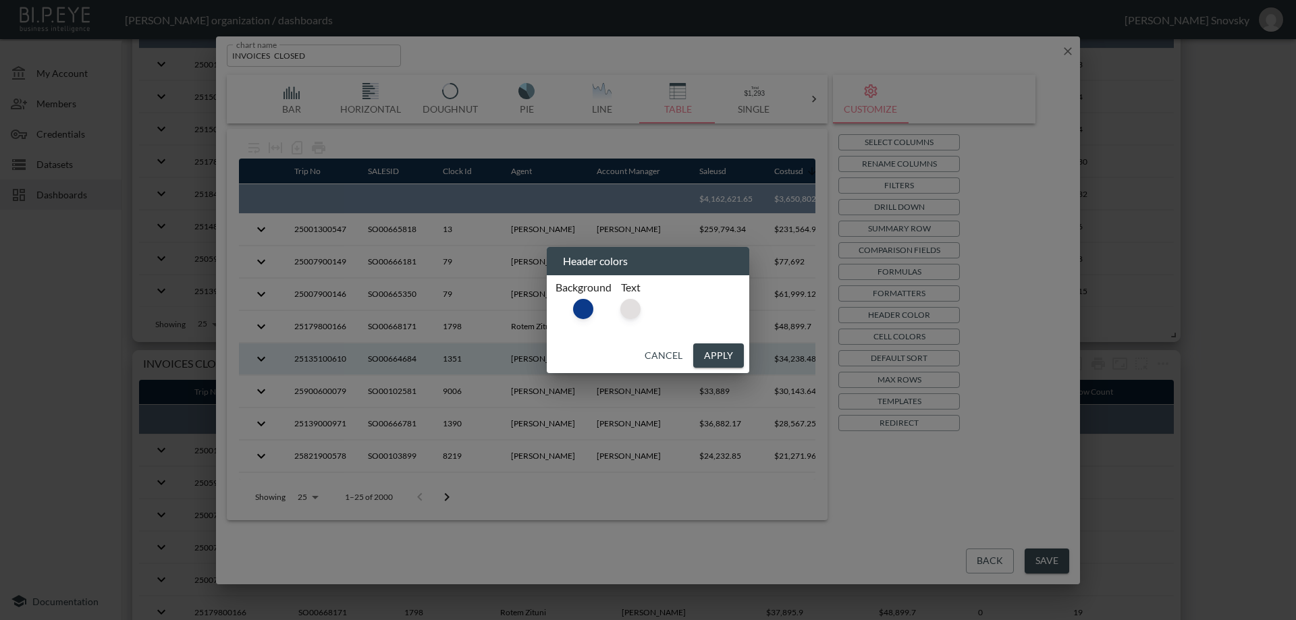
click at [707, 355] on button "Apply" at bounding box center [718, 355] width 51 height 25
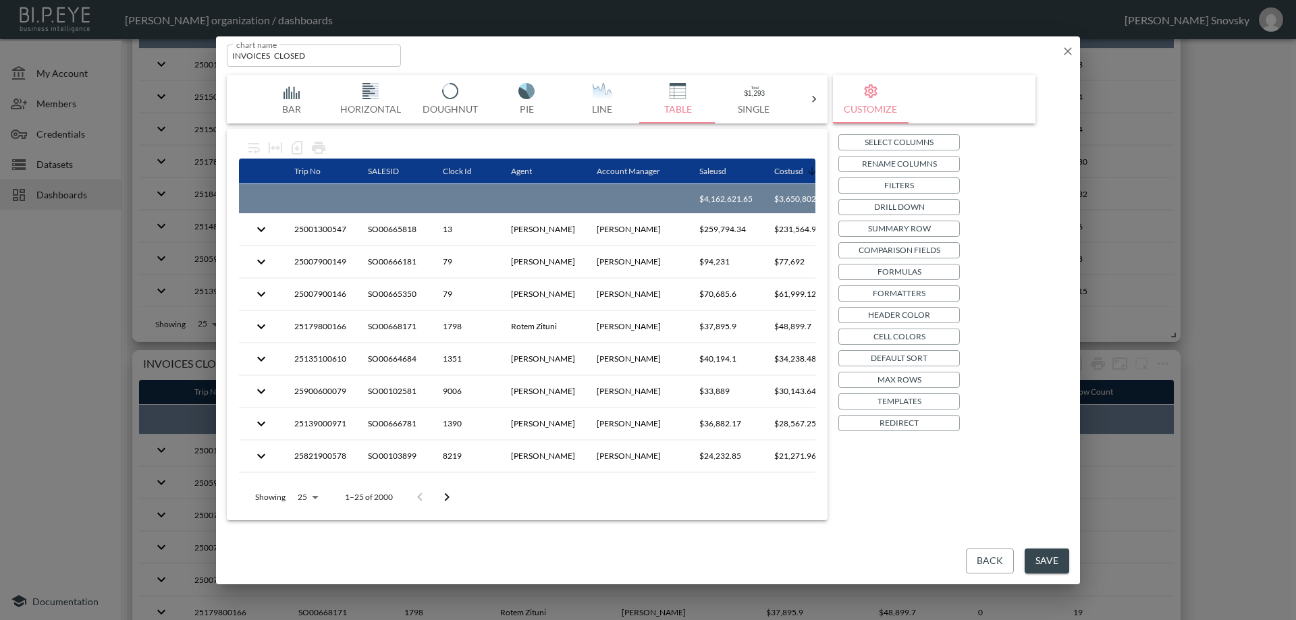
click at [903, 230] on p "Summary Row" at bounding box center [899, 228] width 63 height 14
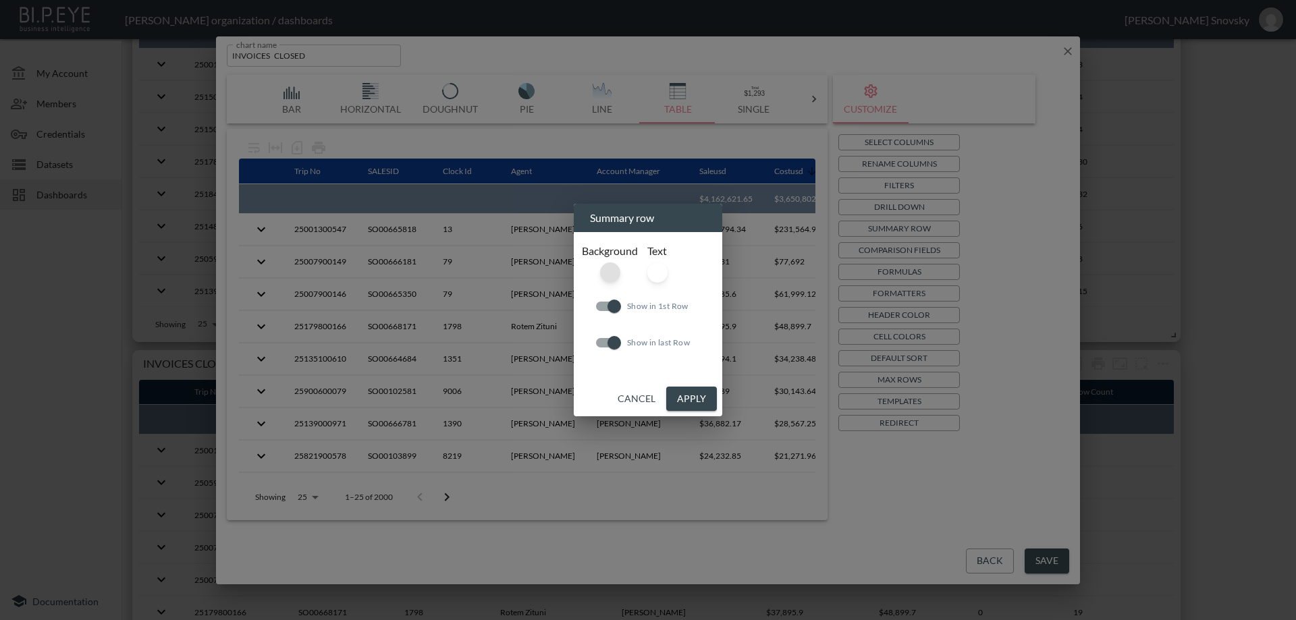
click at [607, 273] on div at bounding box center [610, 272] width 20 height 20
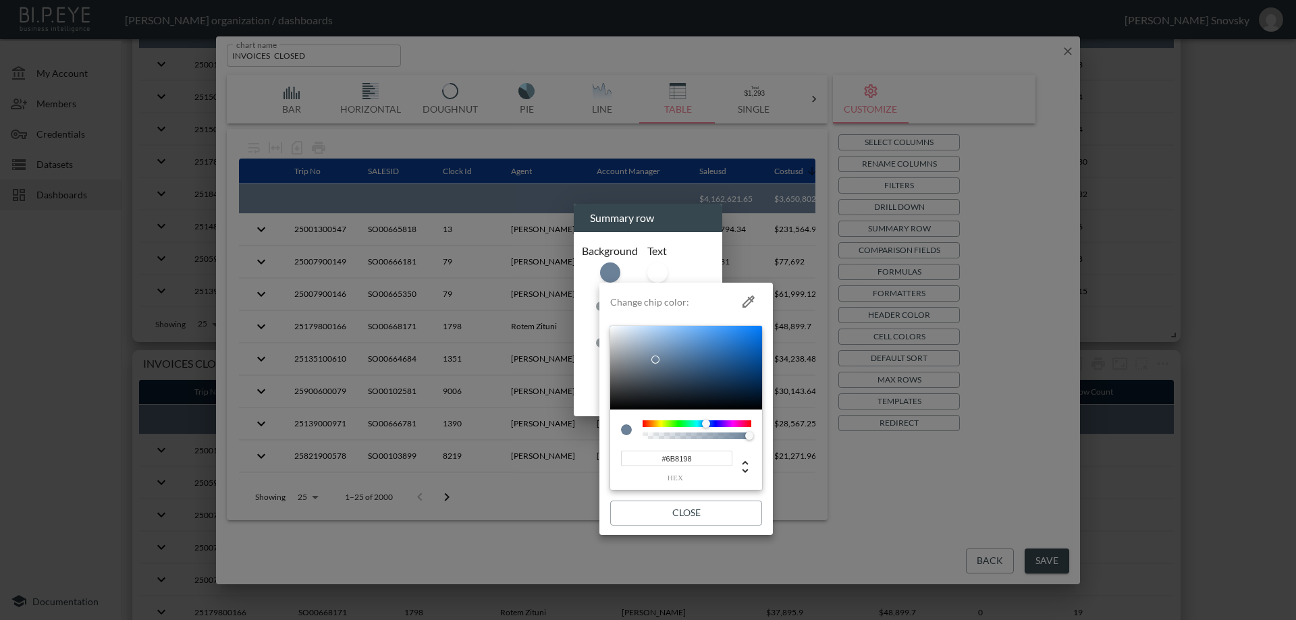
click at [690, 453] on input "#6B8198" at bounding box center [676, 459] width 111 height 16
click at [689, 453] on input "#6B8198" at bounding box center [676, 459] width 111 height 16
paste input "2BB673"
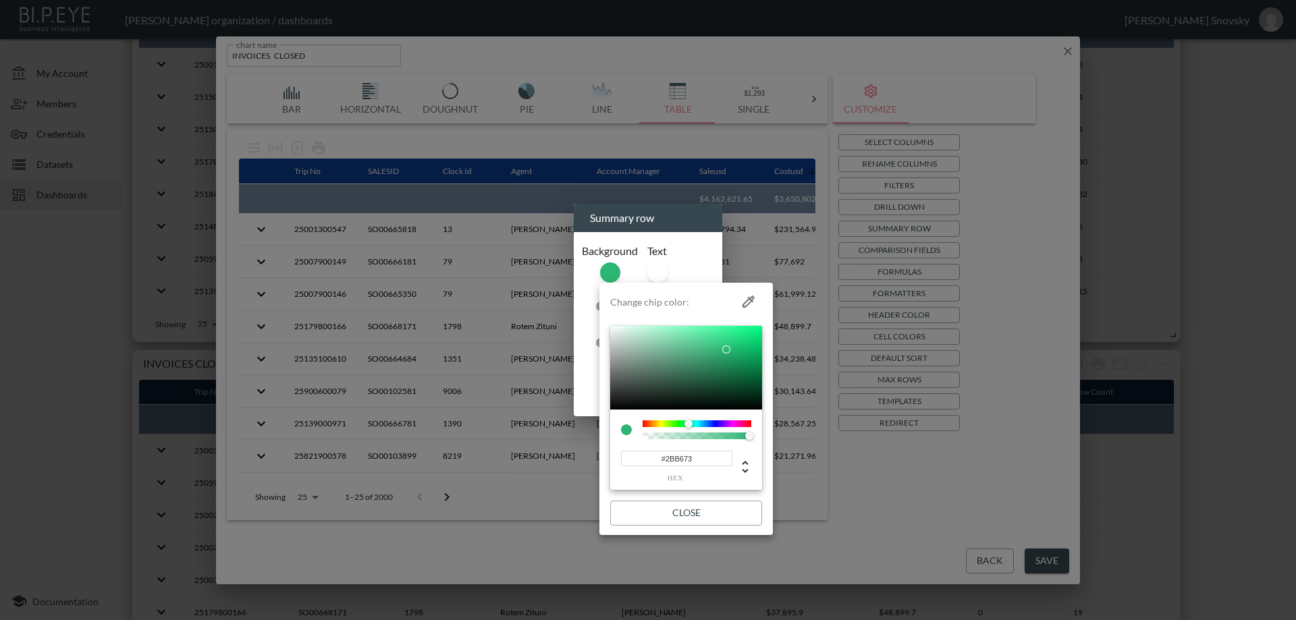
type input "#2BB673"
click at [694, 507] on button "Close" at bounding box center [686, 513] width 152 height 25
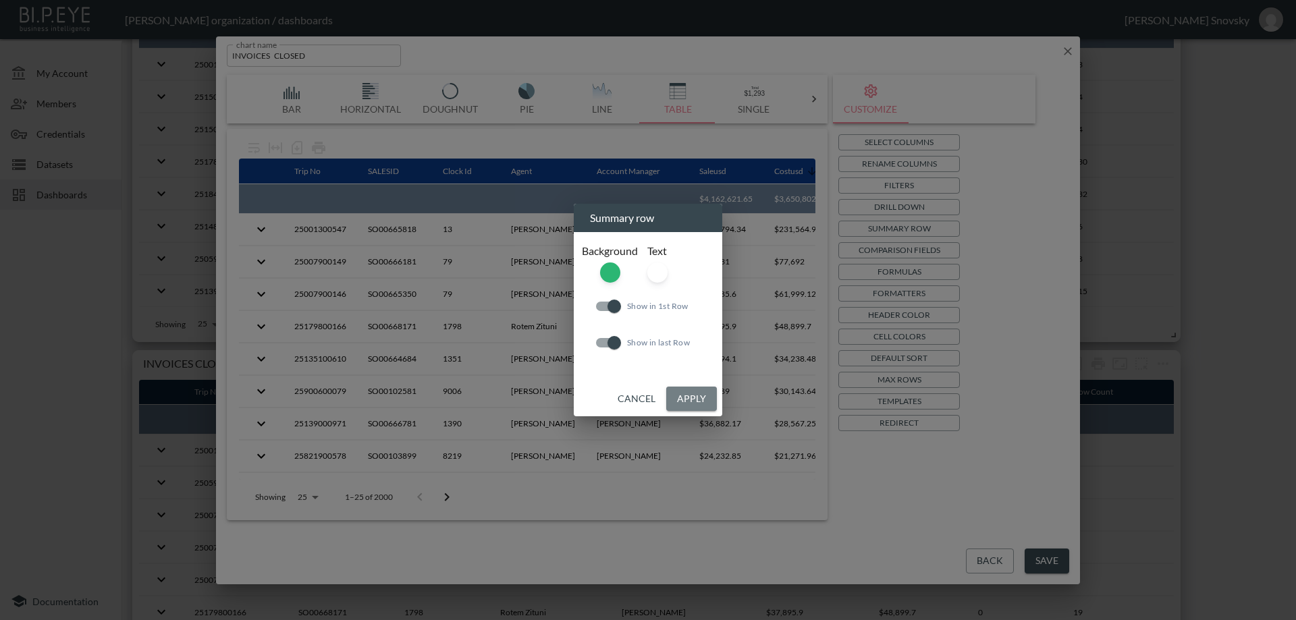
click at [702, 395] on button "Apply" at bounding box center [691, 399] width 51 height 25
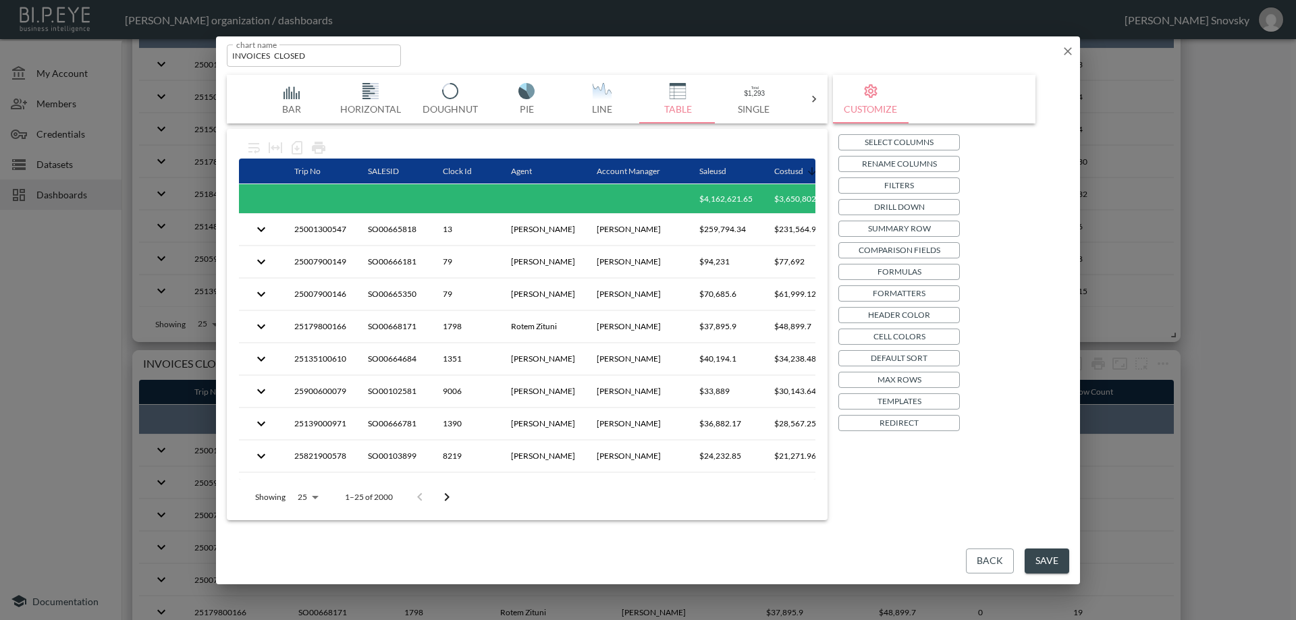
click at [1035, 557] on button "Save" at bounding box center [1046, 561] width 45 height 25
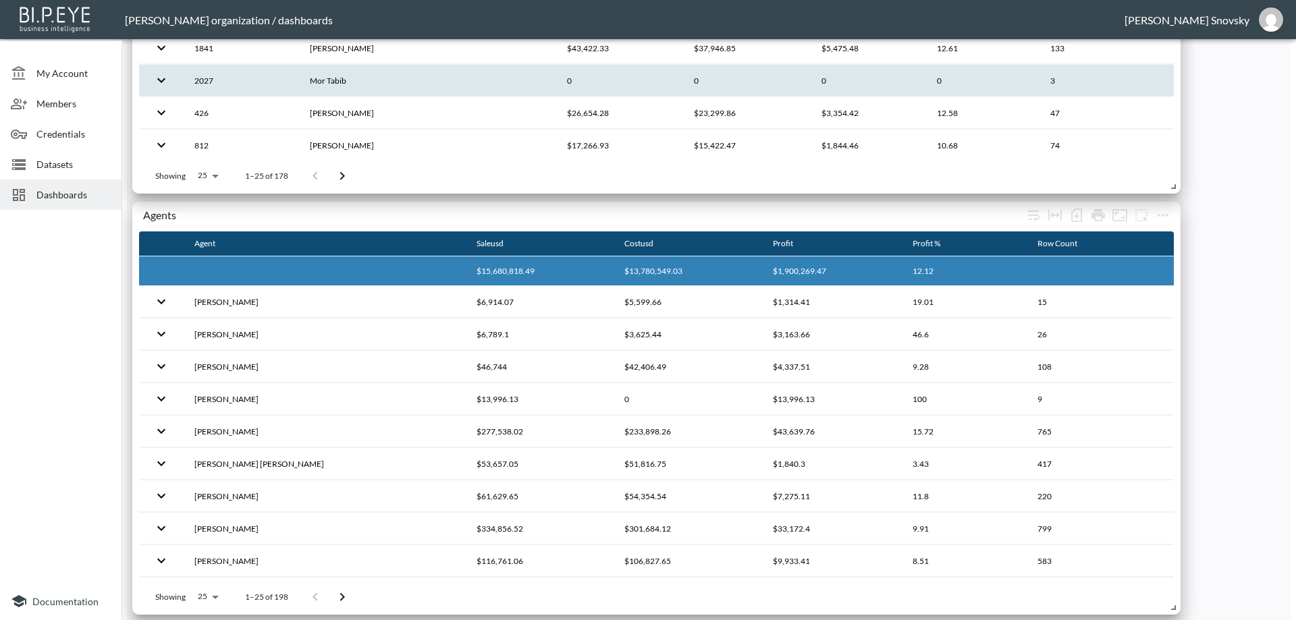
scroll to position [702, 0]
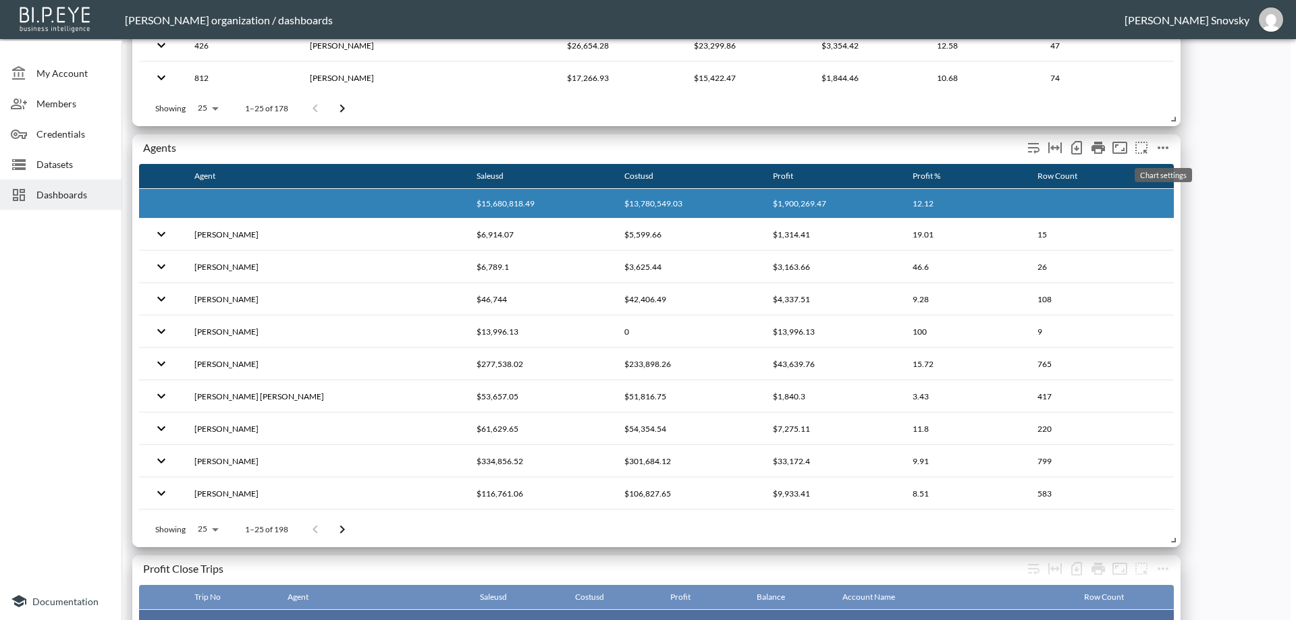
click at [1159, 148] on icon "more" at bounding box center [1162, 147] width 11 height 3
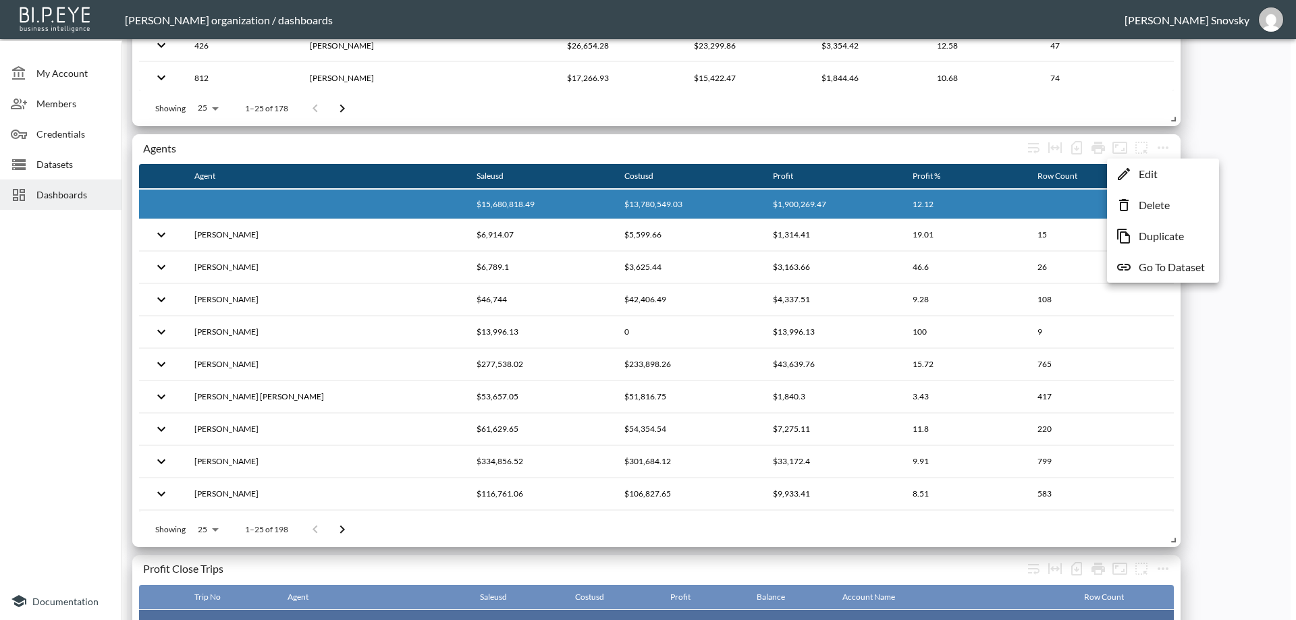
click at [1155, 165] on li "Edit" at bounding box center [1162, 174] width 105 height 24
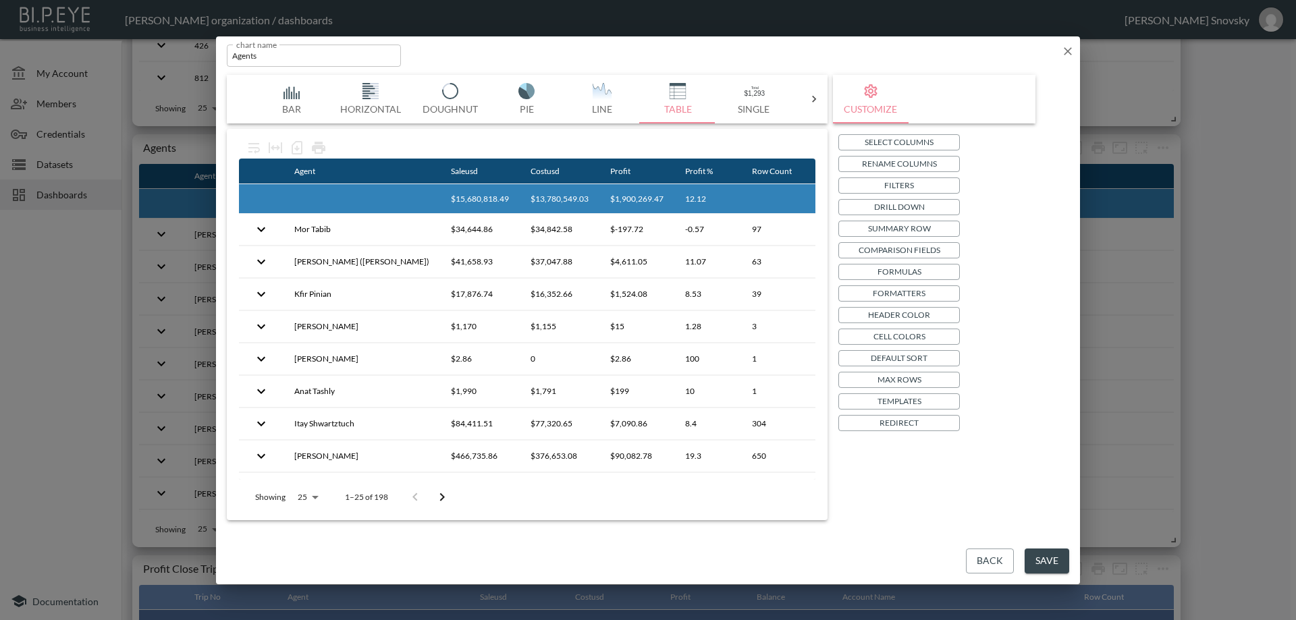
click at [874, 204] on p "Drill Down" at bounding box center [899, 207] width 51 height 14
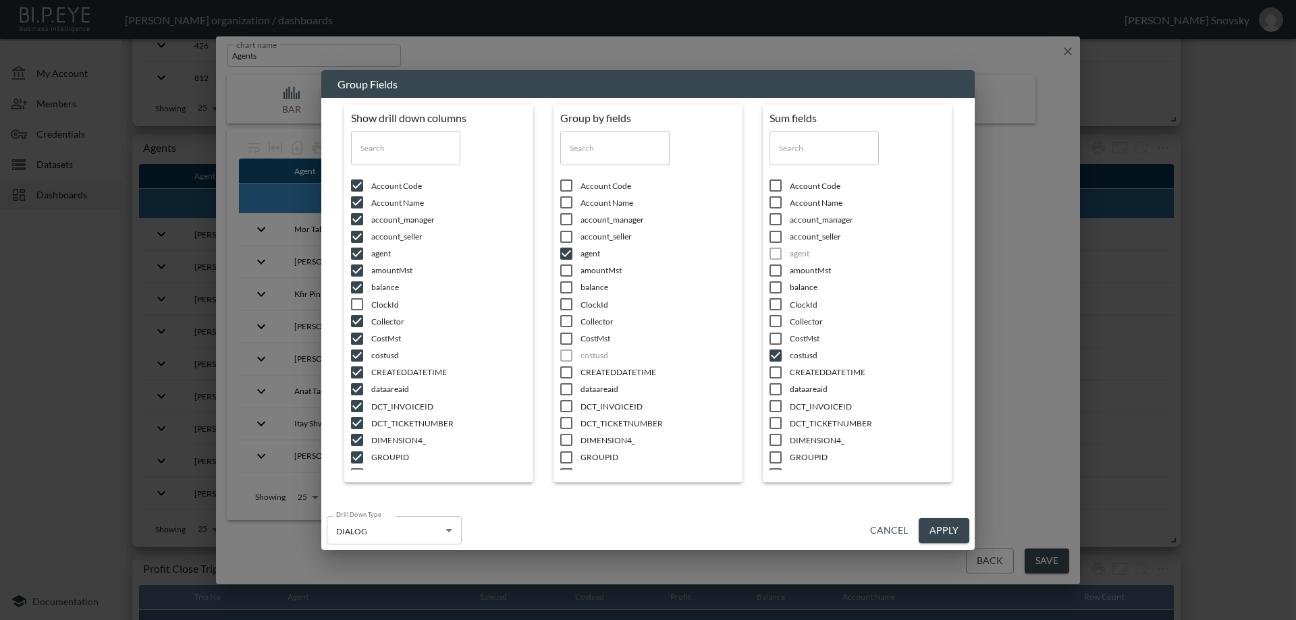
click at [561, 303] on input "checkbox" at bounding box center [566, 304] width 28 height 13
checkbox input "true"
click at [939, 524] on button "Apply" at bounding box center [943, 530] width 51 height 25
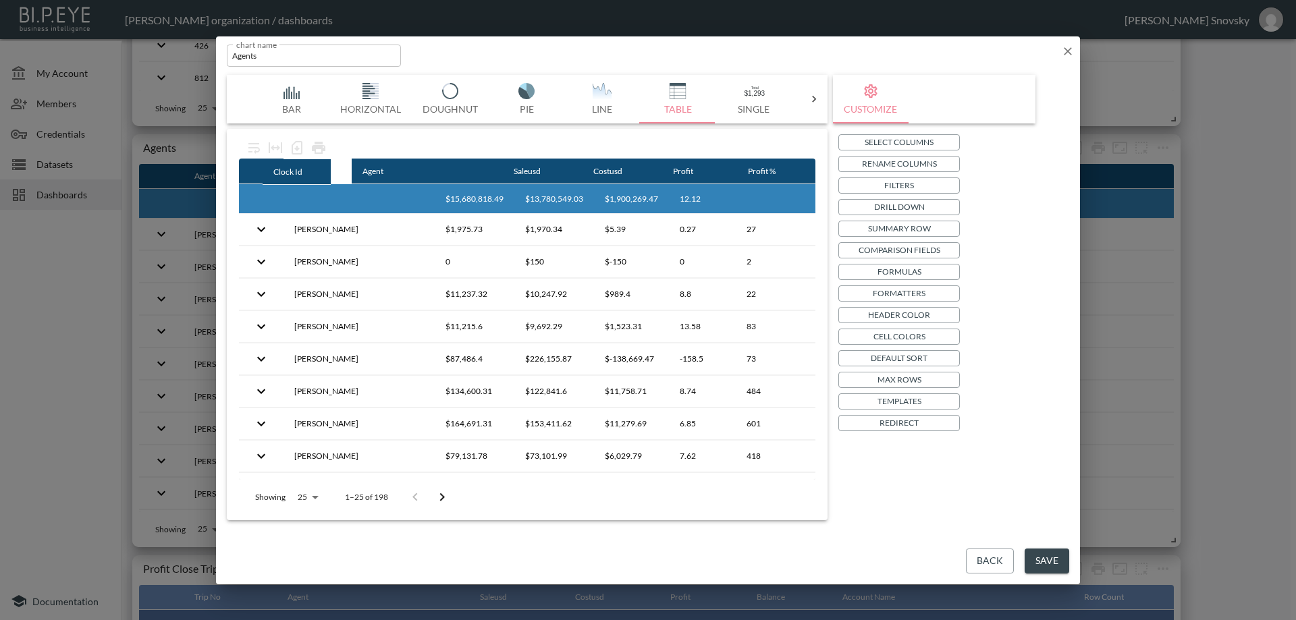
drag, startPoint x: 783, startPoint y: 174, endPoint x: 279, endPoint y: 175, distance: 504.0
click at [277, 175] on tr "Agent [PERSON_NAME] Profit Profit % Row Count Clock Id" at bounding box center [561, 172] width 644 height 26
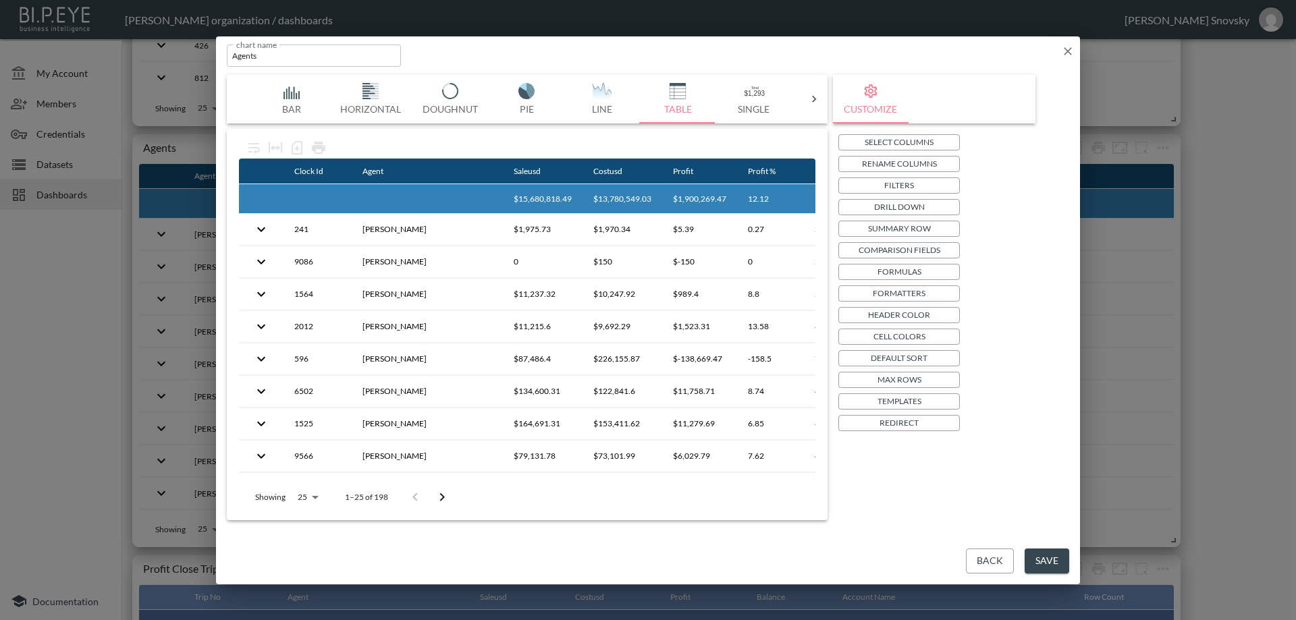
click at [1044, 559] on button "Save" at bounding box center [1046, 561] width 45 height 25
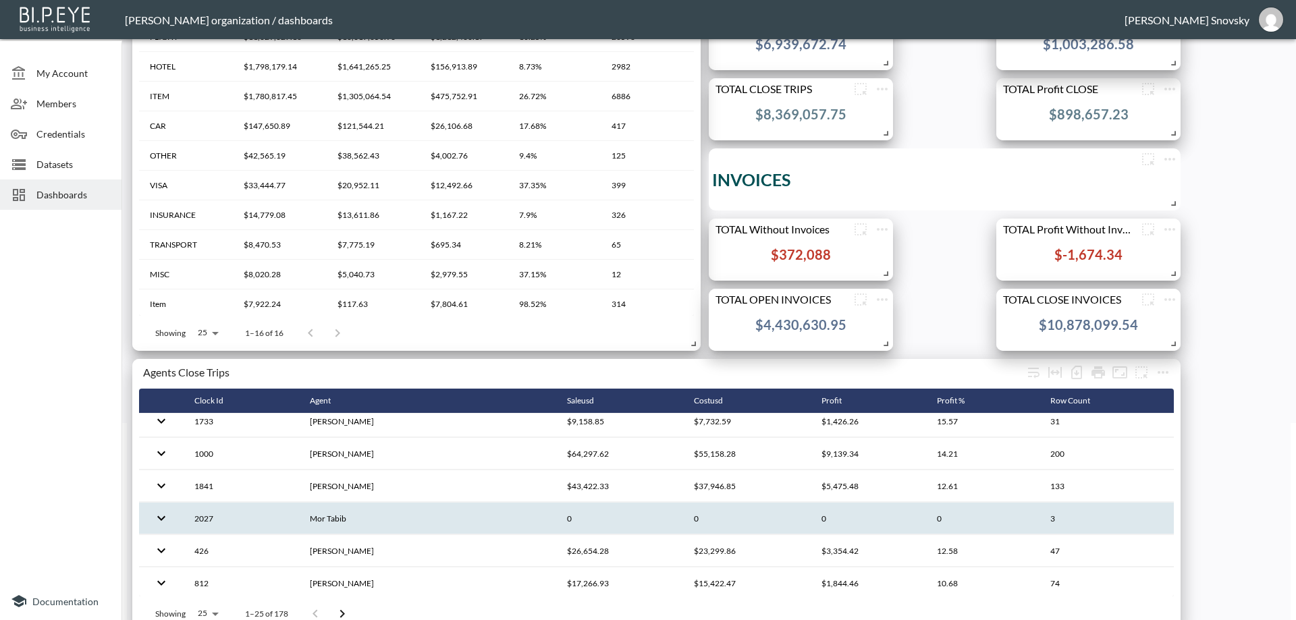
scroll to position [230, 0]
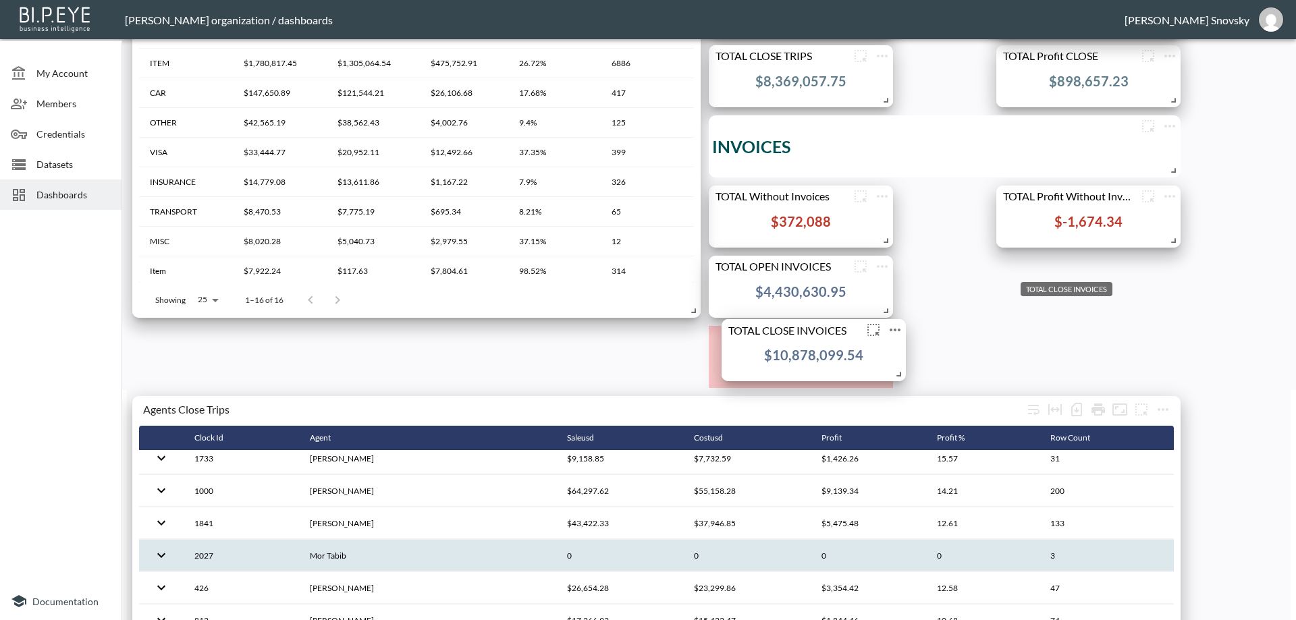
drag, startPoint x: 1065, startPoint y: 271, endPoint x: 789, endPoint y: 335, distance: 283.3
click at [789, 335] on div "TOTAL CLOSE INVOICES" at bounding box center [791, 329] width 141 height 13
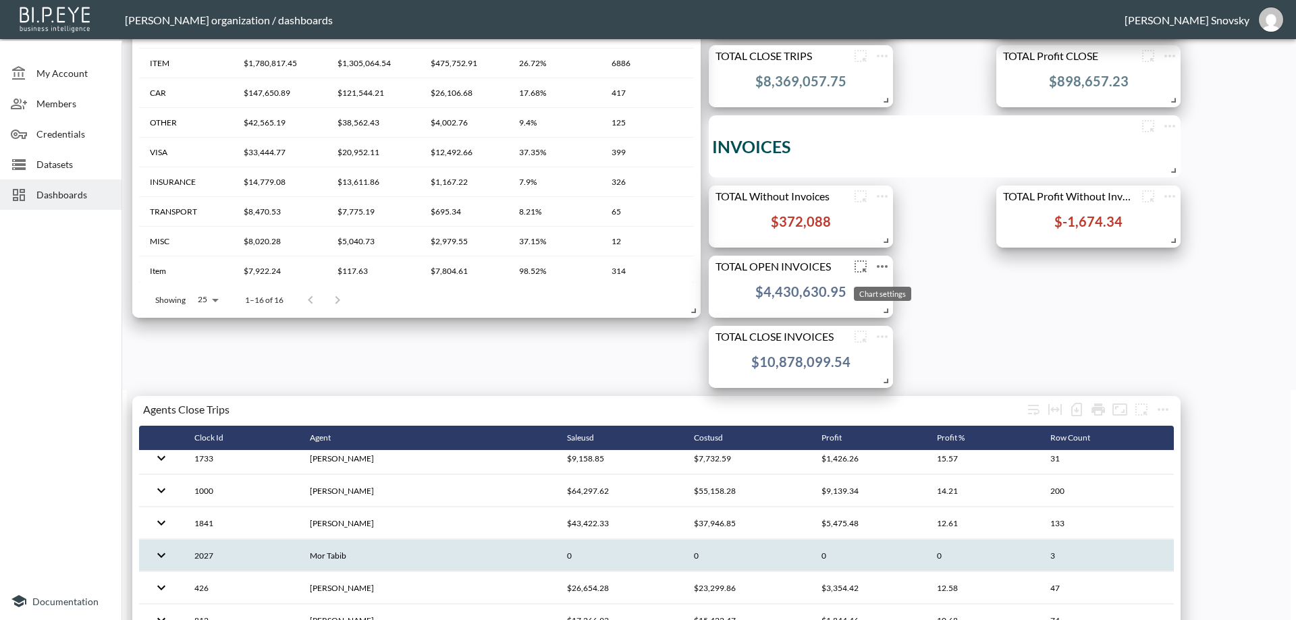
click at [883, 266] on icon "more" at bounding box center [882, 266] width 11 height 3
click at [887, 349] on p "Duplicate" at bounding box center [880, 355] width 45 height 16
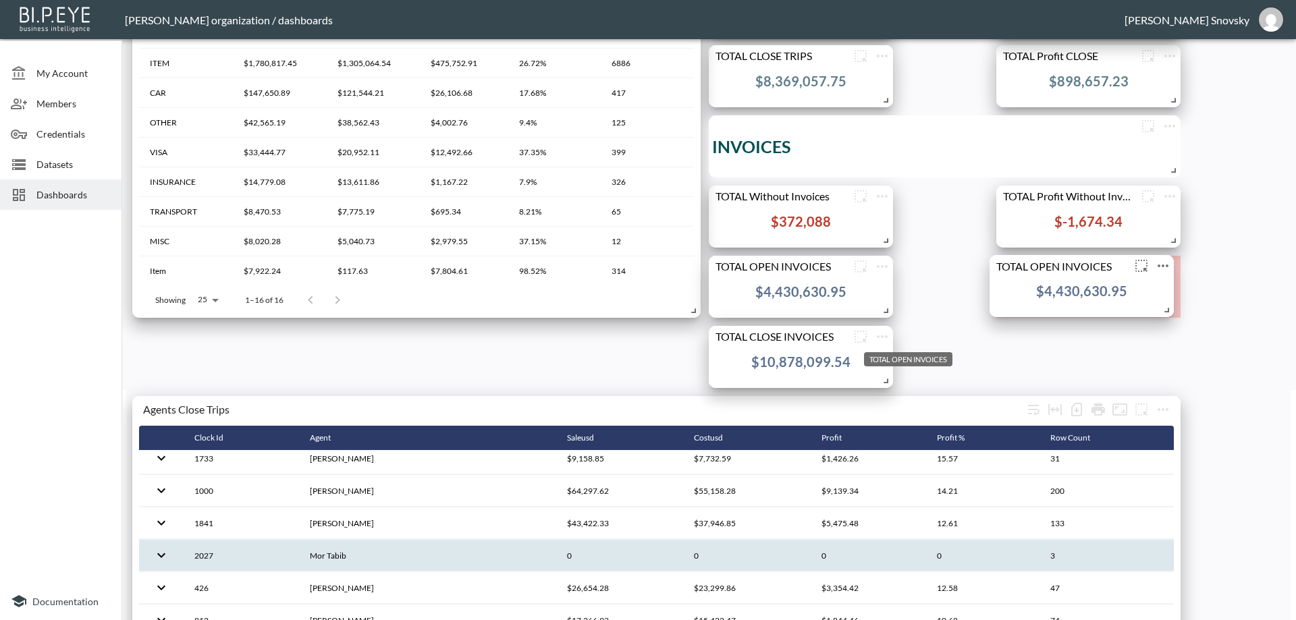
drag, startPoint x: 877, startPoint y: 341, endPoint x: 1091, endPoint y: 265, distance: 227.1
click at [1091, 265] on div "TOTAL OPEN INVOICES" at bounding box center [1059, 265] width 141 height 13
click at [1170, 268] on icon "more" at bounding box center [1169, 266] width 16 height 16
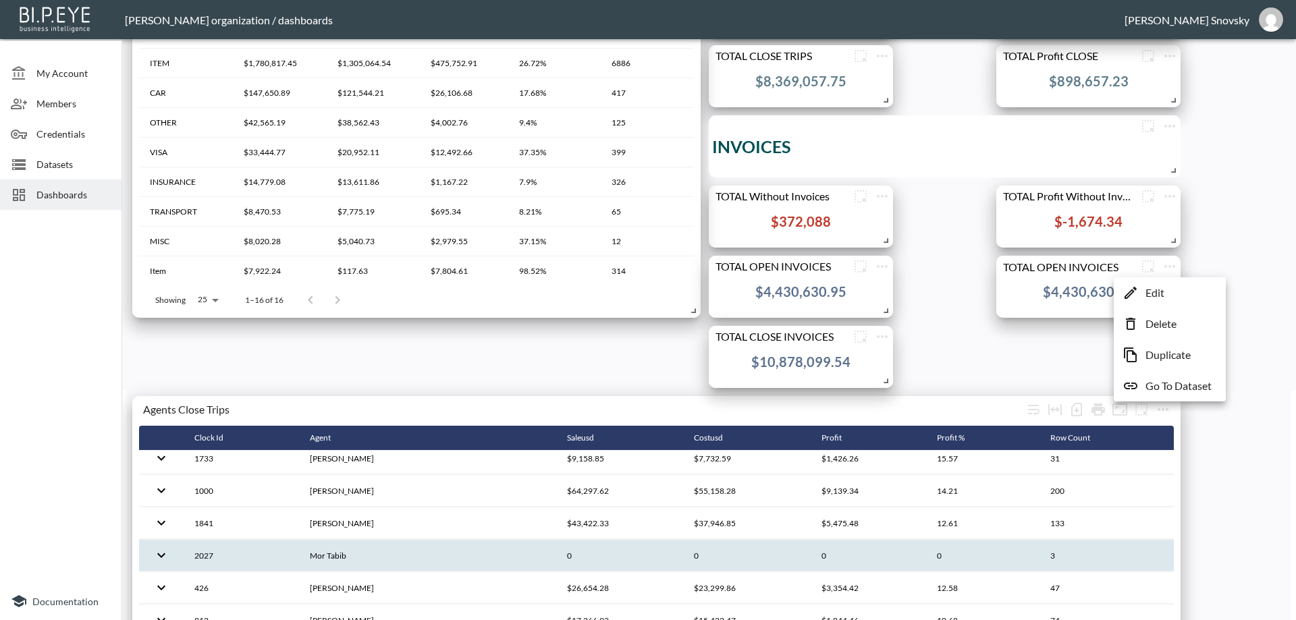
click at [1154, 292] on p "Edit" at bounding box center [1154, 293] width 19 height 16
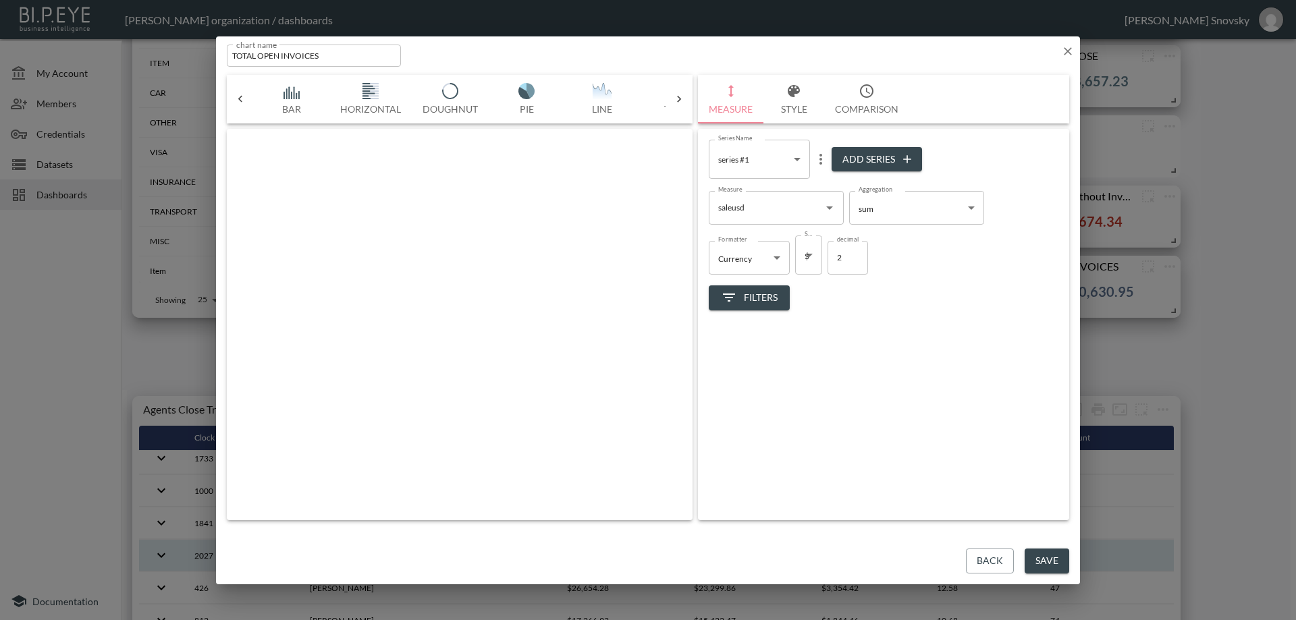
scroll to position [0, 71]
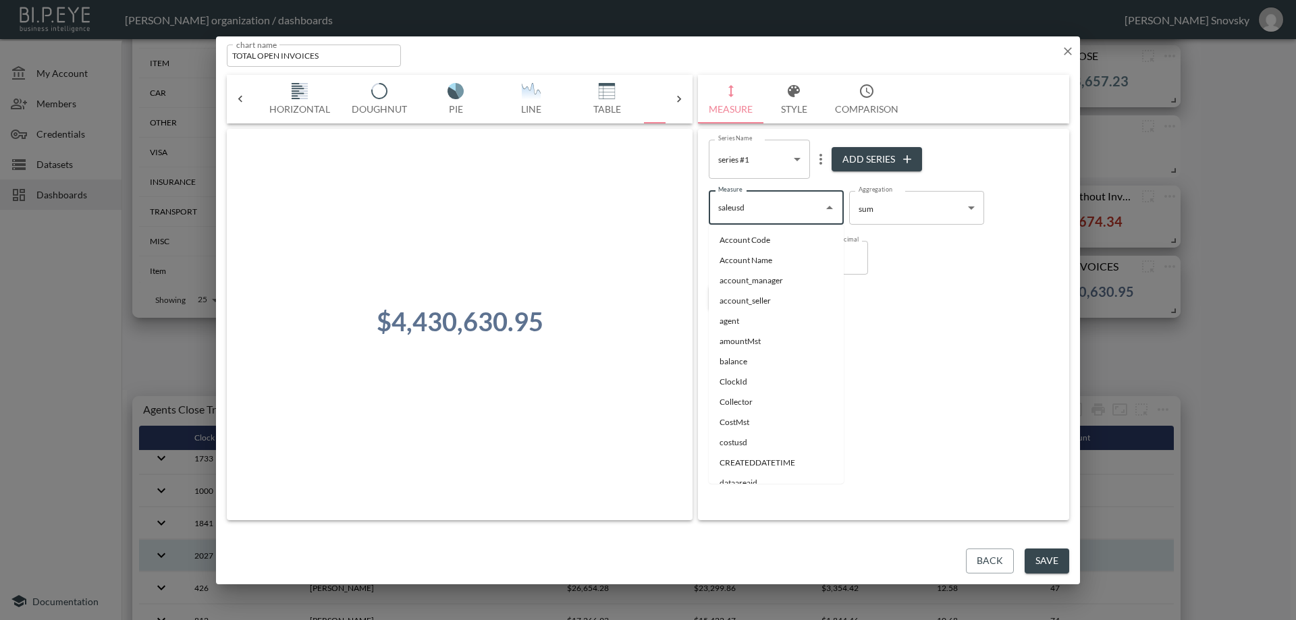
click at [770, 208] on input "saleusd" at bounding box center [766, 208] width 103 height 22
click at [748, 414] on li "profitusd" at bounding box center [775, 413] width 135 height 20
type input "profitusd"
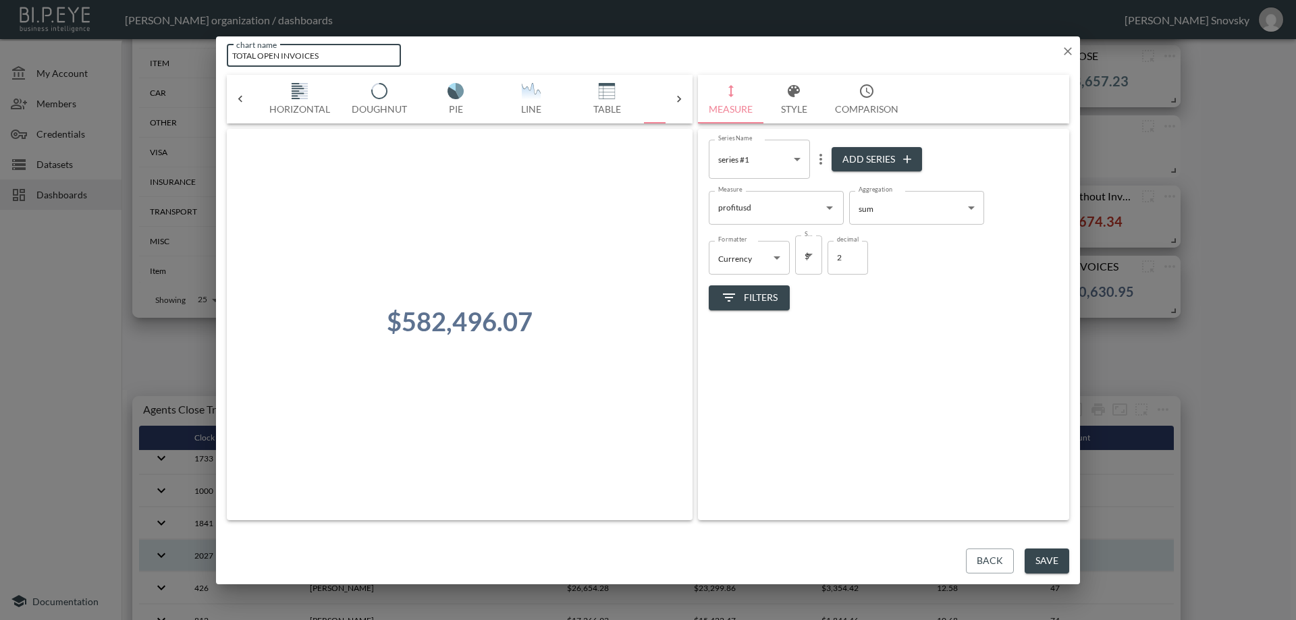
drag, startPoint x: 255, startPoint y: 55, endPoint x: 266, endPoint y: 70, distance: 18.4
click at [257, 57] on input "TOTAL OPEN INVOICES" at bounding box center [314, 56] width 174 height 22
type input "TOTAL PROFIT OPEN INVOICES"
click at [1047, 563] on button "Save" at bounding box center [1046, 561] width 45 height 25
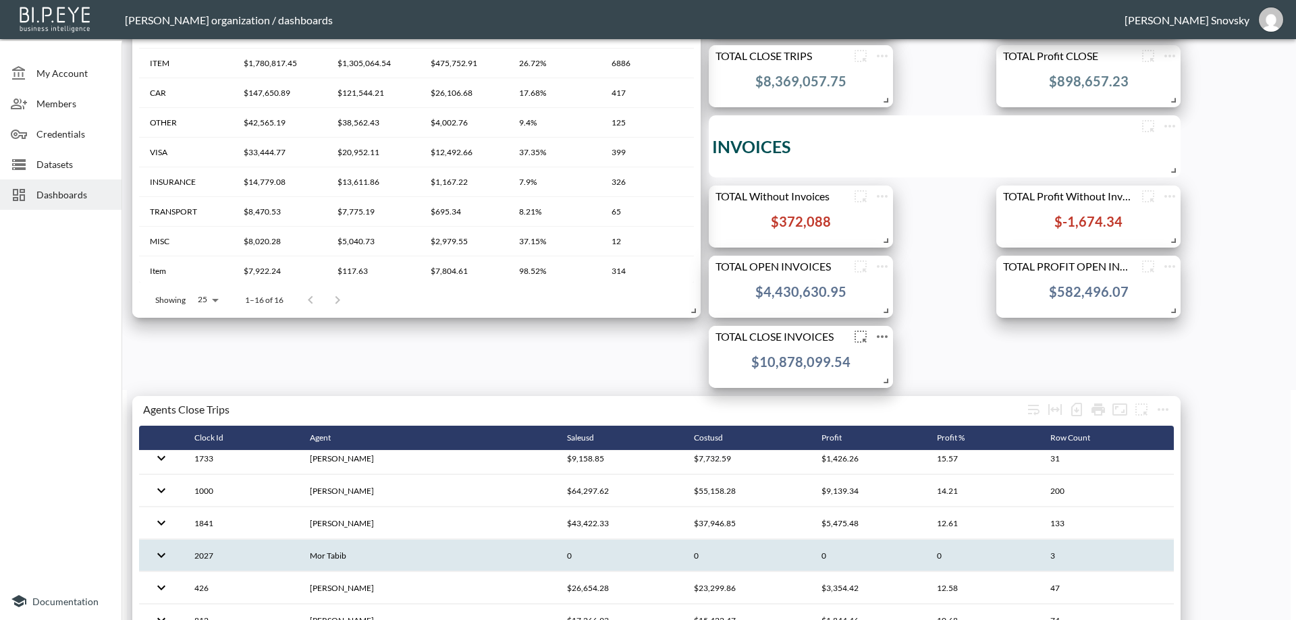
click at [883, 335] on icon "more" at bounding box center [882, 337] width 16 height 16
click at [883, 427] on p "Duplicate" at bounding box center [880, 425] width 45 height 16
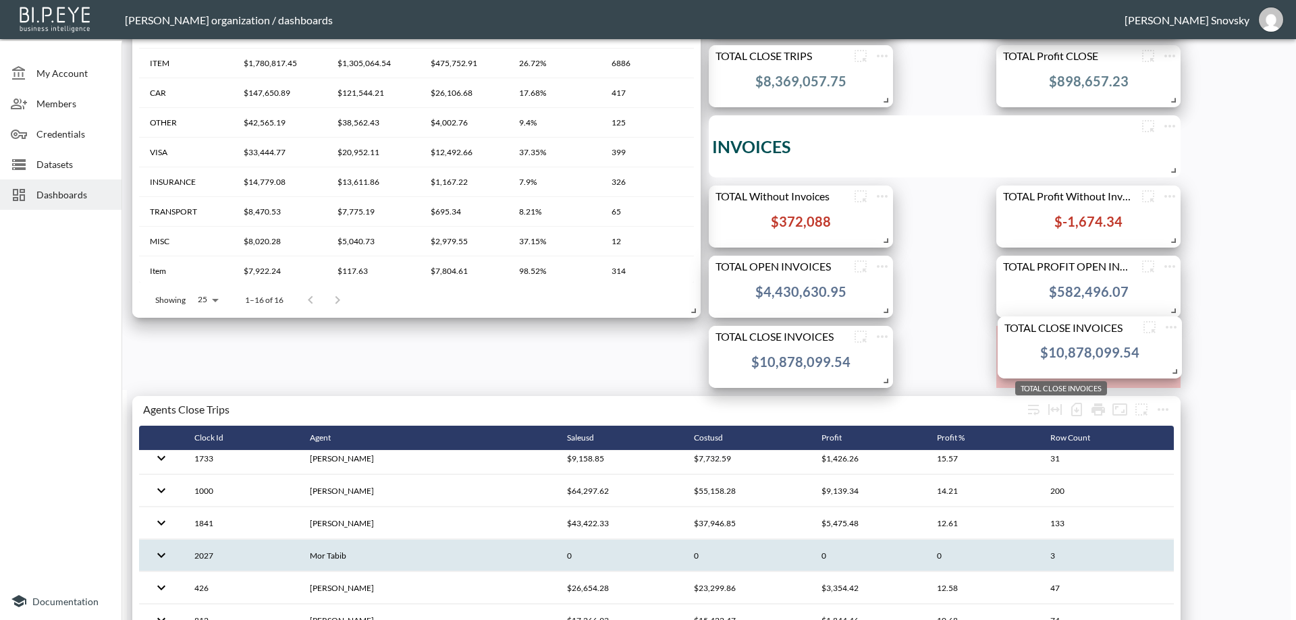
drag, startPoint x: 1011, startPoint y: 393, endPoint x: 1087, endPoint y: 338, distance: 93.8
click at [1087, 327] on div "TOTAL CLOSE INVOICES" at bounding box center [1067, 327] width 141 height 13
click at [1164, 336] on icon "more" at bounding box center [1169, 337] width 16 height 16
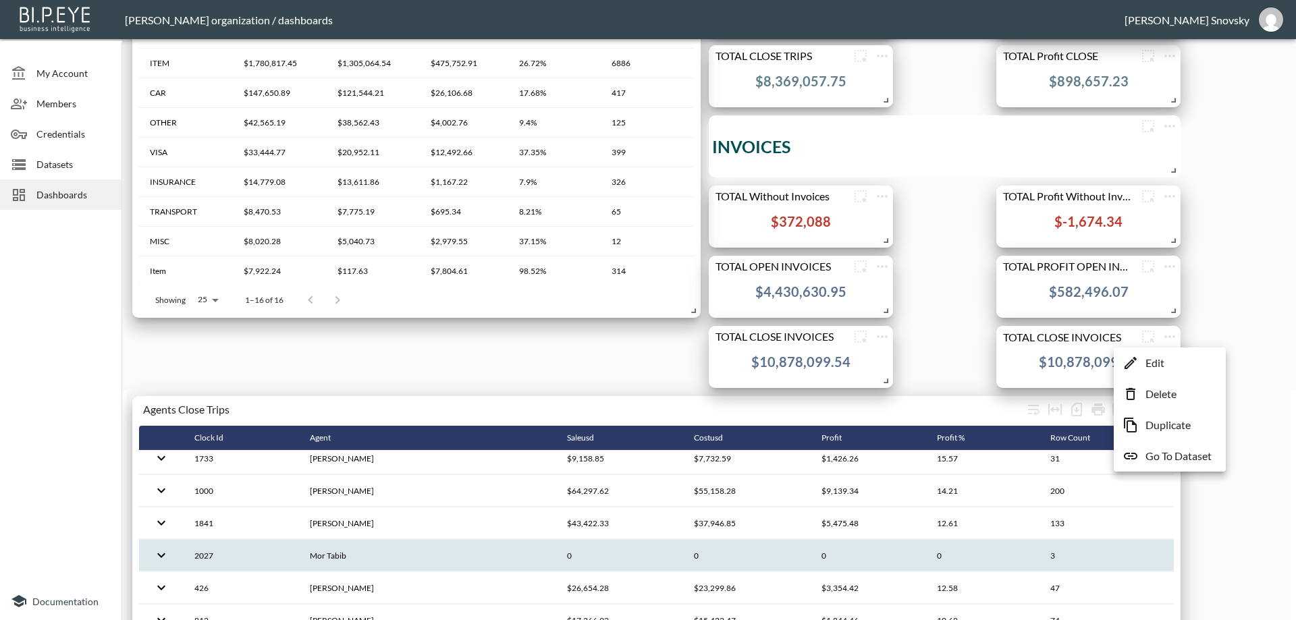
click at [1145, 358] on p "Edit" at bounding box center [1154, 363] width 19 height 16
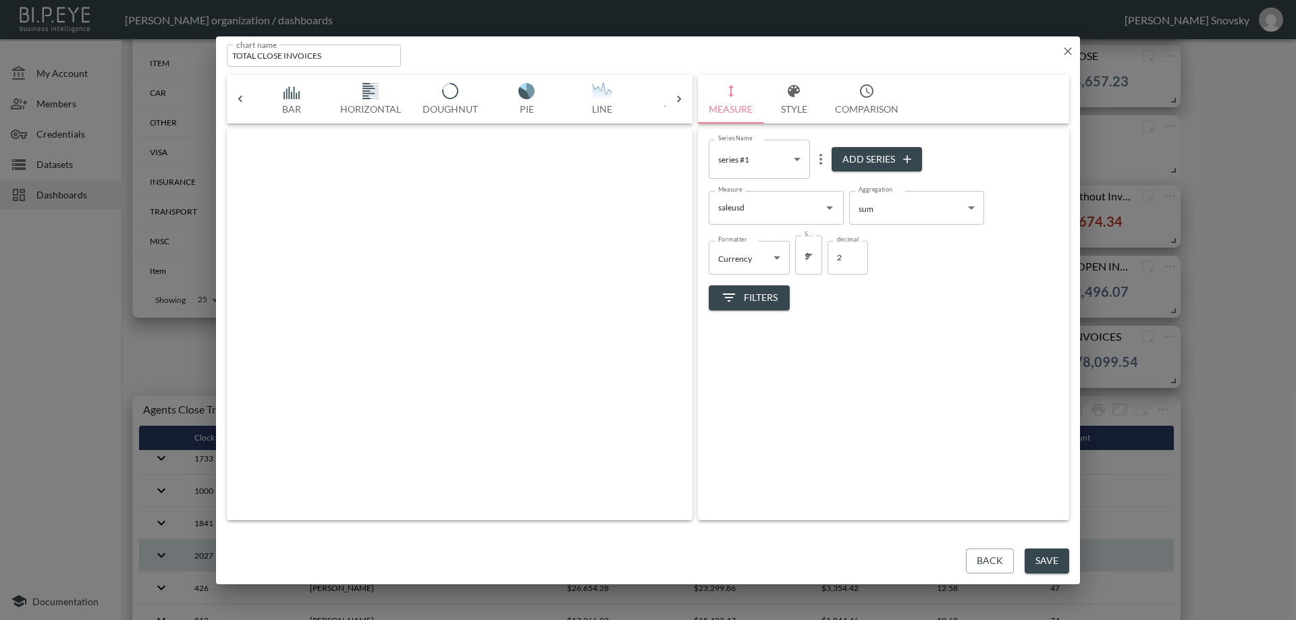
scroll to position [0, 71]
click at [256, 52] on input "TOTAL CLOSE INVOICES" at bounding box center [314, 56] width 174 height 22
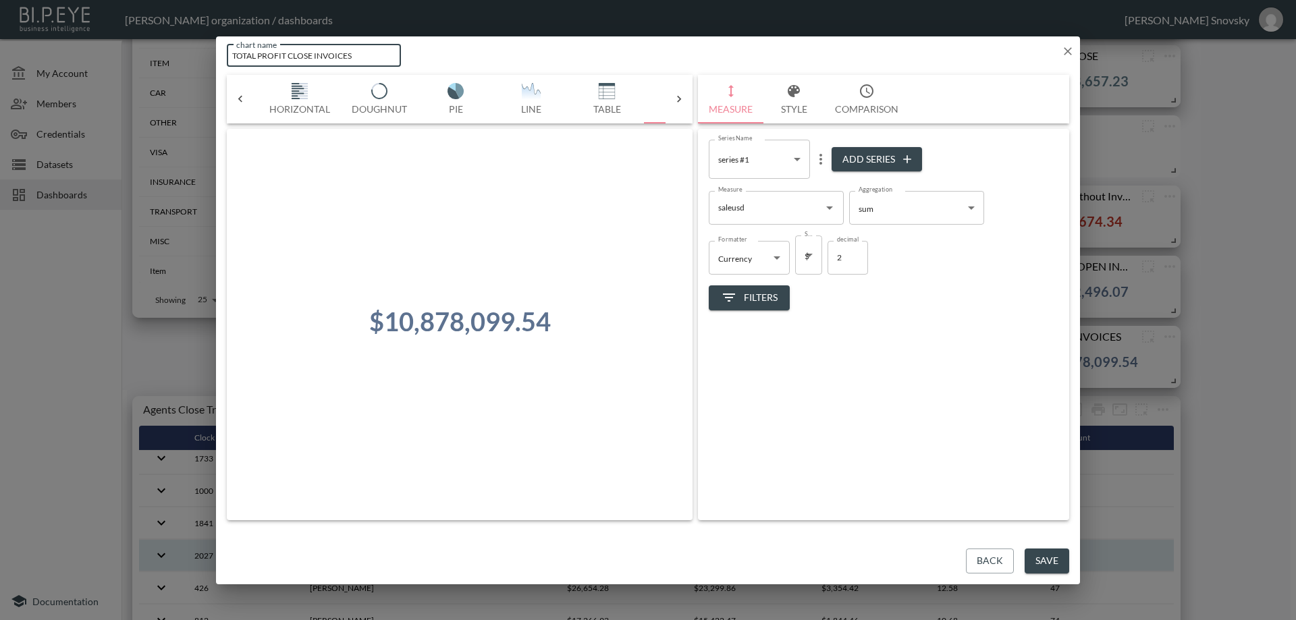
type input "TOTAL PROFIT CLOSE INVOICES"
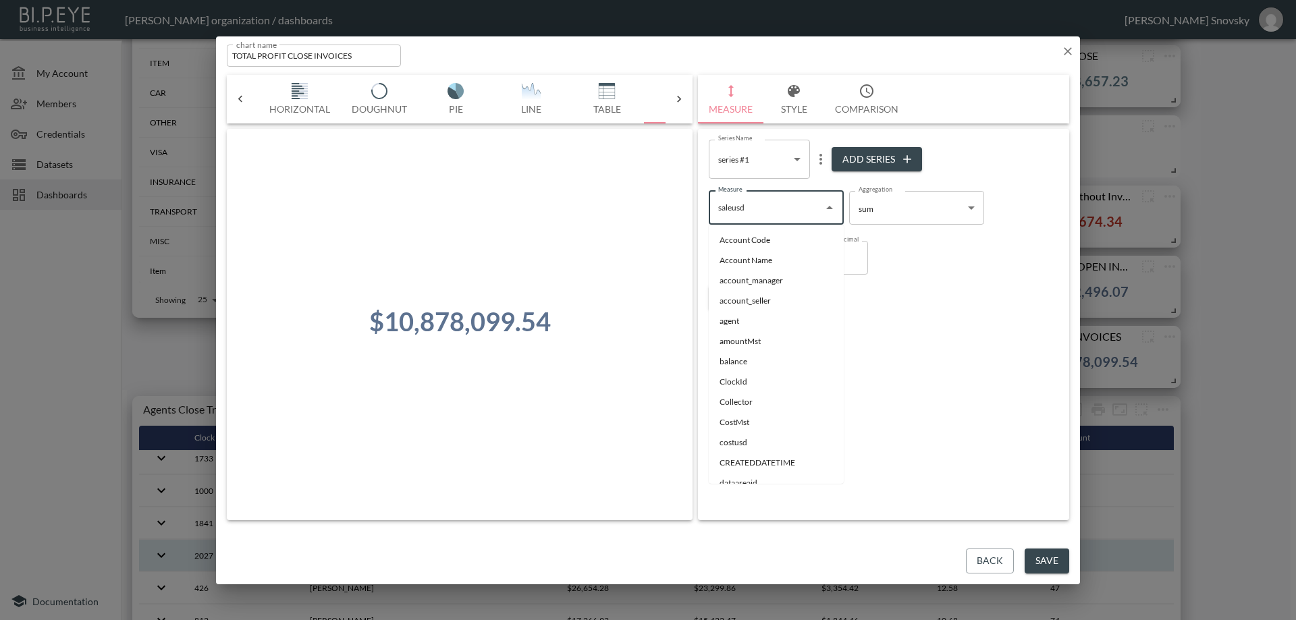
click at [777, 208] on input "saleusd" at bounding box center [766, 208] width 103 height 22
click at [738, 414] on li "profitusd" at bounding box center [775, 413] width 135 height 20
type input "profitusd"
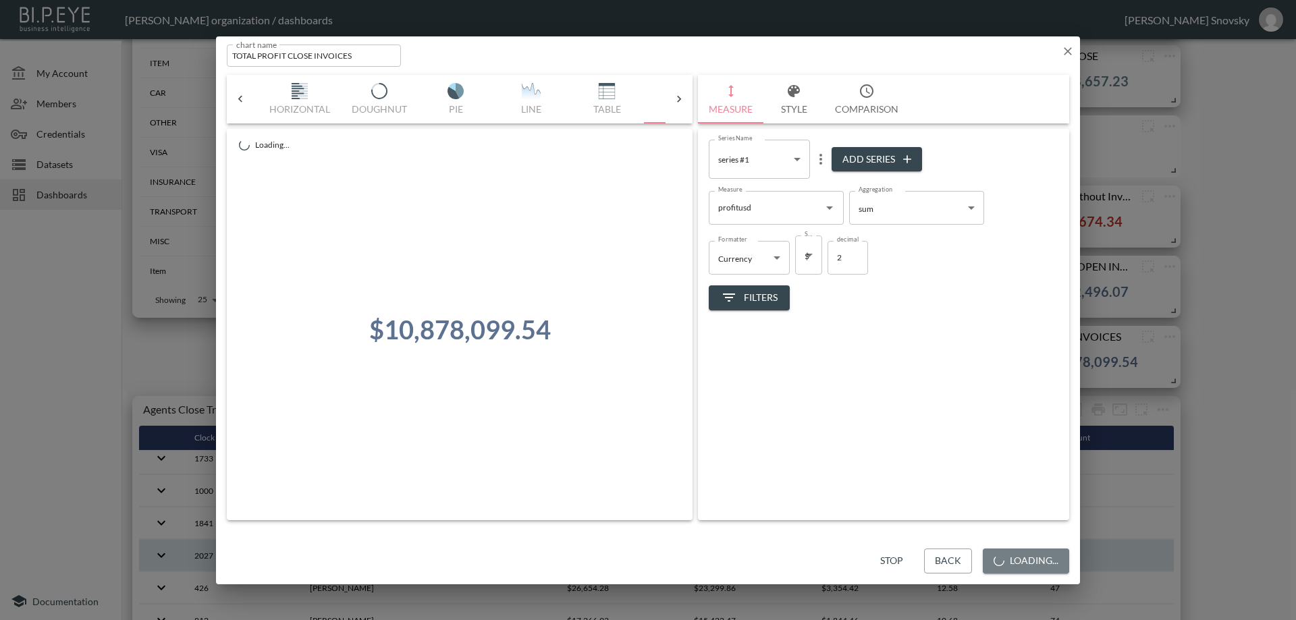
click at [1052, 561] on button "Loading..." at bounding box center [1025, 561] width 86 height 25
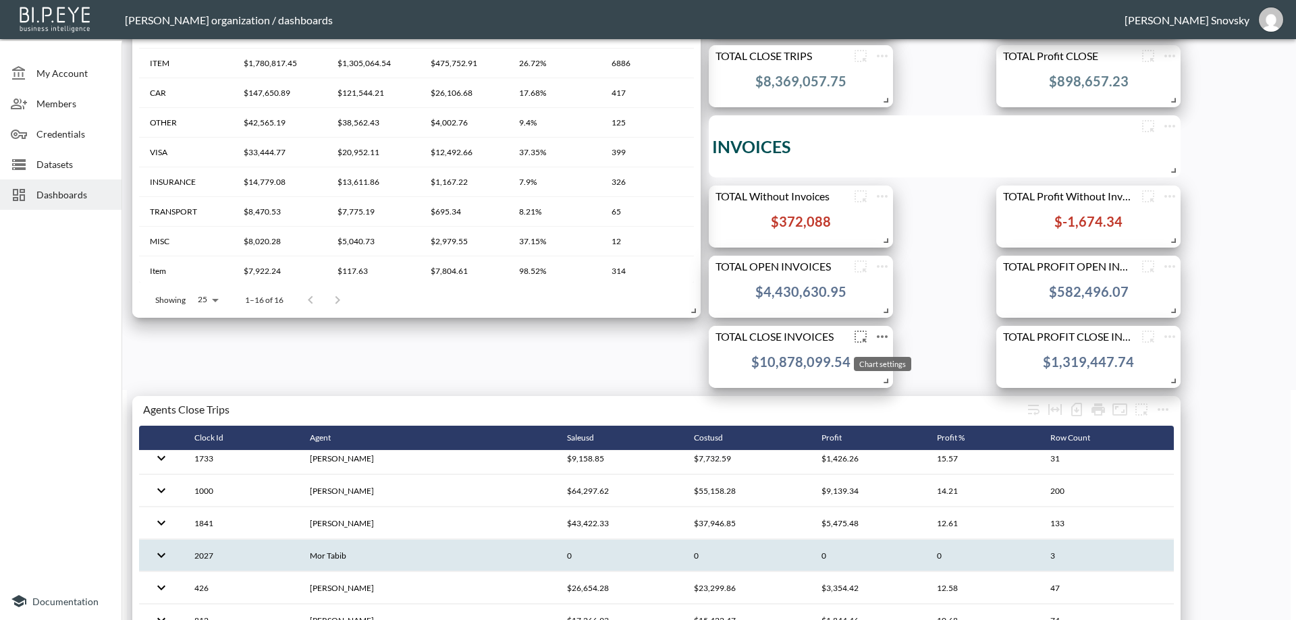
click at [879, 338] on icon "more" at bounding box center [882, 337] width 16 height 16
click at [871, 359] on p "Edit" at bounding box center [867, 363] width 19 height 16
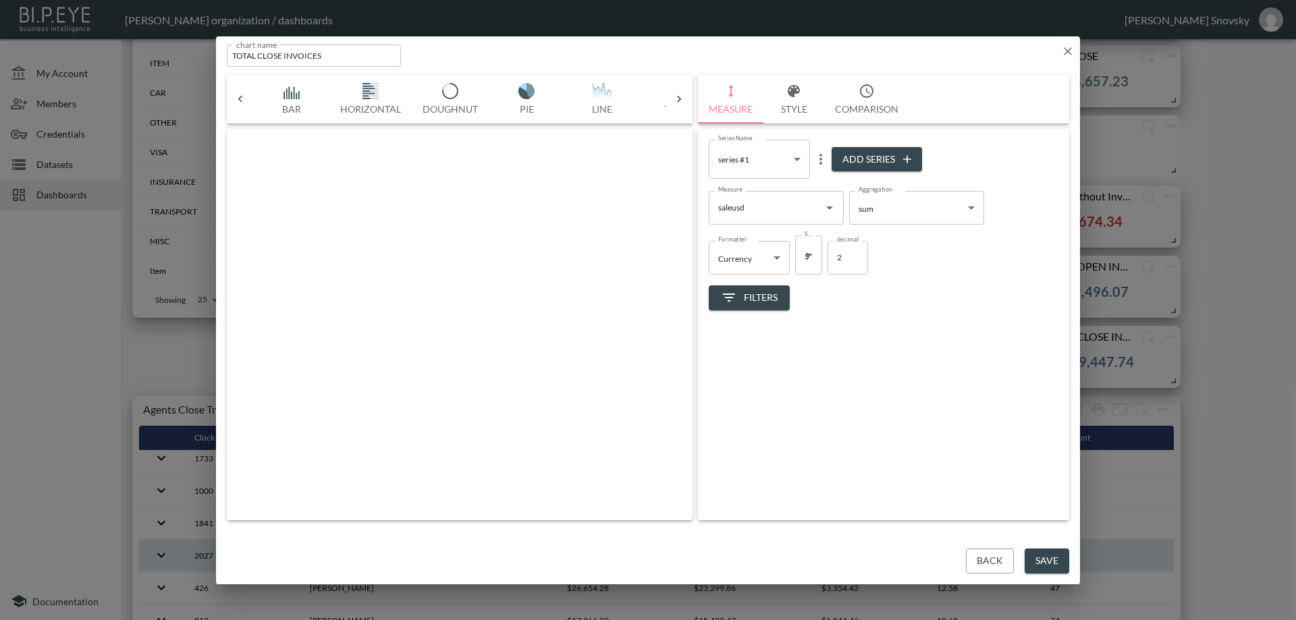
scroll to position [0, 71]
click at [787, 94] on icon "button" at bounding box center [793, 91] width 16 height 16
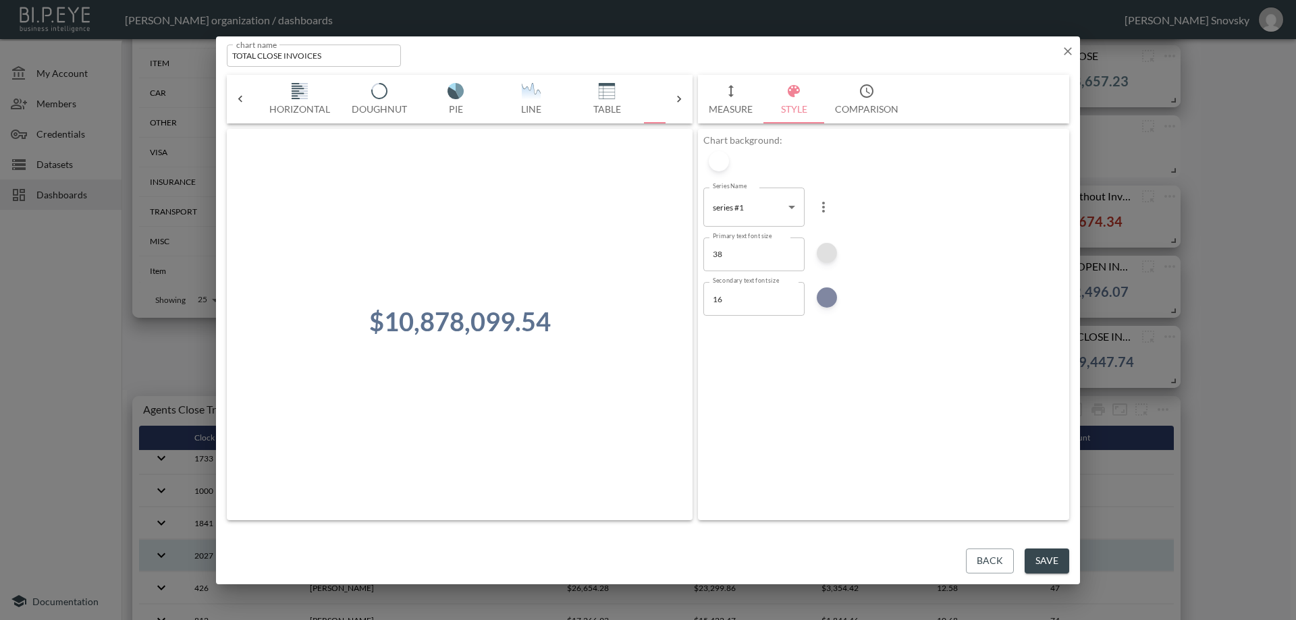
click at [828, 257] on div at bounding box center [826, 253] width 20 height 20
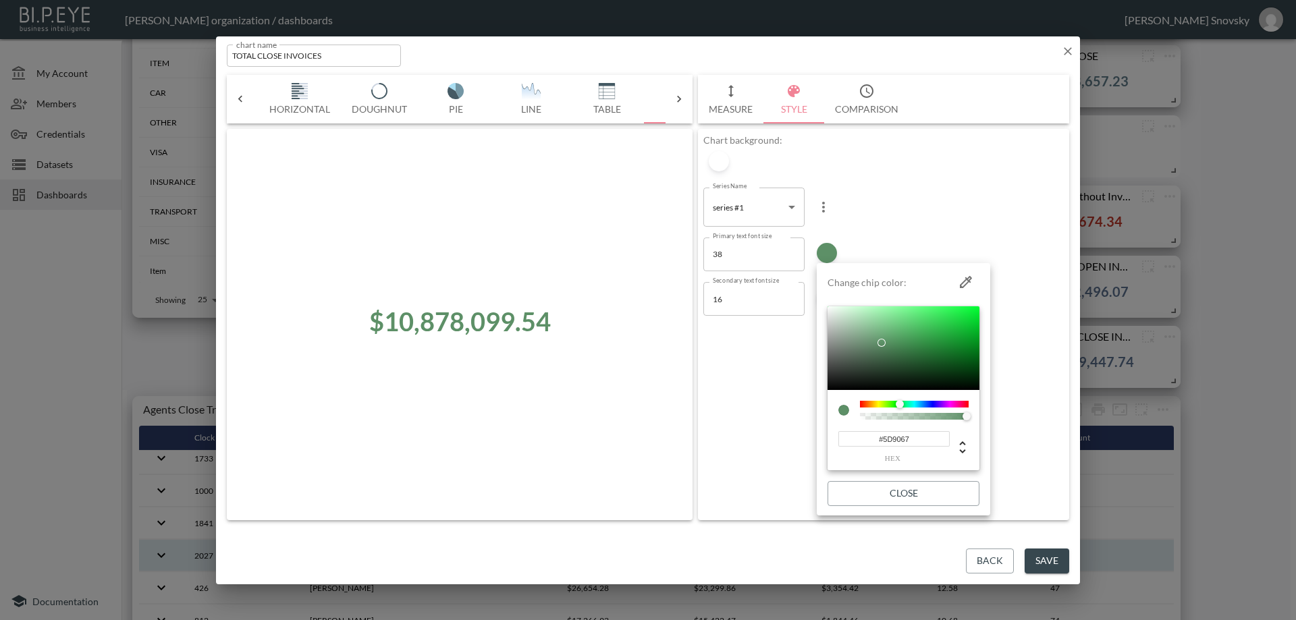
click at [899, 403] on div at bounding box center [914, 404] width 109 height 7
click at [968, 347] on div at bounding box center [903, 348] width 152 height 84
type input "#098321"
click at [1050, 563] on div at bounding box center [648, 310] width 1296 height 620
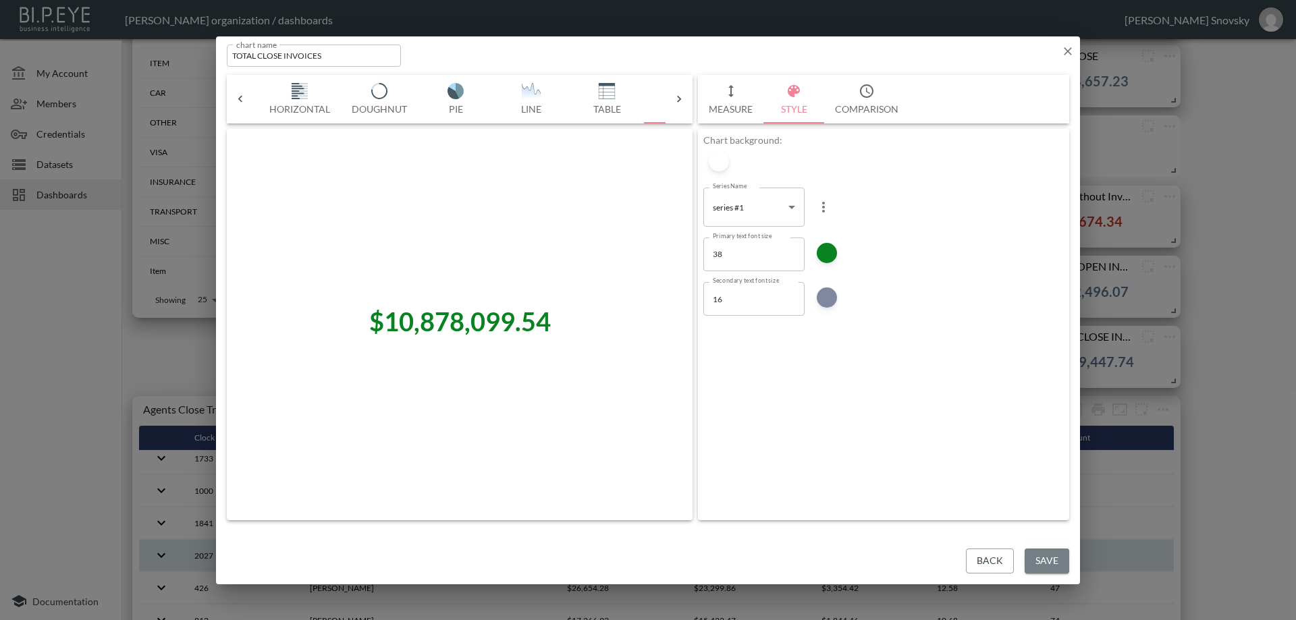
click at [1042, 560] on button "Save" at bounding box center [1046, 561] width 45 height 25
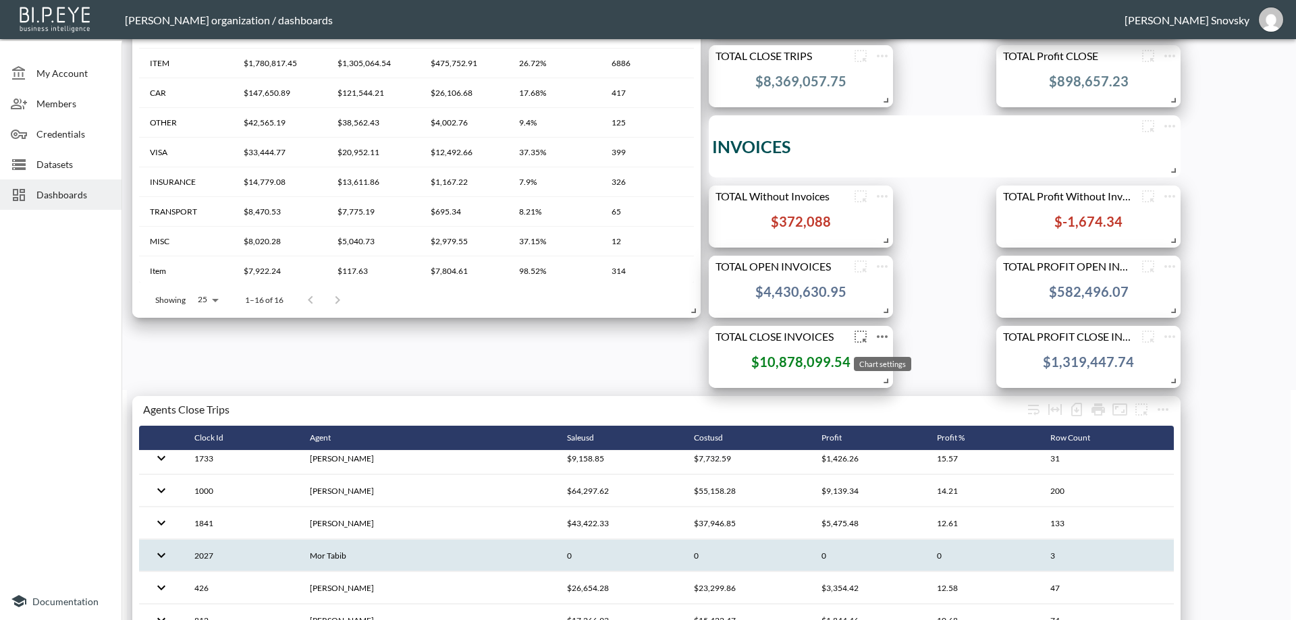
click at [881, 337] on icon "more" at bounding box center [882, 336] width 11 height 3
click at [864, 365] on p "Edit" at bounding box center [867, 363] width 19 height 16
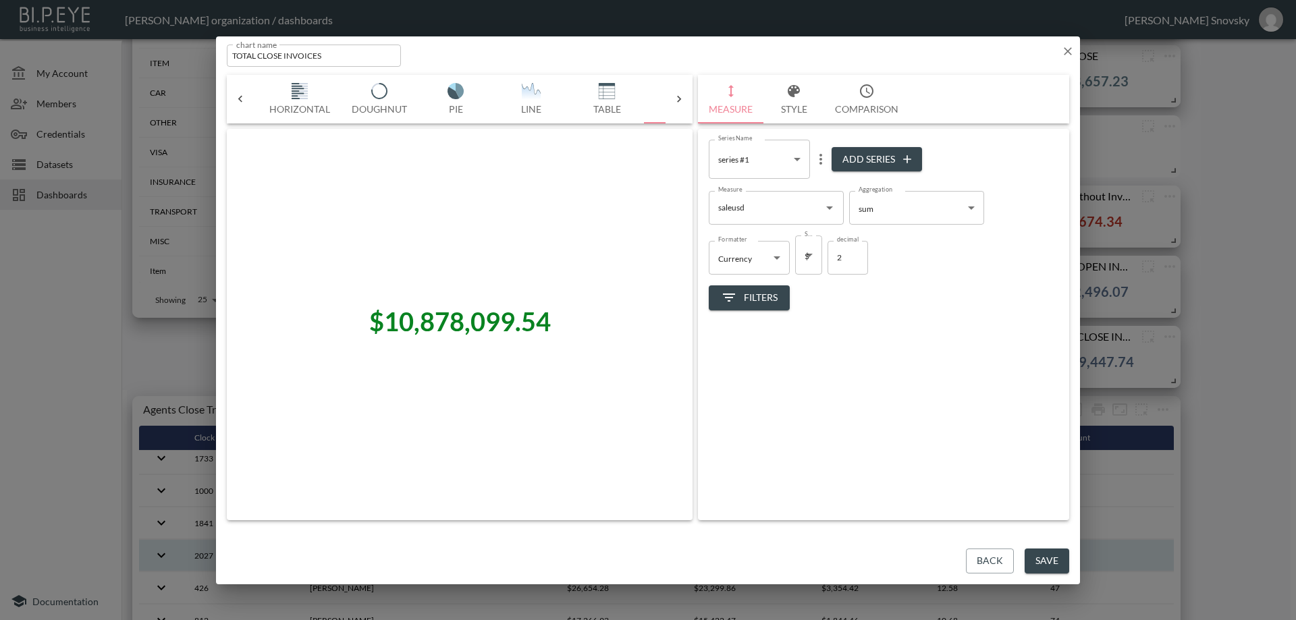
click at [793, 102] on button "Style" at bounding box center [793, 99] width 61 height 49
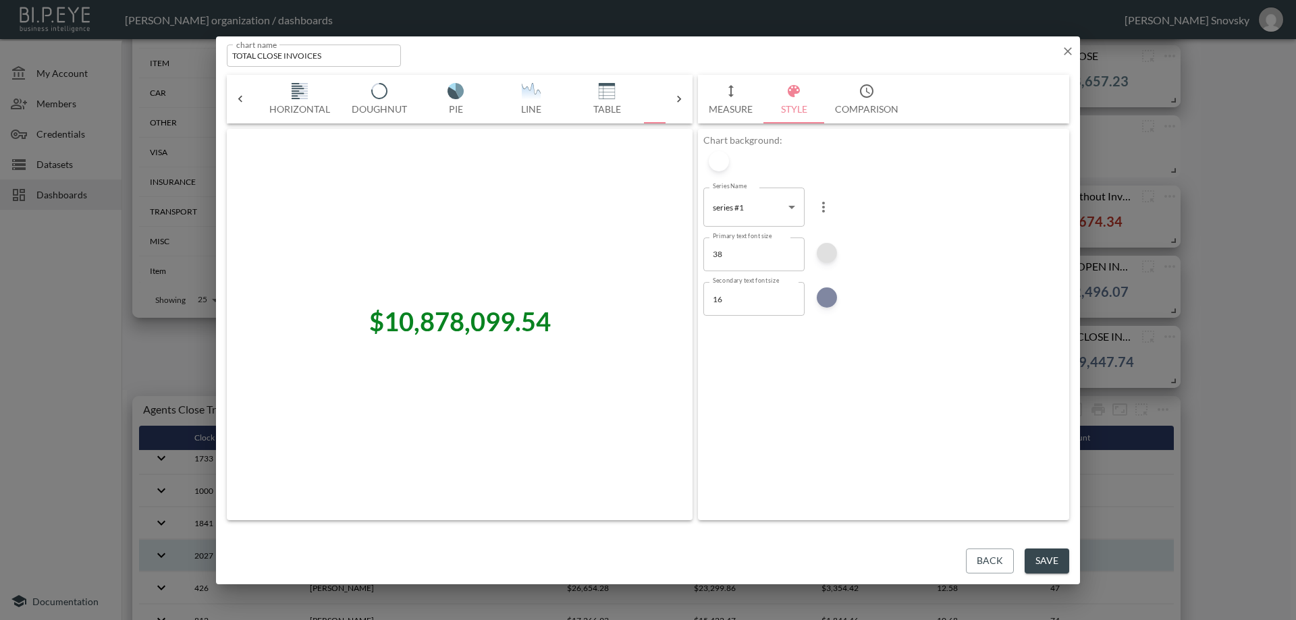
click at [818, 248] on div at bounding box center [826, 253] width 20 height 20
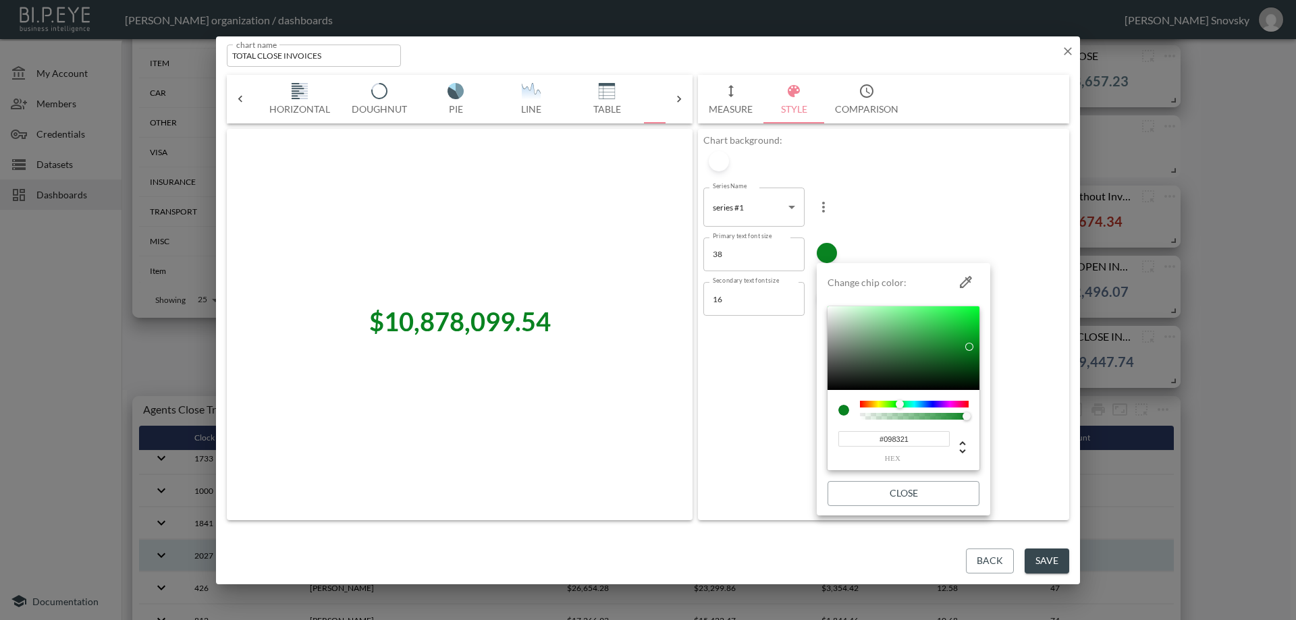
click at [892, 439] on input "#098321" at bounding box center [893, 439] width 111 height 16
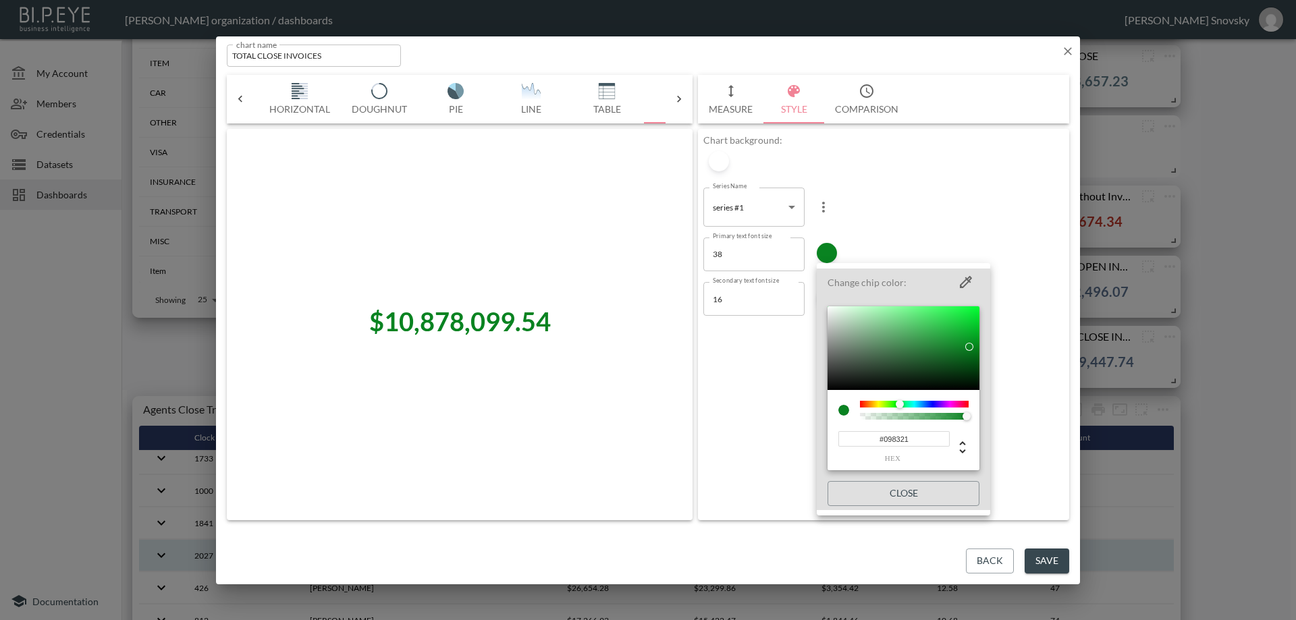
click at [986, 562] on div at bounding box center [648, 310] width 1296 height 620
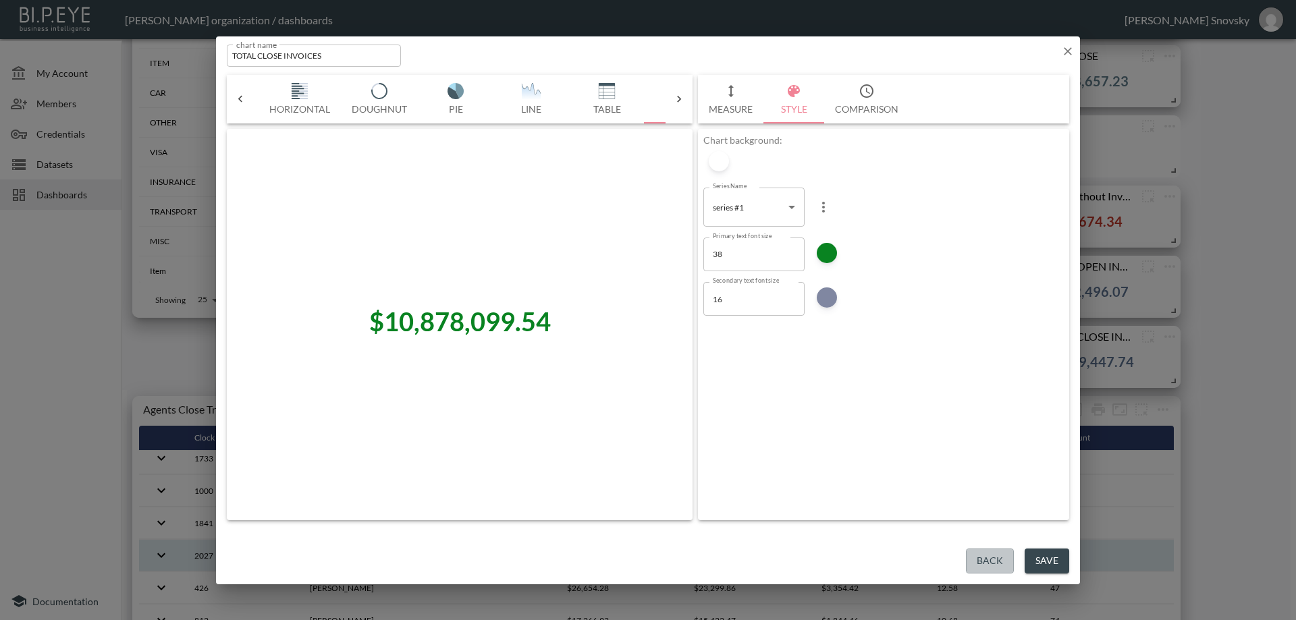
click at [985, 562] on button "Back" at bounding box center [990, 561] width 48 height 25
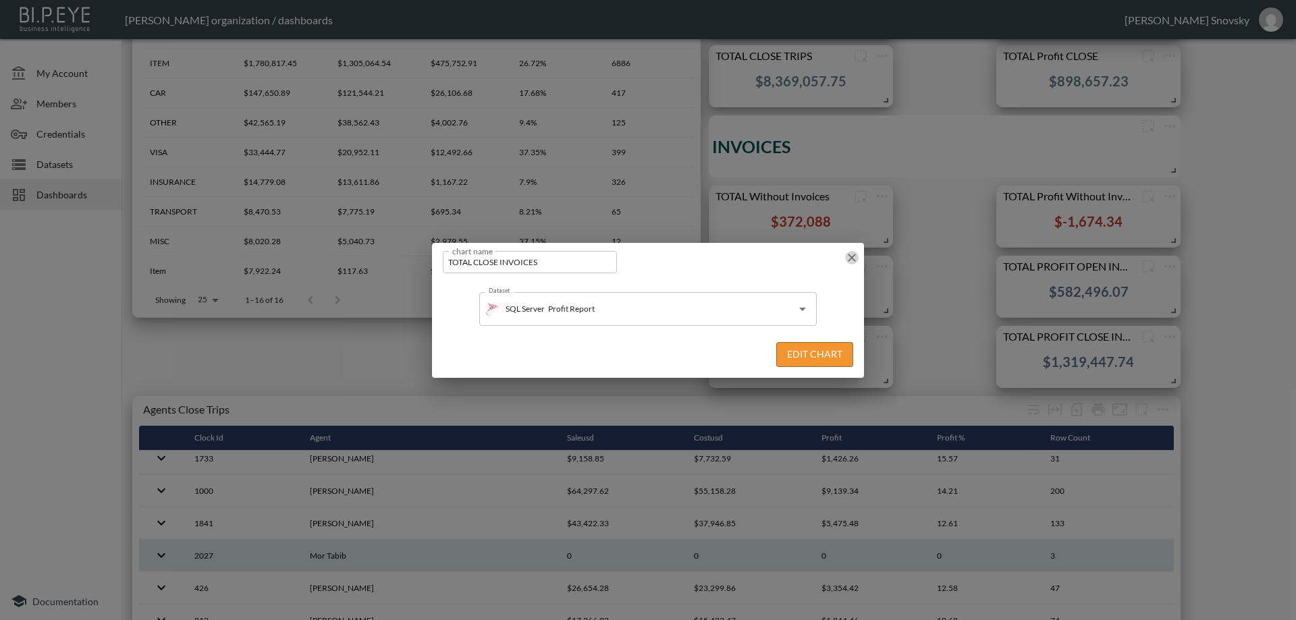
click at [850, 259] on icon "button" at bounding box center [851, 258] width 8 height 8
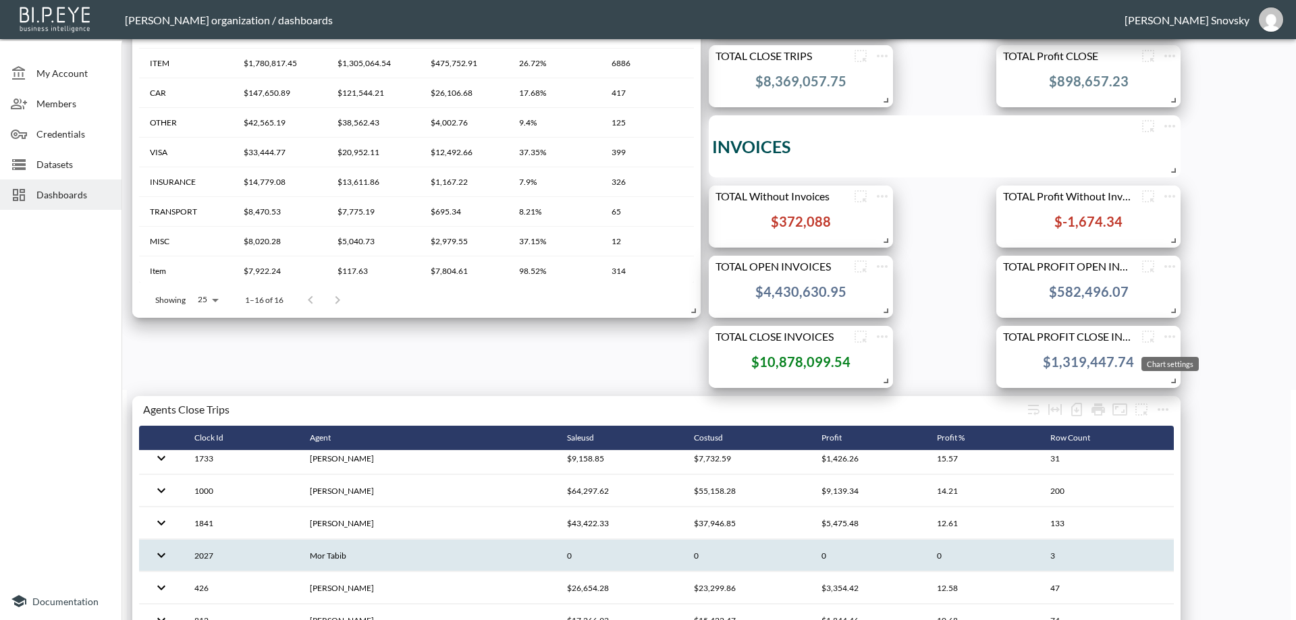
drag, startPoint x: 1173, startPoint y: 337, endPoint x: 1153, endPoint y: 354, distance: 26.3
click at [1172, 336] on icon "more" at bounding box center [1169, 336] width 11 height 3
click at [1159, 367] on p "Edit" at bounding box center [1153, 362] width 19 height 16
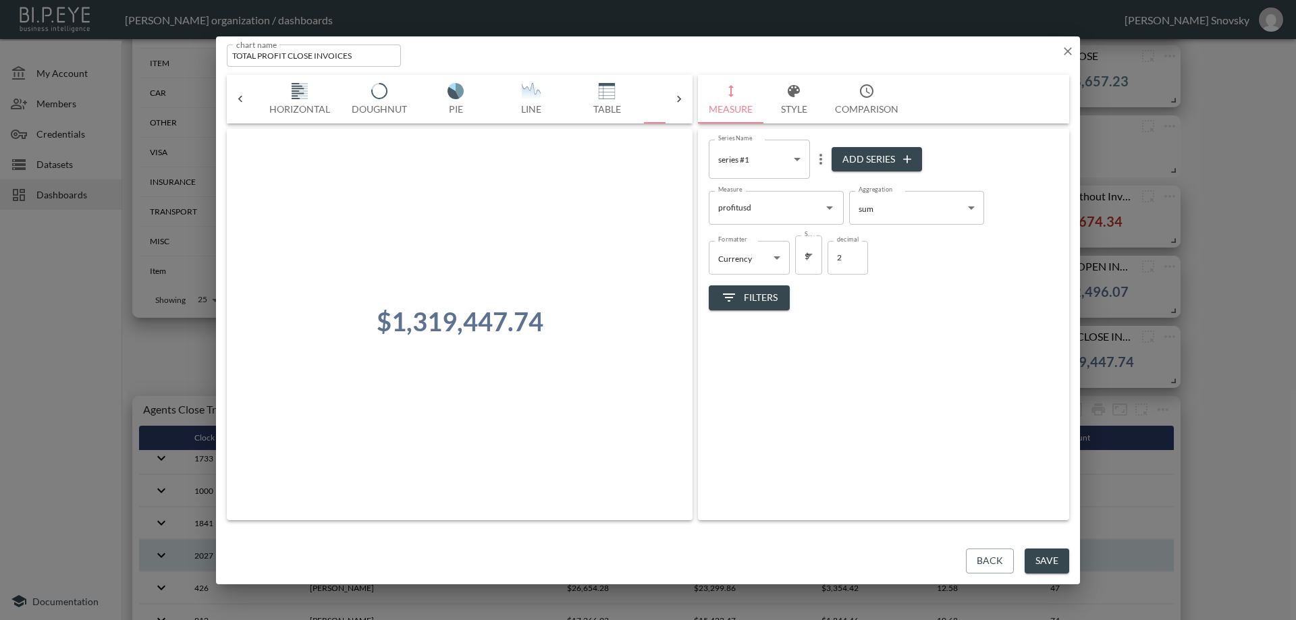
click at [792, 109] on button "Style" at bounding box center [793, 99] width 61 height 49
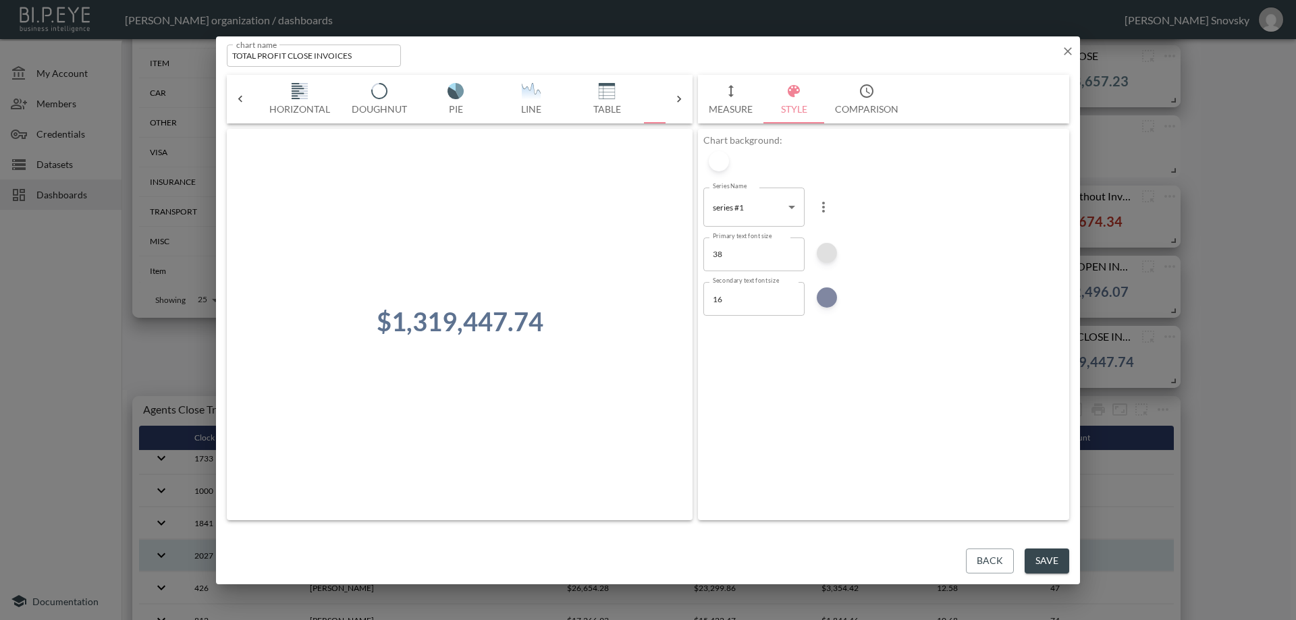
click at [827, 256] on div at bounding box center [826, 253] width 20 height 20
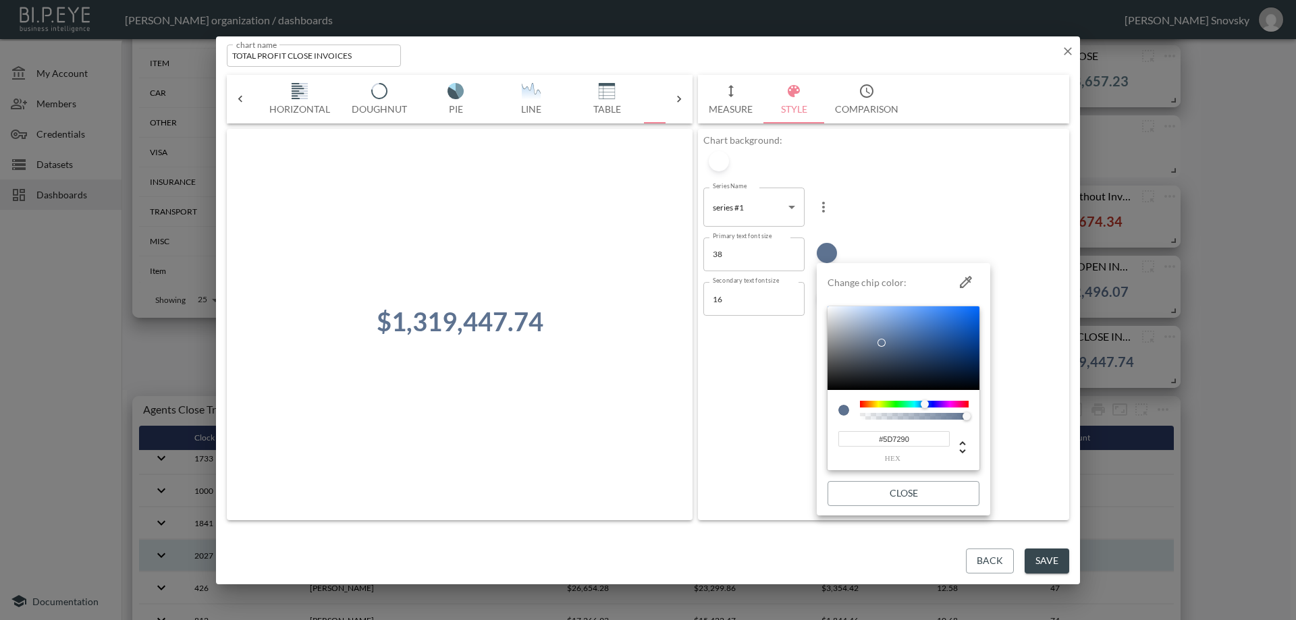
click at [889, 444] on input "#5D7290" at bounding box center [893, 439] width 111 height 16
paste input "098321"
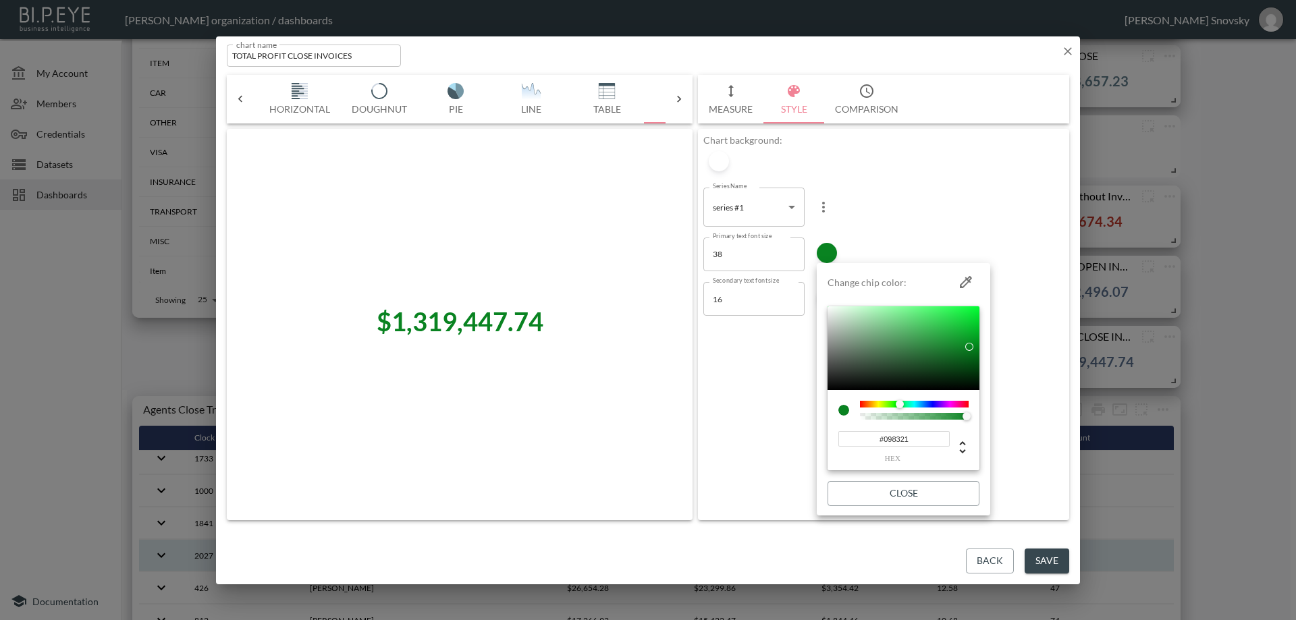
type input "#098321"
click at [918, 496] on button "Close" at bounding box center [903, 493] width 152 height 25
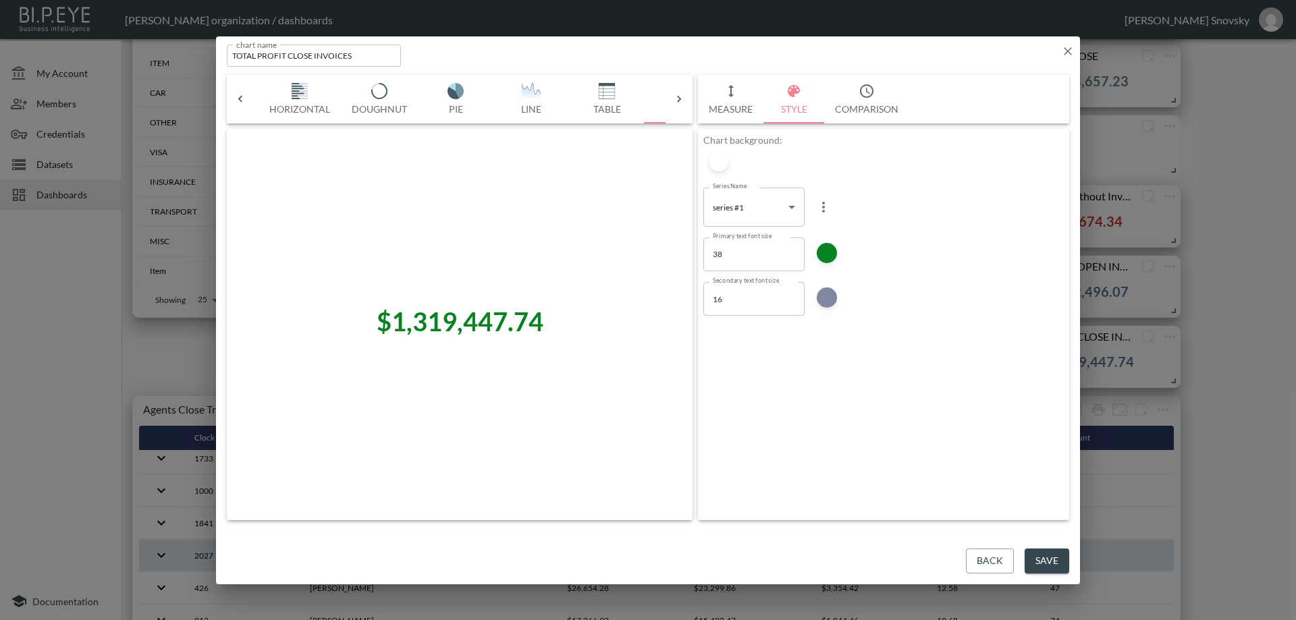
click at [1048, 563] on button "Save" at bounding box center [1046, 561] width 45 height 25
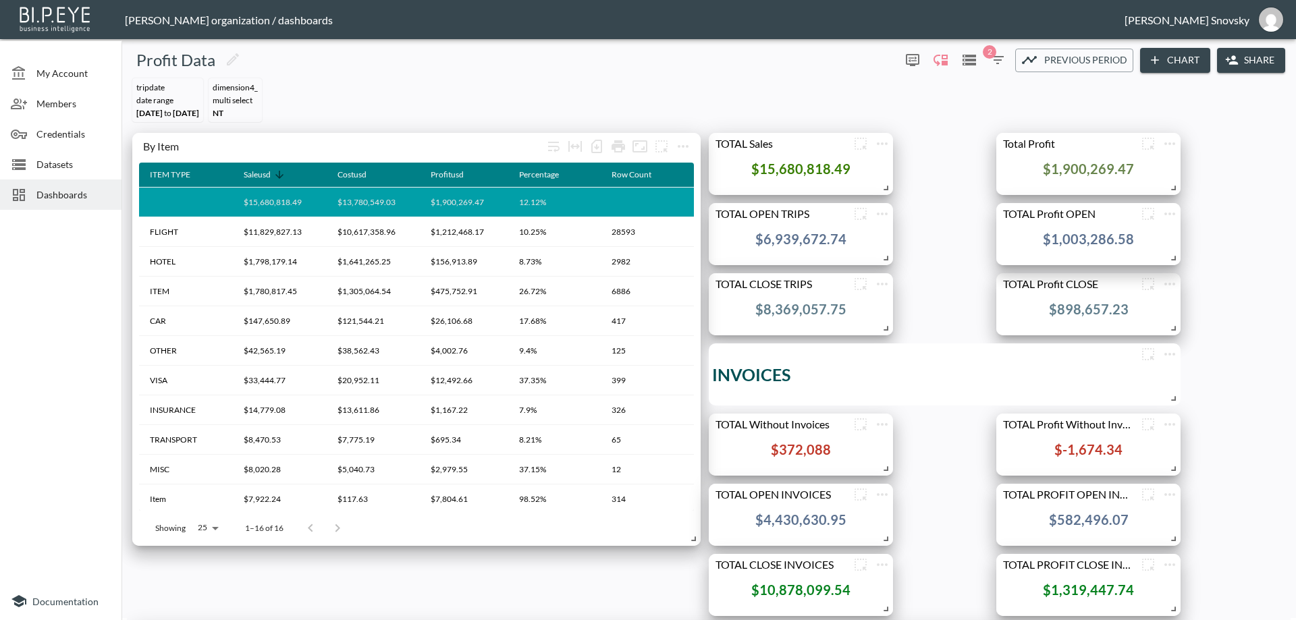
scroll to position [0, 0]
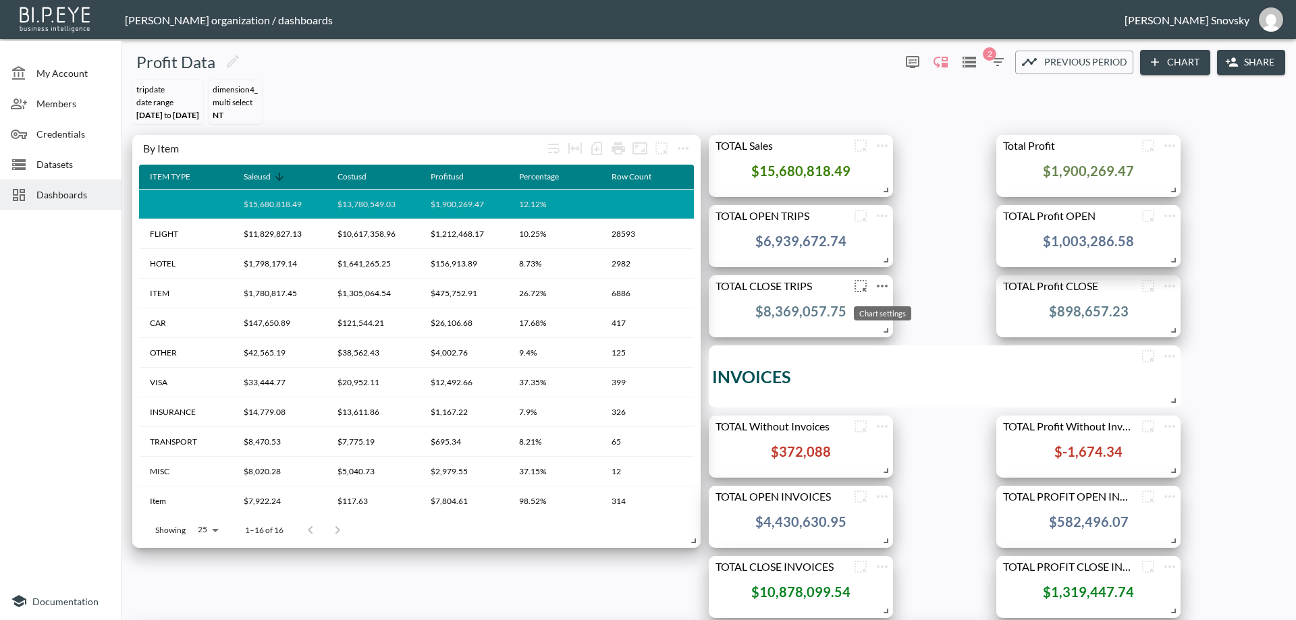
click at [880, 285] on icon "more" at bounding box center [882, 286] width 16 height 16
click at [868, 312] on p "Edit" at bounding box center [866, 313] width 19 height 16
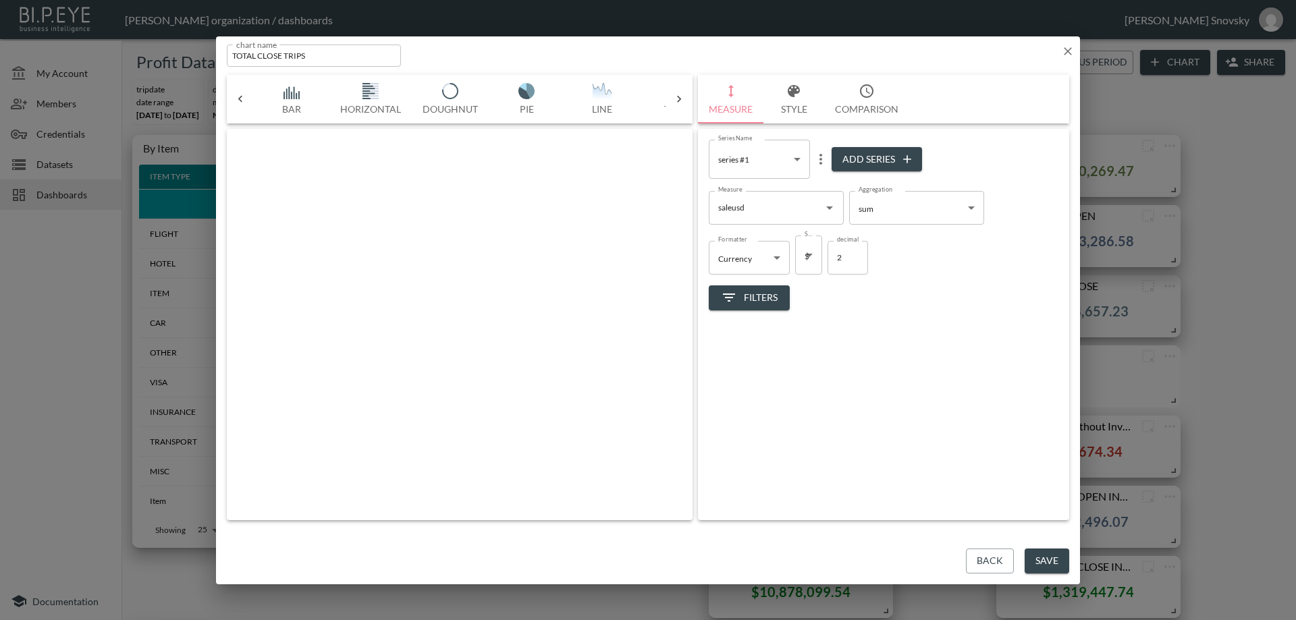
scroll to position [0, 71]
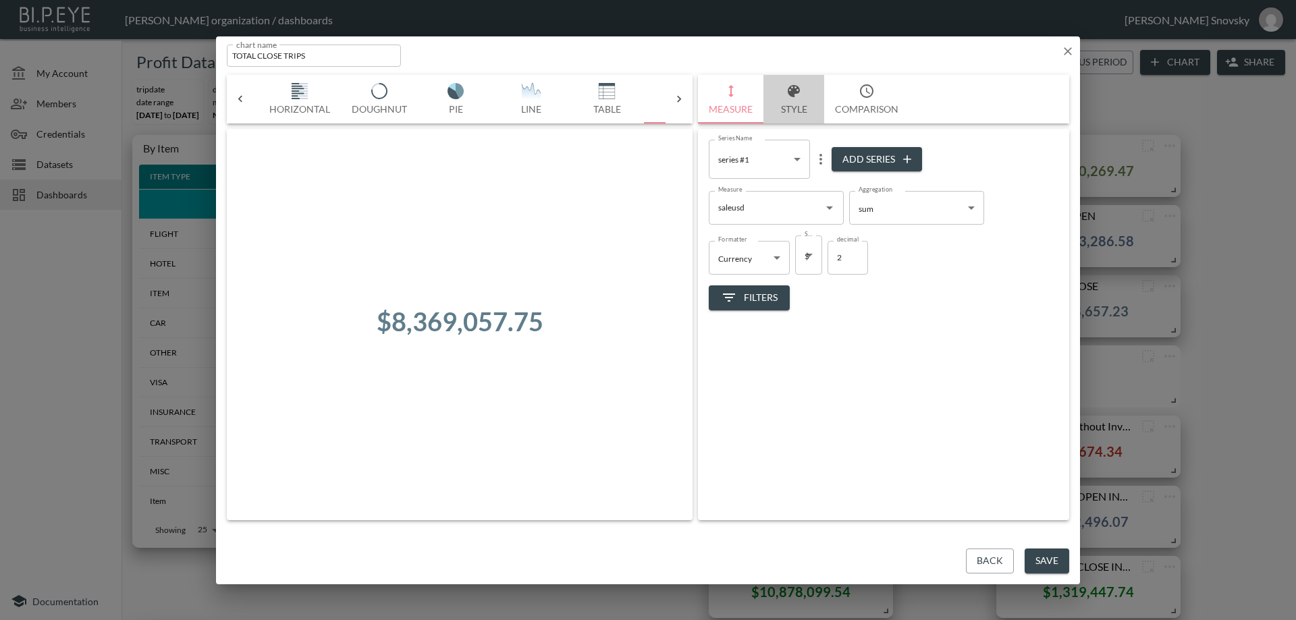
click at [793, 111] on button "Style" at bounding box center [793, 99] width 61 height 49
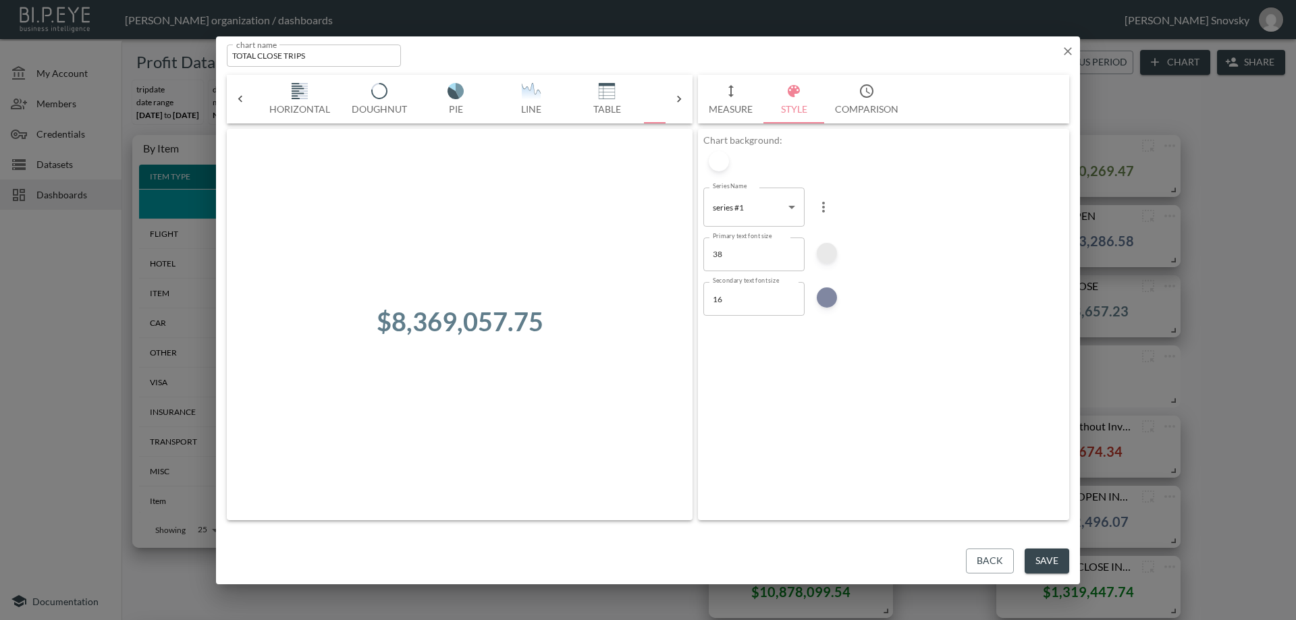
click at [822, 254] on div at bounding box center [826, 253] width 20 height 20
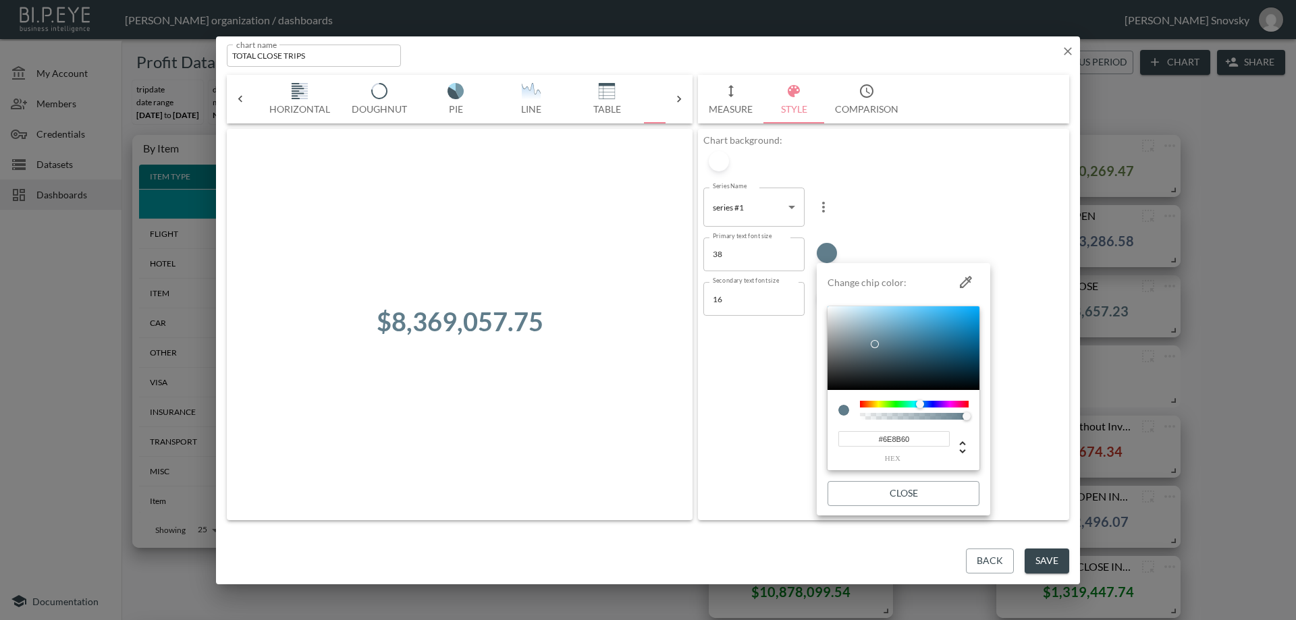
click at [890, 404] on div at bounding box center [914, 404] width 109 height 7
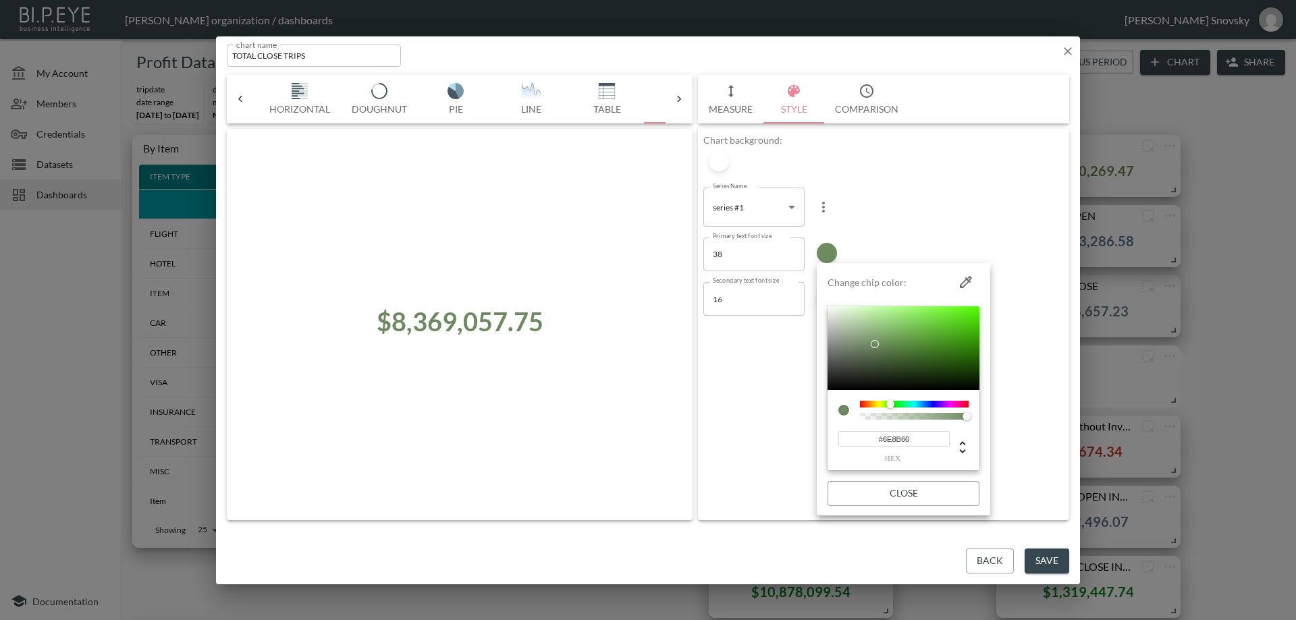
click at [905, 310] on div at bounding box center [903, 348] width 152 height 84
click at [934, 312] on div at bounding box center [903, 348] width 152 height 84
click at [966, 341] on div at bounding box center [903, 348] width 152 height 84
click at [950, 345] on div at bounding box center [903, 348] width 152 height 84
type input "#518739"
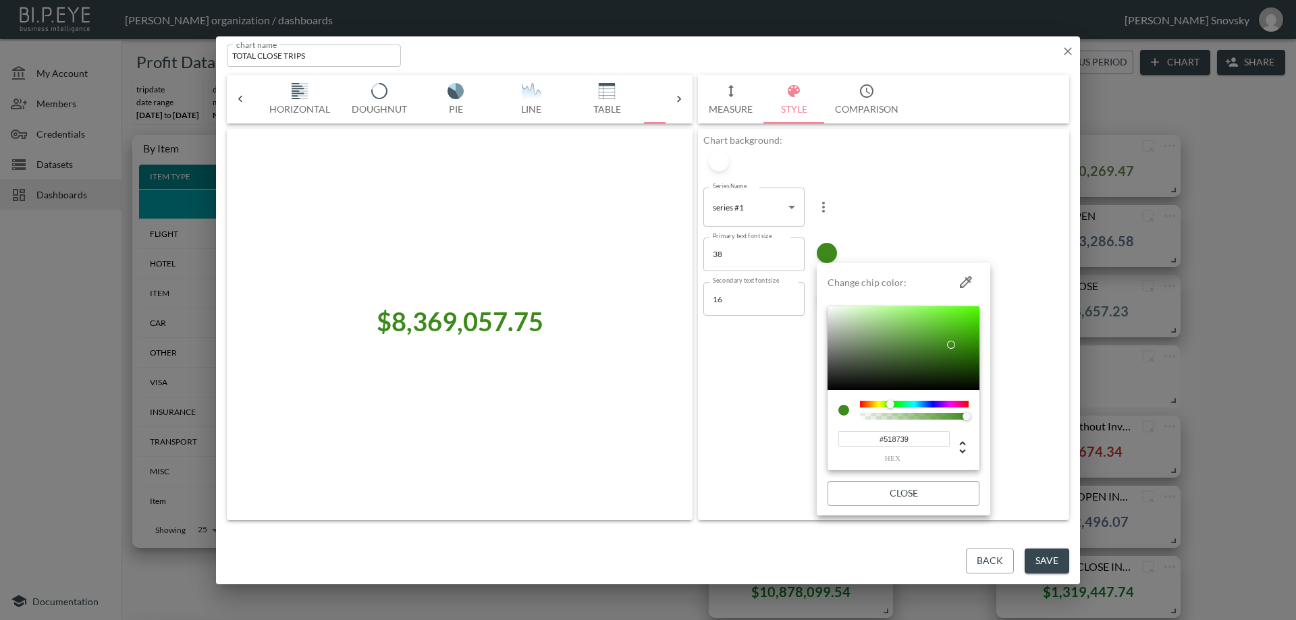
click at [915, 345] on div at bounding box center [903, 348] width 152 height 84
click at [941, 494] on button "Close" at bounding box center [903, 493] width 152 height 25
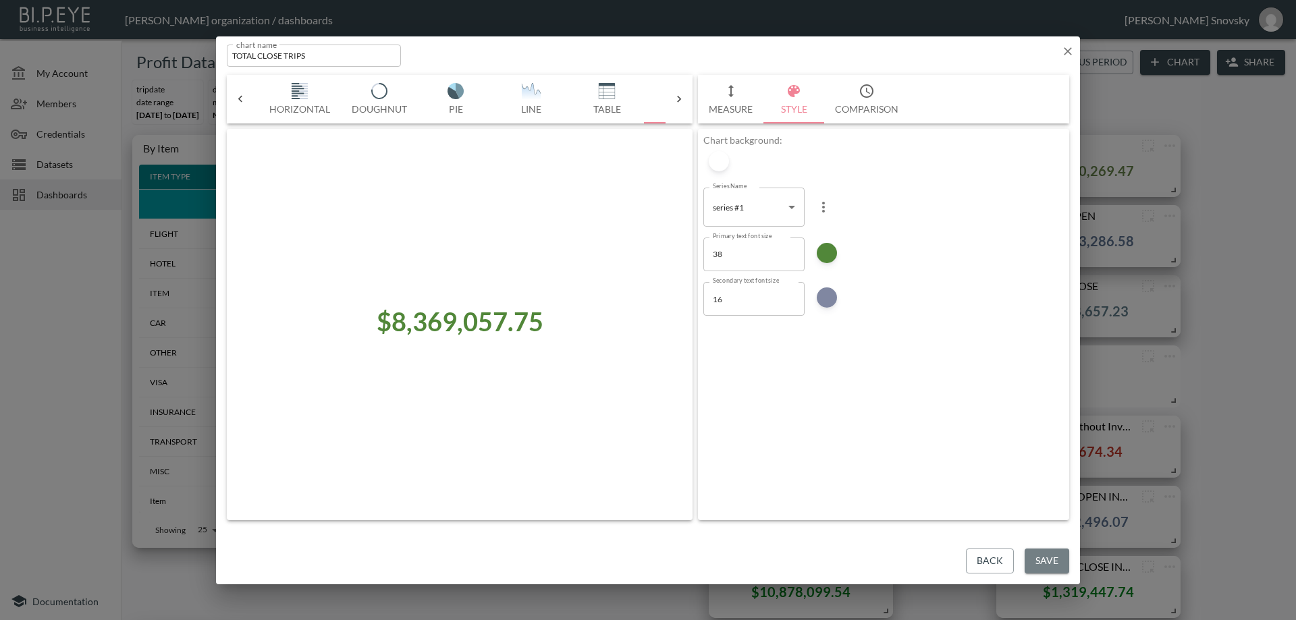
click at [1053, 559] on button "Save" at bounding box center [1046, 561] width 45 height 25
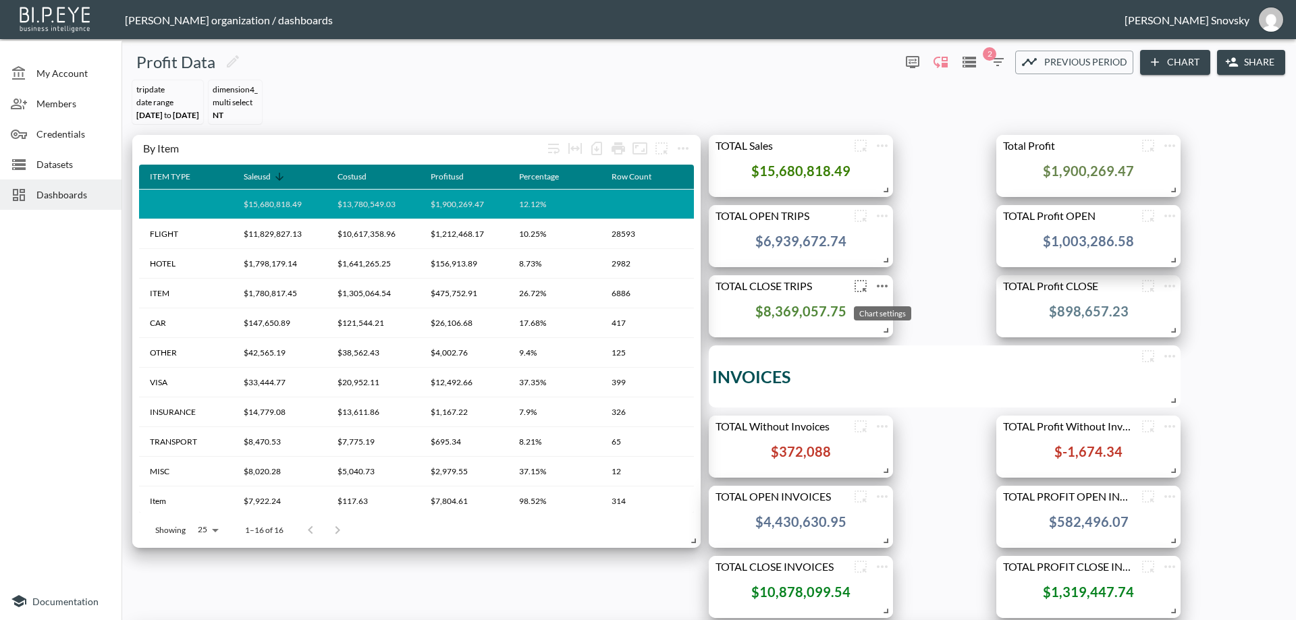
click at [883, 287] on icon "more" at bounding box center [882, 286] width 16 height 16
click at [884, 313] on li "Edit" at bounding box center [881, 312] width 105 height 24
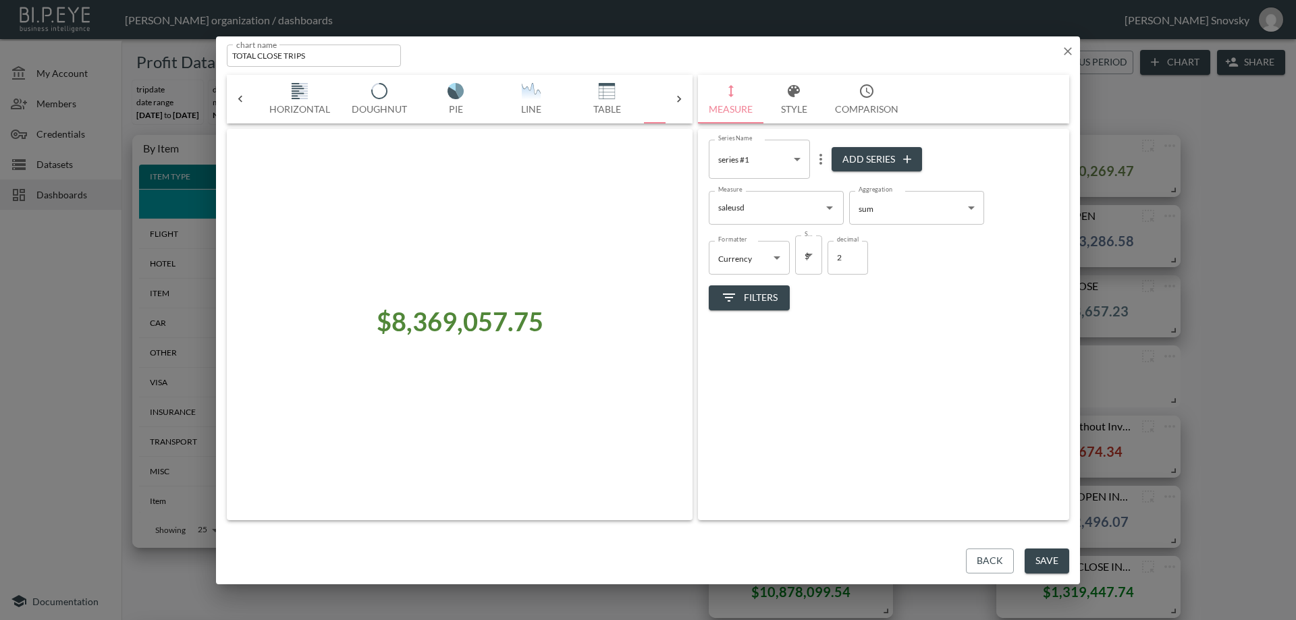
click at [793, 103] on button "Style" at bounding box center [793, 99] width 61 height 49
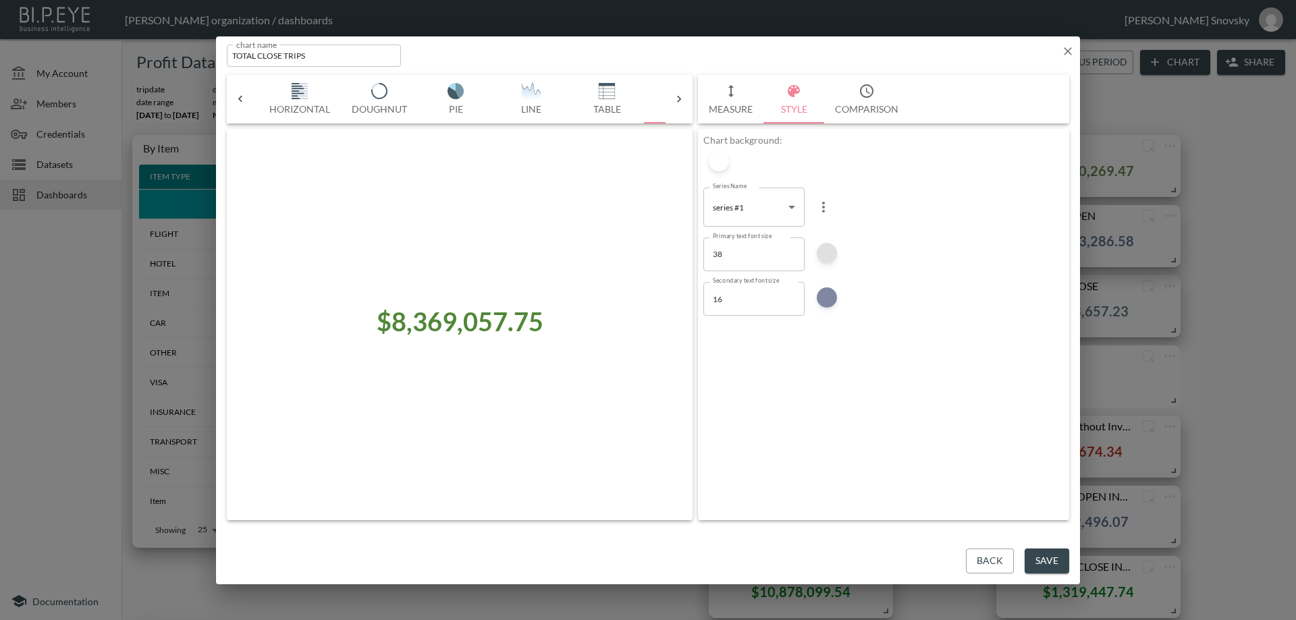
click at [829, 245] on div at bounding box center [826, 253] width 20 height 20
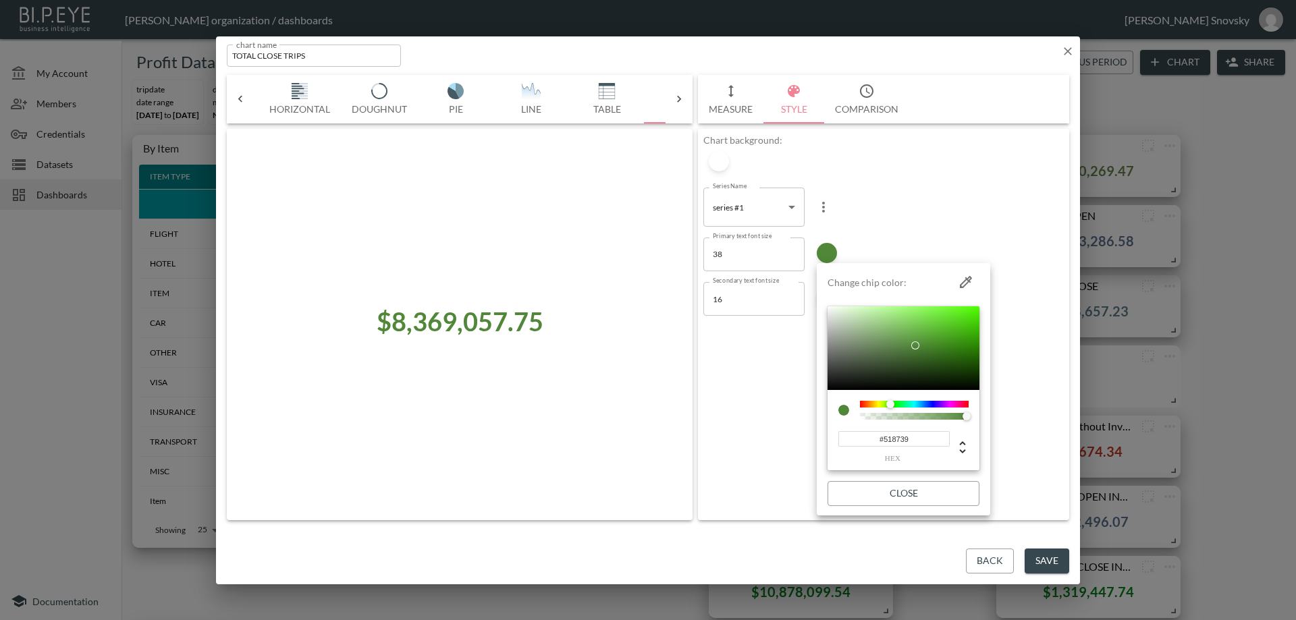
type input "#394E87"
click at [927, 404] on div at bounding box center [914, 404] width 109 height 7
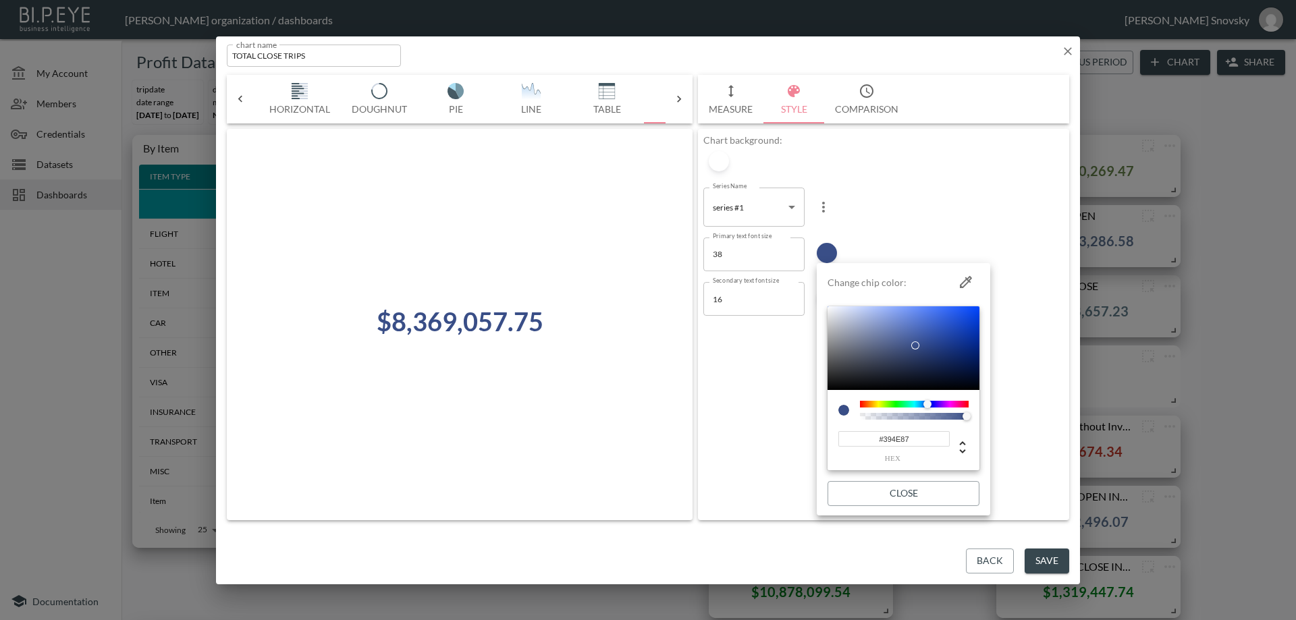
click at [939, 484] on button "Close" at bounding box center [903, 493] width 152 height 25
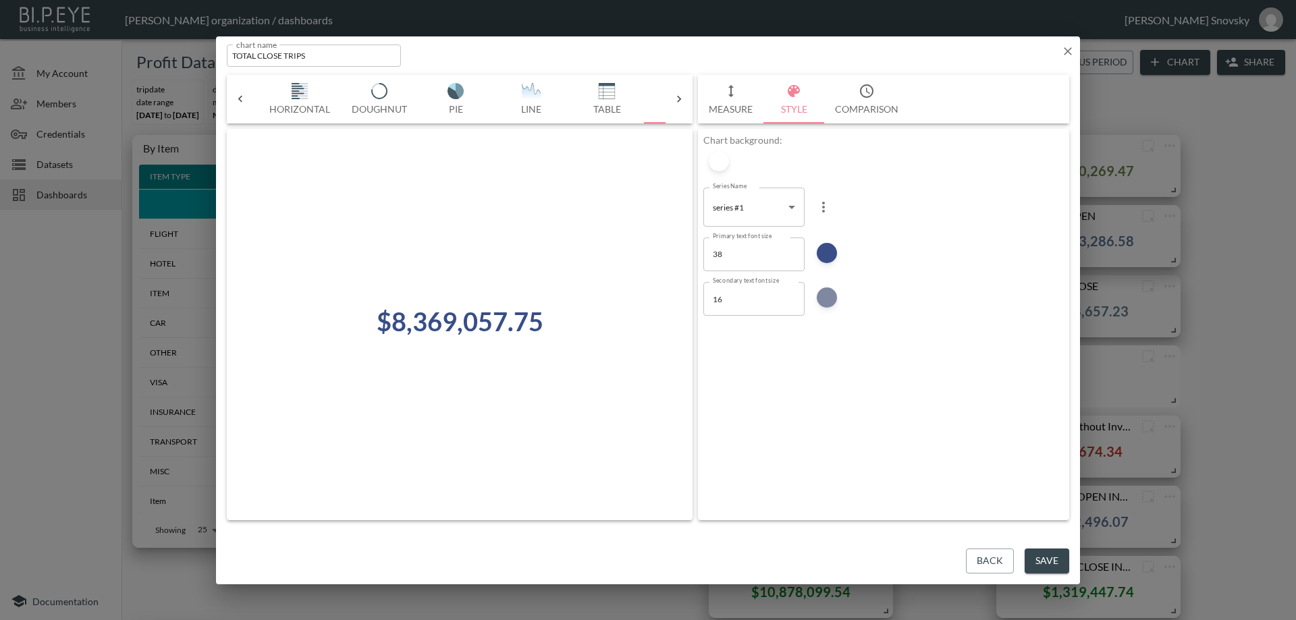
click at [1055, 561] on button "Save" at bounding box center [1046, 561] width 45 height 25
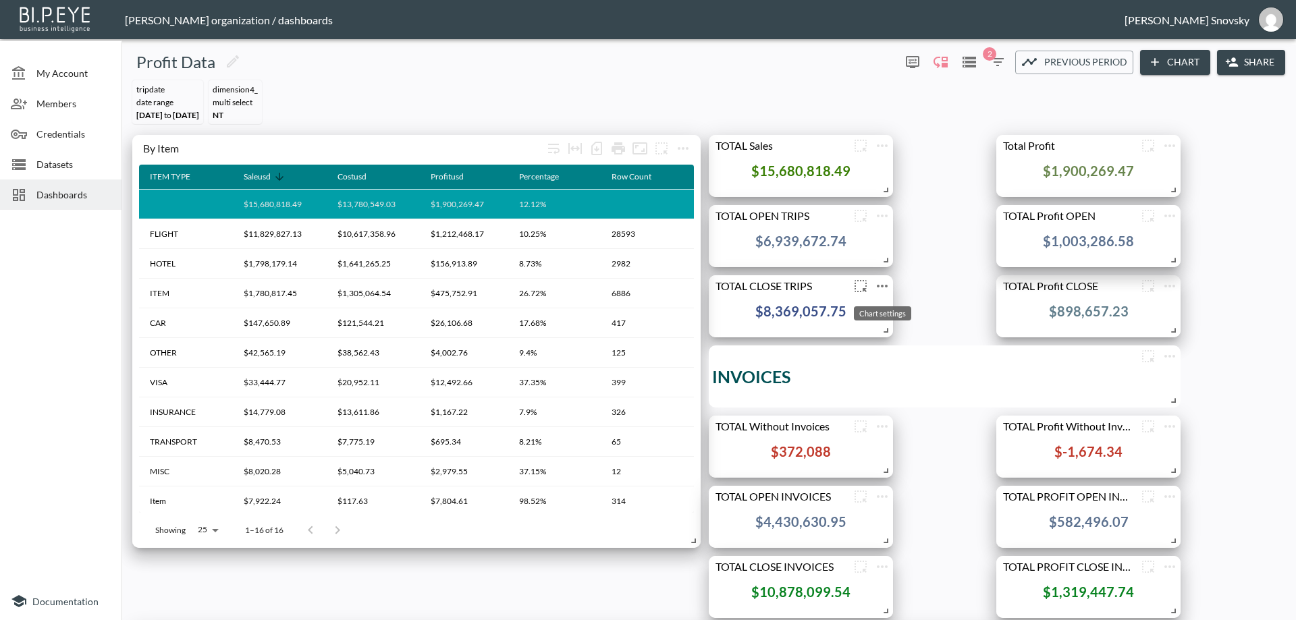
click at [885, 287] on icon "more" at bounding box center [882, 286] width 11 height 3
click at [872, 314] on p "Edit" at bounding box center [867, 312] width 19 height 16
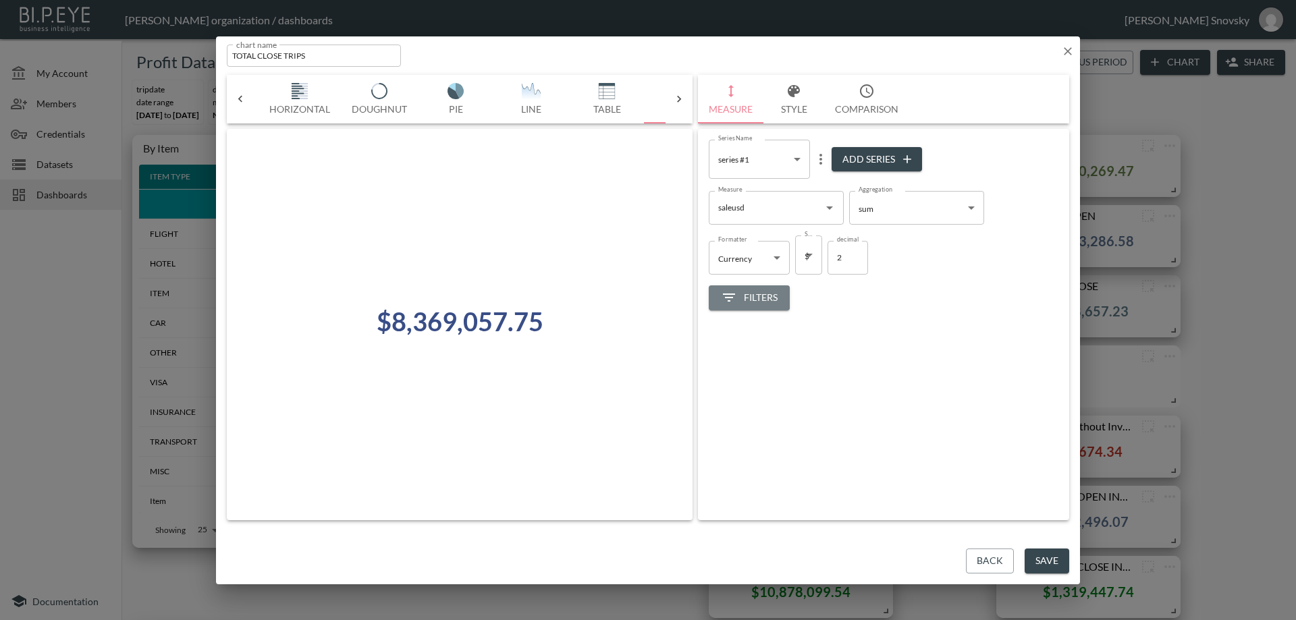
click at [760, 298] on span "Filters" at bounding box center [749, 297] width 57 height 17
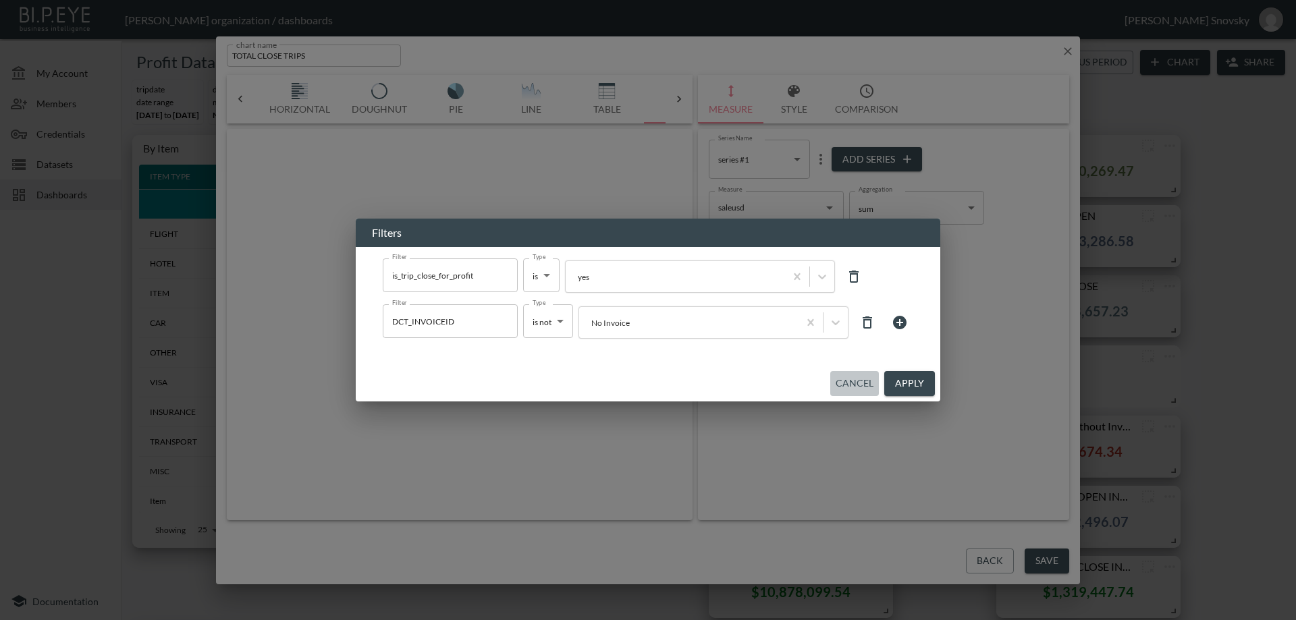
click at [855, 391] on button "Cancel" at bounding box center [854, 383] width 49 height 25
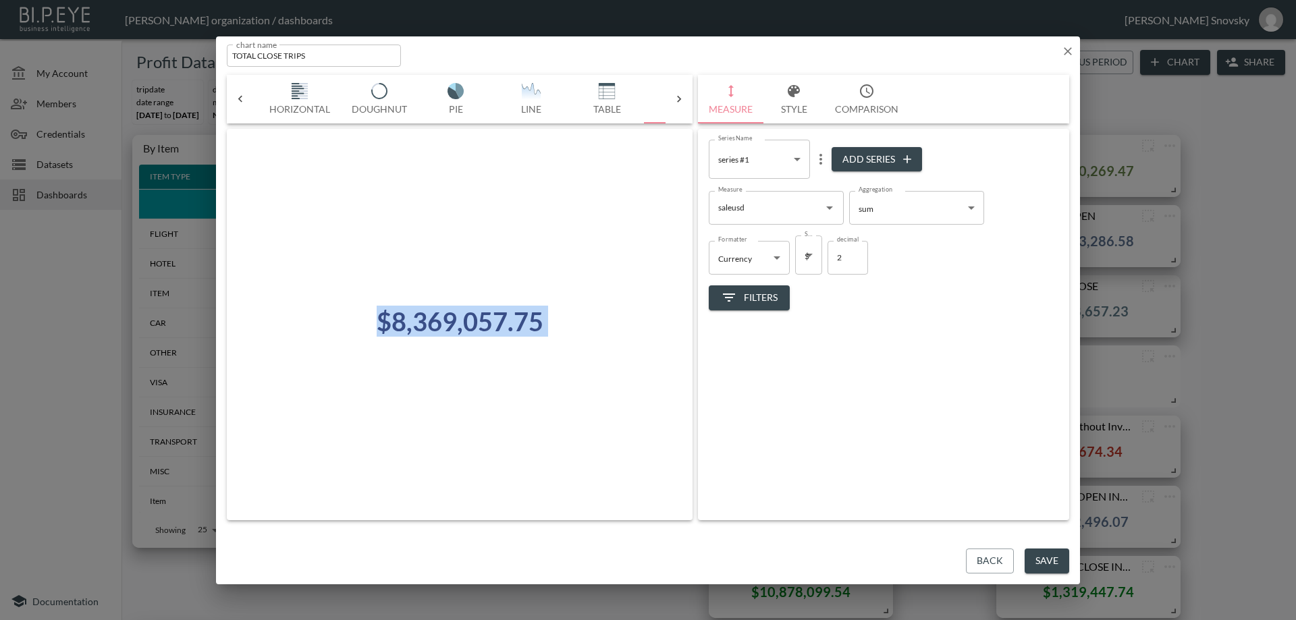
drag, startPoint x: 840, startPoint y: 53, endPoint x: 854, endPoint y: 79, distance: 29.9
click at [854, 79] on div "chart name TOTAL CLOSE TRIPS chart name Bar Horizontal Doughnut Pie Line Table …" at bounding box center [648, 310] width 864 height 548
drag, startPoint x: 884, startPoint y: 54, endPoint x: 891, endPoint y: 70, distance: 17.5
click at [891, 69] on div "chart name TOTAL CLOSE TRIPS chart name Bar Horizontal Doughnut Pie Line Table …" at bounding box center [648, 310] width 864 height 548
click at [795, 90] on icon "button" at bounding box center [793, 91] width 12 height 12
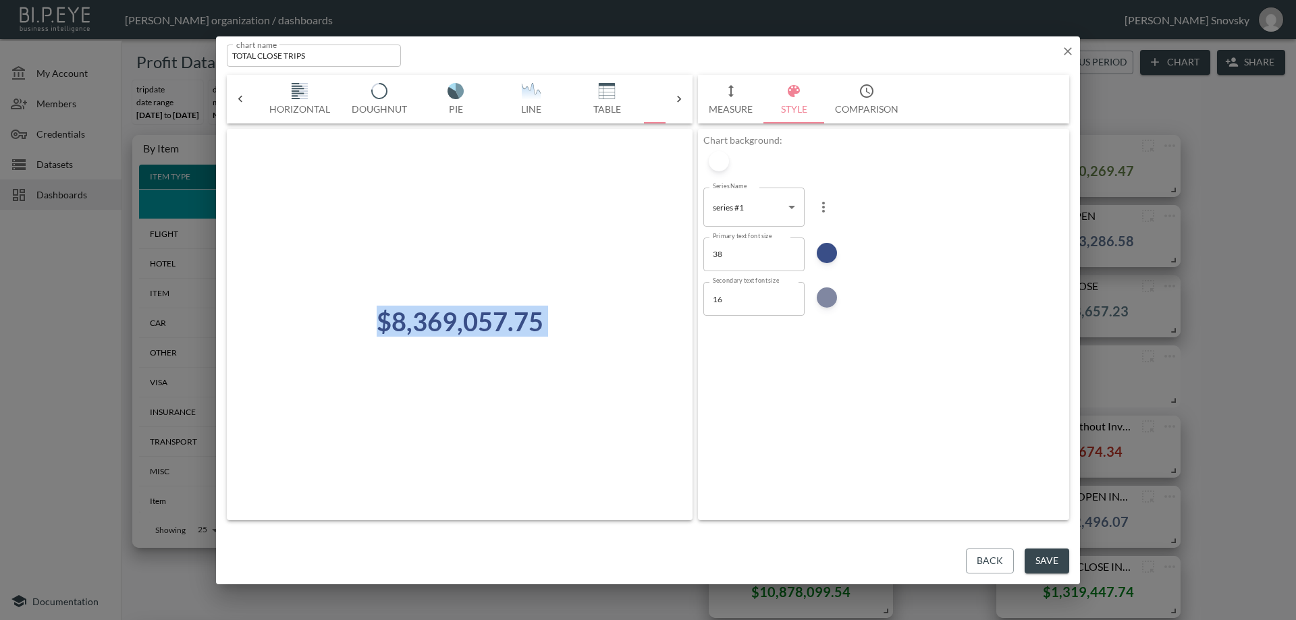
click at [980, 550] on button "Back" at bounding box center [990, 561] width 48 height 25
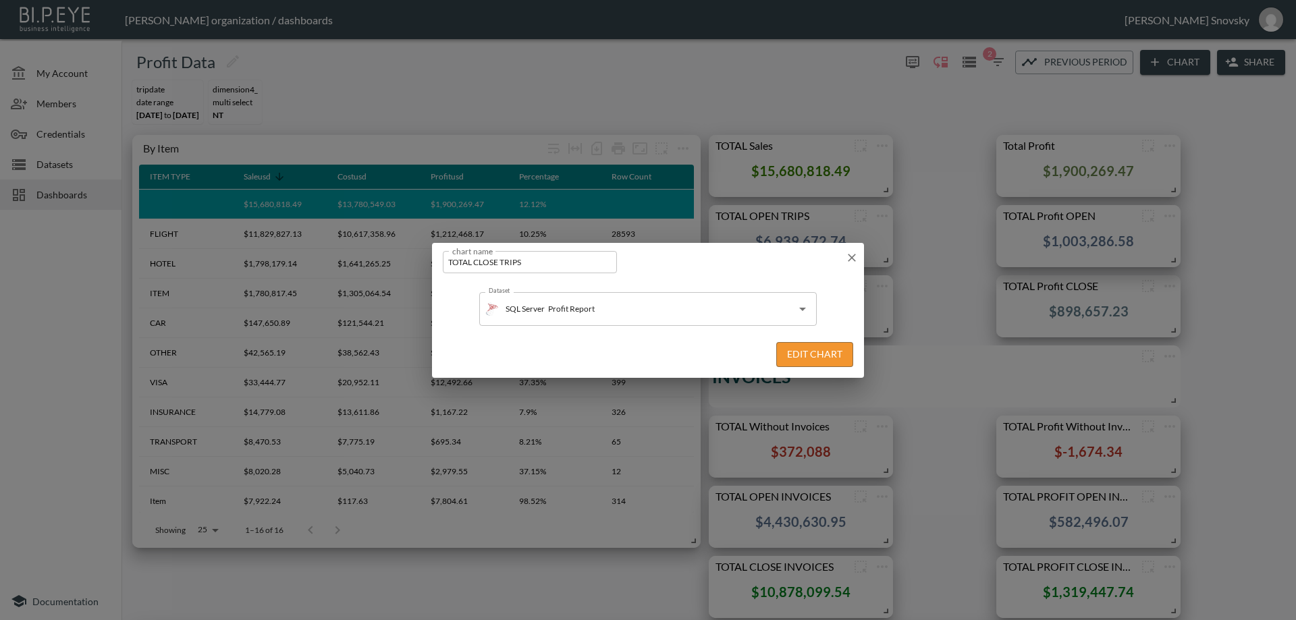
click at [852, 252] on icon "button" at bounding box center [851, 257] width 13 height 13
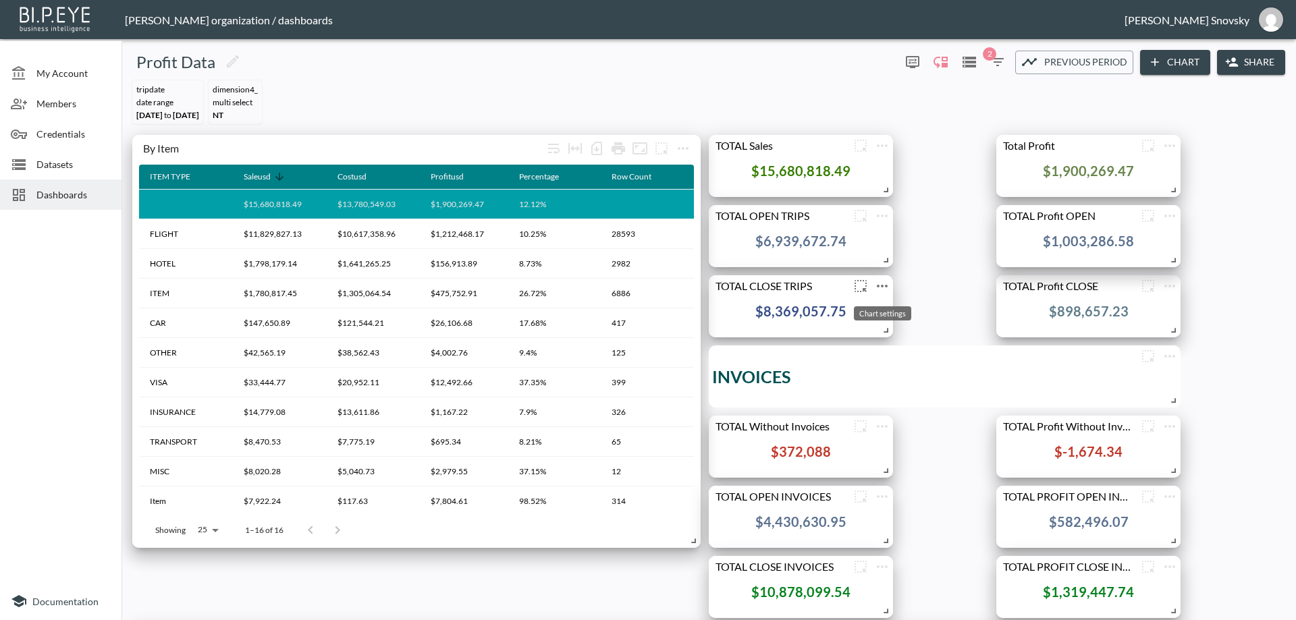
click at [882, 285] on icon "more" at bounding box center [882, 286] width 11 height 3
click at [934, 285] on div at bounding box center [648, 310] width 1296 height 620
click at [887, 563] on icon "more" at bounding box center [882, 567] width 16 height 16
click at [864, 501] on p "Edit" at bounding box center [867, 501] width 19 height 16
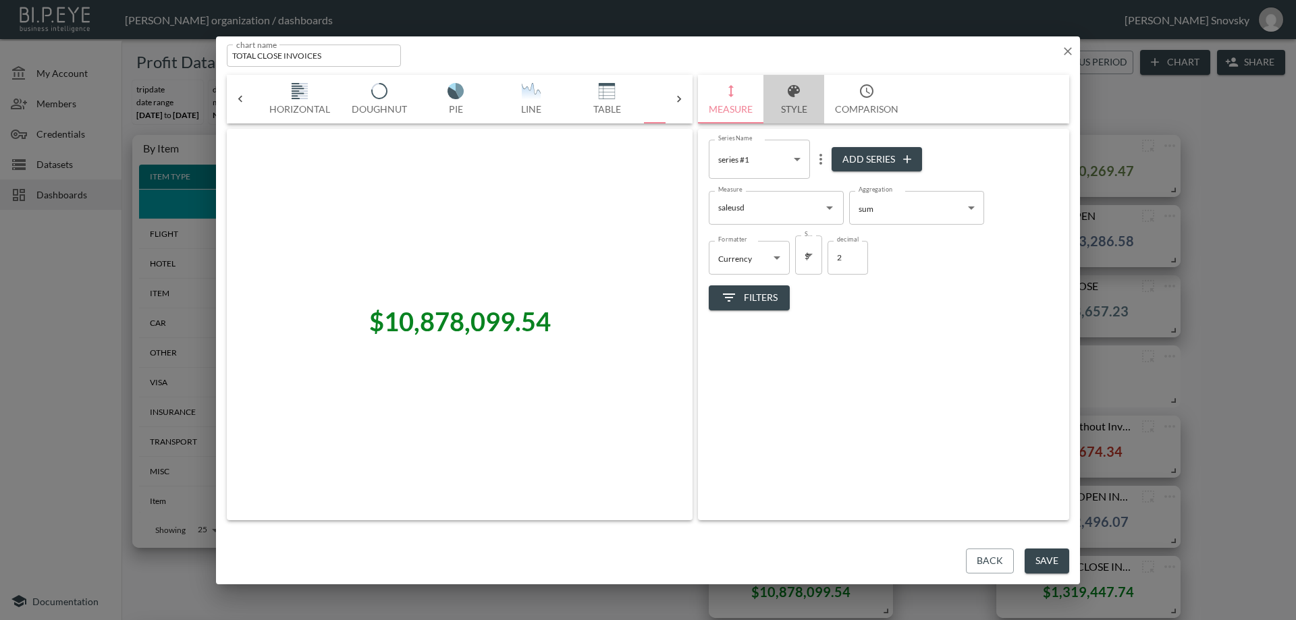
click at [788, 100] on button "Style" at bounding box center [793, 99] width 61 height 49
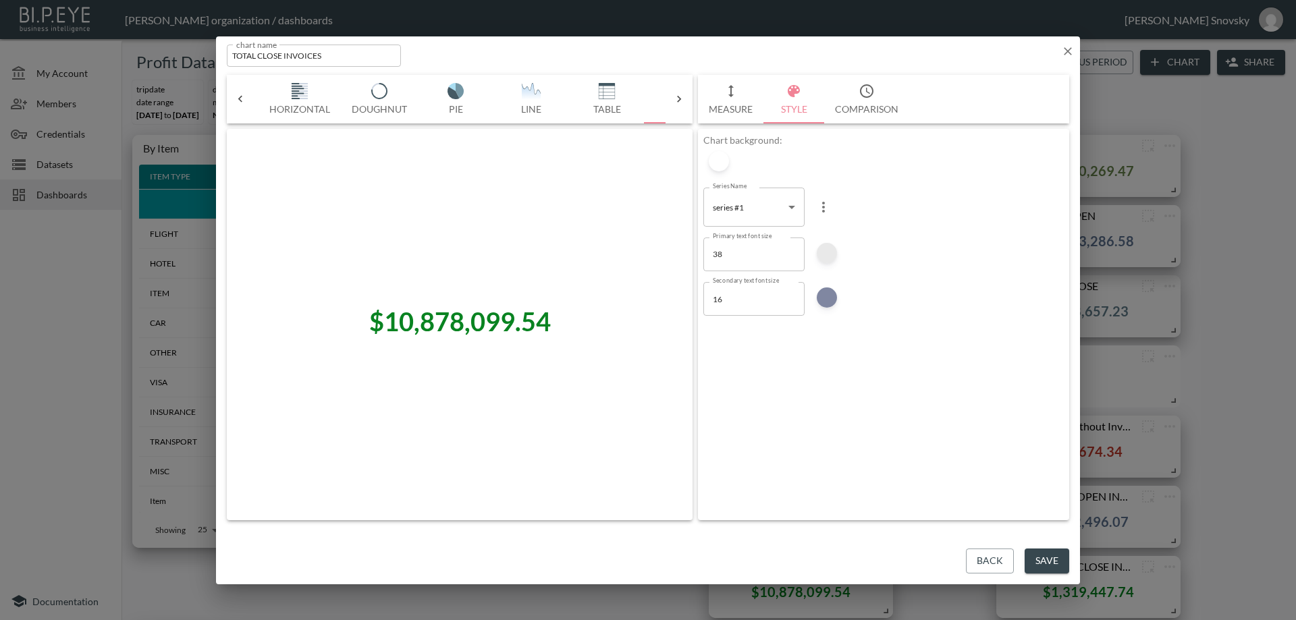
click at [825, 250] on div at bounding box center [826, 253] width 20 height 20
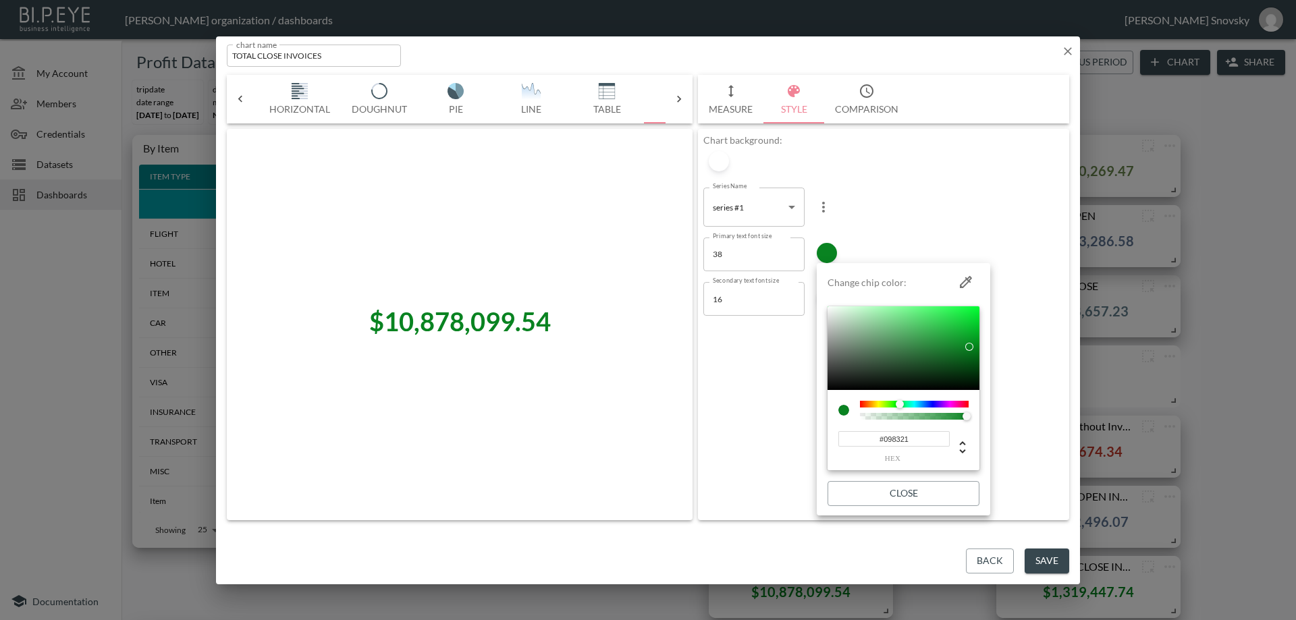
click at [892, 439] on input "#098321" at bounding box center [893, 439] width 111 height 16
click at [993, 561] on div at bounding box center [648, 310] width 1296 height 620
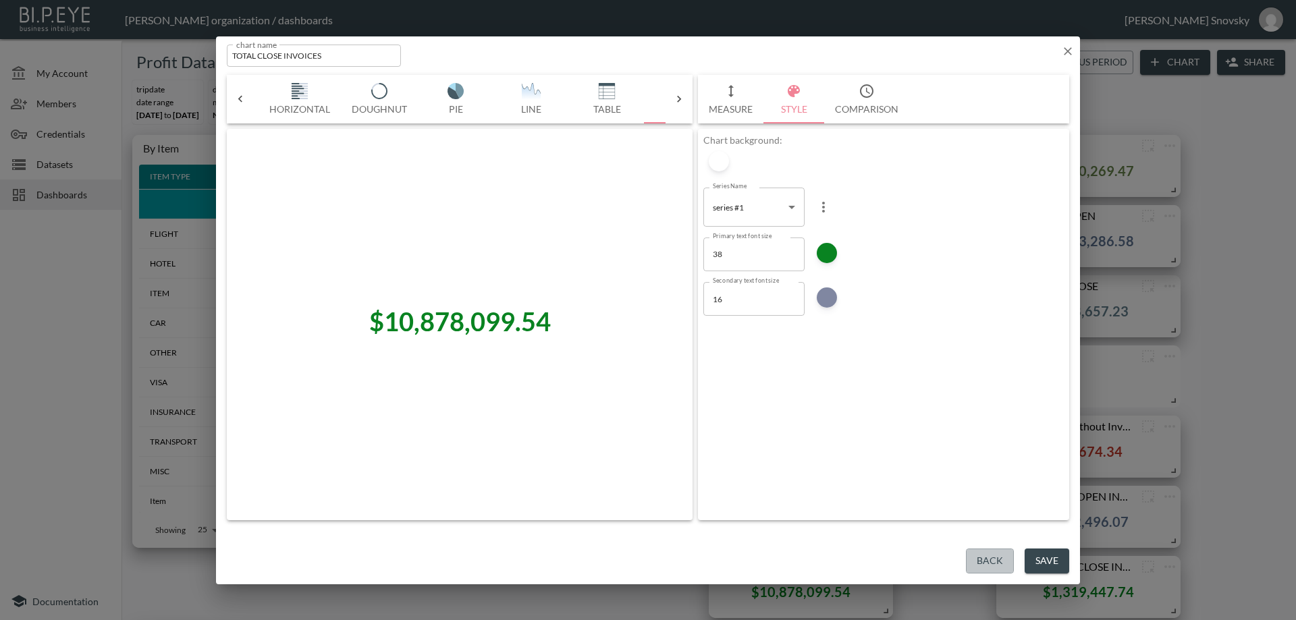
click at [993, 561] on button "Back" at bounding box center [990, 561] width 48 height 25
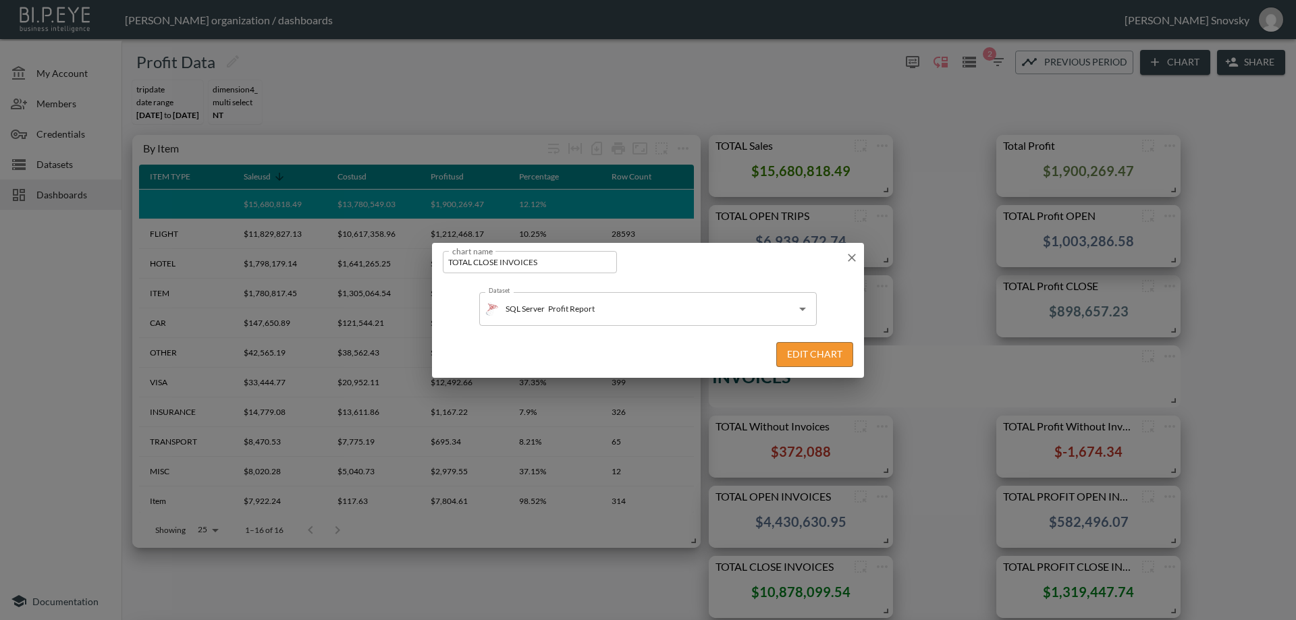
drag, startPoint x: 847, startPoint y: 254, endPoint x: 855, endPoint y: 259, distance: 9.4
click at [847, 254] on icon "button" at bounding box center [851, 257] width 13 height 13
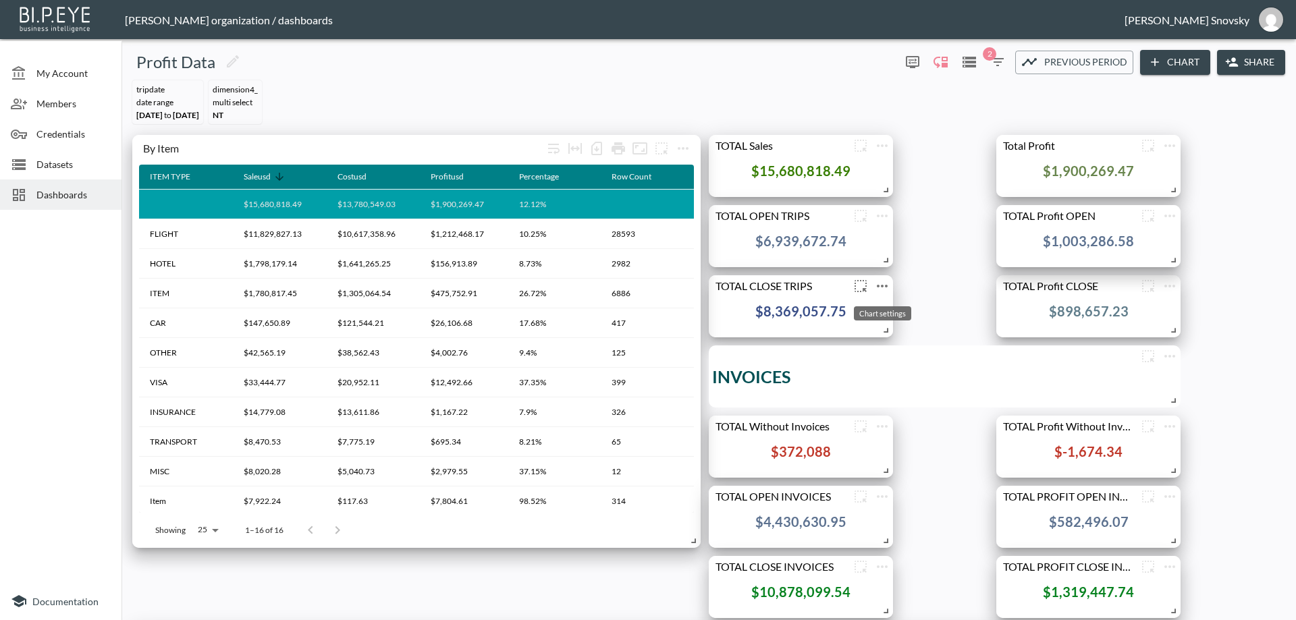
click at [883, 287] on icon "more" at bounding box center [882, 286] width 11 height 3
click at [878, 312] on li "Edit" at bounding box center [881, 312] width 105 height 24
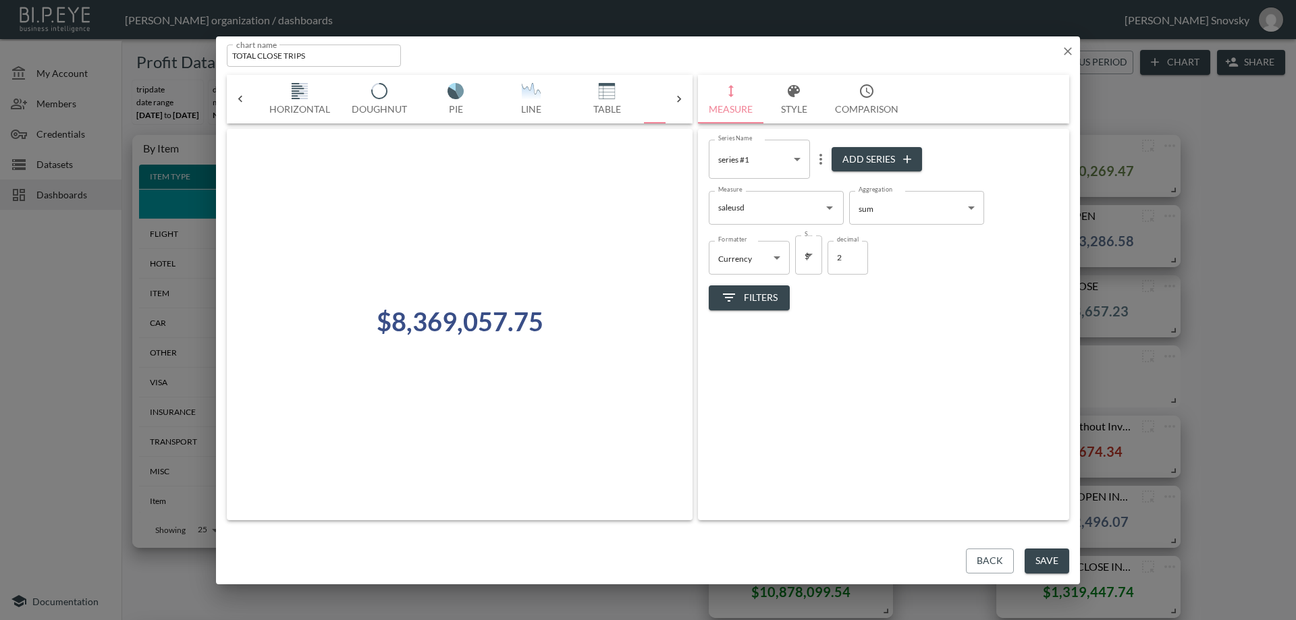
click at [795, 105] on button "Style" at bounding box center [793, 99] width 61 height 49
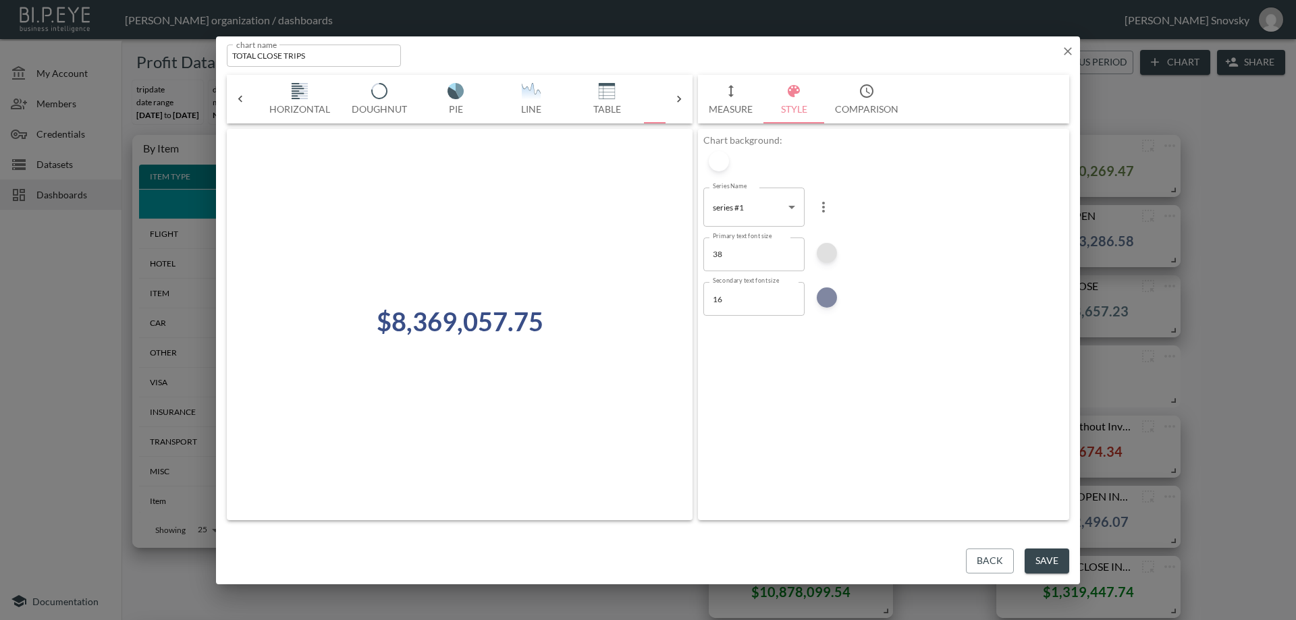
click at [831, 252] on div at bounding box center [826, 253] width 20 height 20
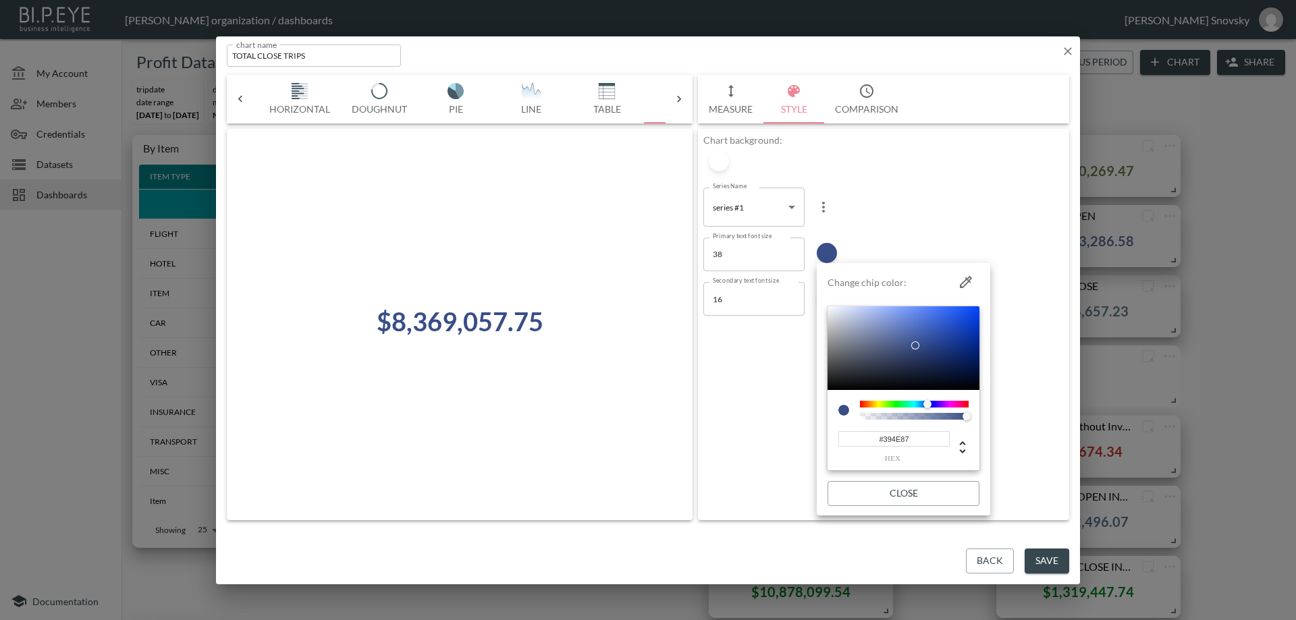
click at [904, 439] on input "#394E87" at bounding box center [893, 439] width 111 height 16
paste input "098321"
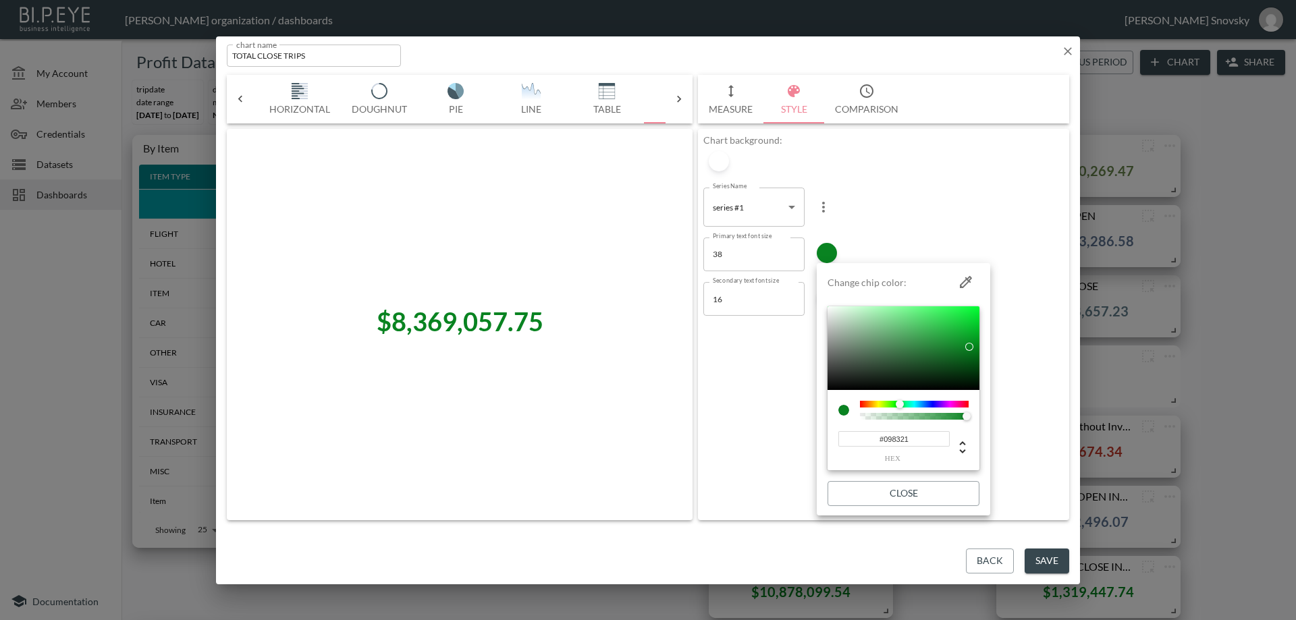
type input "#098321"
click at [940, 493] on button "Close" at bounding box center [903, 493] width 152 height 25
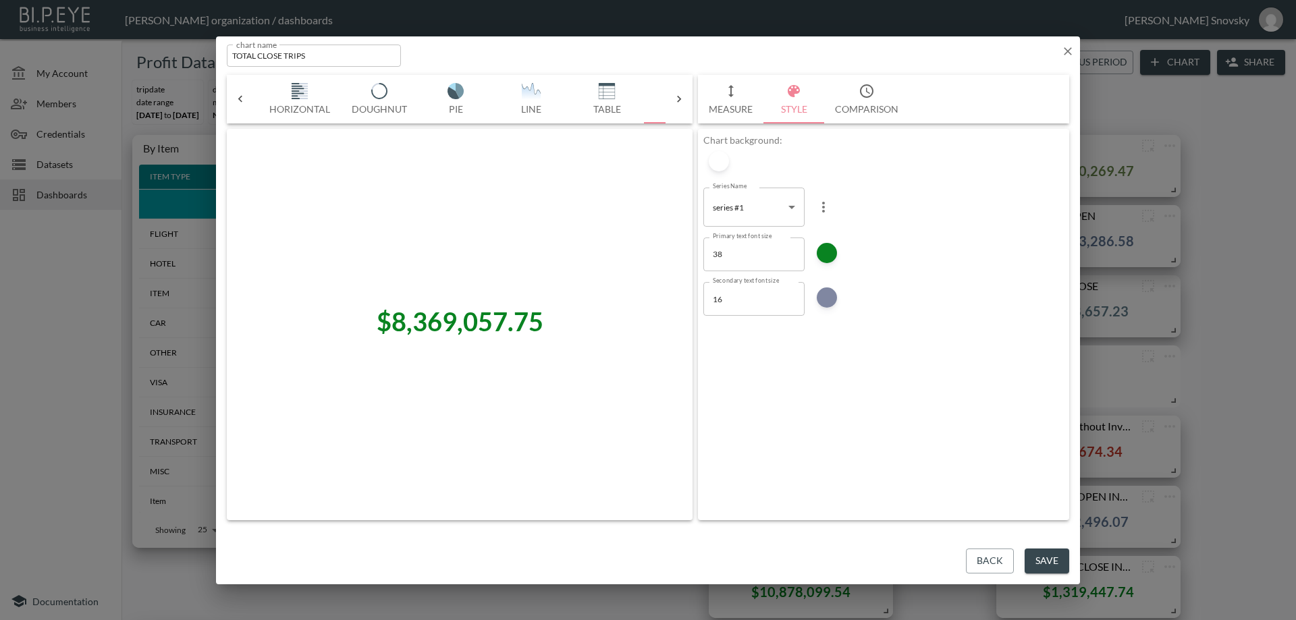
click at [1057, 569] on button "Save" at bounding box center [1046, 561] width 45 height 25
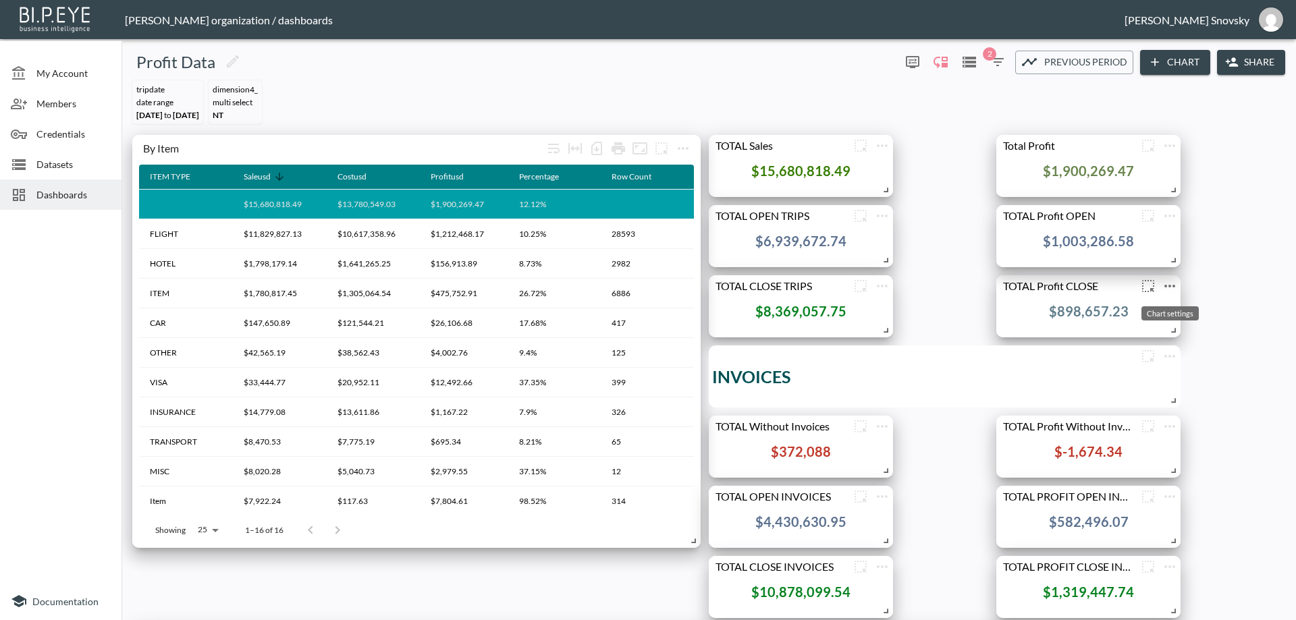
click at [1169, 286] on icon "more" at bounding box center [1169, 286] width 11 height 3
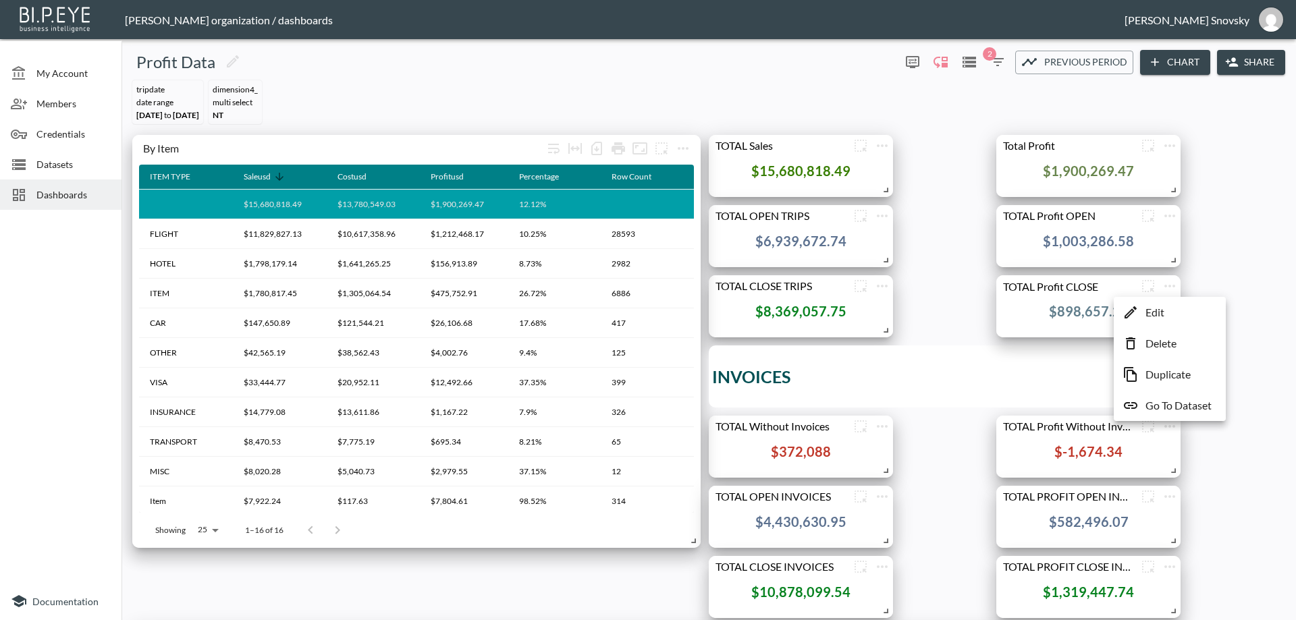
click at [1146, 311] on p "Edit" at bounding box center [1154, 312] width 19 height 16
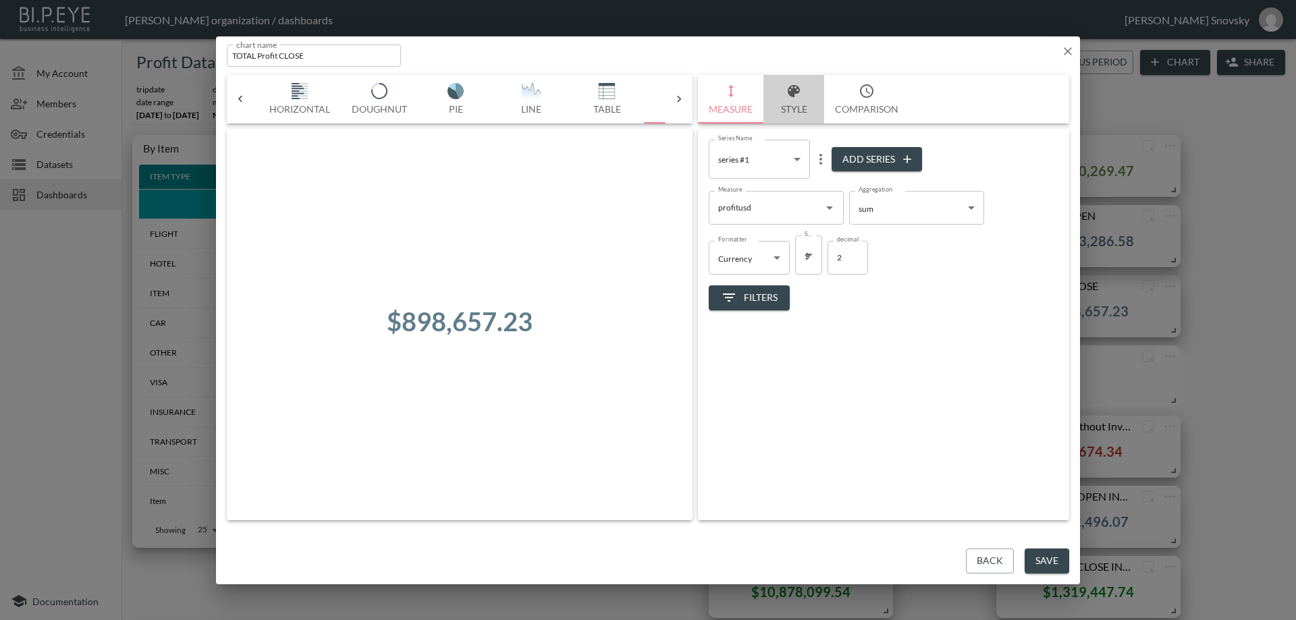
click at [798, 103] on button "Style" at bounding box center [793, 99] width 61 height 49
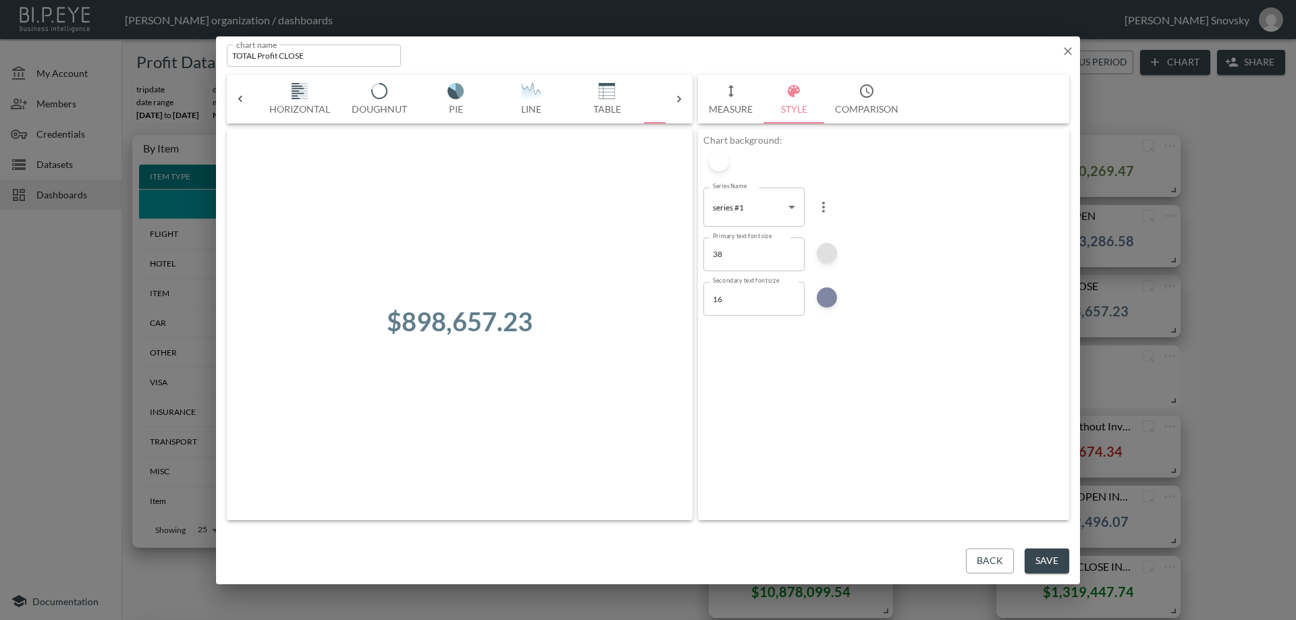
click at [832, 247] on div at bounding box center [826, 253] width 20 height 20
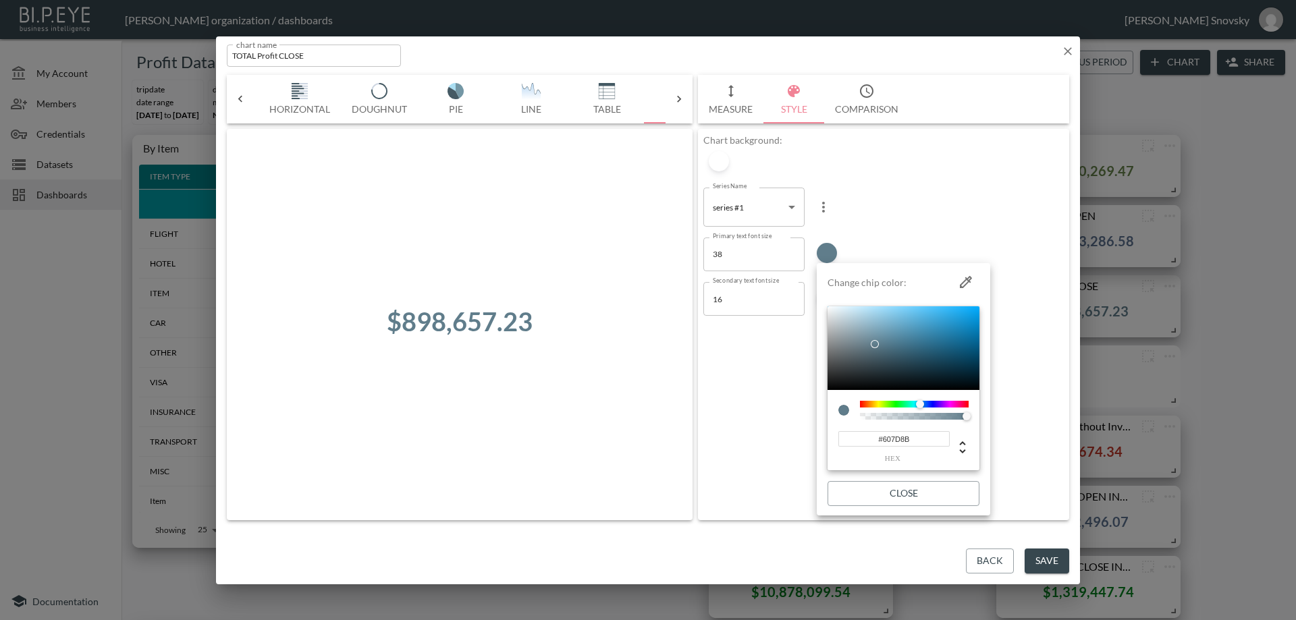
click at [903, 436] on input "#607D8B" at bounding box center [893, 439] width 111 height 16
paste input "098321"
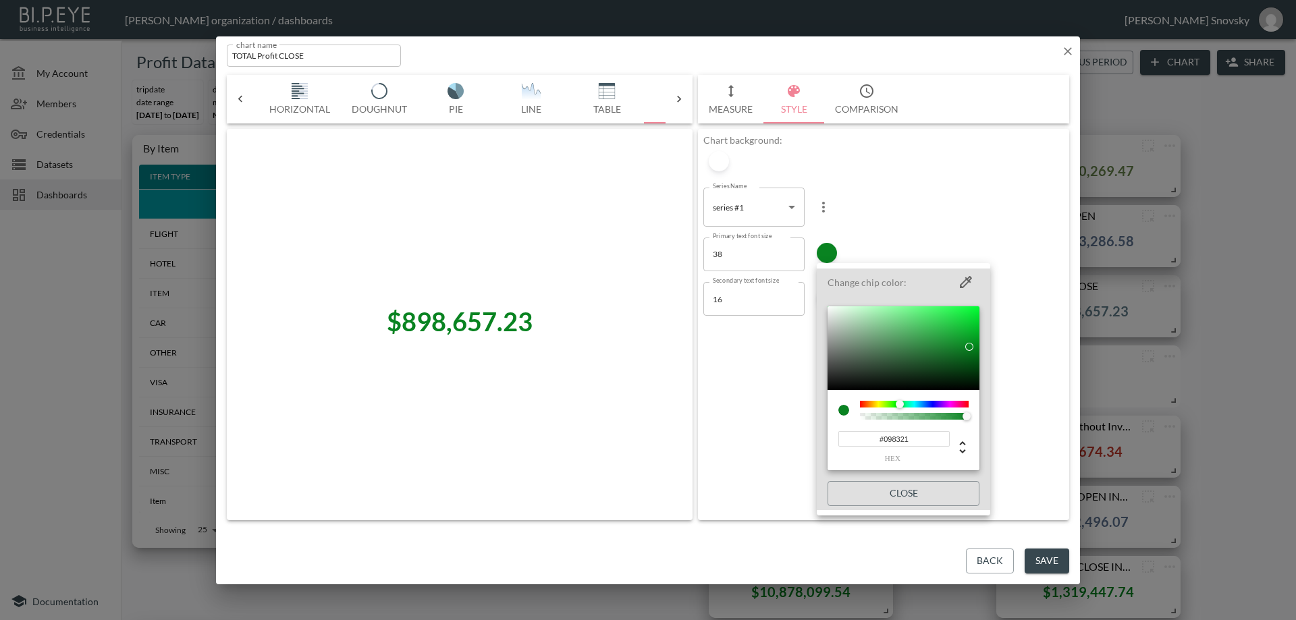
type input "#098321"
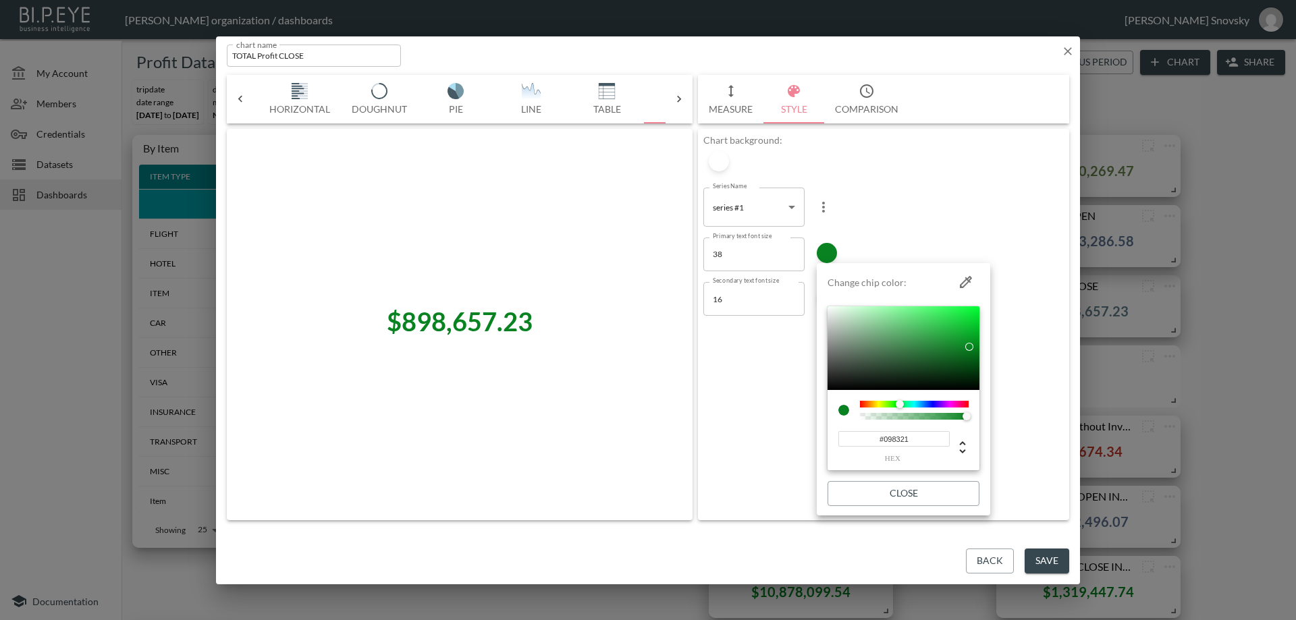
click at [1049, 558] on div at bounding box center [648, 310] width 1296 height 620
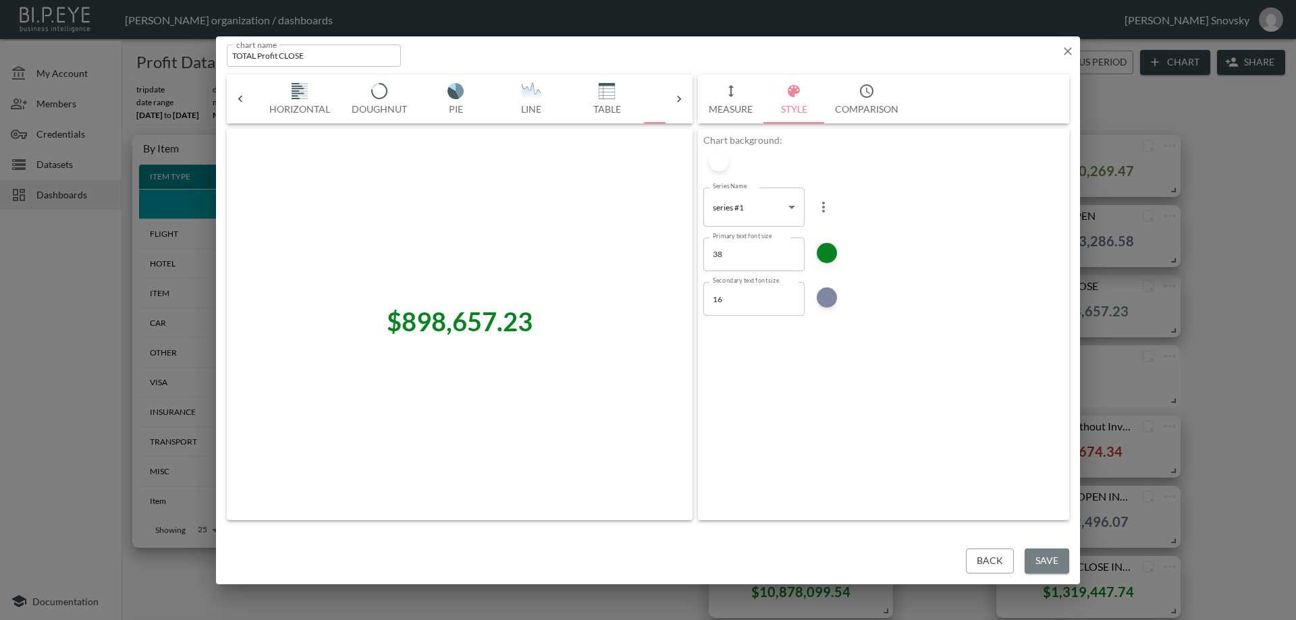
click at [1042, 559] on button "Save" at bounding box center [1046, 561] width 45 height 25
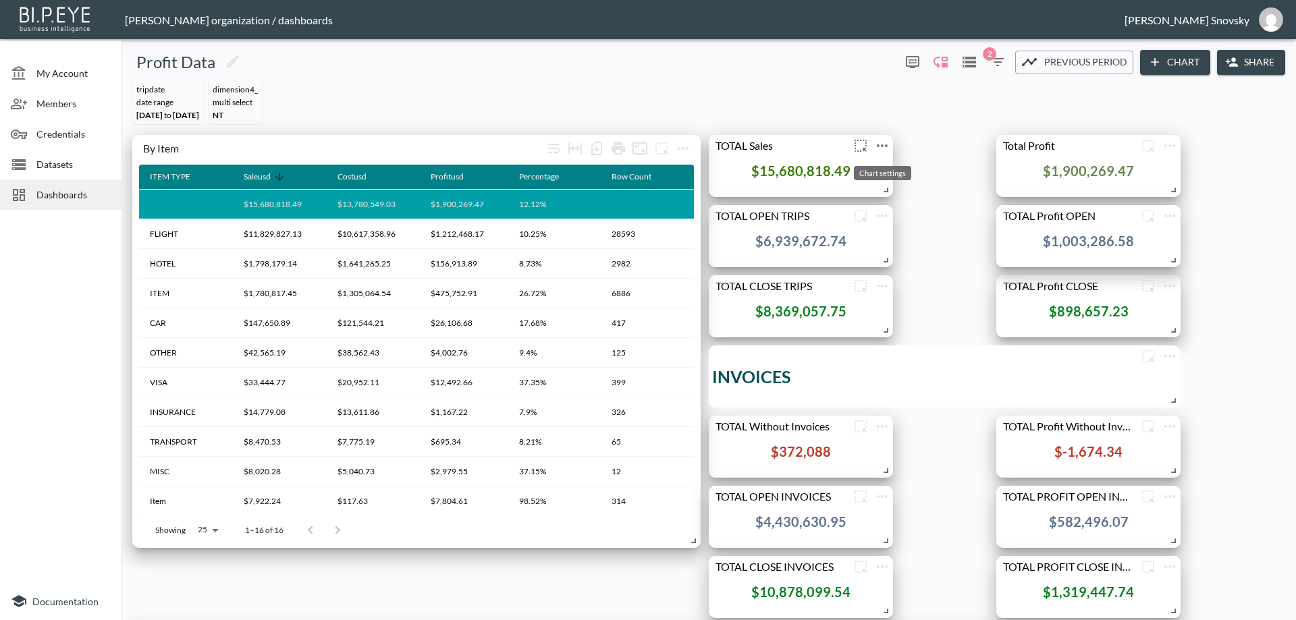
click at [883, 144] on icon "more" at bounding box center [882, 146] width 16 height 16
click at [872, 166] on p "Edit" at bounding box center [867, 172] width 19 height 16
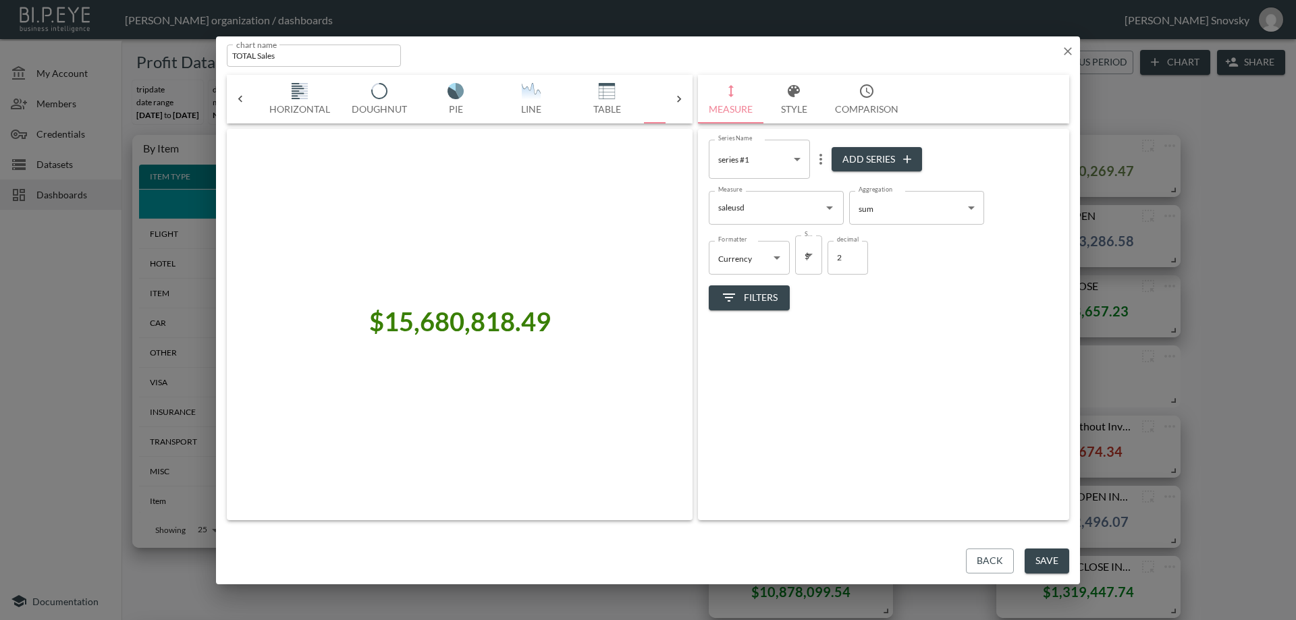
click at [783, 99] on button "Style" at bounding box center [793, 99] width 61 height 49
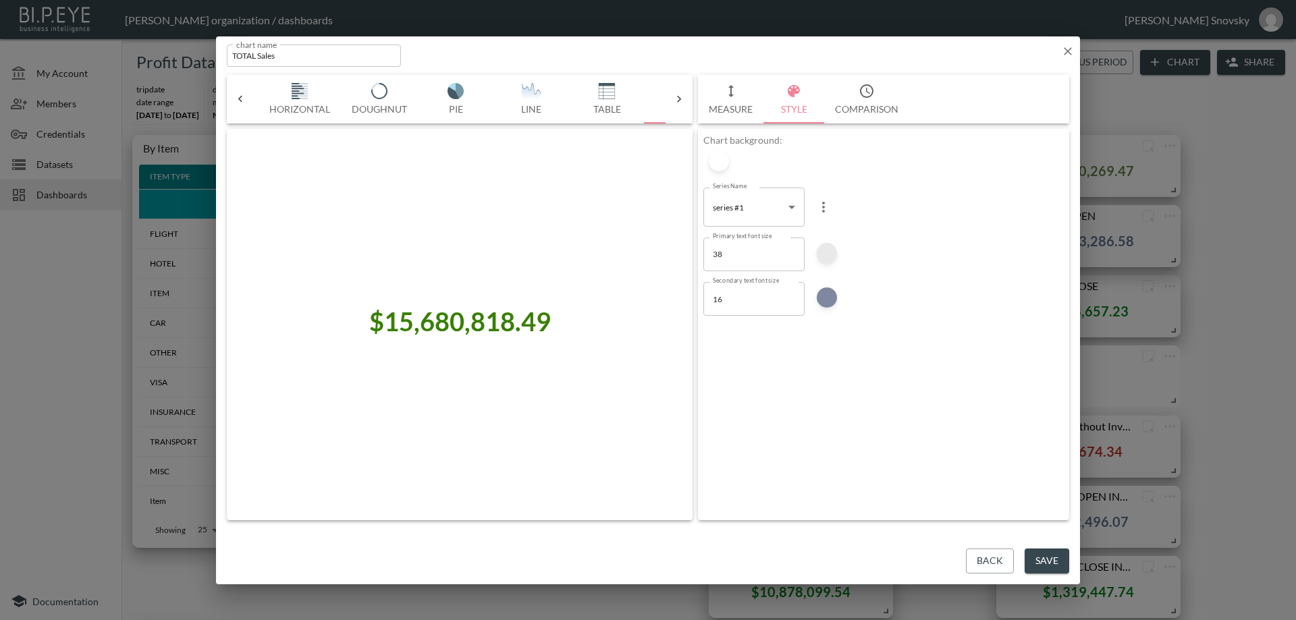
click at [827, 249] on div at bounding box center [826, 253] width 20 height 20
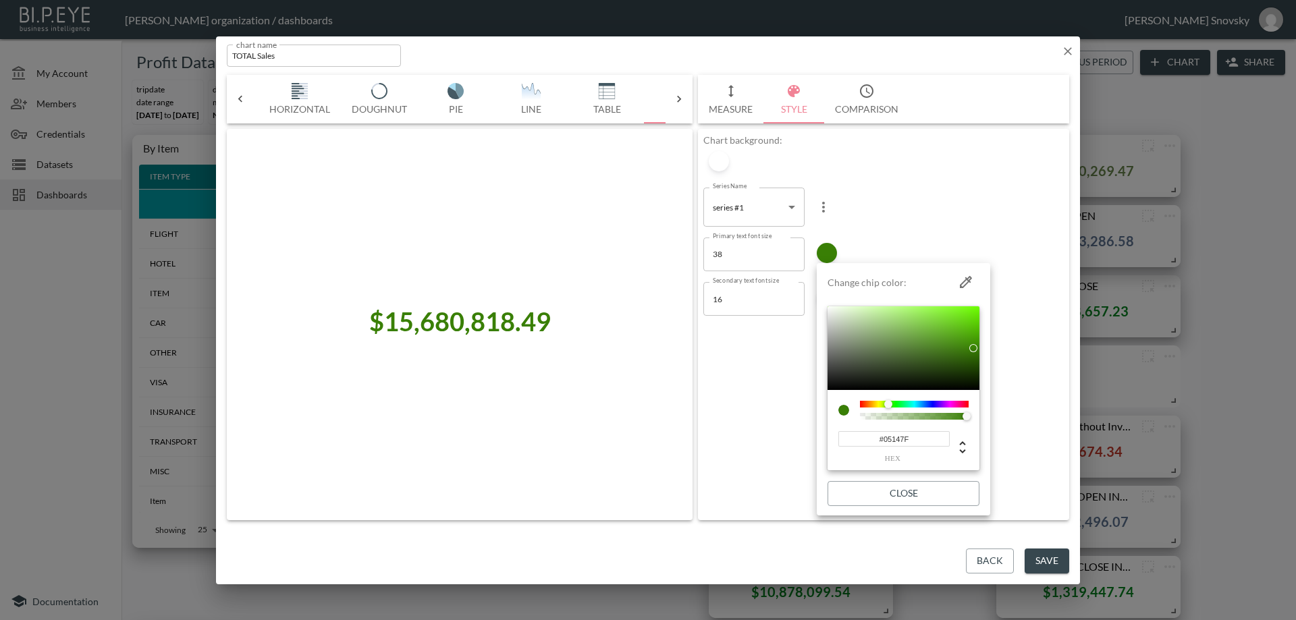
click at [930, 401] on div at bounding box center [914, 404] width 109 height 7
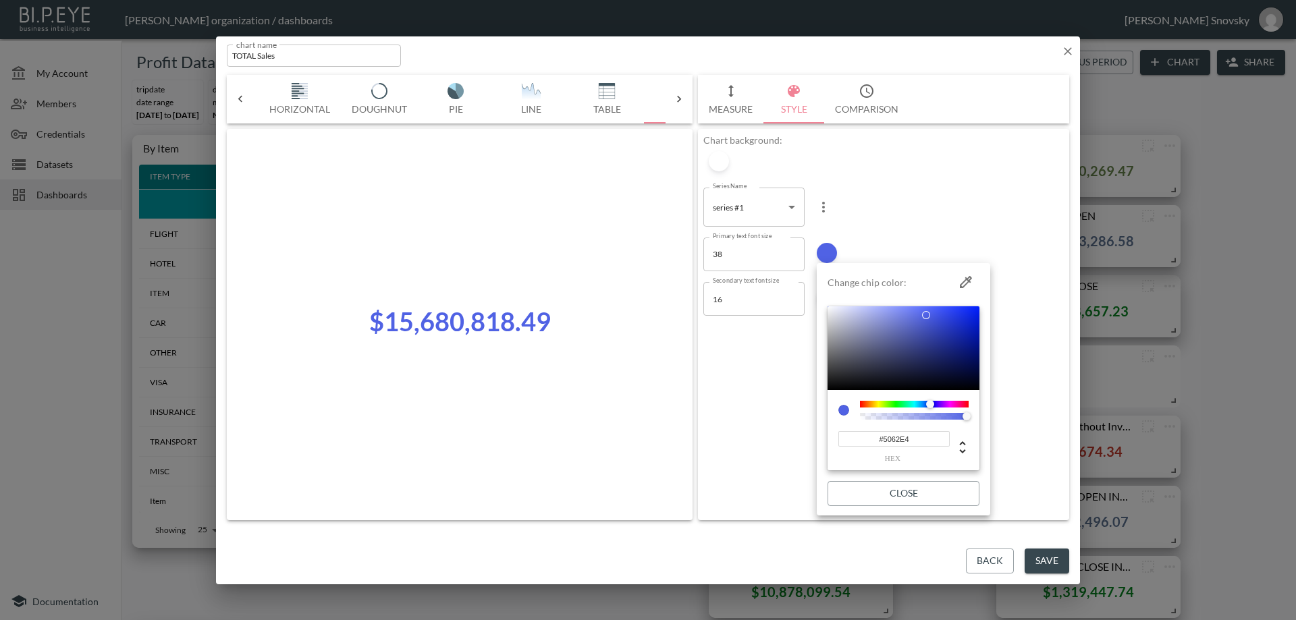
click at [926, 315] on div at bounding box center [903, 348] width 152 height 84
click at [949, 339] on div at bounding box center [903, 348] width 152 height 84
click at [958, 343] on div at bounding box center [903, 348] width 152 height 84
type input "#1428B9"
click at [963, 329] on div at bounding box center [903, 348] width 152 height 84
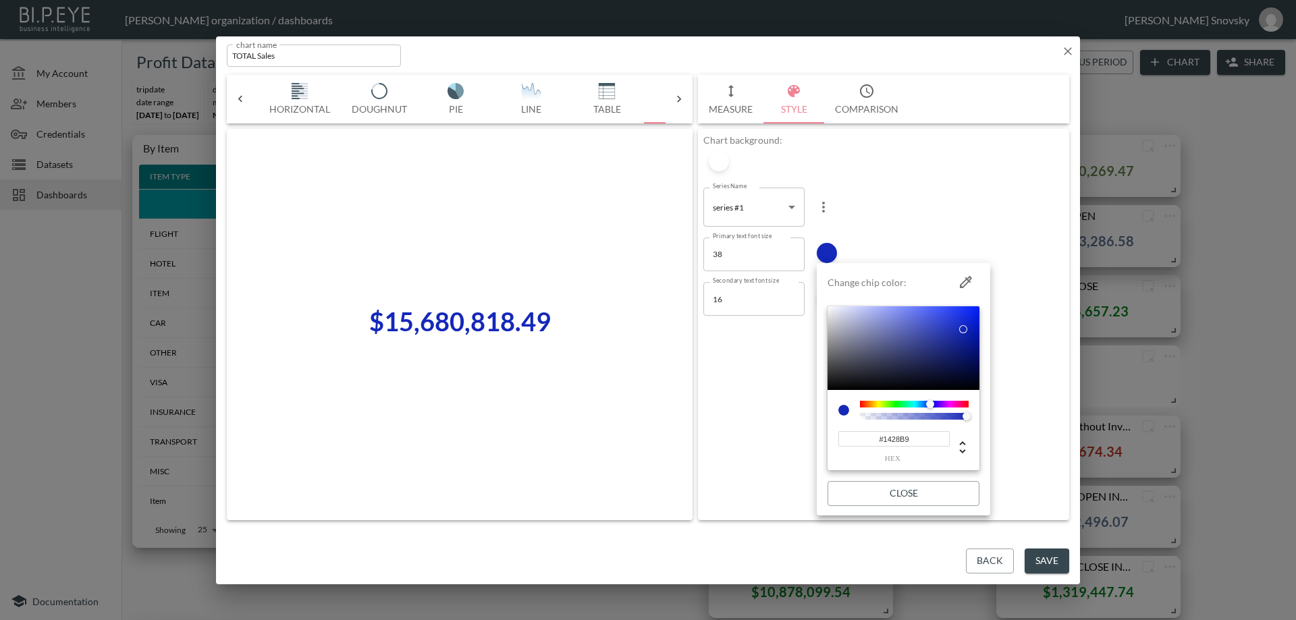
click at [907, 437] on input "#1428B9" at bounding box center [893, 439] width 111 height 16
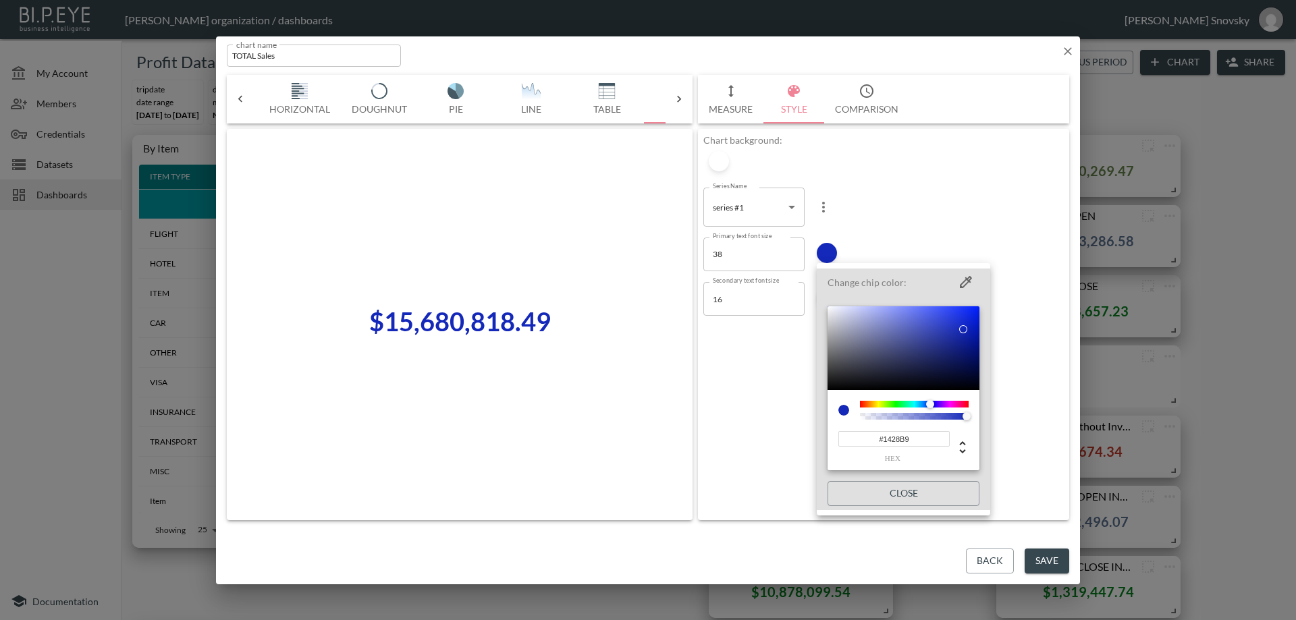
click at [1048, 559] on div at bounding box center [648, 310] width 1296 height 620
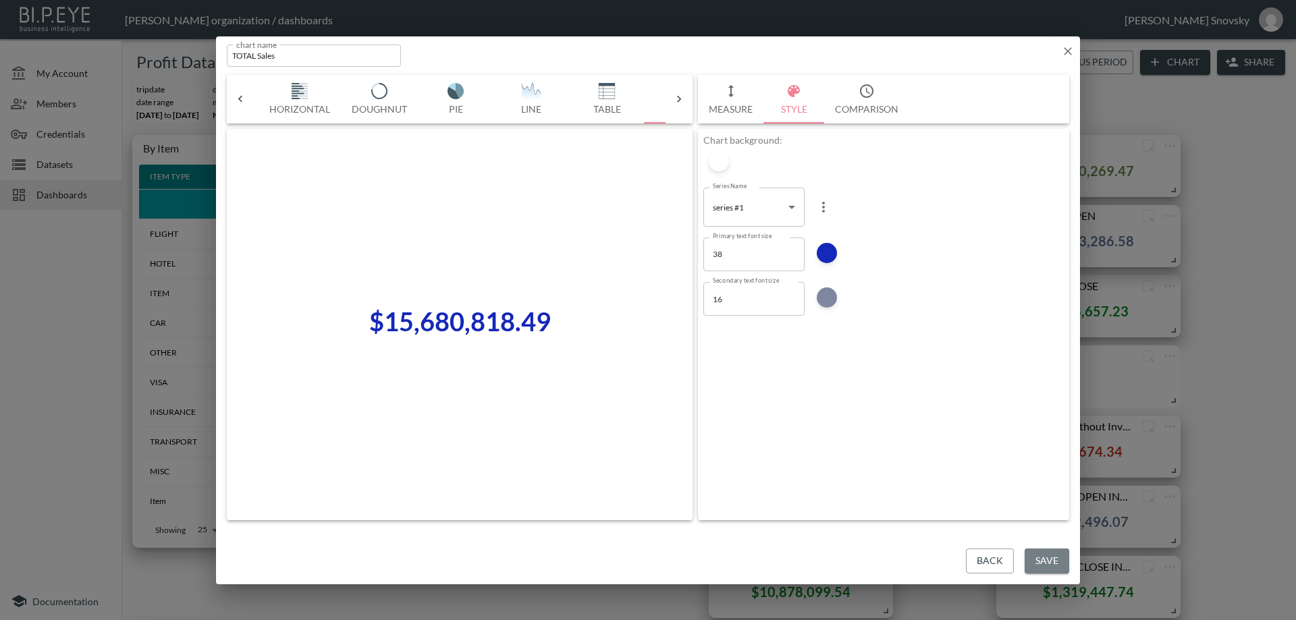
click at [1048, 559] on button "Save" at bounding box center [1046, 561] width 45 height 25
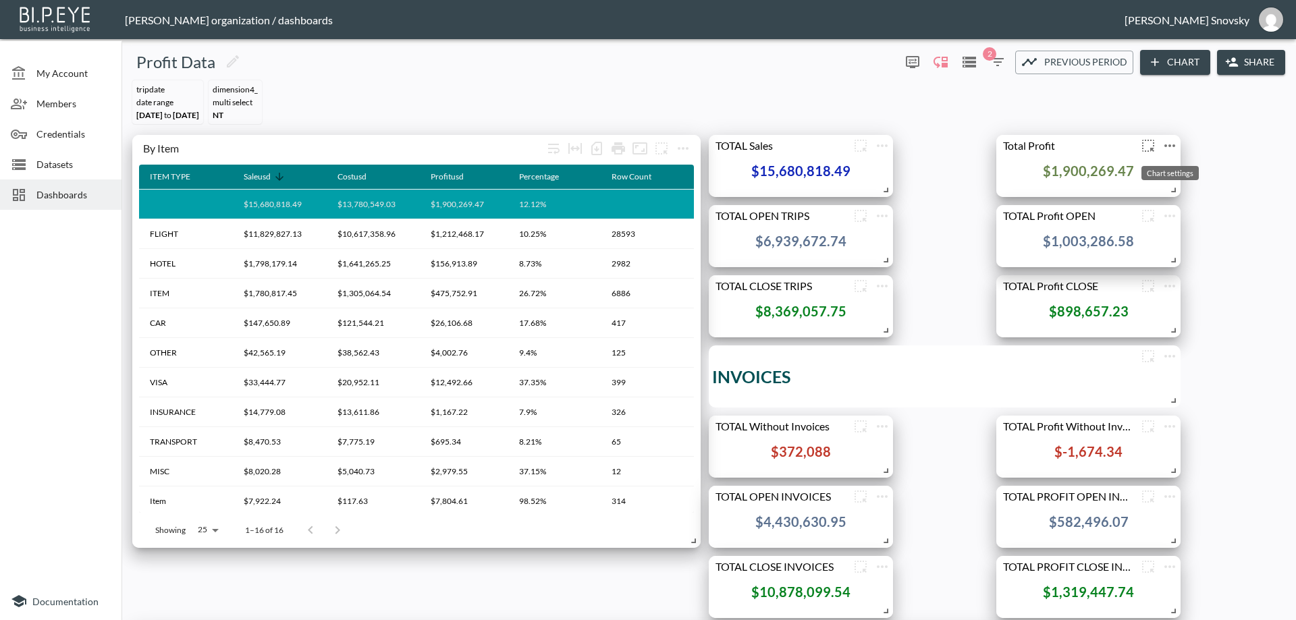
click at [1173, 145] on icon "more" at bounding box center [1169, 145] width 11 height 3
click at [1170, 169] on li "Edit" at bounding box center [1169, 172] width 105 height 24
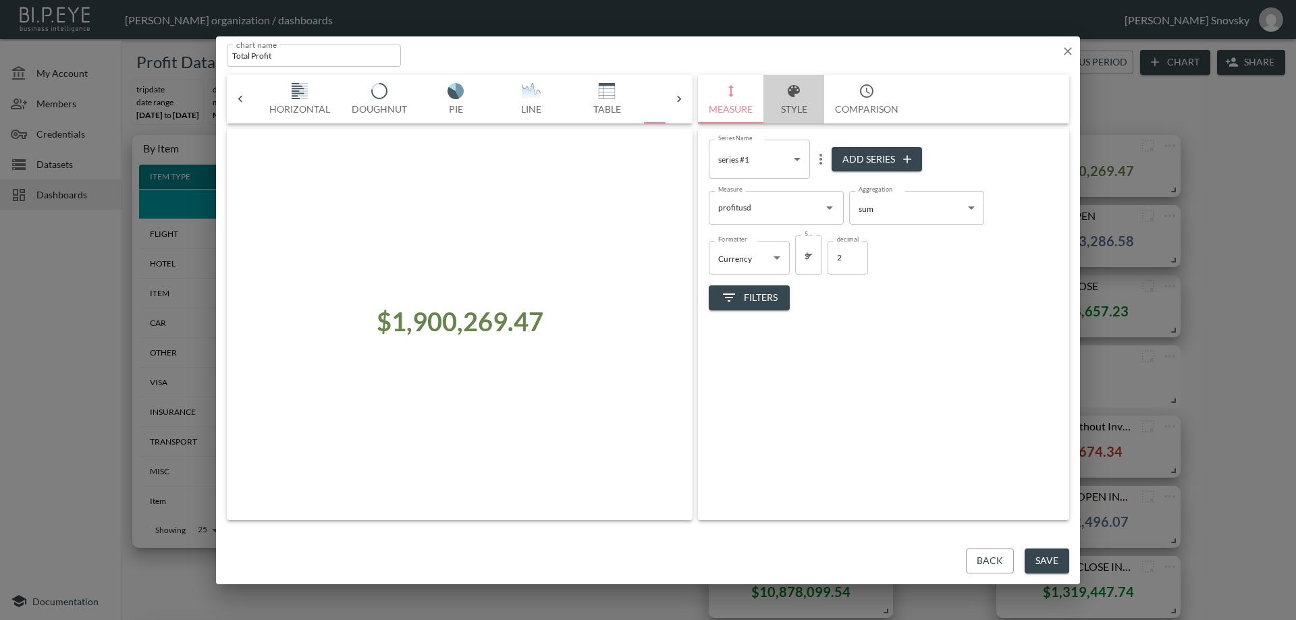
click at [788, 97] on icon "button" at bounding box center [793, 91] width 16 height 16
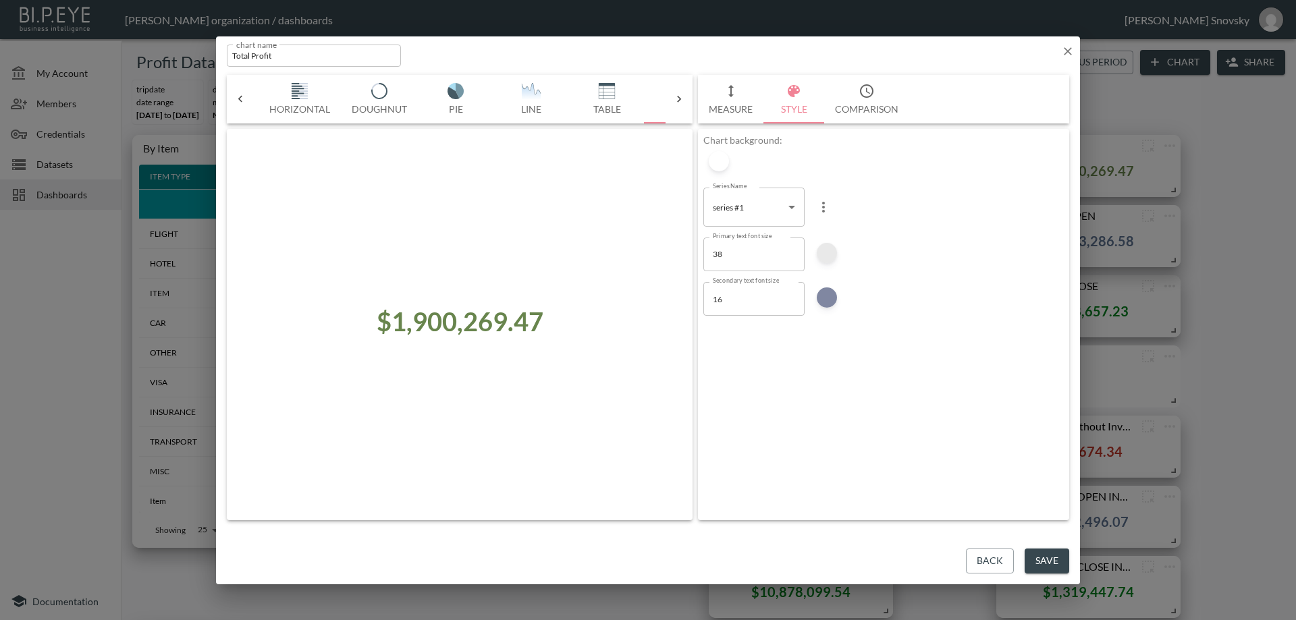
click at [827, 252] on div at bounding box center [826, 253] width 20 height 20
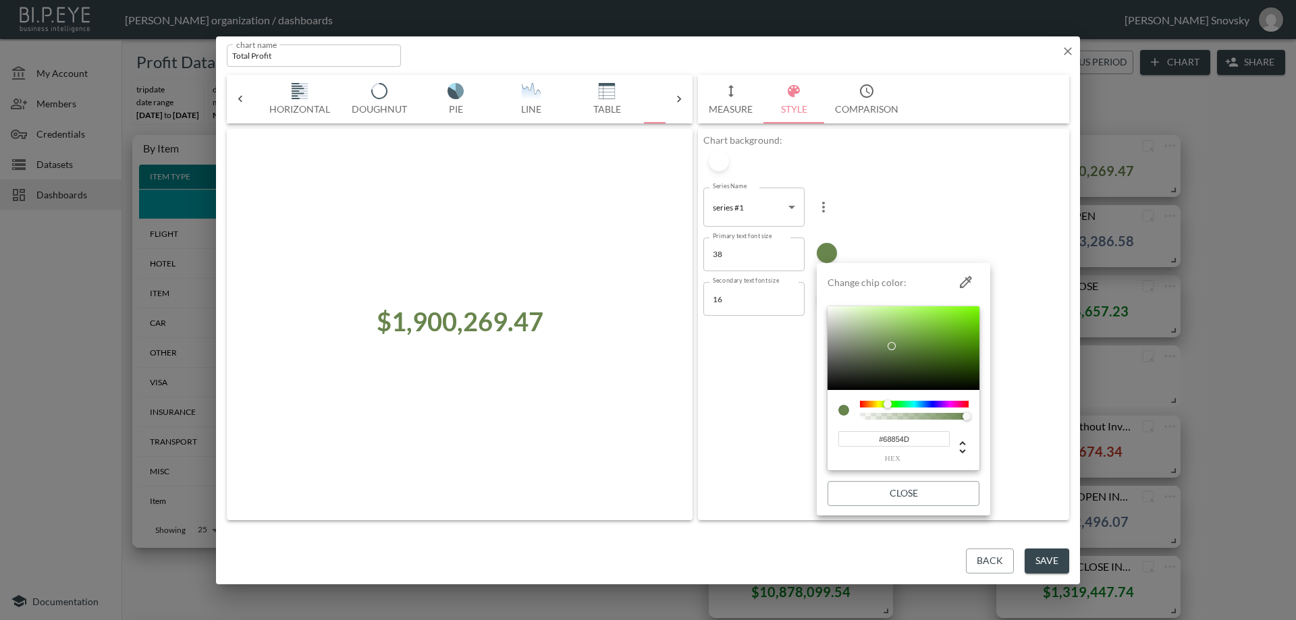
click at [906, 441] on input "#68854D" at bounding box center [893, 439] width 111 height 16
paste input "1428B9"
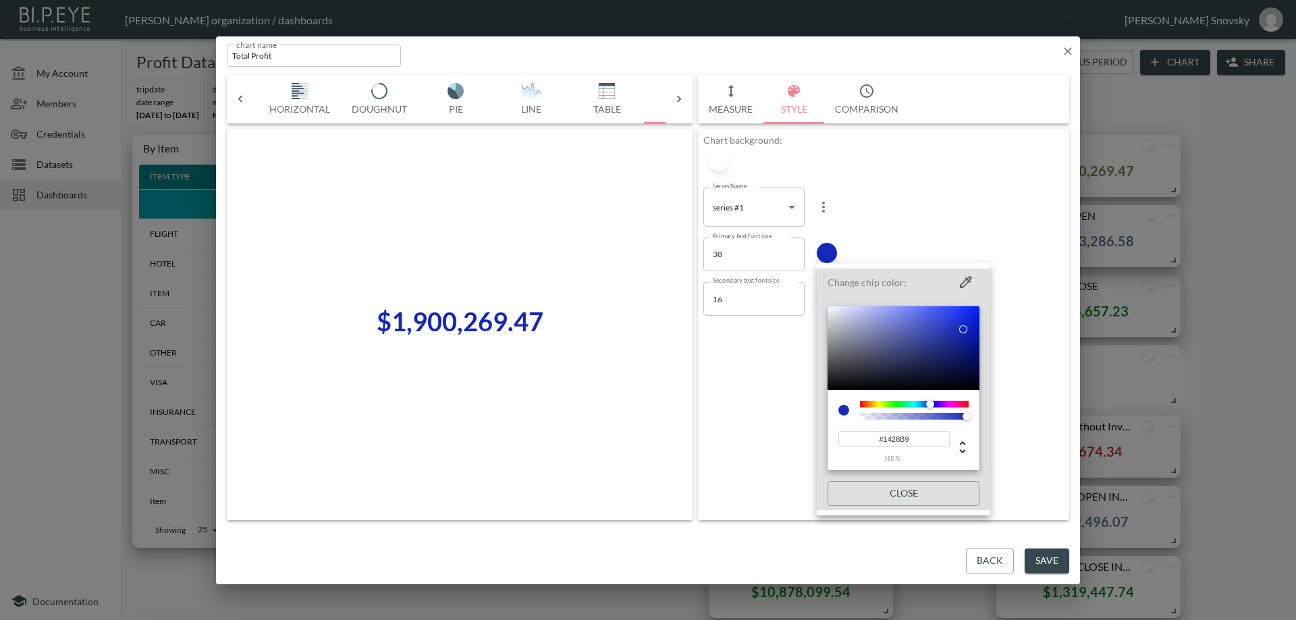
type input "#1428B9"
click at [1045, 555] on div at bounding box center [648, 310] width 1296 height 620
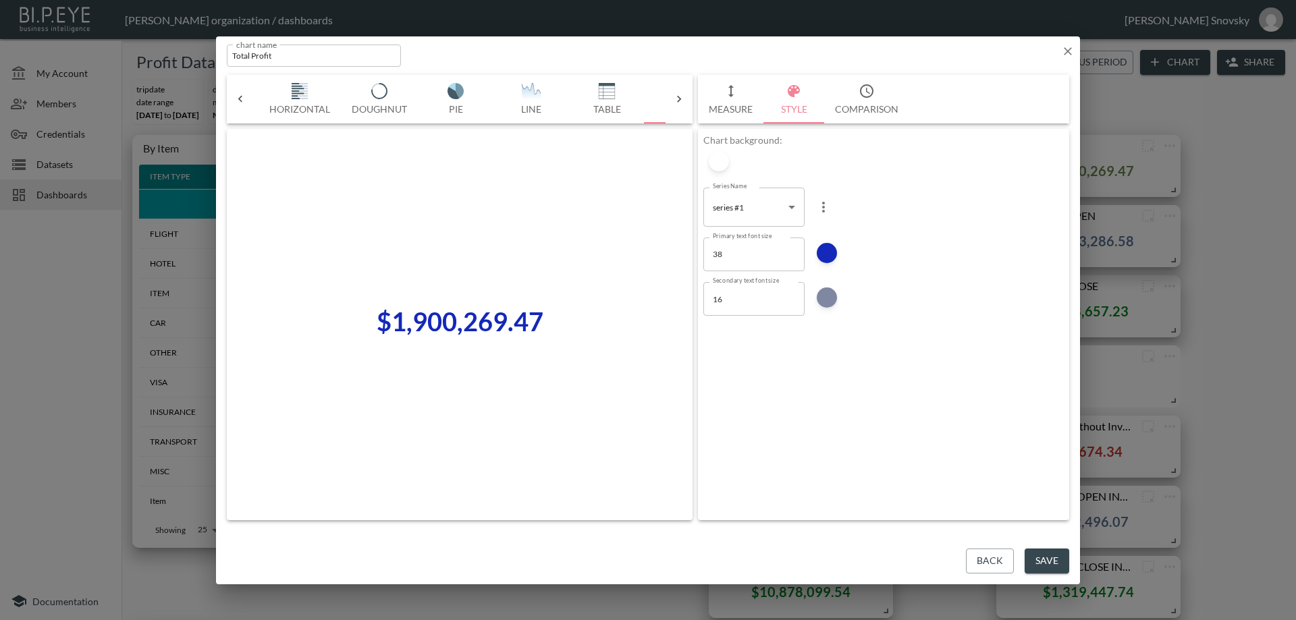
click at [1040, 553] on button "Save" at bounding box center [1046, 561] width 45 height 25
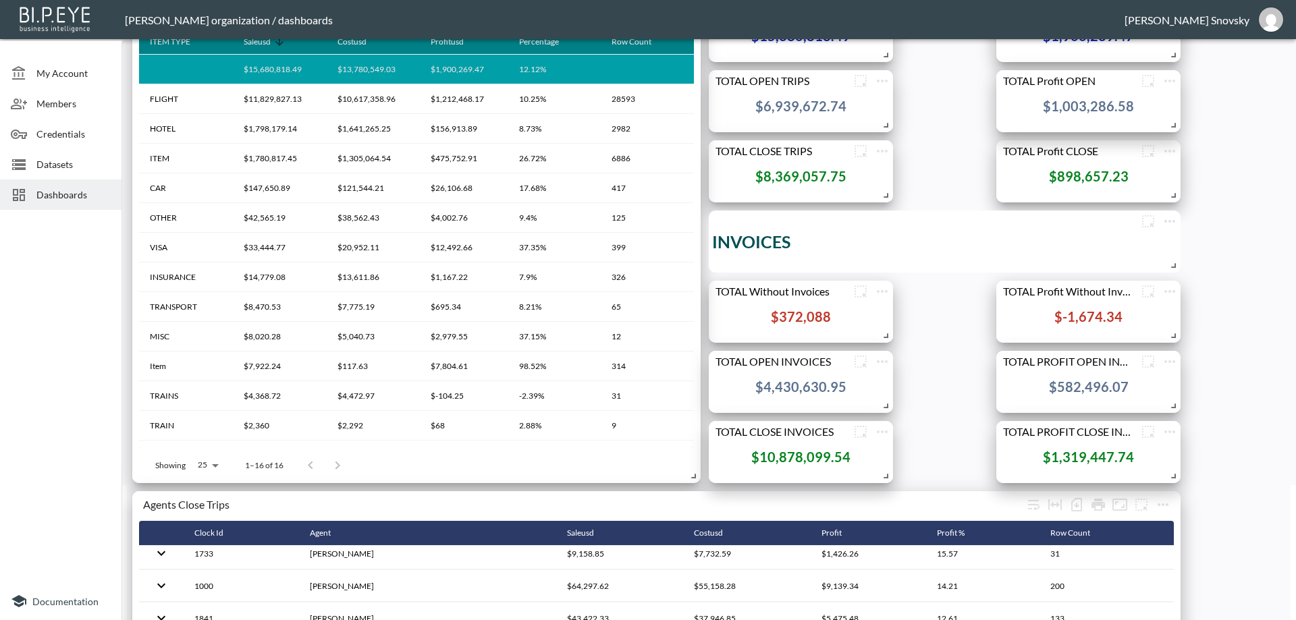
scroll to position [0, 0]
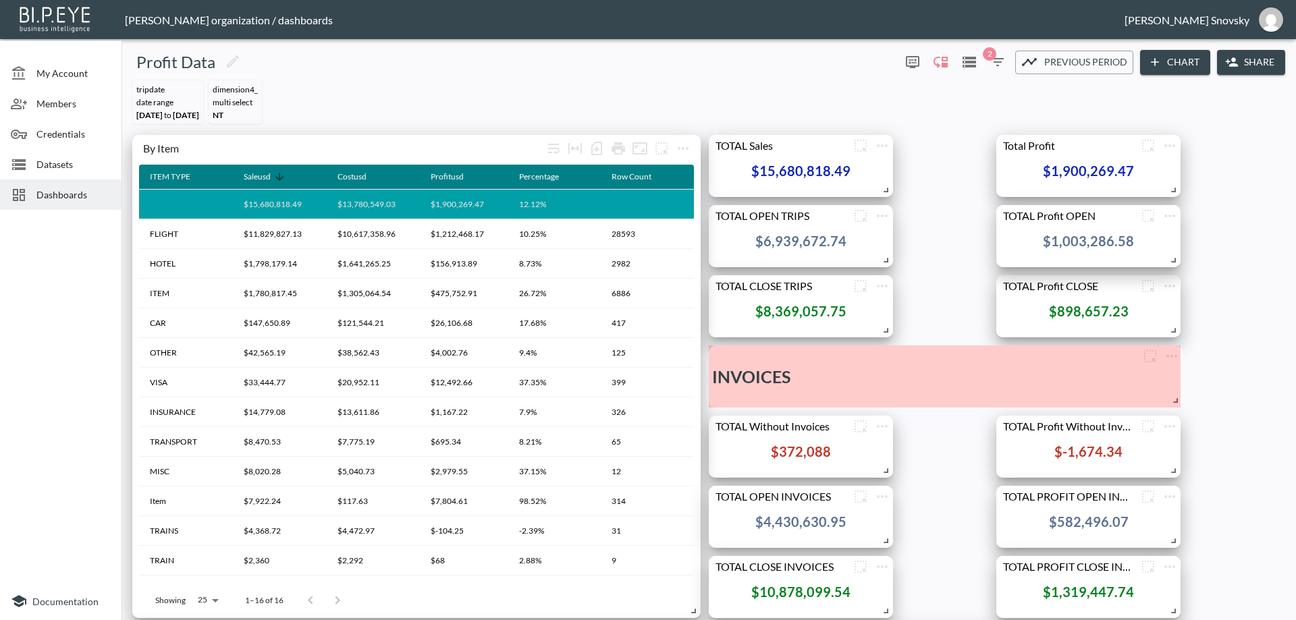
drag, startPoint x: 1175, startPoint y: 400, endPoint x: 1177, endPoint y: 383, distance: 17.0
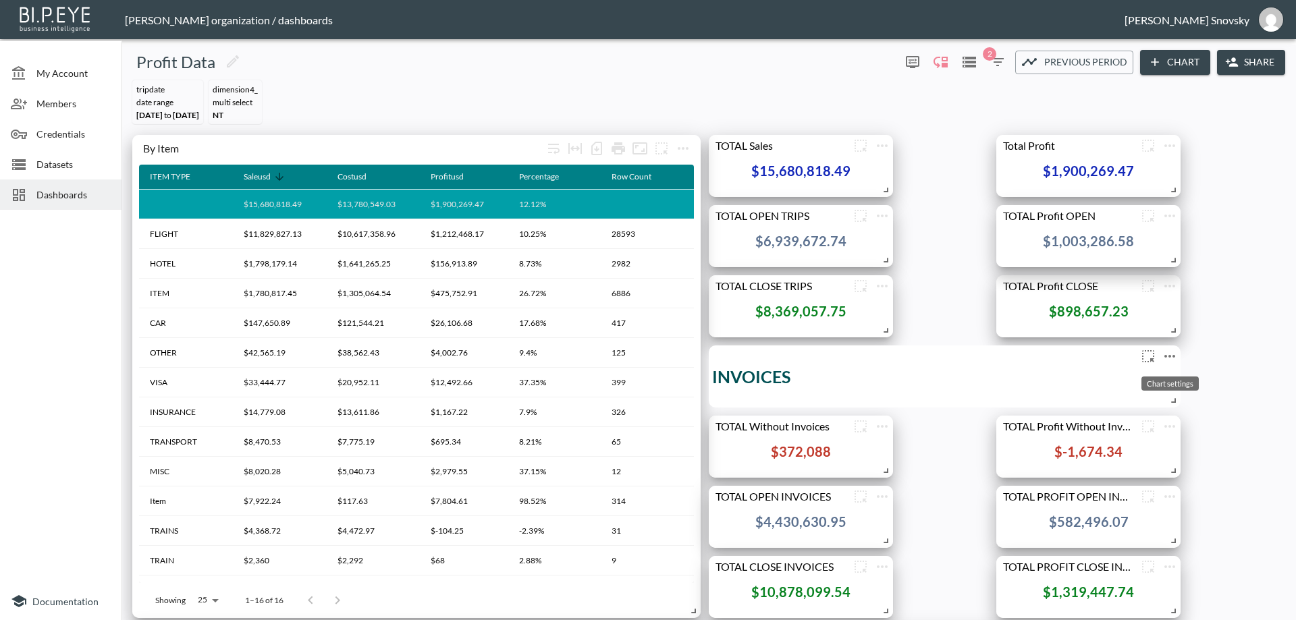
click at [1171, 356] on icon "more" at bounding box center [1169, 356] width 11 height 3
click at [1152, 383] on p "Edit" at bounding box center [1154, 382] width 19 height 16
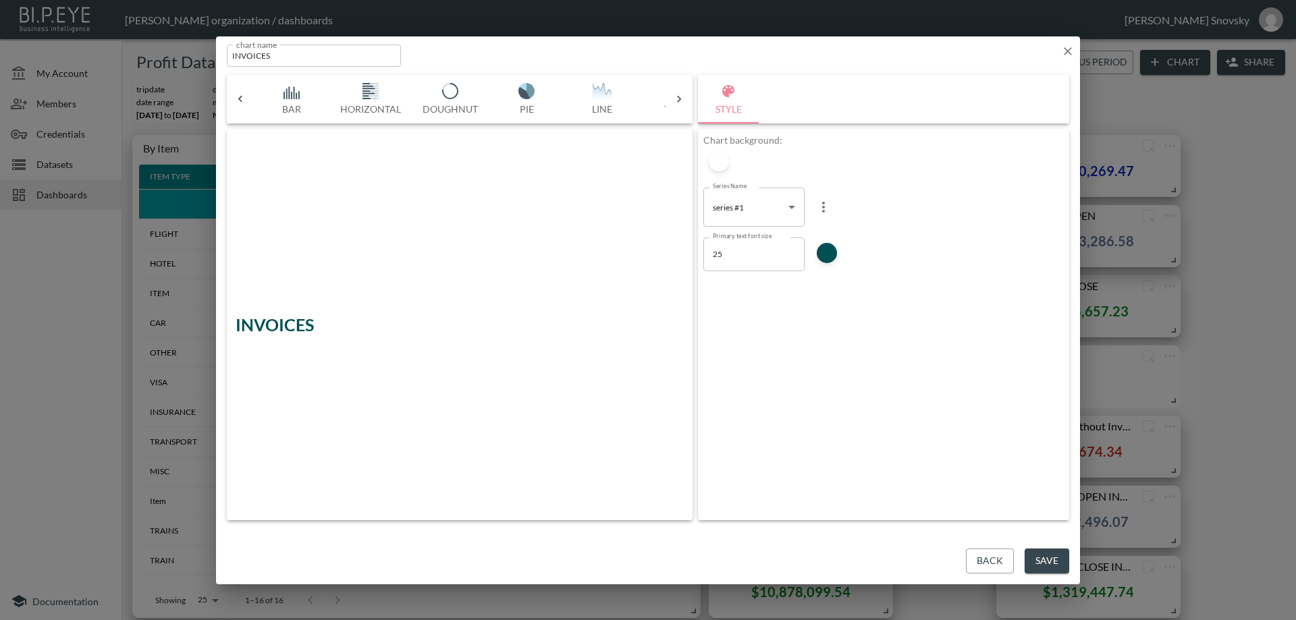
scroll to position [0, 434]
click at [789, 257] on input "24" at bounding box center [753, 255] width 101 height 34
click at [789, 257] on input "23" at bounding box center [753, 255] width 101 height 34
click at [789, 258] on input "22" at bounding box center [753, 255] width 101 height 34
click at [788, 258] on input "21" at bounding box center [753, 255] width 101 height 34
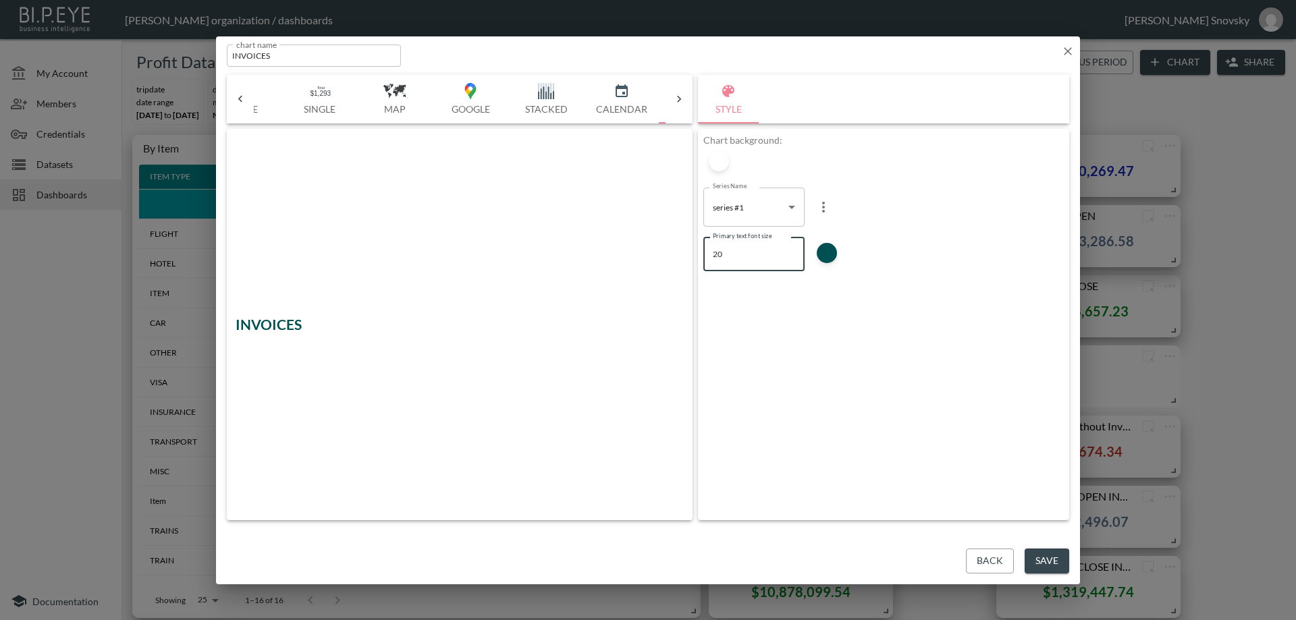
click at [788, 258] on input "20" at bounding box center [753, 255] width 101 height 34
click at [787, 258] on input "19" at bounding box center [753, 255] width 101 height 34
click at [787, 258] on input "18" at bounding box center [753, 255] width 101 height 34
type input "17"
click at [787, 258] on input "17" at bounding box center [753, 255] width 101 height 34
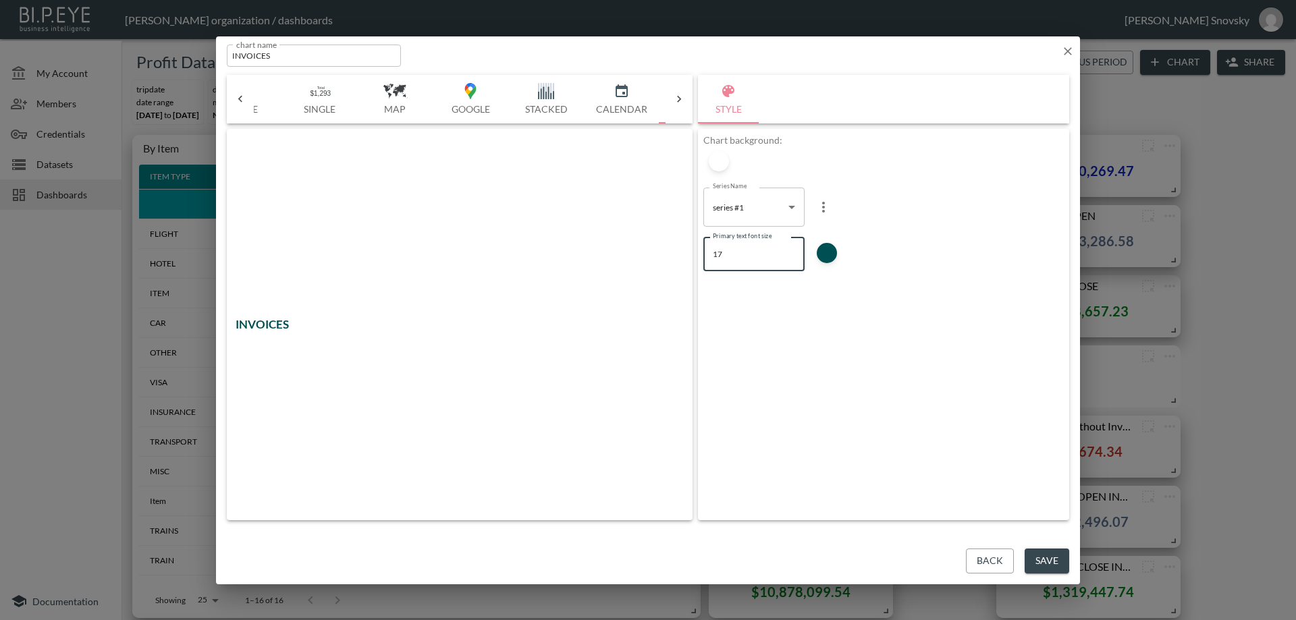
click at [1041, 557] on button "Save" at bounding box center [1046, 561] width 45 height 25
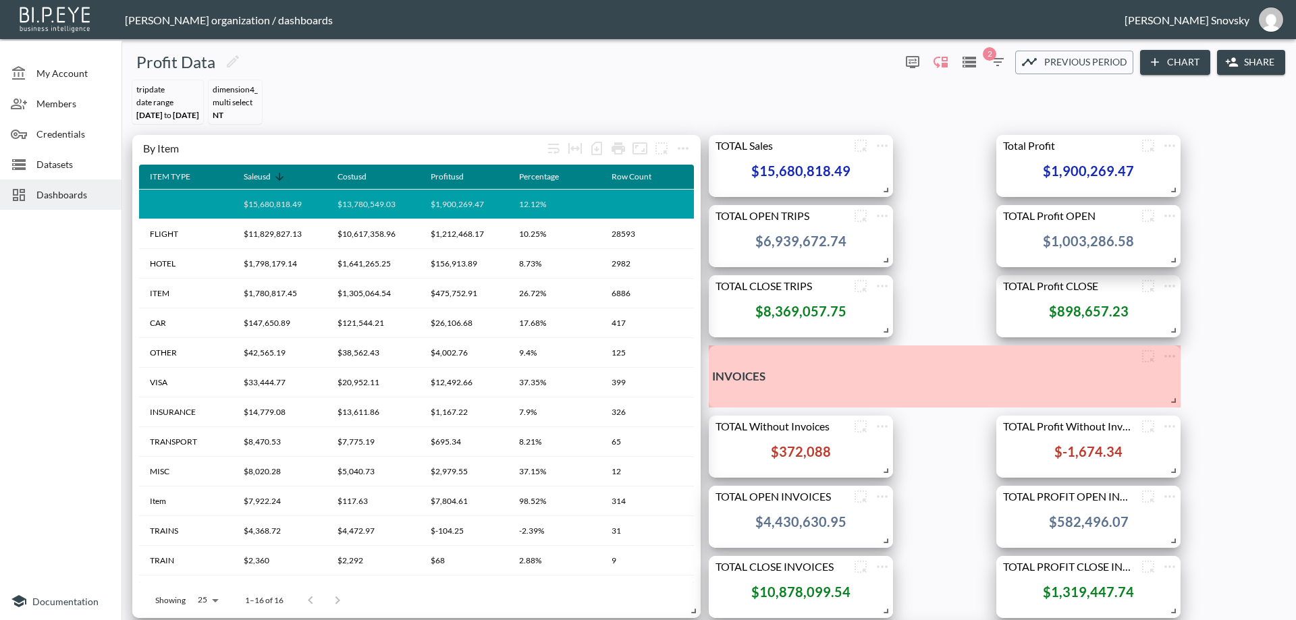
drag, startPoint x: 1171, startPoint y: 399, endPoint x: 1171, endPoint y: 373, distance: 26.3
drag, startPoint x: 1172, startPoint y: 399, endPoint x: 1174, endPoint y: 371, distance: 27.7
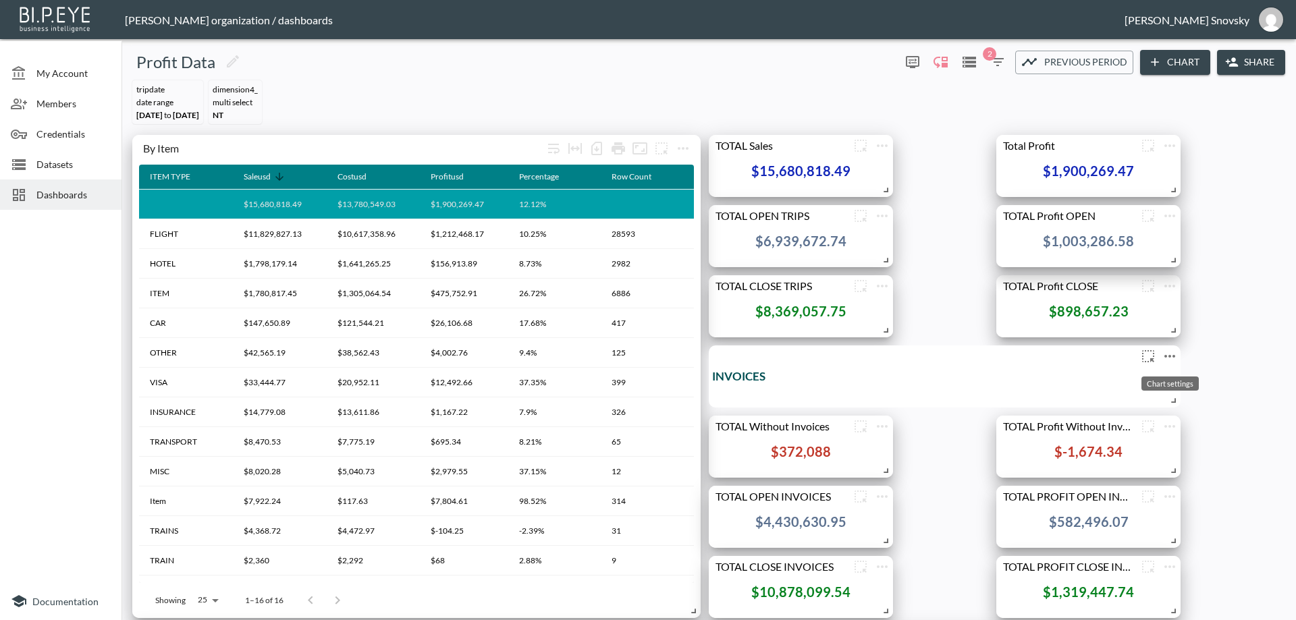
click at [1167, 355] on icon "more" at bounding box center [1169, 356] width 16 height 16
click at [1146, 382] on p "Edit" at bounding box center [1154, 382] width 19 height 16
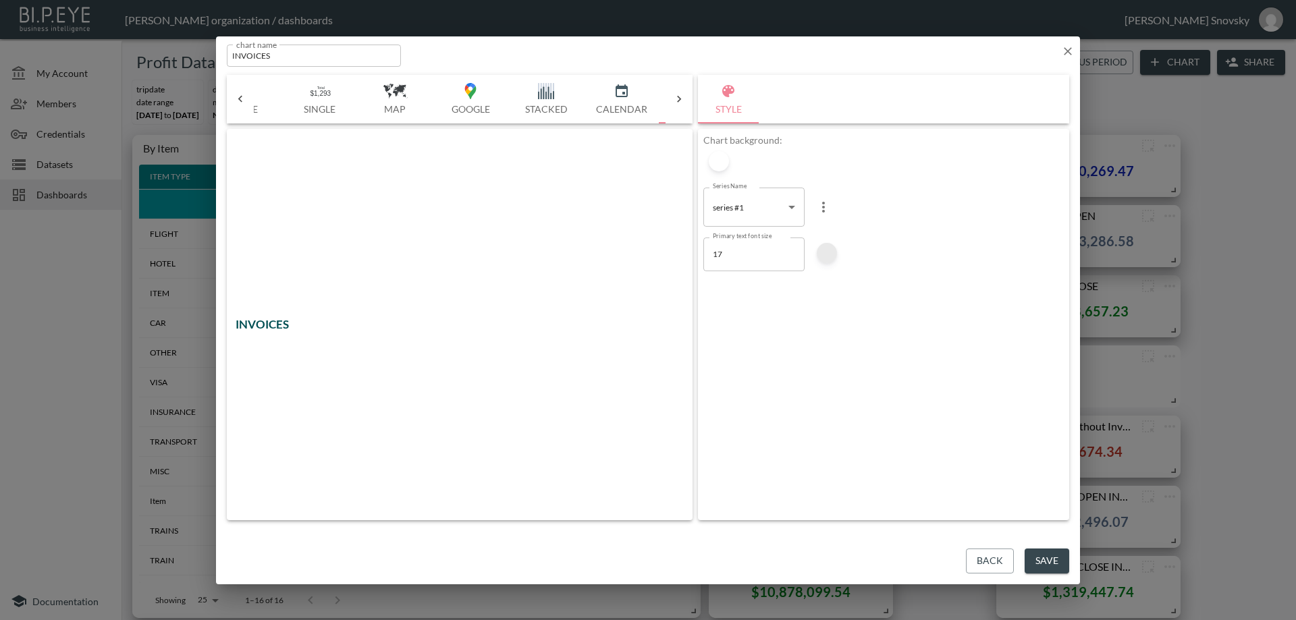
click at [827, 251] on div at bounding box center [826, 253] width 20 height 20
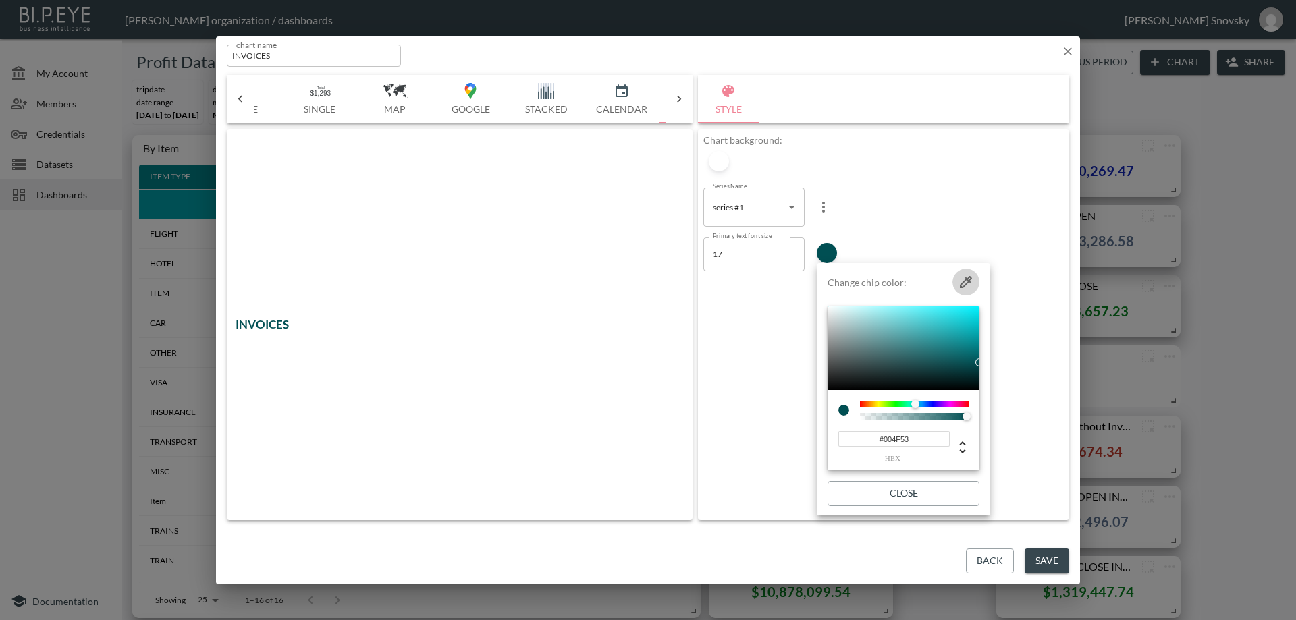
click at [964, 281] on icon "button" at bounding box center [965, 282] width 12 height 12
type input "#004F54"
click at [920, 495] on button "Close" at bounding box center [903, 493] width 152 height 25
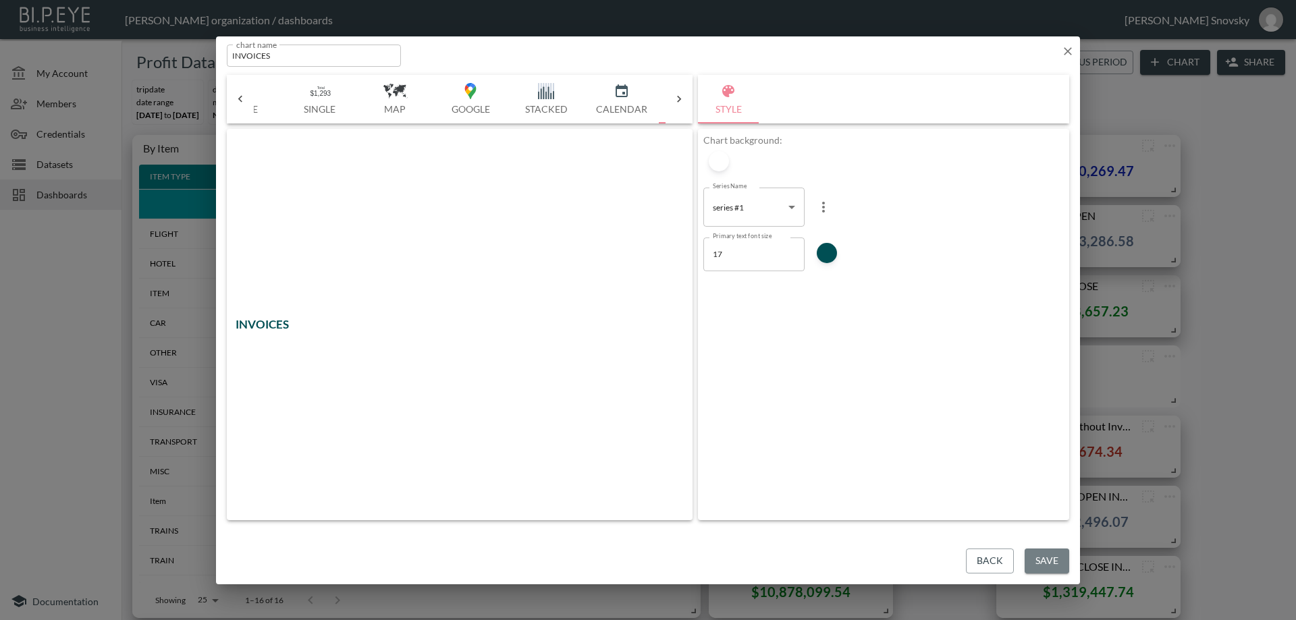
click at [1047, 559] on button "Save" at bounding box center [1046, 561] width 45 height 25
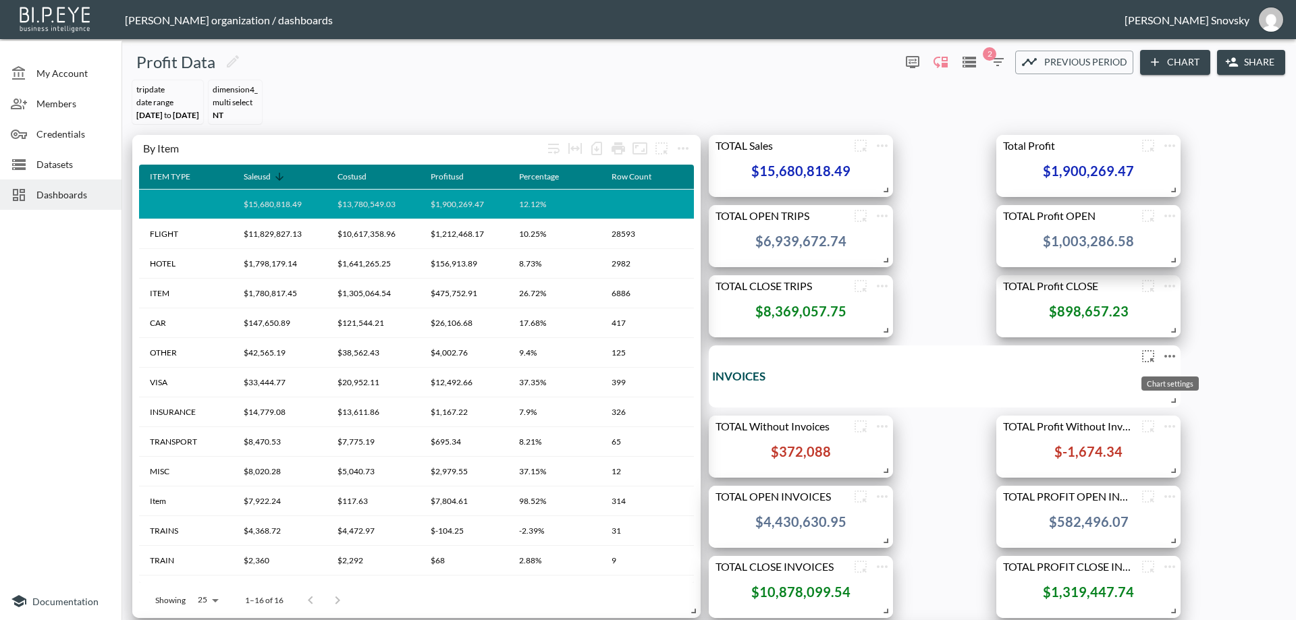
click at [1167, 356] on icon "more" at bounding box center [1169, 356] width 16 height 16
click at [1165, 381] on li "Edit" at bounding box center [1169, 382] width 105 height 24
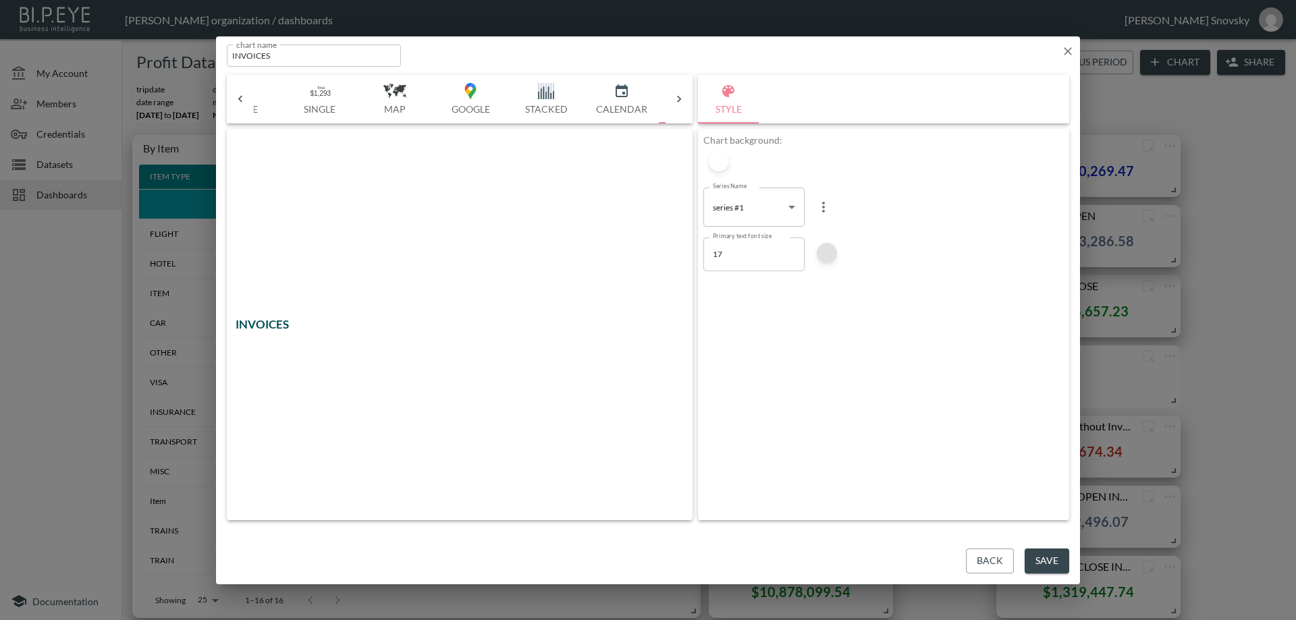
click at [830, 251] on div at bounding box center [826, 253] width 20 height 20
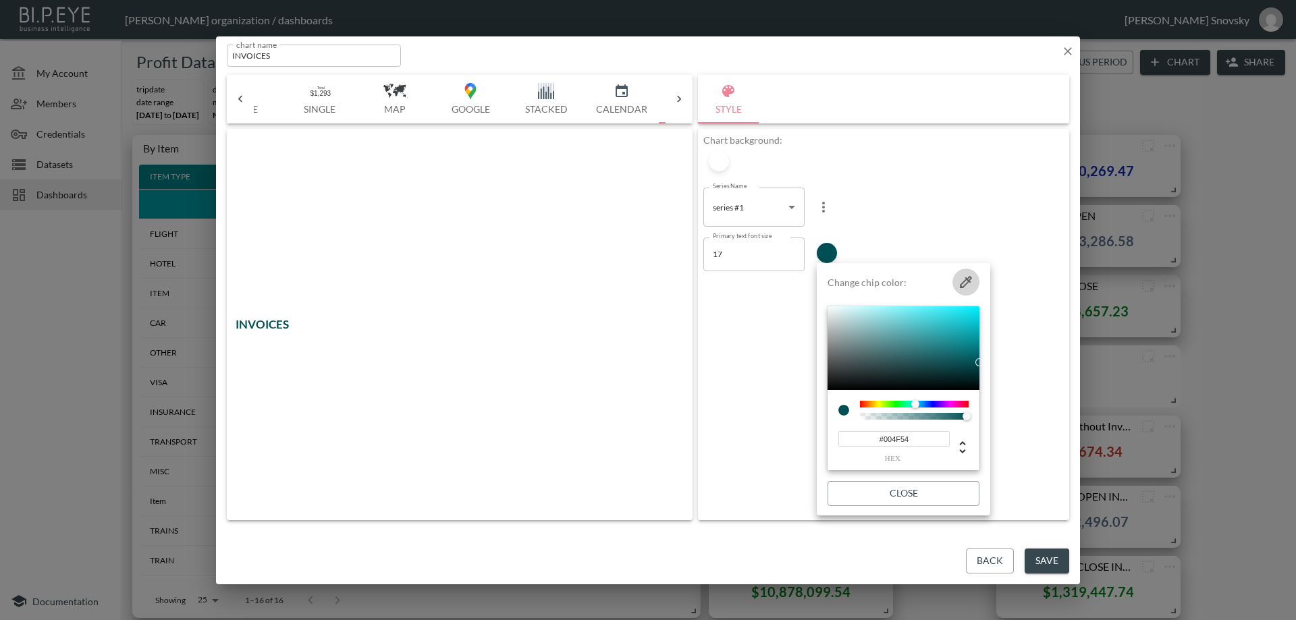
click at [966, 279] on icon "button" at bounding box center [965, 282] width 12 height 12
click at [1050, 560] on div at bounding box center [648, 310] width 1296 height 620
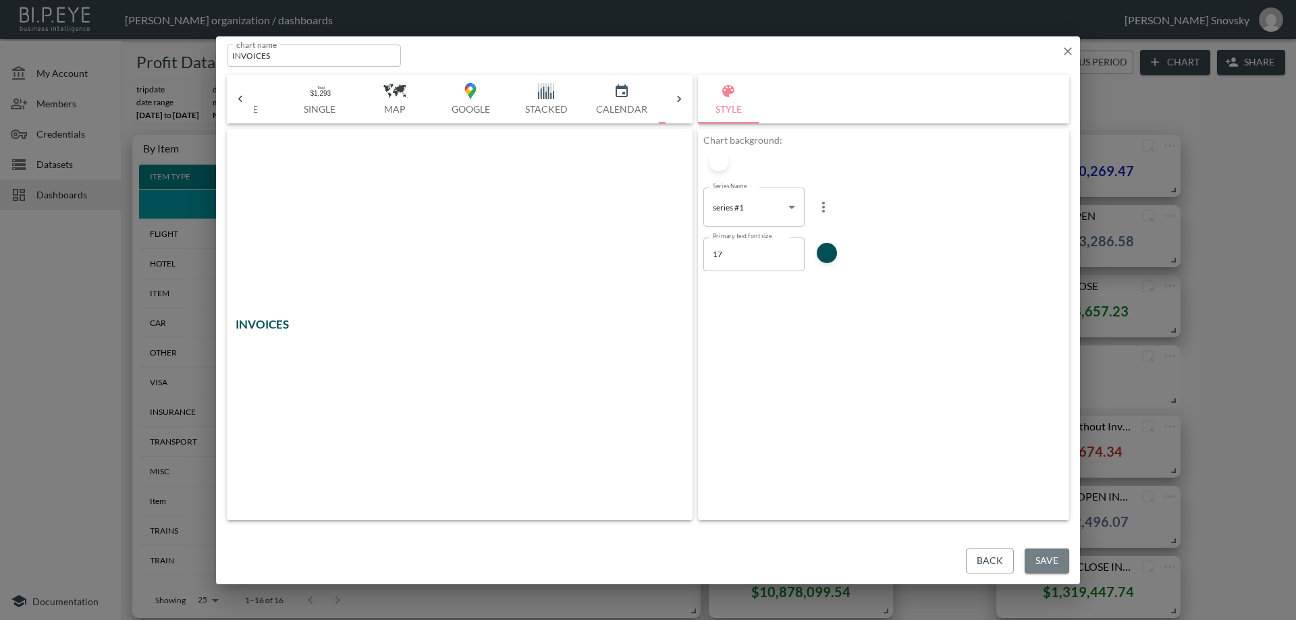
click at [1050, 560] on button "Save" at bounding box center [1046, 561] width 45 height 25
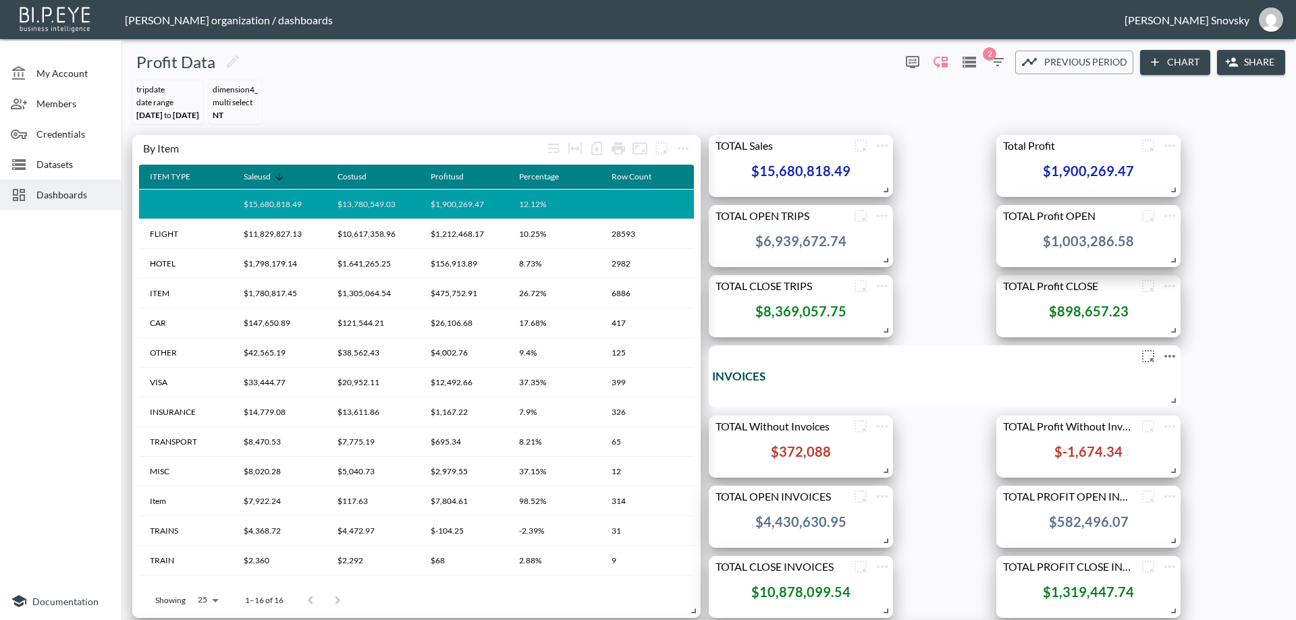
click at [1172, 357] on icon "more" at bounding box center [1169, 356] width 16 height 16
click at [1163, 382] on p "Edit" at bounding box center [1154, 382] width 19 height 16
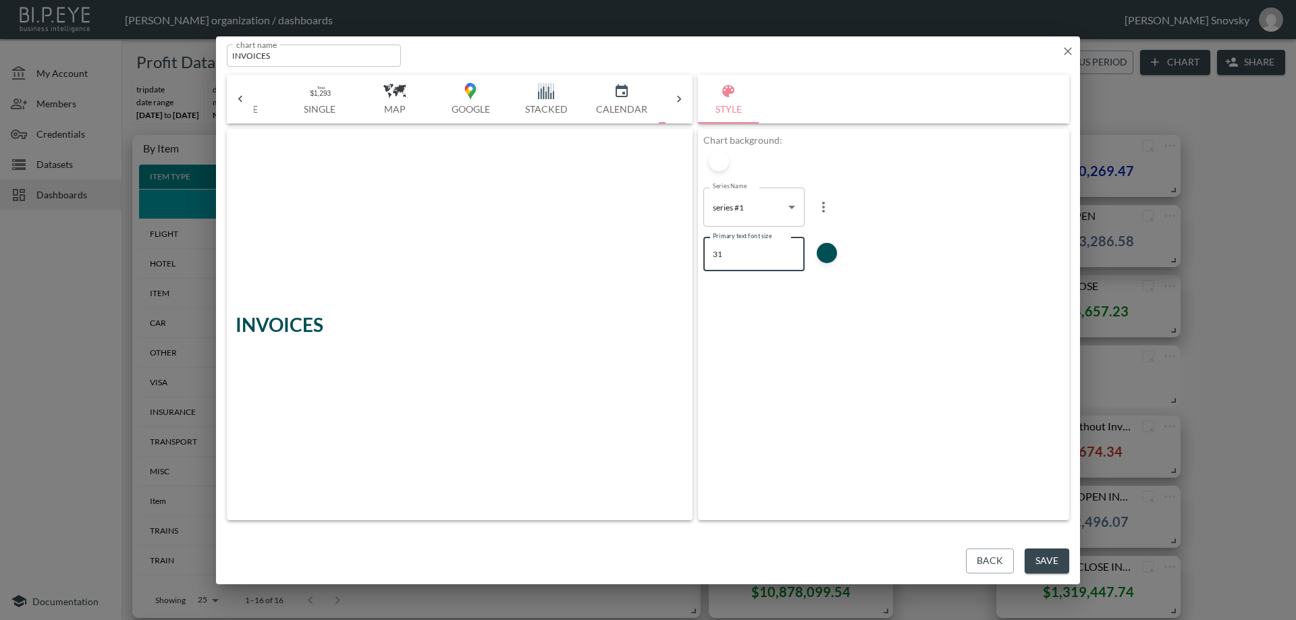
click at [789, 250] on input "31" at bounding box center [753, 255] width 101 height 34
type input "46"
click at [789, 250] on input "46" at bounding box center [753, 255] width 101 height 34
click at [1043, 559] on button "Save" at bounding box center [1046, 561] width 45 height 25
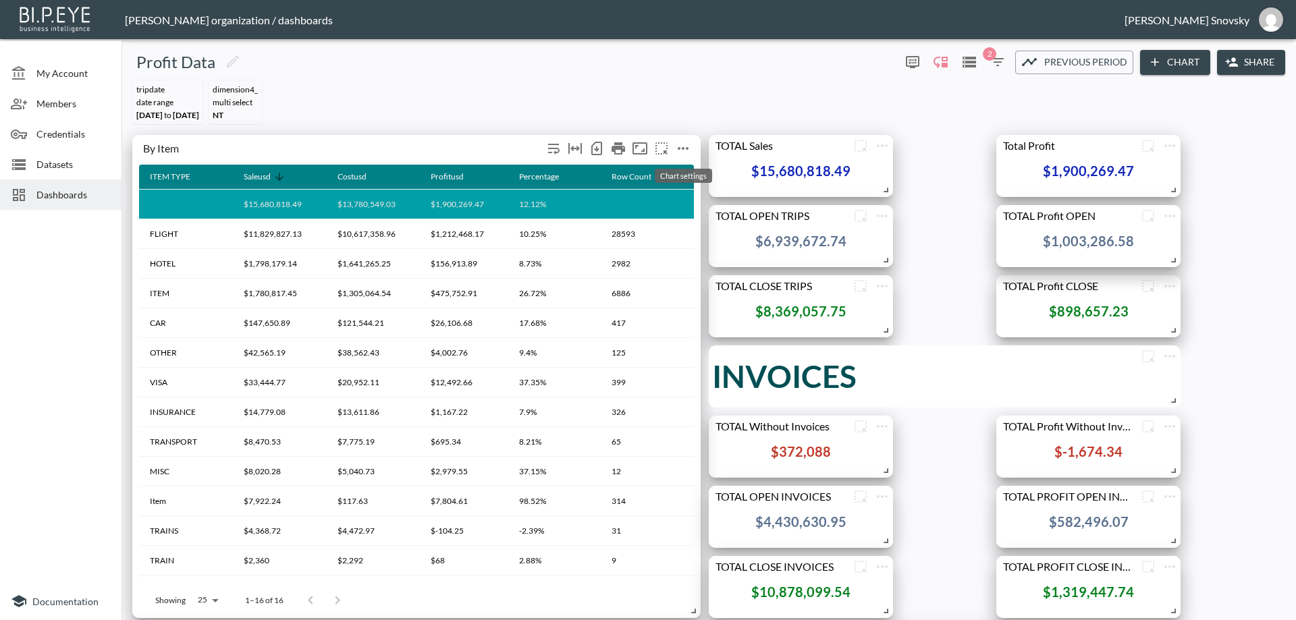
click at [682, 147] on icon "more" at bounding box center [683, 148] width 16 height 16
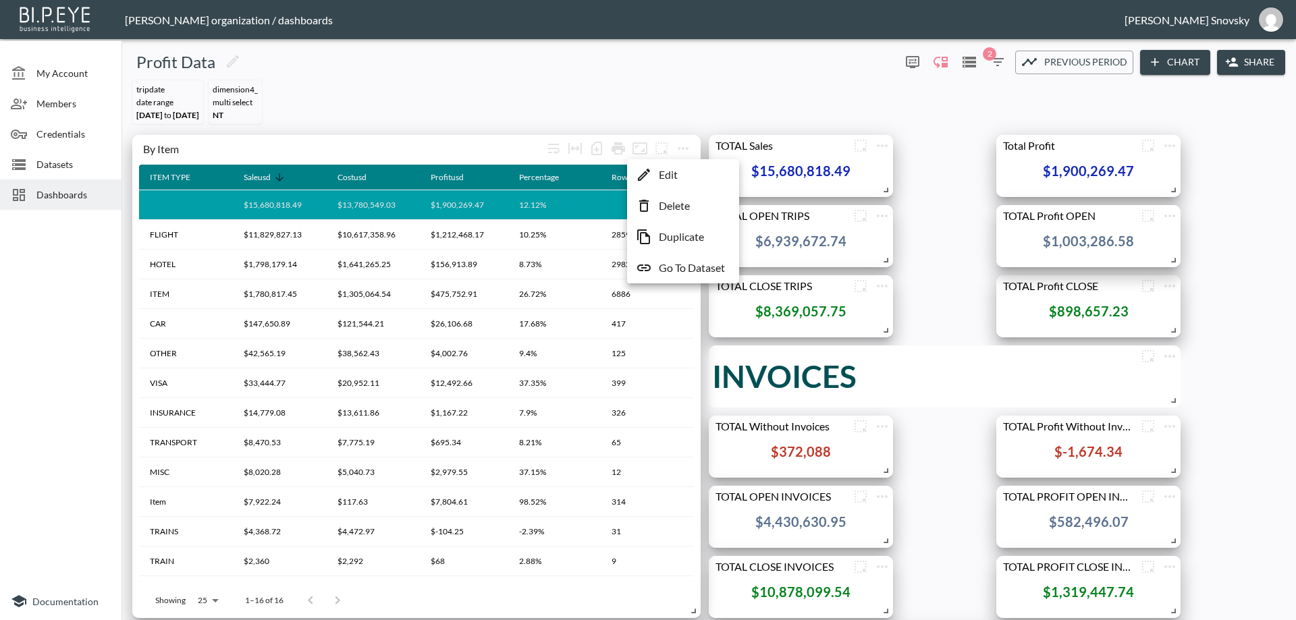
click at [686, 173] on li "Edit" at bounding box center [682, 175] width 105 height 24
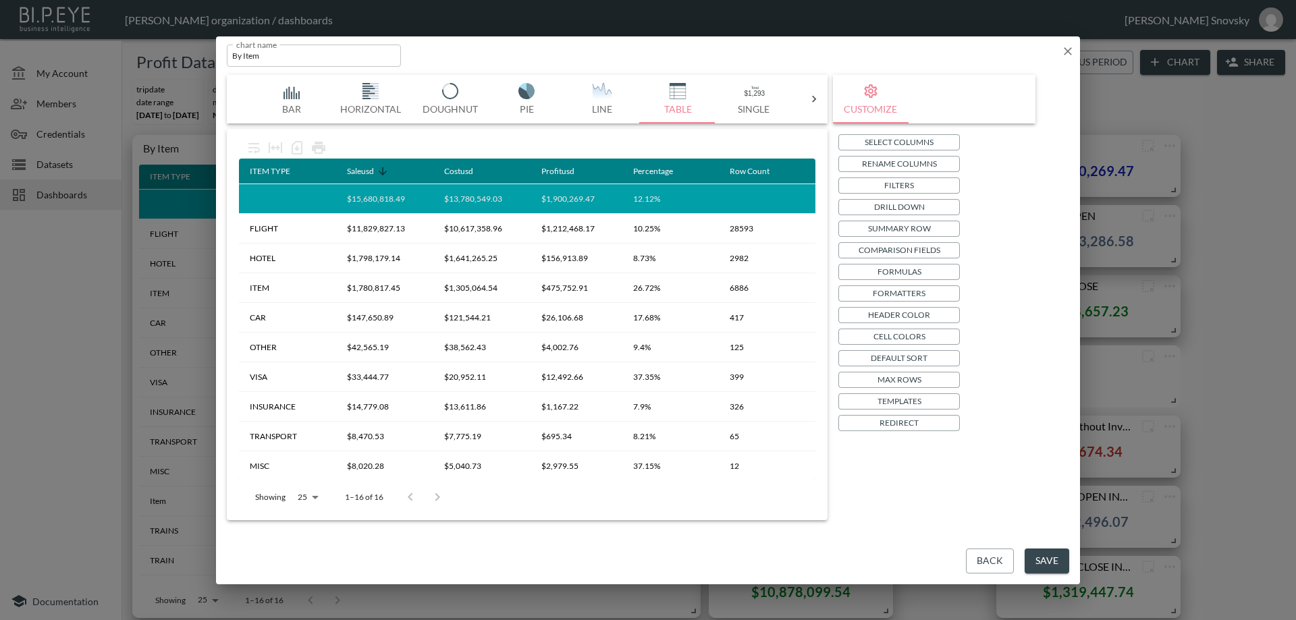
click at [895, 226] on p "Summary Row" at bounding box center [899, 228] width 63 height 14
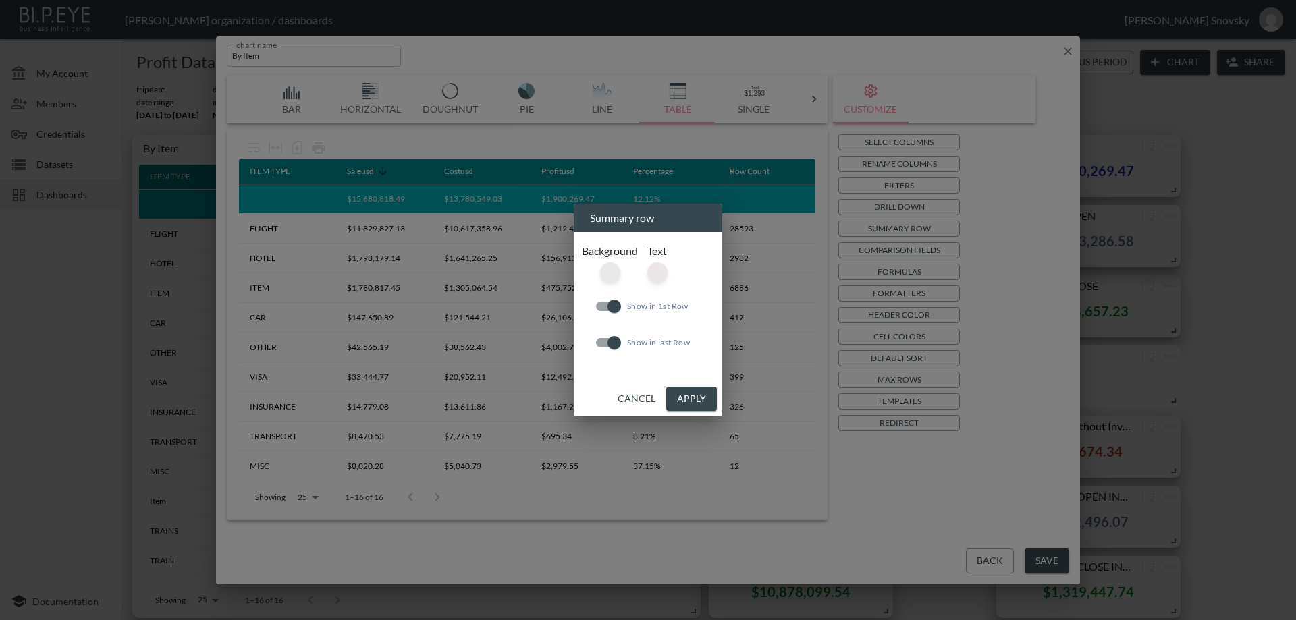
click at [612, 274] on div at bounding box center [610, 272] width 20 height 20
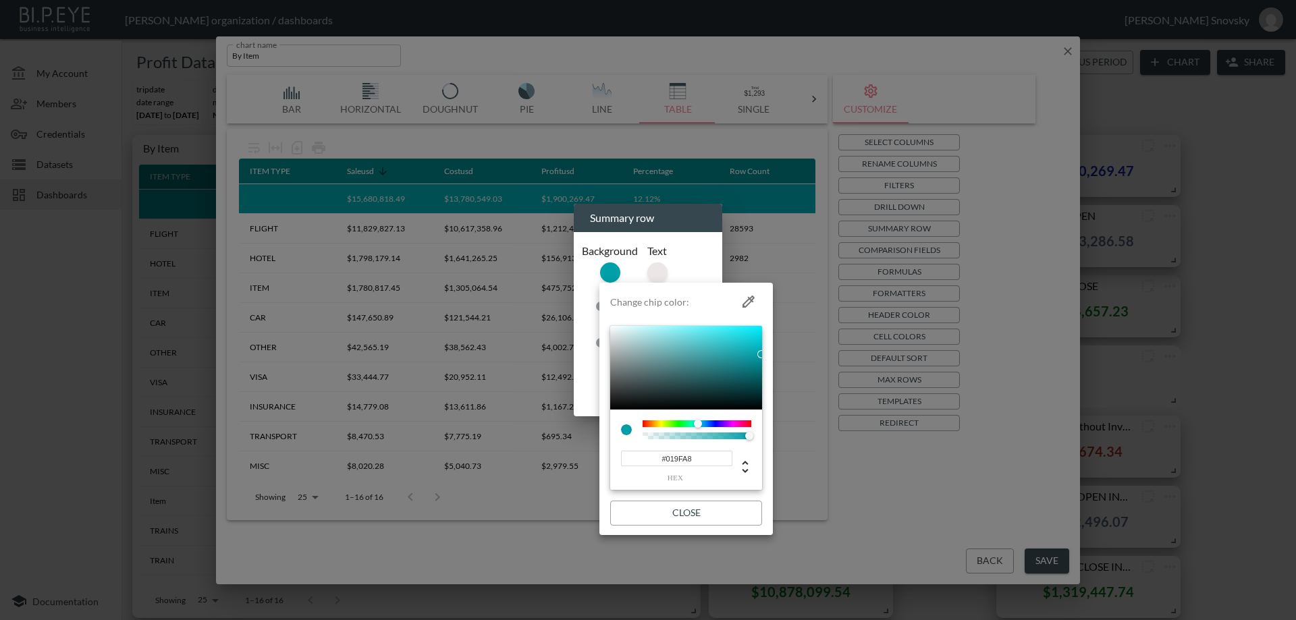
click at [678, 458] on input "#019FA8" at bounding box center [676, 459] width 111 height 16
click at [727, 518] on button "Close" at bounding box center [686, 513] width 152 height 25
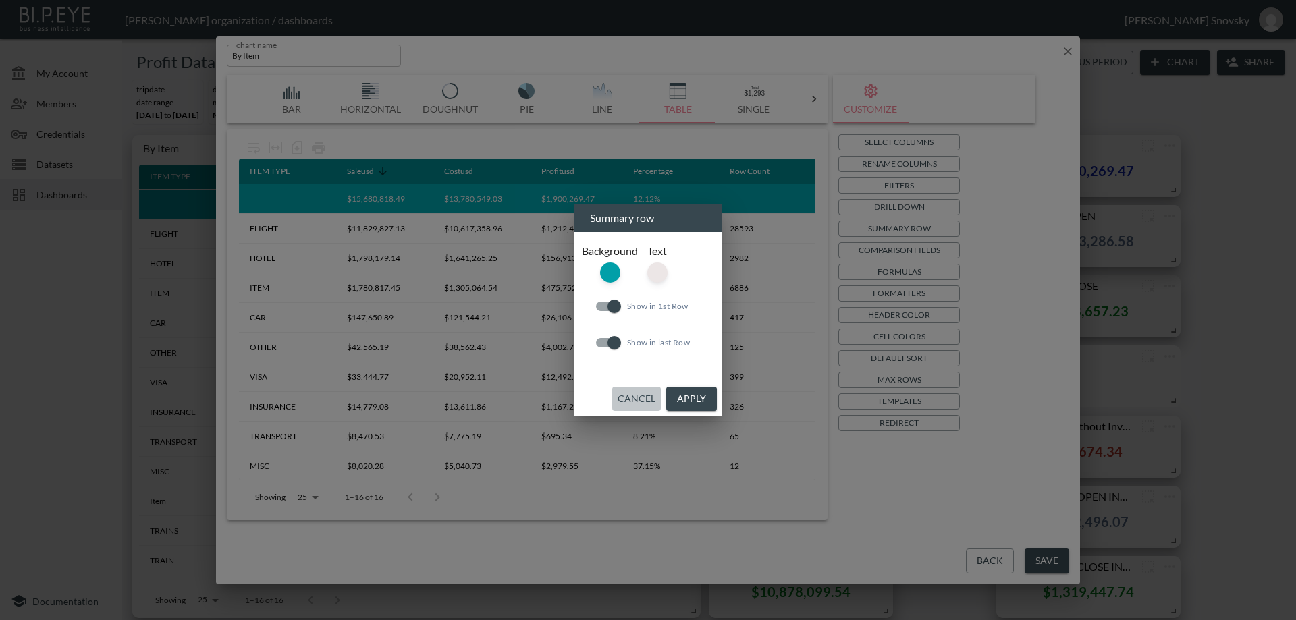
click at [650, 398] on button "Cancel" at bounding box center [636, 399] width 49 height 25
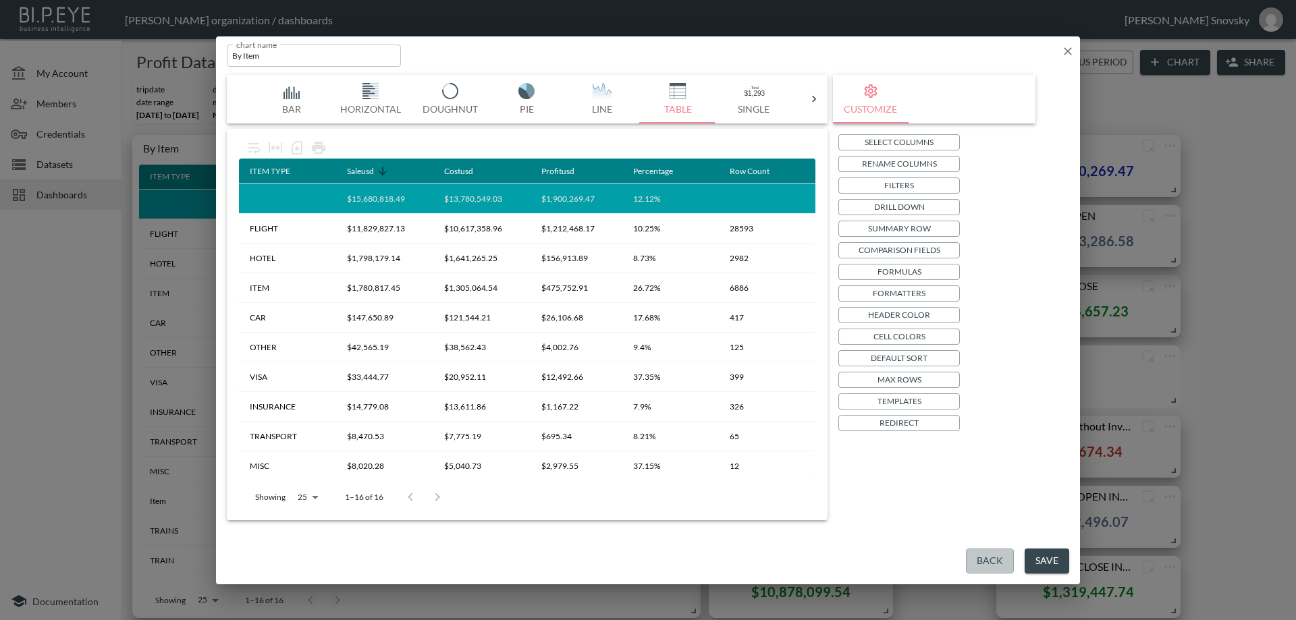
click at [974, 559] on button "Back" at bounding box center [990, 561] width 48 height 25
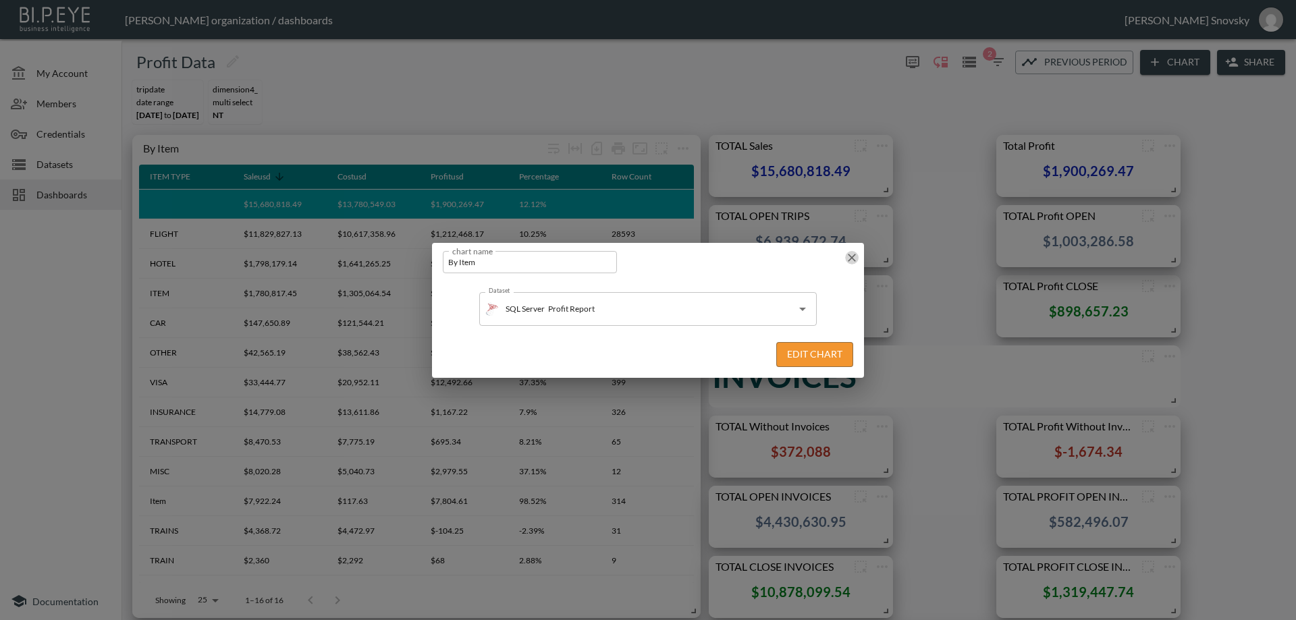
click at [854, 259] on icon "button" at bounding box center [851, 258] width 8 height 8
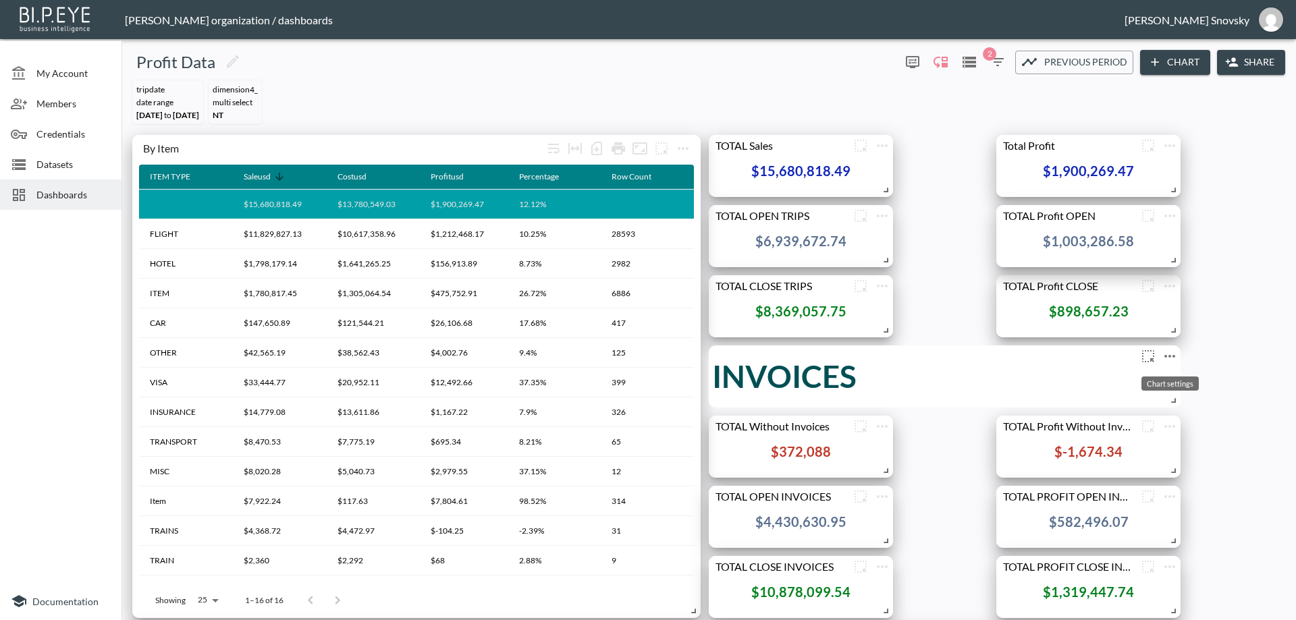
click at [1166, 358] on icon "more" at bounding box center [1169, 356] width 16 height 16
click at [1166, 379] on li "Edit" at bounding box center [1169, 382] width 105 height 24
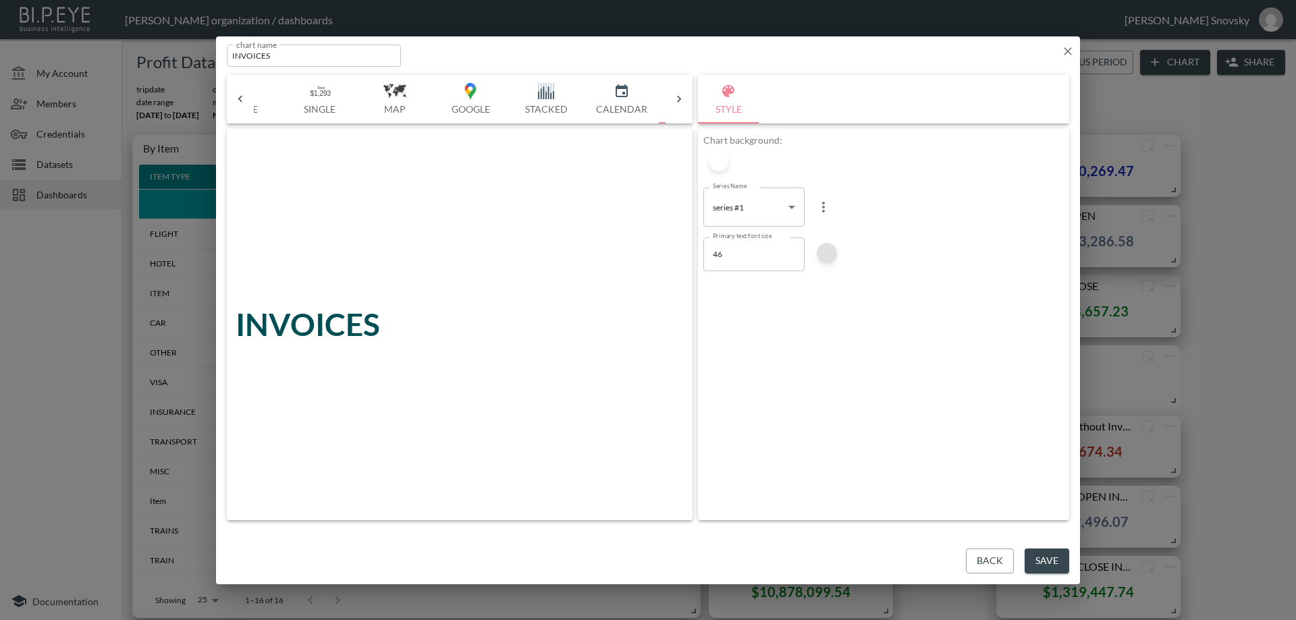
click at [822, 256] on div at bounding box center [826, 253] width 20 height 20
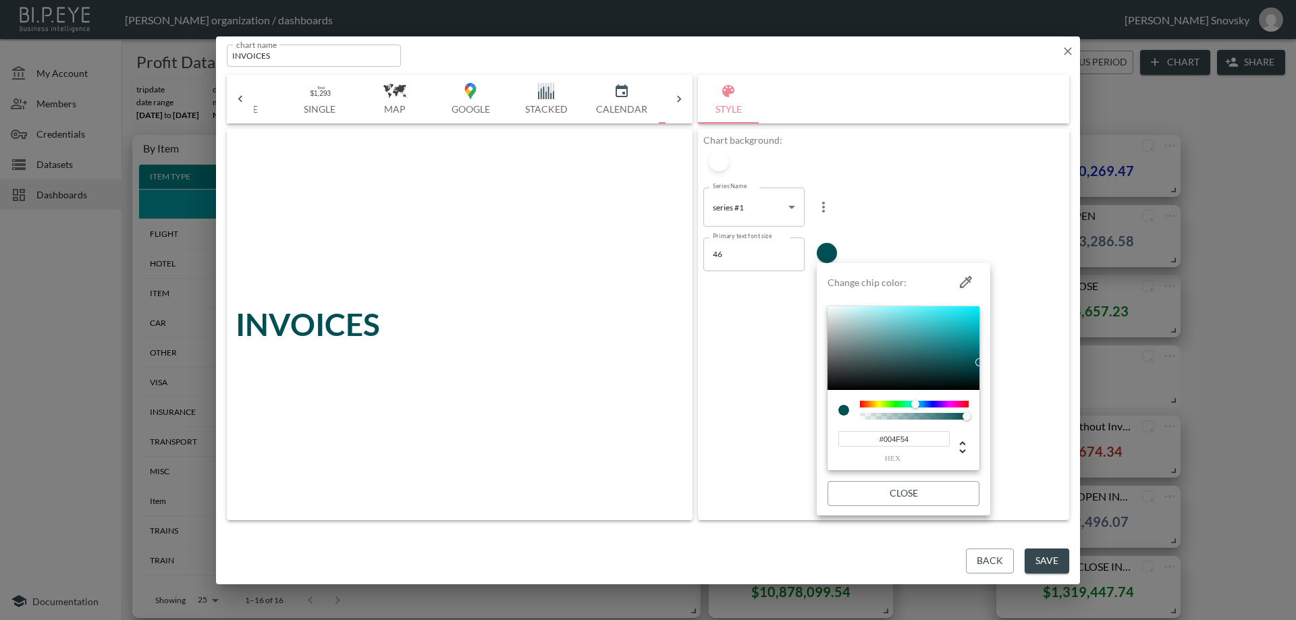
click at [895, 439] on input "#004F54" at bounding box center [893, 439] width 111 height 16
paste input "19FA8"
type input "#019FA8"
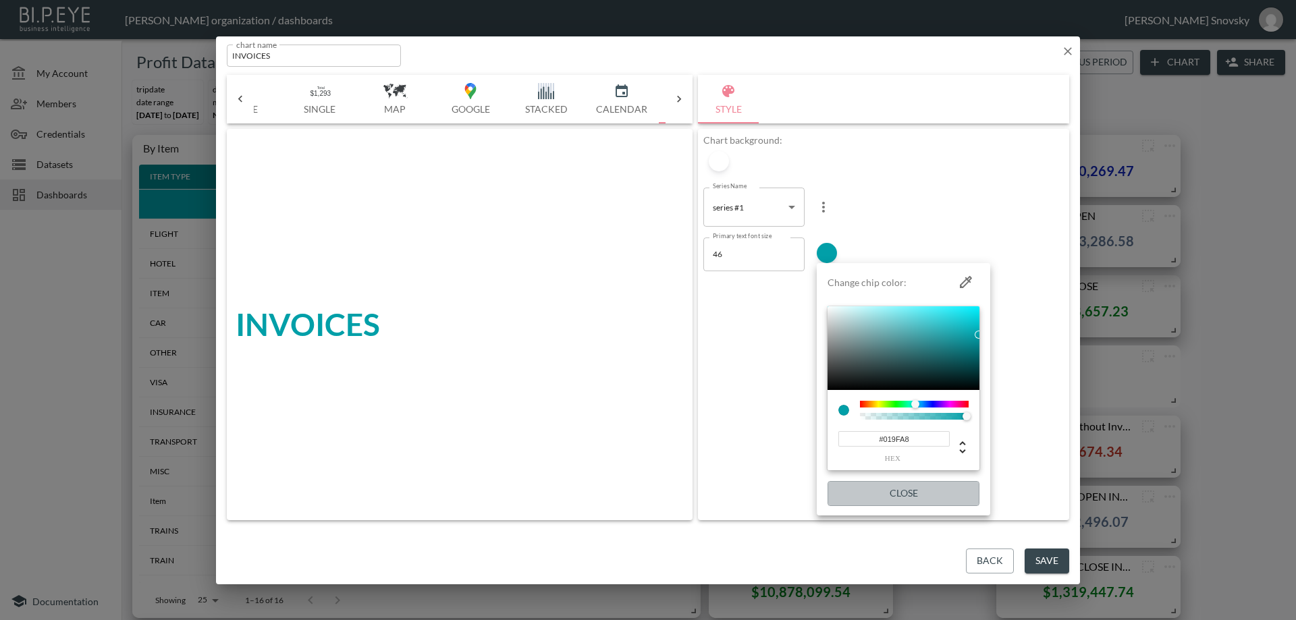
click at [916, 496] on button "Close" at bounding box center [903, 493] width 152 height 25
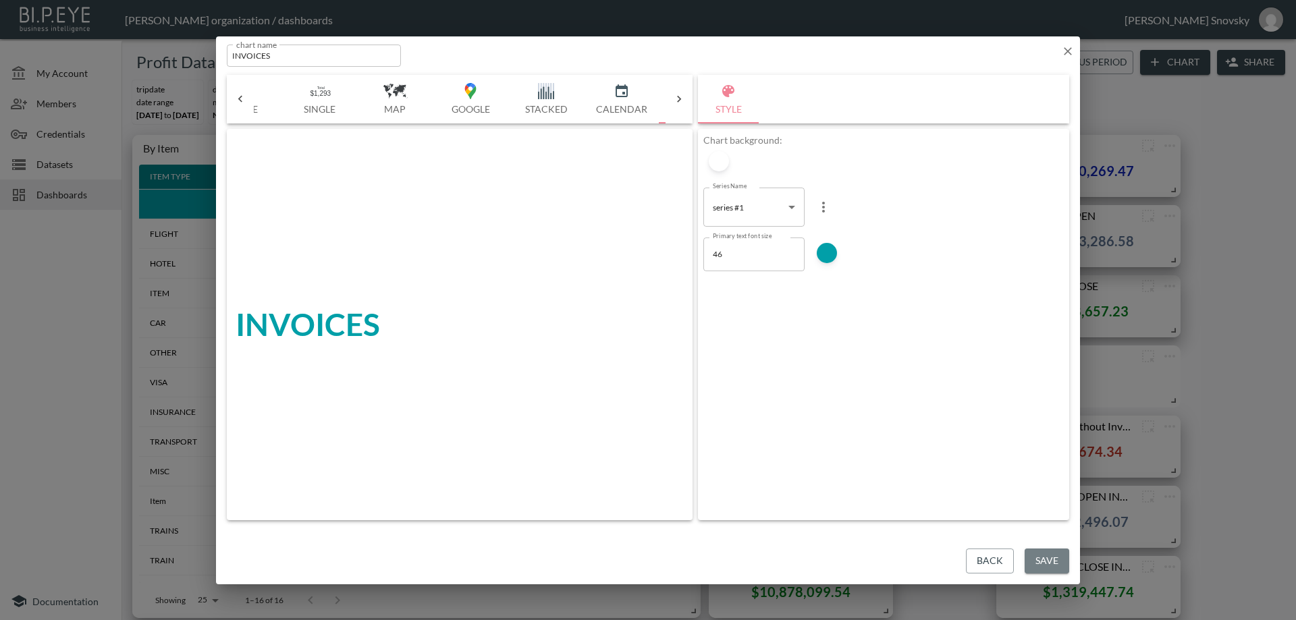
click at [1051, 565] on button "Save" at bounding box center [1046, 561] width 45 height 25
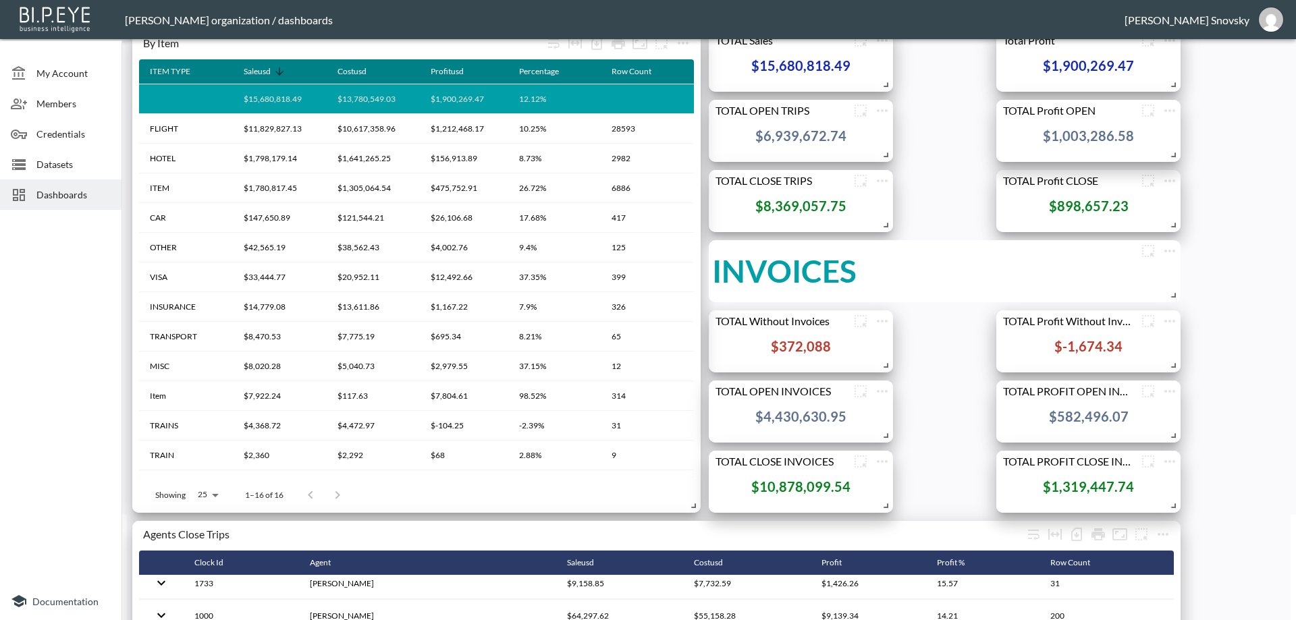
scroll to position [110, 0]
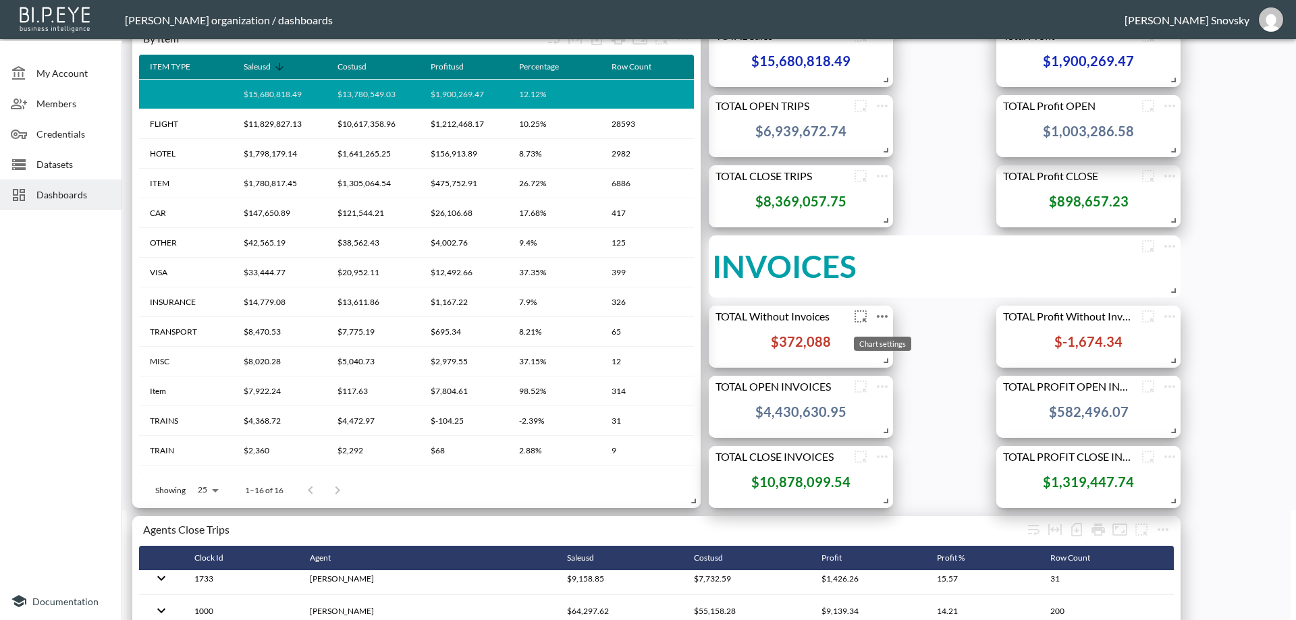
click at [883, 323] on icon "more" at bounding box center [882, 316] width 16 height 16
click at [878, 339] on li "Edit" at bounding box center [881, 343] width 105 height 24
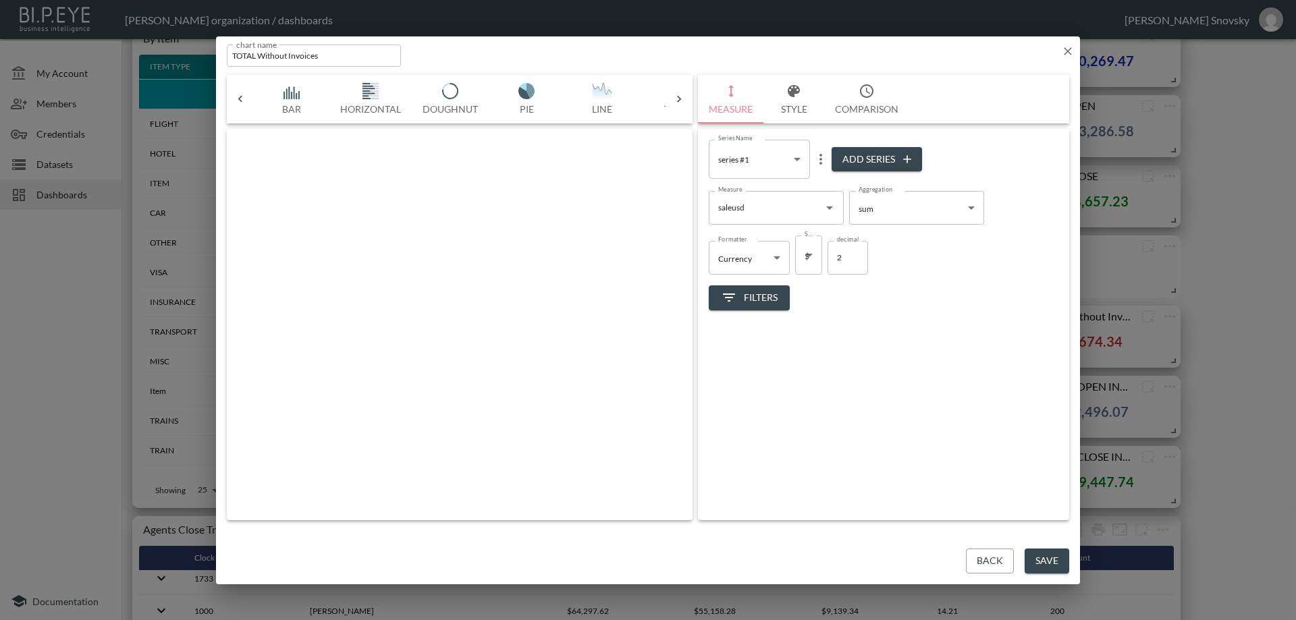
scroll to position [0, 71]
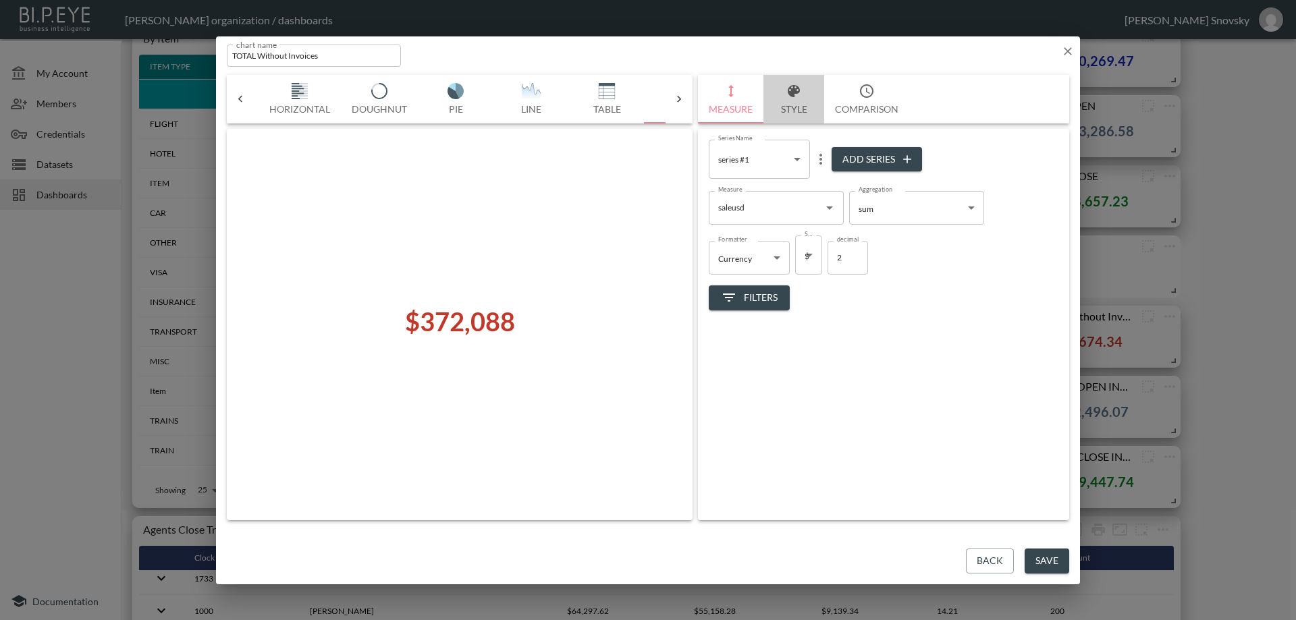
click at [794, 90] on icon "button" at bounding box center [793, 91] width 12 height 12
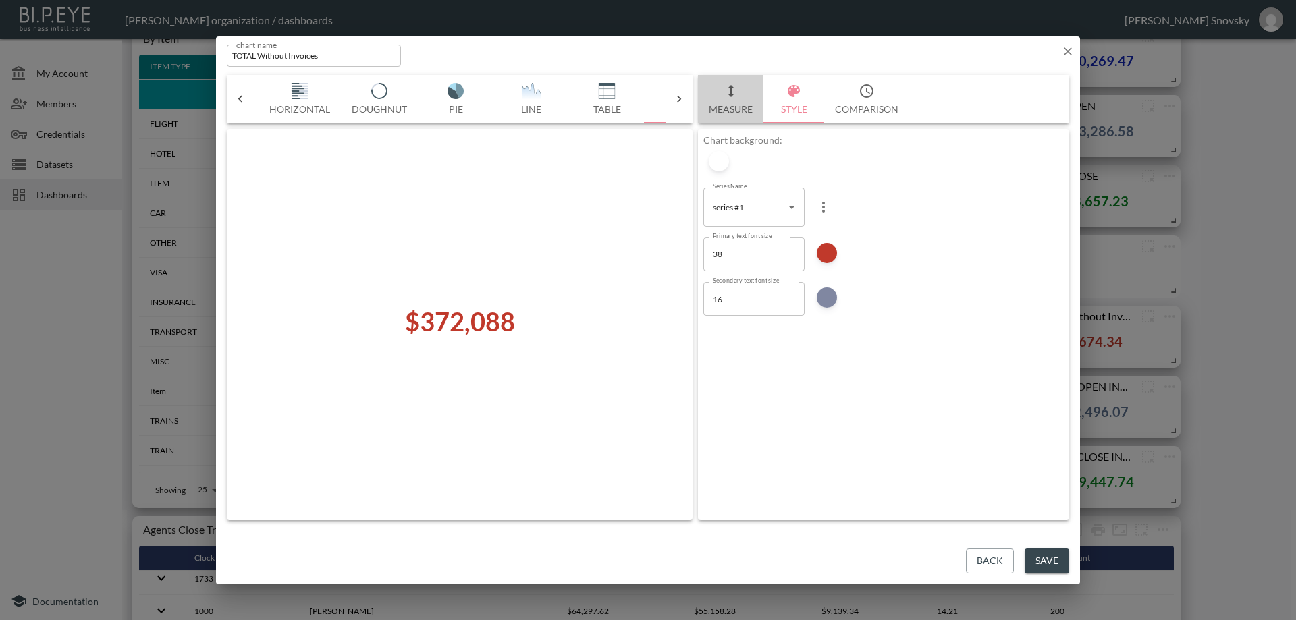
click at [742, 101] on button "Measure" at bounding box center [730, 99] width 65 height 49
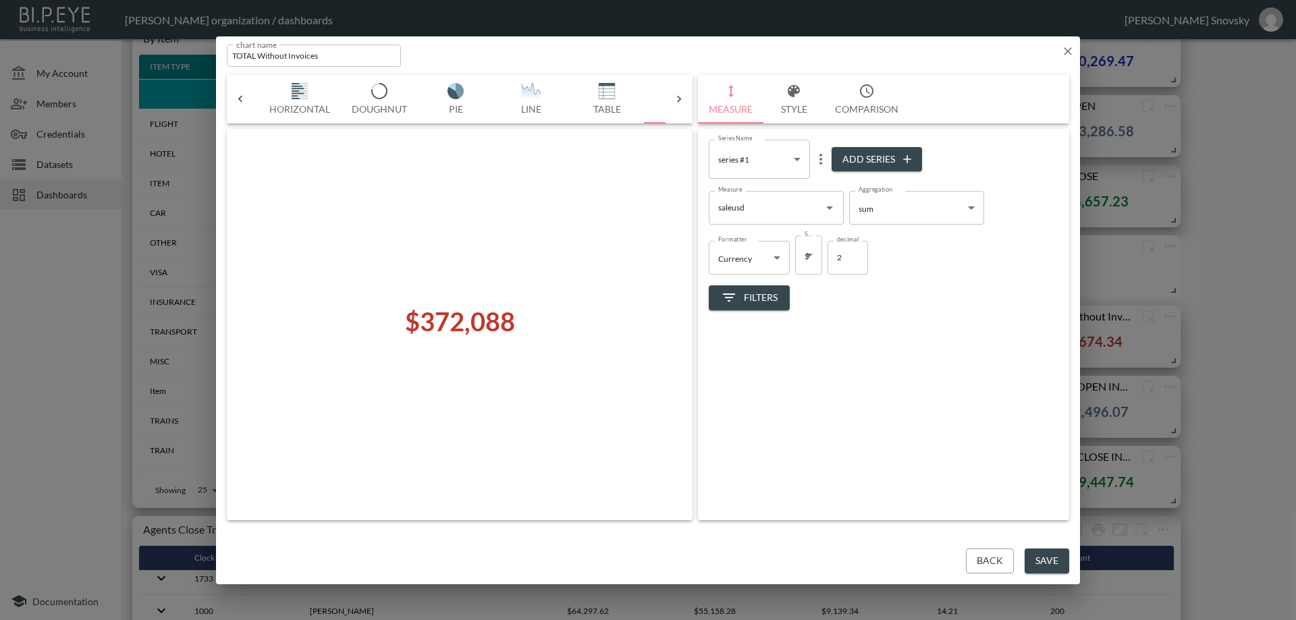
click at [982, 563] on button "Back" at bounding box center [990, 561] width 48 height 25
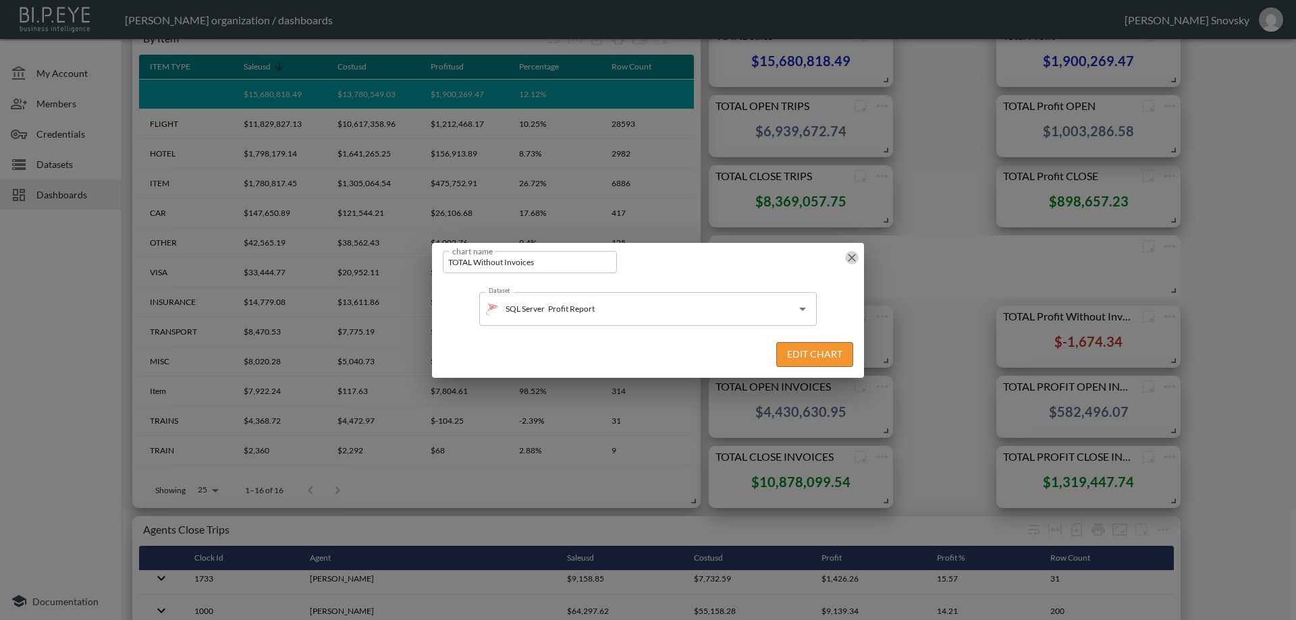
click at [850, 257] on icon "button" at bounding box center [851, 257] width 13 height 13
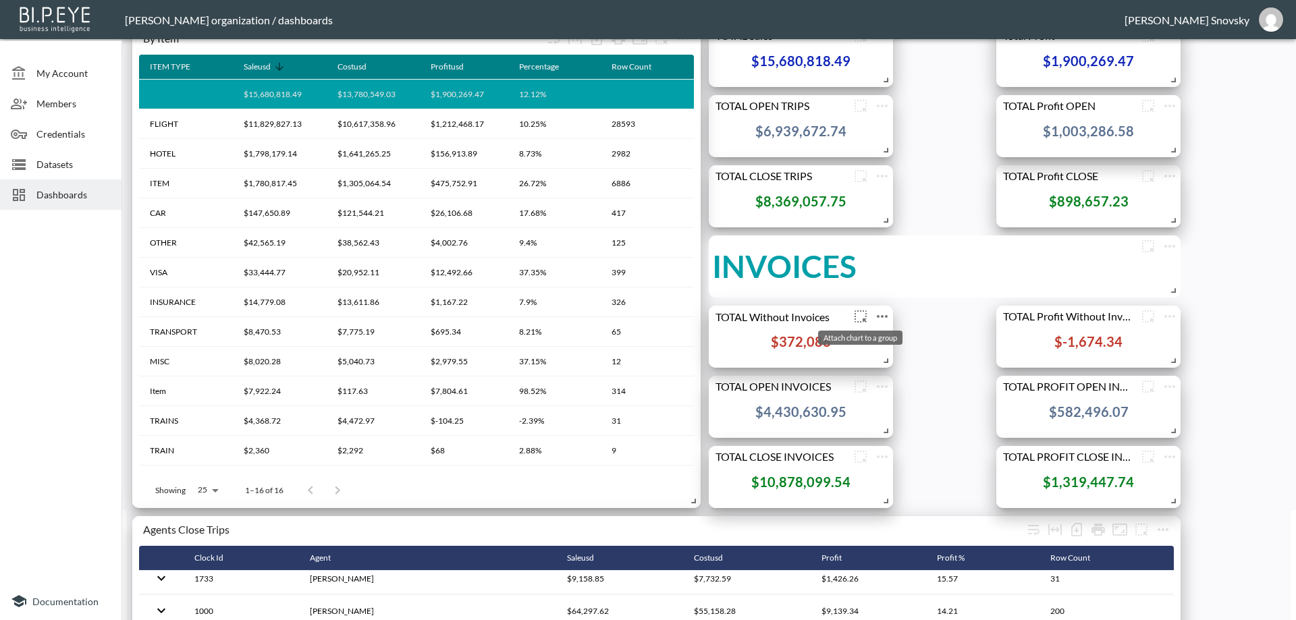
click at [862, 314] on icon "more" at bounding box center [860, 316] width 16 height 16
click at [853, 350] on button "Group" at bounding box center [858, 347] width 71 height 25
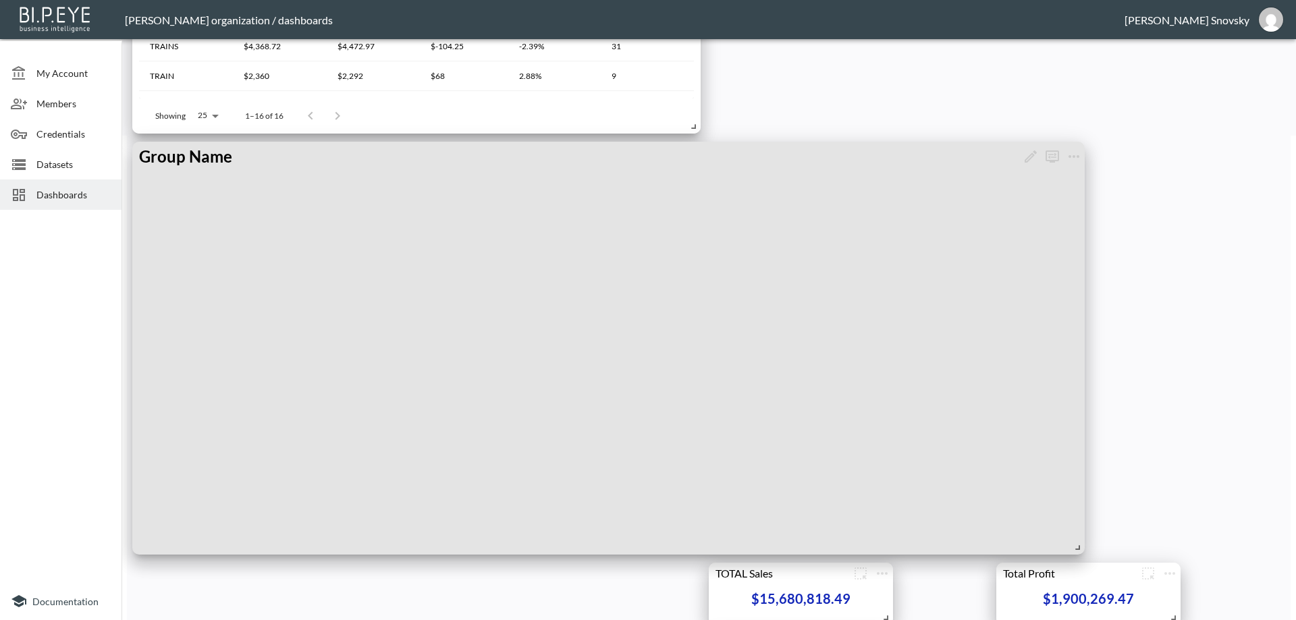
scroll to position [457, 0]
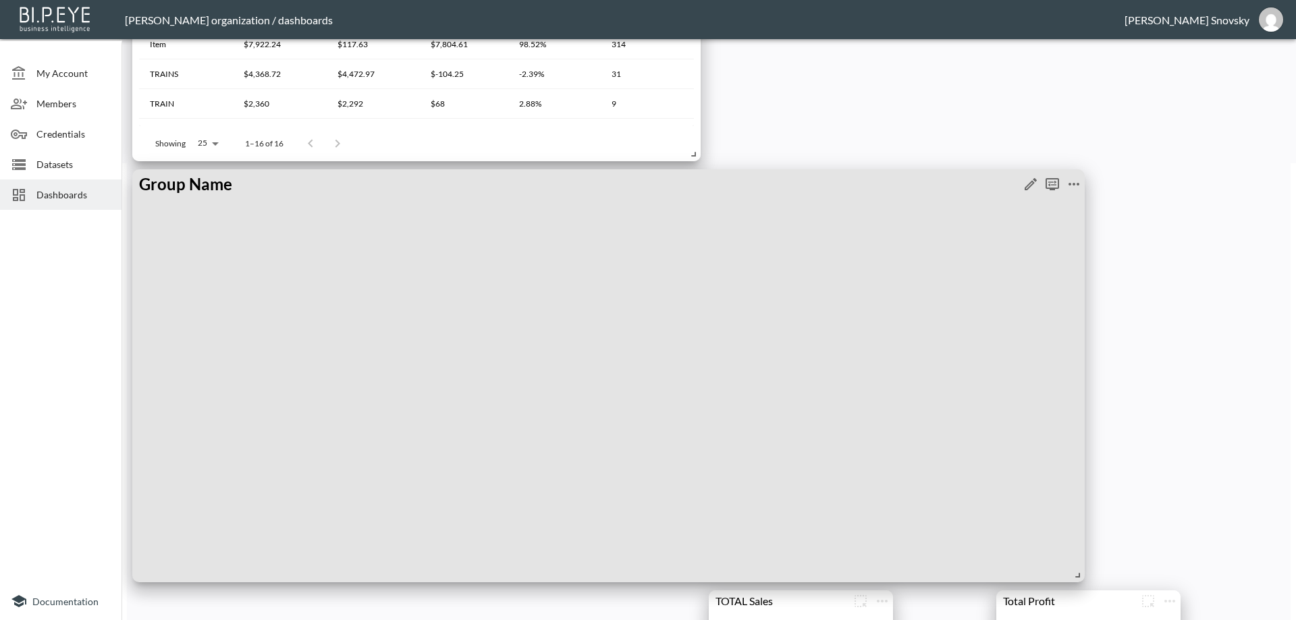
click at [1071, 184] on icon "more" at bounding box center [1073, 184] width 11 height 3
click at [1075, 203] on p "Delete" at bounding box center [1082, 210] width 31 height 16
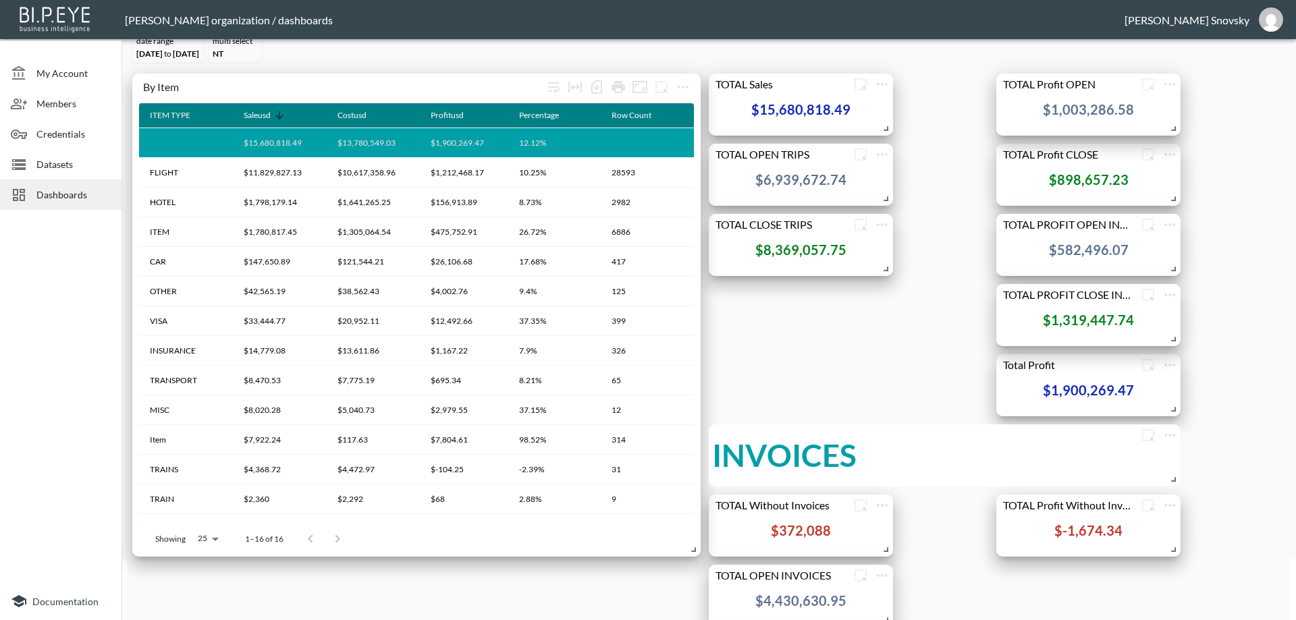
scroll to position [52, 0]
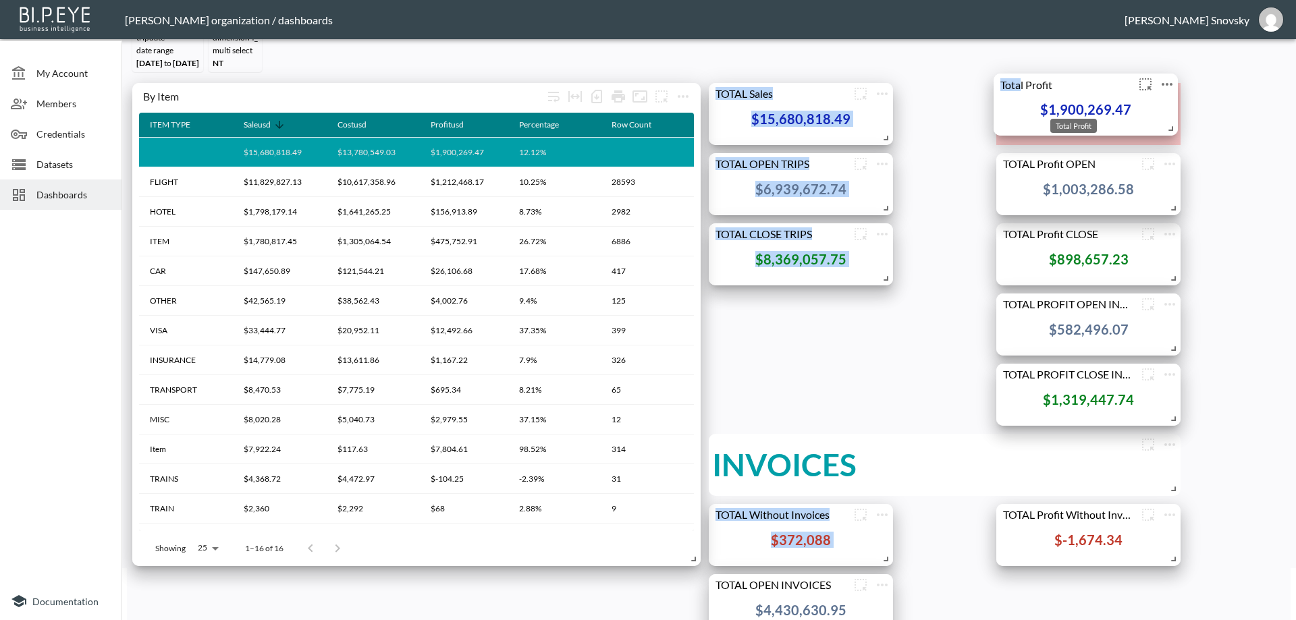
drag, startPoint x: 1022, startPoint y: 372, endPoint x: 1019, endPoint y: 84, distance: 288.1
click at [1019, 84] on div "Total Profit" at bounding box center [1063, 84] width 141 height 13
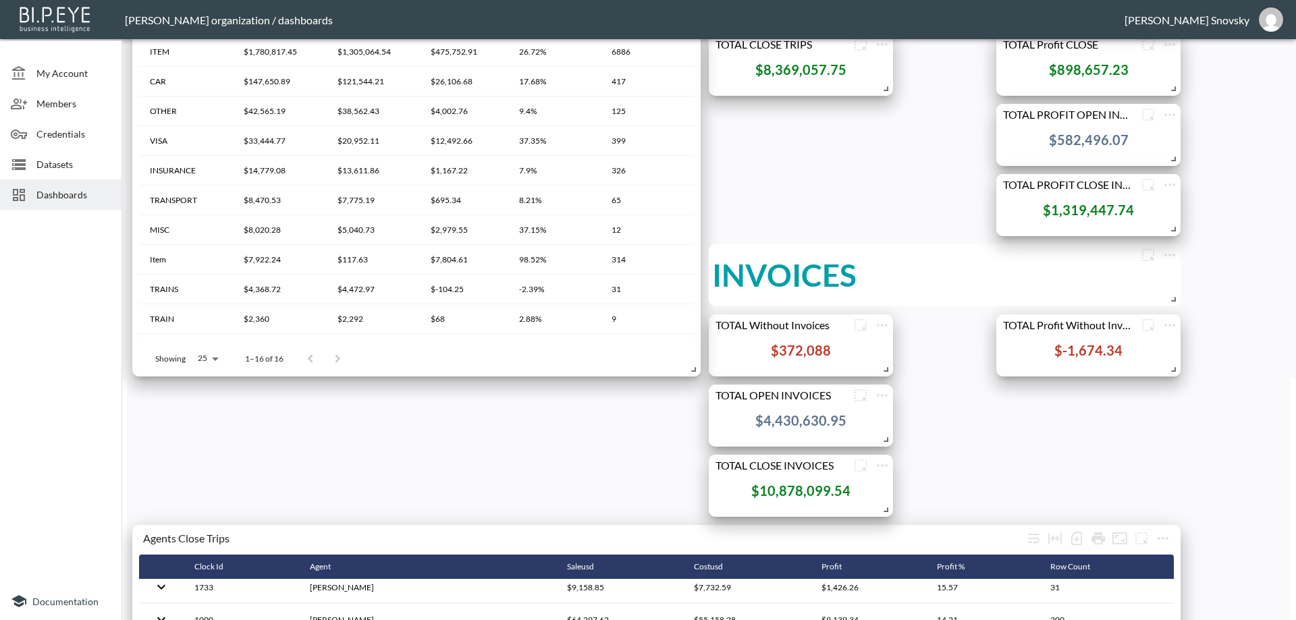
scroll to position [289, 0]
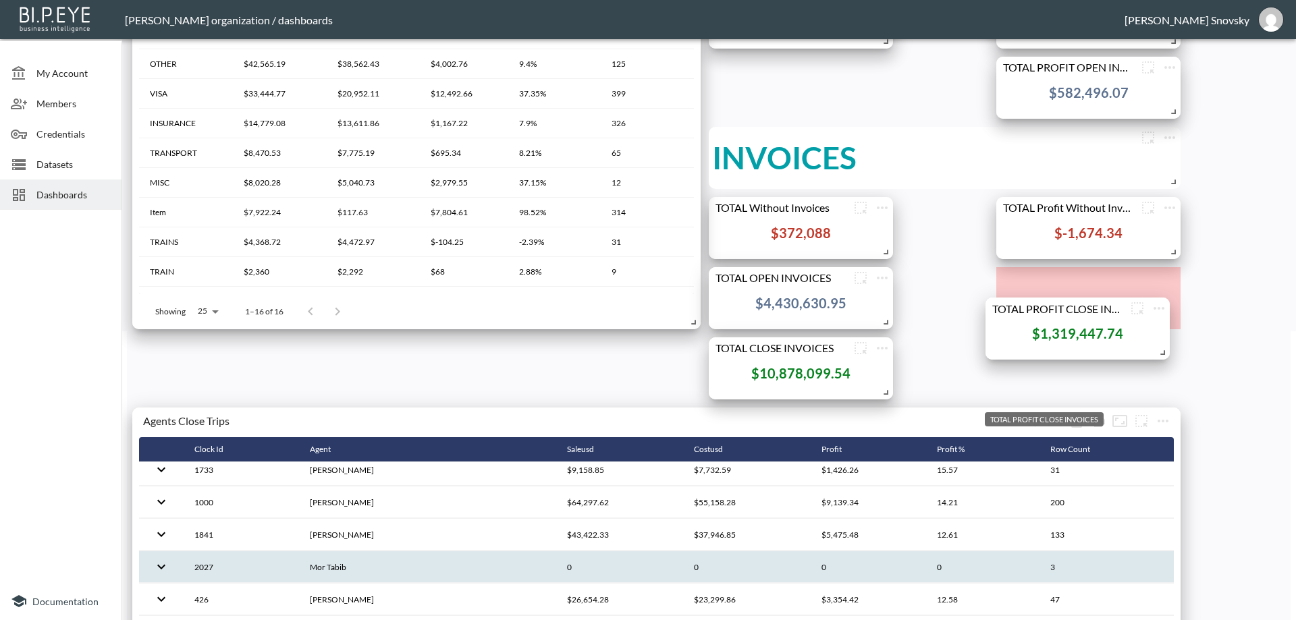
drag, startPoint x: 1069, startPoint y: 136, endPoint x: 1074, endPoint y: 290, distance: 154.6
click at [1061, 302] on div "TOTAL PROFIT CLOSE INVOICES" at bounding box center [1055, 308] width 141 height 13
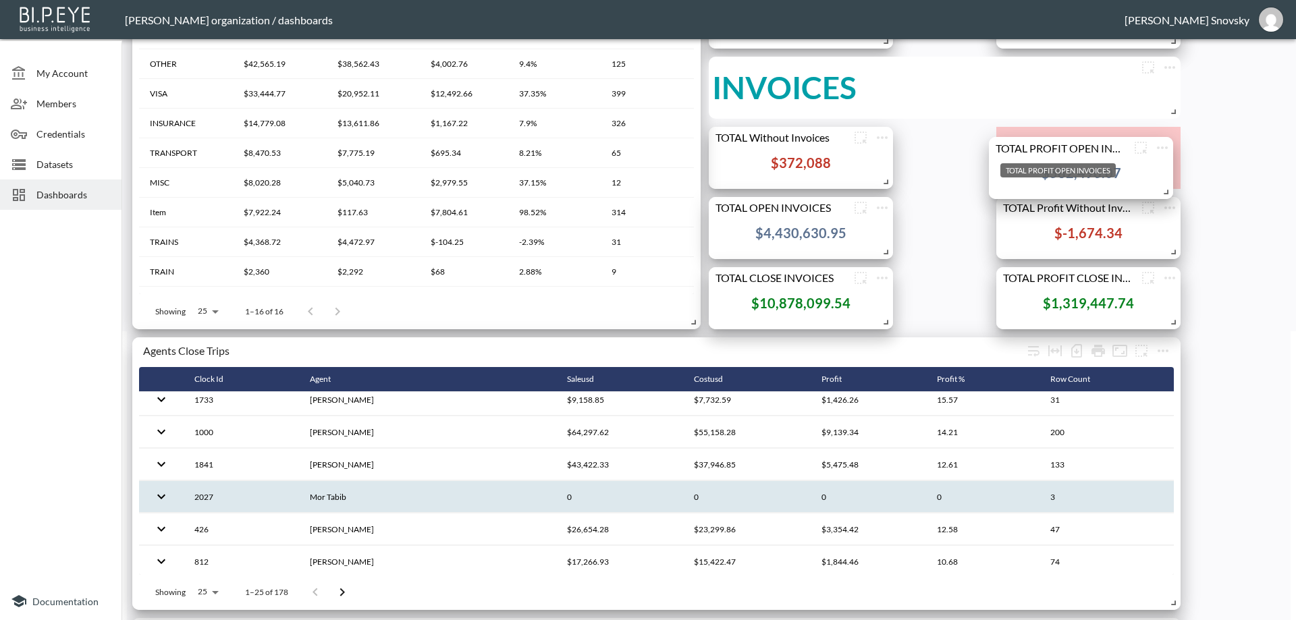
drag, startPoint x: 1097, startPoint y: 62, endPoint x: 1177, endPoint y: 139, distance: 111.2
click at [1090, 141] on div "TOTAL PROFIT OPEN INVOICES" at bounding box center [1059, 147] width 141 height 13
drag, startPoint x: 1020, startPoint y: 201, endPoint x: 1014, endPoint y: 137, distance: 64.4
click at [1014, 137] on div "TOTAL Profit Without Invoices" at bounding box center [1060, 143] width 141 height 13
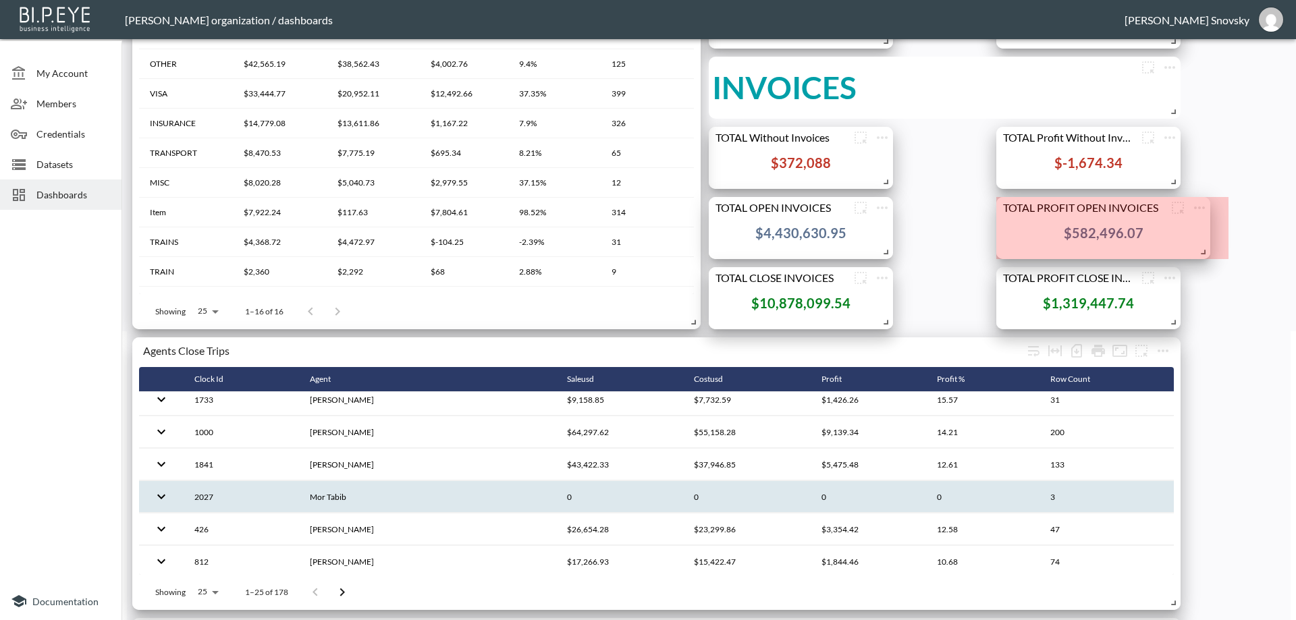
drag, startPoint x: 1173, startPoint y: 250, endPoint x: 1202, endPoint y: 244, distance: 30.3
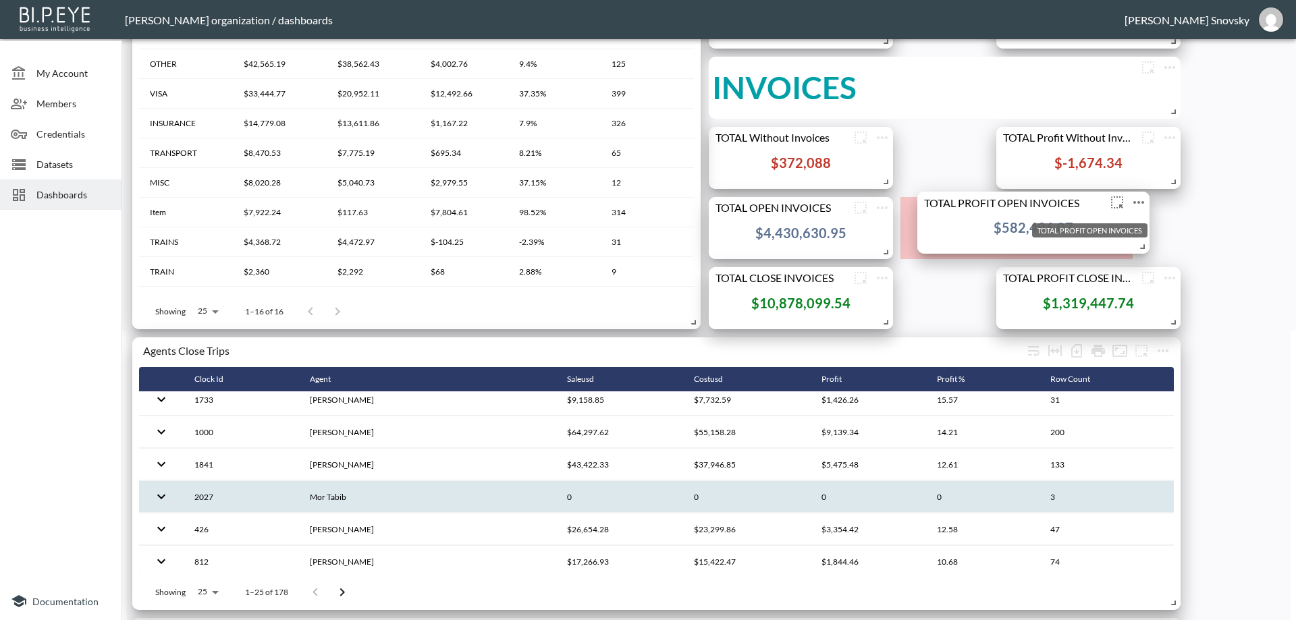
drag, startPoint x: 1120, startPoint y: 202, endPoint x: 1091, endPoint y: 202, distance: 29.0
click at [1091, 202] on div "TOTAL PROFIT OPEN INVOICES" at bounding box center [1011, 202] width 189 height 13
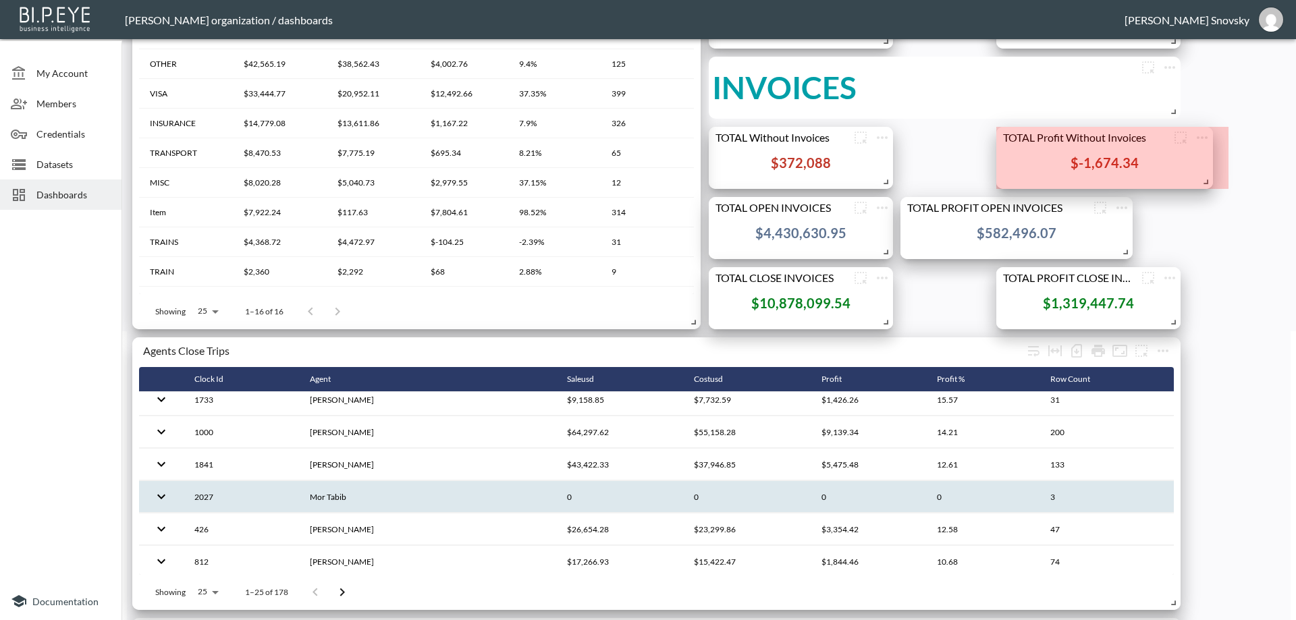
drag, startPoint x: 1172, startPoint y: 182, endPoint x: 1204, endPoint y: 182, distance: 32.4
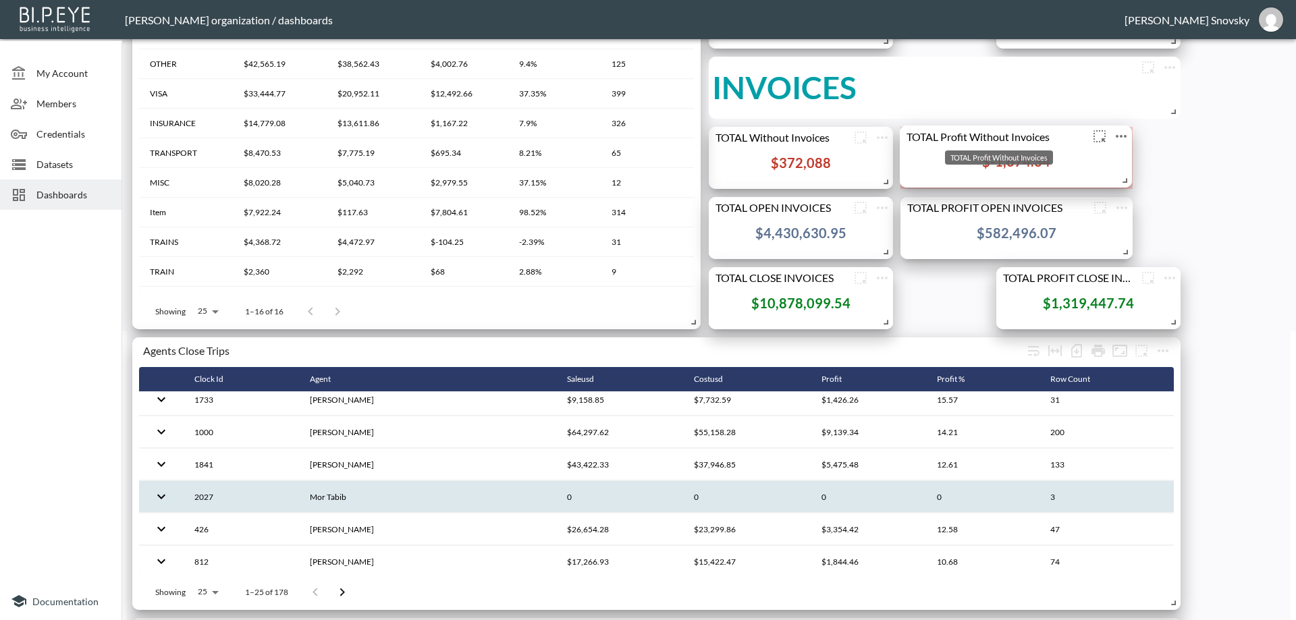
drag, startPoint x: 1076, startPoint y: 130, endPoint x: 1071, endPoint y: 137, distance: 8.8
click at [1062, 134] on div "TOTAL Profit Without Invoices" at bounding box center [993, 136] width 189 height 13
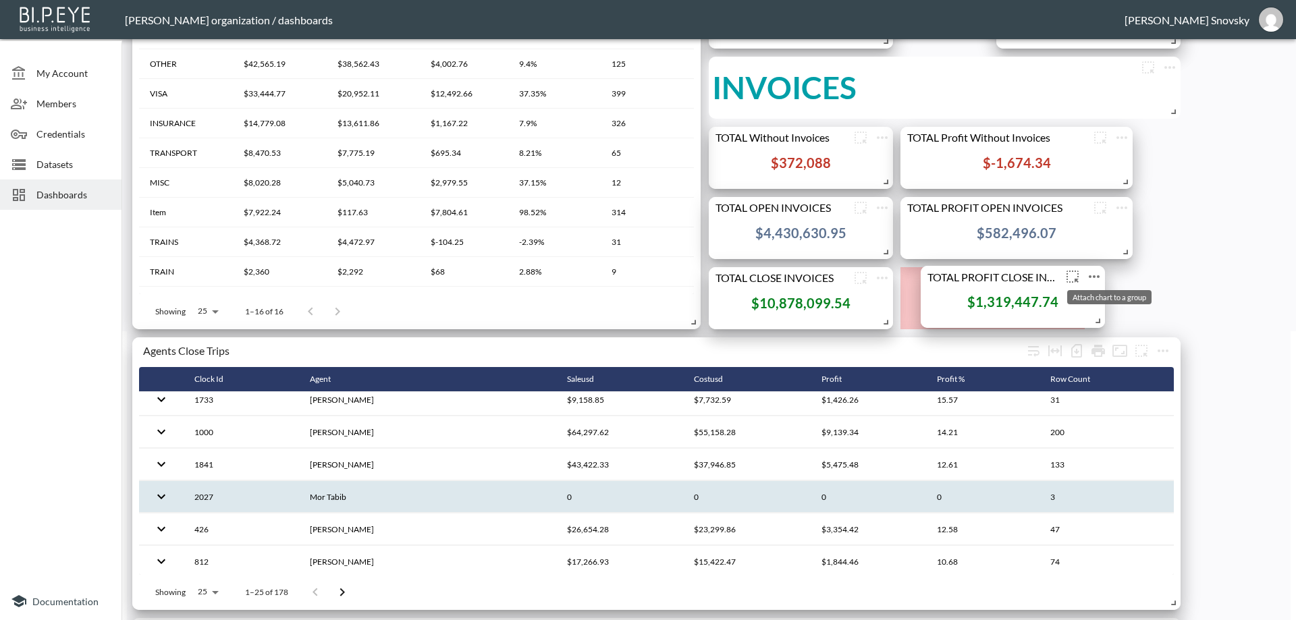
drag, startPoint x: 1140, startPoint y: 275, endPoint x: 1060, endPoint y: 305, distance: 85.2
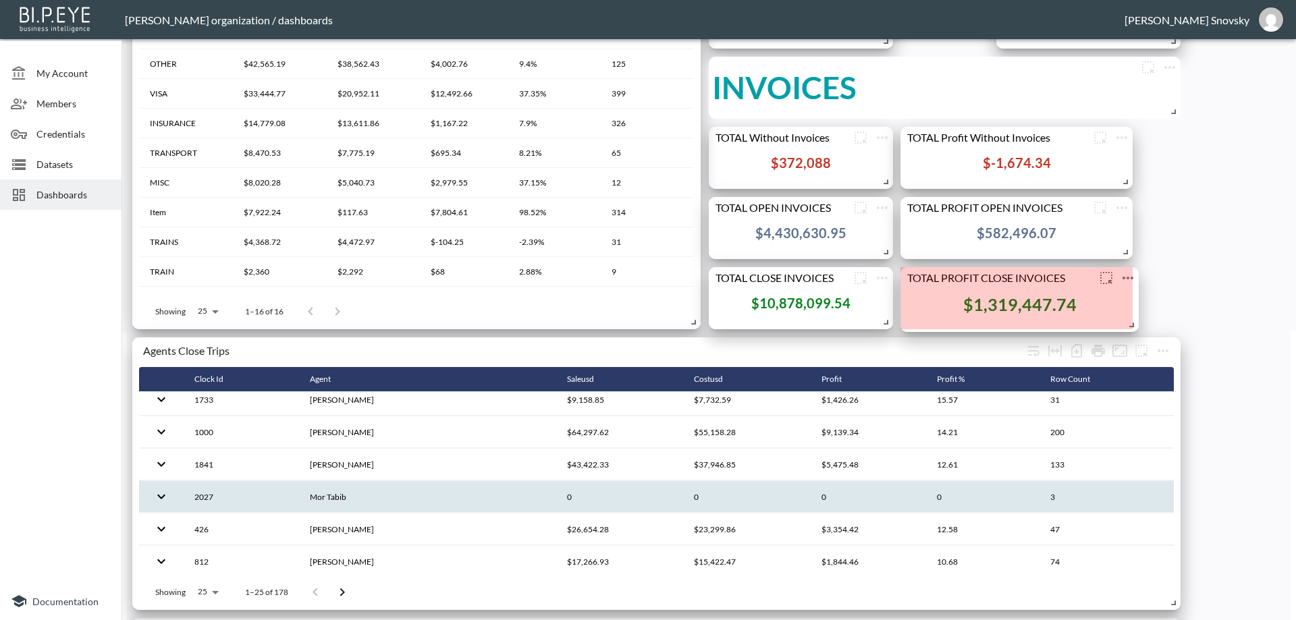
drag, startPoint x: 1074, startPoint y: 321, endPoint x: 1219, endPoint y: 302, distance: 146.2
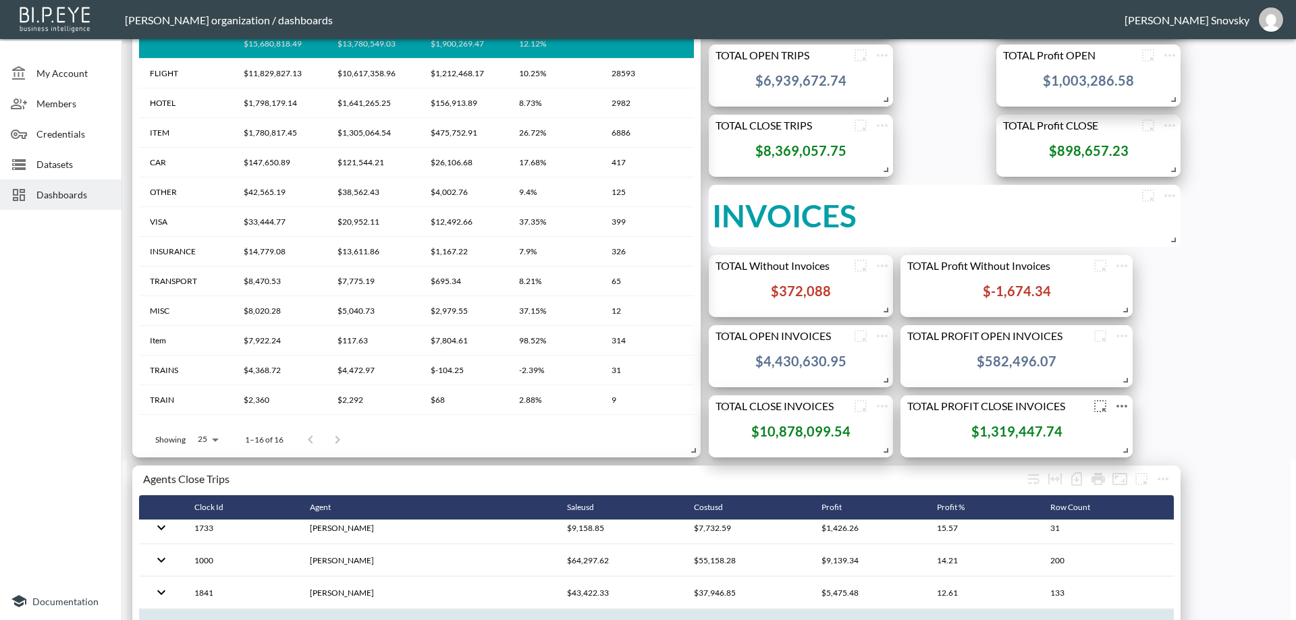
scroll to position [96, 0]
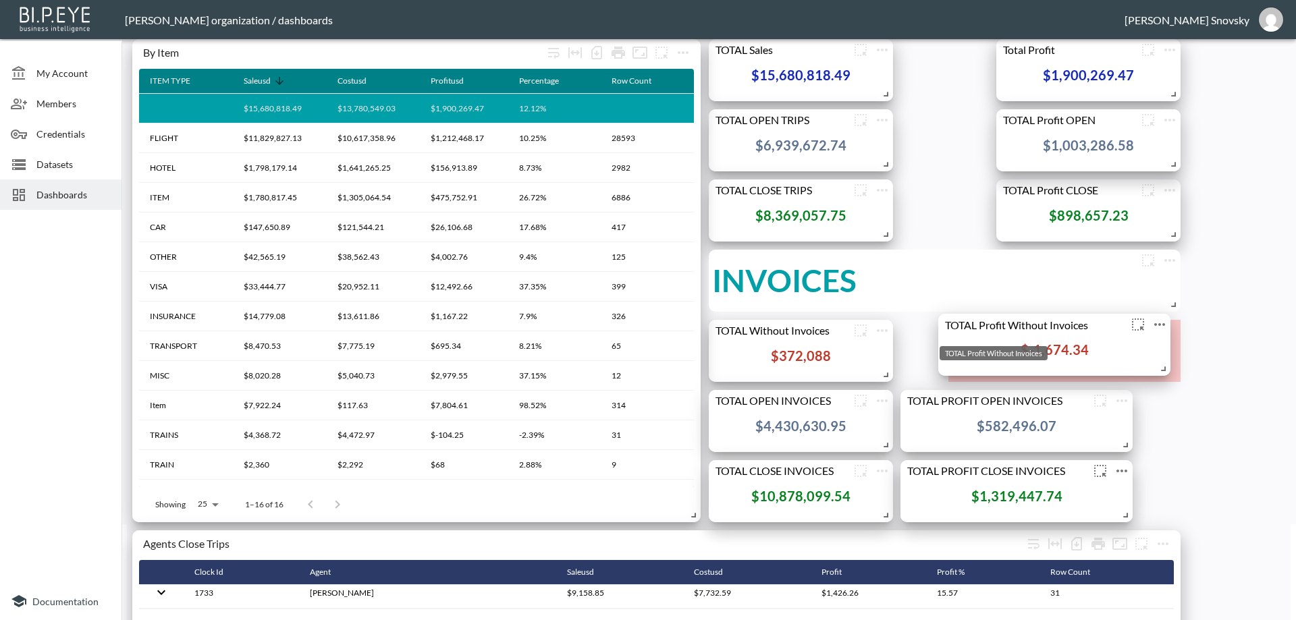
drag, startPoint x: 1086, startPoint y: 331, endPoint x: 1124, endPoint y: 325, distance: 38.3
click at [1124, 325] on div "TOTAL Profit Without Invoices" at bounding box center [1032, 324] width 189 height 13
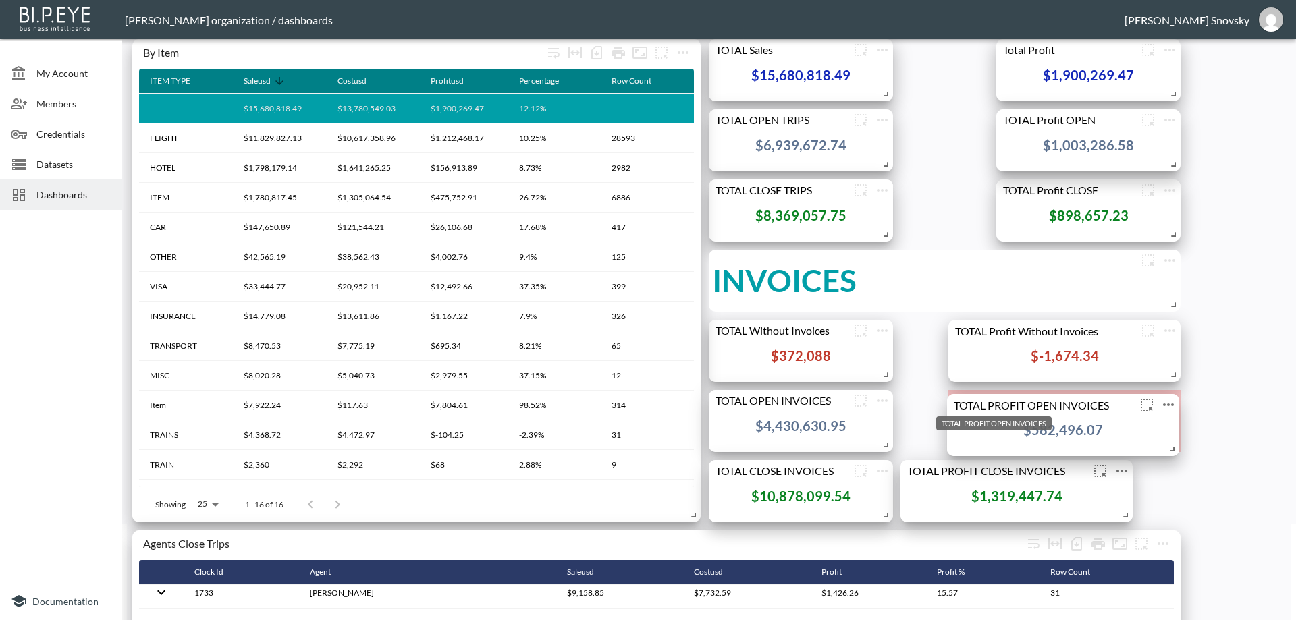
drag, startPoint x: 1075, startPoint y: 399, endPoint x: 1121, endPoint y: 403, distance: 46.7
click at [1121, 403] on div "TOTAL PROFIT OPEN INVOICES" at bounding box center [1041, 404] width 189 height 13
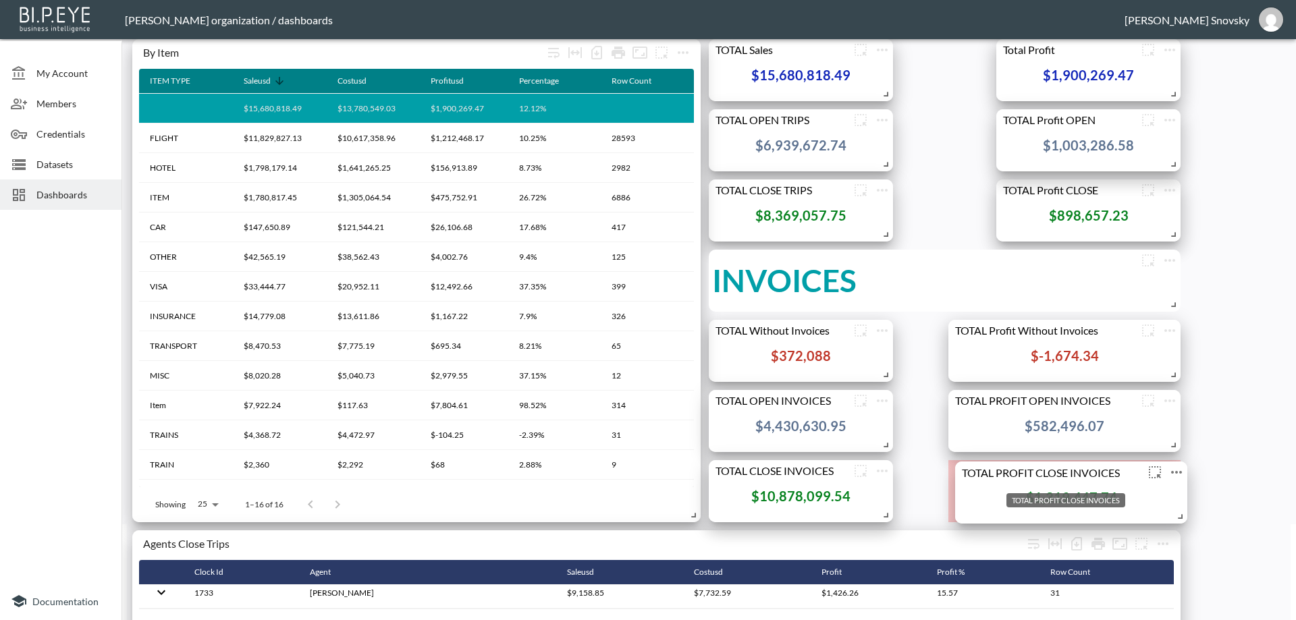
drag, startPoint x: 1088, startPoint y: 474, endPoint x: 1071, endPoint y: 468, distance: 17.7
click at [1071, 468] on div "TOTAL PROFIT CLOSE INVOICES" at bounding box center [1049, 472] width 189 height 13
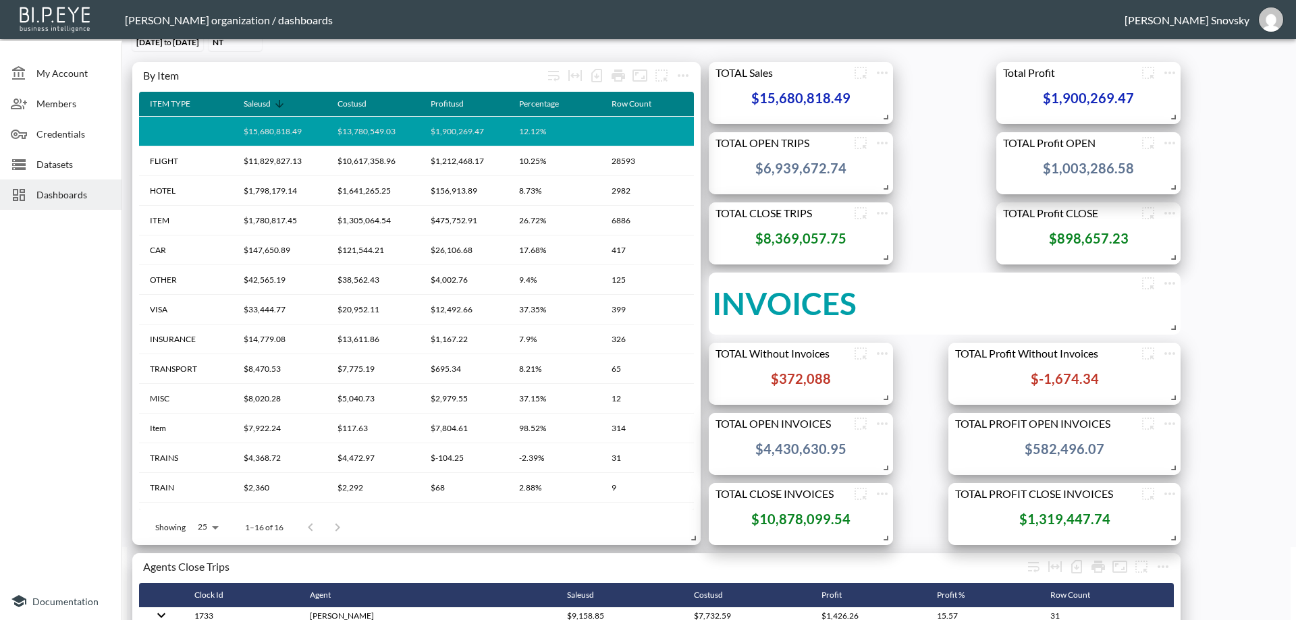
scroll to position [0, 0]
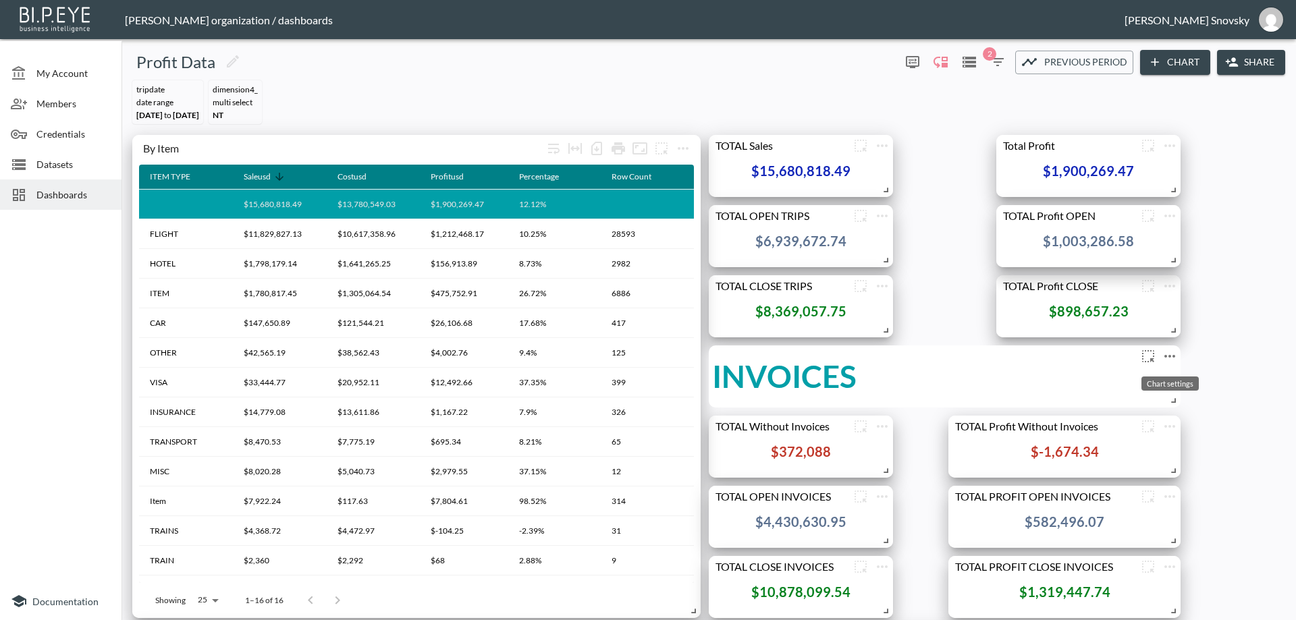
click at [1169, 359] on icon "more" at bounding box center [1169, 356] width 16 height 16
click at [1152, 374] on li "Edit" at bounding box center [1169, 382] width 105 height 24
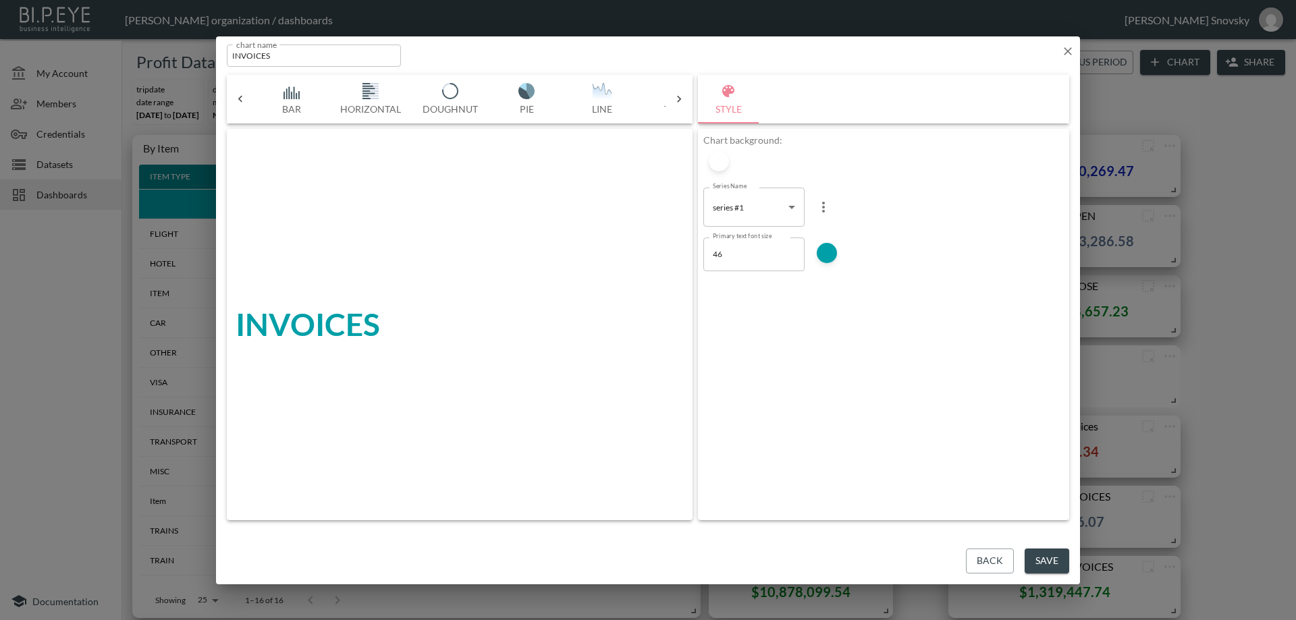
scroll to position [0, 434]
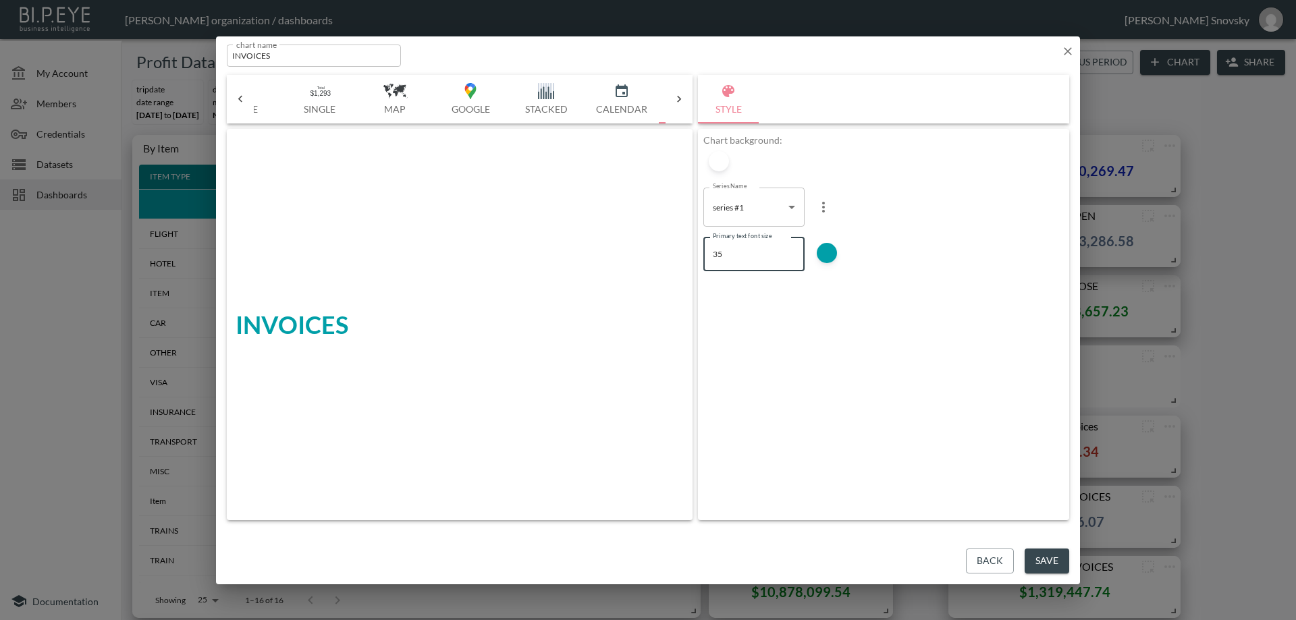
click at [791, 257] on input "35" at bounding box center [753, 255] width 101 height 34
click at [791, 257] on input "34" at bounding box center [753, 255] width 101 height 34
click at [791, 257] on input "33" at bounding box center [753, 255] width 101 height 34
click at [791, 257] on input "32" at bounding box center [753, 255] width 101 height 34
type input "31"
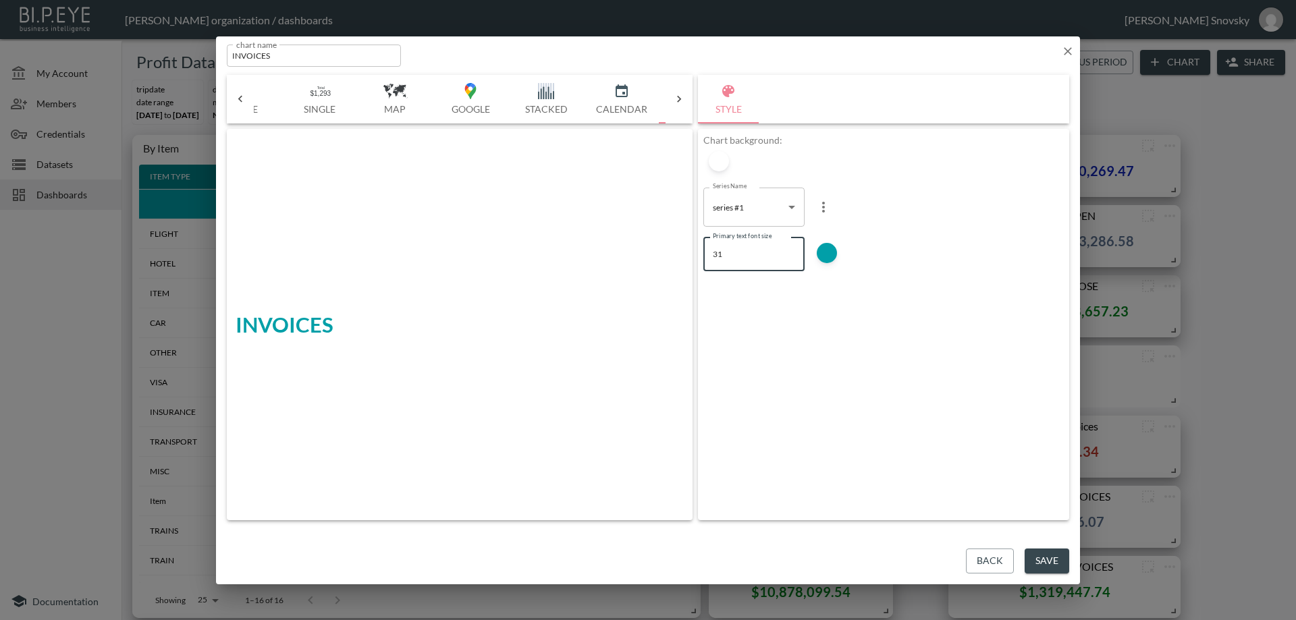
click at [791, 257] on input "31" at bounding box center [753, 255] width 101 height 34
click at [1036, 560] on button "Save" at bounding box center [1046, 561] width 45 height 25
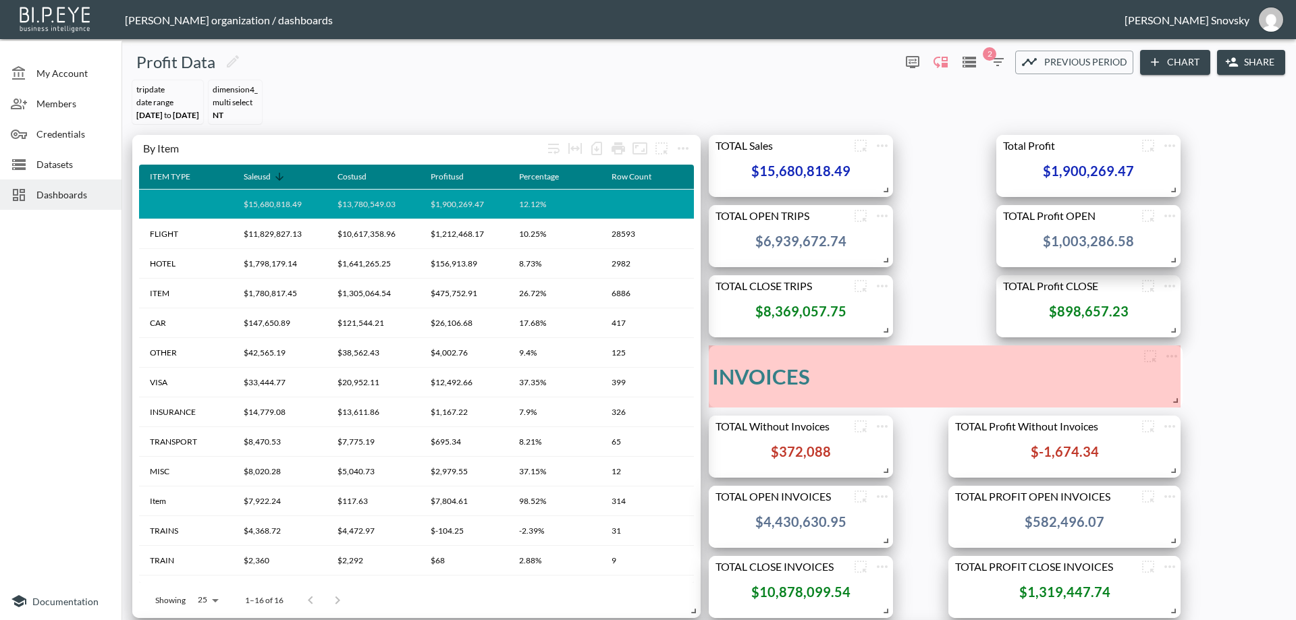
drag, startPoint x: 1171, startPoint y: 402, endPoint x: 1173, endPoint y: 360, distance: 42.6
click at [1172, 360] on icon "more" at bounding box center [1171, 356] width 16 height 16
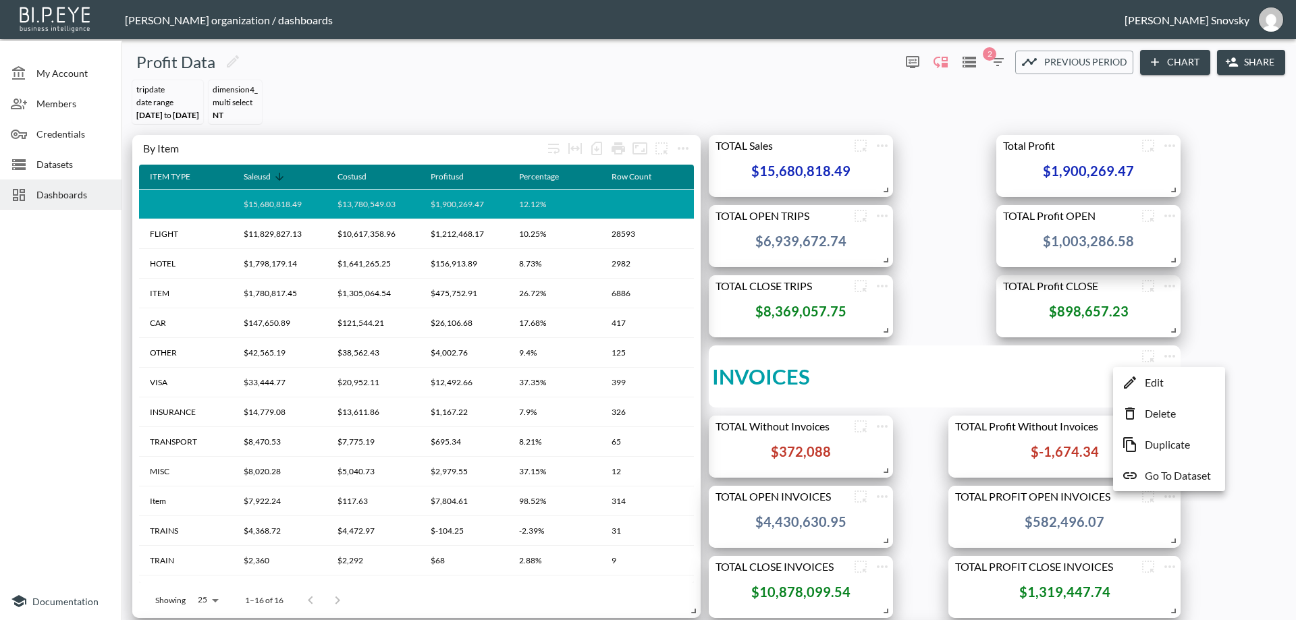
click at [1264, 345] on div at bounding box center [648, 310] width 1296 height 620
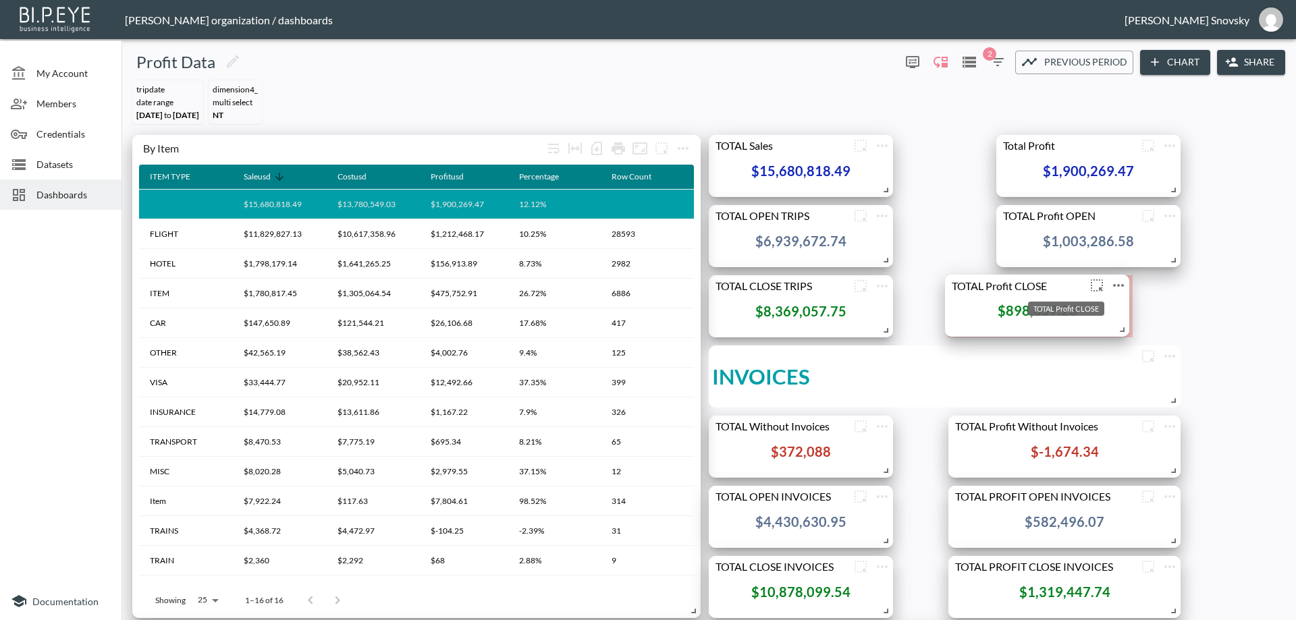
drag, startPoint x: 1068, startPoint y: 287, endPoint x: 1017, endPoint y: 287, distance: 51.3
click at [1017, 287] on div "TOTAL Profit CLOSE" at bounding box center [1015, 285] width 141 height 13
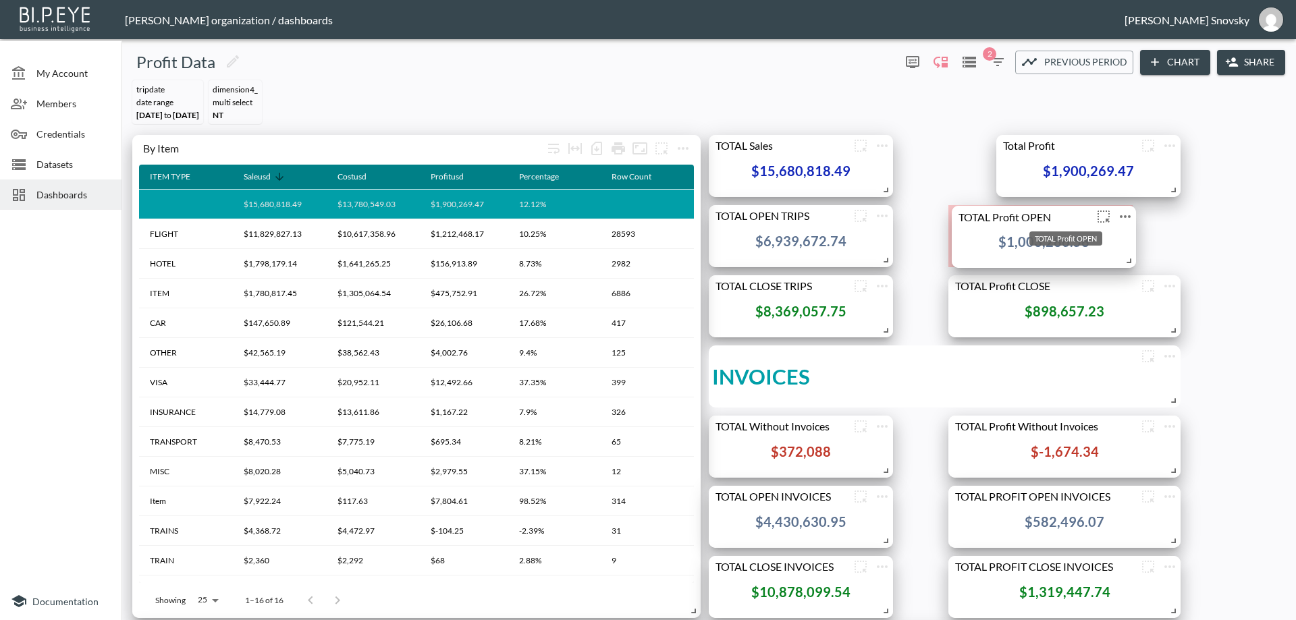
click at [1074, 211] on div "TOTAL Profit OPEN" at bounding box center [1021, 216] width 141 height 13
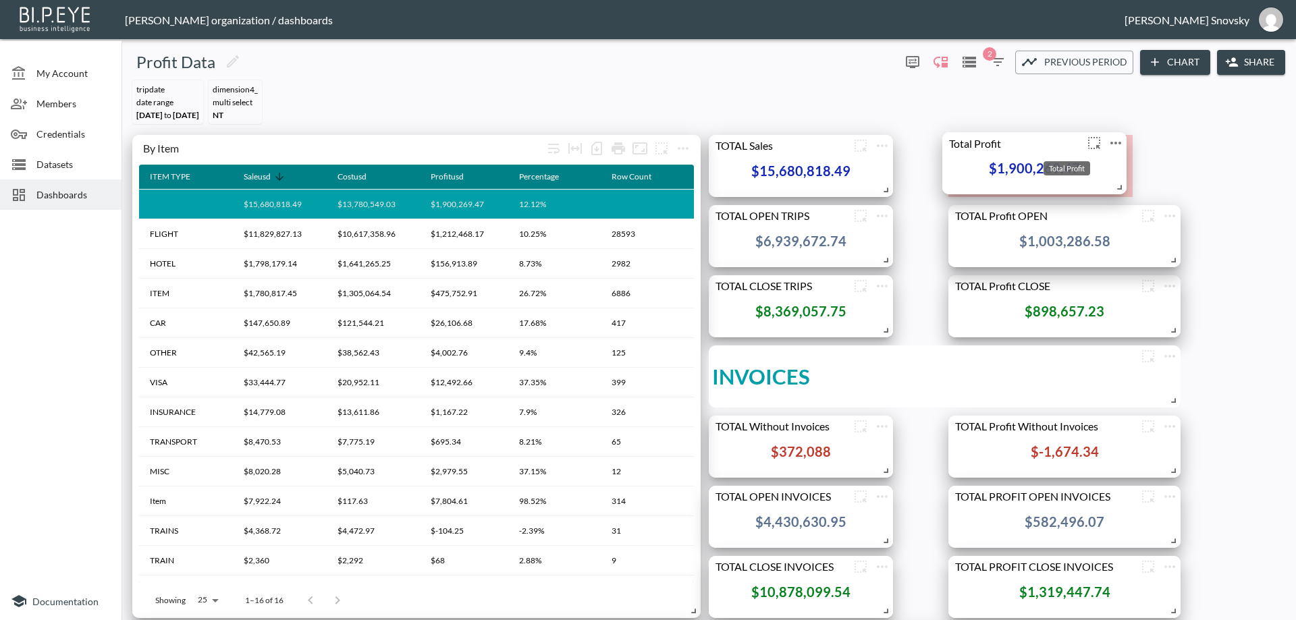
click at [1058, 142] on div "Total Profit" at bounding box center [1012, 142] width 141 height 13
